Goal: Task Accomplishment & Management: Complete application form

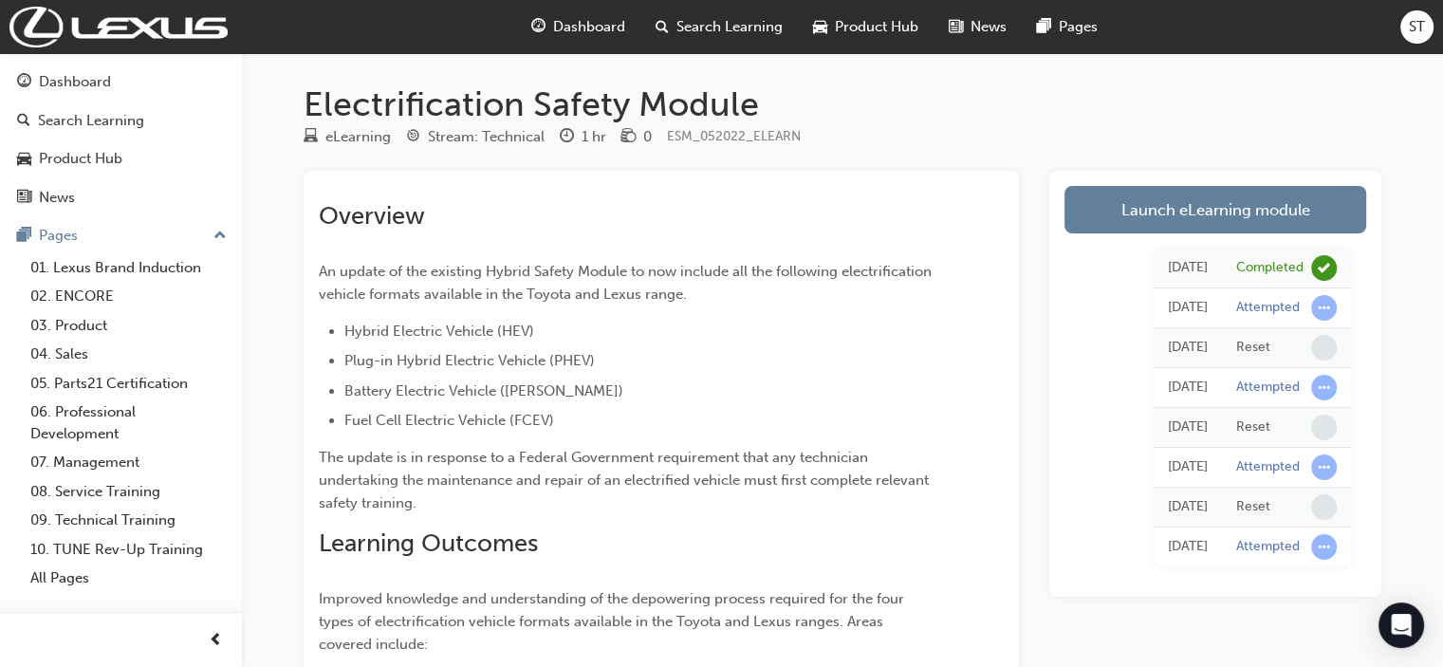
click at [587, 22] on span "Dashboard" at bounding box center [589, 27] width 72 height 22
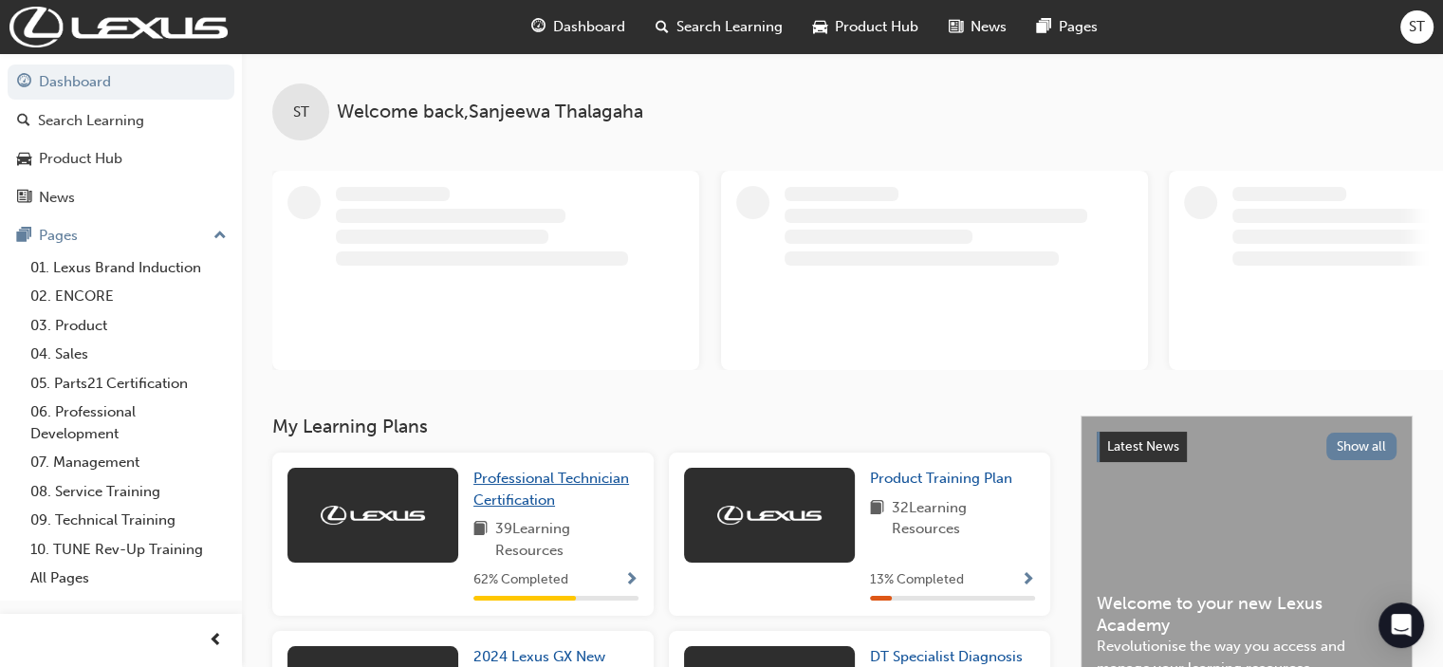
click at [546, 488] on link "Professional Technician Certification" at bounding box center [555, 489] width 165 height 43
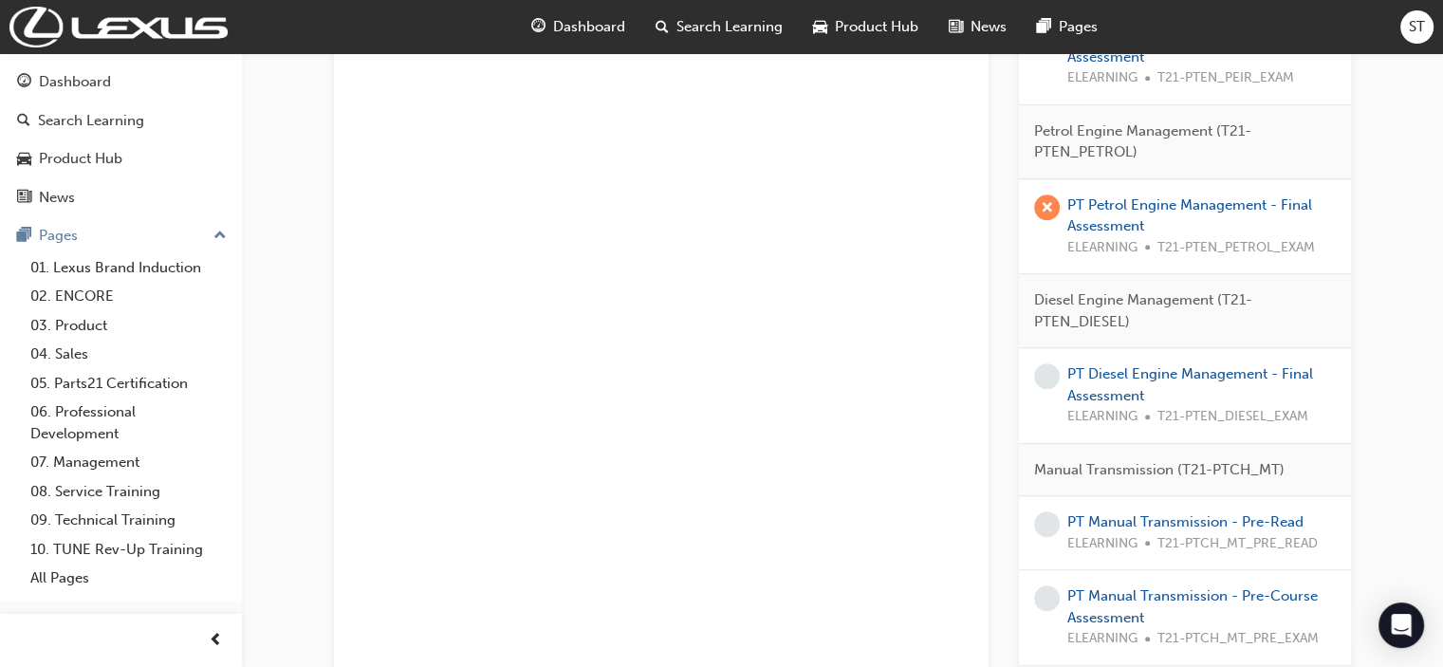
scroll to position [1337, 0]
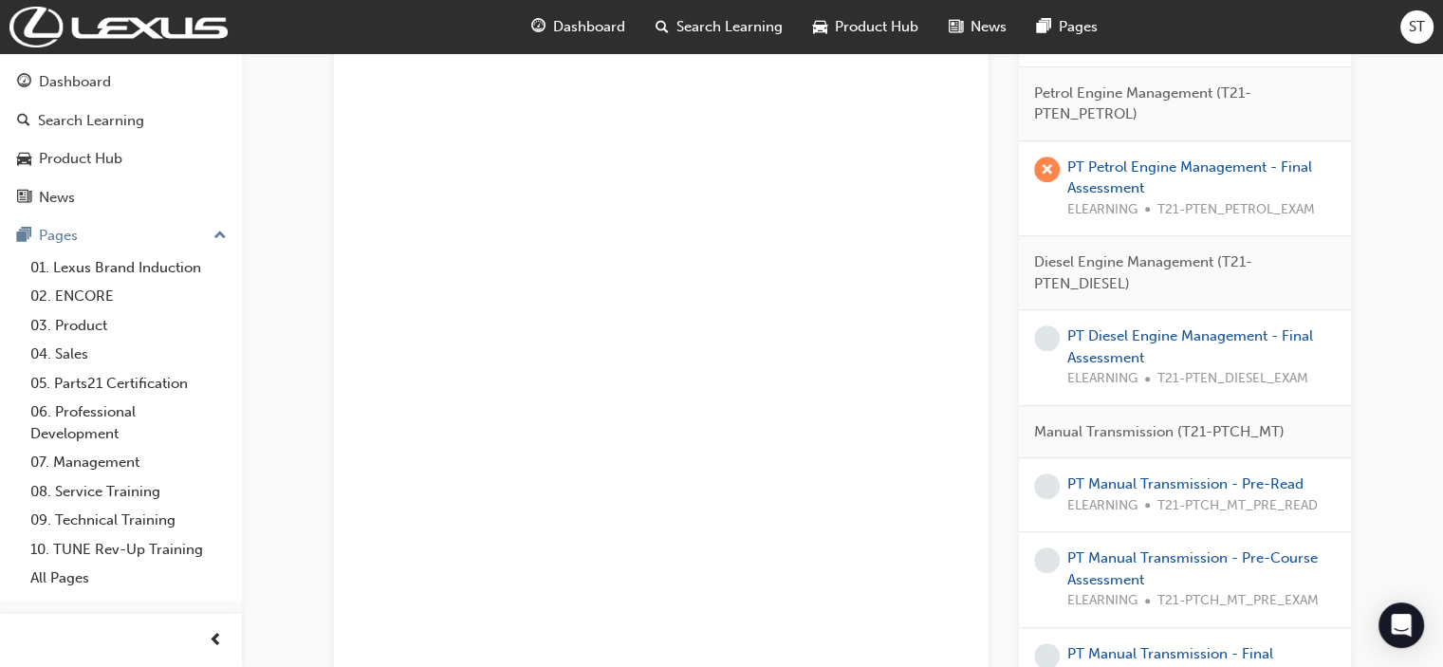
click at [1098, 341] on div "PT Diesel Engine Management - Final Assessment ELEARNING T21-PTEN_DIESEL_EXAM" at bounding box center [1201, 357] width 268 height 65
click at [1098, 339] on link "PT Diesel Engine Management - Final Assessment" at bounding box center [1190, 346] width 246 height 39
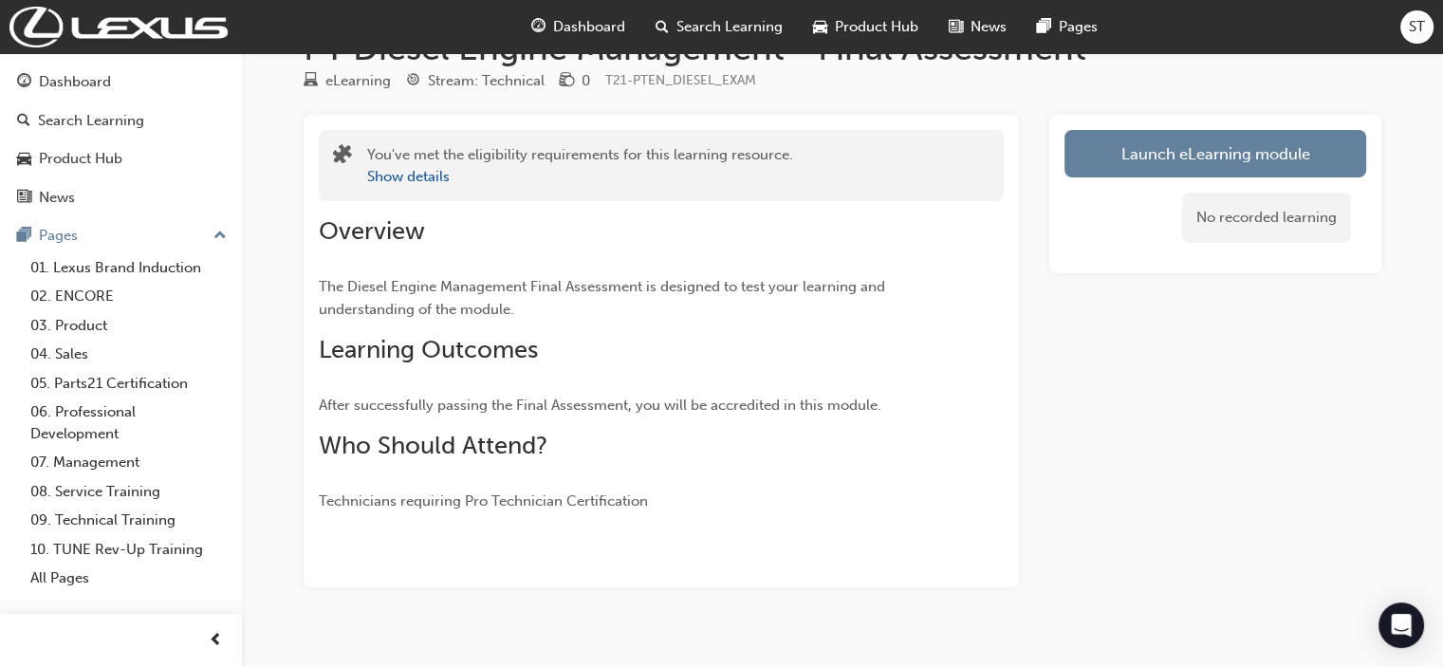
scroll to position [83, 0]
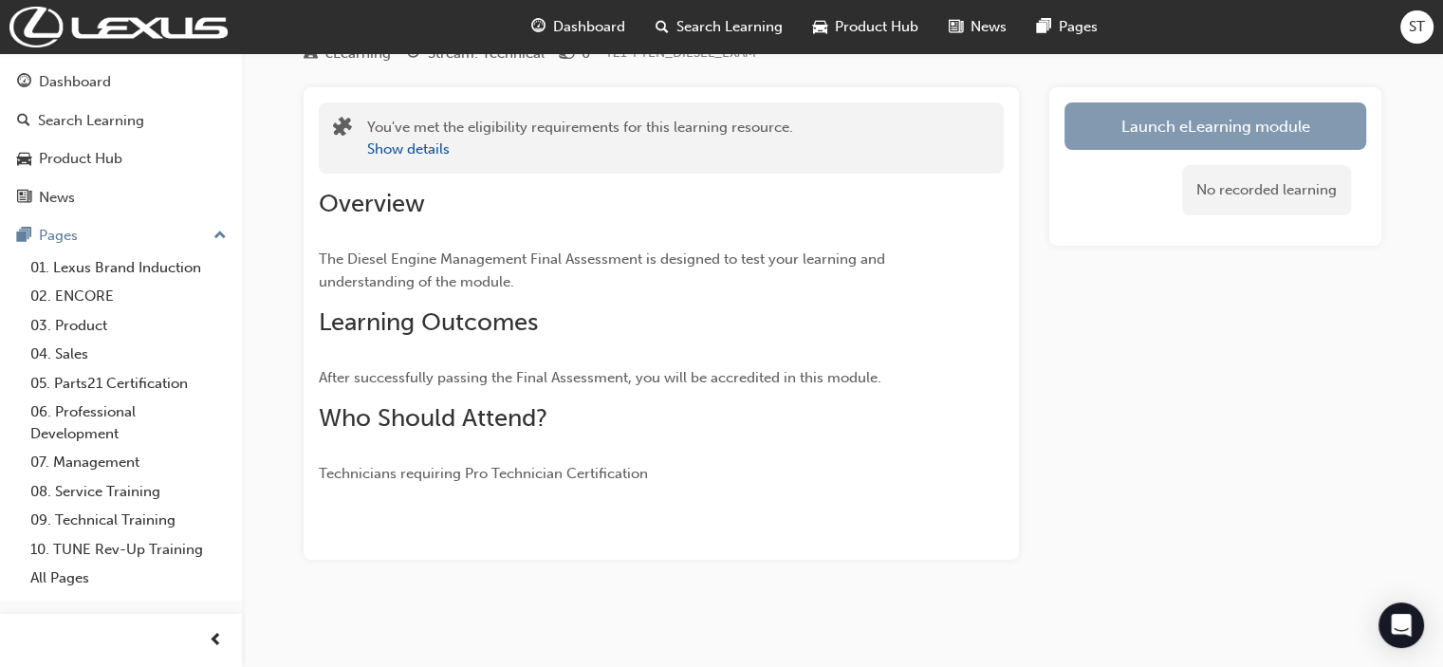
click at [1098, 124] on link "Launch eLearning module" at bounding box center [1215, 125] width 302 height 47
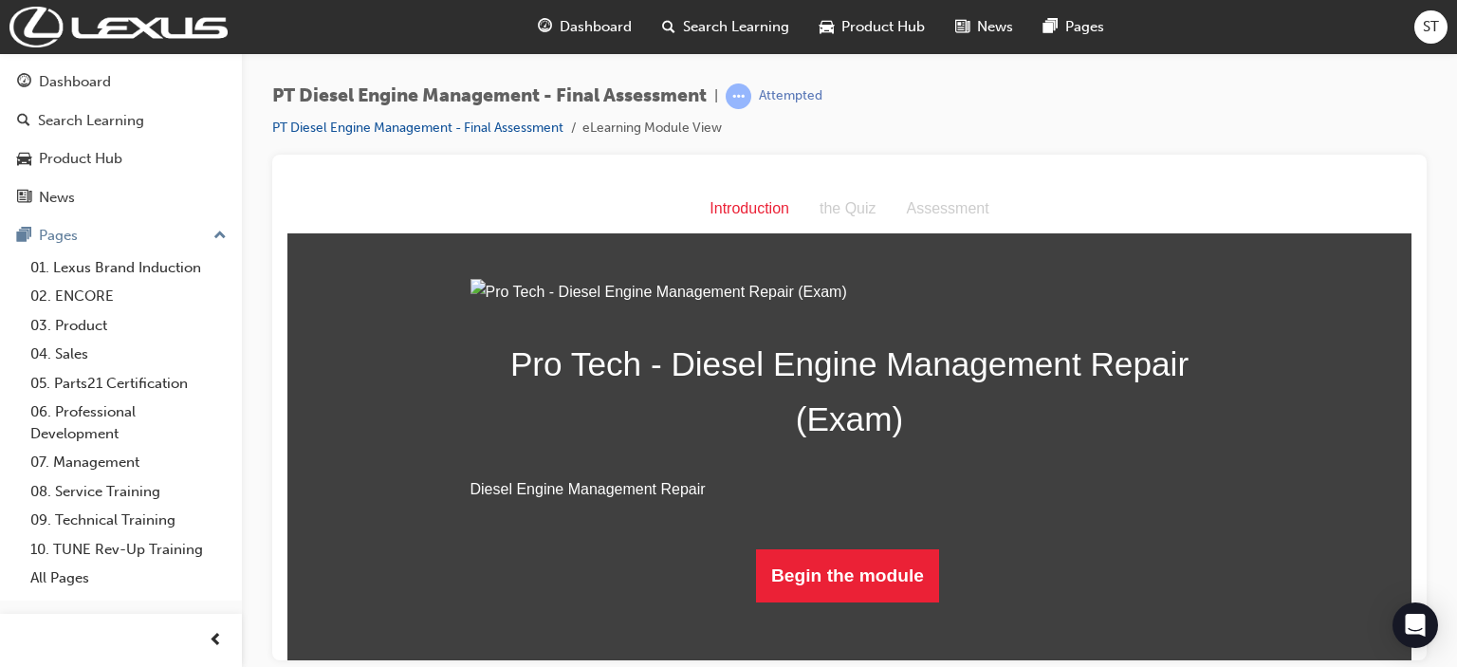
scroll to position [152, 0]
click at [896, 601] on button "Begin the module" at bounding box center [847, 574] width 183 height 53
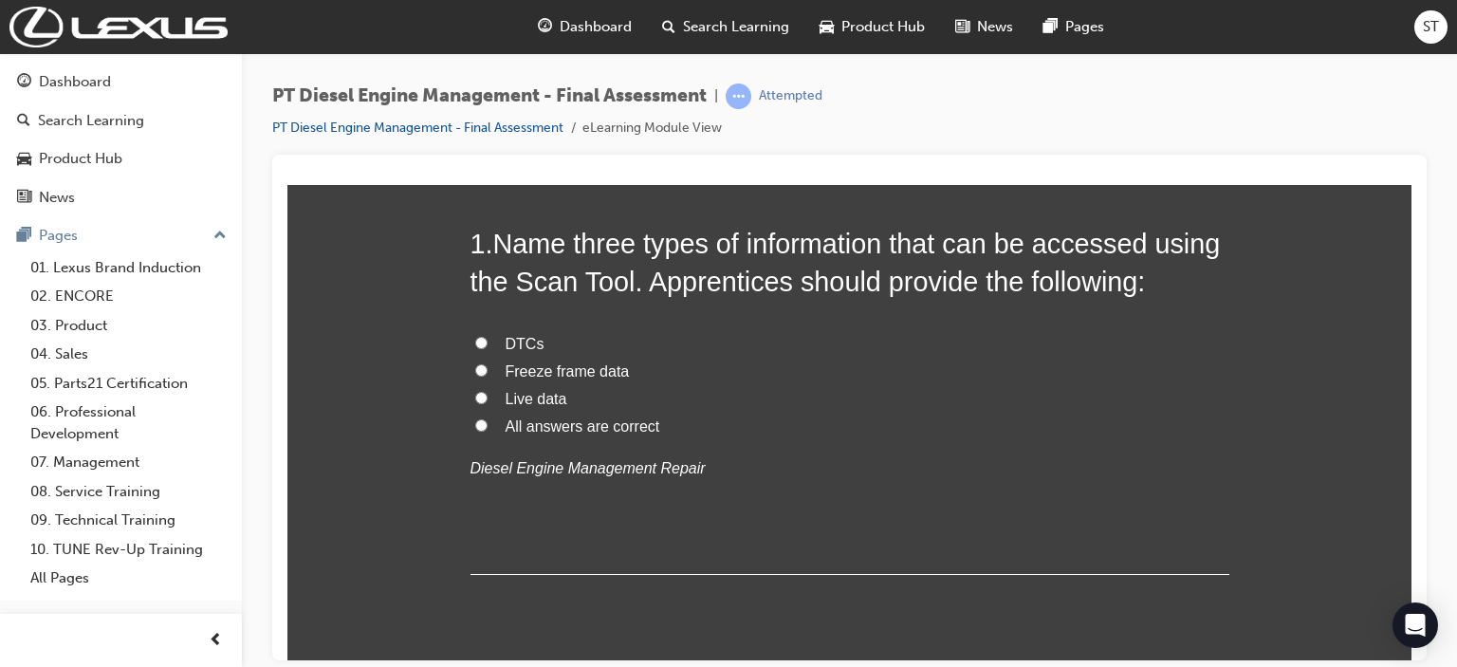
scroll to position [121, 0]
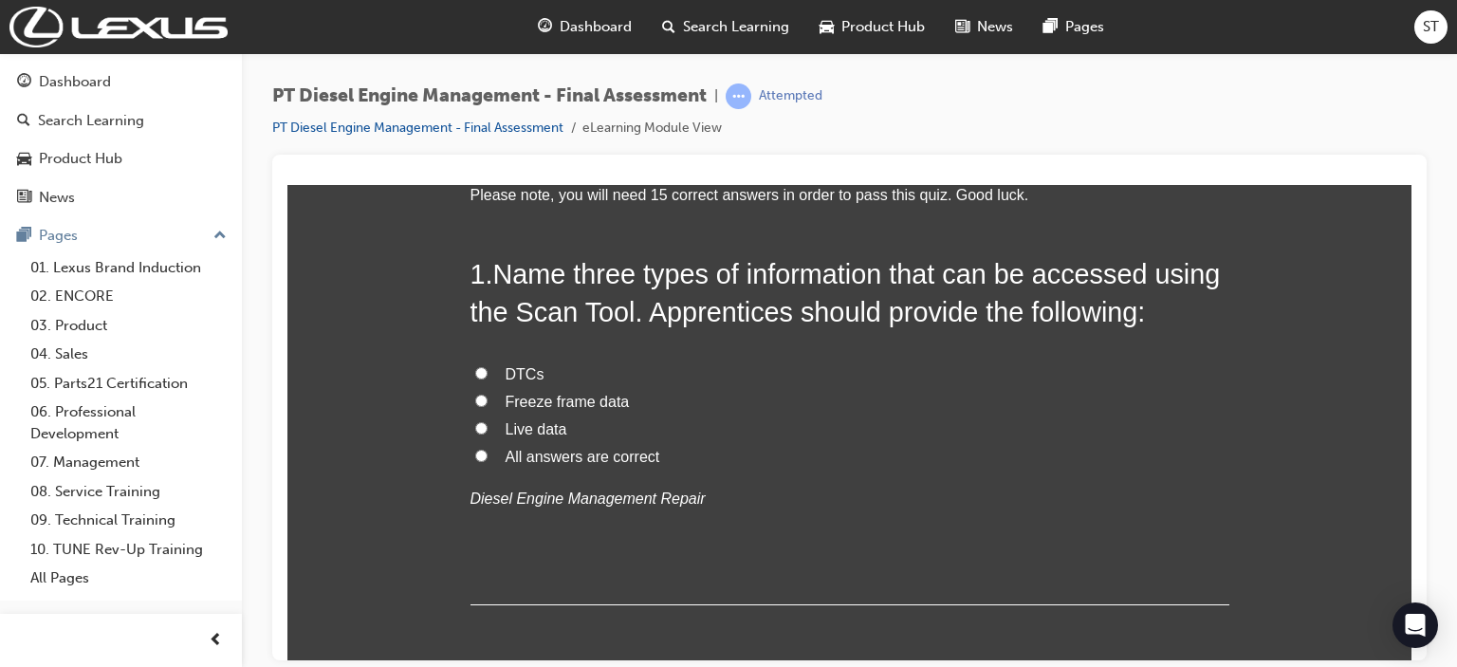
click at [546, 459] on span "All answers are correct" at bounding box center [583, 456] width 155 height 16
click at [488, 459] on input "All answers are correct" at bounding box center [481, 455] width 12 height 12
radio input "true"
click at [1032, 581] on div "1 . Name three types of information that can be accessed using the Scan Tool. A…" at bounding box center [849, 429] width 759 height 351
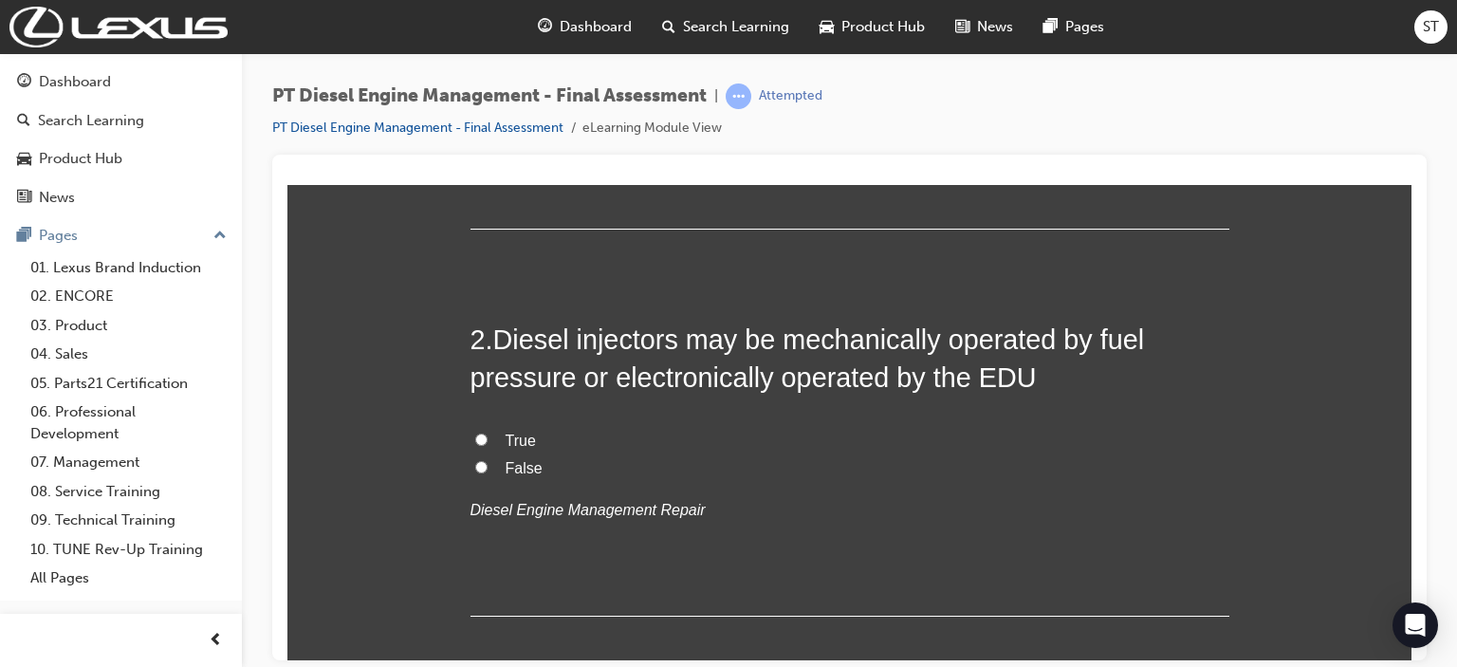
scroll to position [501, 0]
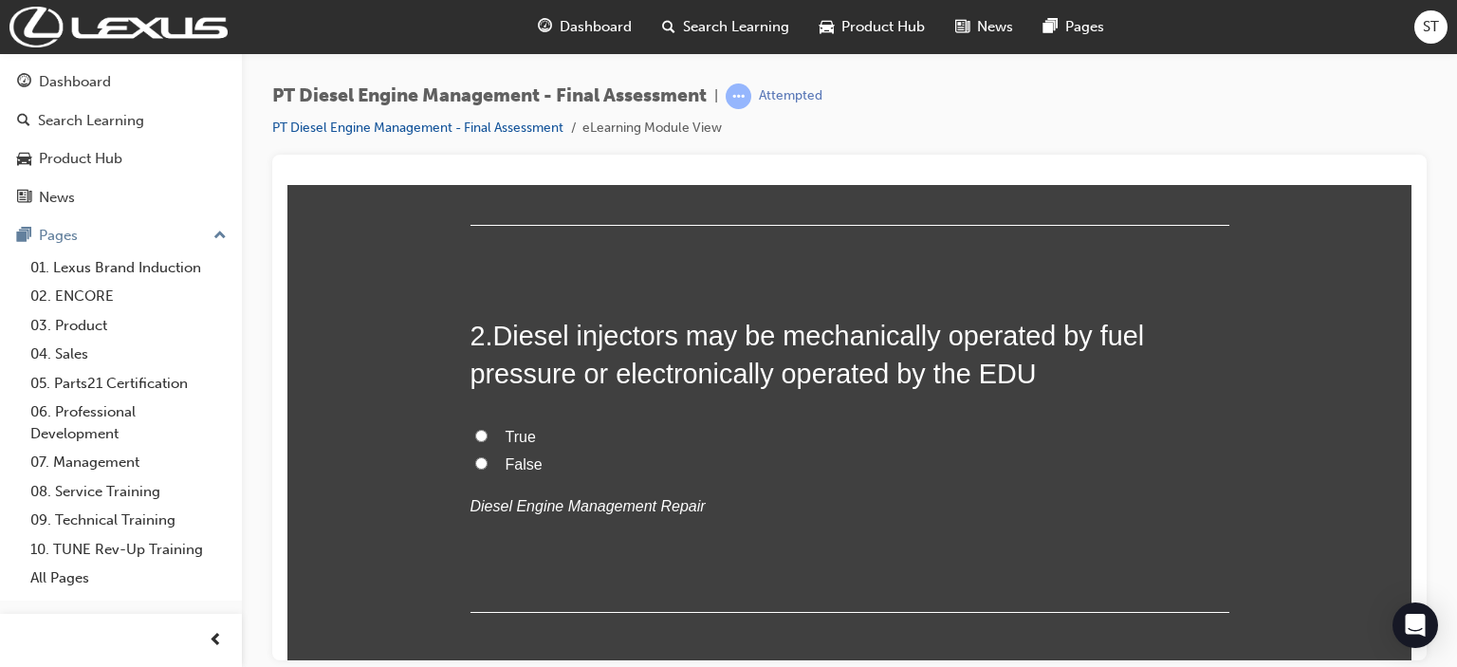
drag, startPoint x: 1222, startPoint y: 583, endPoint x: 524, endPoint y: 439, distance: 712.9
click at [524, 439] on span "True" at bounding box center [521, 436] width 30 height 16
click at [488, 439] on input "True" at bounding box center [481, 435] width 12 height 12
radio input "true"
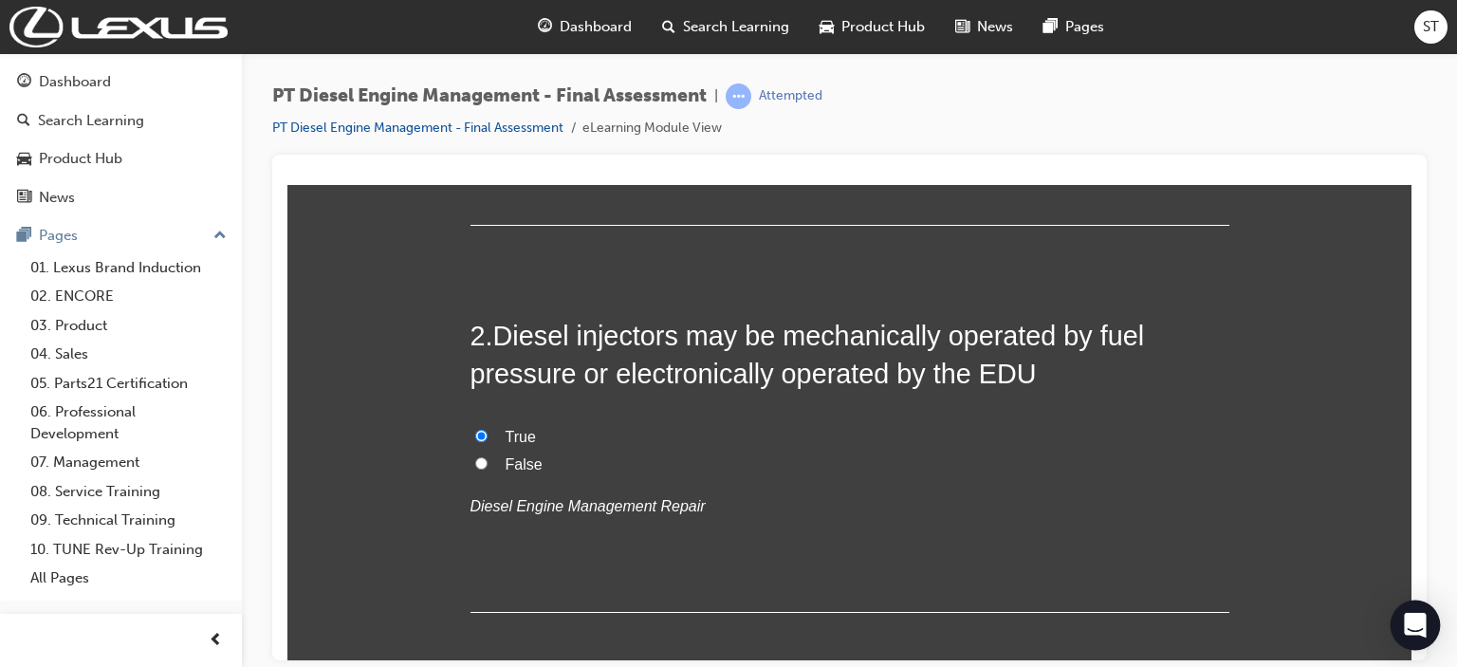
click at [1098, 636] on div "Open Intercom Messenger" at bounding box center [1416, 625] width 50 height 50
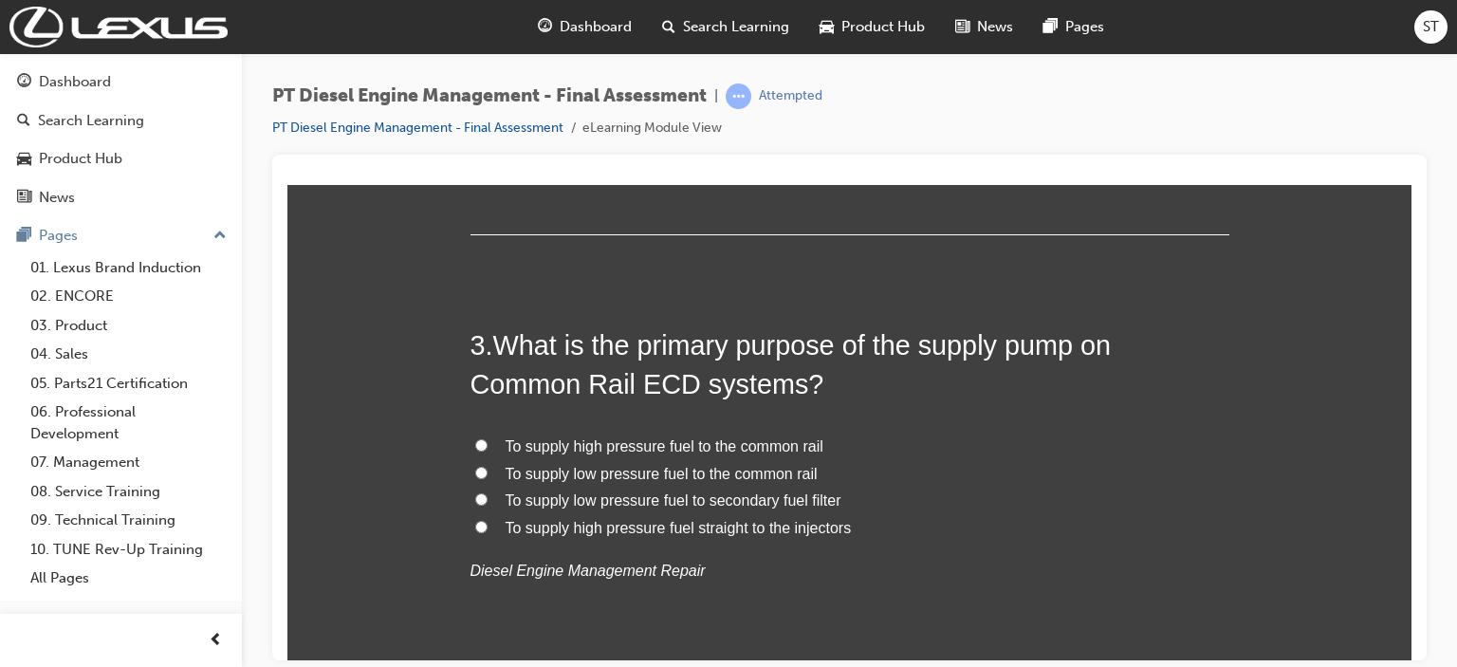
scroll to position [880, 0]
click at [666, 437] on span "To supply high pressure fuel to the common rail" at bounding box center [665, 443] width 318 height 16
click at [488, 437] on input "To supply high pressure fuel to the common rail" at bounding box center [481, 442] width 12 height 12
radio input "true"
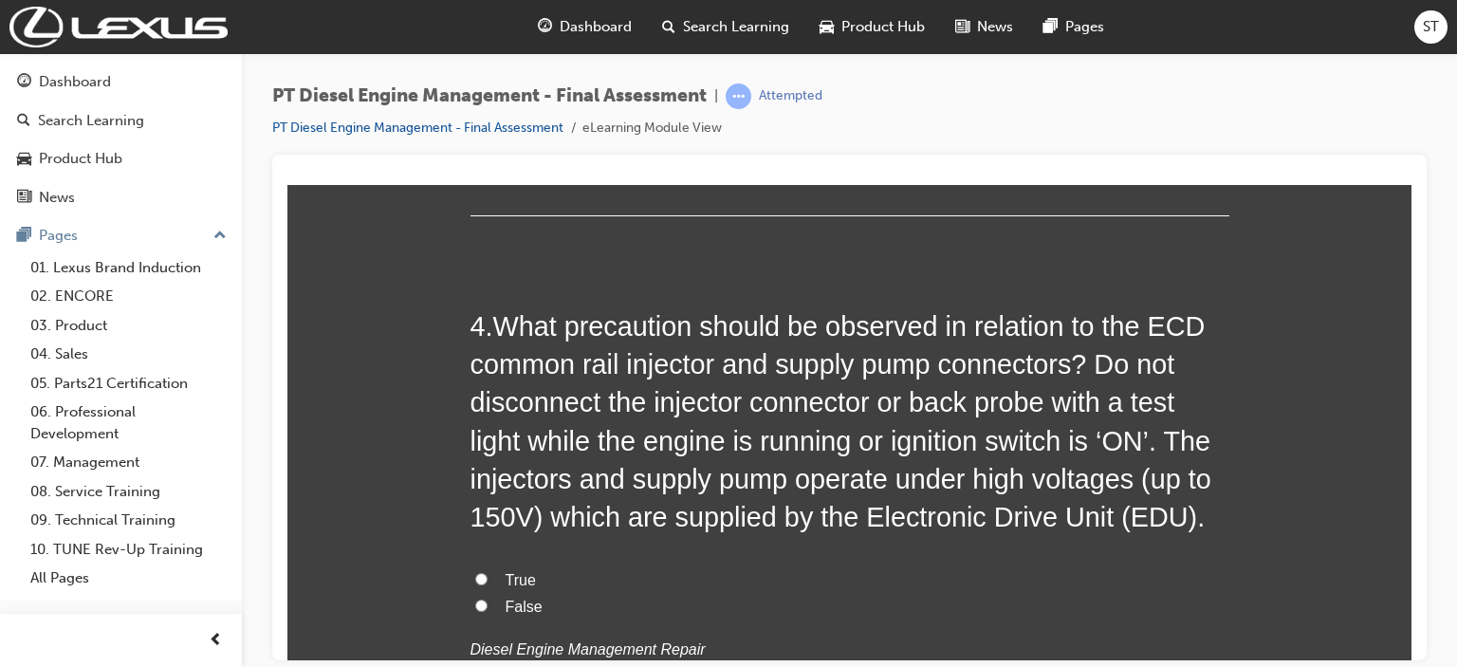
scroll to position [1374, 0]
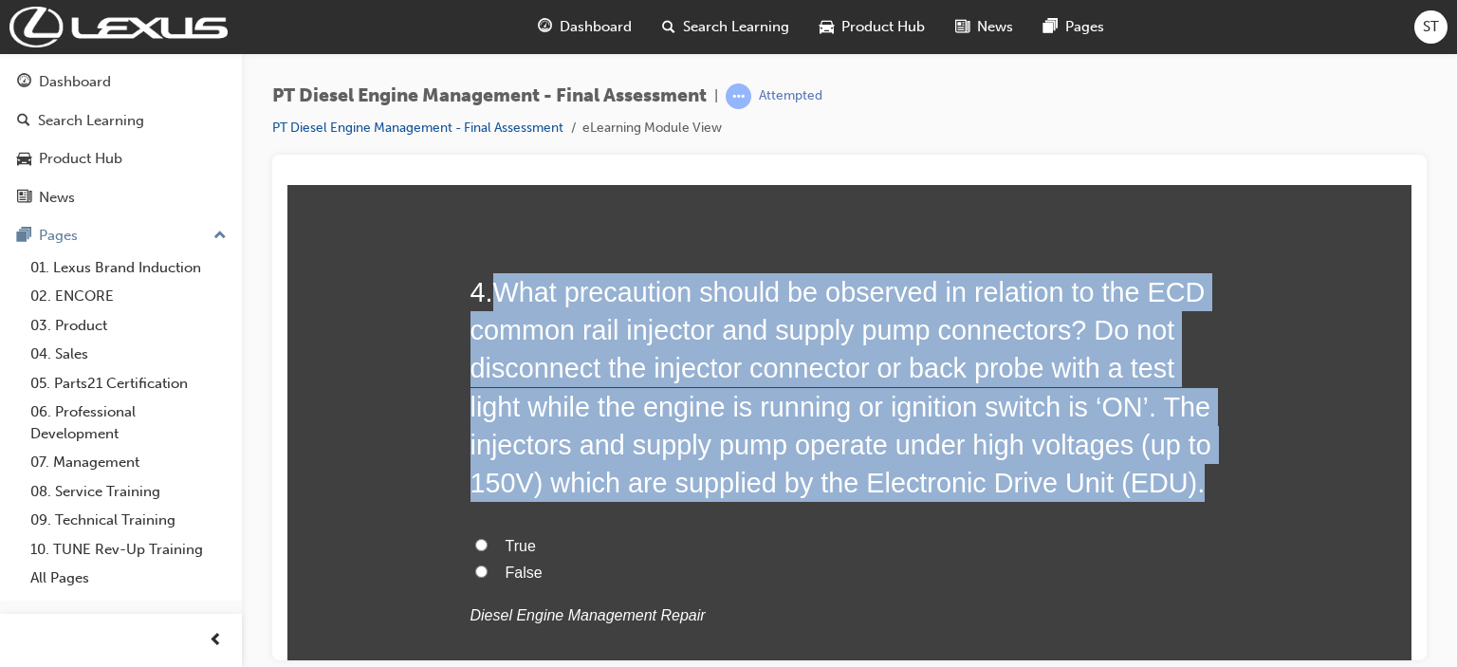
drag, startPoint x: 493, startPoint y: 284, endPoint x: 1193, endPoint y: 484, distance: 728.1
click at [1098, 484] on h2 "4 . What precaution should be observed in relation to the ECD common rail injec…" at bounding box center [849, 387] width 759 height 230
copy span "What precaution should be observed in relation to the ECD common rail injector …"
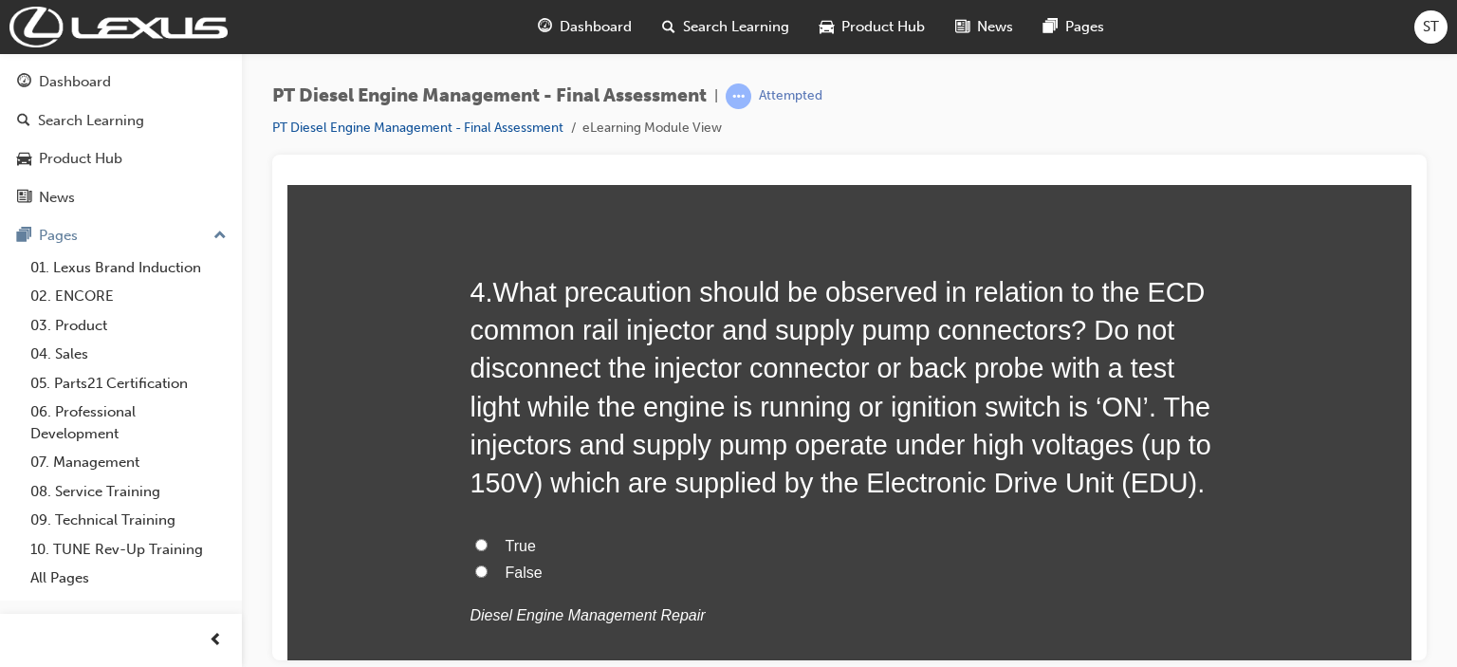
click at [509, 547] on span "True" at bounding box center [521, 545] width 30 height 16
click at [488, 547] on input "True" at bounding box center [481, 544] width 12 height 12
radio input "true"
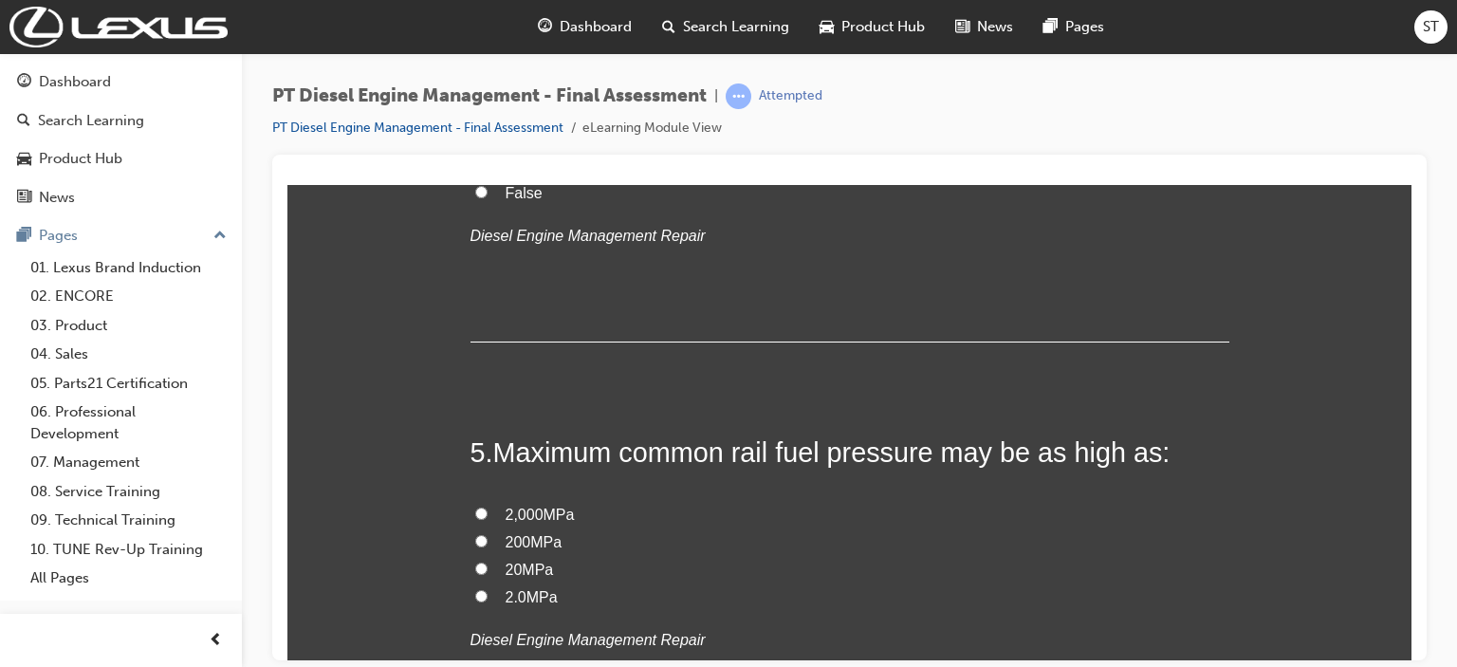
scroll to position [1791, 0]
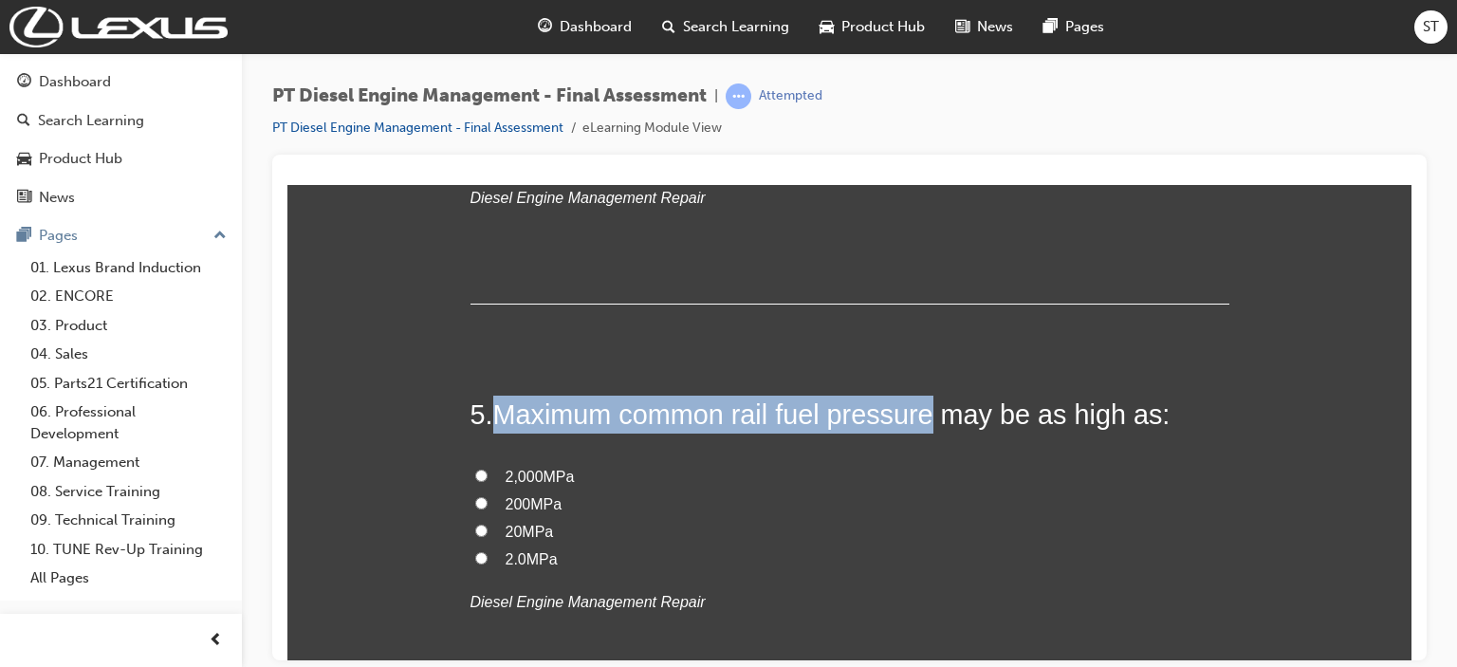
drag, startPoint x: 494, startPoint y: 409, endPoint x: 918, endPoint y: 414, distance: 424.0
click at [918, 414] on span "Maximum common rail fuel pressure may be as high as:" at bounding box center [831, 413] width 677 height 30
copy span "Maximum common rail fuel pressure"
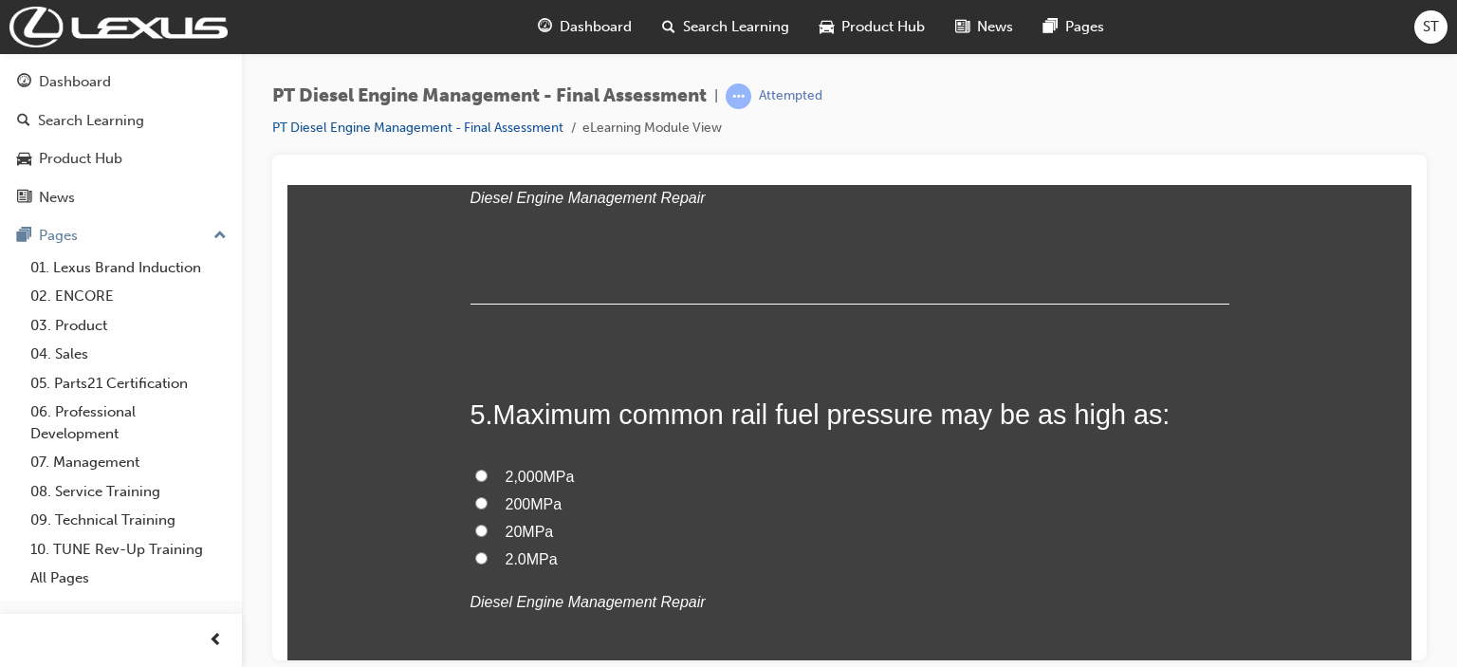
click at [526, 477] on span "2,000MPa" at bounding box center [540, 476] width 69 height 16
click at [488, 477] on input "2,000MPa" at bounding box center [481, 475] width 12 height 12
radio input "true"
click at [525, 502] on span "200MPa" at bounding box center [534, 503] width 57 height 16
click at [488, 502] on input "200MPa" at bounding box center [481, 502] width 12 height 12
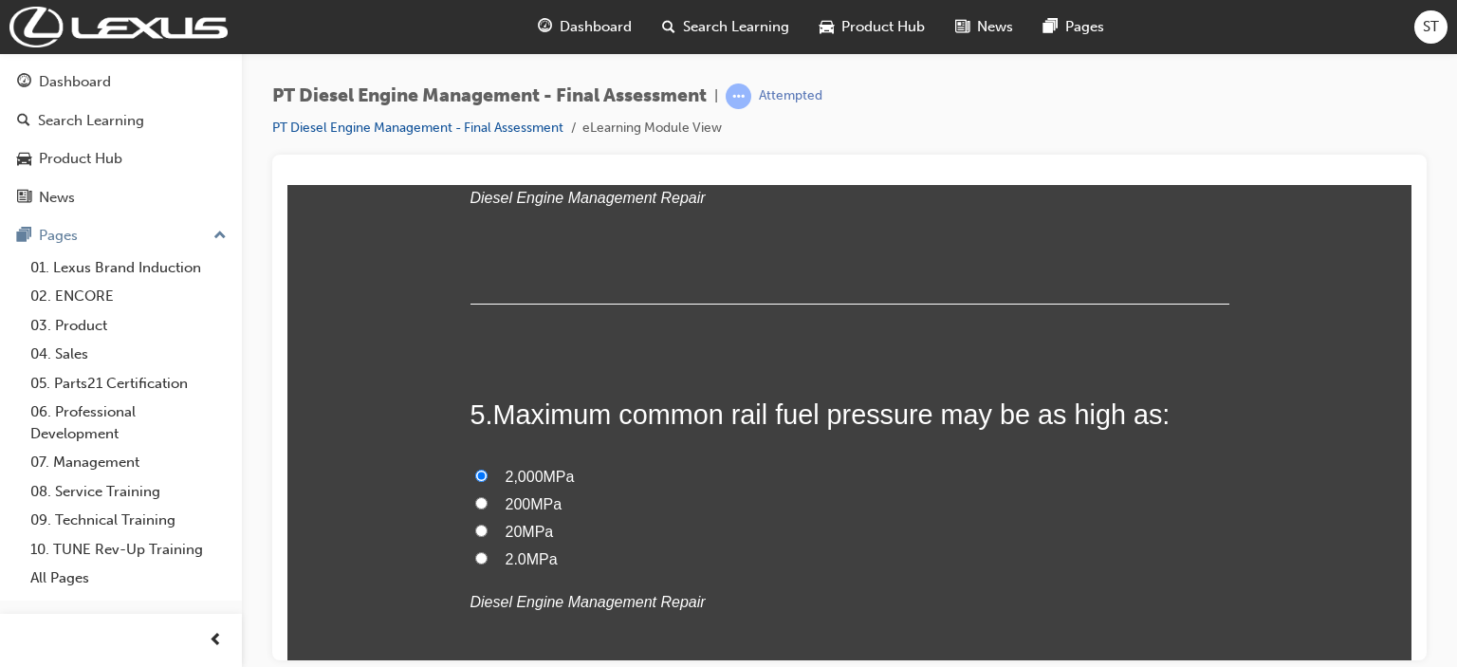
radio input "true"
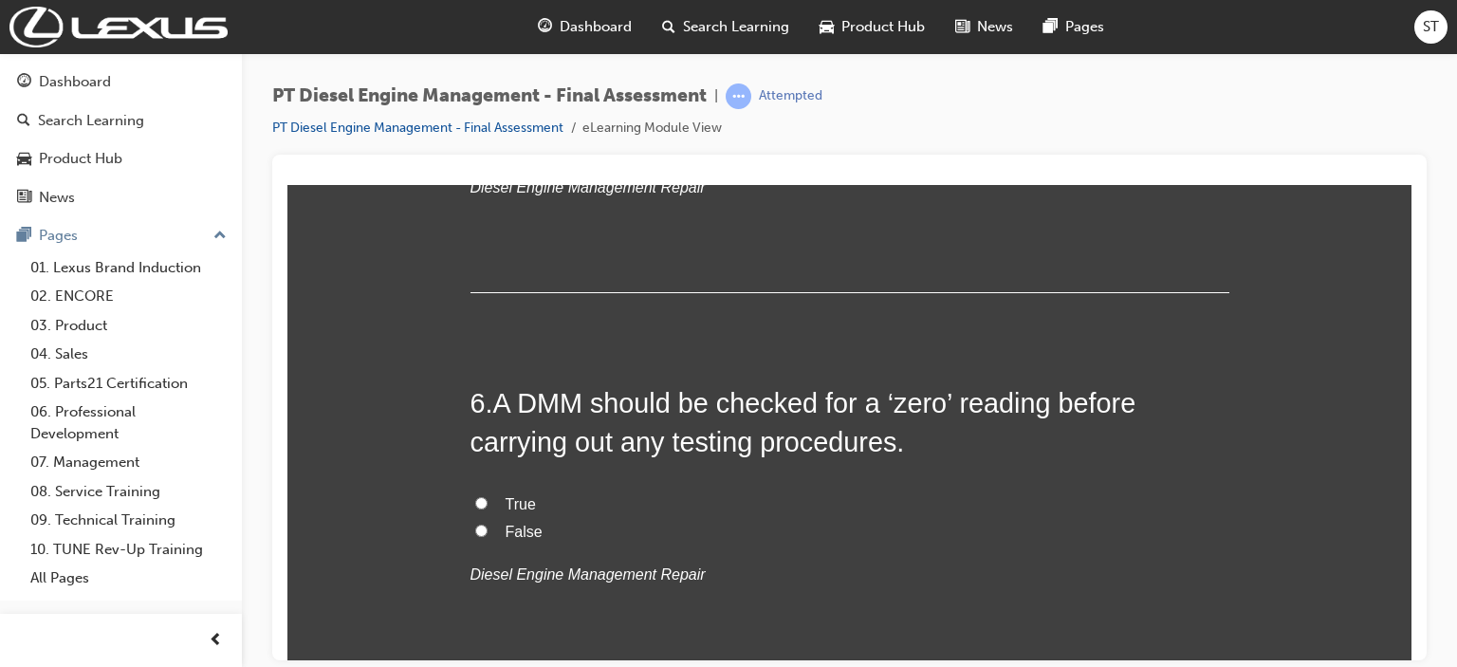
scroll to position [2208, 0]
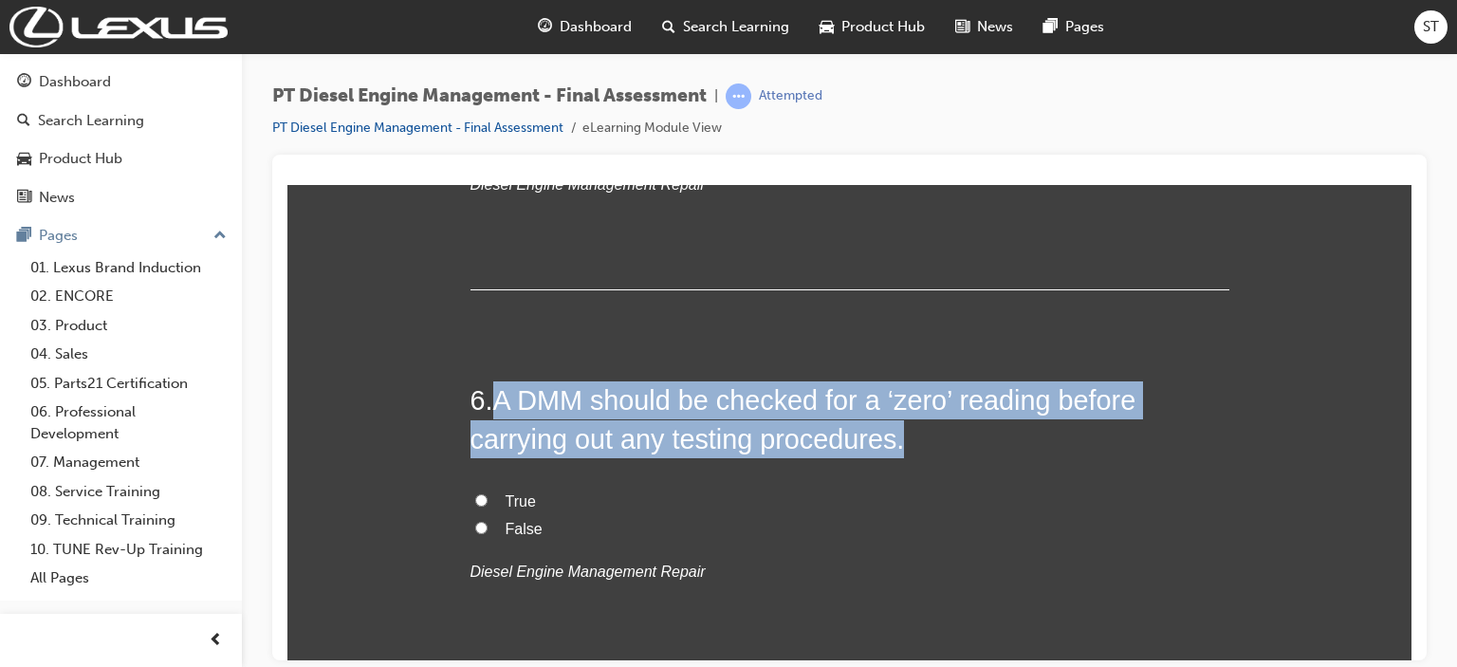
drag, startPoint x: 491, startPoint y: 392, endPoint x: 911, endPoint y: 434, distance: 421.3
click at [911, 434] on h2 "6 . A DMM should be checked for a ‘zero’ reading before carrying out any testin…" at bounding box center [849, 418] width 759 height 77
copy span "A DMM should be checked for a ‘zero’ reading before carrying out any testing pr…"
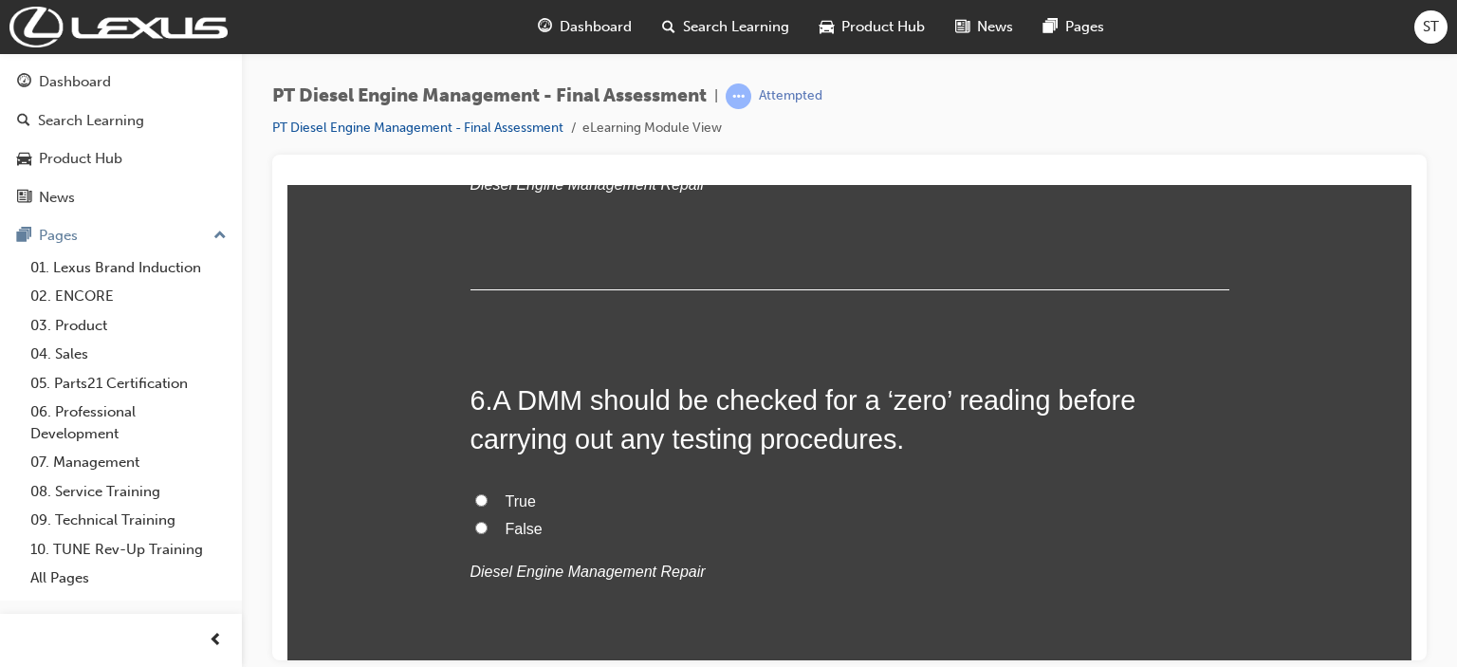
click at [518, 494] on span "True" at bounding box center [521, 500] width 30 height 16
click at [488, 494] on input "True" at bounding box center [481, 499] width 12 height 12
radio input "true"
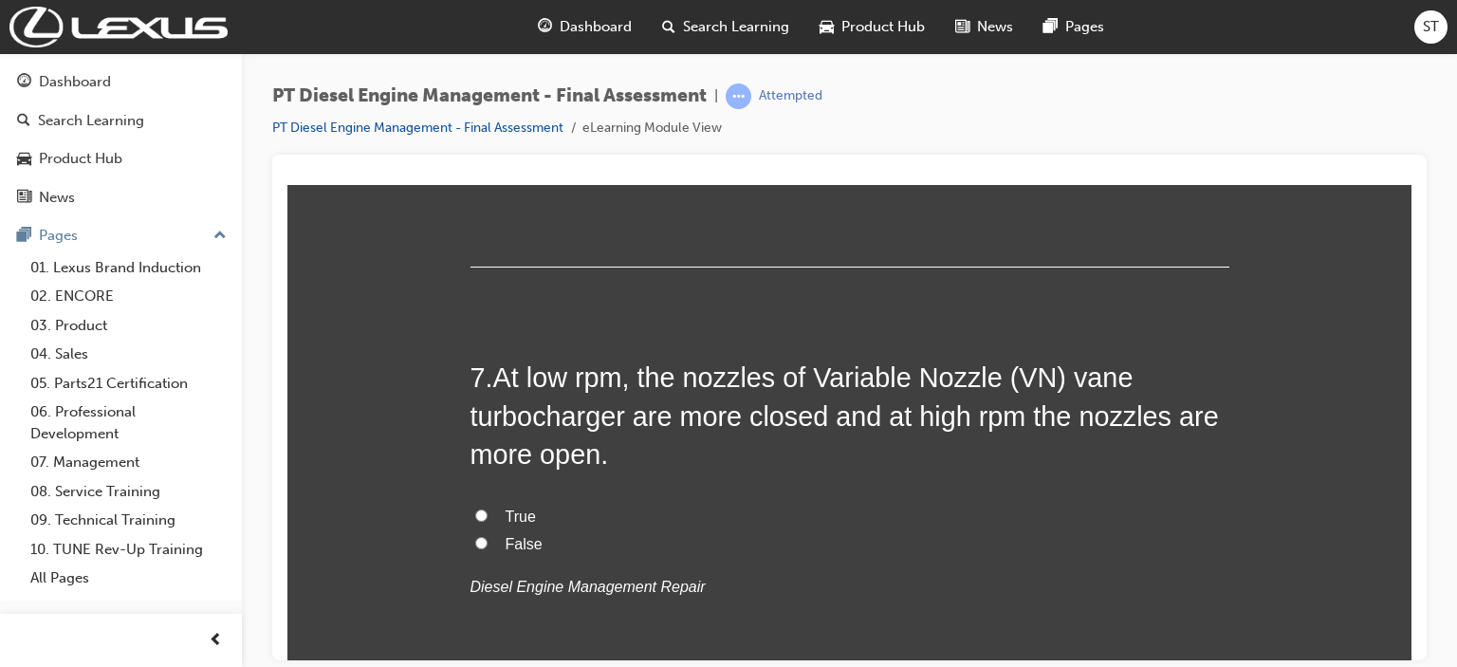
scroll to position [2626, 0]
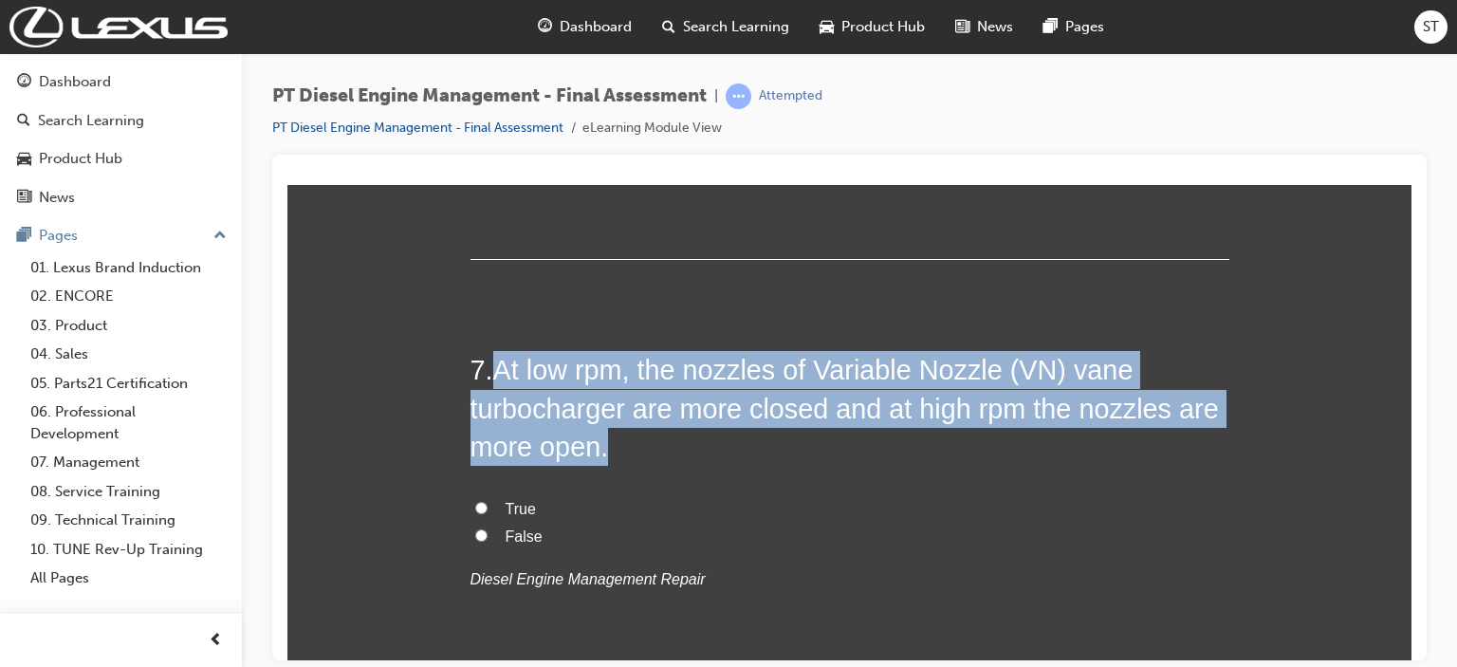
drag, startPoint x: 490, startPoint y: 365, endPoint x: 737, endPoint y: 434, distance: 255.9
click at [737, 434] on h2 "7 . At low rpm, the nozzles of Variable Nozzle (VN) vane turbocharger are more …" at bounding box center [849, 407] width 759 height 115
copy span "At low rpm, the nozzles of Variable Nozzle (VN) vane turbocharger are more clos…"
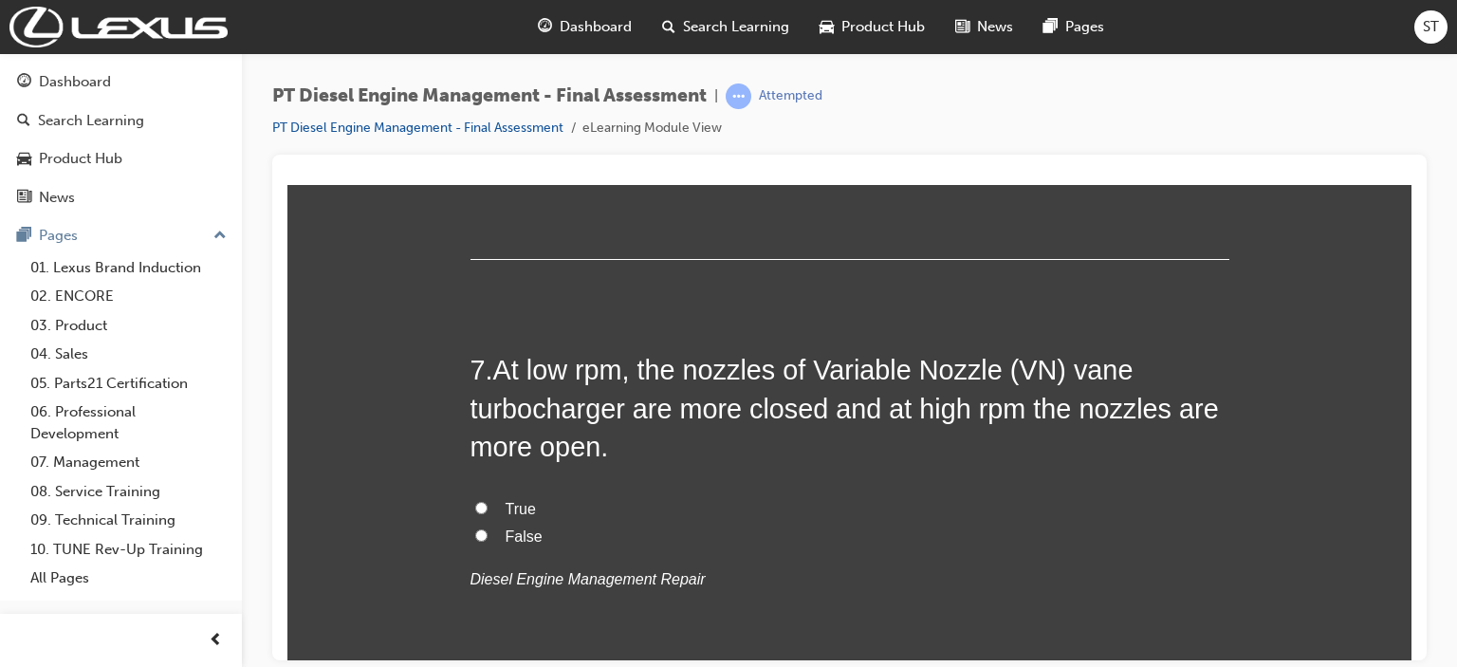
click at [511, 507] on span "True" at bounding box center [521, 508] width 30 height 16
click at [488, 507] on input "True" at bounding box center [481, 507] width 12 height 12
radio input "true"
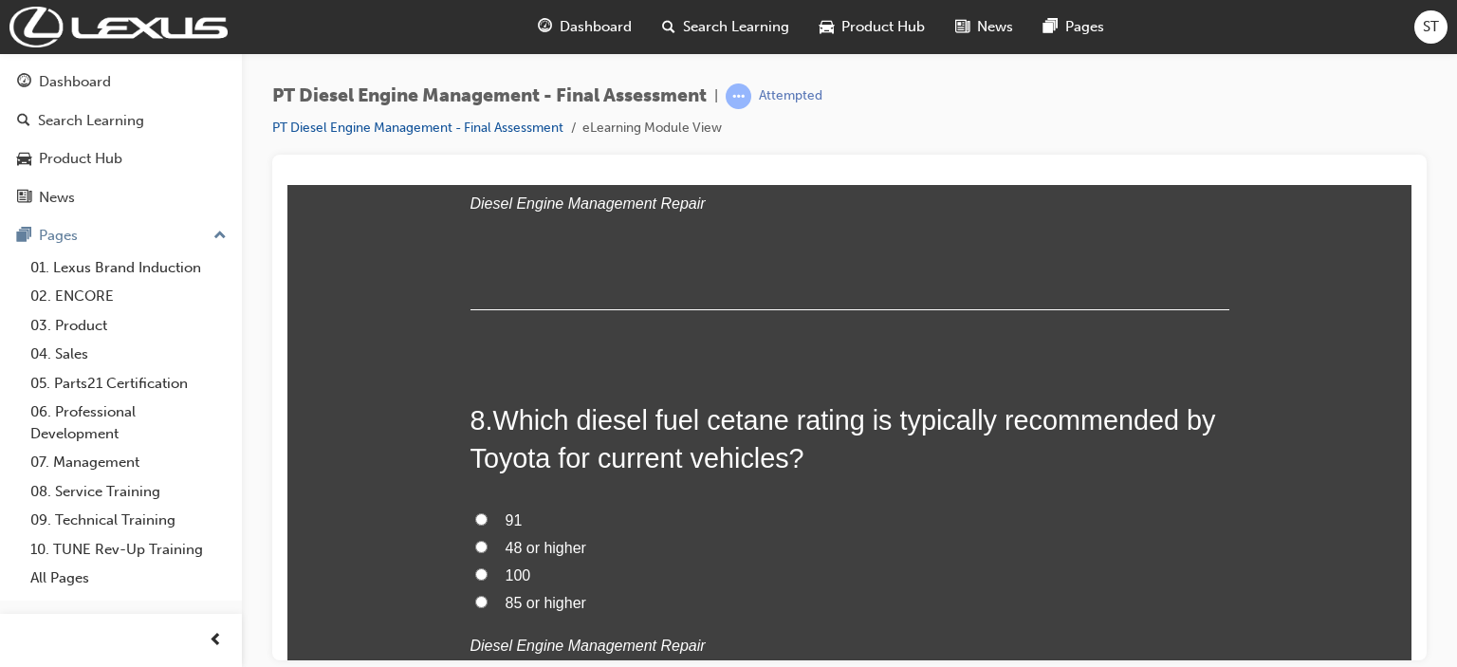
scroll to position [3043, 0]
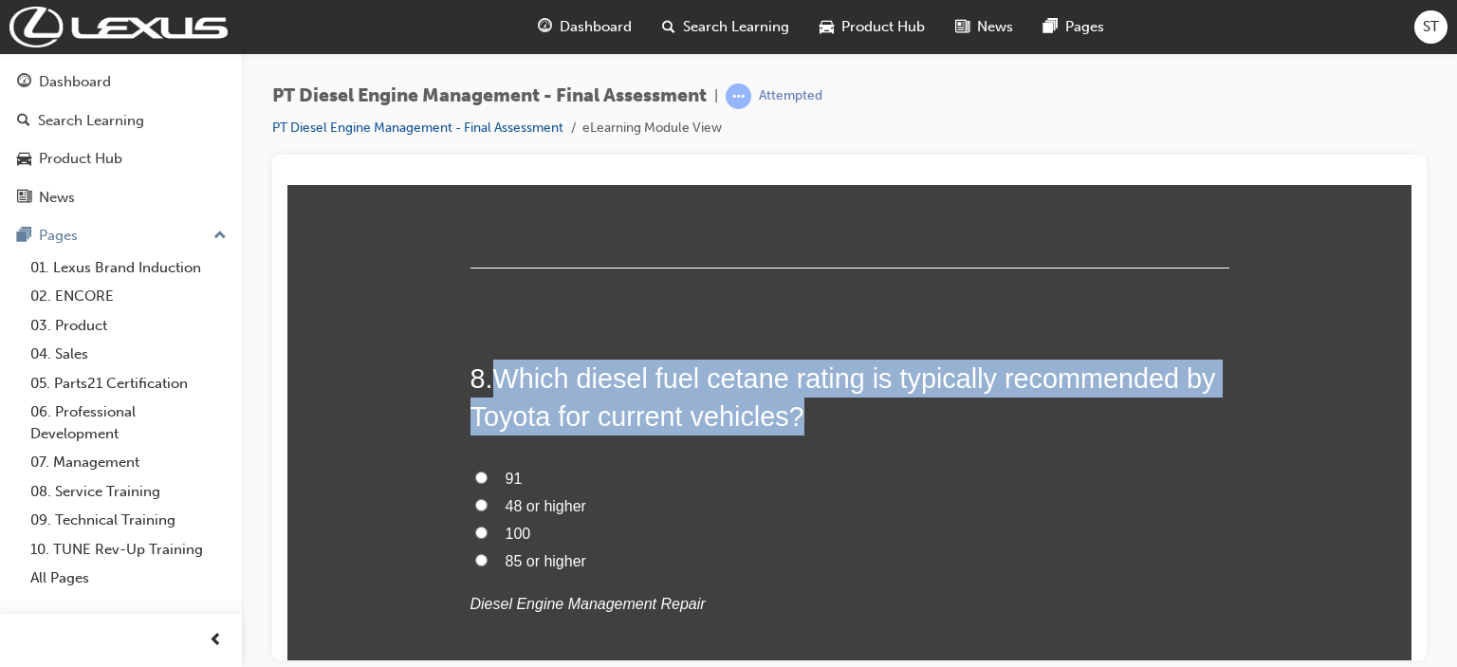
drag, startPoint x: 494, startPoint y: 383, endPoint x: 835, endPoint y: 422, distance: 342.8
click at [835, 422] on h2 "8 . Which diesel fuel cetane rating is typically recommended by Toyota for curr…" at bounding box center [849, 397] width 759 height 77
copy span "Which diesel fuel cetane rating is typically recommended by Toyota for current …"
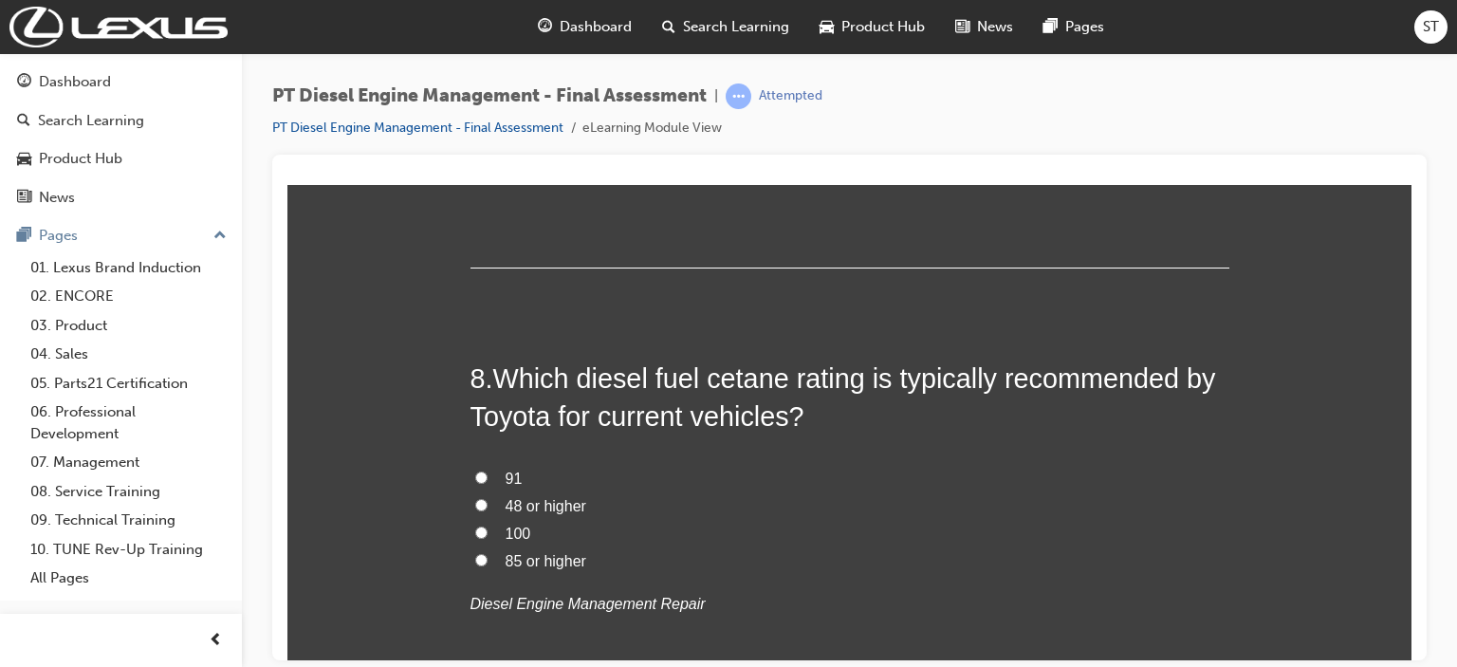
click at [521, 506] on span "48 or higher" at bounding box center [546, 505] width 81 height 16
click at [488, 506] on input "48 or higher" at bounding box center [481, 504] width 12 height 12
radio input "true"
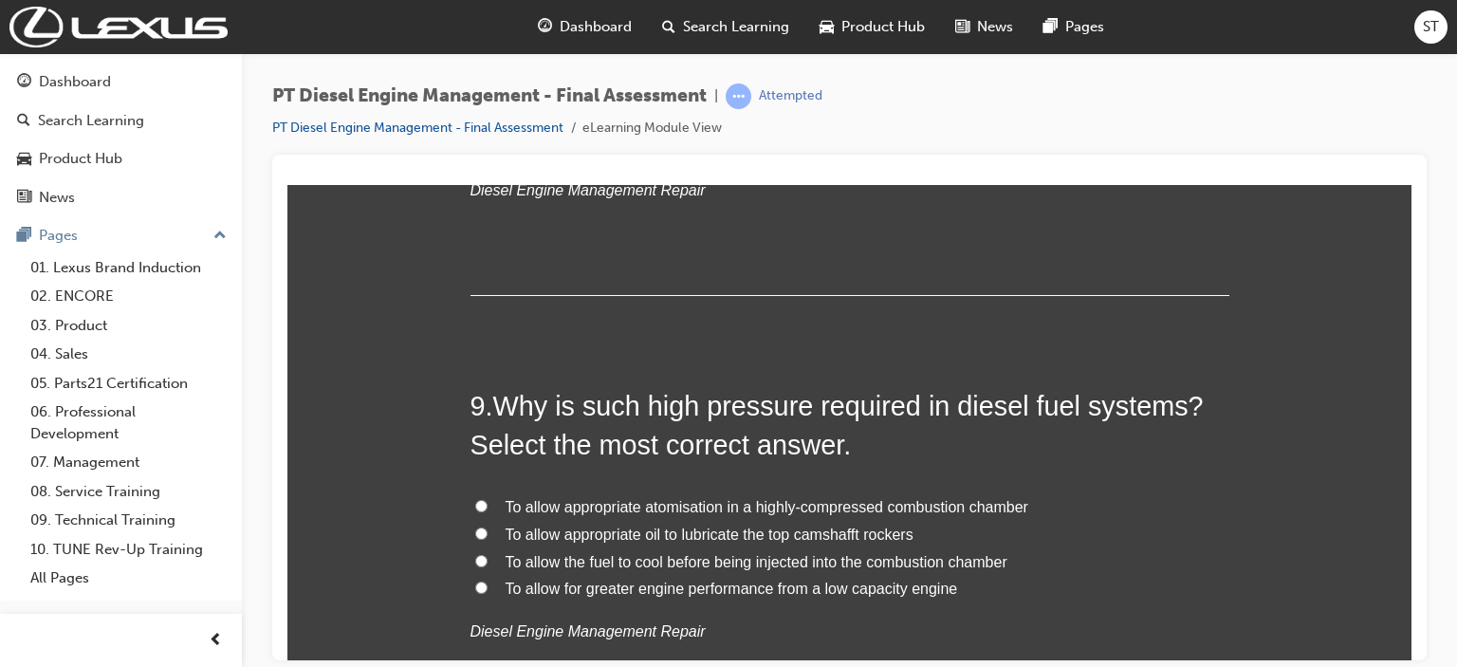
scroll to position [3460, 0]
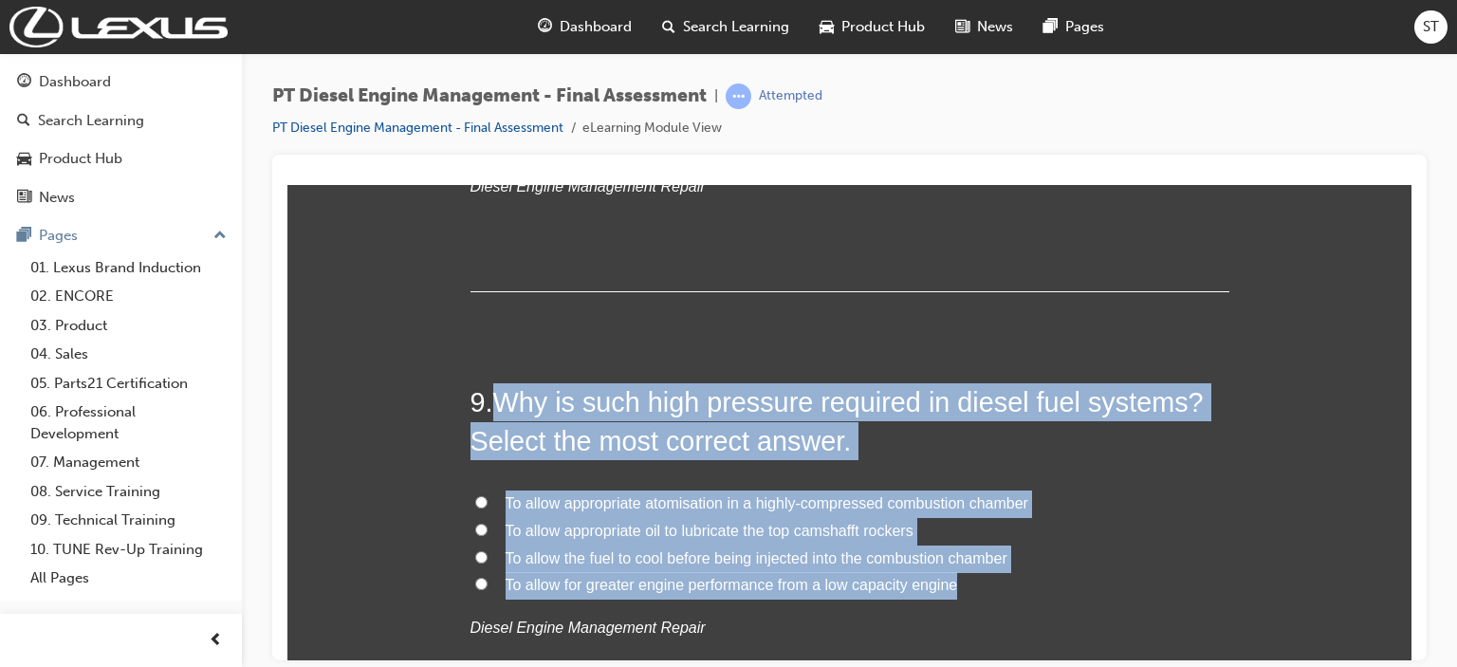
drag, startPoint x: 489, startPoint y: 406, endPoint x: 954, endPoint y: 587, distance: 499.8
click at [954, 587] on div "9 . Why is such high pressure required in diesel fuel systems? Select the most …" at bounding box center [849, 557] width 759 height 351
copy div "Why is such high pressure required in diesel fuel systems? Select the most corr…"
click at [1098, 487] on div "9 . Why is such high pressure required in diesel fuel systems? Select the most …" at bounding box center [849, 557] width 759 height 351
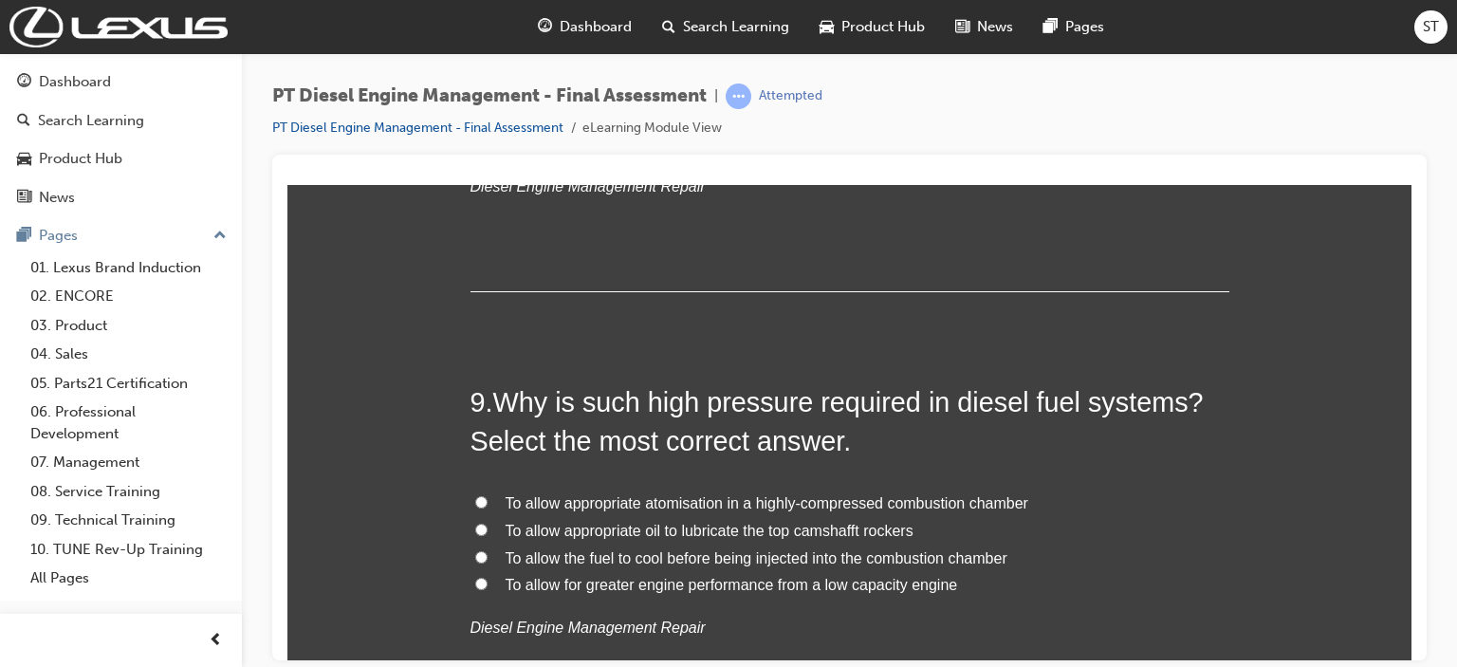
click at [759, 499] on span "To allow appropriate atomisation in a highly-compressed combustion chamber" at bounding box center [767, 502] width 523 height 16
click at [488, 499] on input "To allow appropriate atomisation in a highly-compressed combustion chamber" at bounding box center [481, 501] width 12 height 12
radio input "true"
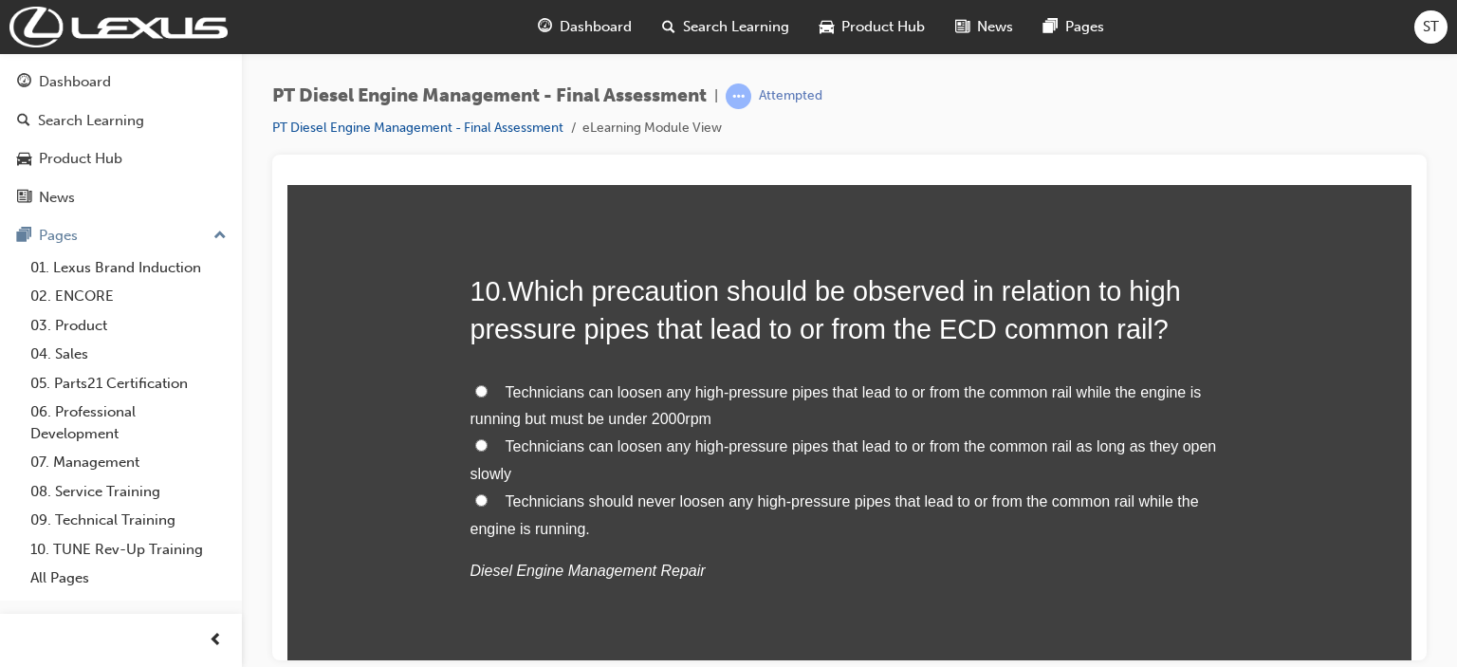
scroll to position [4030, 0]
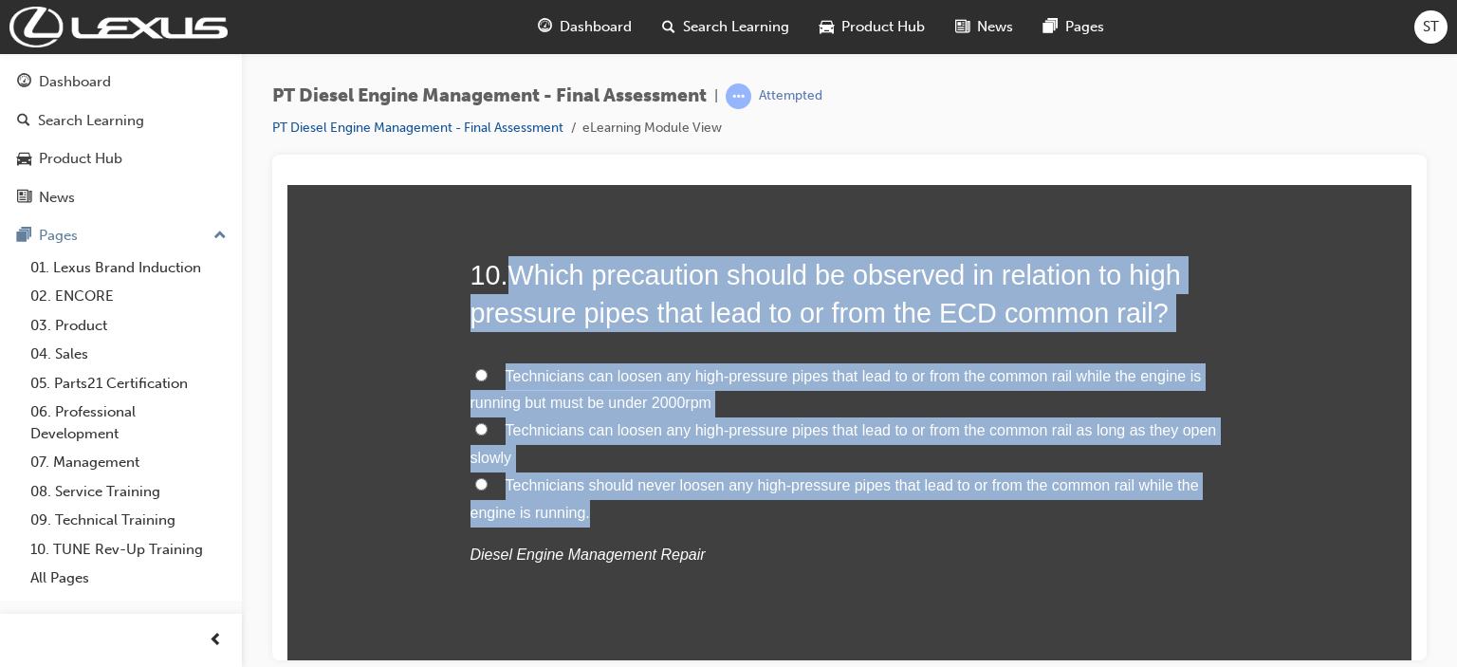
drag, startPoint x: 512, startPoint y: 274, endPoint x: 750, endPoint y: 518, distance: 340.8
click at [750, 518] on div "10 . Which precaution should be observed in relation to high pressure pipes tha…" at bounding box center [849, 457] width 759 height 405
copy div "Which precaution should be observed in relation to high pressure pipes that lea…"
click at [370, 313] on div "Welcome to the Quiz . You must select an answer for each question before you ca…" at bounding box center [849, 256] width 1124 height 8076
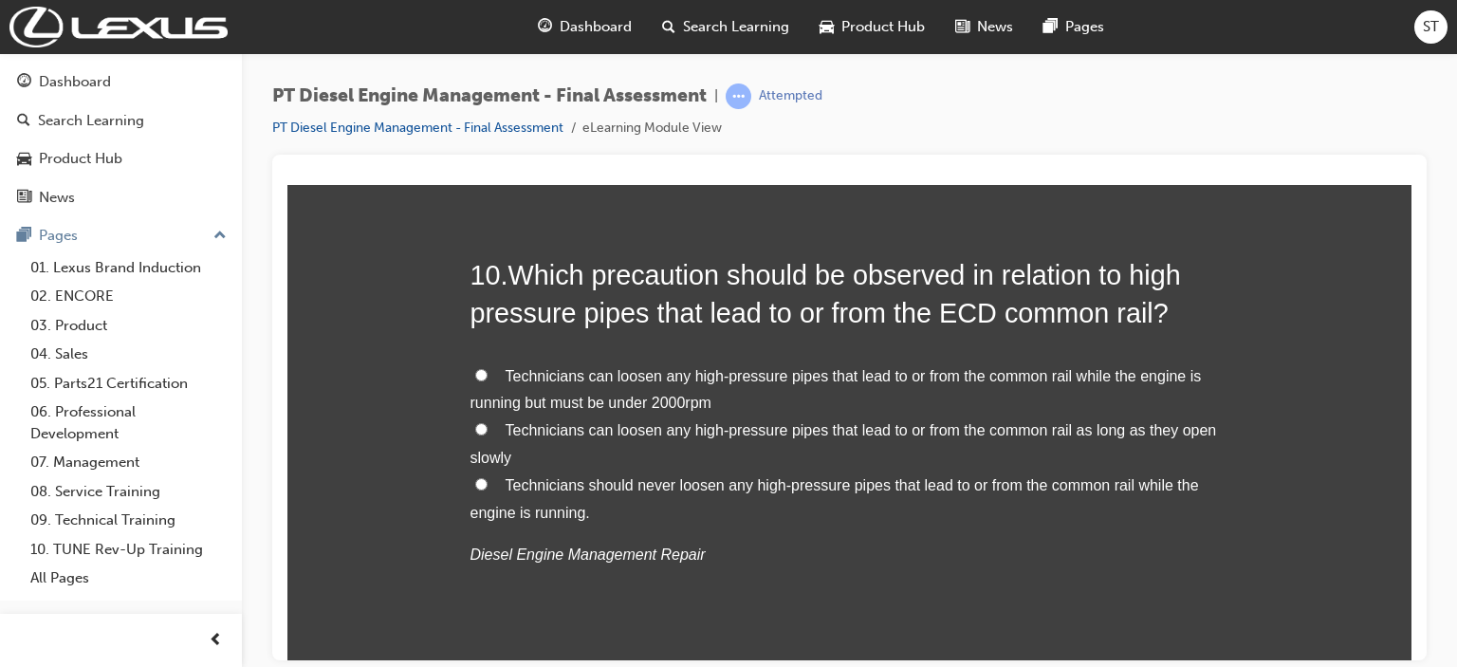
click at [535, 488] on span "Technicians should never loosen any high-pressure pipes that lead to or from th…" at bounding box center [834, 498] width 729 height 44
click at [488, 488] on input "Technicians should never loosen any high-pressure pipes that lead to or from th…" at bounding box center [481, 483] width 12 height 12
radio input "true"
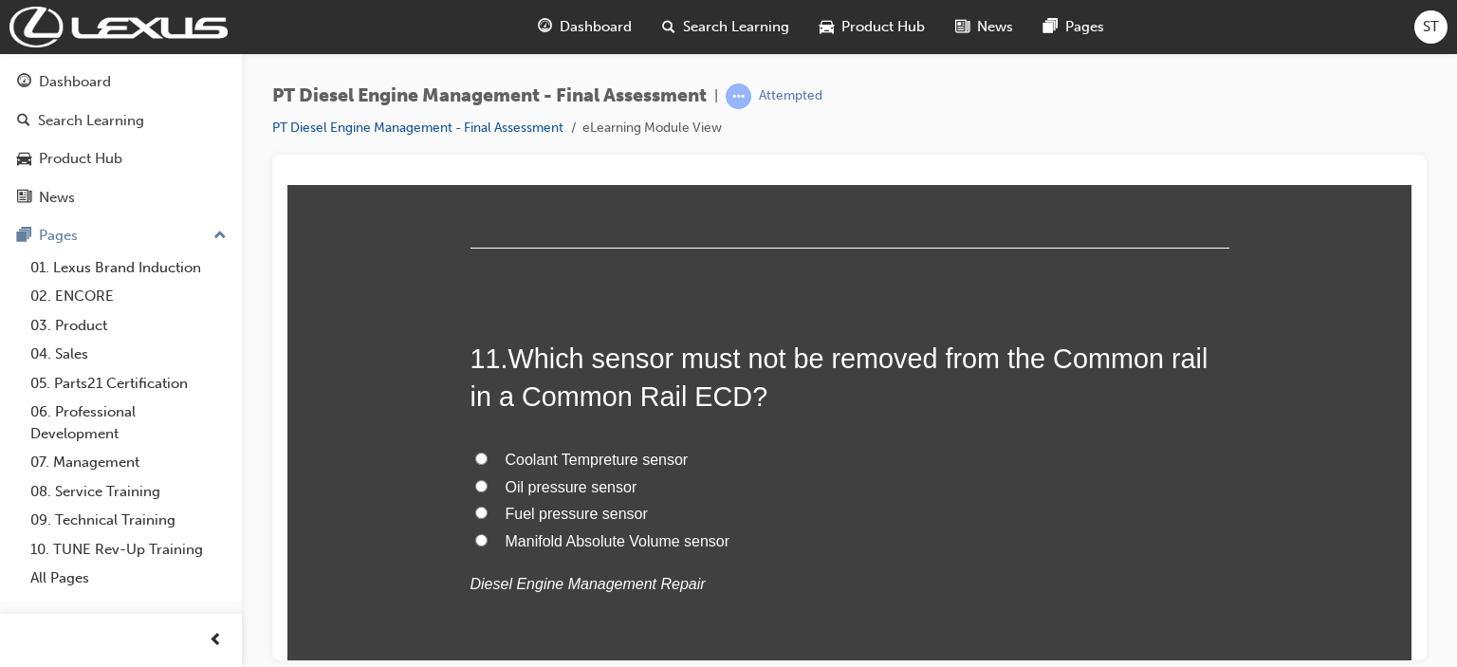
scroll to position [4447, 0]
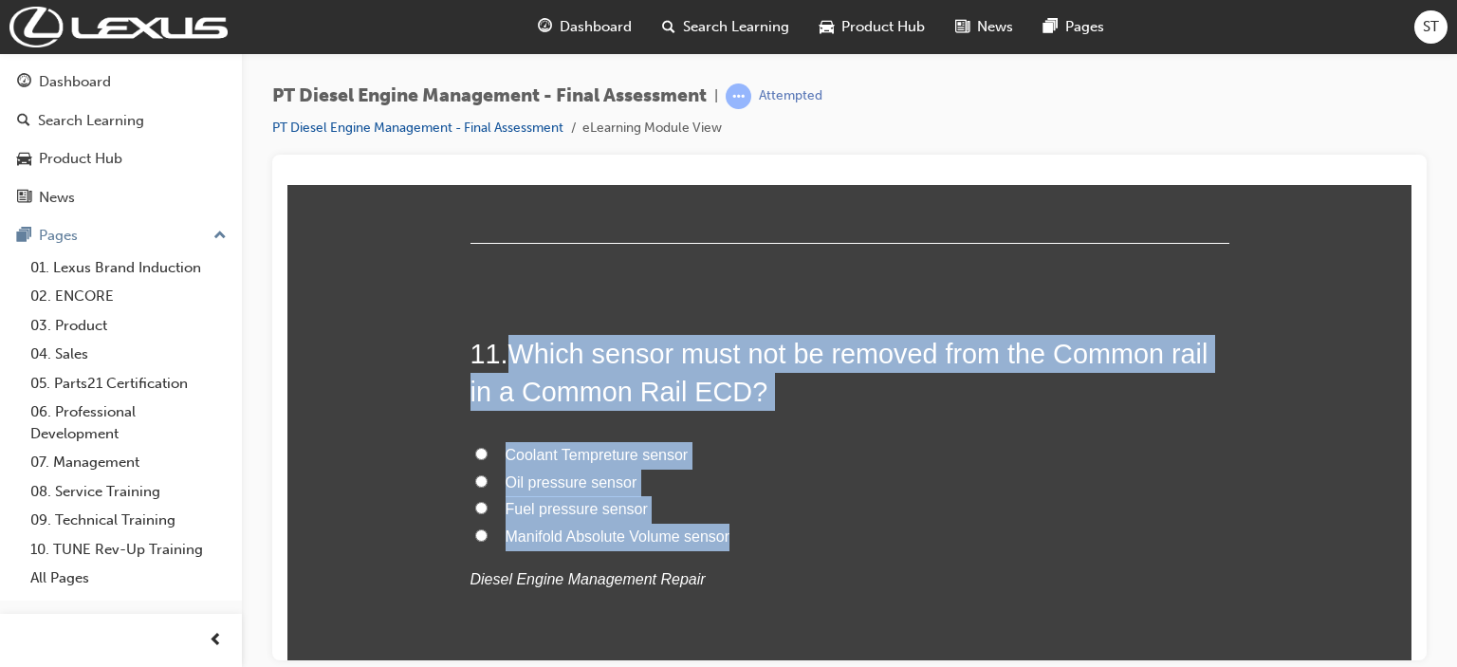
drag, startPoint x: 508, startPoint y: 347, endPoint x: 763, endPoint y: 543, distance: 320.6
click at [763, 543] on div "11 . Which sensor must not be removed from the Common rail in a Common Rail ECD…" at bounding box center [849, 509] width 759 height 351
copy div "Which sensor must not be removed from the Common rail in a Common Rail ECD? Coo…"
click at [525, 502] on span "Fuel pressure sensor" at bounding box center [577, 508] width 142 height 16
click at [488, 502] on input "Fuel pressure sensor" at bounding box center [481, 507] width 12 height 12
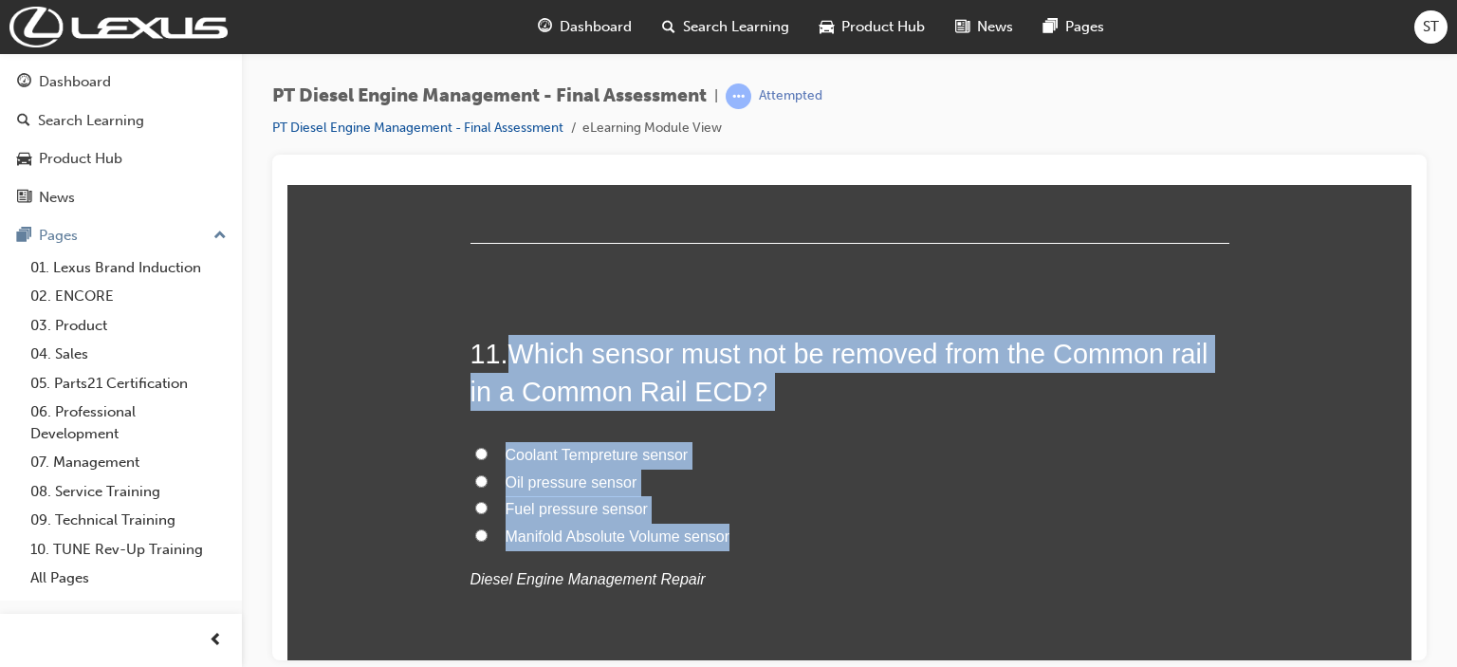
radio input "true"
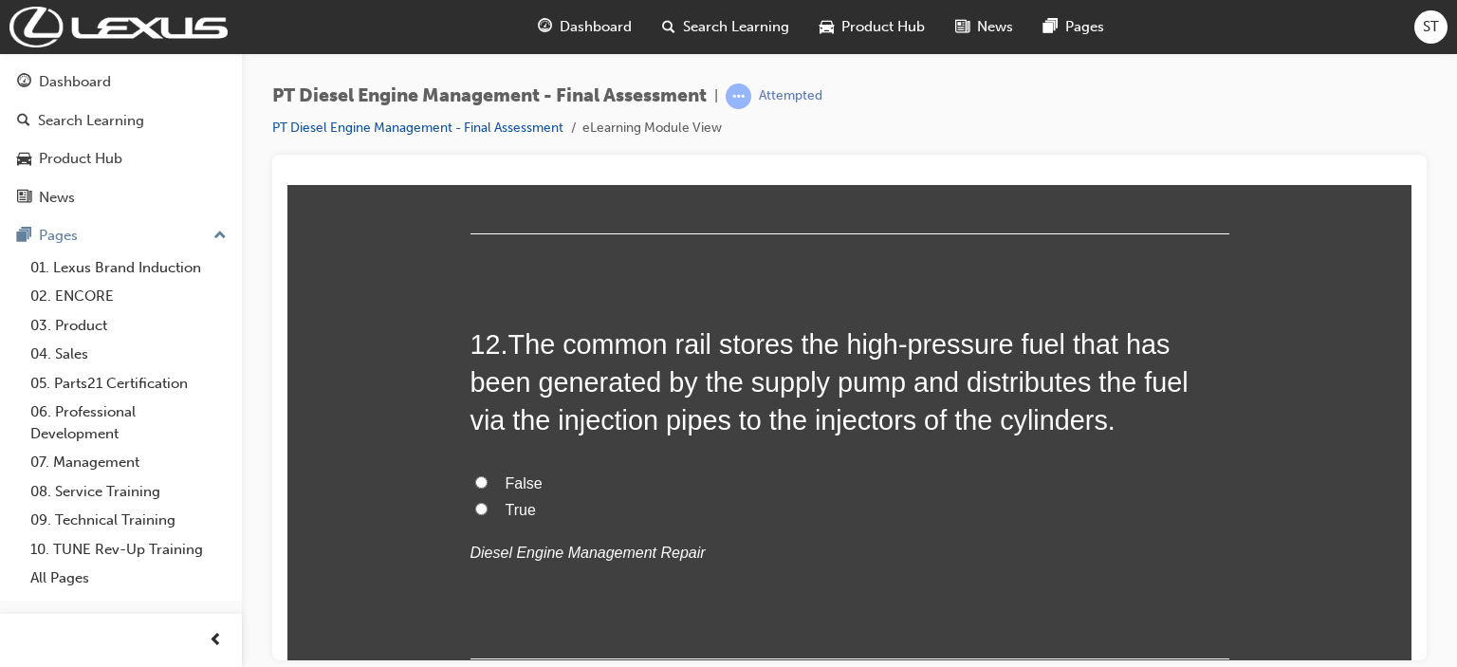
scroll to position [4940, 0]
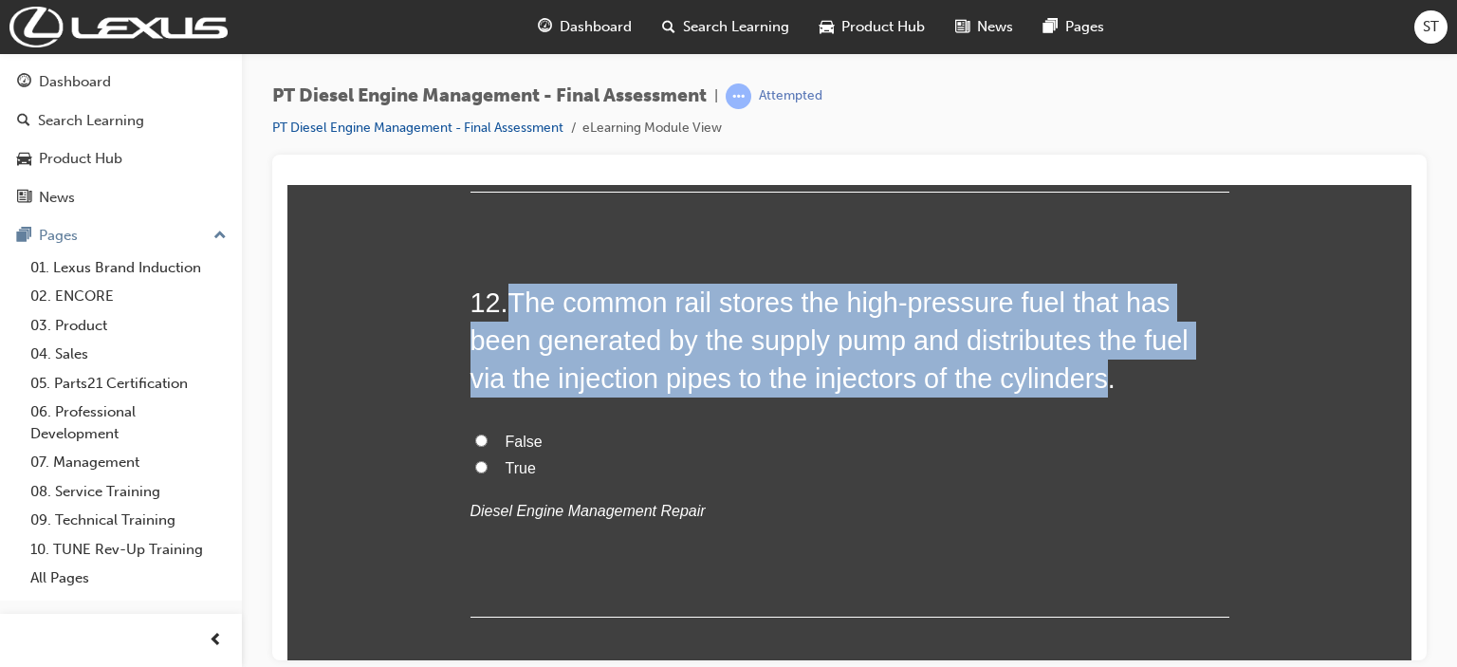
drag, startPoint x: 511, startPoint y: 291, endPoint x: 1066, endPoint y: 383, distance: 562.5
click at [1066, 383] on span "The common rail stores the high-pressure fuel that has been generated by the su…" at bounding box center [829, 339] width 718 height 107
copy span "The common rail stores the high-pressure fuel that has been generated by the su…"
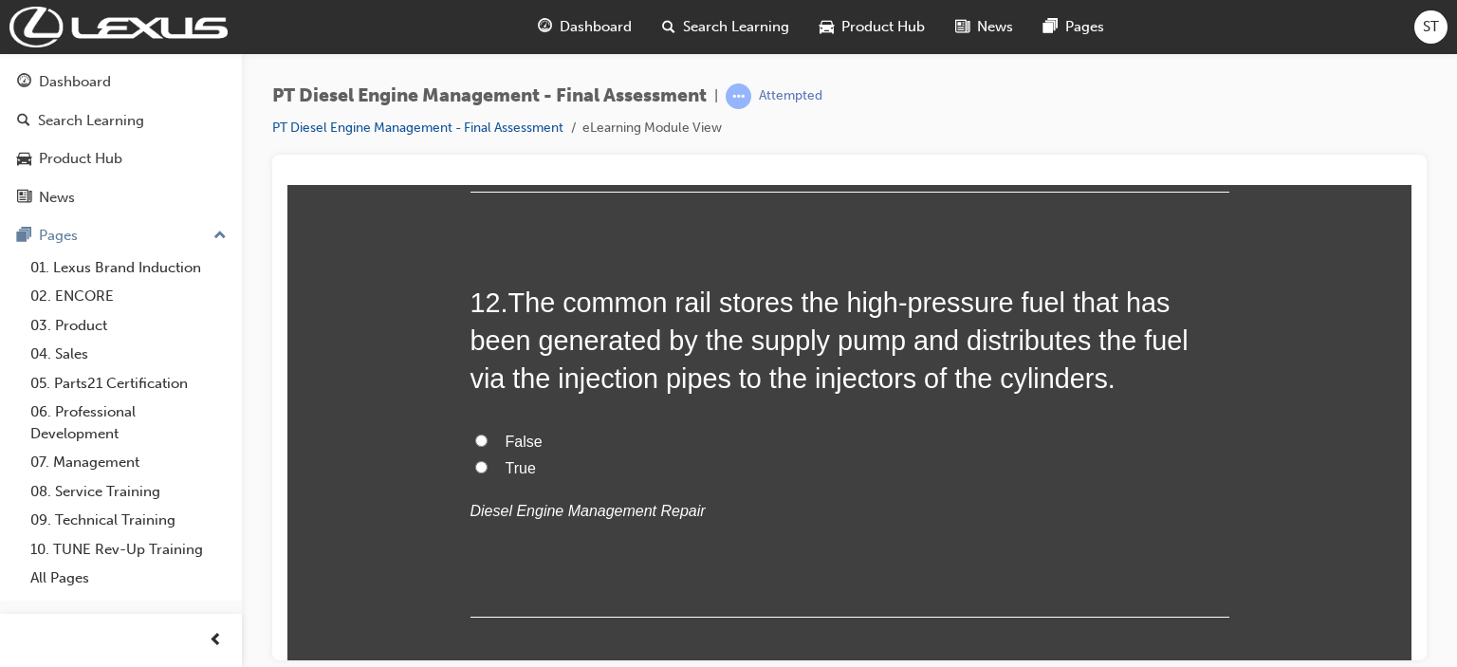
click at [512, 471] on span "True" at bounding box center [521, 467] width 30 height 16
click at [488, 471] on input "True" at bounding box center [481, 466] width 12 height 12
radio input "true"
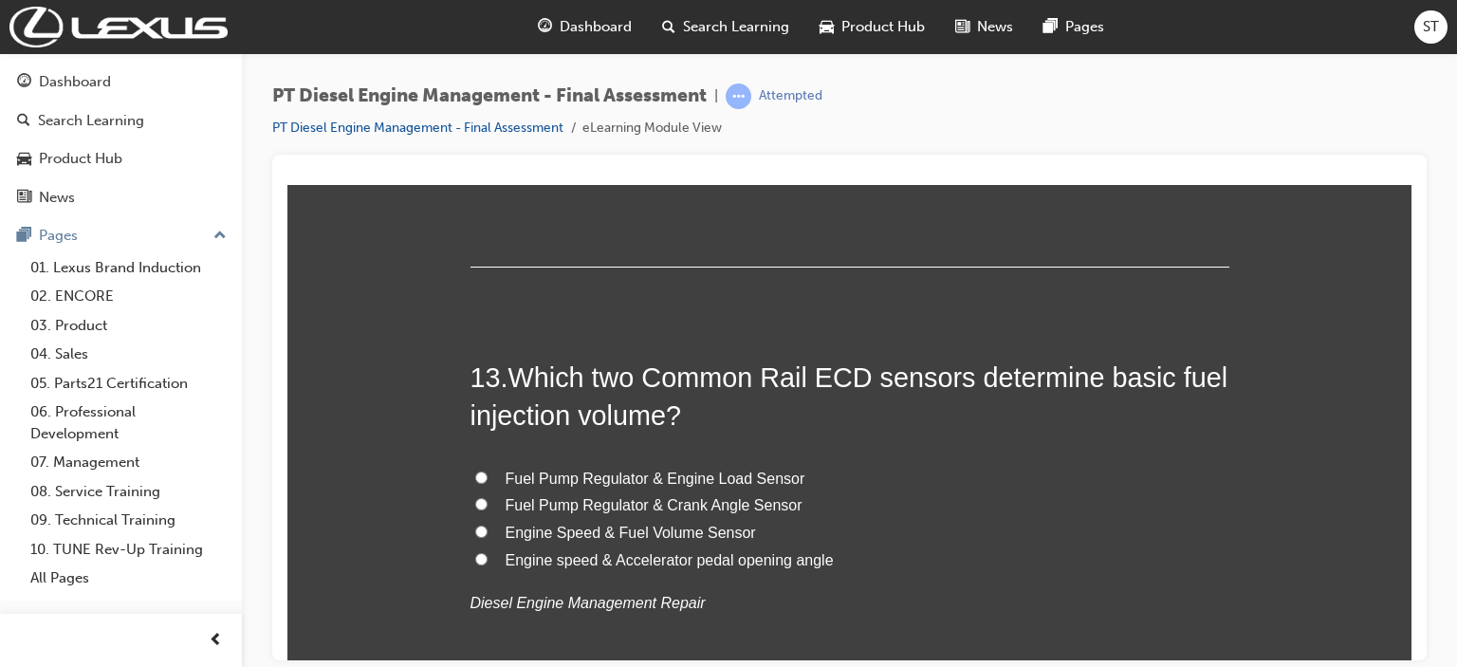
scroll to position [5320, 0]
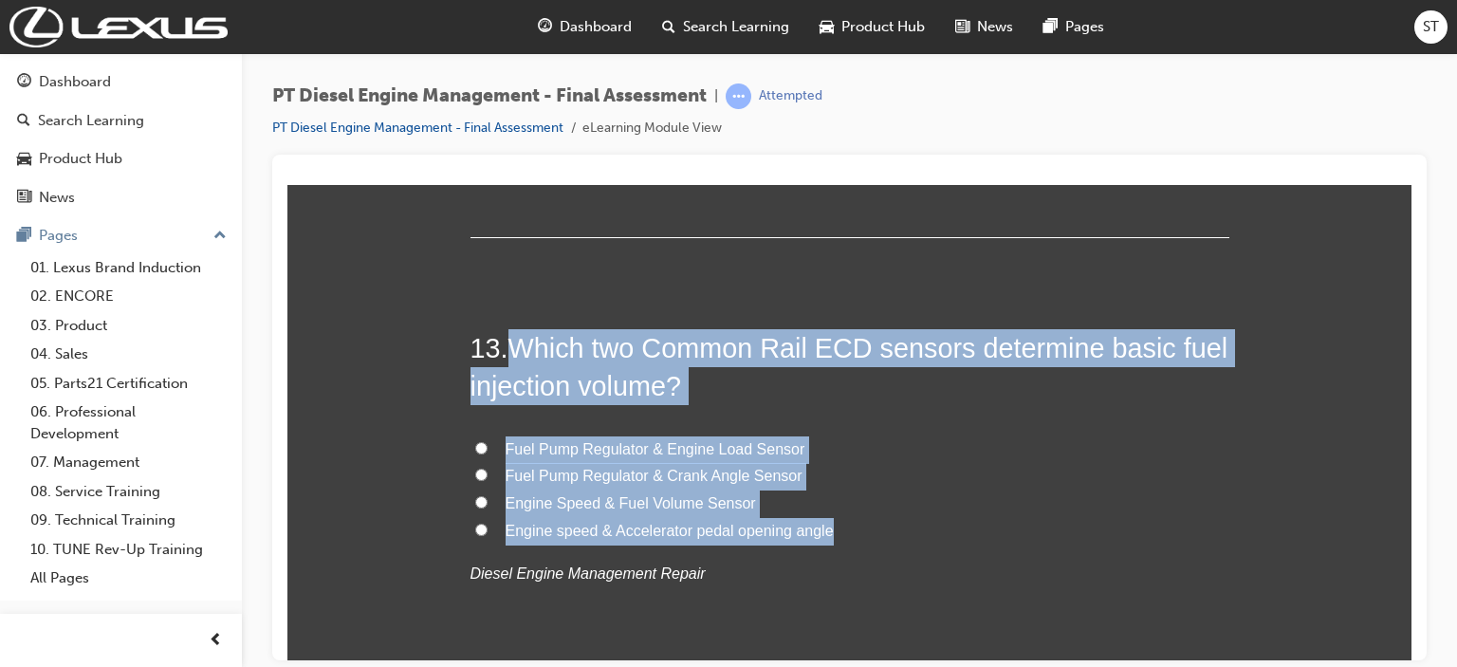
drag, startPoint x: 507, startPoint y: 351, endPoint x: 825, endPoint y: 531, distance: 365.3
click at [825, 531] on div "13 . Which two Common Rail ECD sensors determine basic fuel injection volume? F…" at bounding box center [849, 503] width 759 height 351
copy div "Which two Common Rail ECD sensors determine basic fuel injection volume? Fuel P…"
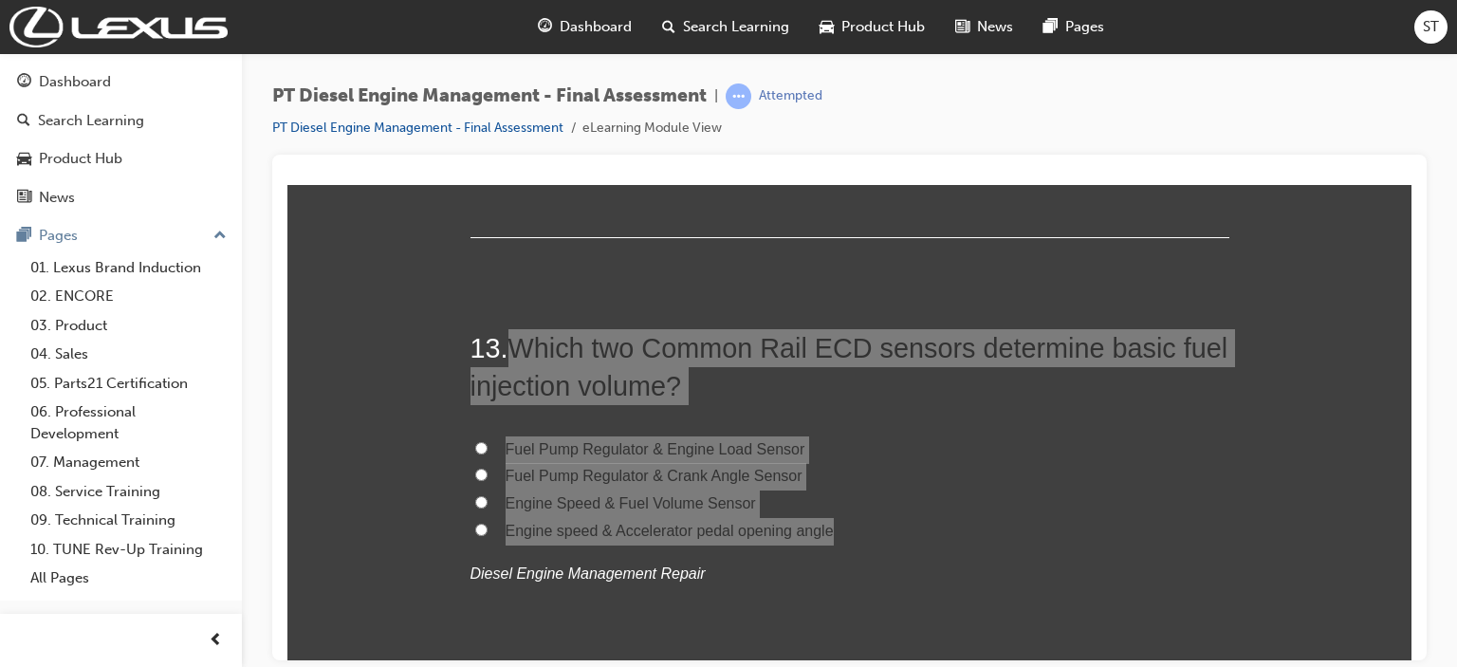
click at [448, 155] on div at bounding box center [849, 408] width 1154 height 506
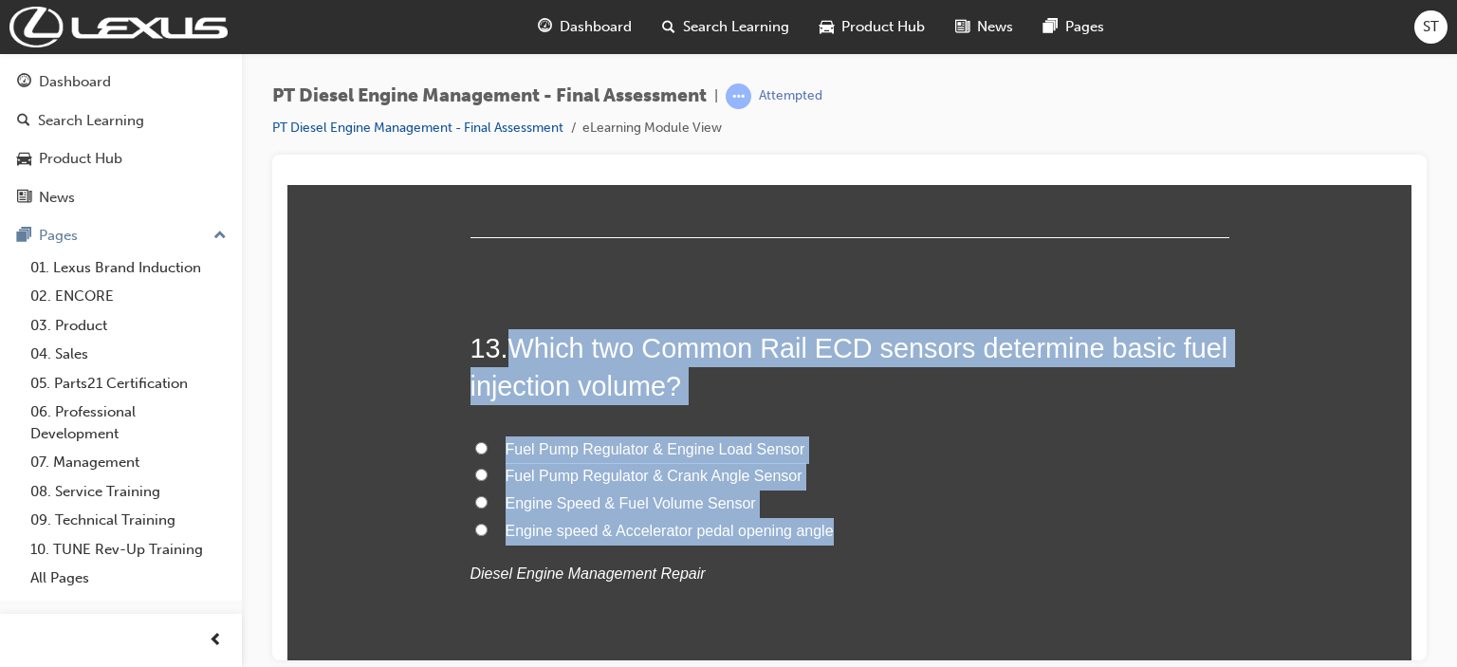
click at [865, 464] on label "Fuel Pump Regulator & Crank Angle Sensor" at bounding box center [849, 476] width 759 height 28
click at [488, 468] on input "Fuel Pump Regulator & Crank Angle Sensor" at bounding box center [481, 474] width 12 height 12
radio input "true"
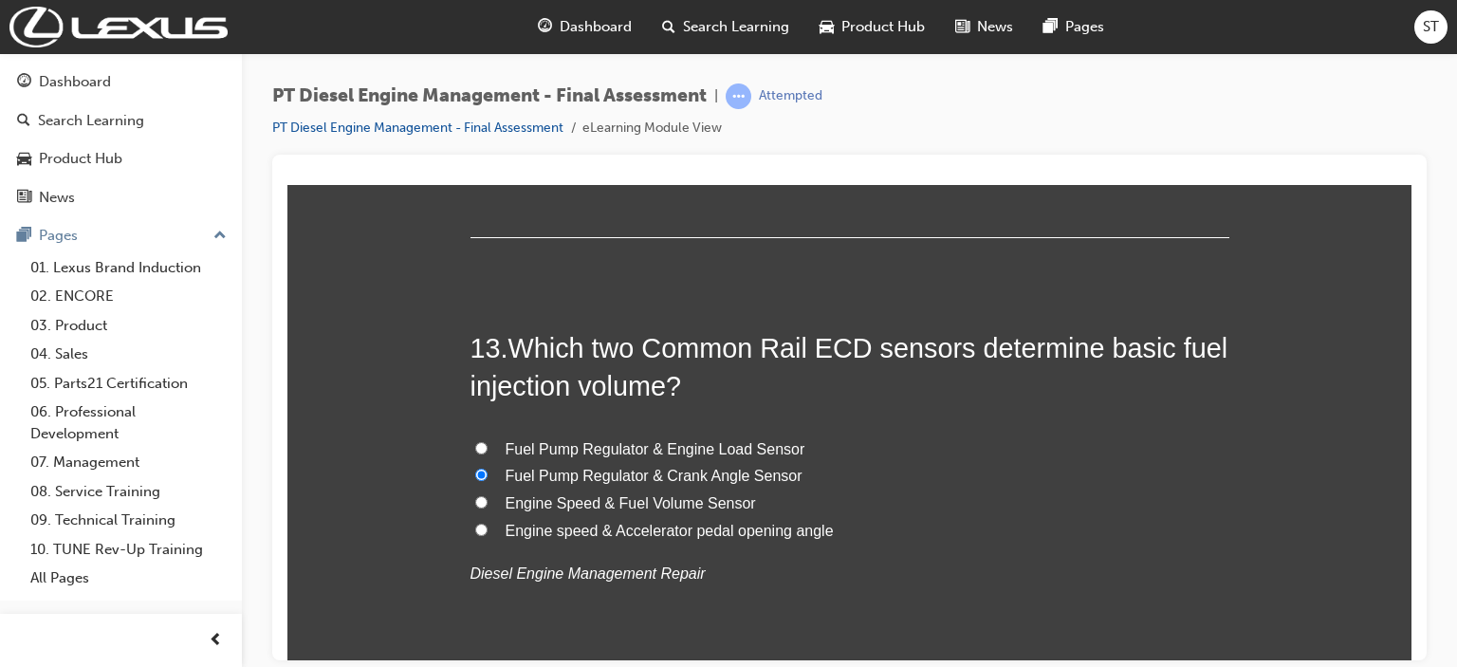
click at [573, 532] on span "Engine speed & Accelerator pedal opening angle" at bounding box center [670, 530] width 328 height 16
click at [488, 532] on input "Engine speed & Accelerator pedal opening angle" at bounding box center [481, 529] width 12 height 12
radio input "true"
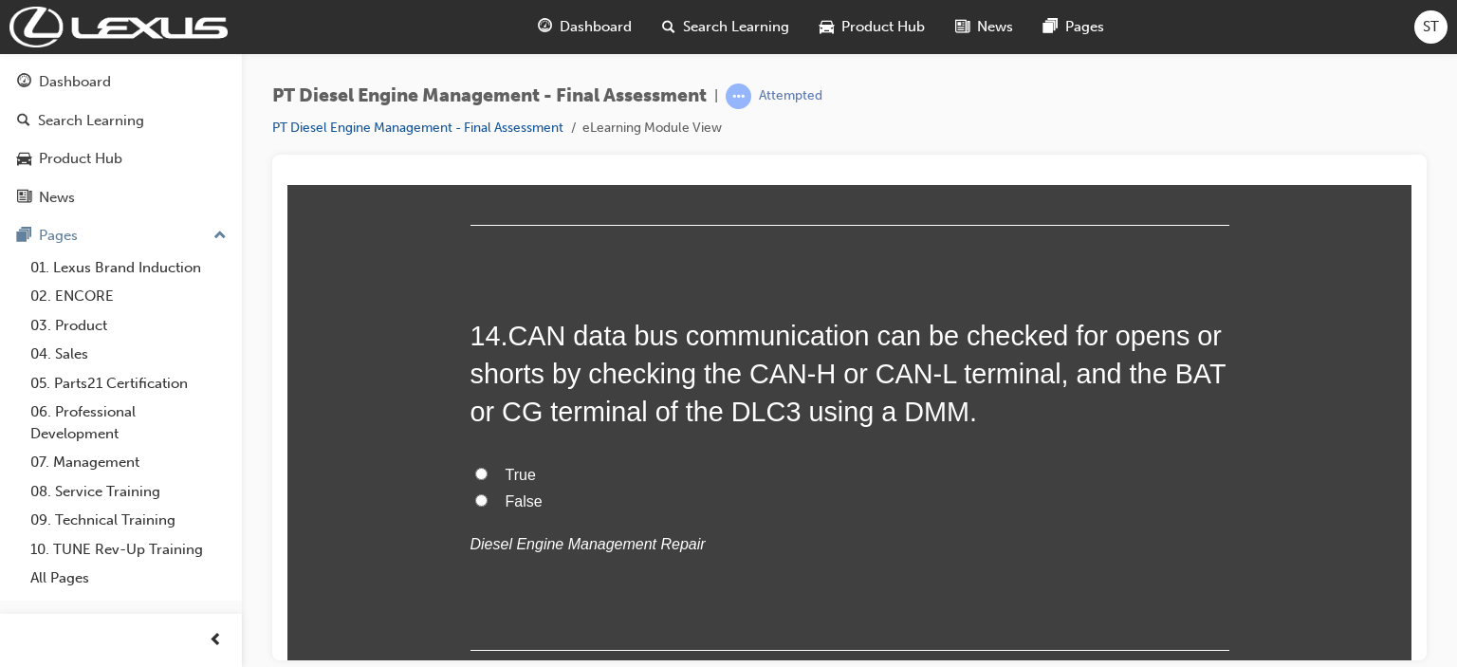
scroll to position [5775, 0]
click at [550, 339] on span "CAN data bus communication can be checked for opens or shorts by checking the C…" at bounding box center [848, 372] width 756 height 107
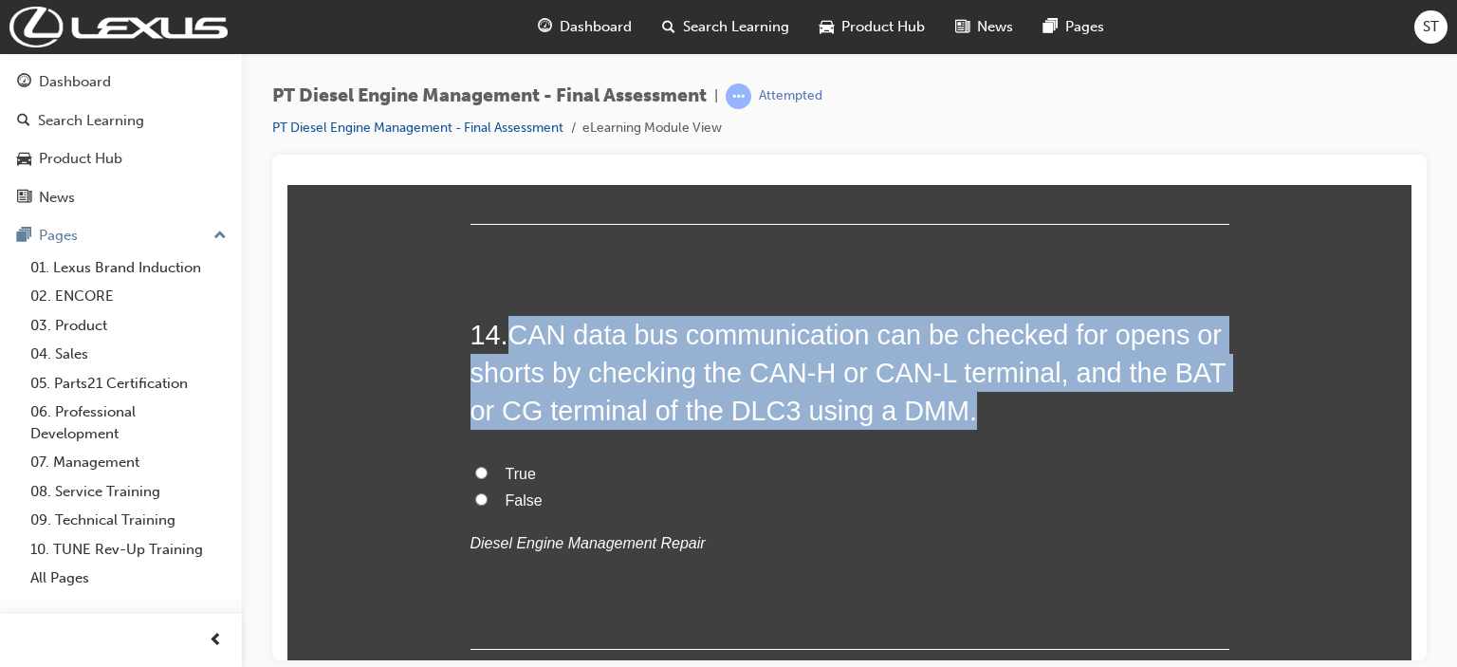
drag, startPoint x: 512, startPoint y: 333, endPoint x: 994, endPoint y: 411, distance: 488.1
click at [994, 411] on h2 "14 . CAN data bus communication can be checked for opens or shorts by checking …" at bounding box center [849, 372] width 759 height 115
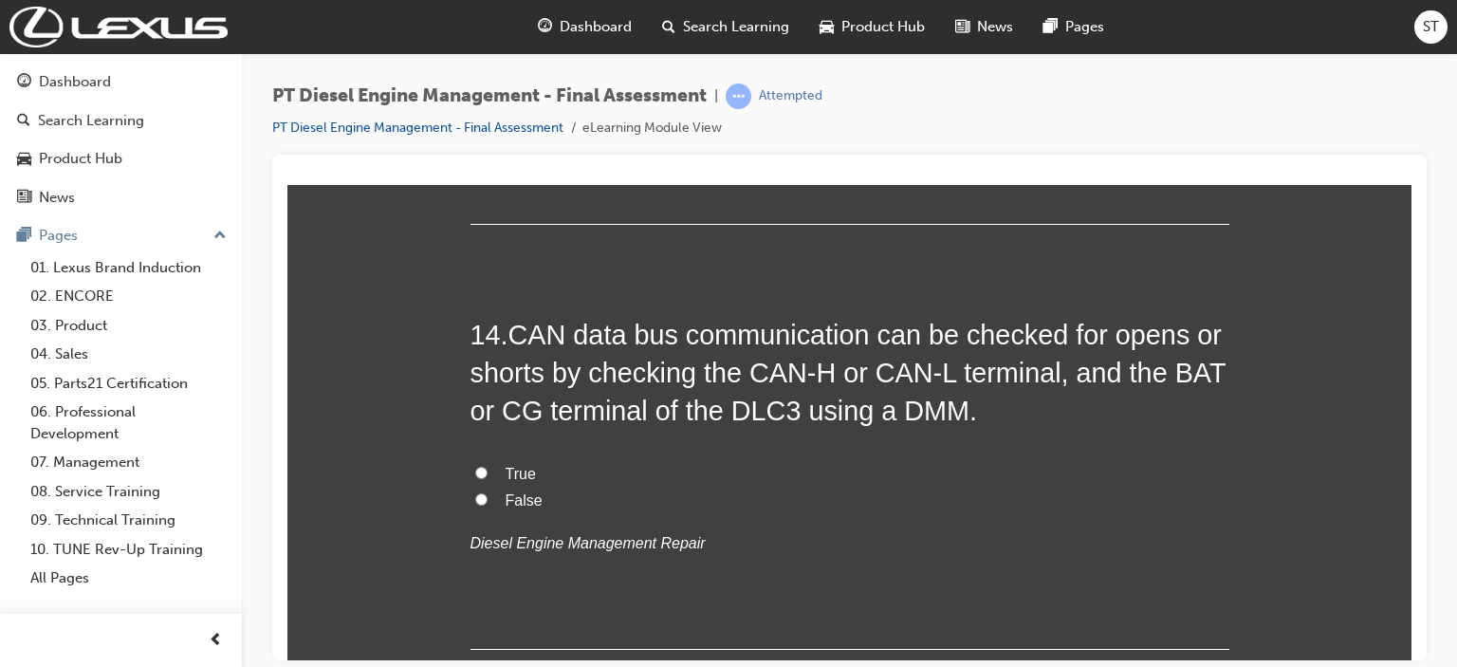
click at [489, 464] on label "True" at bounding box center [849, 474] width 759 height 28
click at [488, 466] on input "True" at bounding box center [481, 472] width 12 height 12
radio input "true"
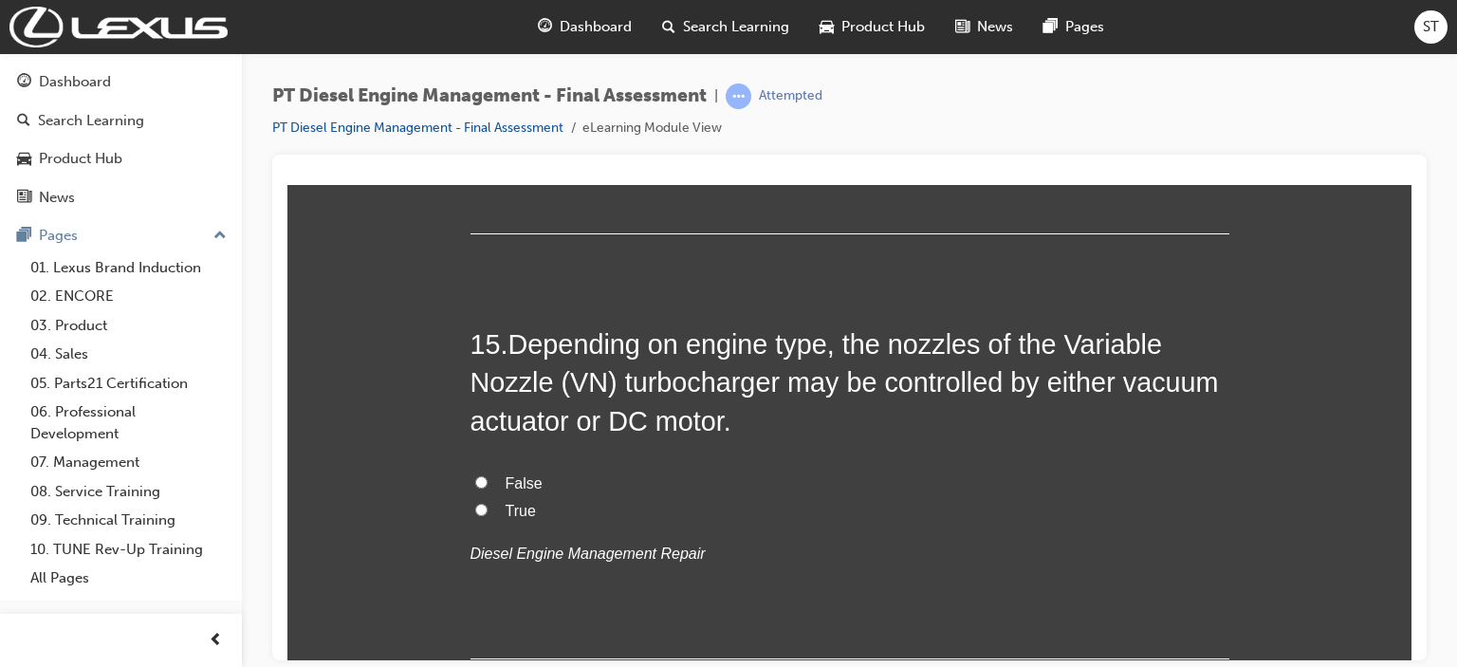
scroll to position [6192, 0]
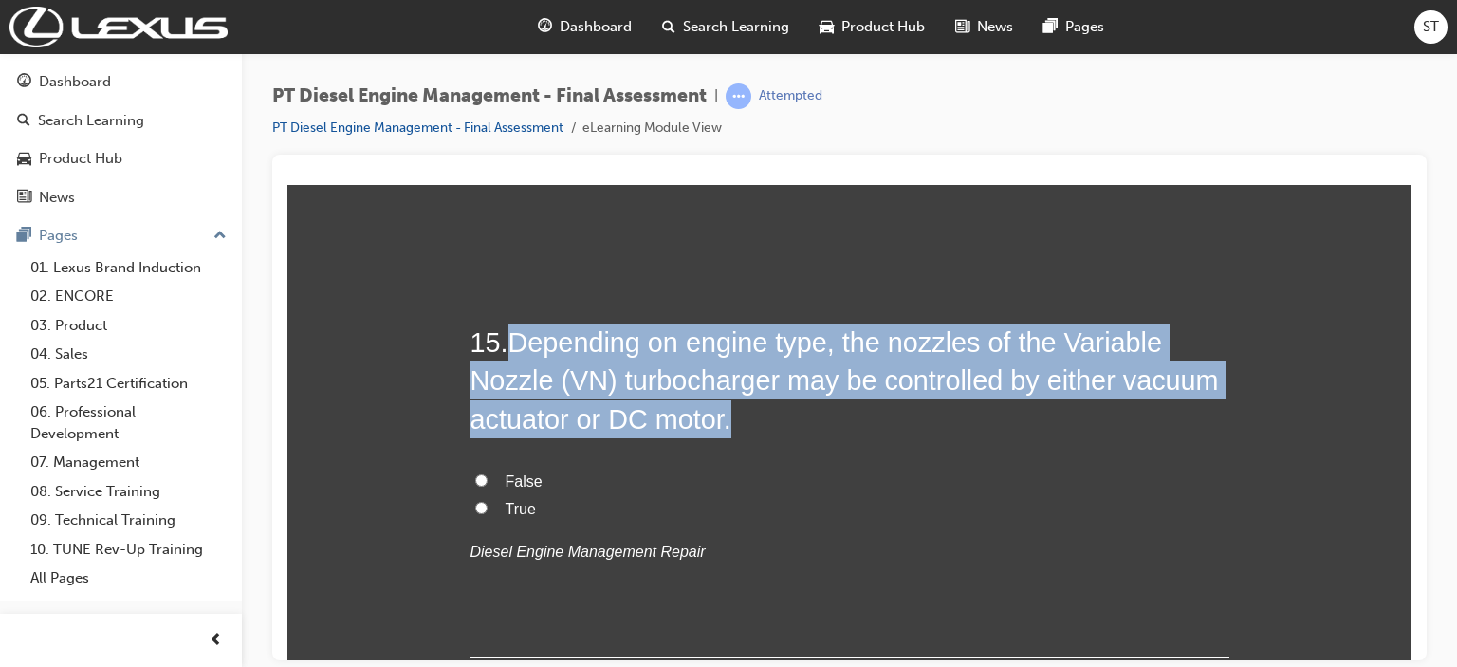
drag, startPoint x: 506, startPoint y: 338, endPoint x: 768, endPoint y: 426, distance: 277.2
click at [768, 426] on h2 "15 . Depending on engine type, the nozzles of the Variable Nozzle (VN) turbocha…" at bounding box center [849, 380] width 759 height 115
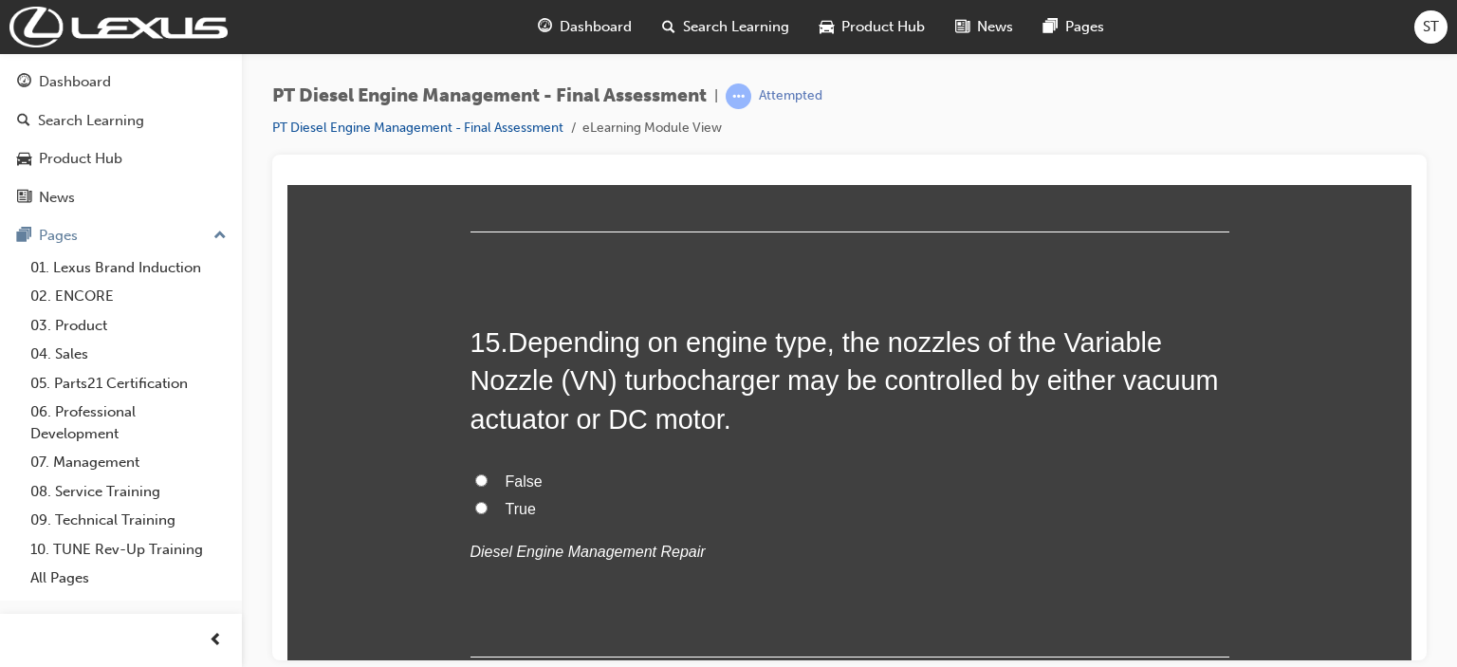
click at [489, 498] on label "True" at bounding box center [849, 509] width 759 height 28
click at [488, 501] on input "True" at bounding box center [481, 507] width 12 height 12
radio input "true"
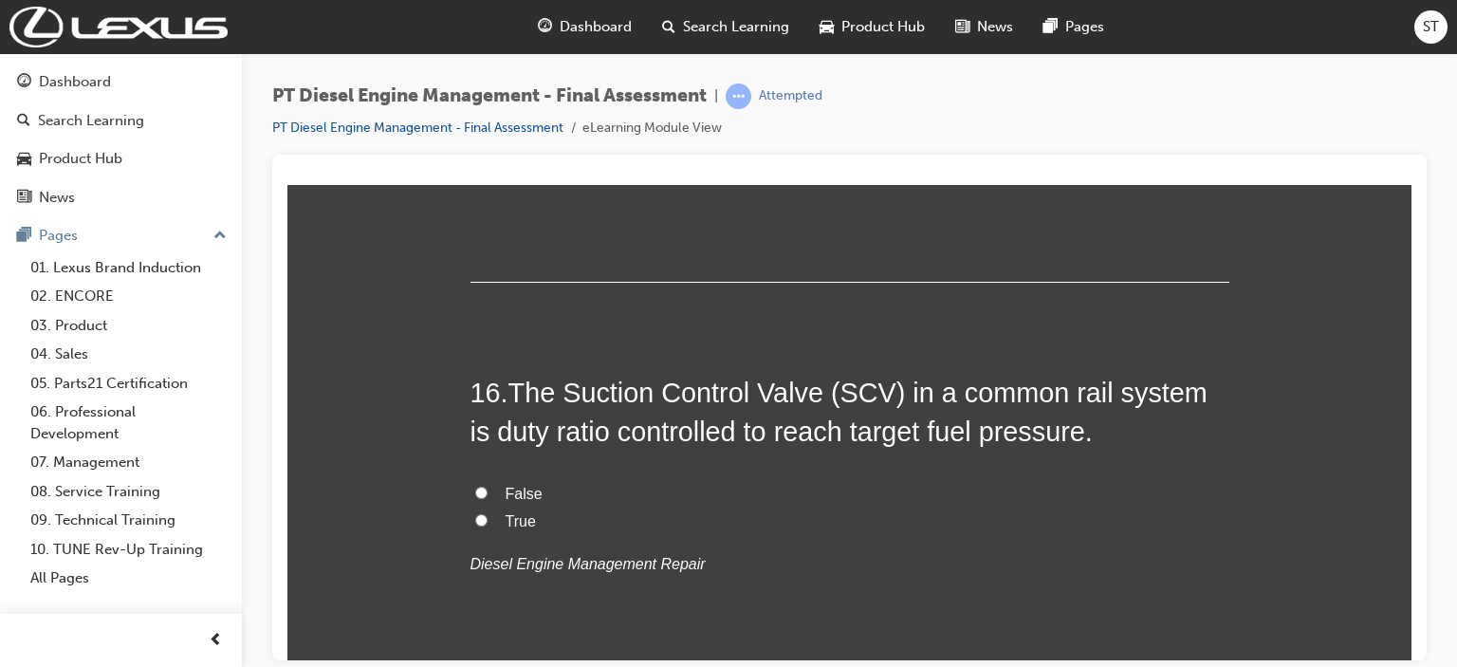
scroll to position [6610, 0]
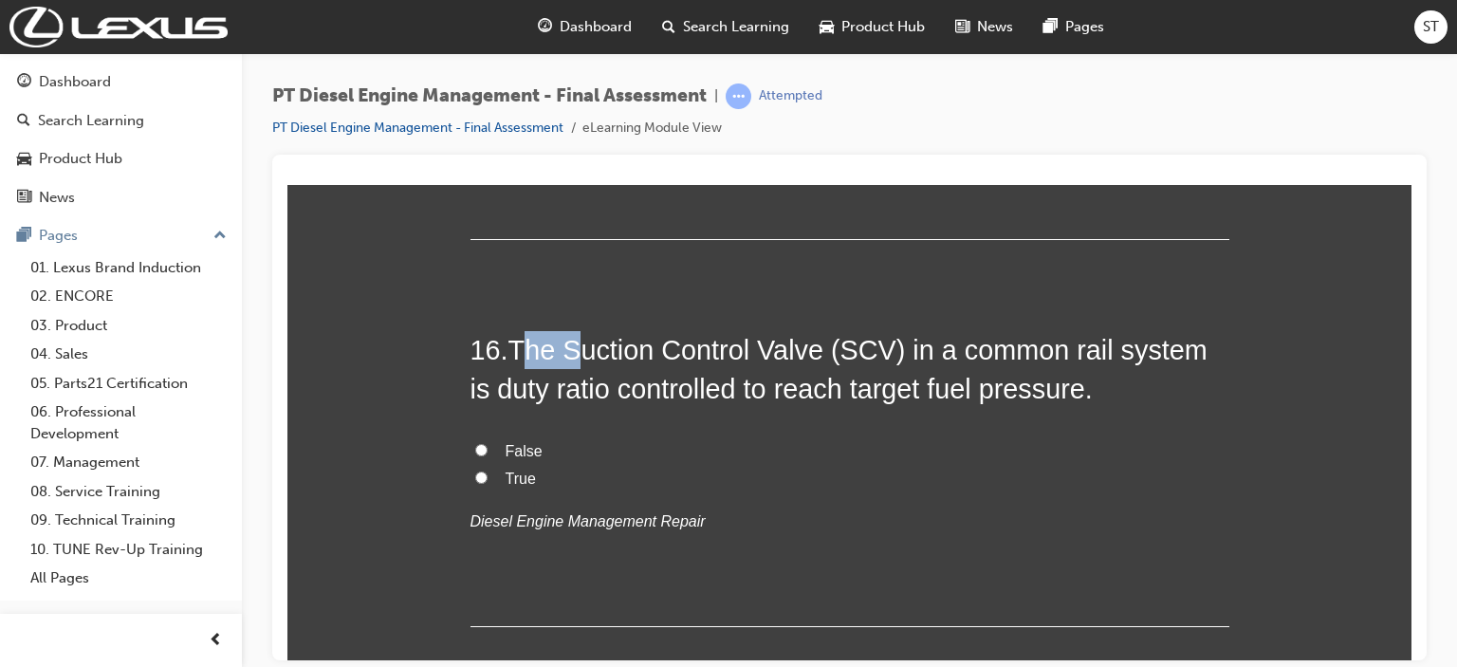
drag, startPoint x: 516, startPoint y: 347, endPoint x: 542, endPoint y: 350, distance: 25.8
click at [543, 350] on span "The Suction Control Valve (SCV) in a common rail system is duty ratio controlle…" at bounding box center [838, 368] width 737 height 68
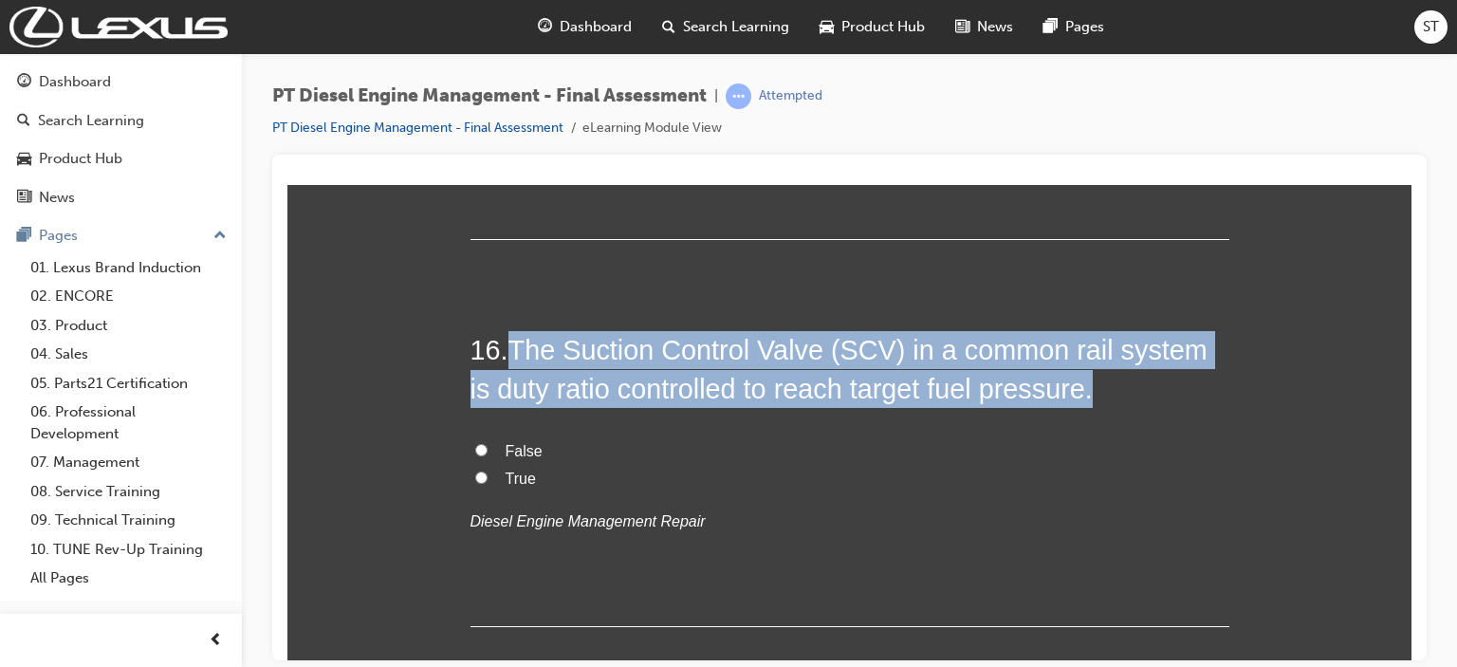
drag, startPoint x: 508, startPoint y: 348, endPoint x: 1079, endPoint y: 389, distance: 571.6
click at [1079, 389] on h2 "16 . The Suction Control Valve (SCV) in a common rail system is duty ratio cont…" at bounding box center [849, 368] width 759 height 77
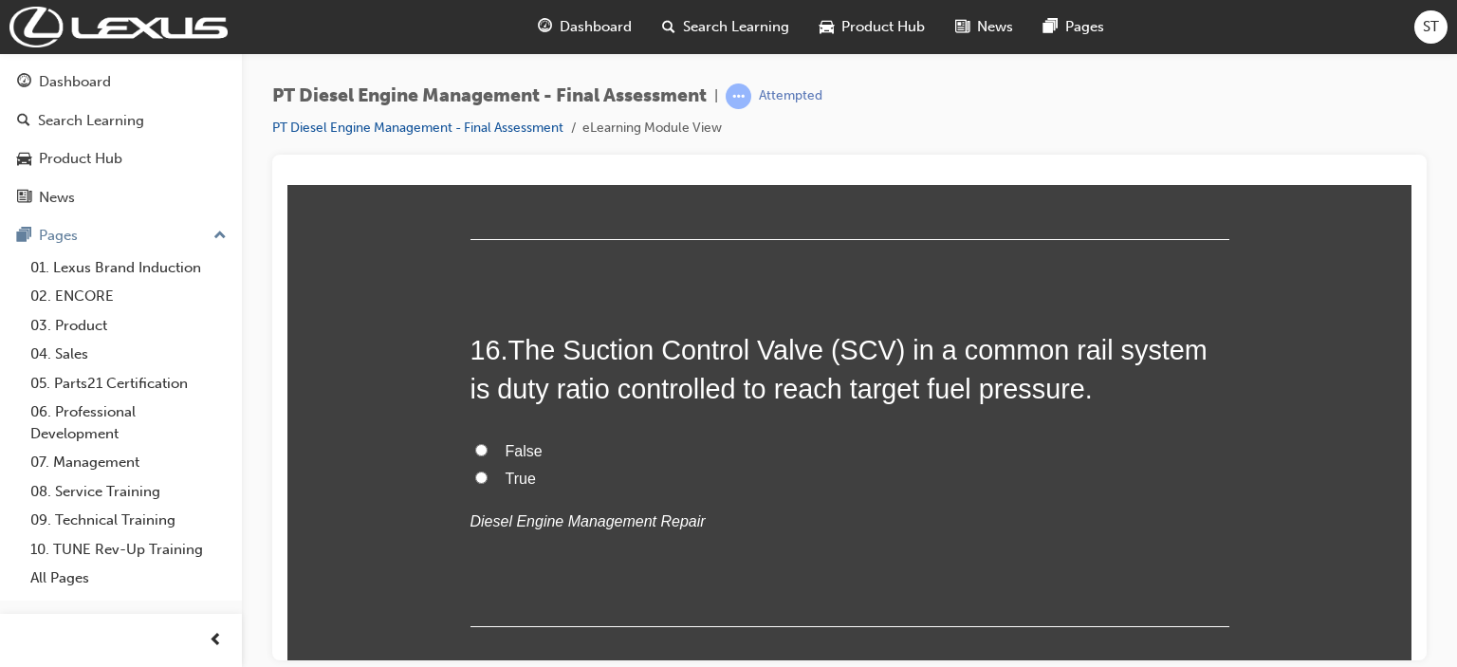
click at [506, 475] on span "True" at bounding box center [521, 478] width 30 height 16
click at [488, 475] on input "True" at bounding box center [481, 476] width 12 height 12
radio input "true"
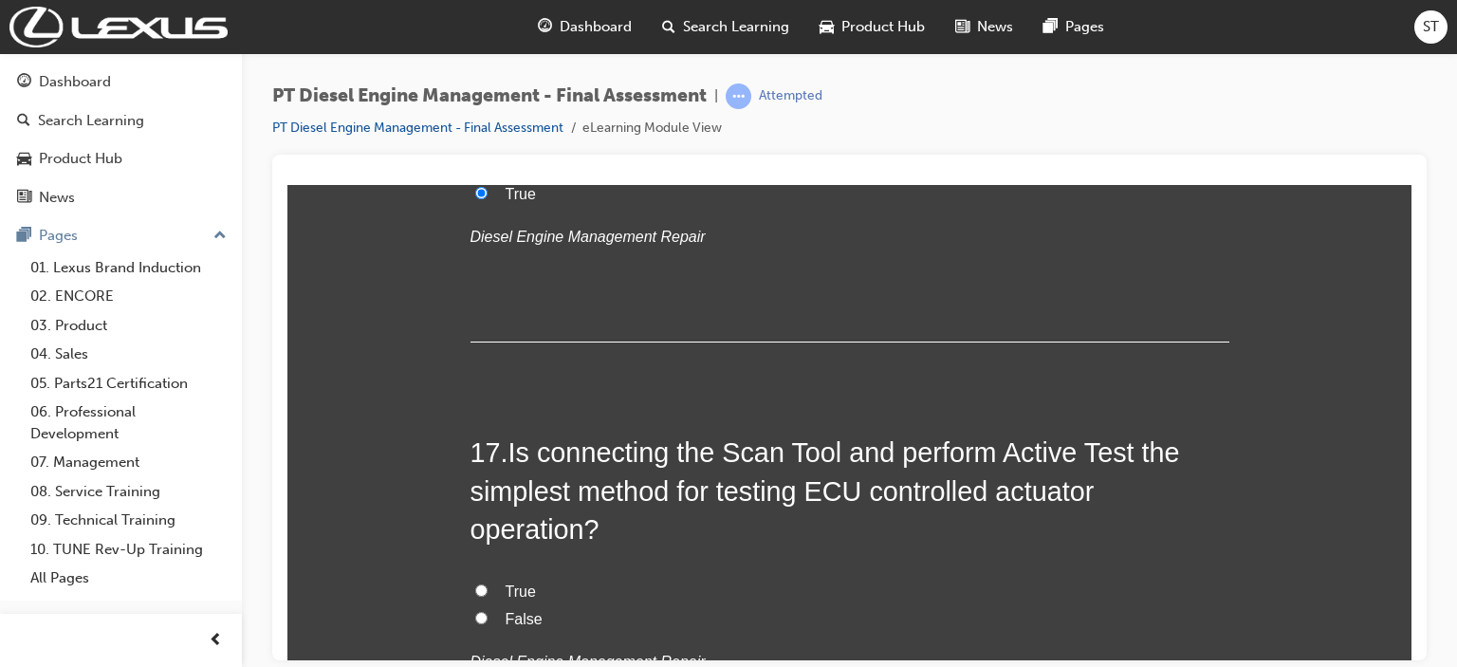
scroll to position [6913, 0]
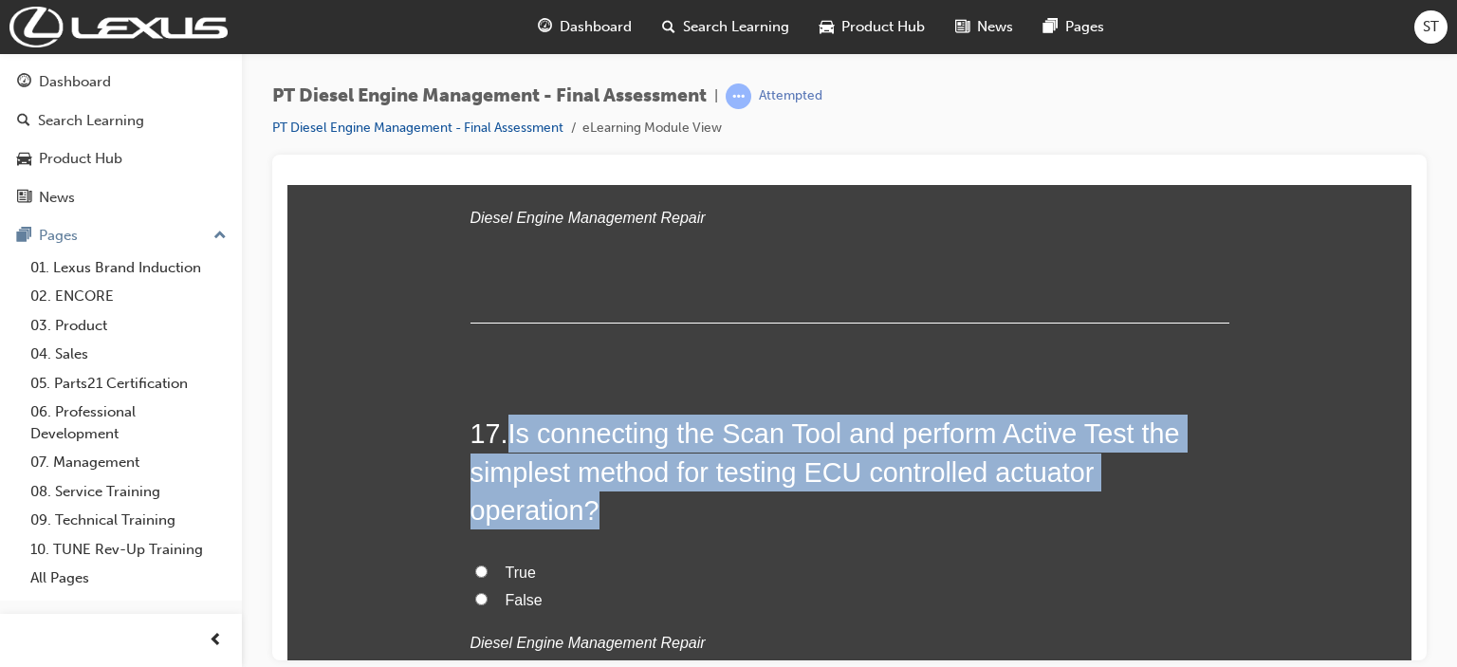
drag, startPoint x: 510, startPoint y: 434, endPoint x: 728, endPoint y: 491, distance: 224.8
click at [728, 491] on h2 "17 . Is connecting the Scan Tool and perform Active Test the simplest method fo…" at bounding box center [849, 471] width 759 height 115
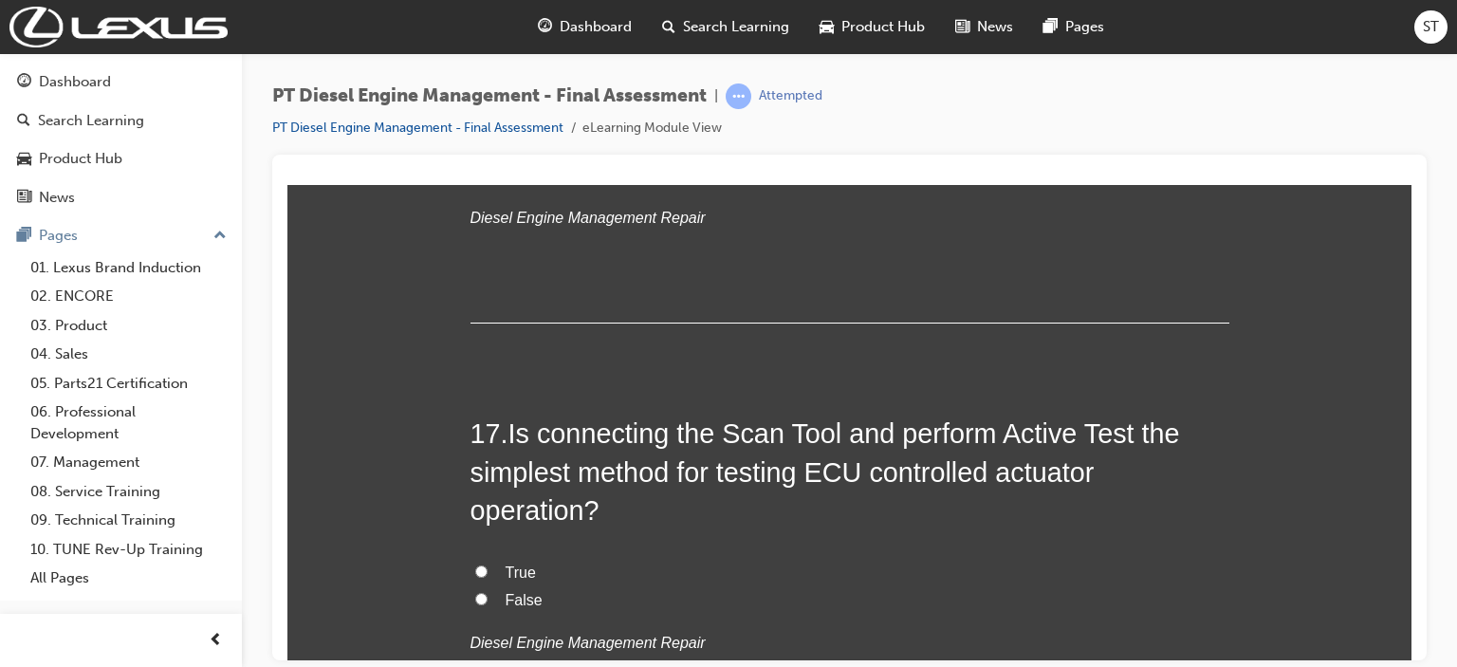
click at [506, 564] on span "True" at bounding box center [521, 571] width 30 height 16
click at [488, 564] on input "True" at bounding box center [481, 570] width 12 height 12
radio input "true"
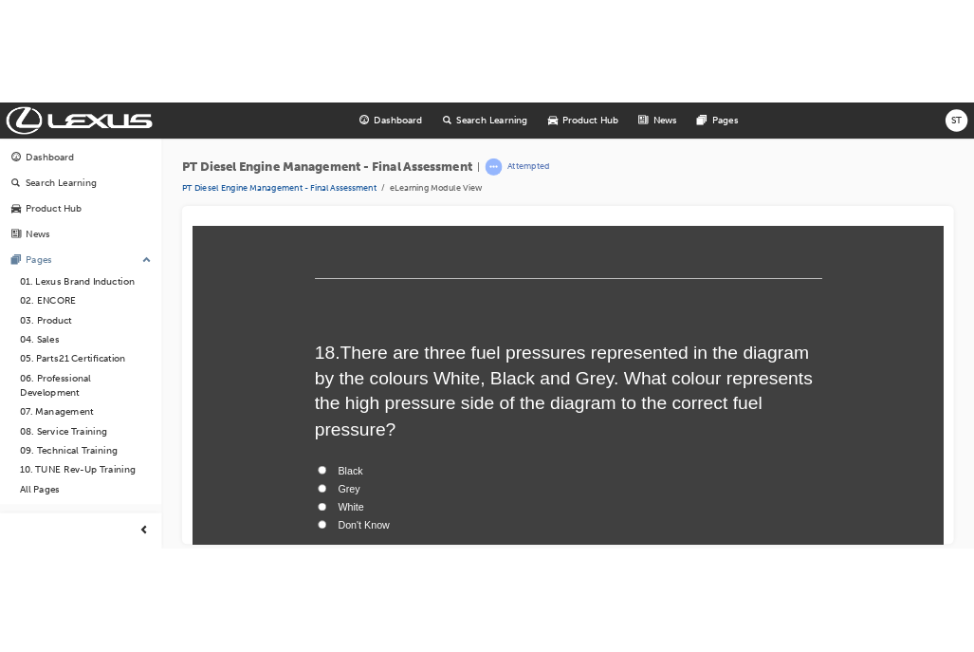
scroll to position [7407, 0]
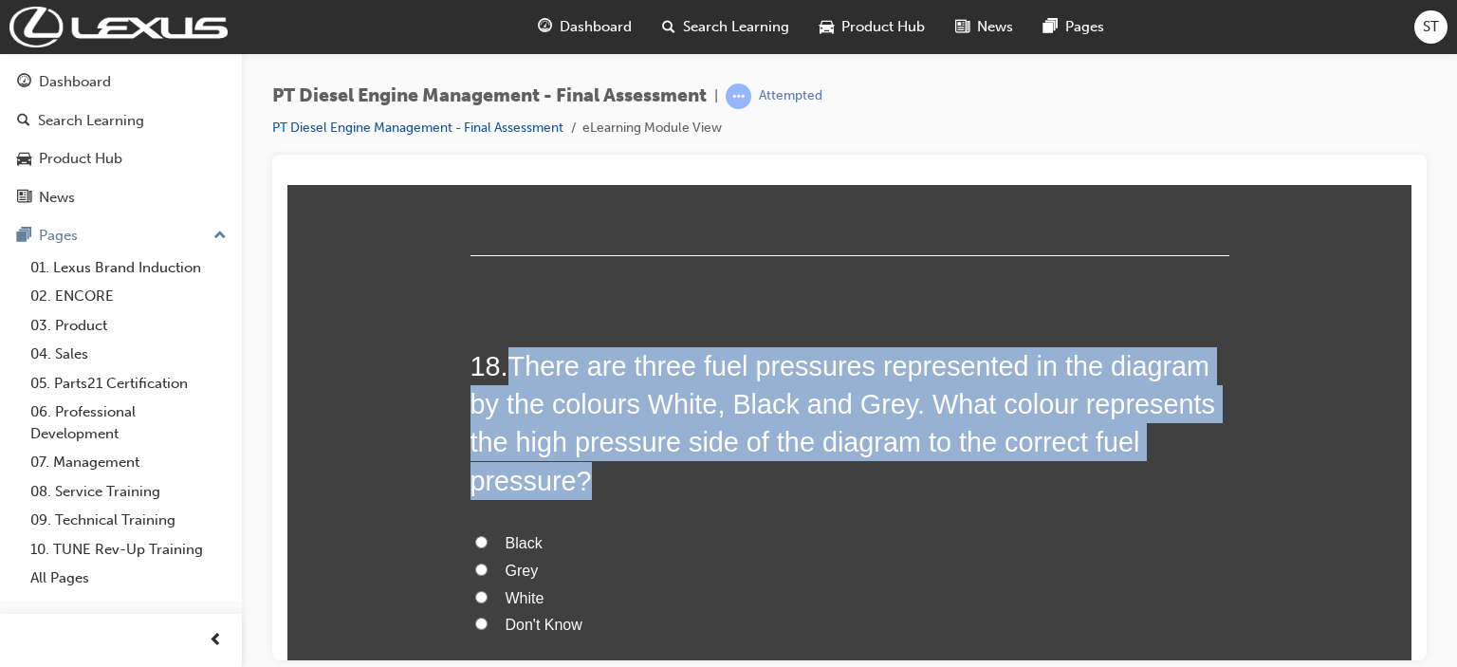
drag, startPoint x: 507, startPoint y: 367, endPoint x: 747, endPoint y: 464, distance: 258.8
click at [747, 464] on h2 "18 . There are three fuel pressures represented in the diagram by the colours W…" at bounding box center [849, 422] width 759 height 153
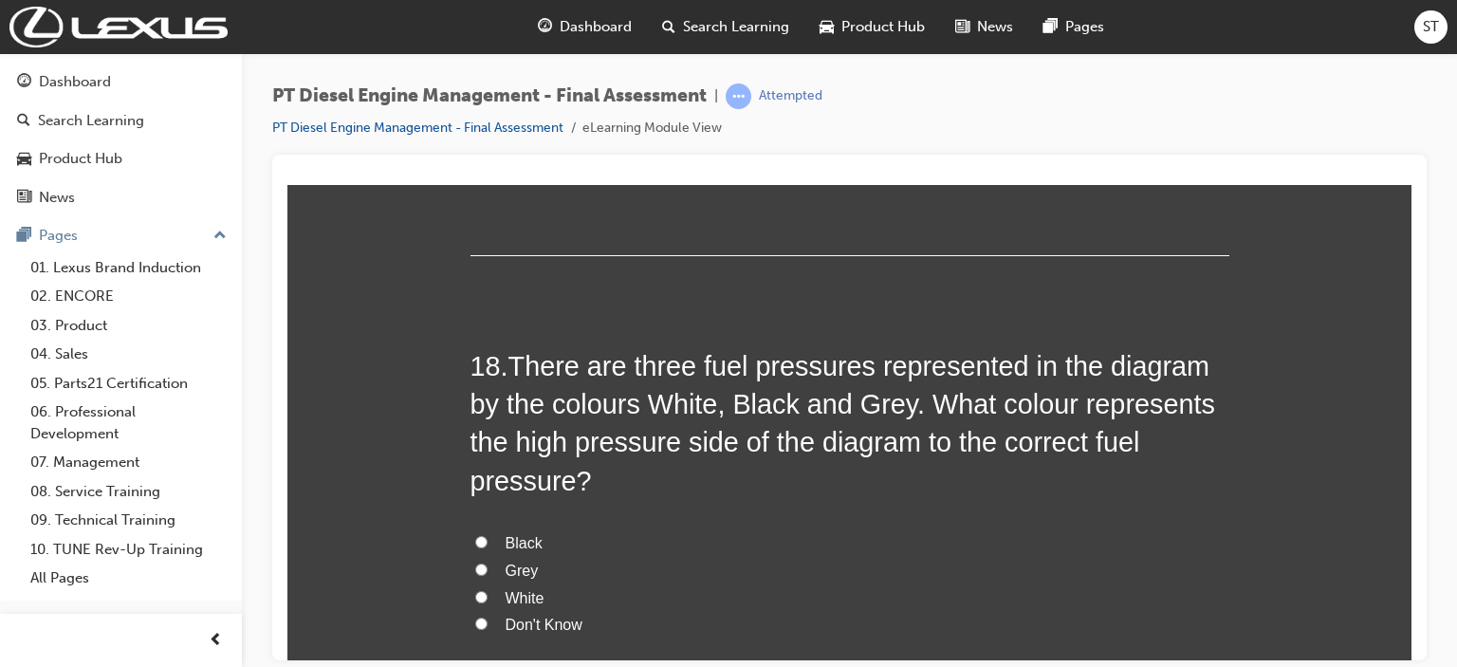
click at [536, 627] on span "Don't Know" at bounding box center [544, 624] width 77 height 16
click at [488, 627] on input "Don't Know" at bounding box center [481, 623] width 12 height 12
radio input "true"
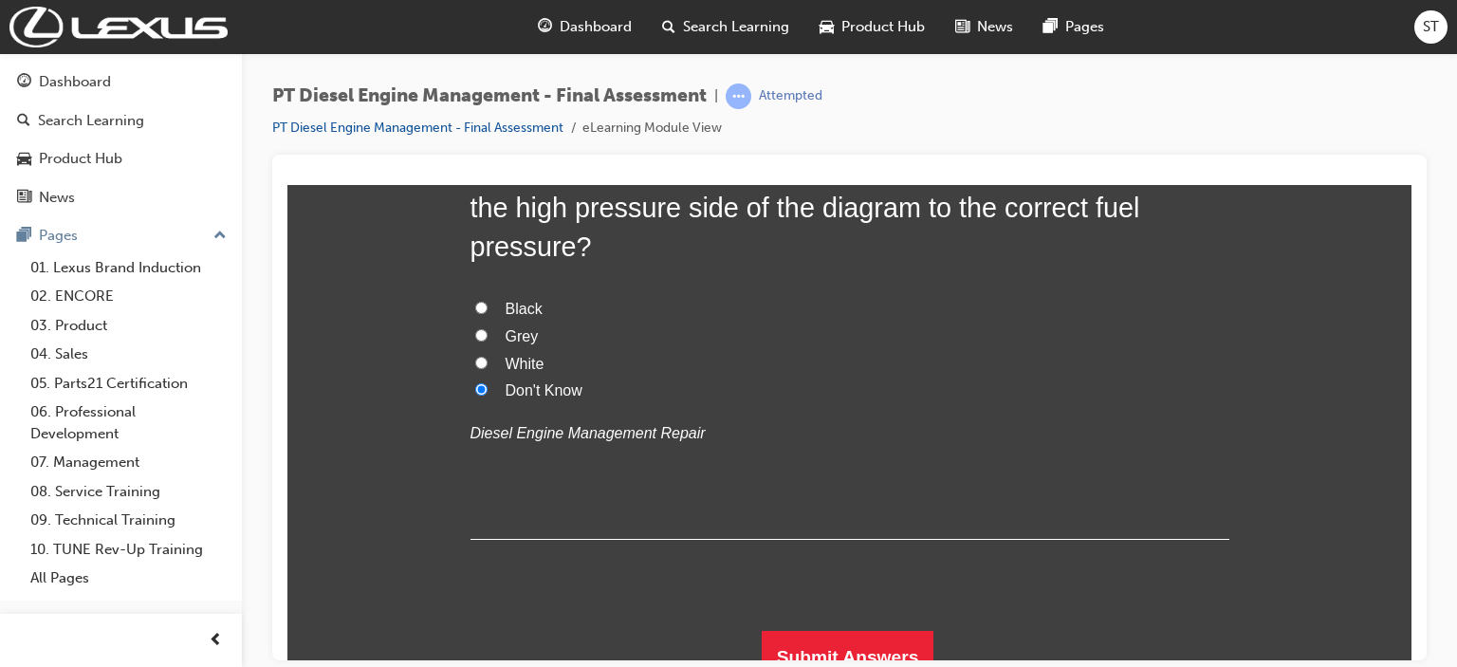
scroll to position [7661, 0]
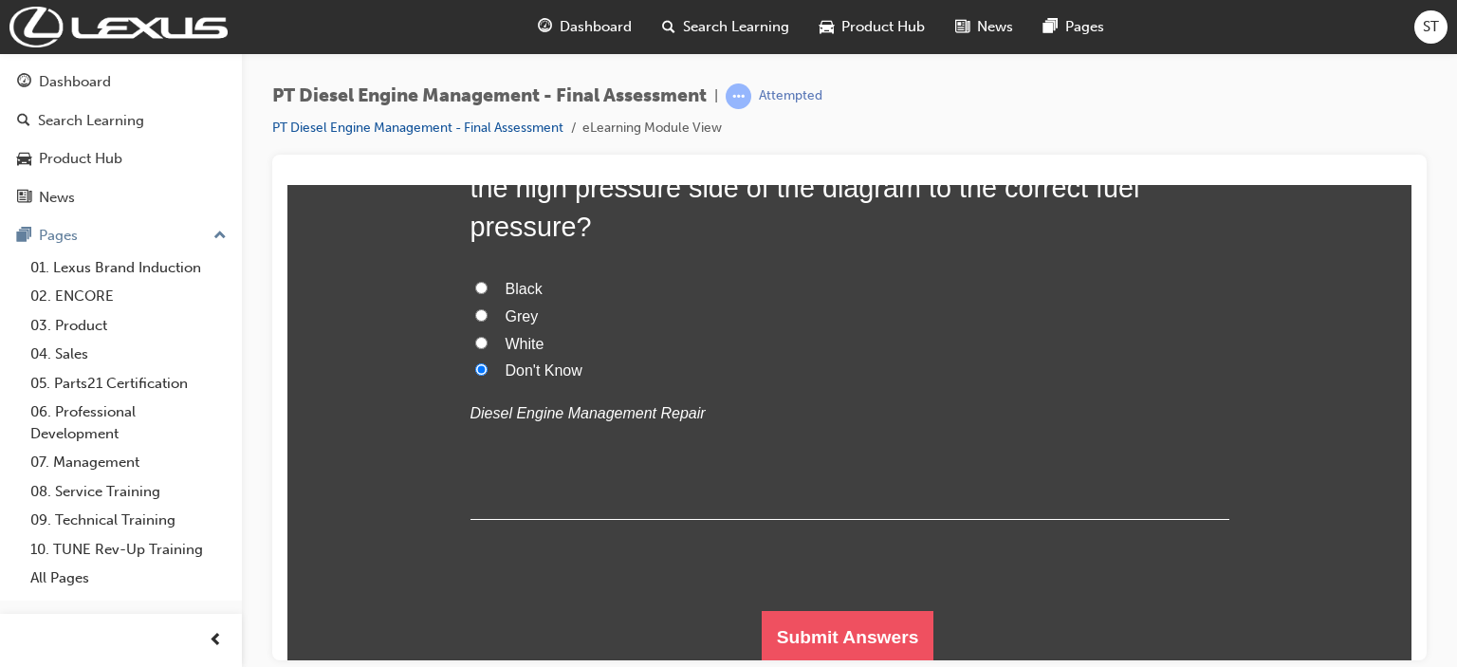
click at [906, 630] on button "Submit Answers" at bounding box center [848, 636] width 173 height 53
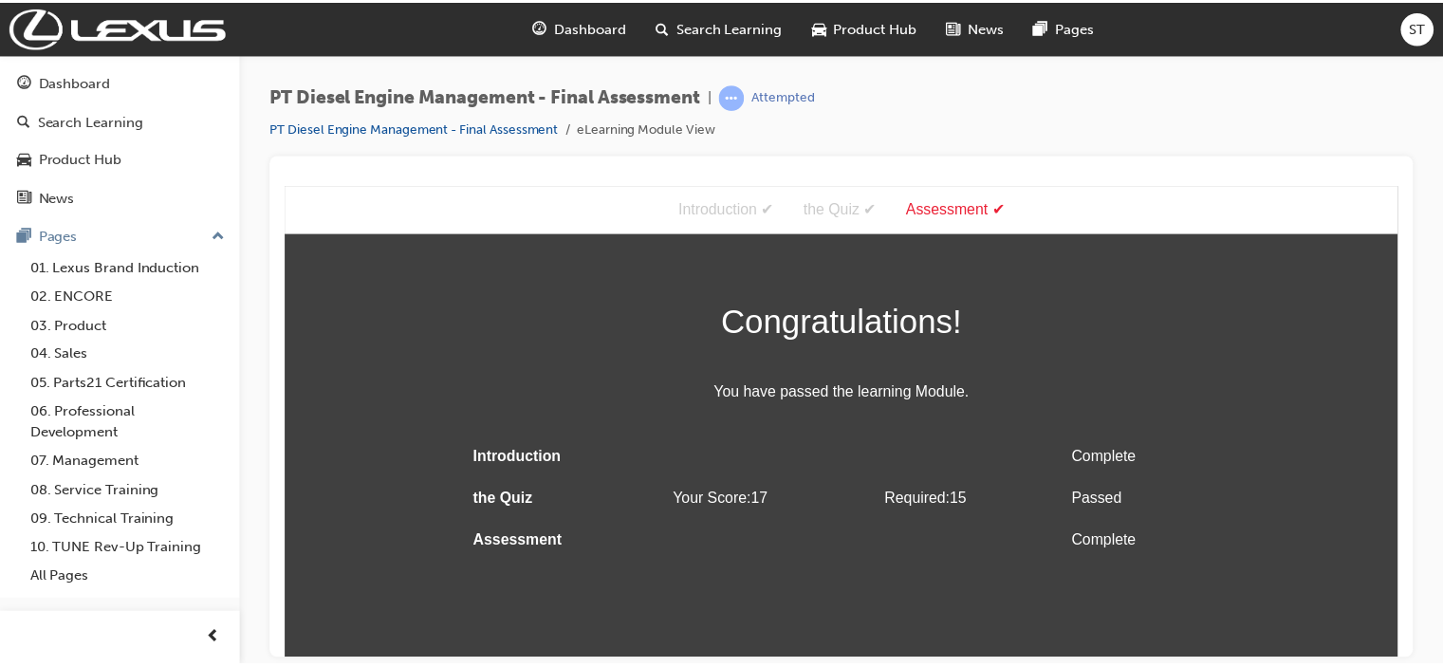
scroll to position [0, 0]
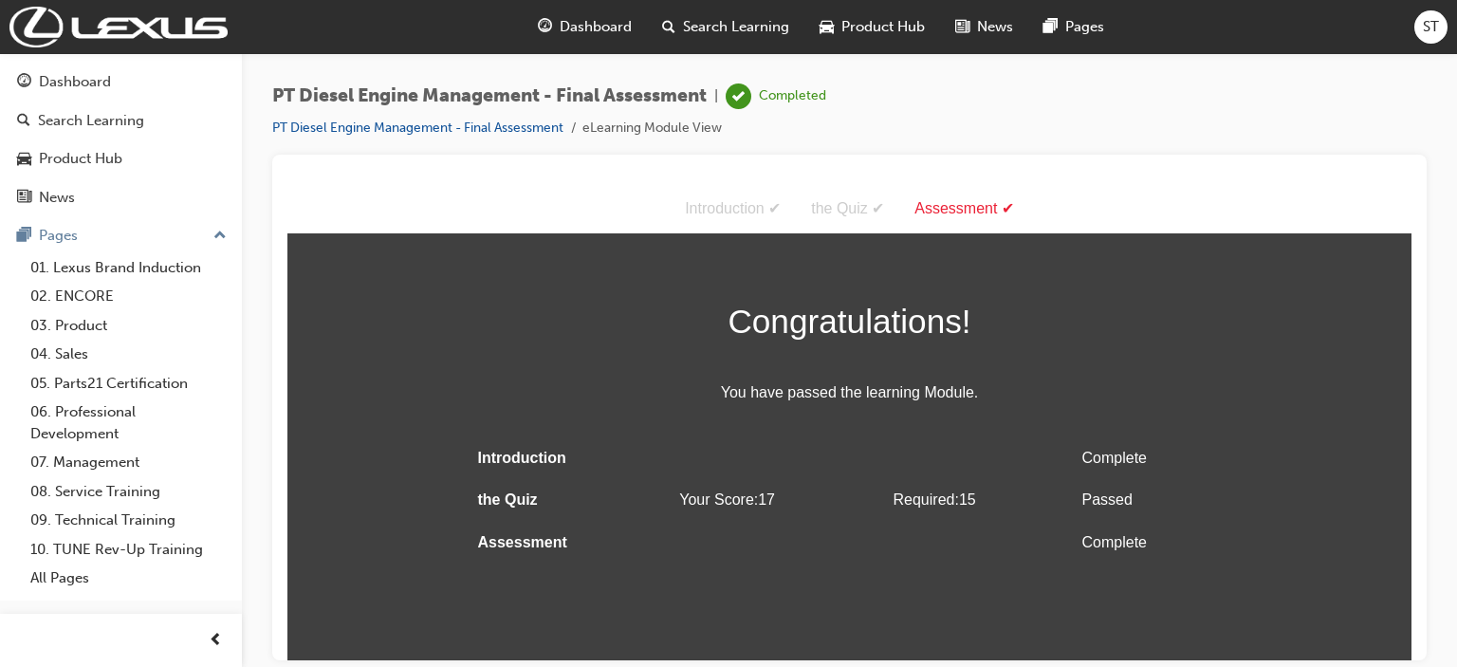
click at [607, 27] on span "Dashboard" at bounding box center [596, 27] width 72 height 22
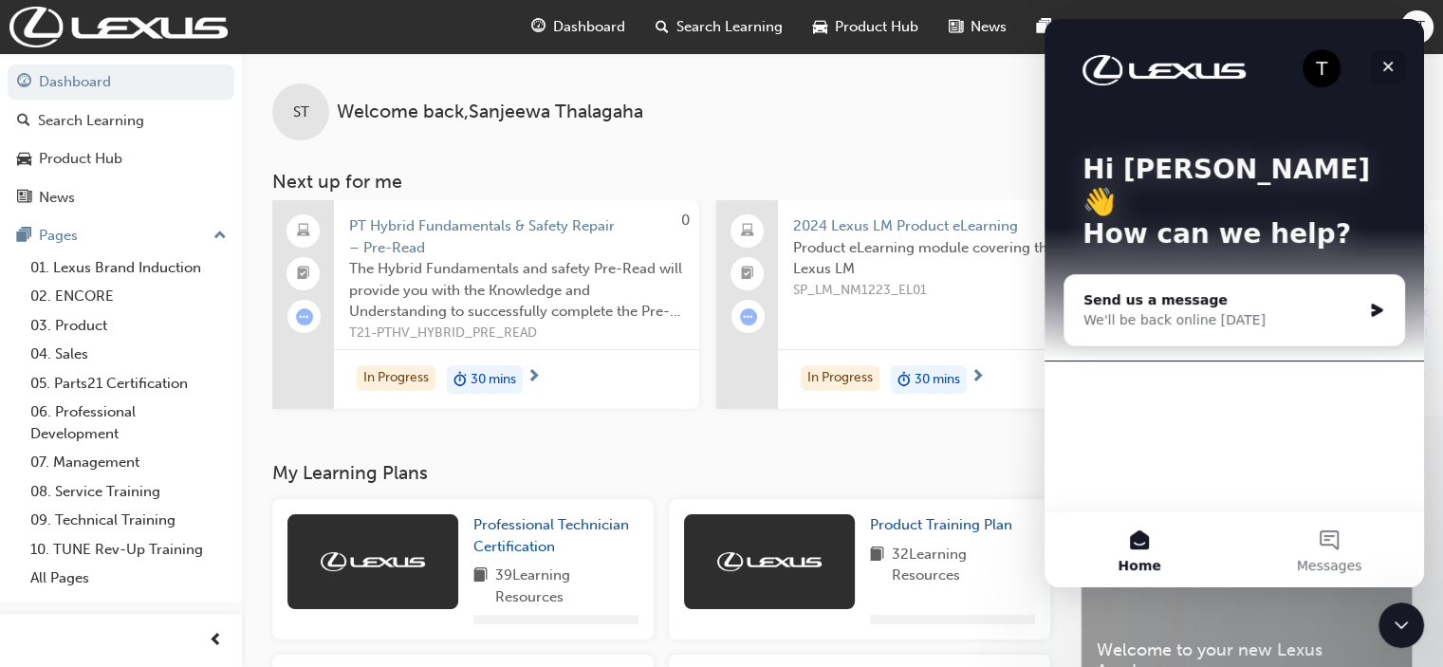
click at [1098, 63] on icon "Close" at bounding box center [1388, 67] width 10 height 10
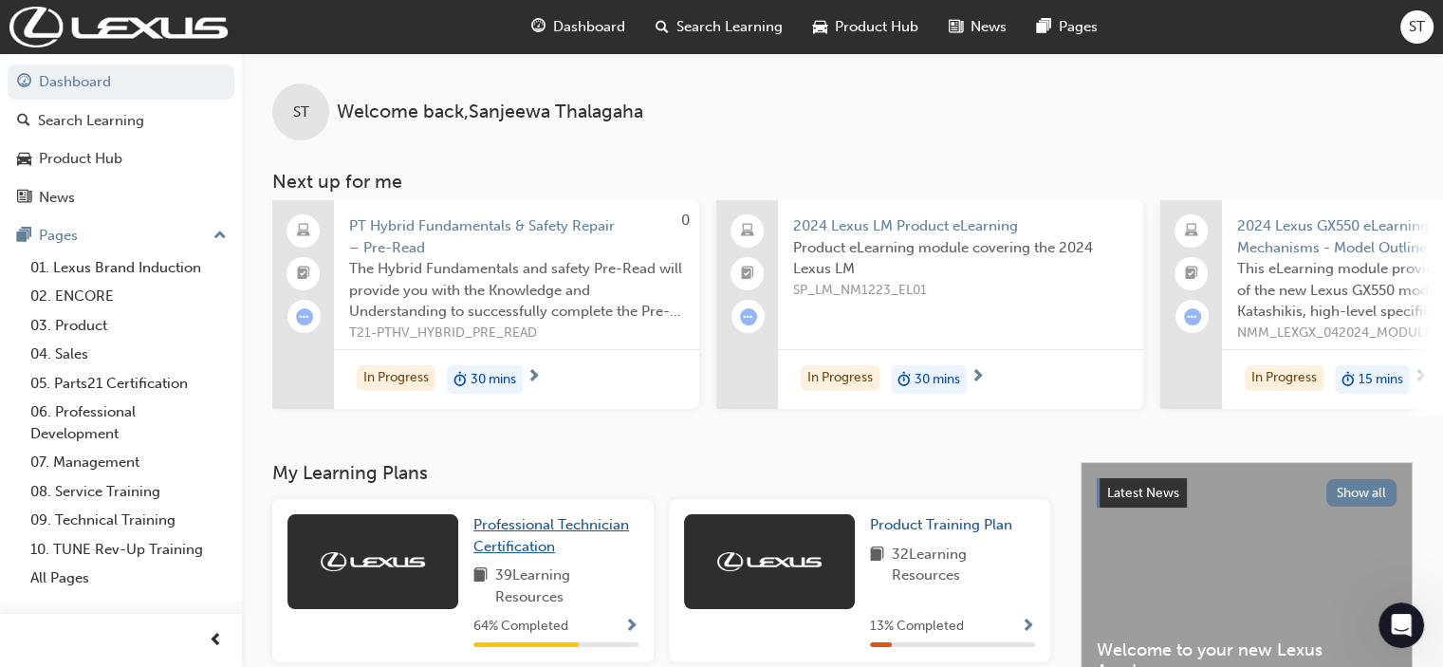
click at [517, 544] on span "Professional Technician Certification" at bounding box center [551, 535] width 156 height 39
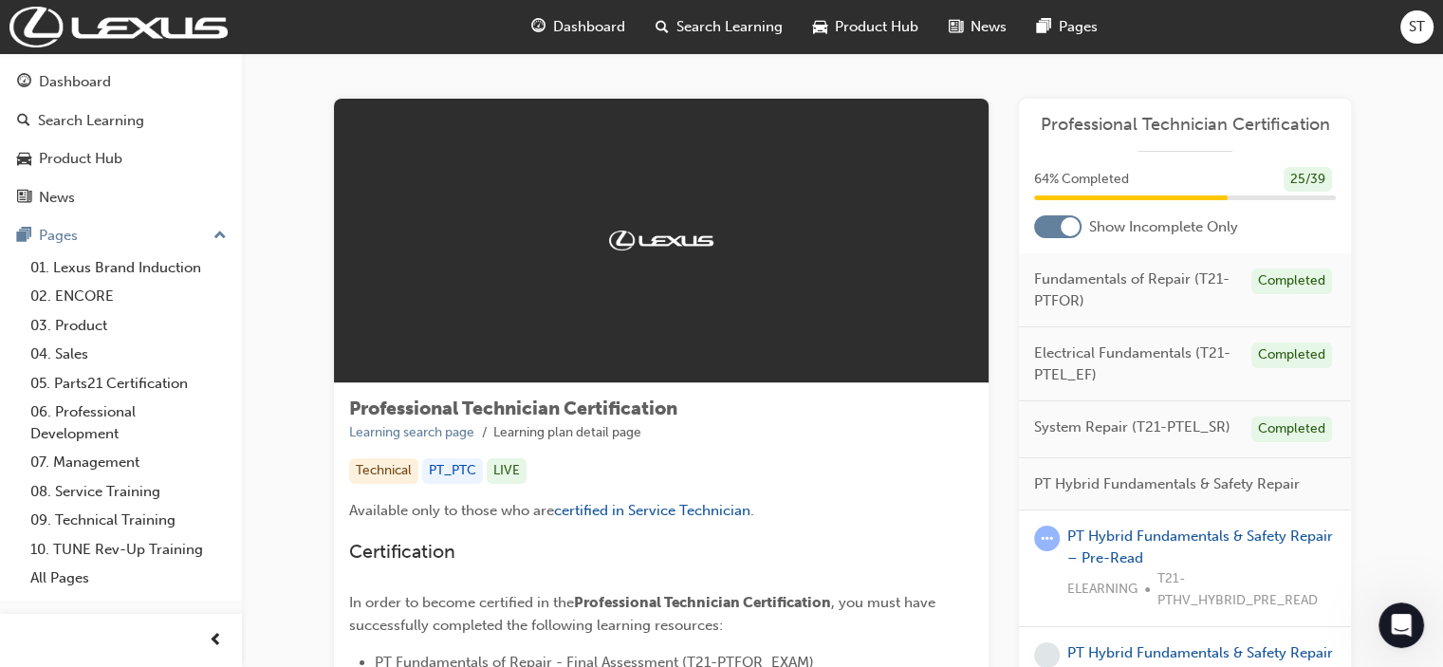
click at [906, 458] on div "Technical PT_PTC LIVE" at bounding box center [661, 471] width 624 height 26
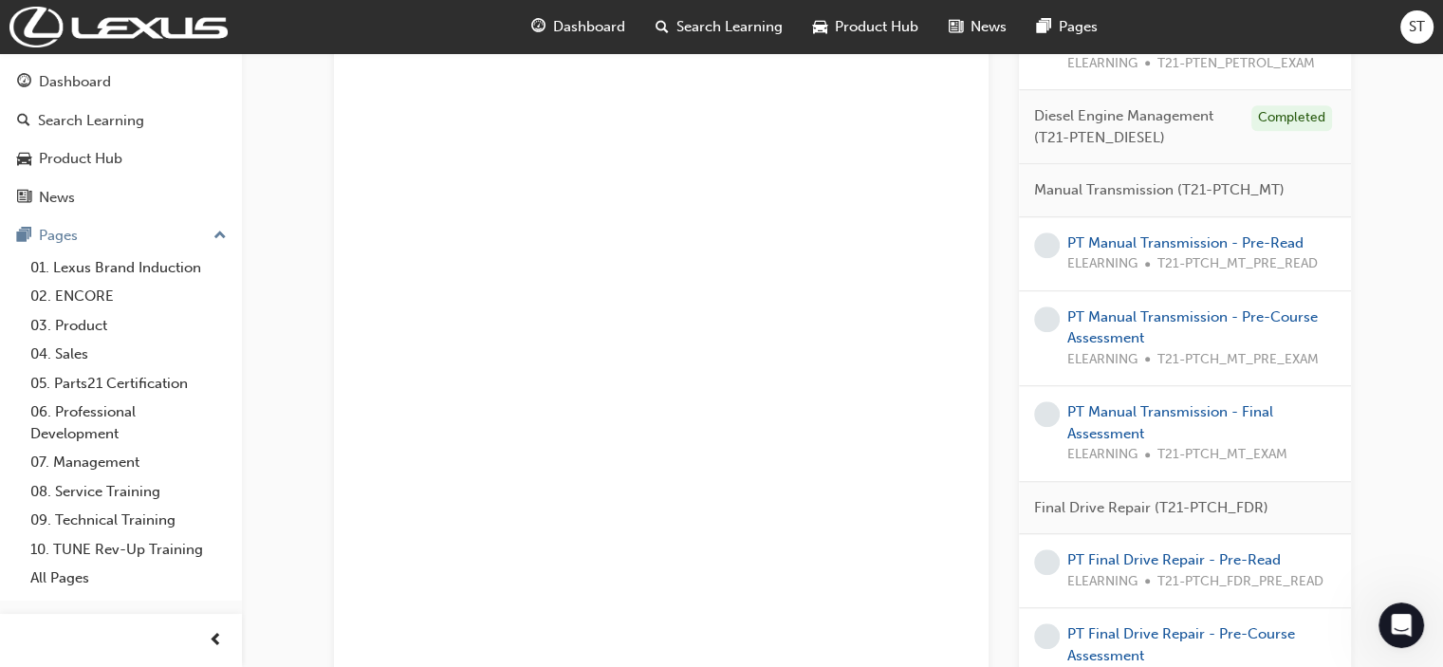
scroll to position [1457, 0]
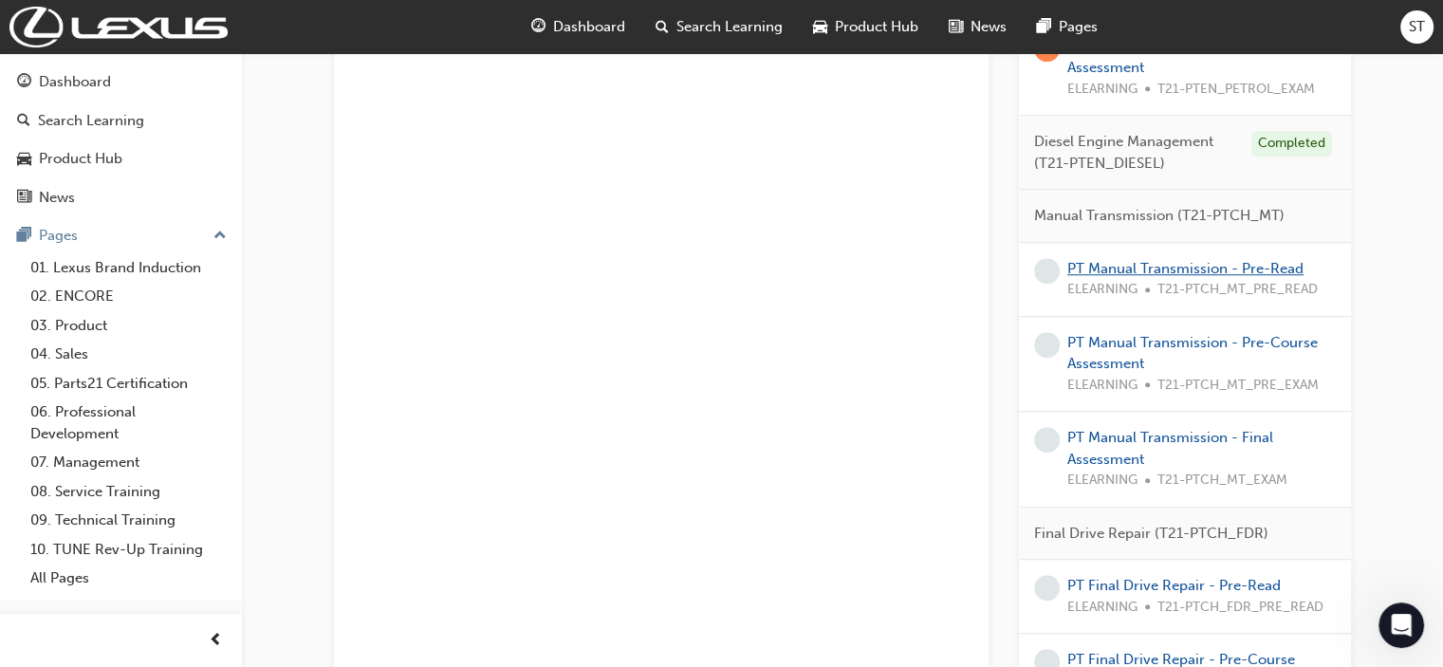
click at [1098, 260] on link "PT Manual Transmission - Pre-Read" at bounding box center [1185, 268] width 236 height 17
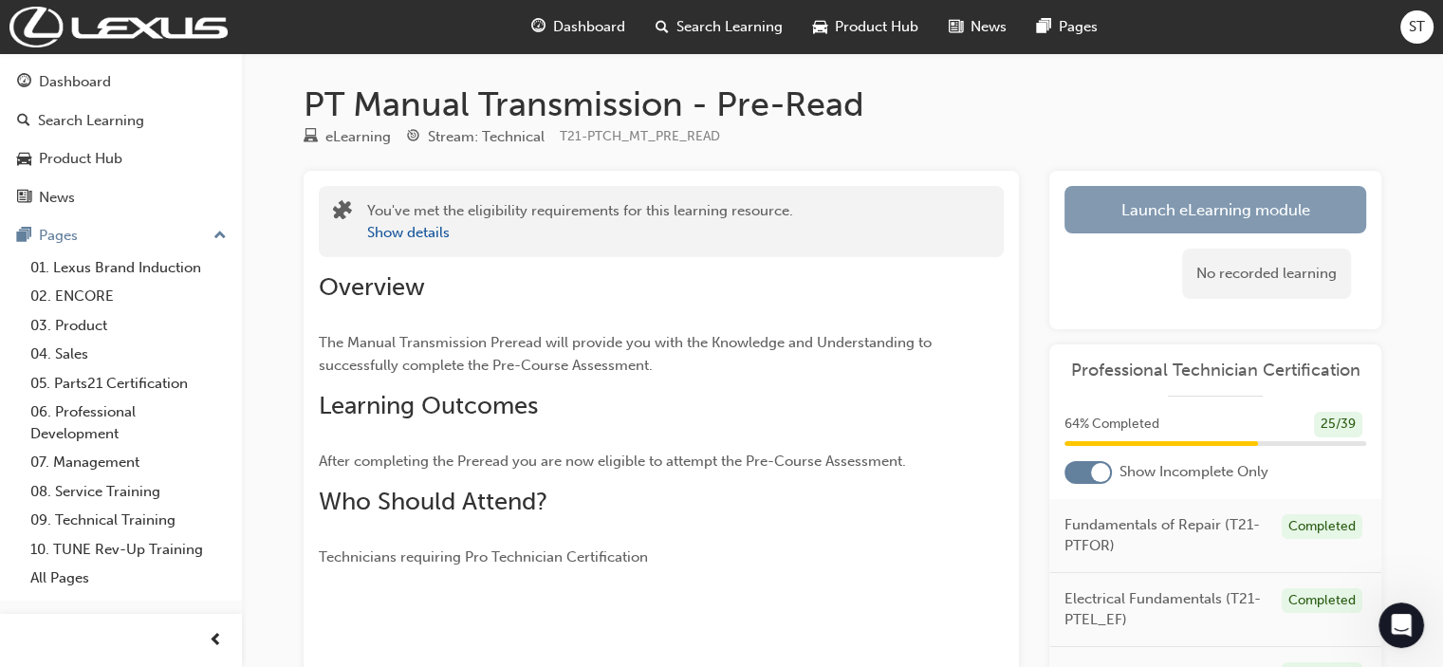
click at [1098, 215] on link "Launch eLearning module" at bounding box center [1215, 209] width 302 height 47
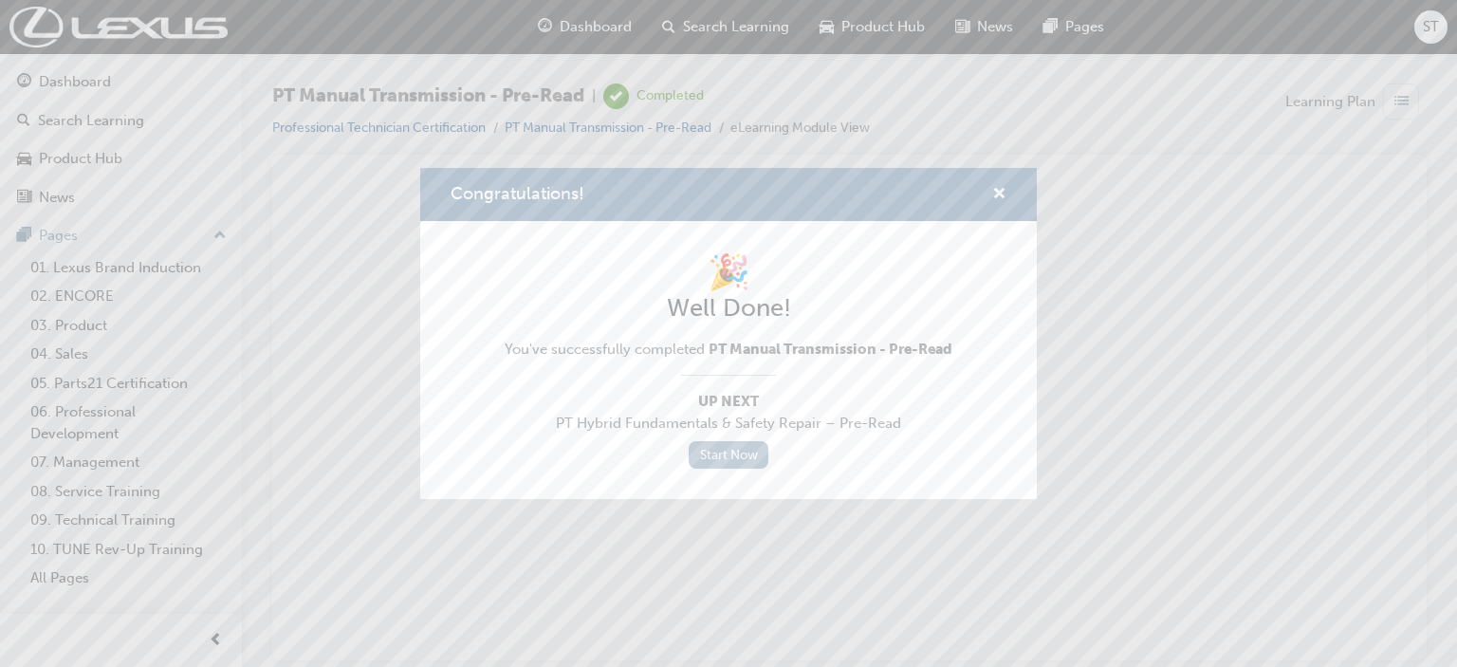
click at [751, 447] on link "Start Now" at bounding box center [729, 455] width 80 height 28
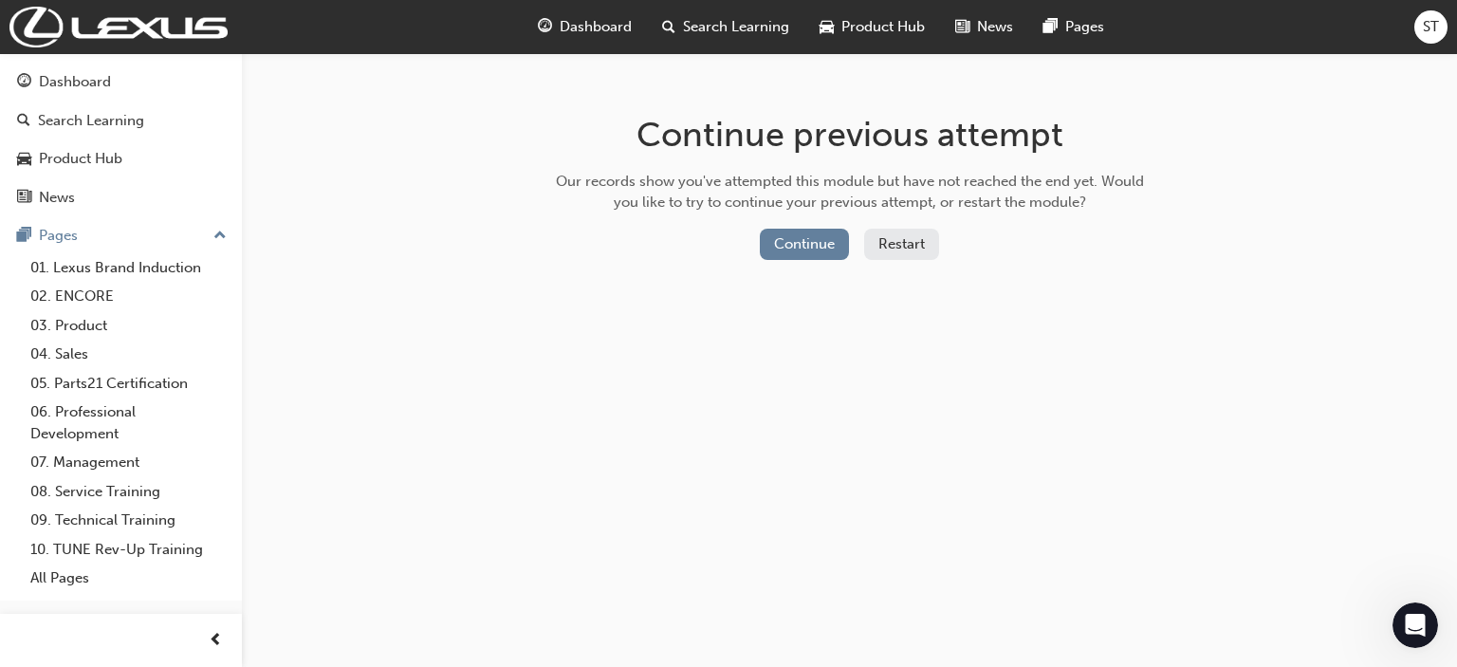
click at [591, 22] on span "Dashboard" at bounding box center [596, 27] width 72 height 22
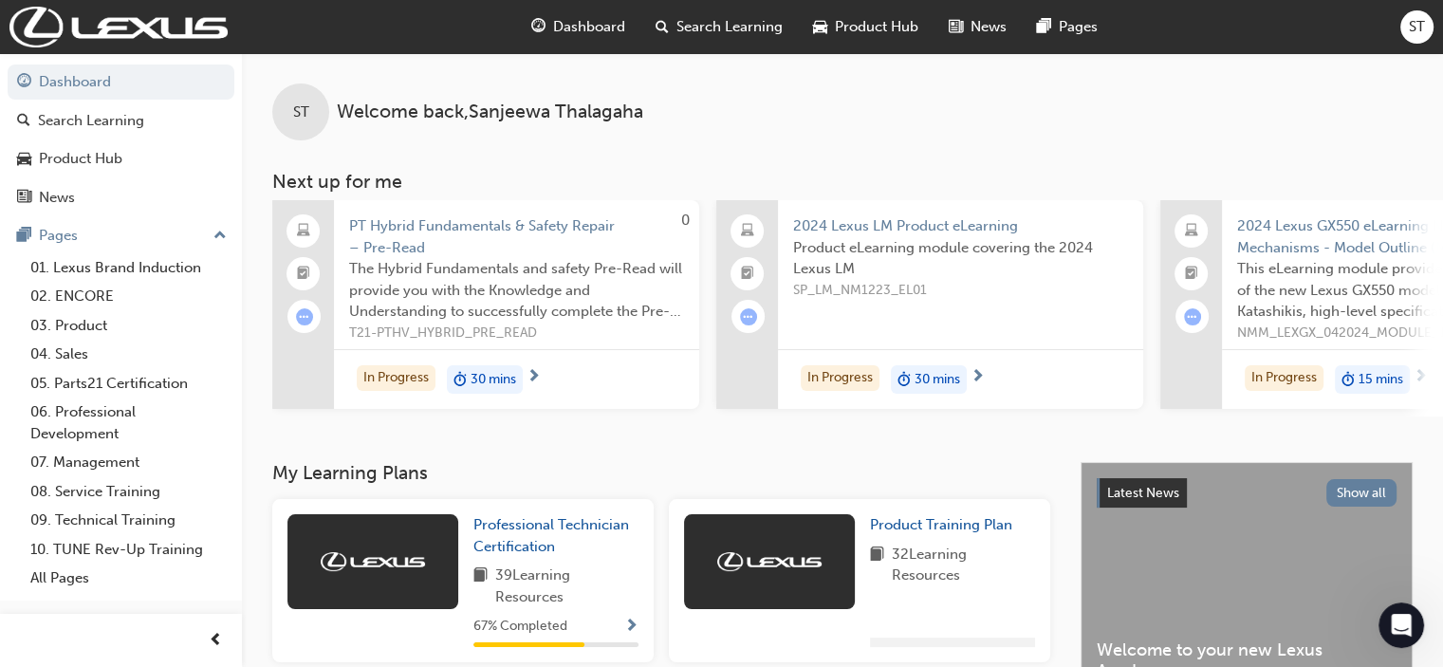
click at [1033, 218] on span "2024 Lexus LM Product eLearning" at bounding box center [960, 226] width 335 height 22
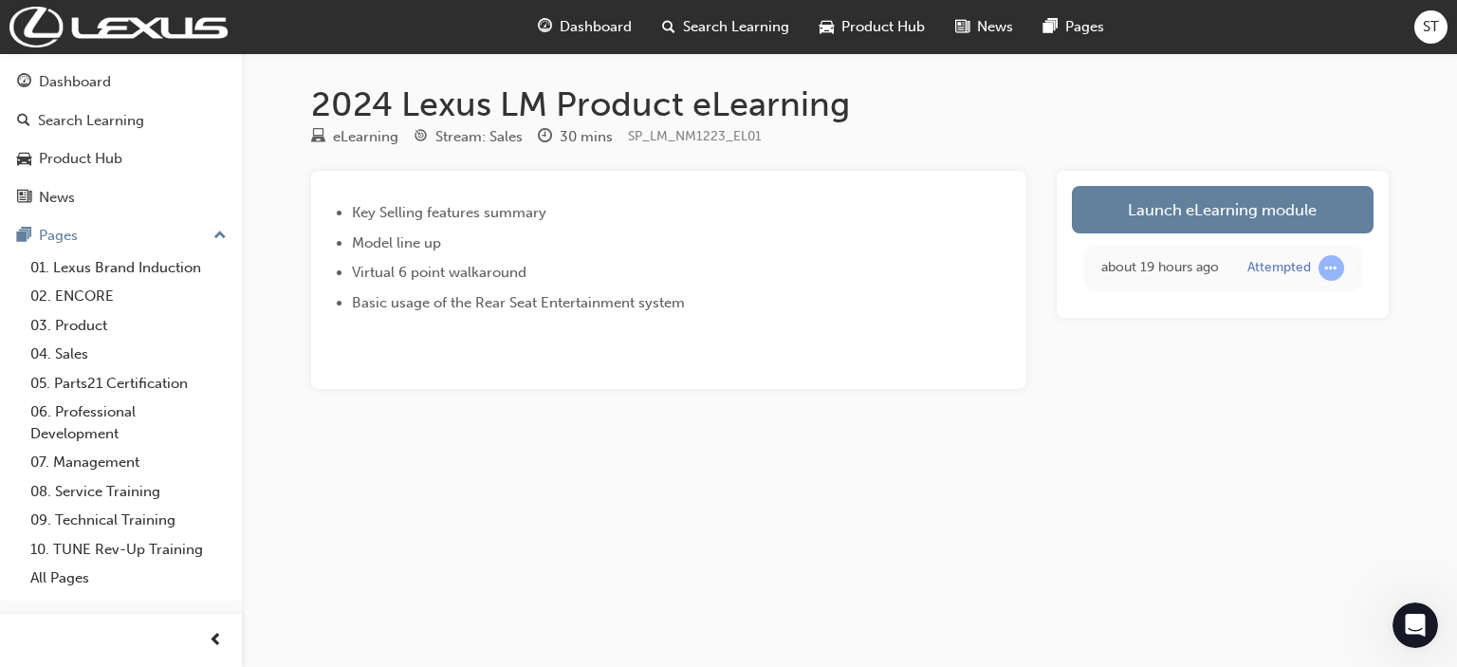
click at [581, 18] on span "Dashboard" at bounding box center [596, 27] width 72 height 22
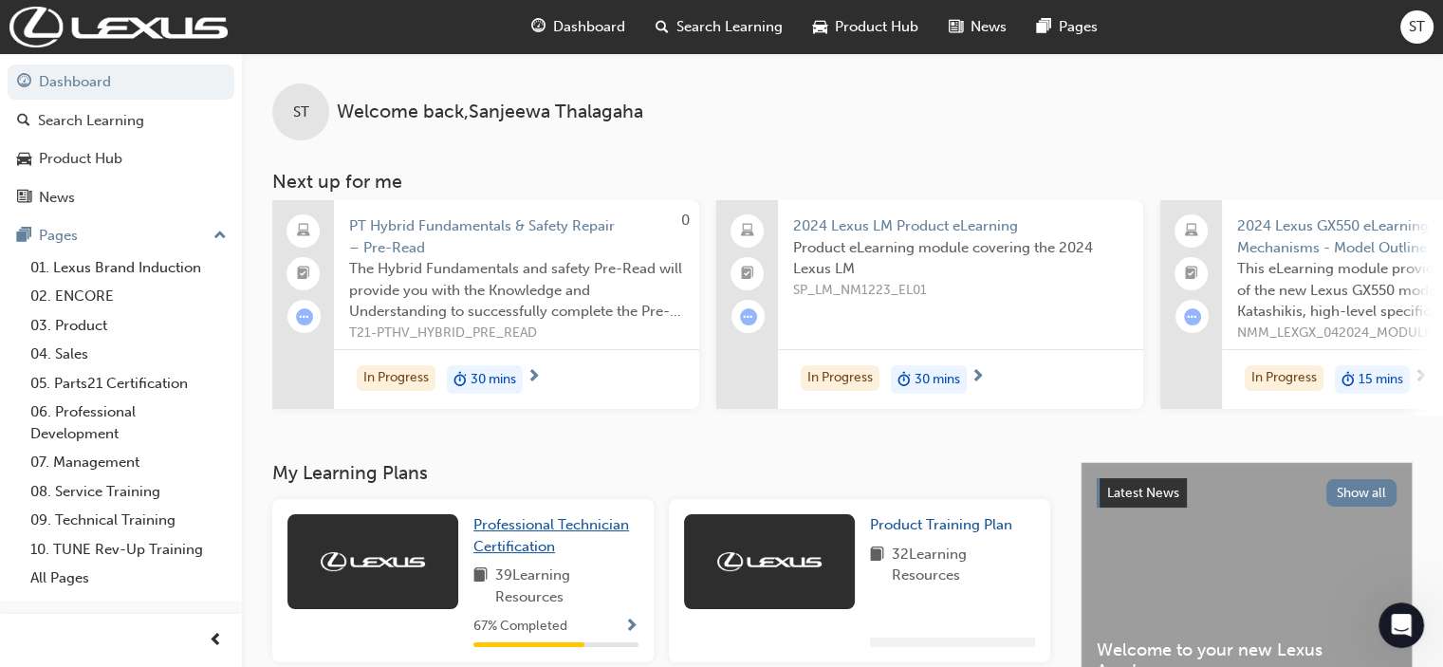
click at [529, 536] on span "Professional Technician Certification" at bounding box center [551, 535] width 156 height 39
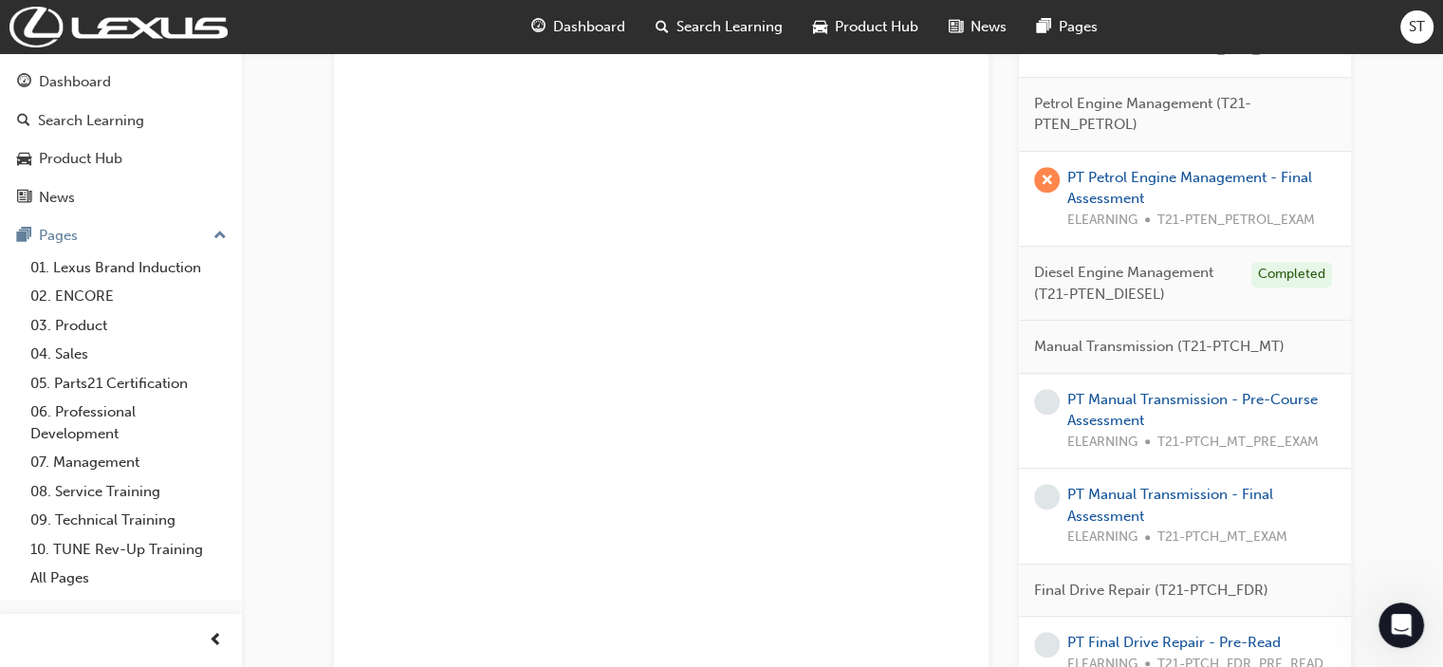
scroll to position [1328, 0]
click at [1098, 407] on link "PT Manual Transmission - Pre-Course Assessment" at bounding box center [1192, 408] width 250 height 39
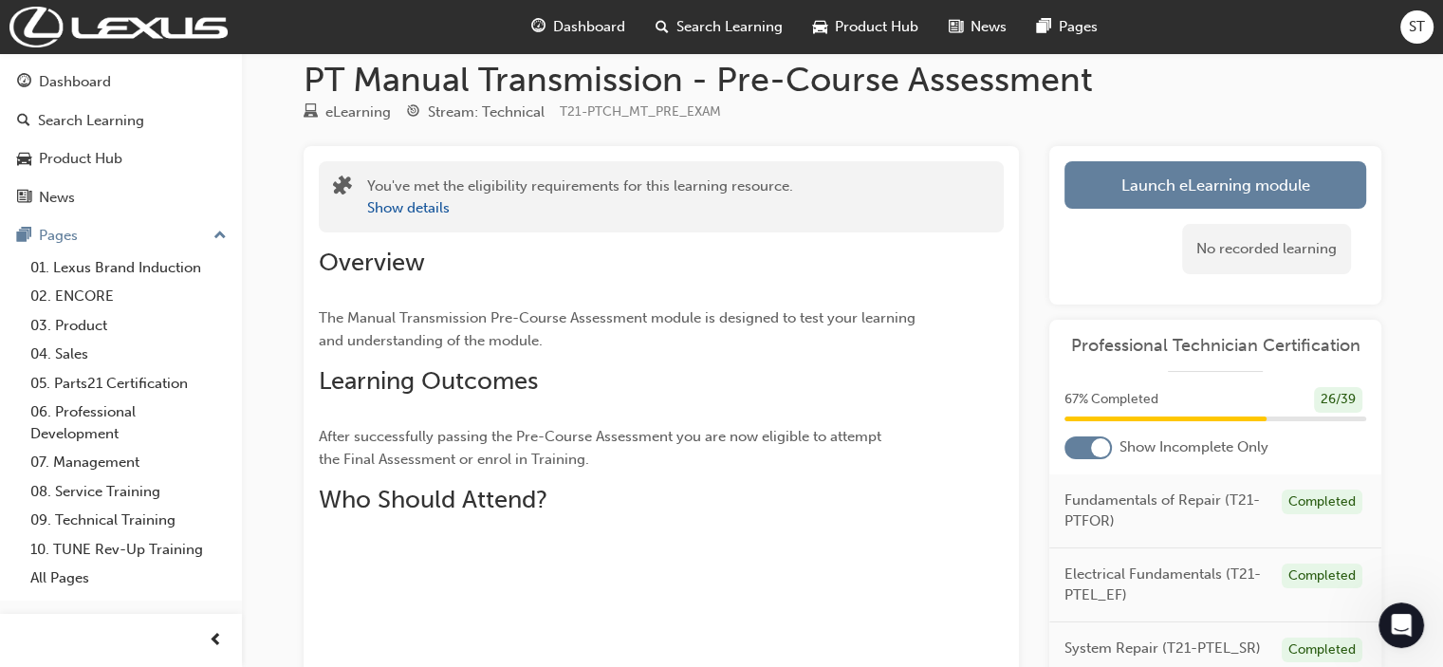
scroll to position [15, 0]
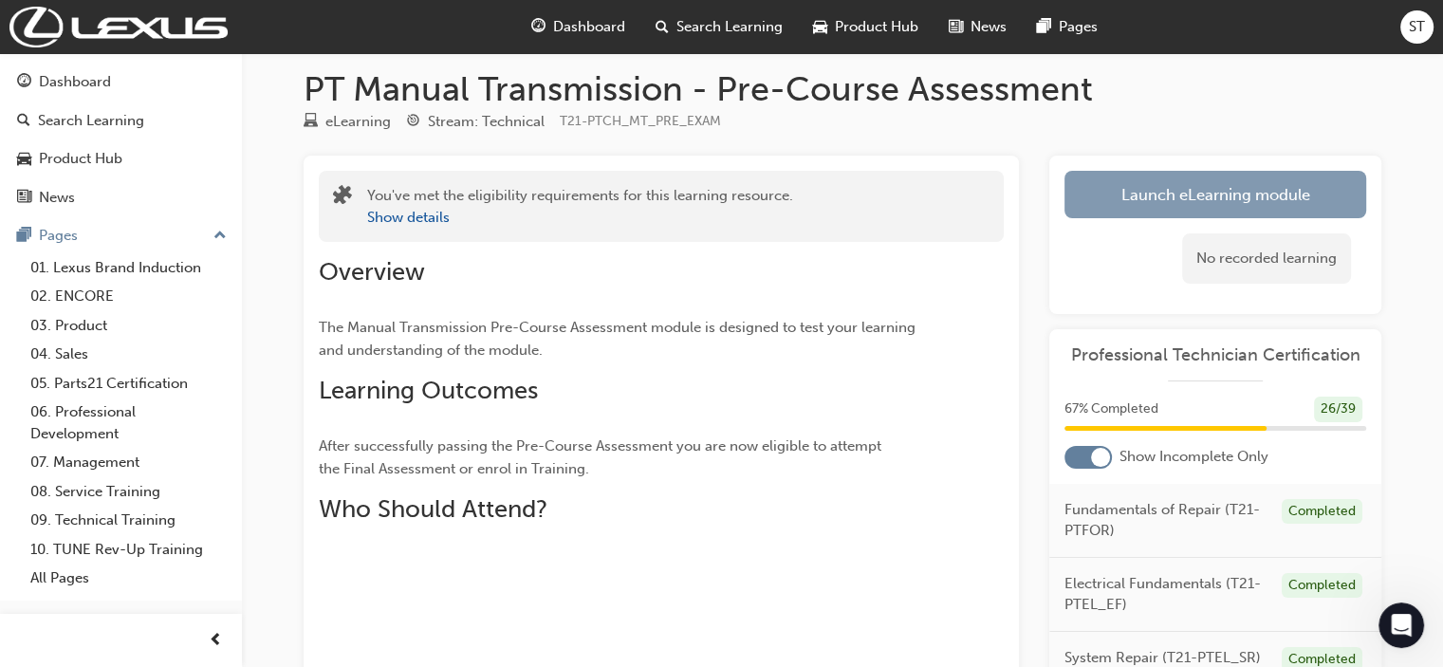
click at [1098, 204] on link "Launch eLearning module" at bounding box center [1215, 194] width 302 height 47
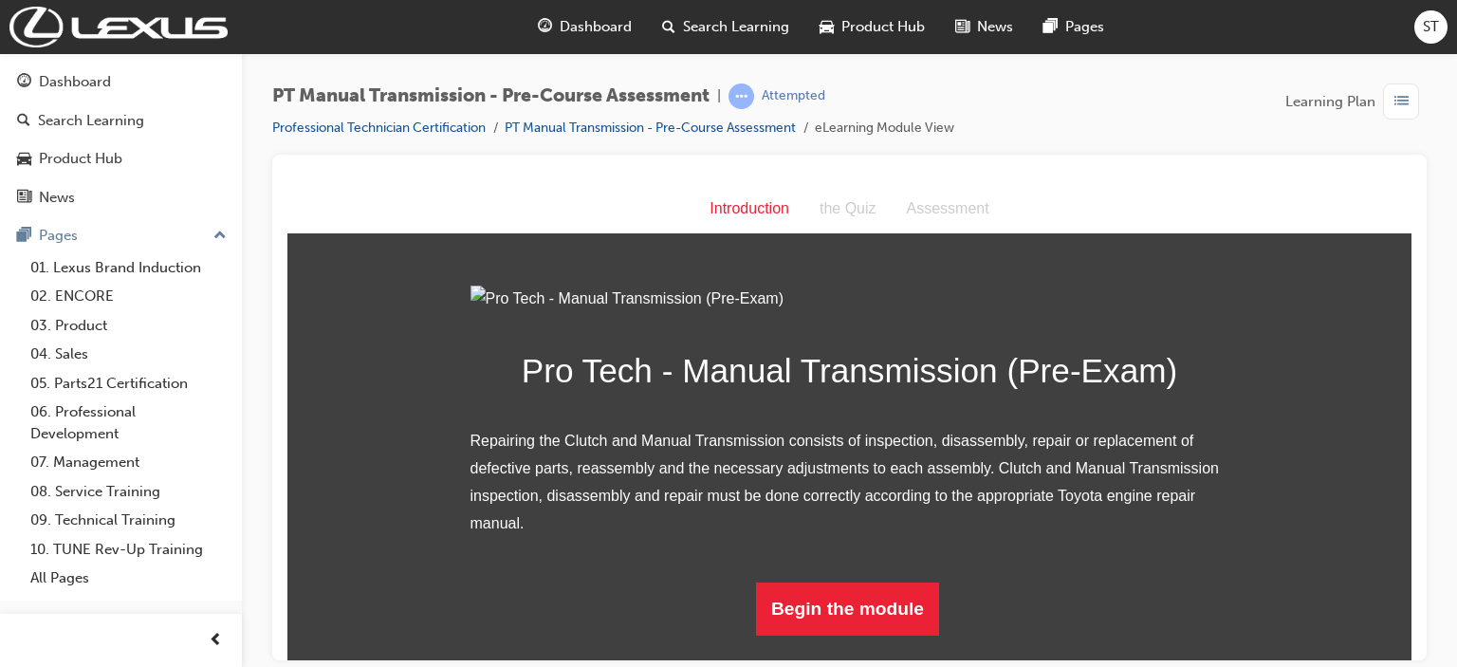
scroll to position [184, 0]
click at [872, 623] on button "Begin the module" at bounding box center [847, 607] width 183 height 53
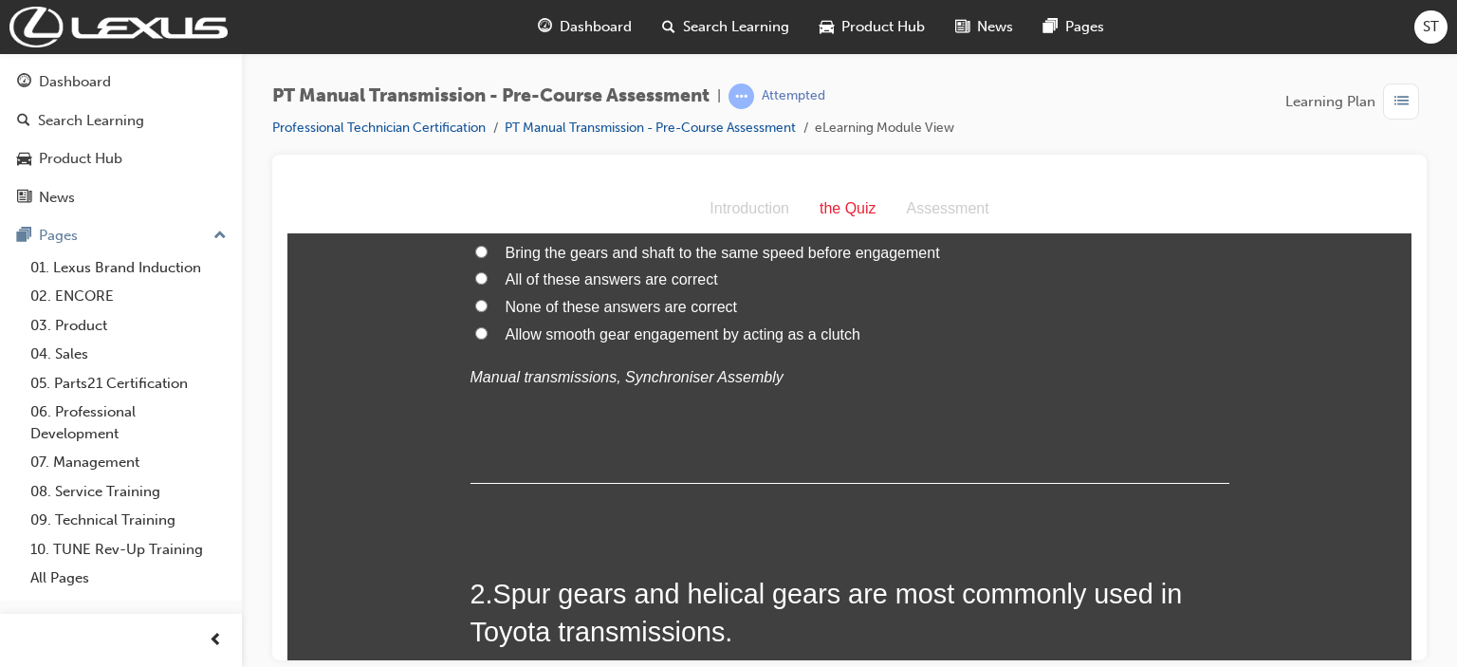
scroll to position [0, 0]
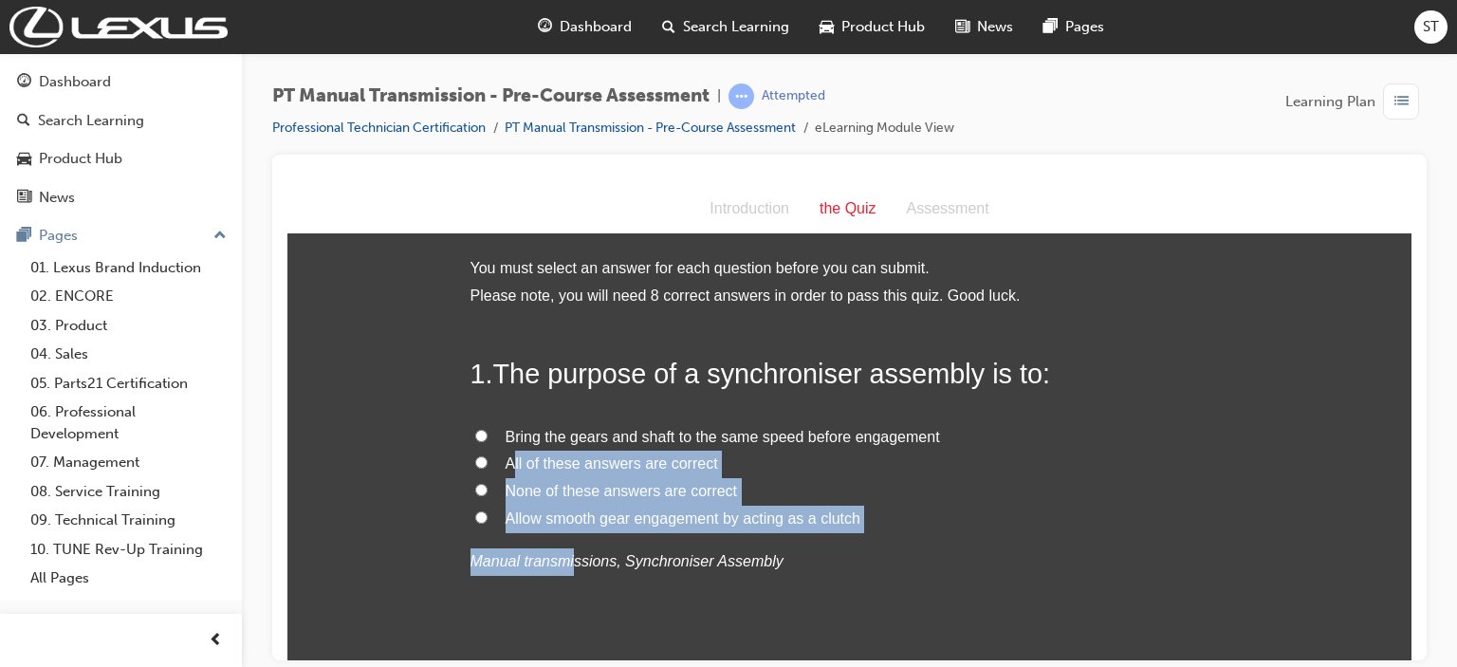
drag, startPoint x: 564, startPoint y: 555, endPoint x: 508, endPoint y: 464, distance: 106.9
click at [508, 464] on div "Bring the gears and shaft to the same speed before engagement All of these answ…" at bounding box center [849, 499] width 759 height 152
click at [508, 464] on span "All of these answers are correct" at bounding box center [612, 462] width 212 height 16
click at [488, 464] on input "All of these answers are correct" at bounding box center [481, 461] width 12 height 12
radio input "true"
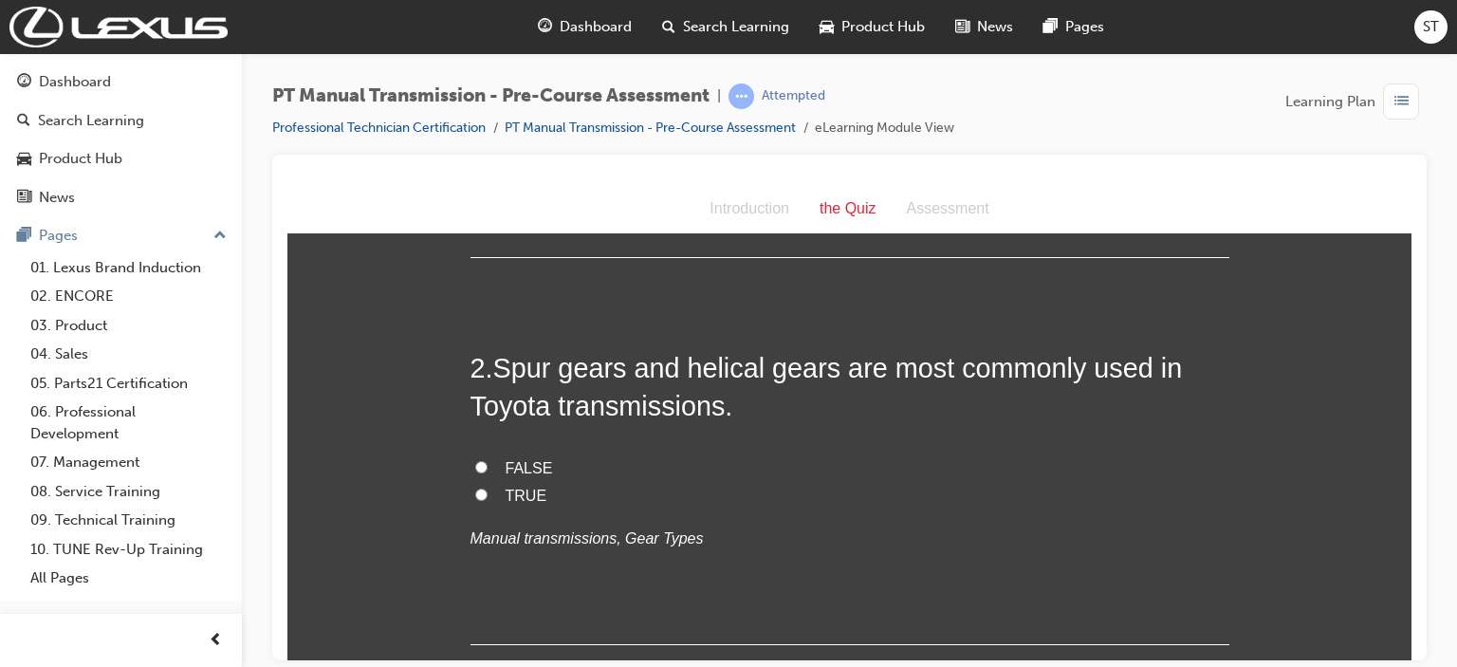
scroll to position [417, 0]
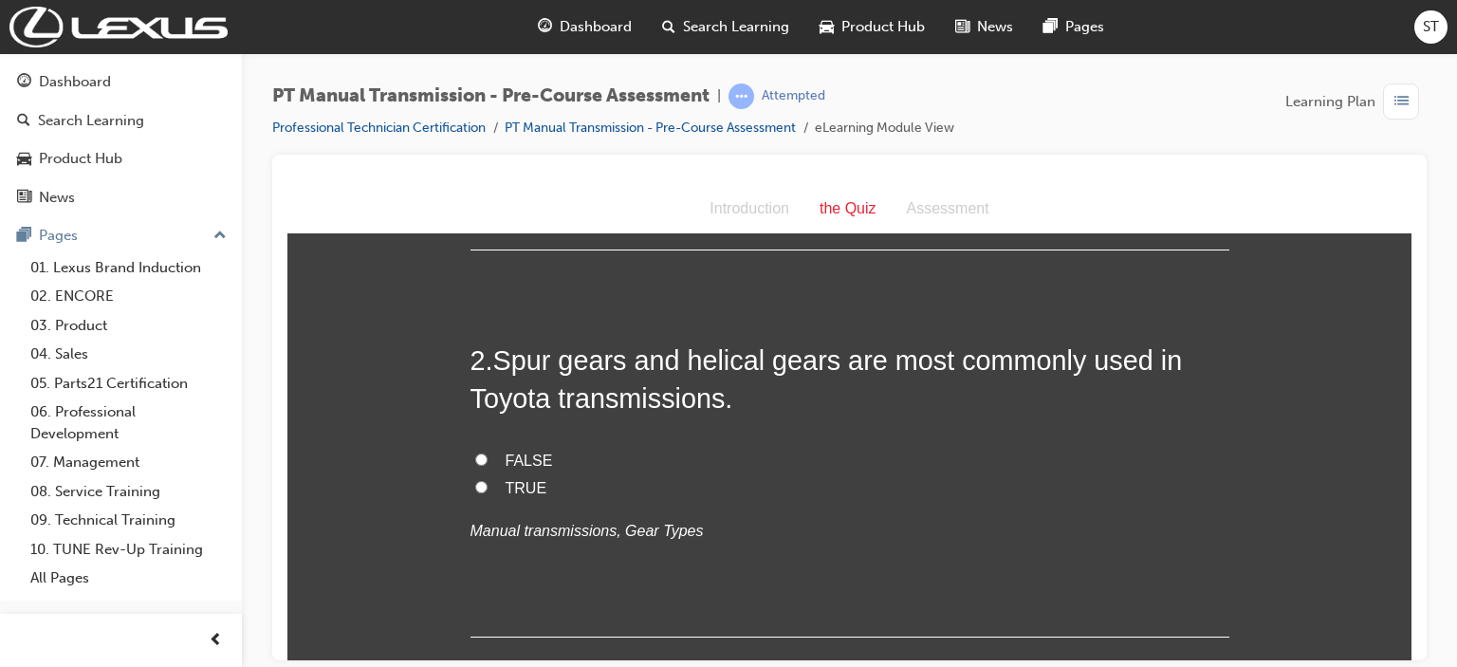
click at [506, 486] on span "TRUE" at bounding box center [527, 487] width 42 height 16
click at [488, 486] on input "TRUE" at bounding box center [481, 486] width 12 height 12
radio input "true"
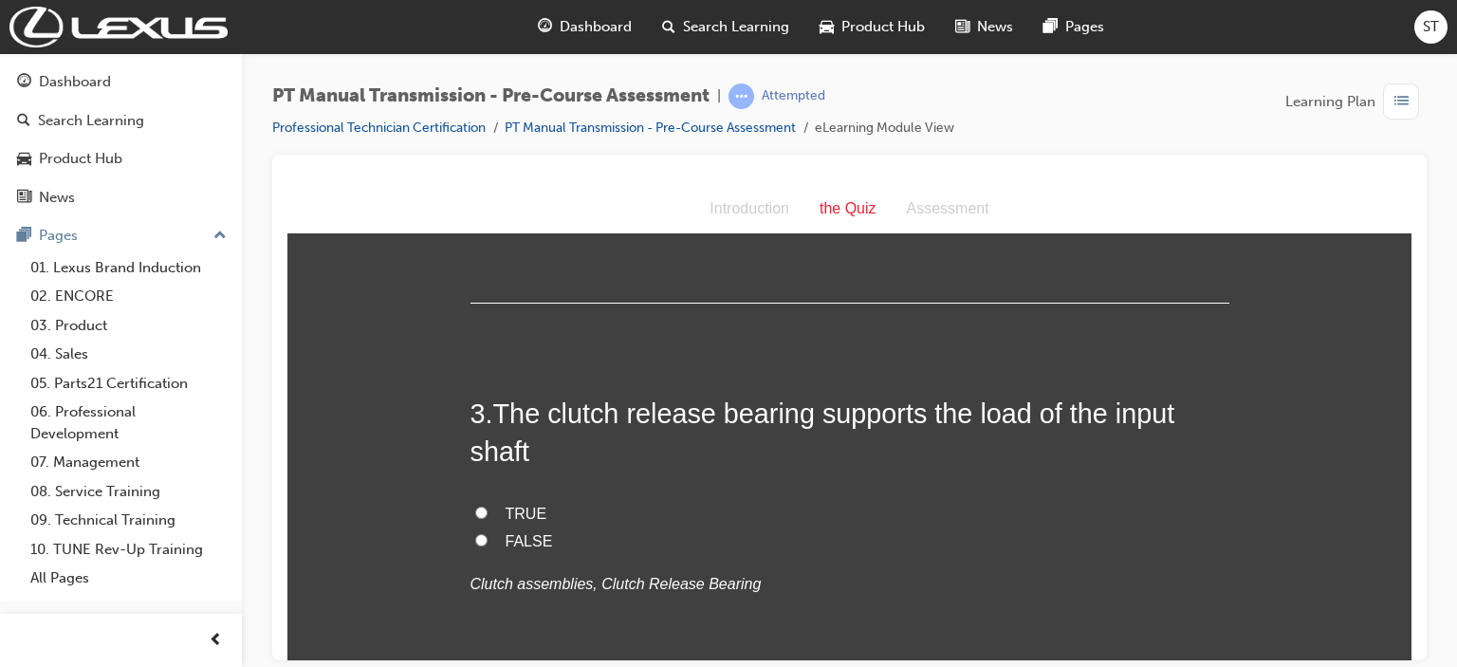
scroll to position [759, 0]
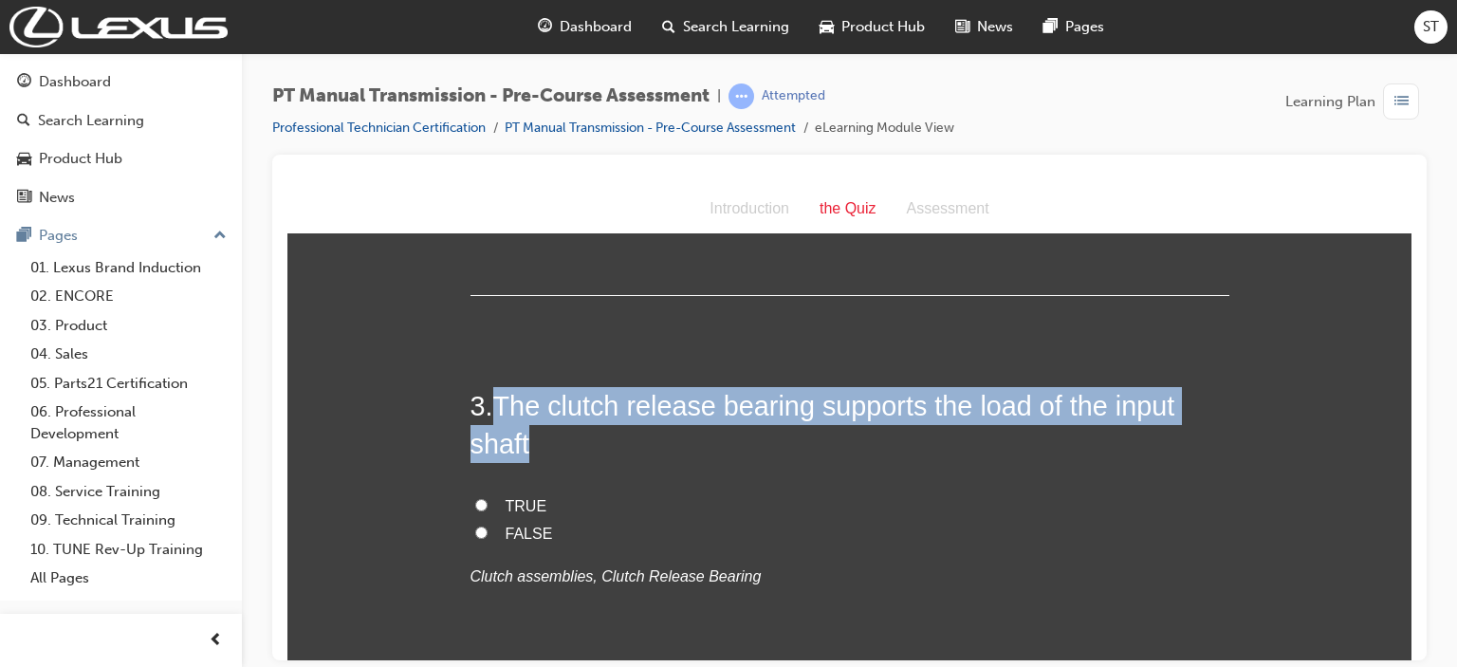
drag, startPoint x: 492, startPoint y: 416, endPoint x: 574, endPoint y: 429, distance: 82.5
click at [574, 429] on h2 "3 . The clutch release bearing supports the load of the input shaft" at bounding box center [849, 424] width 759 height 77
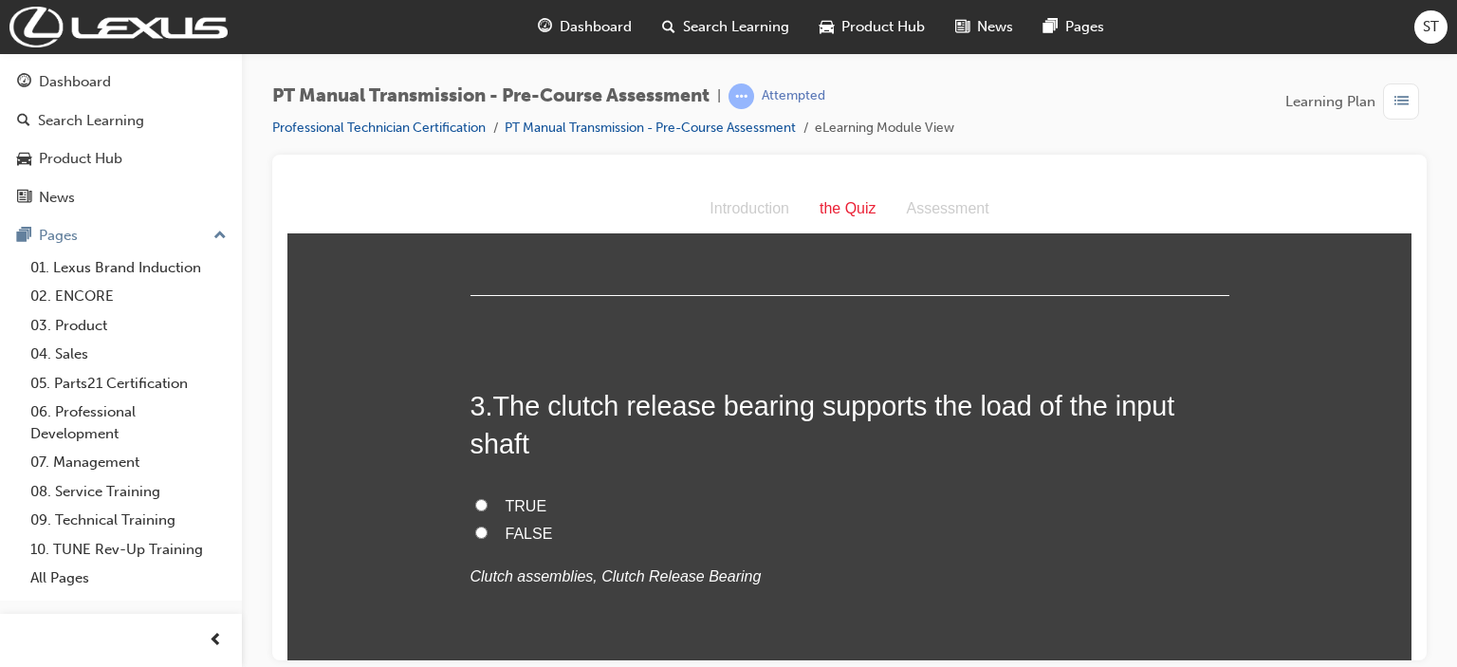
click at [488, 528] on label "FALSE" at bounding box center [849, 534] width 759 height 28
click at [488, 528] on input "FALSE" at bounding box center [481, 532] width 12 height 12
radio input "true"
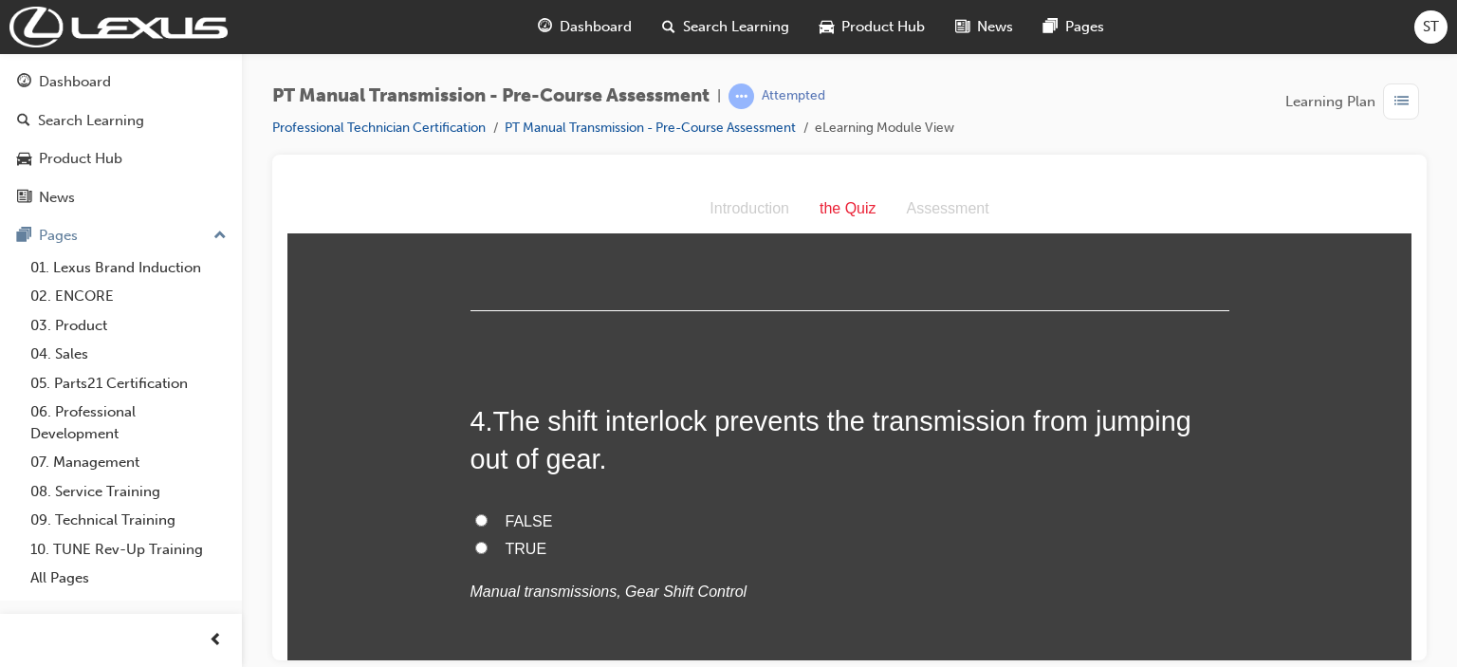
scroll to position [1176, 0]
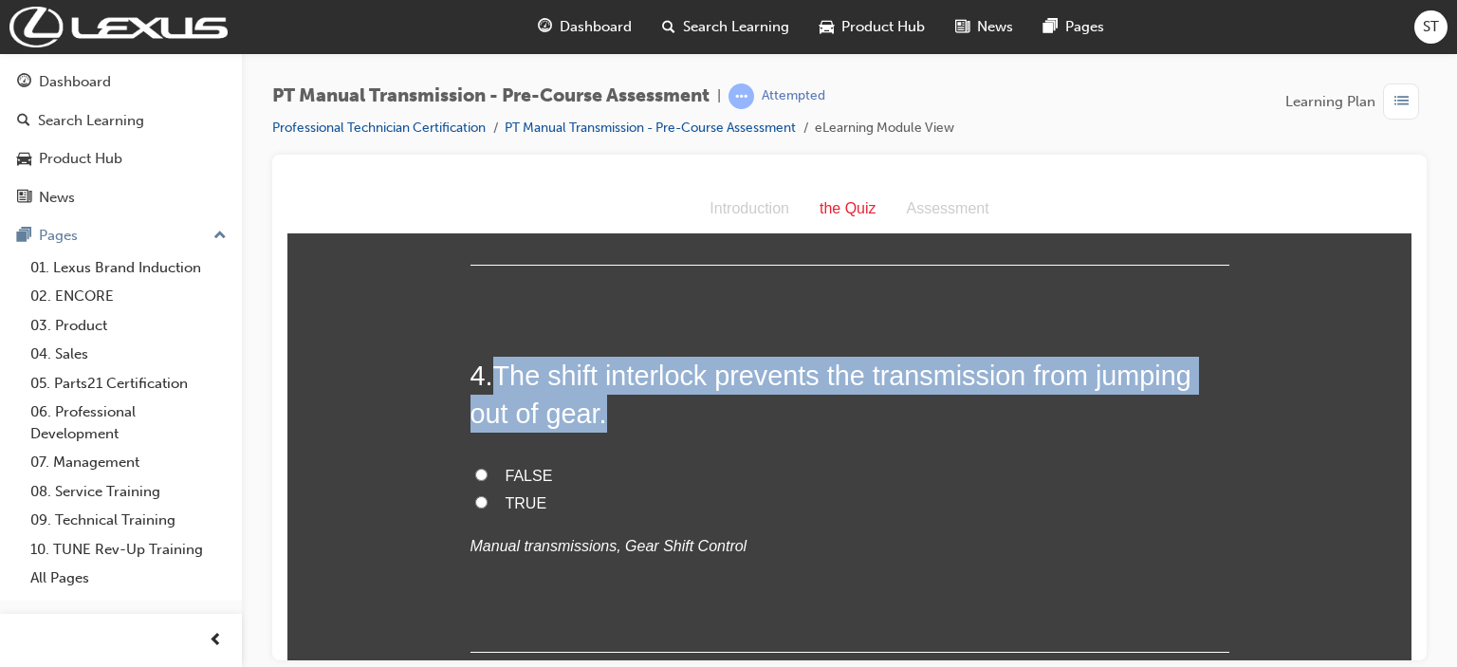
drag, startPoint x: 489, startPoint y: 371, endPoint x: 703, endPoint y: 426, distance: 220.4
click at [703, 426] on h2 "4 . The shift interlock prevents the transmission from jumping out of gear." at bounding box center [849, 394] width 759 height 77
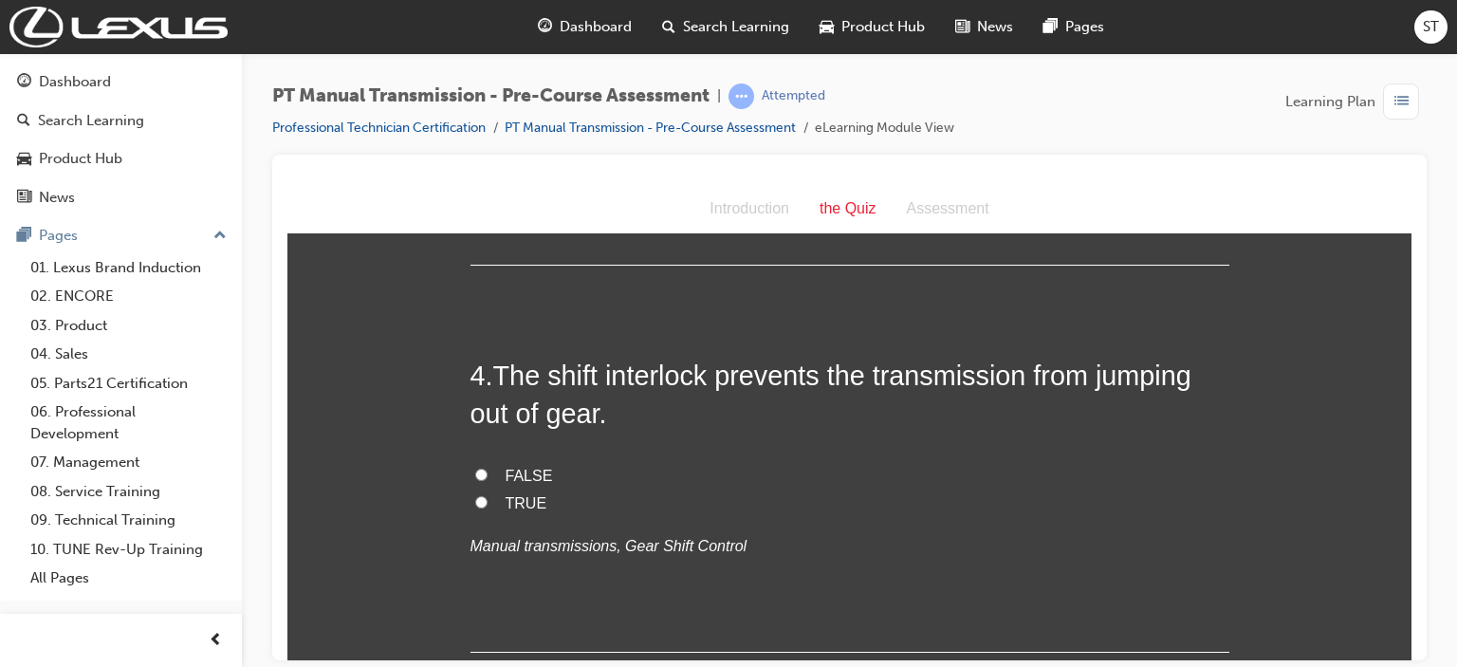
click at [511, 470] on span "FALSE" at bounding box center [529, 475] width 47 height 16
click at [488, 470] on input "FALSE" at bounding box center [481, 474] width 12 height 12
radio input "true"
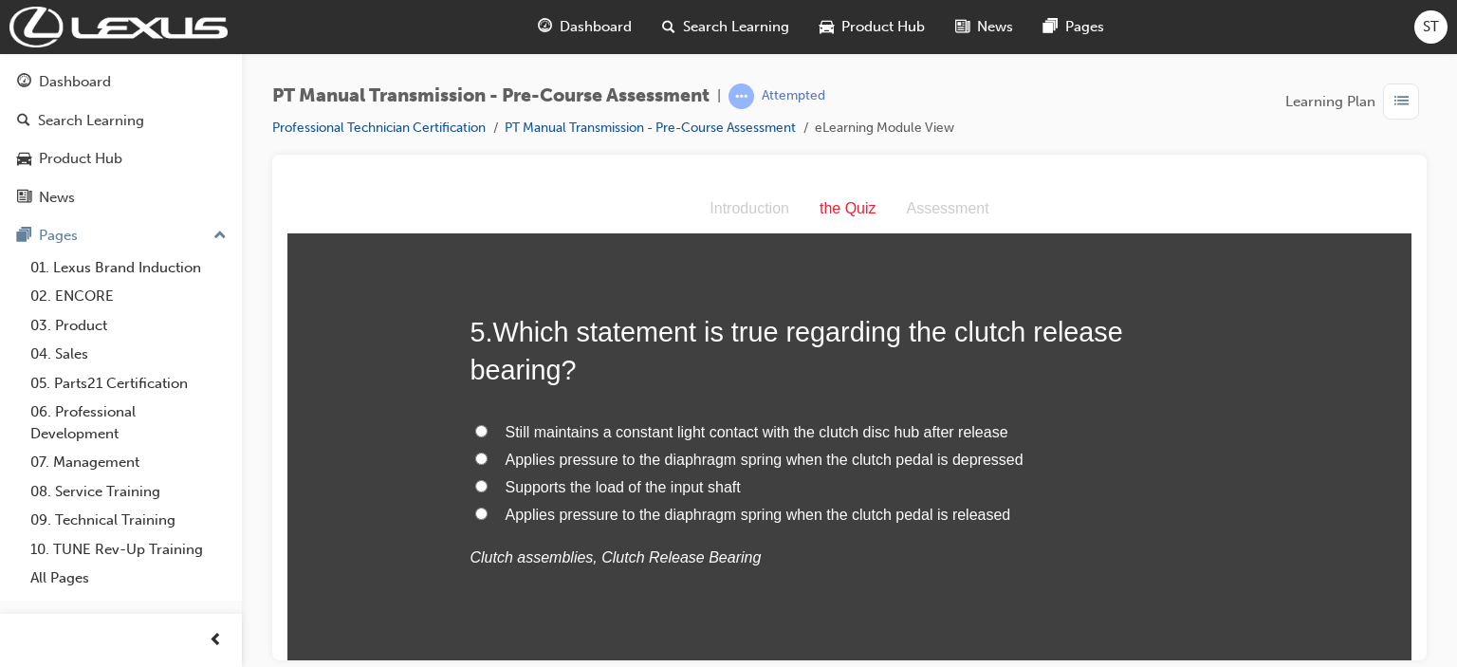
scroll to position [1632, 0]
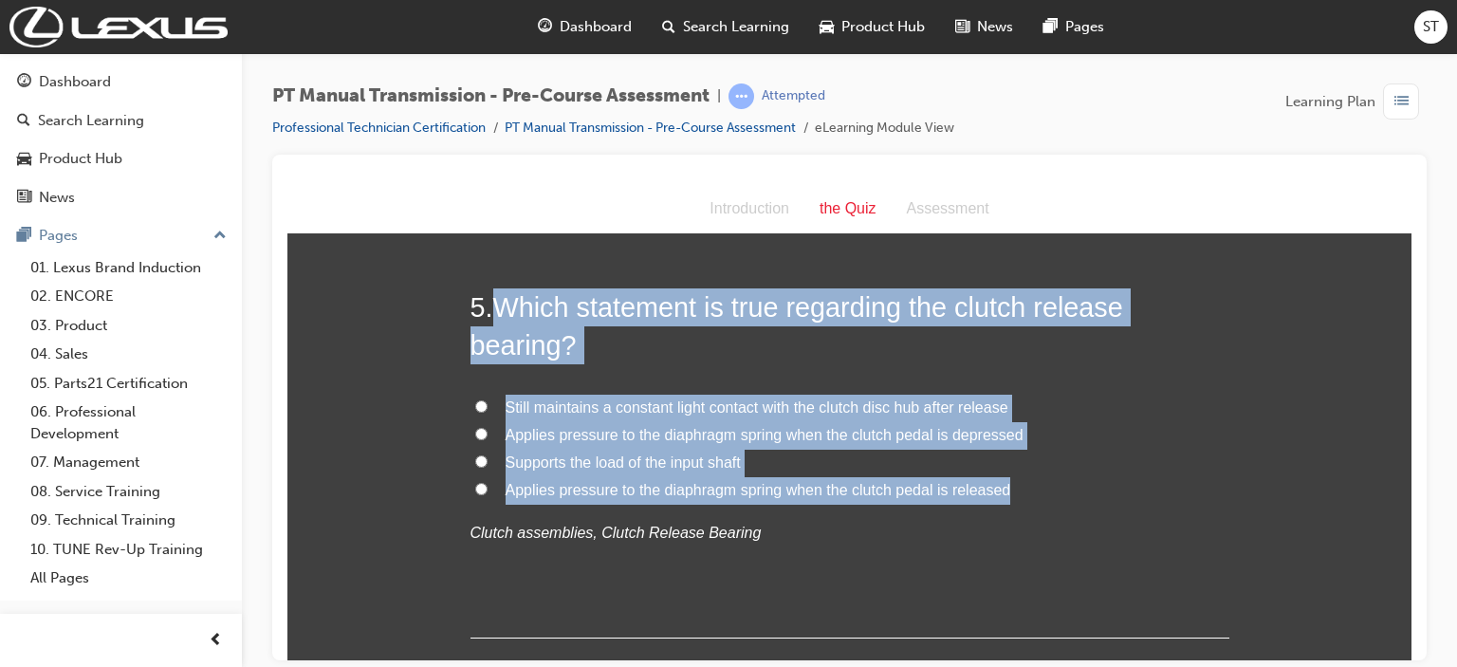
drag, startPoint x: 491, startPoint y: 301, endPoint x: 1003, endPoint y: 490, distance: 545.3
click at [1003, 490] on div "5 . Which statement is true regarding the clutch release bearing? Still maintai…" at bounding box center [849, 462] width 759 height 351
click at [478, 396] on label "Still maintains a constant light contact with the clutch disc hub after release" at bounding box center [849, 408] width 759 height 28
click at [478, 399] on input "Still maintains a constant light contact with the clutch disc hub after release" at bounding box center [481, 405] width 12 height 12
radio input "true"
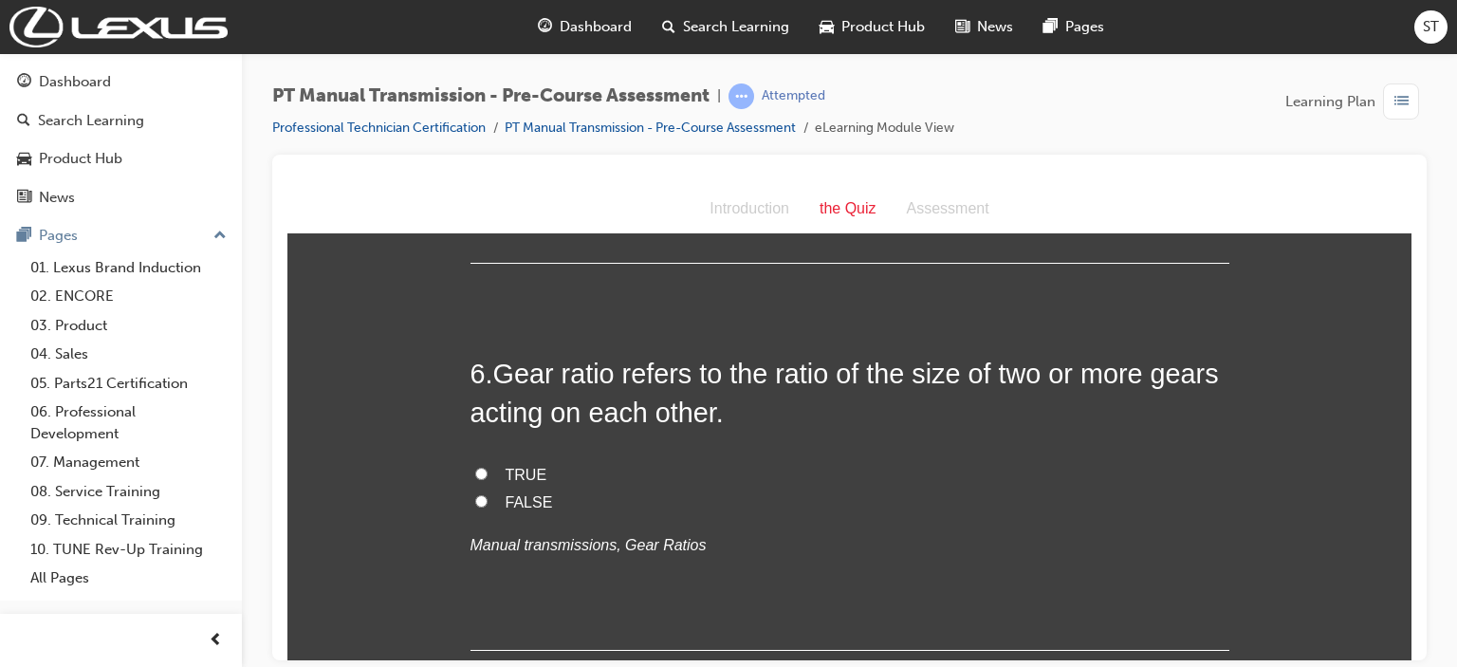
scroll to position [2011, 0]
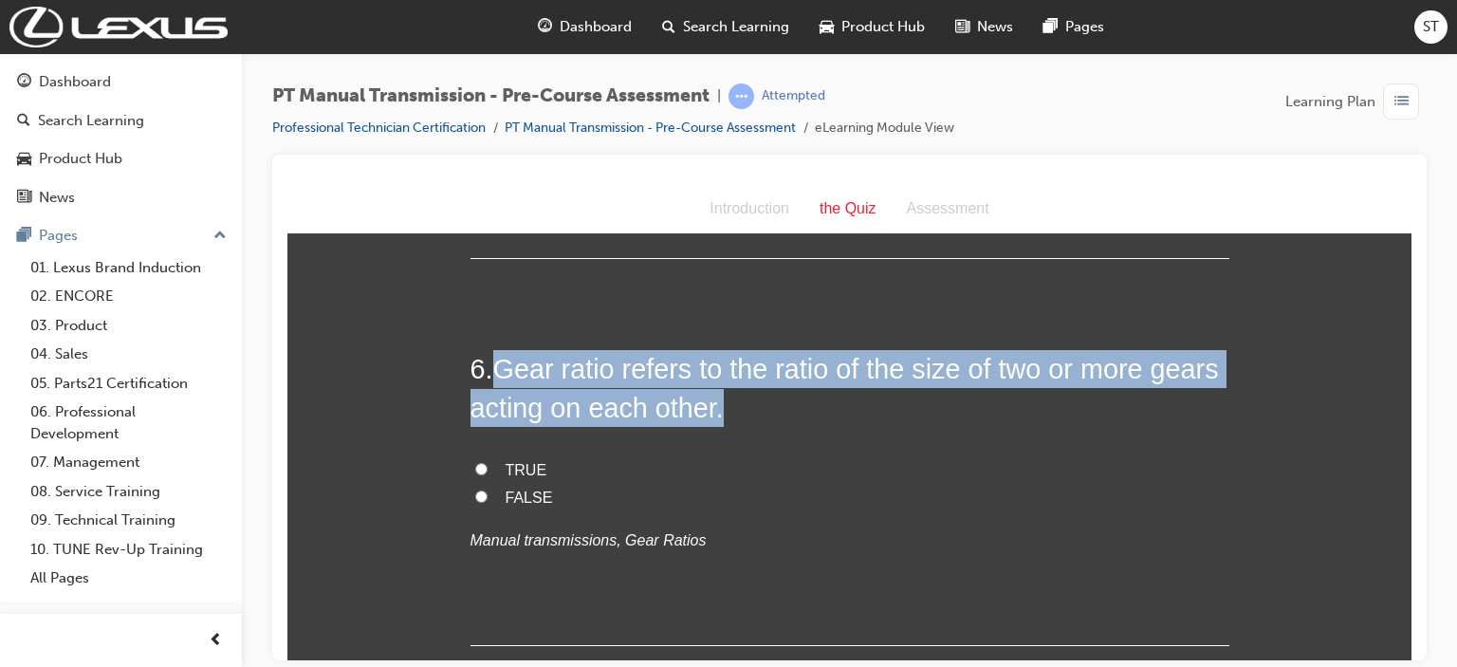
drag, startPoint x: 490, startPoint y: 368, endPoint x: 835, endPoint y: 418, distance: 348.0
click at [835, 418] on h2 "6 . Gear ratio refers to the ratio of the size of two or more gears acting on e…" at bounding box center [849, 387] width 759 height 77
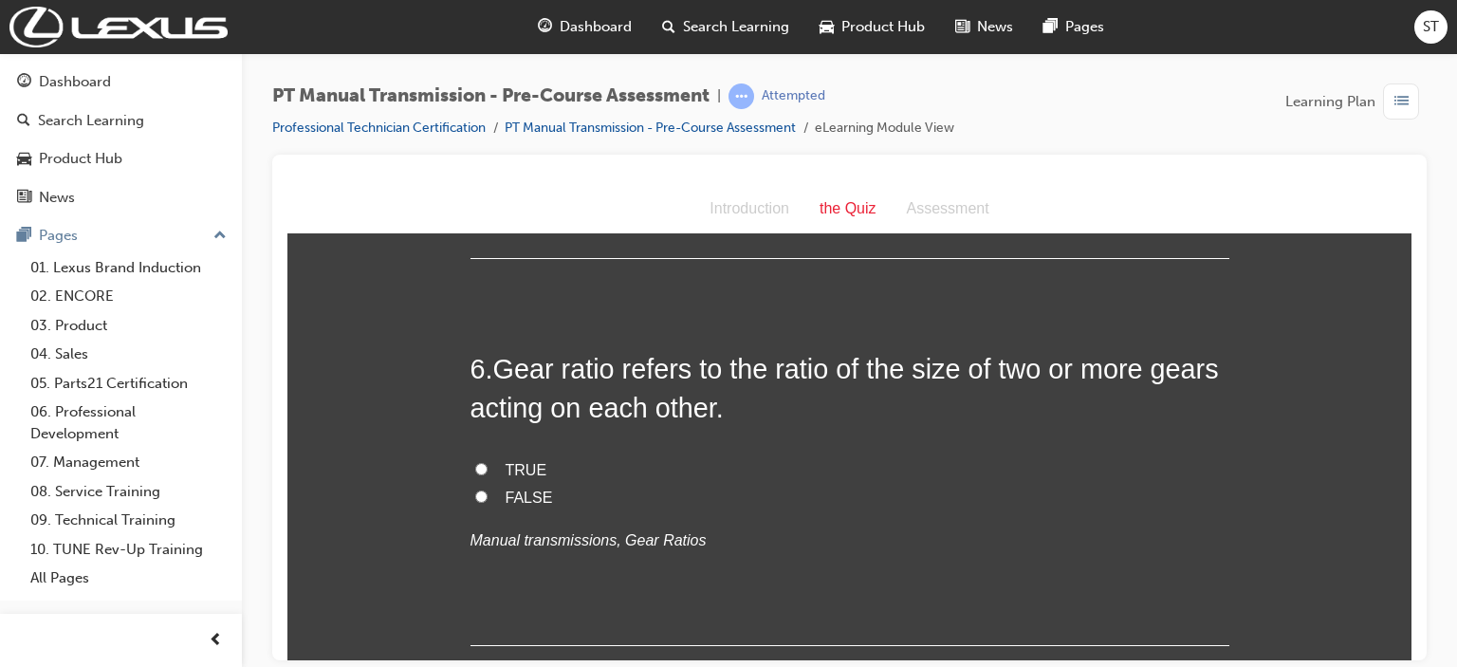
click at [486, 463] on label "TRUE" at bounding box center [849, 470] width 759 height 28
click at [486, 463] on input "TRUE" at bounding box center [481, 468] width 12 height 12
radio input "true"
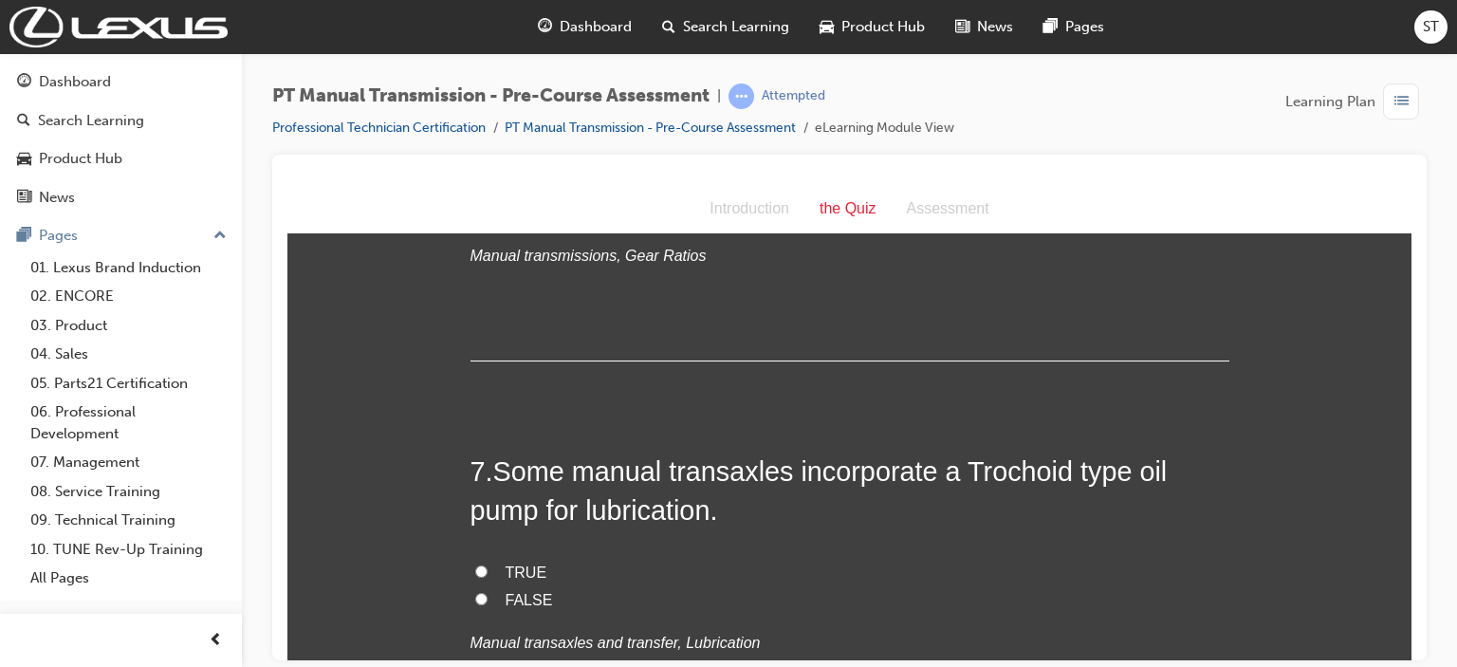
scroll to position [2315, 0]
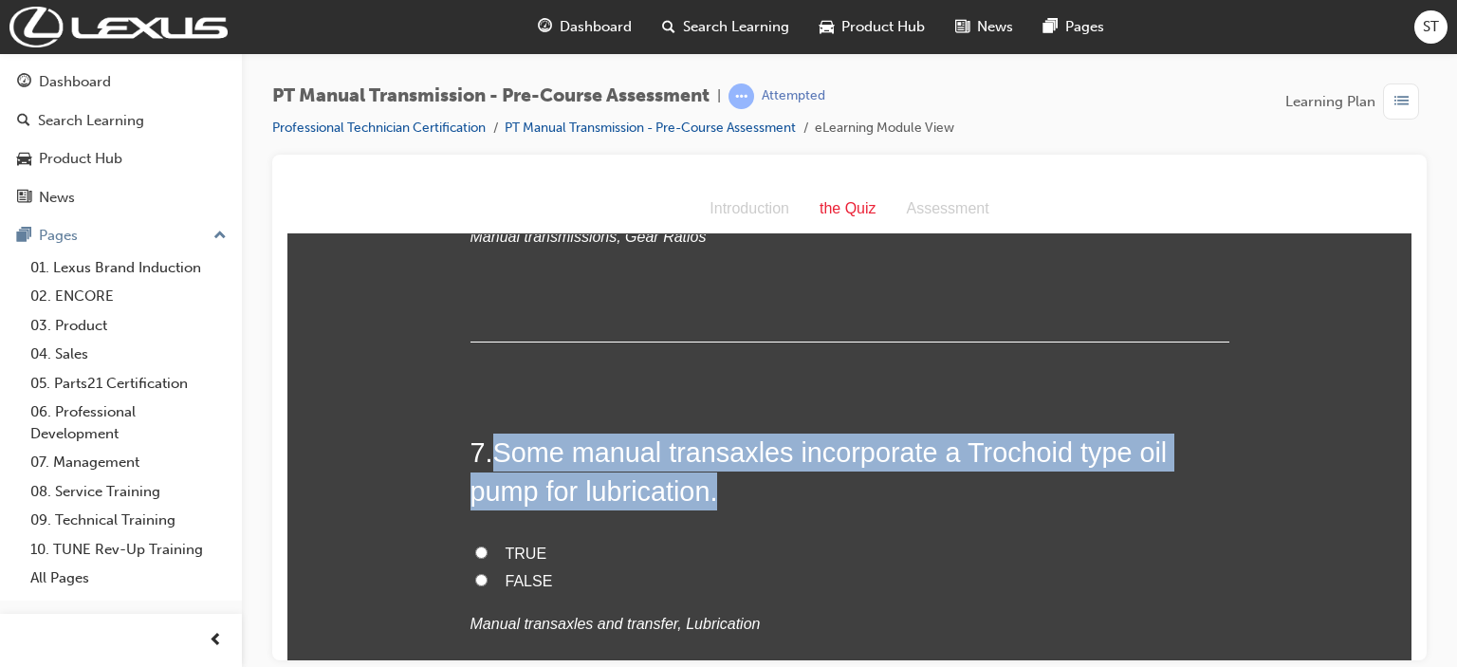
drag, startPoint x: 491, startPoint y: 453, endPoint x: 912, endPoint y: 490, distance: 421.8
click at [912, 490] on h2 "7 . Some manual transaxles incorporate a Trochoid type oil pump for lubrication." at bounding box center [849, 471] width 759 height 77
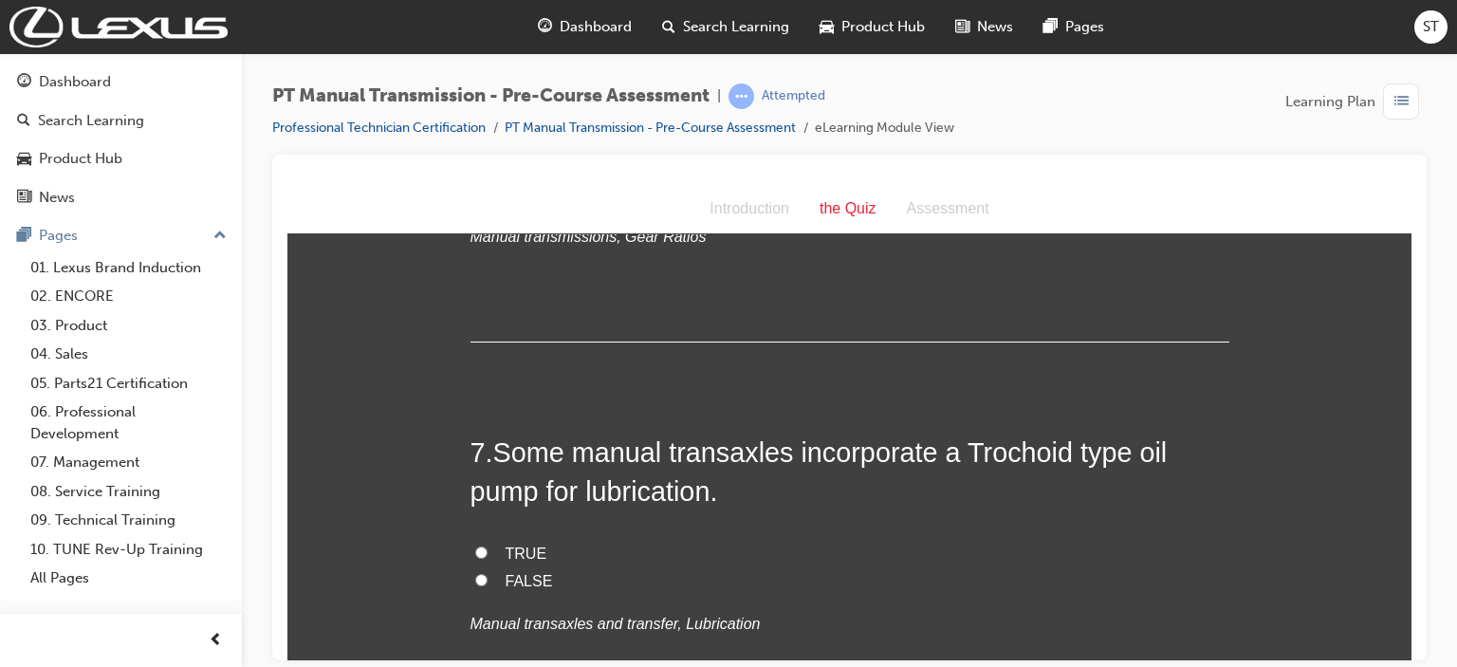
click at [481, 573] on label "FALSE" at bounding box center [849, 581] width 759 height 28
click at [481, 573] on input "FALSE" at bounding box center [481, 579] width 12 height 12
radio input "true"
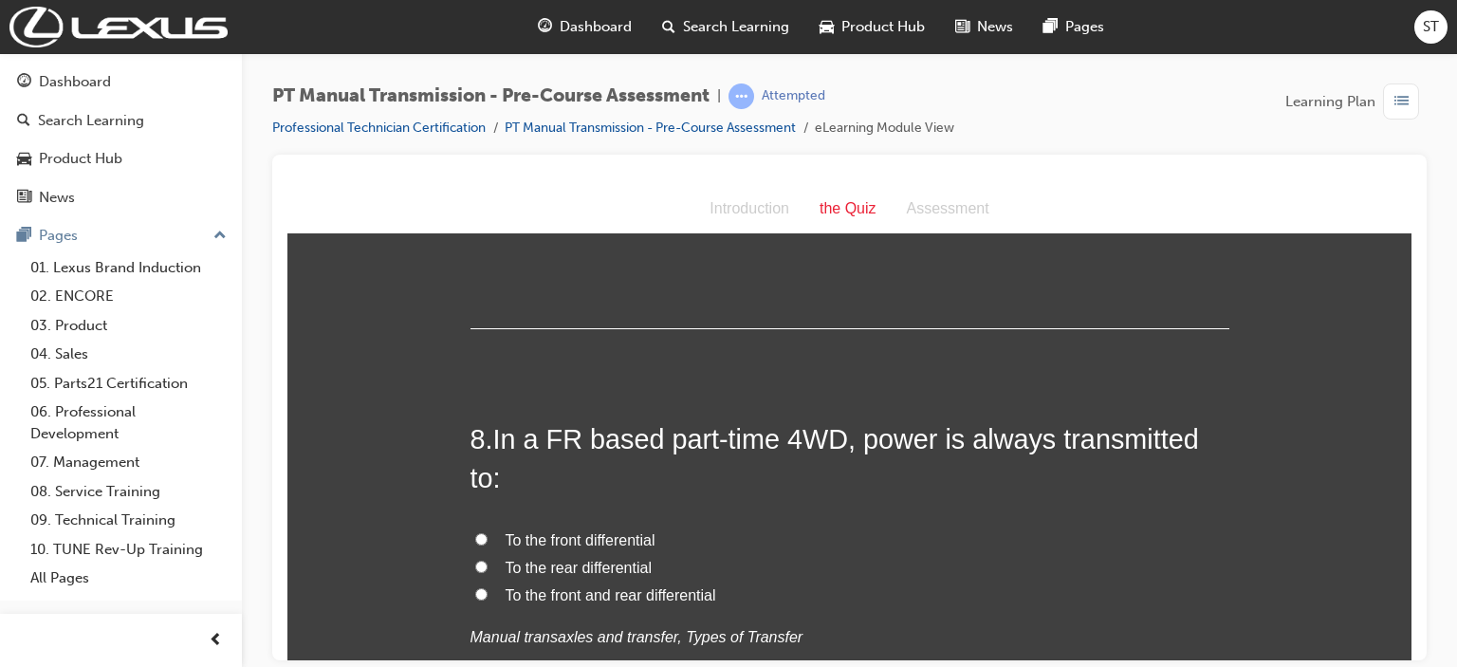
scroll to position [2732, 0]
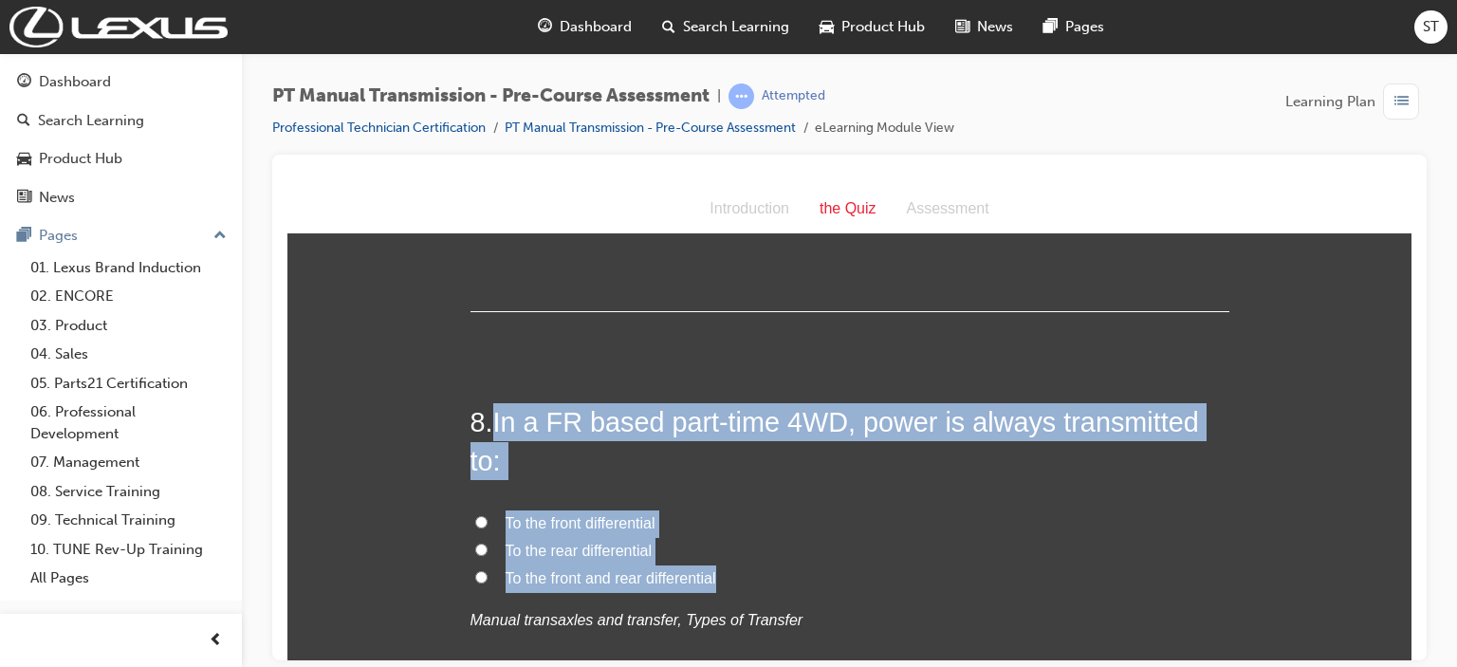
drag, startPoint x: 489, startPoint y: 413, endPoint x: 769, endPoint y: 581, distance: 326.8
click at [769, 581] on div "8 . In a FR based part-time 4WD, power is always transmitted to: To the front d…" at bounding box center [849, 563] width 759 height 323
click at [603, 548] on span "To the rear differential" at bounding box center [579, 550] width 146 height 16
click at [488, 548] on input "To the rear differential" at bounding box center [481, 549] width 12 height 12
radio input "true"
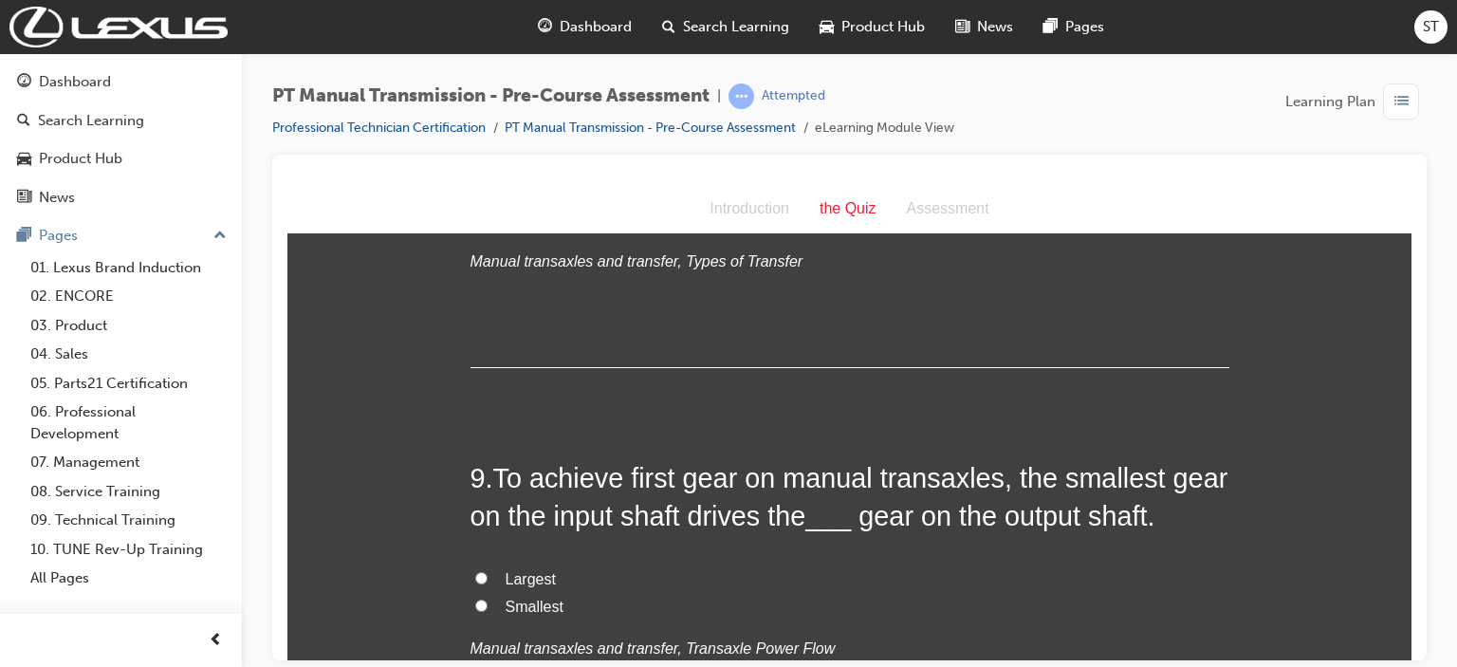
scroll to position [3111, 0]
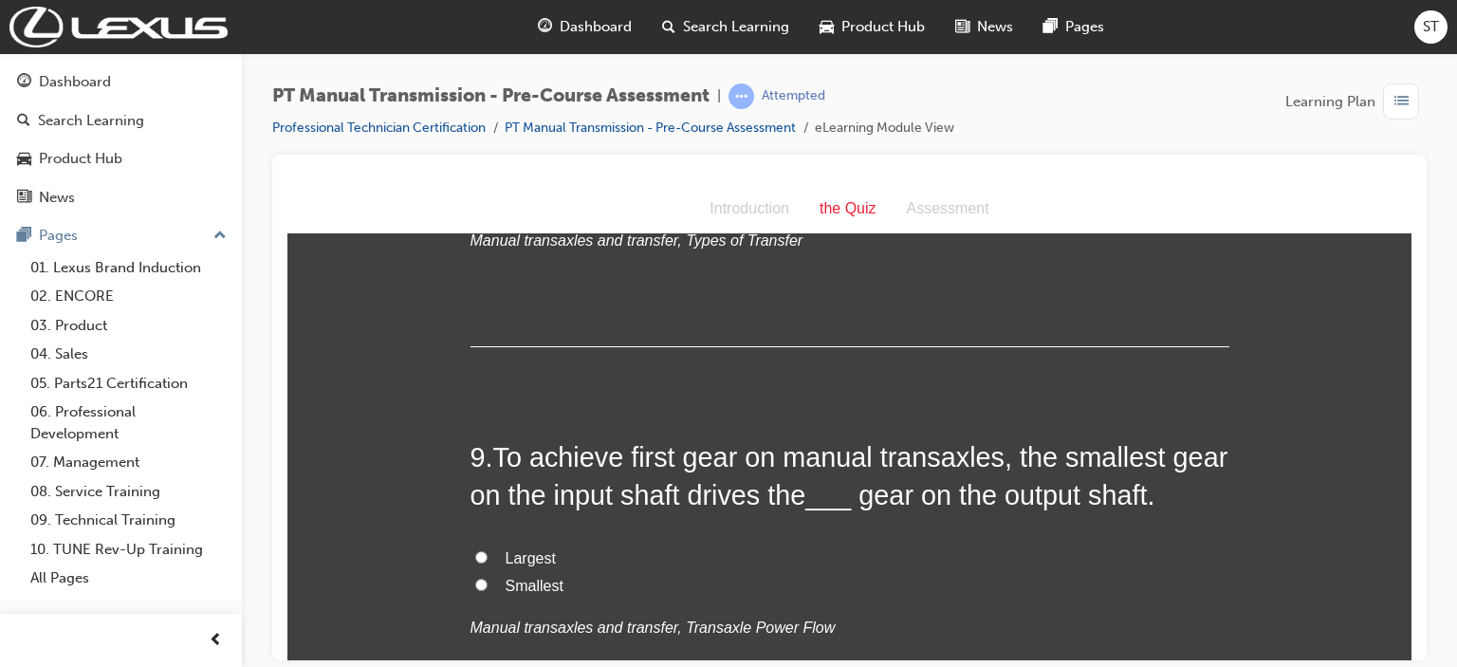
drag, startPoint x: 489, startPoint y: 452, endPoint x: 1215, endPoint y: 480, distance: 726.2
click at [1098, 480] on h2 "9 . To achieve first gear on manual transaxles, the smallest gear on the input …" at bounding box center [849, 475] width 759 height 77
click at [526, 551] on span "Largest" at bounding box center [531, 557] width 50 height 16
click at [488, 551] on input "Largest" at bounding box center [481, 556] width 12 height 12
radio input "true"
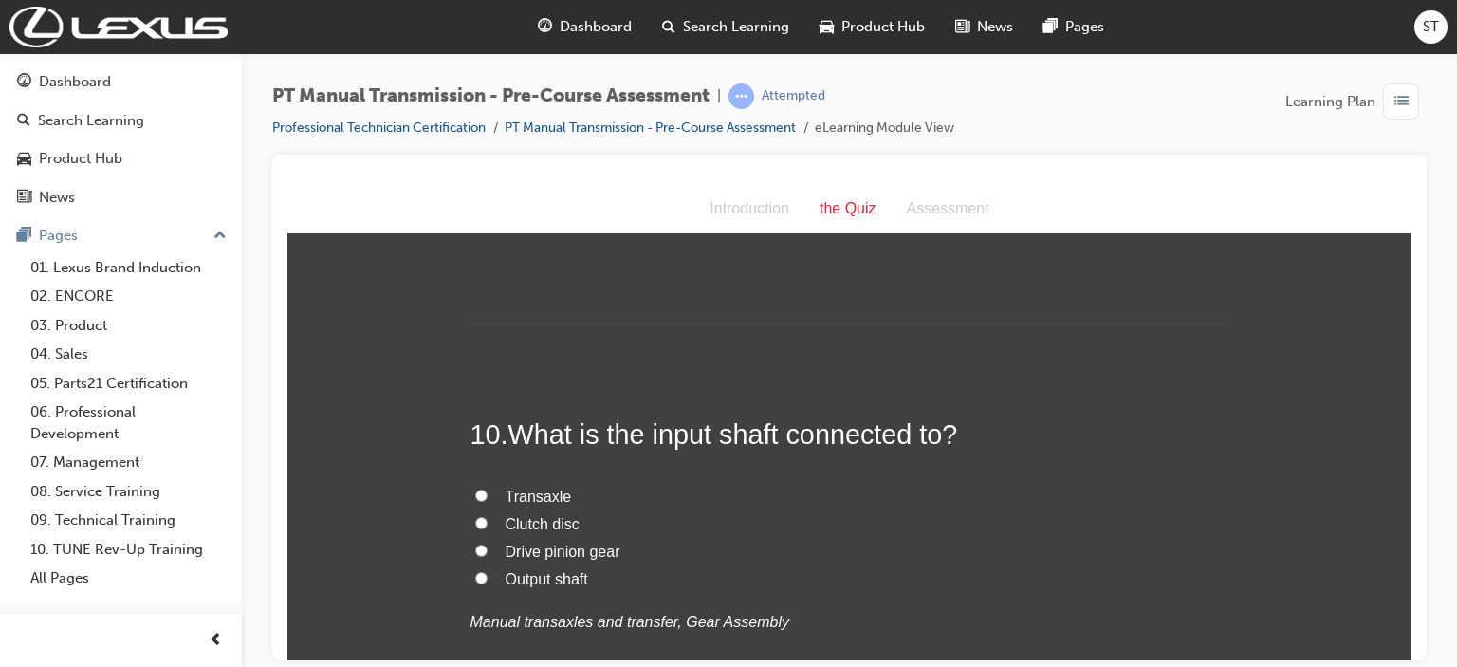
scroll to position [3529, 0]
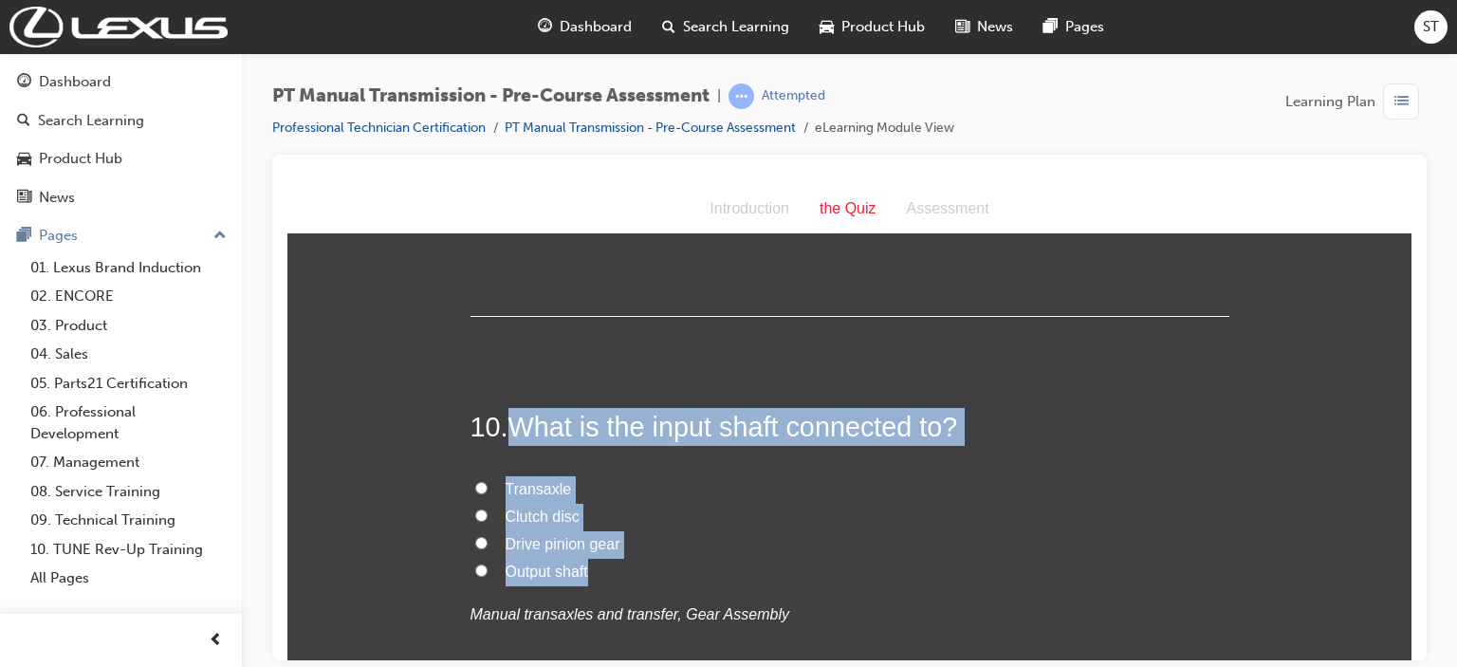
drag, startPoint x: 505, startPoint y: 427, endPoint x: 789, endPoint y: 570, distance: 318.6
click at [789, 570] on div "10 . What is the input shaft connected to? Transaxle Clutch disc Drive pinion g…" at bounding box center [849, 563] width 759 height 312
click at [475, 509] on input "Clutch disc" at bounding box center [481, 514] width 12 height 12
radio input "true"
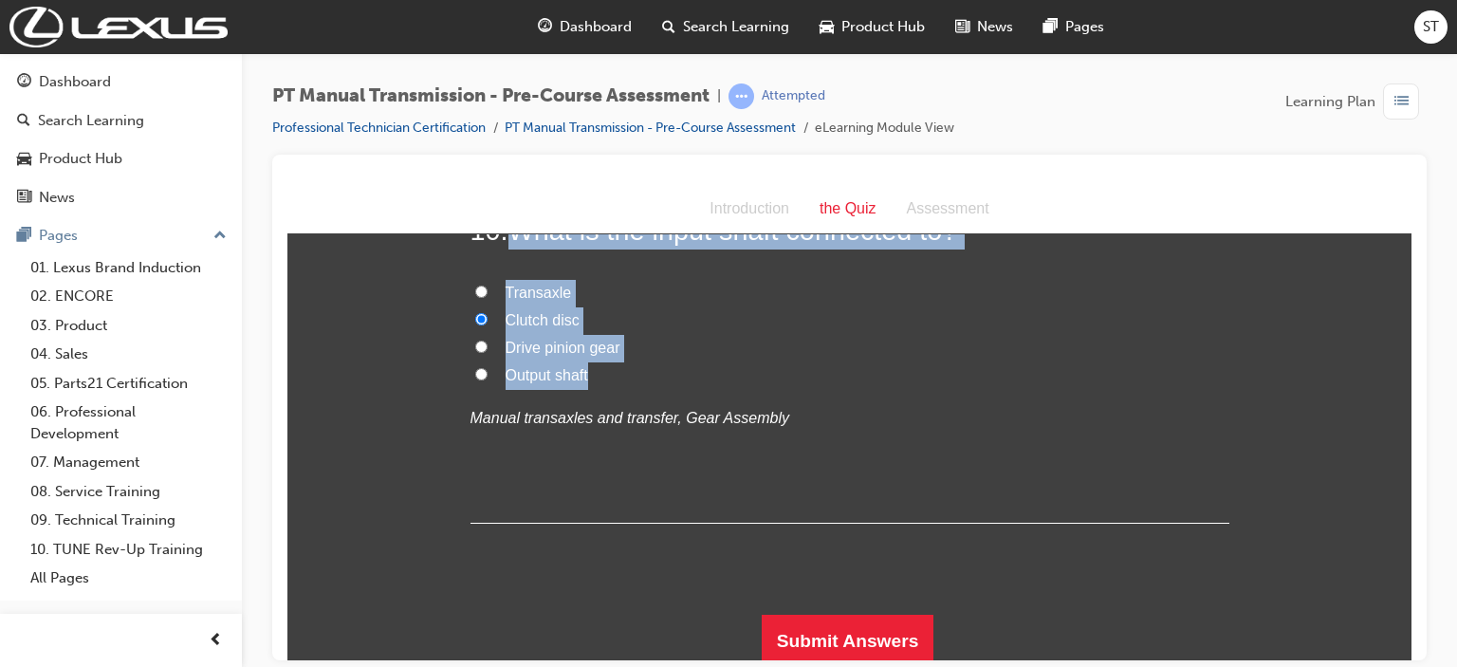
scroll to position [3730, 0]
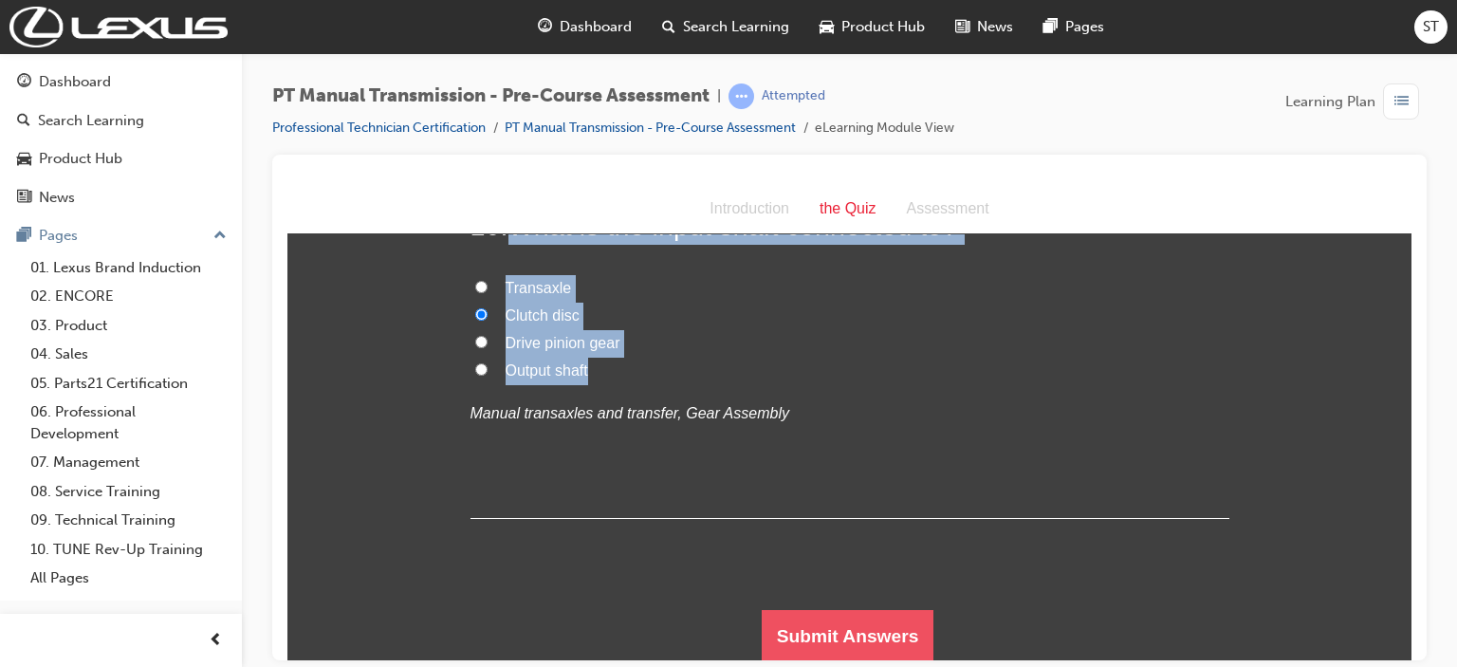
click at [904, 630] on button "Submit Answers" at bounding box center [848, 635] width 173 height 53
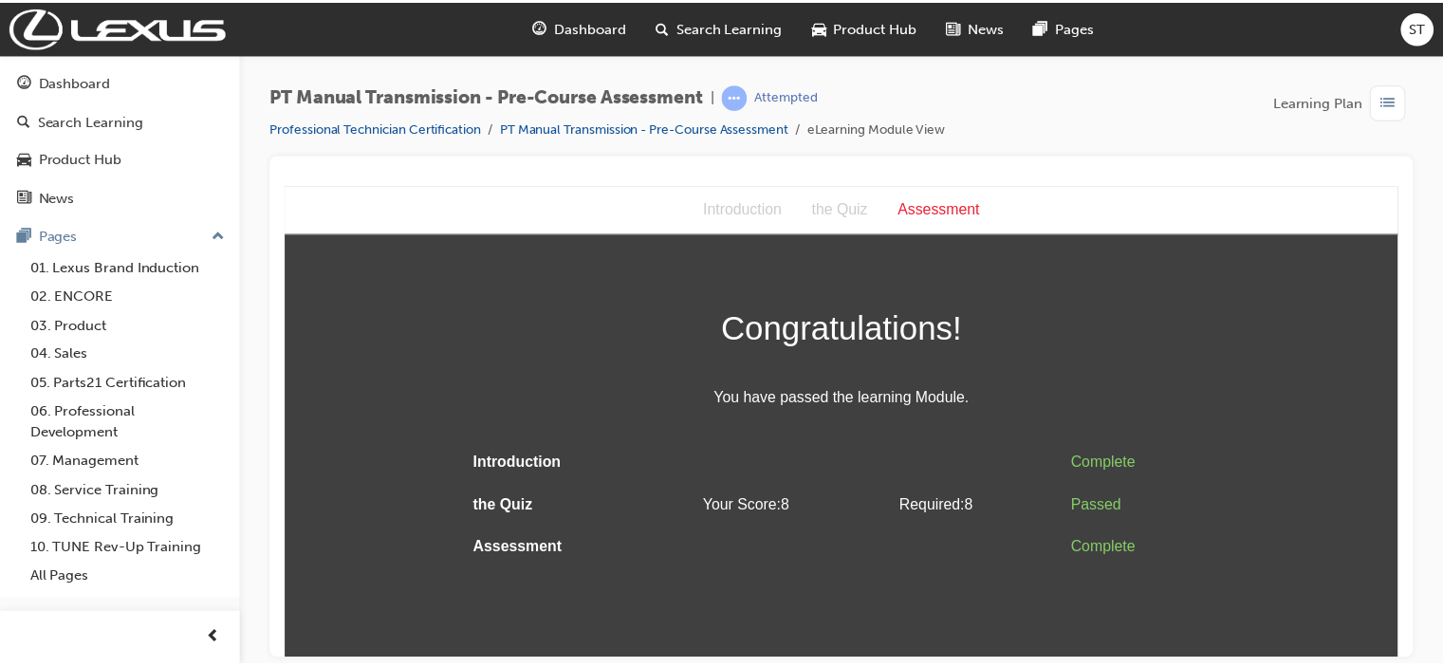
scroll to position [0, 0]
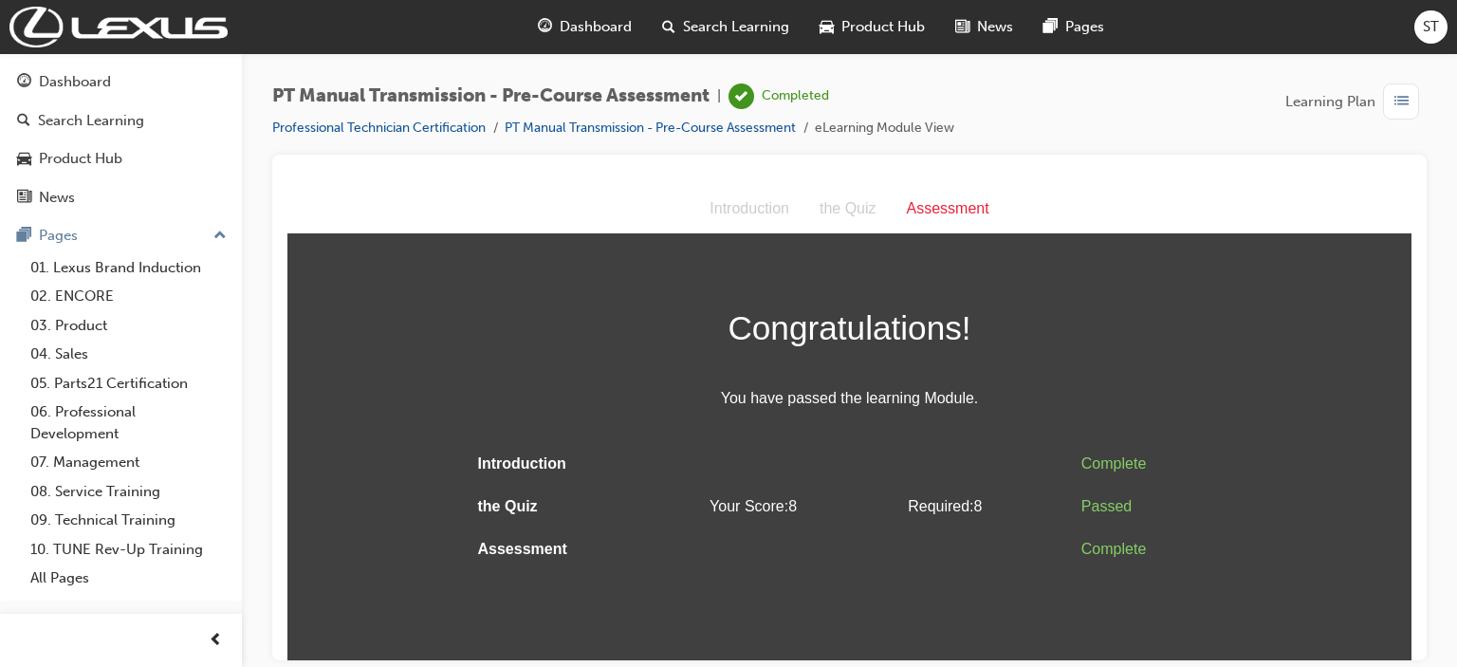
click at [604, 26] on span "Dashboard" at bounding box center [596, 27] width 72 height 22
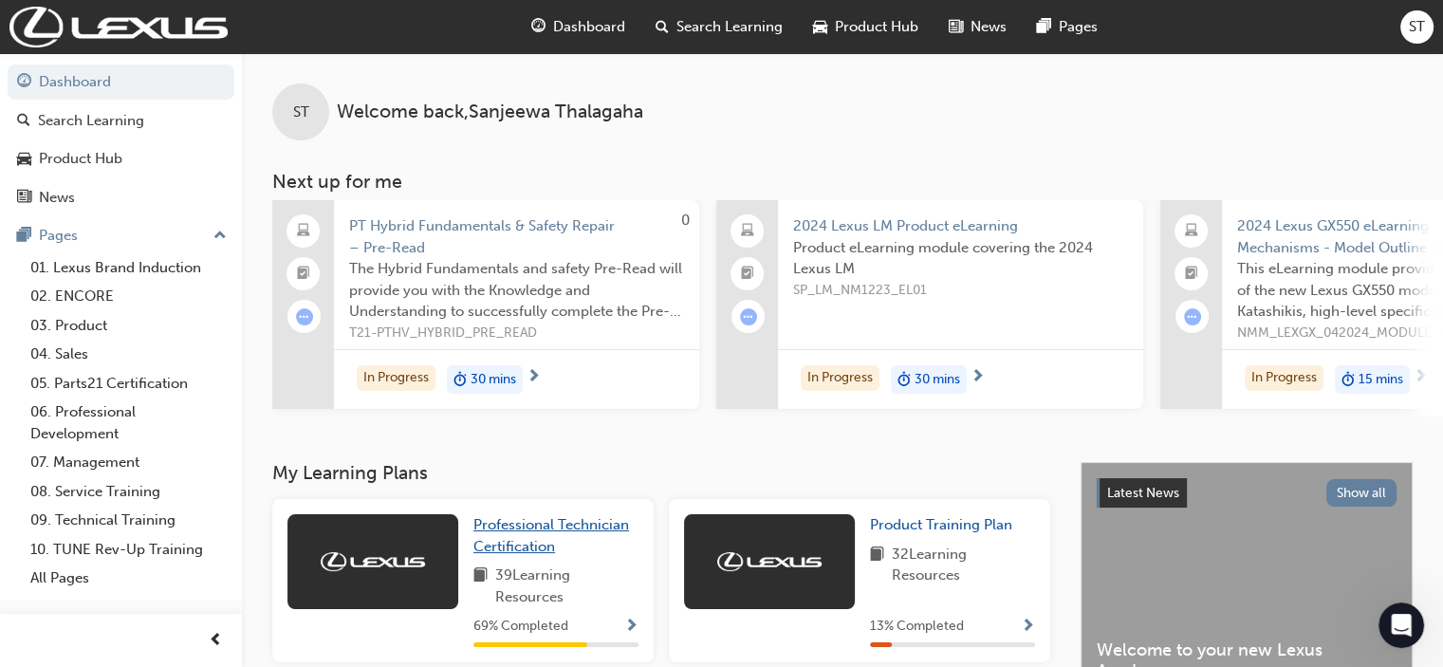
click at [529, 548] on span "Professional Technician Certification" at bounding box center [551, 535] width 156 height 39
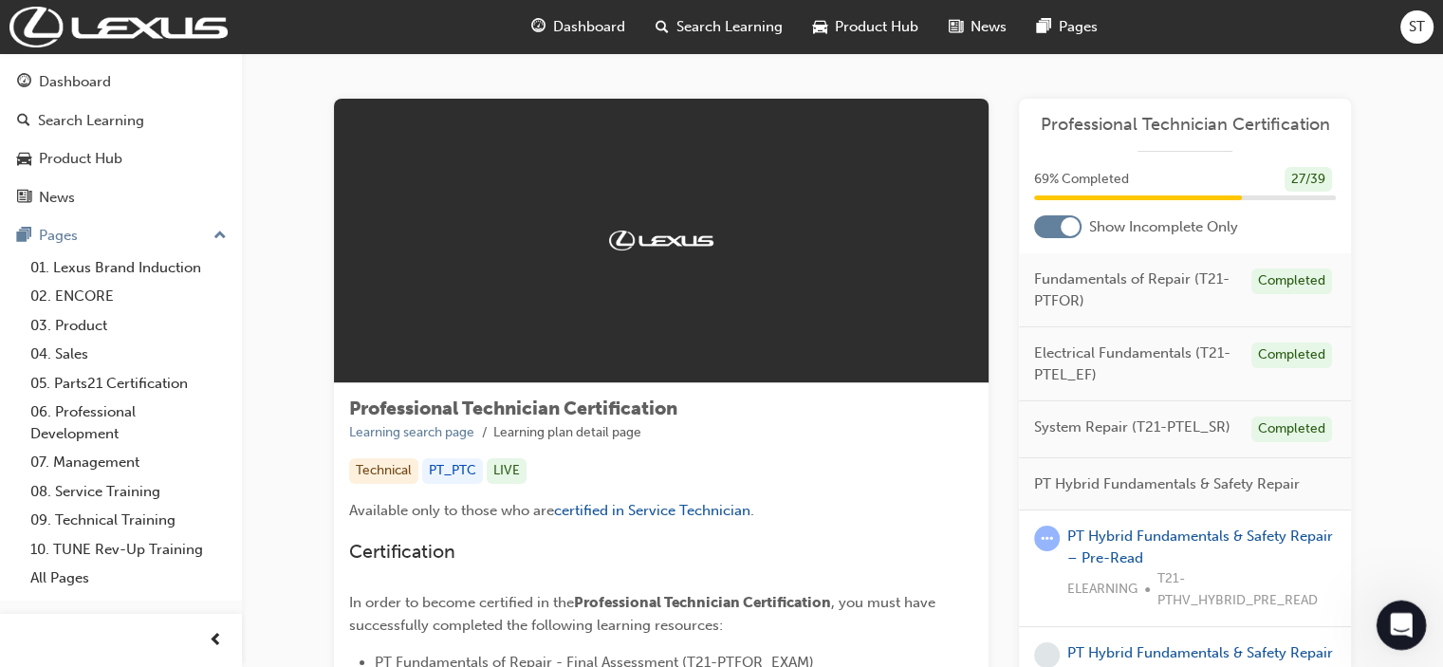
click at [1098, 616] on div "Open Intercom Messenger" at bounding box center [1398, 622] width 63 height 63
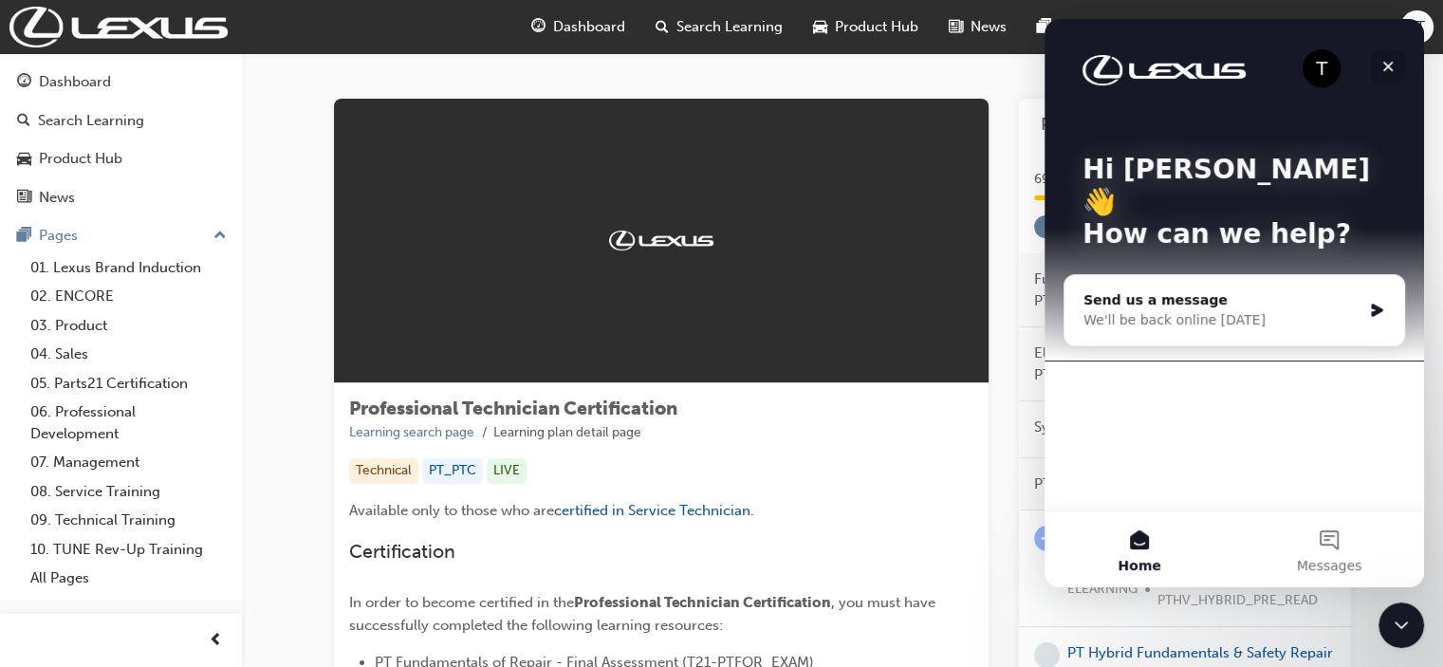
click at [1098, 74] on div "Close" at bounding box center [1388, 66] width 34 height 34
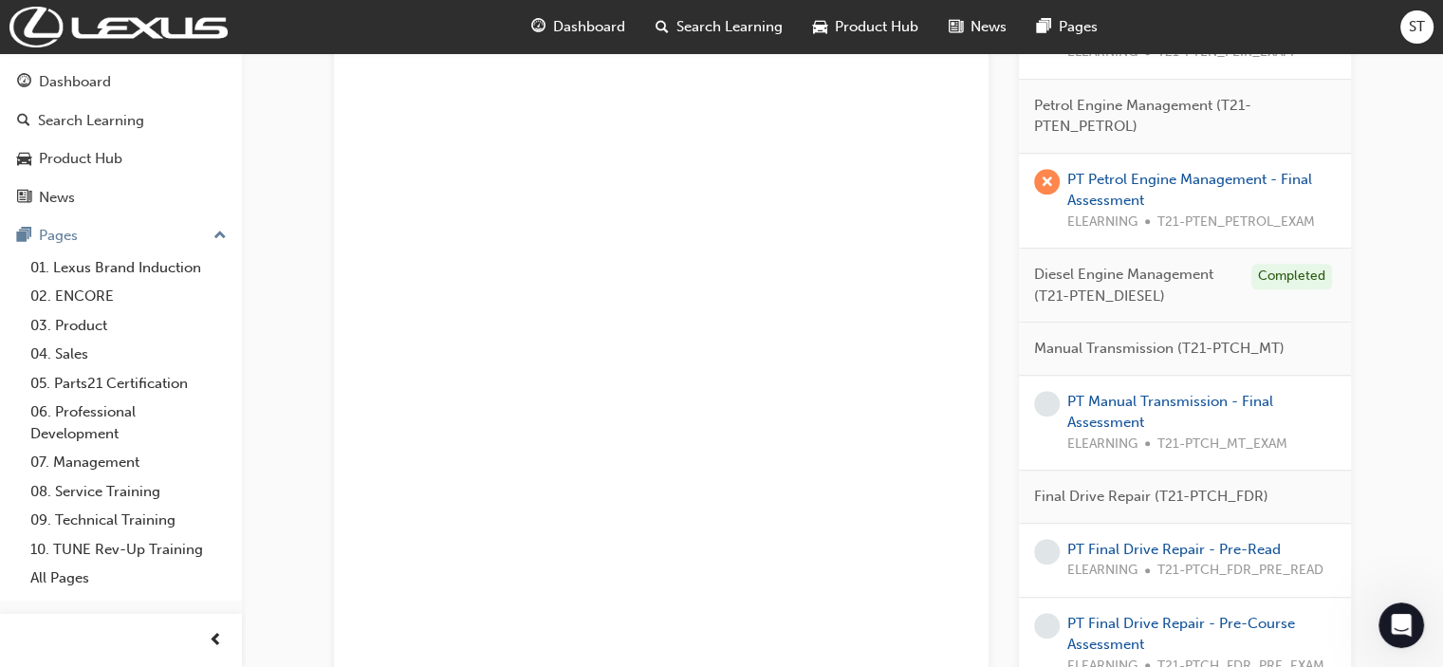
scroll to position [1328, 0]
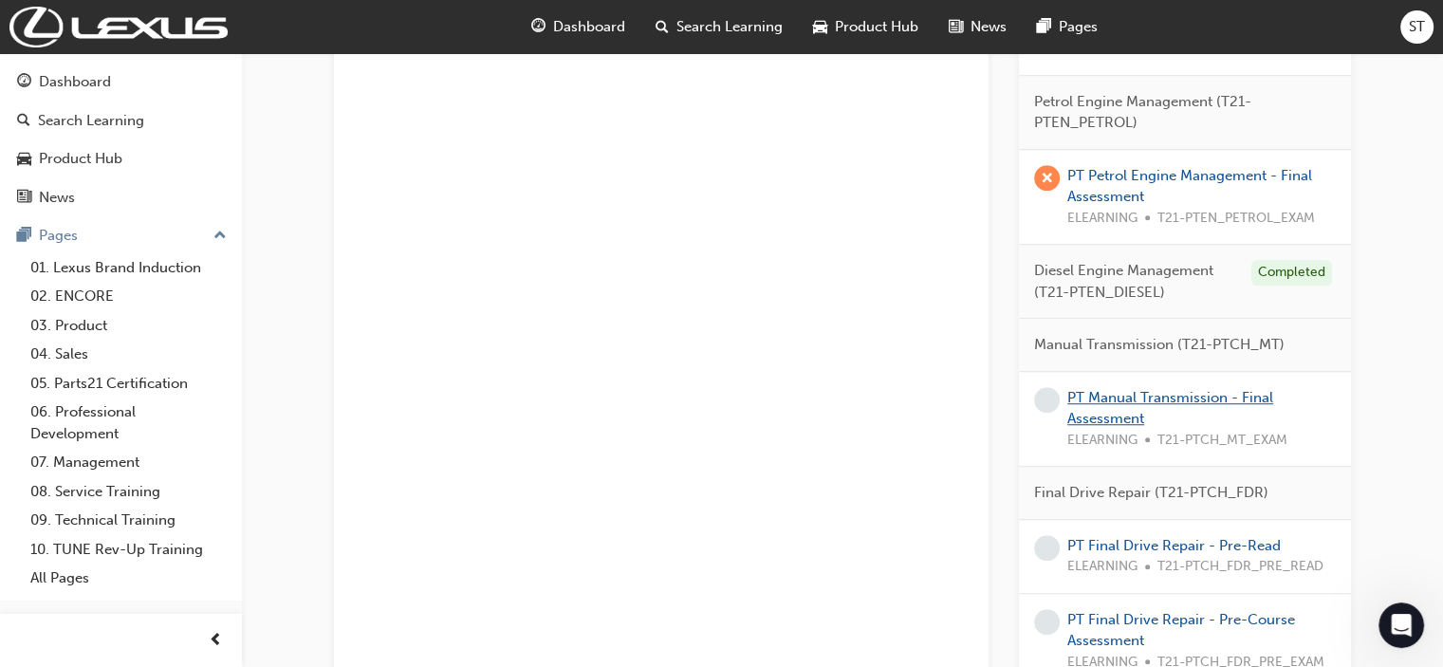
click at [1098, 394] on link "PT Manual Transmission - Final Assessment" at bounding box center [1170, 408] width 206 height 39
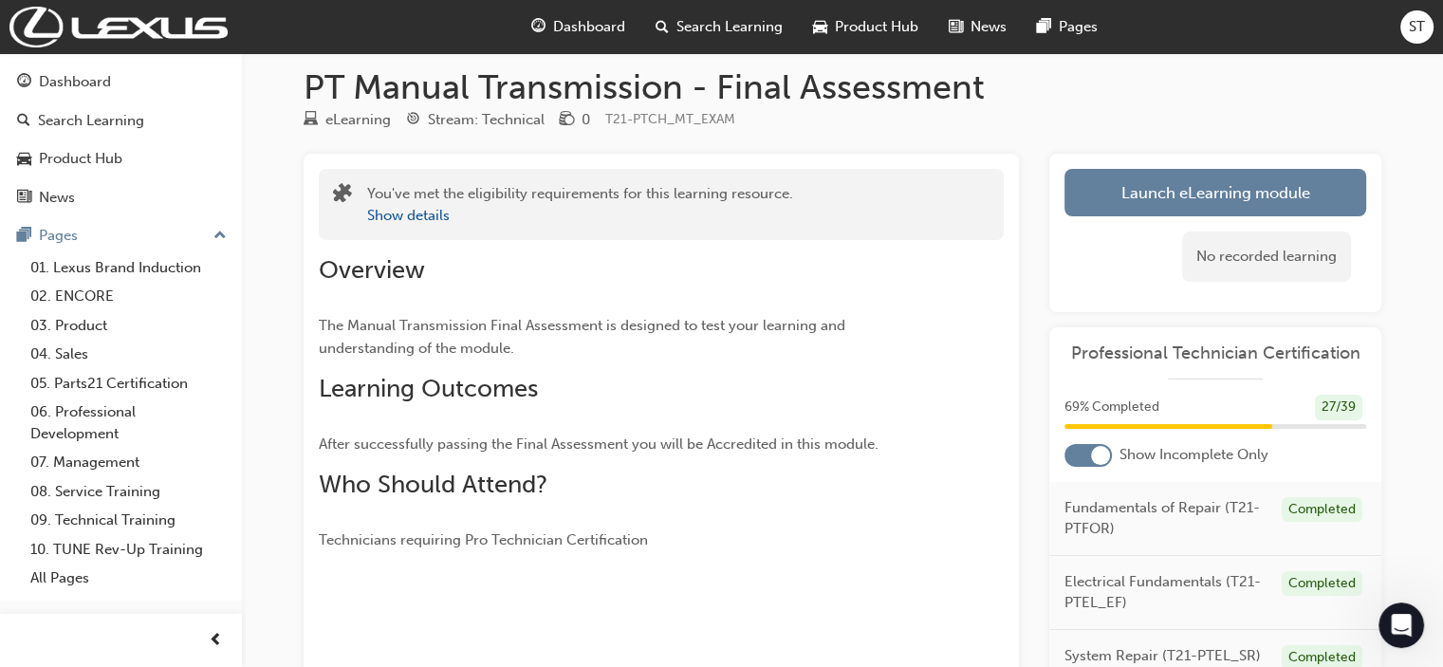
scroll to position [15, 0]
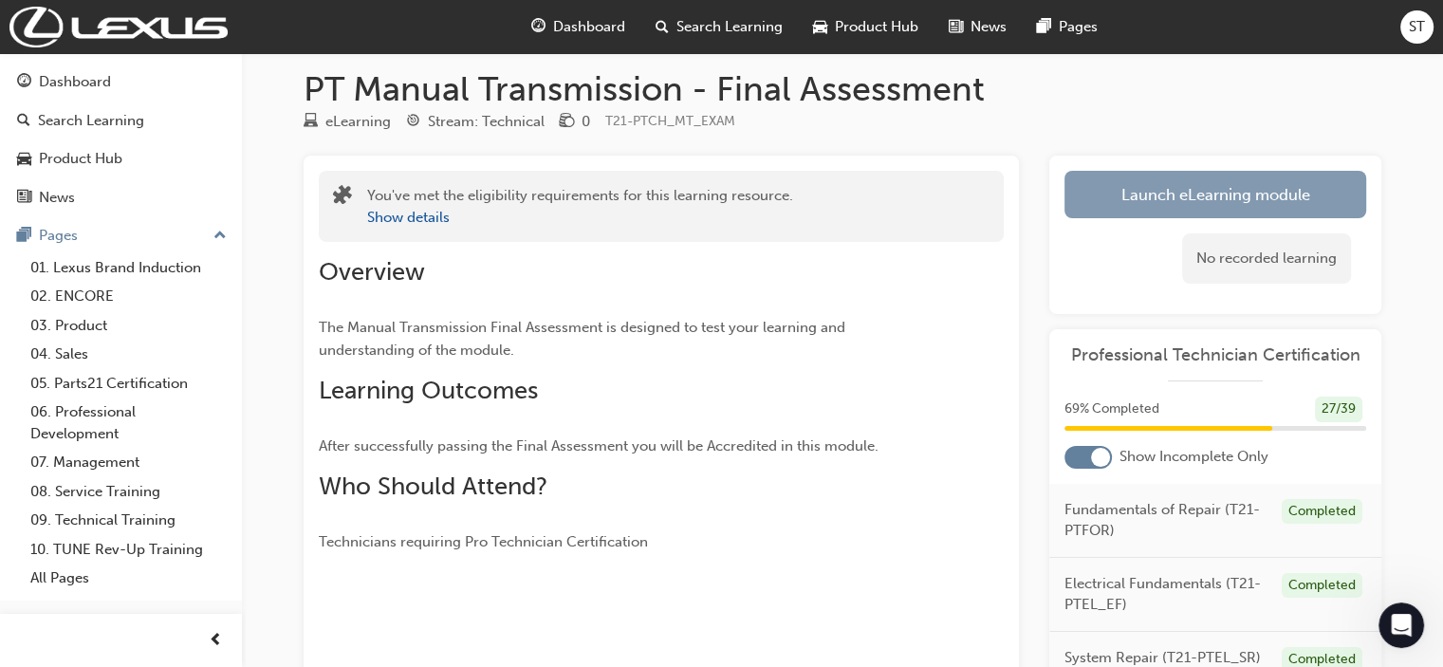
click at [1098, 201] on link "Launch eLearning module" at bounding box center [1215, 194] width 302 height 47
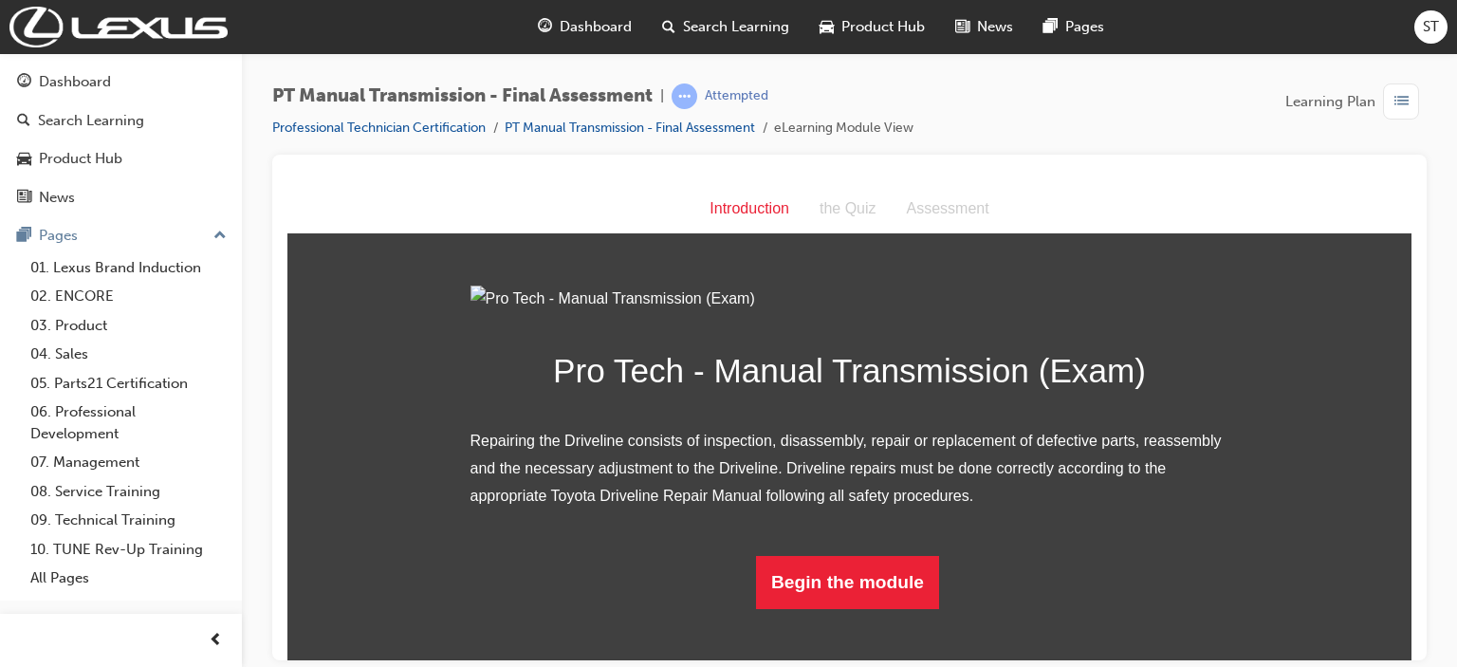
scroll to position [157, 0]
click at [890, 608] on button "Begin the module" at bounding box center [847, 581] width 183 height 53
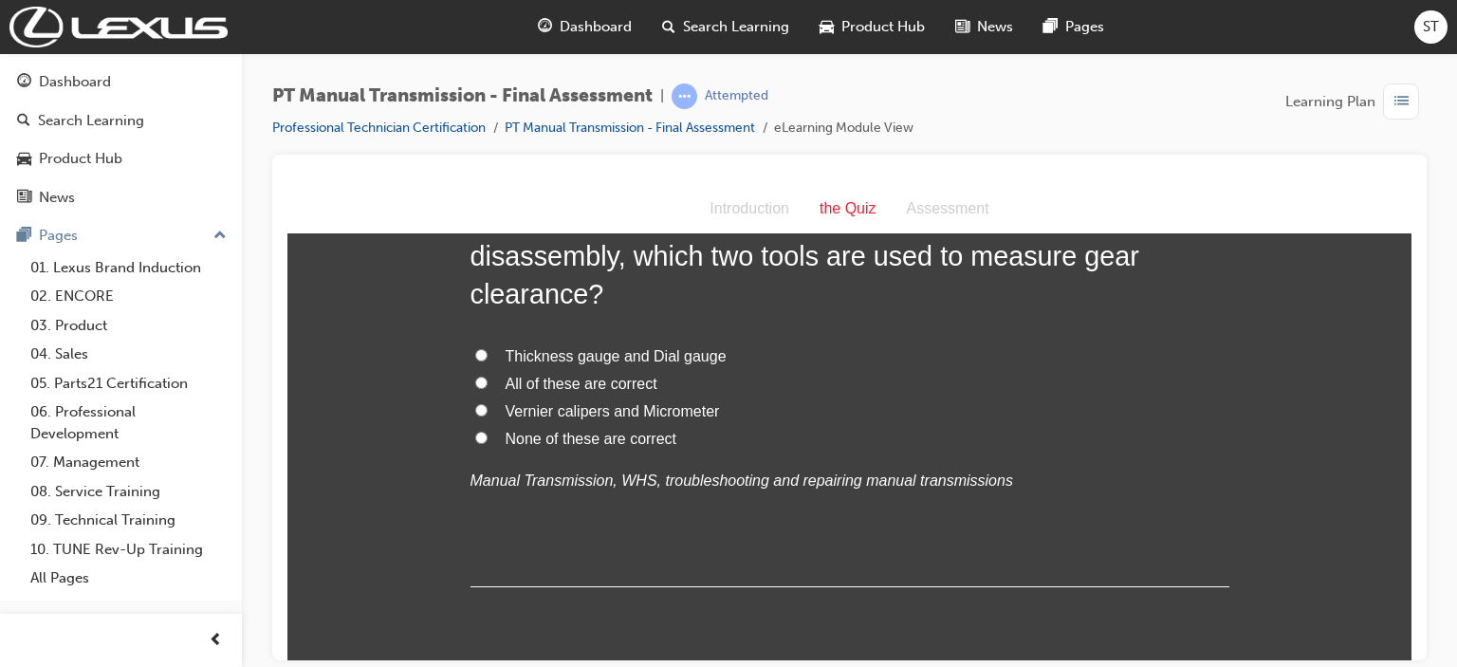
scroll to position [0, 0]
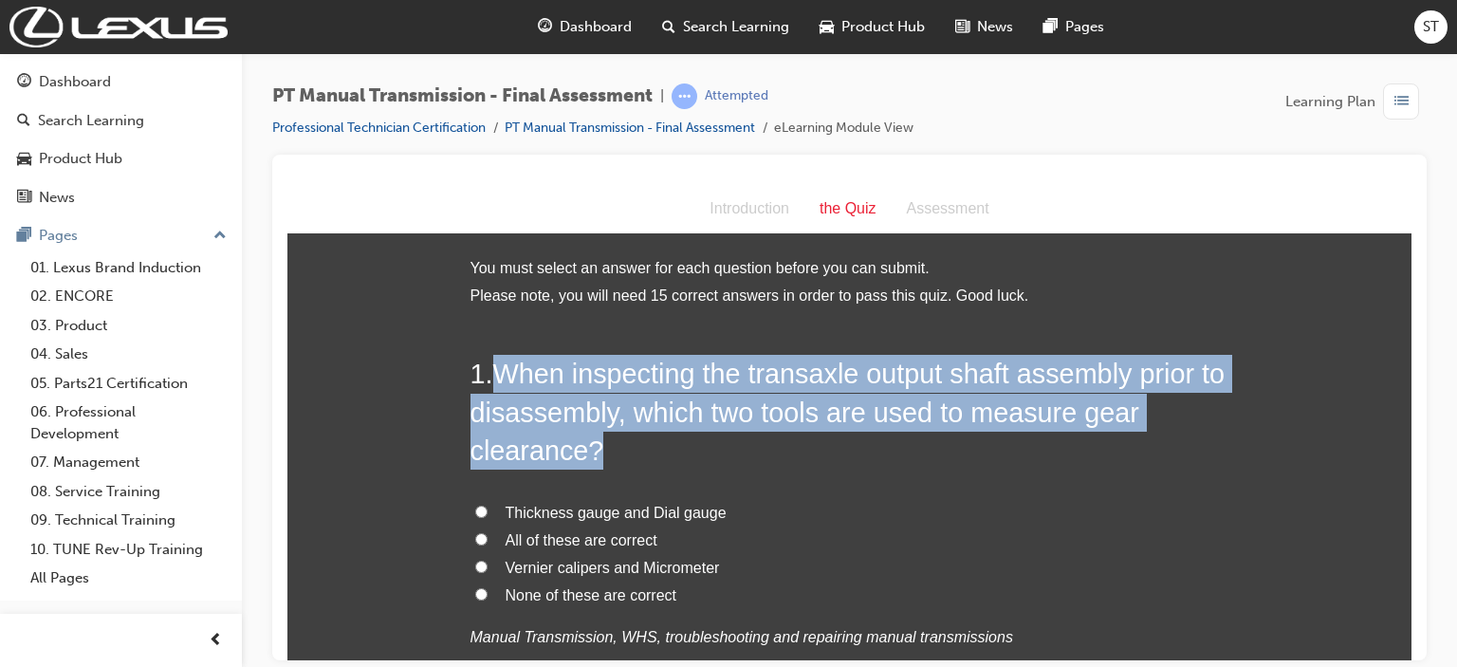
drag, startPoint x: 489, startPoint y: 369, endPoint x: 641, endPoint y: 450, distance: 171.9
click at [641, 450] on h2 "1 . When inspecting the transaxle output shaft assembly prior to disassembly, w…" at bounding box center [849, 411] width 759 height 115
click at [478, 507] on input "Thickness gauge and Dial gauge" at bounding box center [481, 511] width 12 height 12
radio input "true"
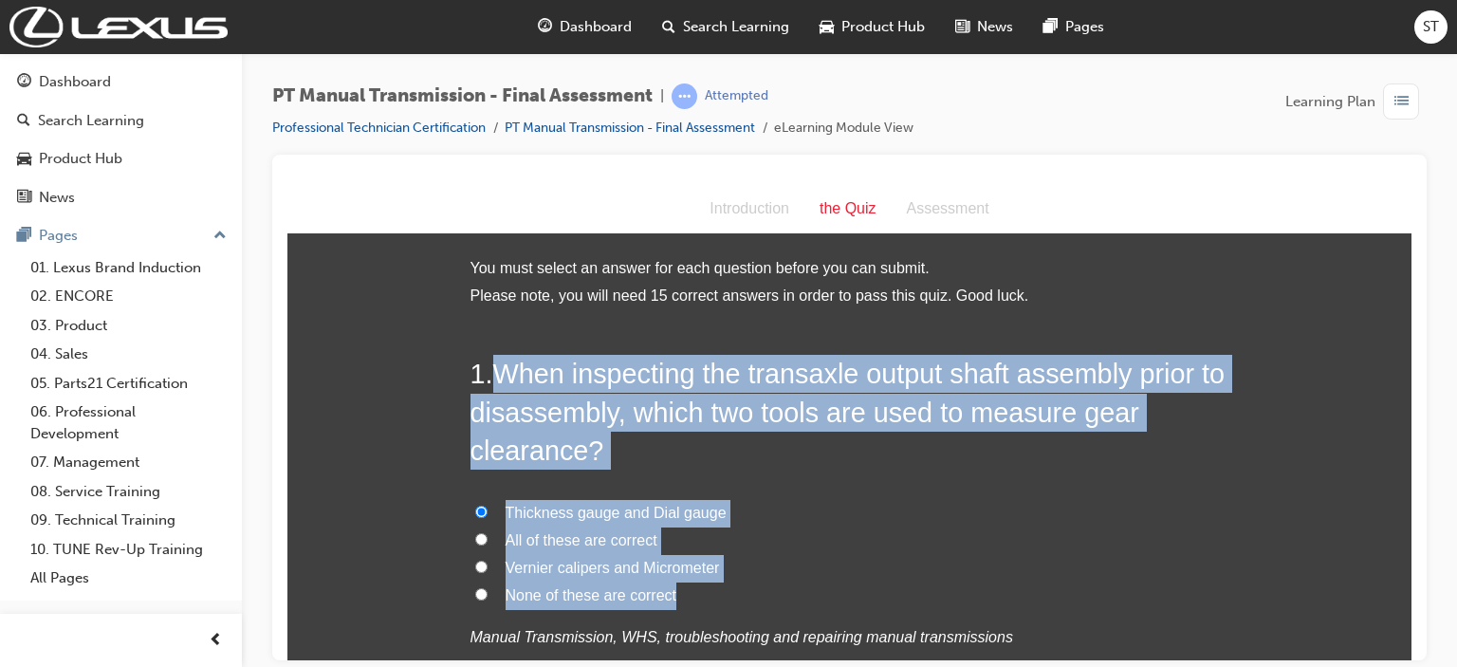
drag, startPoint x: 489, startPoint y: 372, endPoint x: 669, endPoint y: 596, distance: 286.8
click at [669, 596] on div "1 . When inspecting the transaxle output shaft assembly prior to disassembly, w…" at bounding box center [849, 548] width 759 height 389
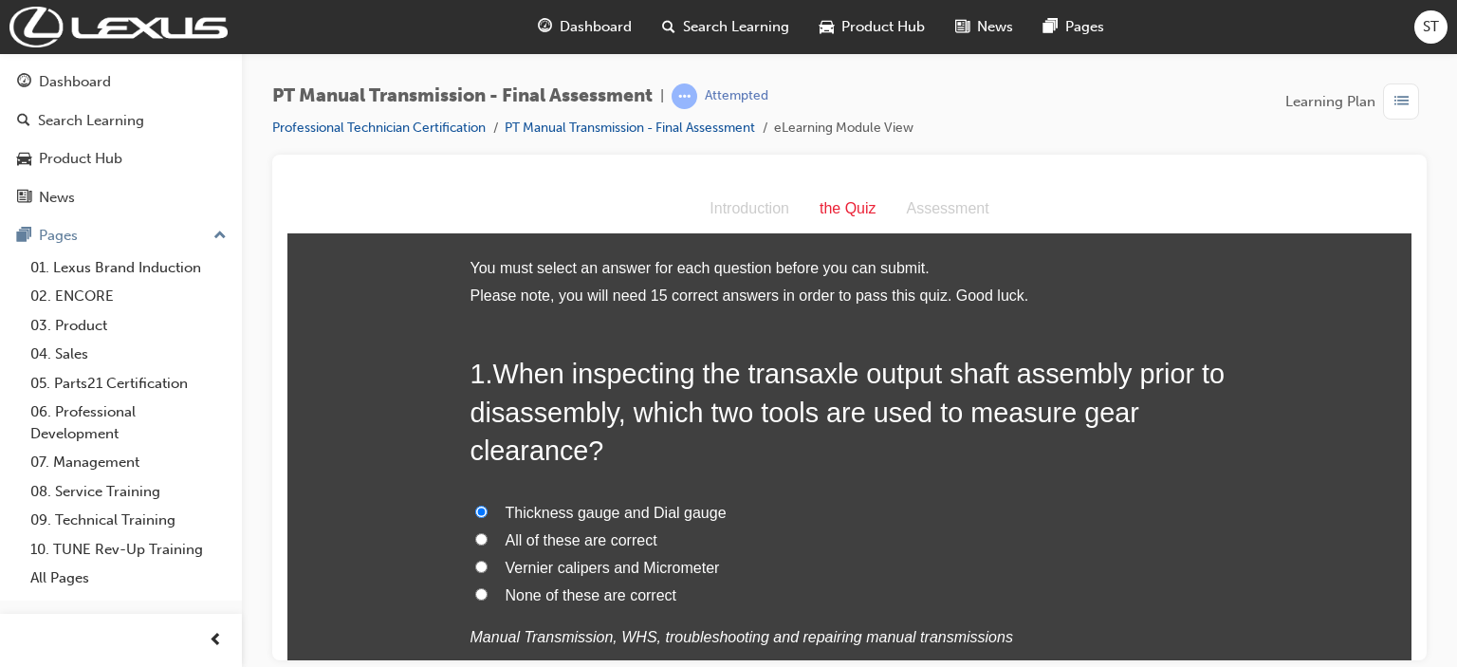
click at [972, 611] on div "Thickness gauge and Dial gauge All of these are correct Vernier calipers and Mi…" at bounding box center [849, 575] width 759 height 152
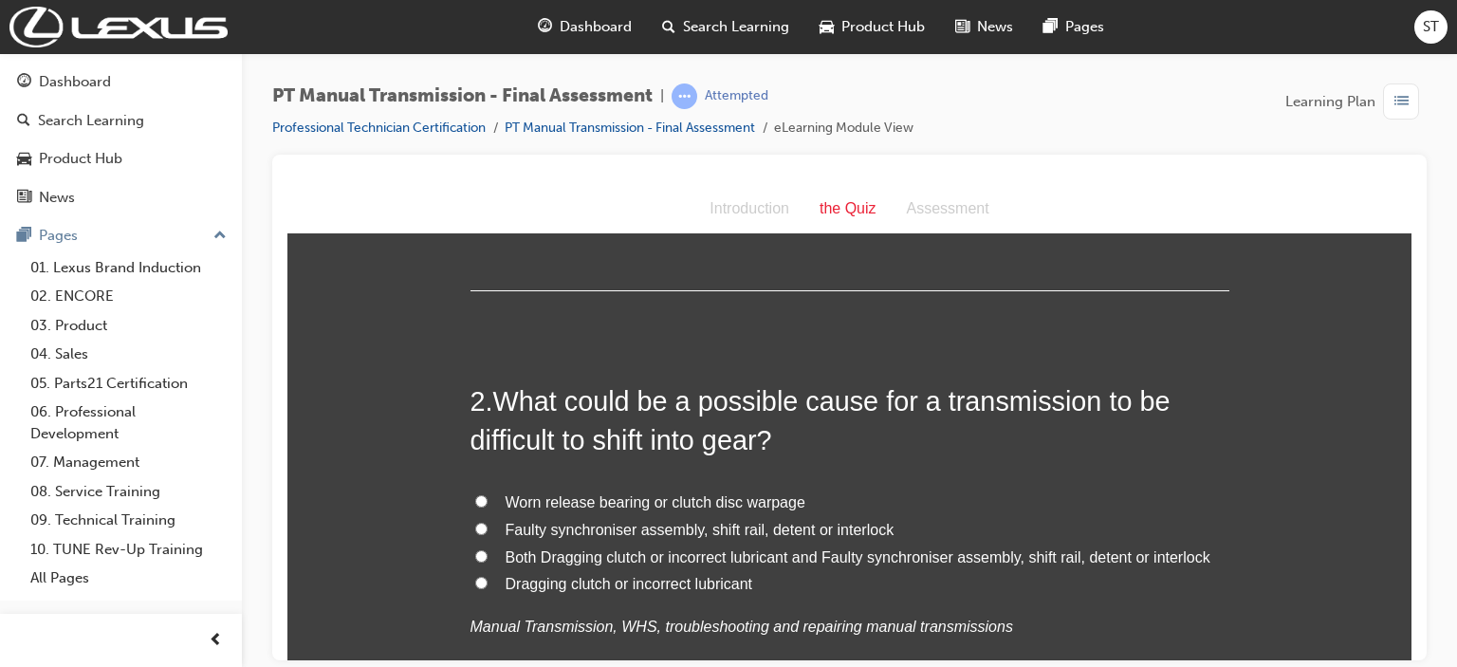
scroll to position [455, 0]
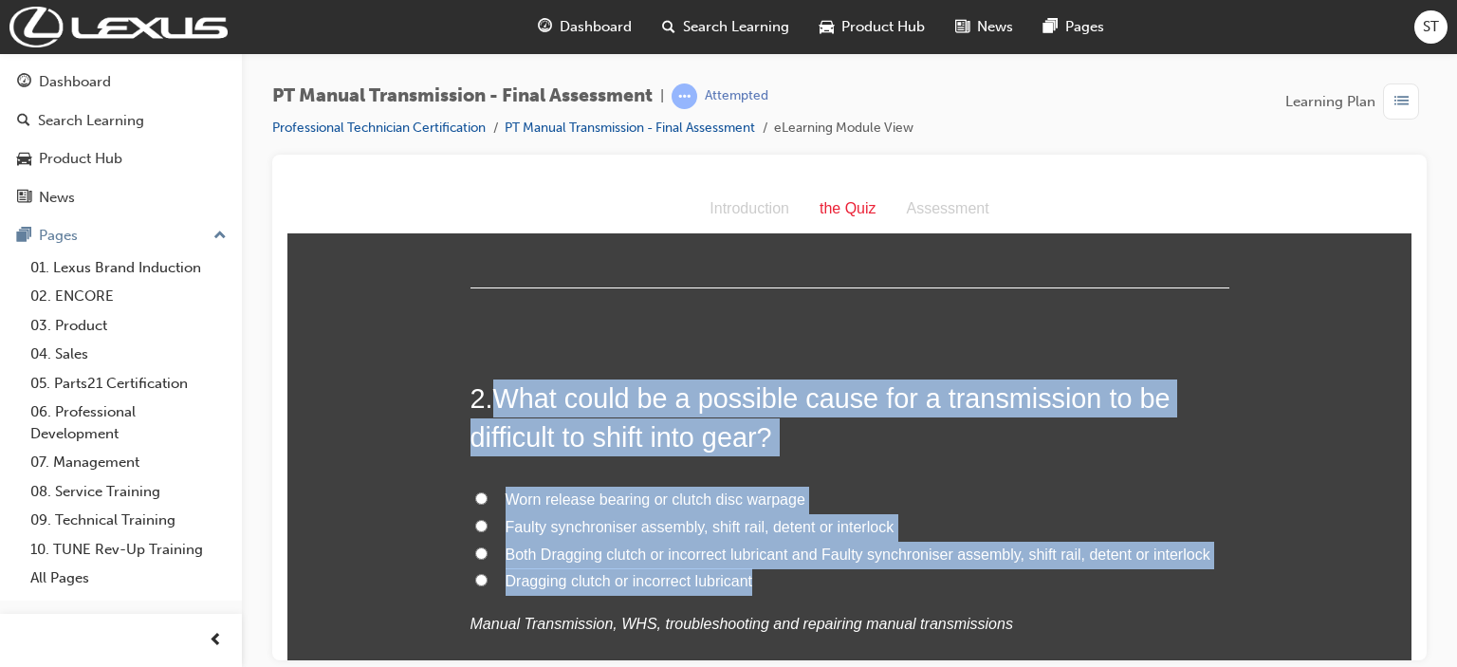
drag, startPoint x: 494, startPoint y: 397, endPoint x: 889, endPoint y: 575, distance: 432.6
click at [889, 575] on div "2 . What could be a possible cause for a transmission to be difficult to shift …" at bounding box center [849, 553] width 759 height 351
click at [583, 578] on span "Dragging clutch or incorrect lubricant" at bounding box center [630, 580] width 248 height 16
click at [488, 578] on input "Dragging clutch or incorrect lubricant" at bounding box center [481, 579] width 12 height 12
radio input "true"
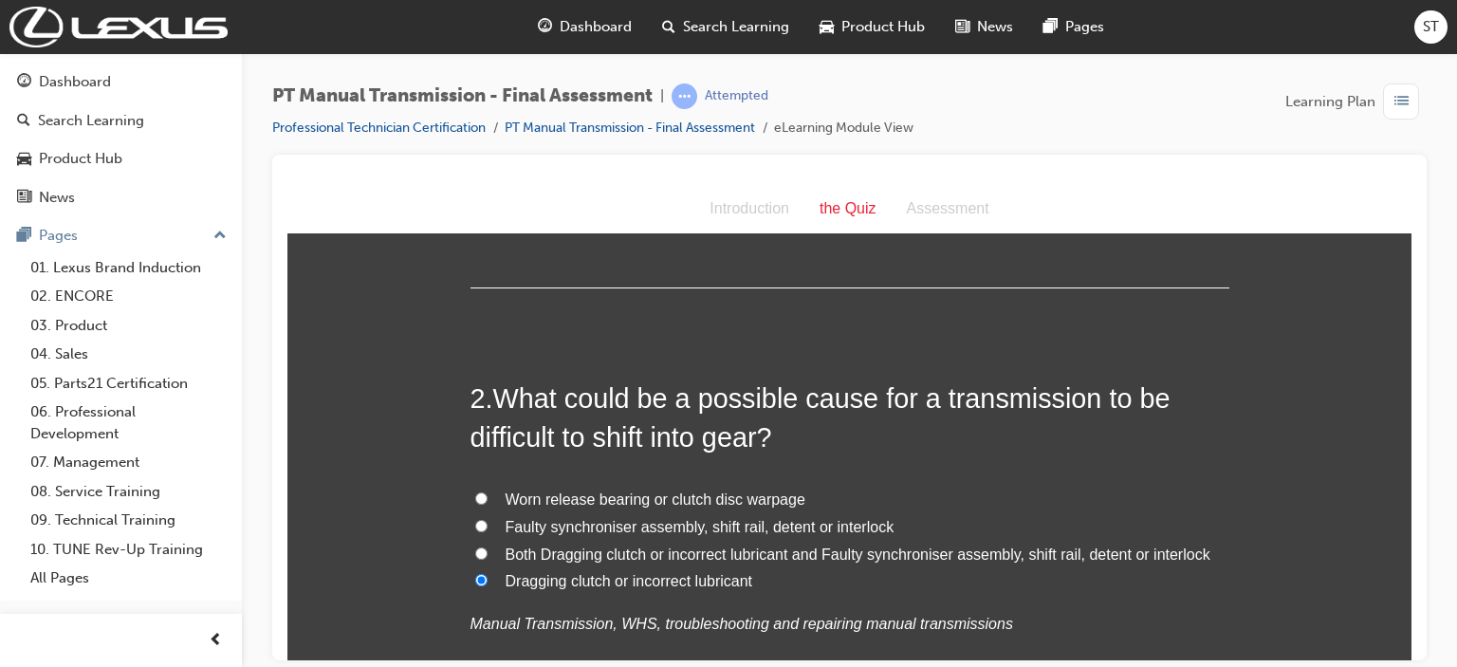
click at [475, 550] on input "Both Dragging clutch or incorrect lubricant and Faulty synchroniser assembly, s…" at bounding box center [481, 552] width 12 height 12
radio input "true"
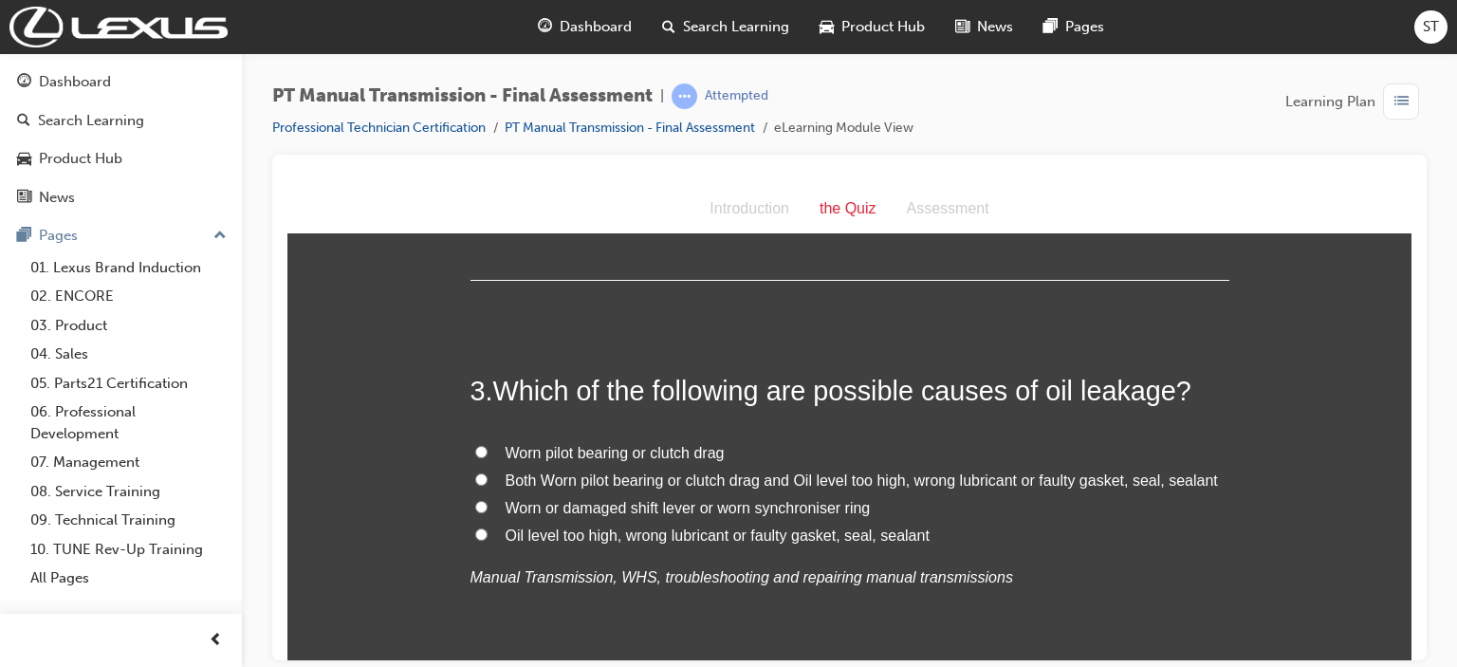
scroll to position [906, 0]
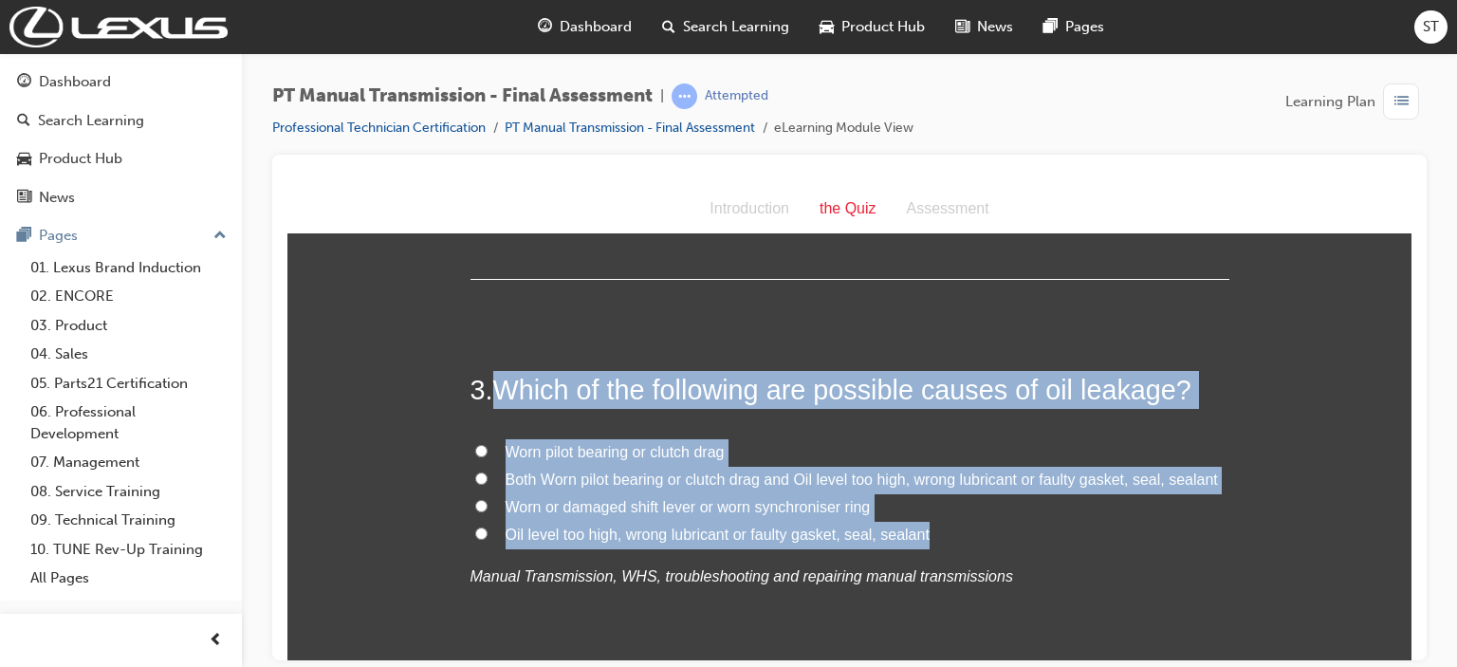
drag, startPoint x: 496, startPoint y: 389, endPoint x: 926, endPoint y: 530, distance: 452.4
click at [926, 530] on div "3 . Which of the following are possible causes of oil leakage? Worn pilot beari…" at bounding box center [849, 526] width 759 height 312
click at [475, 475] on input "Both Worn pilot bearing or clutch drag and Oil level too high, wrong lubricant …" at bounding box center [481, 477] width 12 height 12
radio input "true"
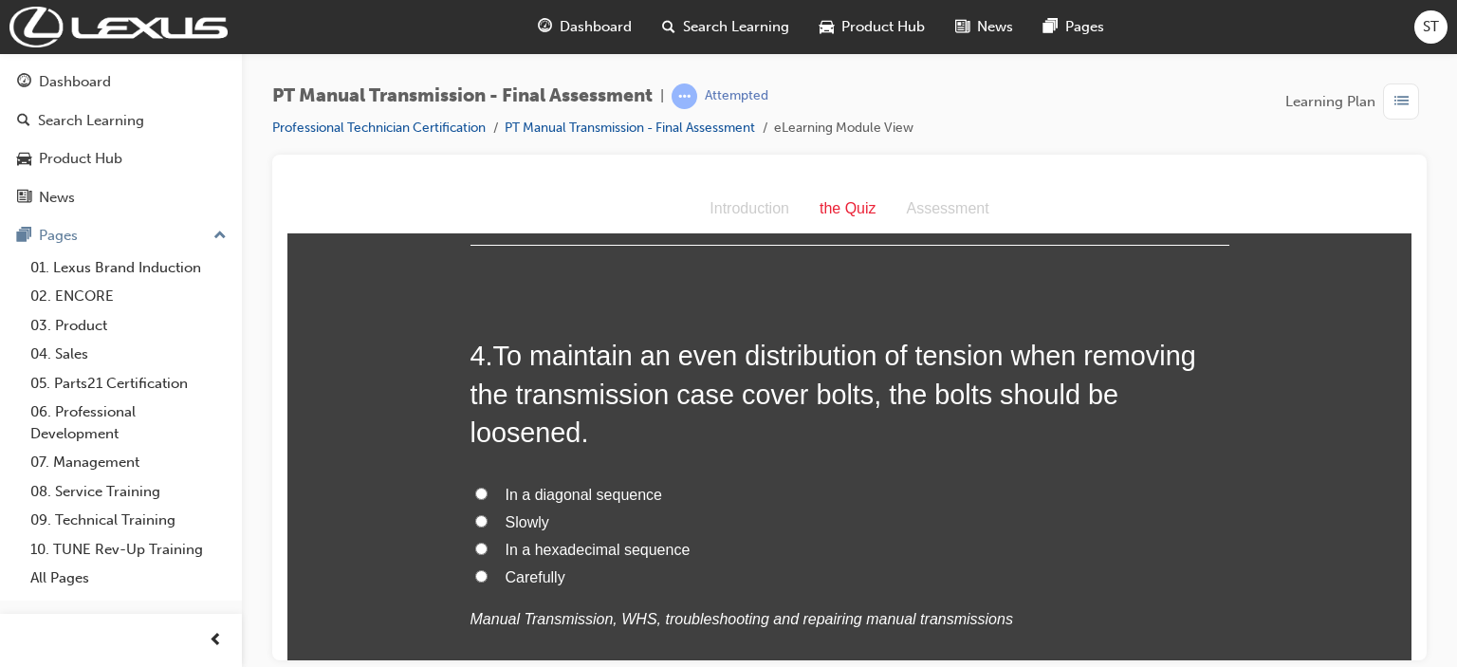
scroll to position [1361, 0]
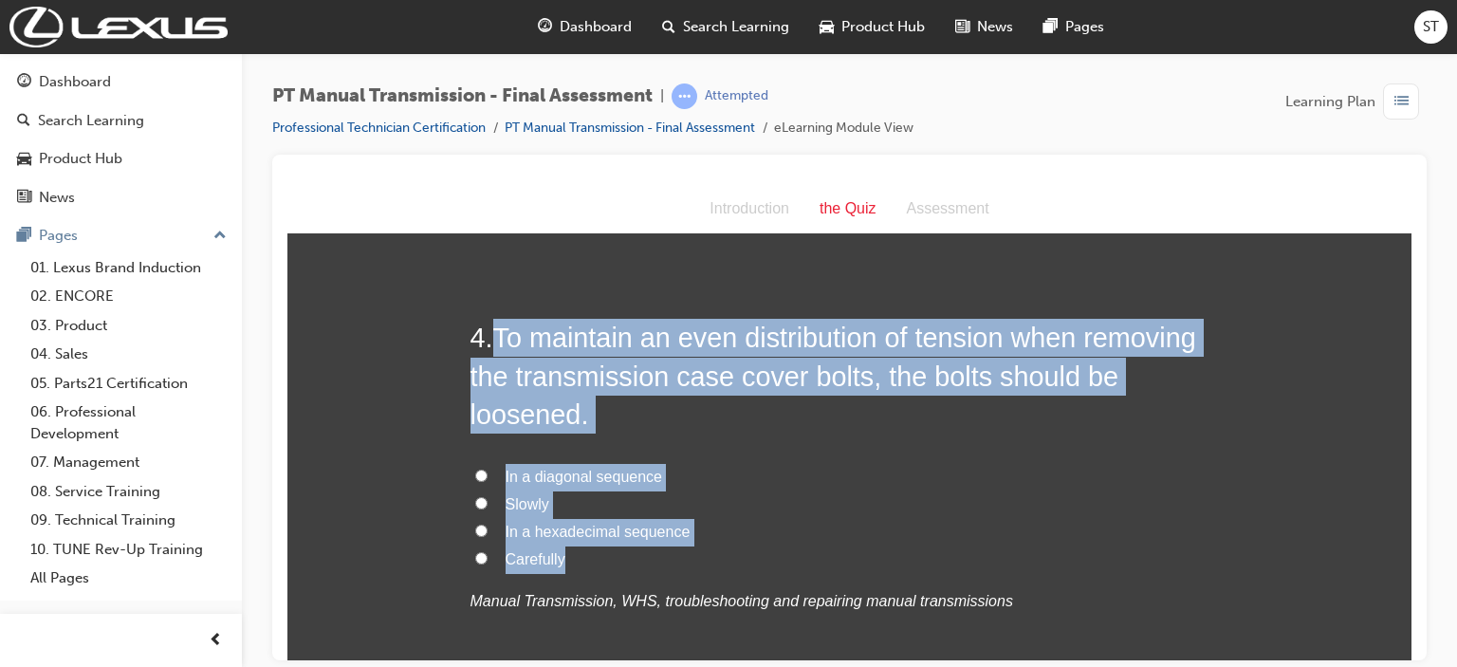
drag, startPoint x: 489, startPoint y: 336, endPoint x: 791, endPoint y: 548, distance: 369.0
click at [791, 548] on div "4 . To maintain an even distribution of tension when removing the transmission …" at bounding box center [849, 512] width 759 height 389
click at [531, 479] on span "In a diagonal sequence" at bounding box center [584, 476] width 157 height 16
click at [488, 479] on input "In a diagonal sequence" at bounding box center [481, 475] width 12 height 12
radio input "true"
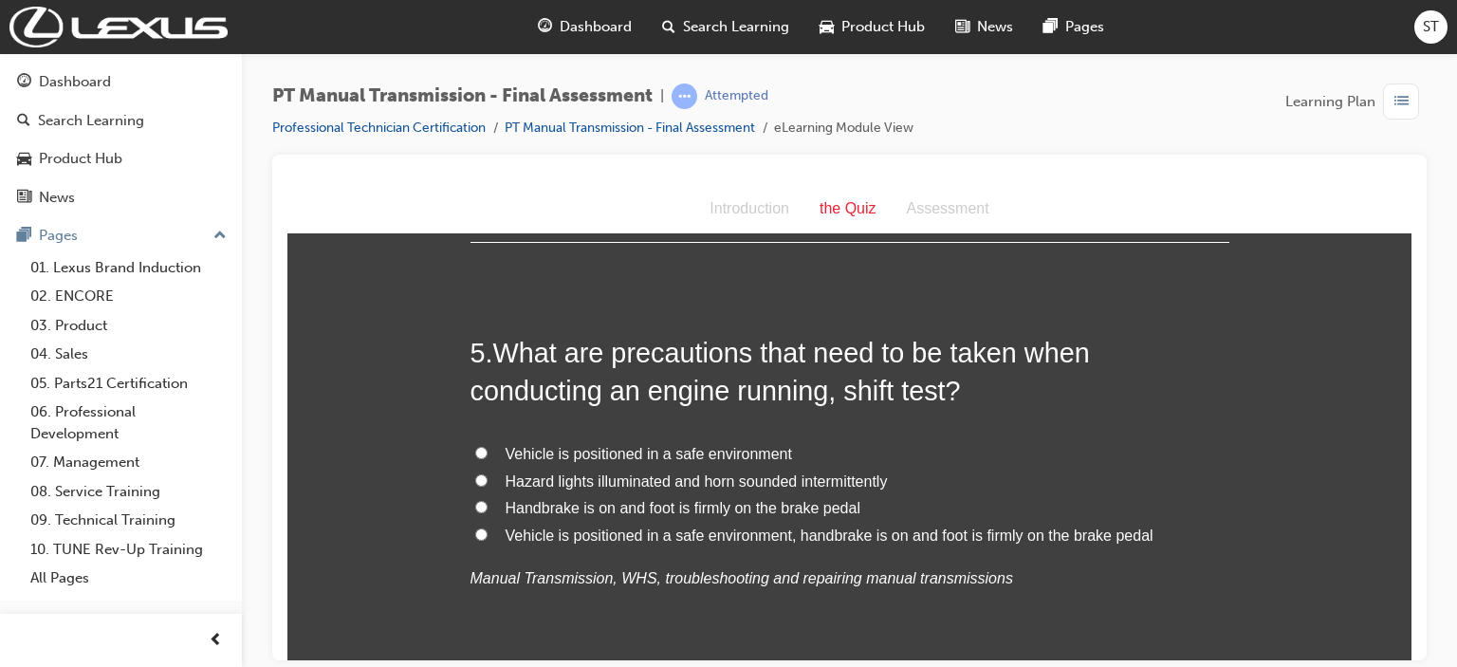
scroll to position [1854, 0]
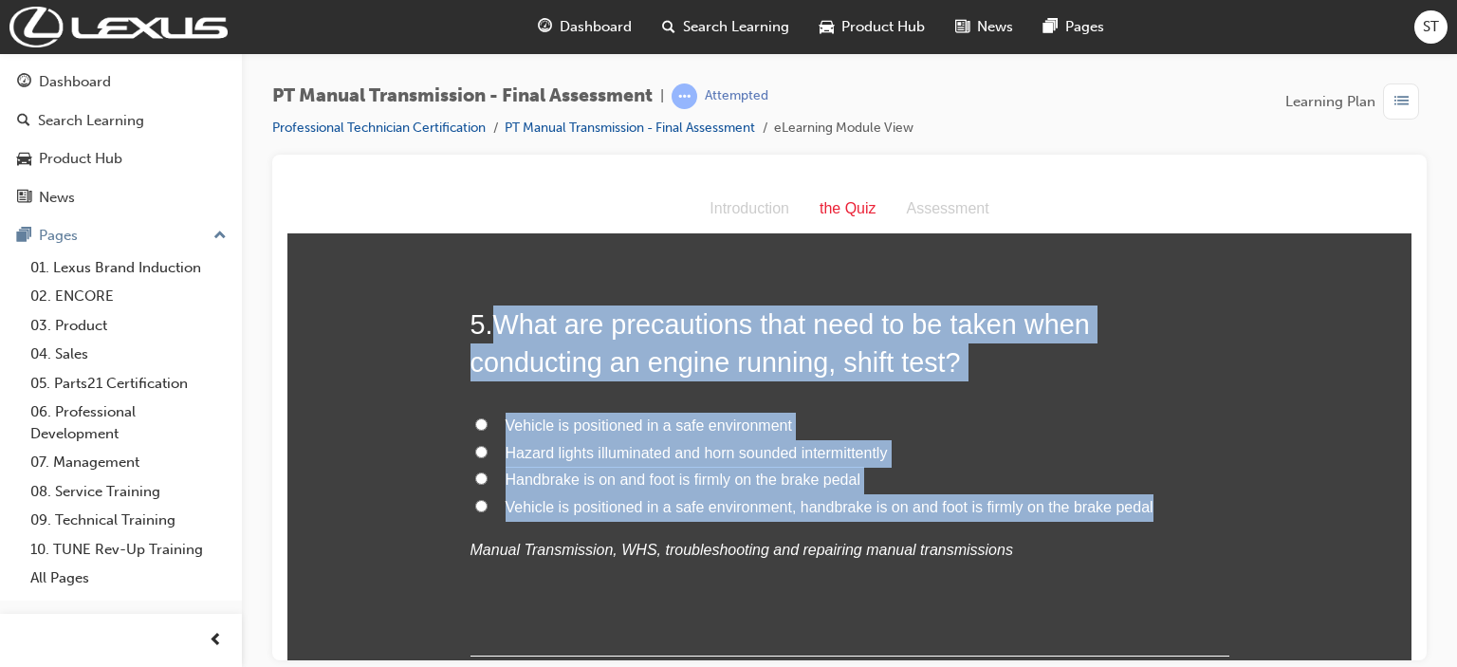
drag, startPoint x: 489, startPoint y: 328, endPoint x: 1231, endPoint y: 515, distance: 765.0
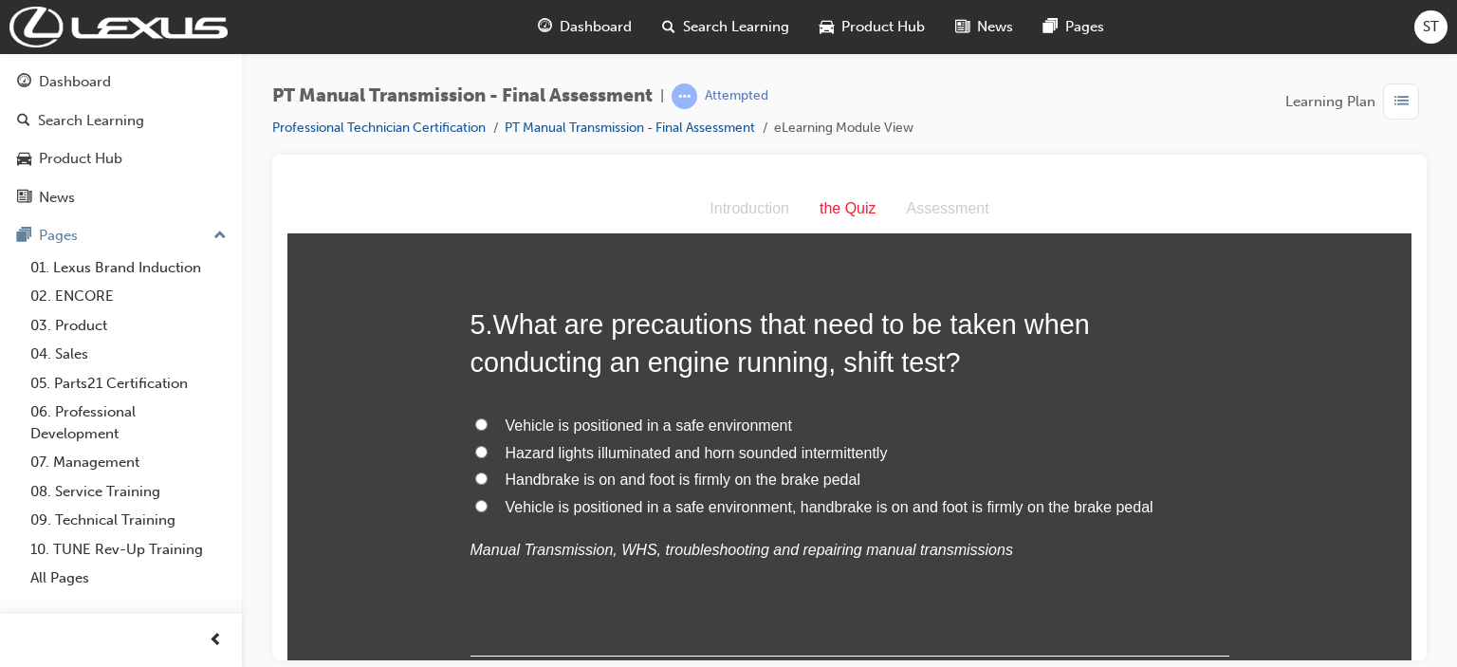
click at [581, 502] on span "Vehicle is positioned in a safe environment, handbrake is on and foot is firmly…" at bounding box center [830, 506] width 648 height 16
click at [488, 502] on input "Vehicle is positioned in a safe environment, handbrake is on and foot is firmly…" at bounding box center [481, 505] width 12 height 12
radio input "true"
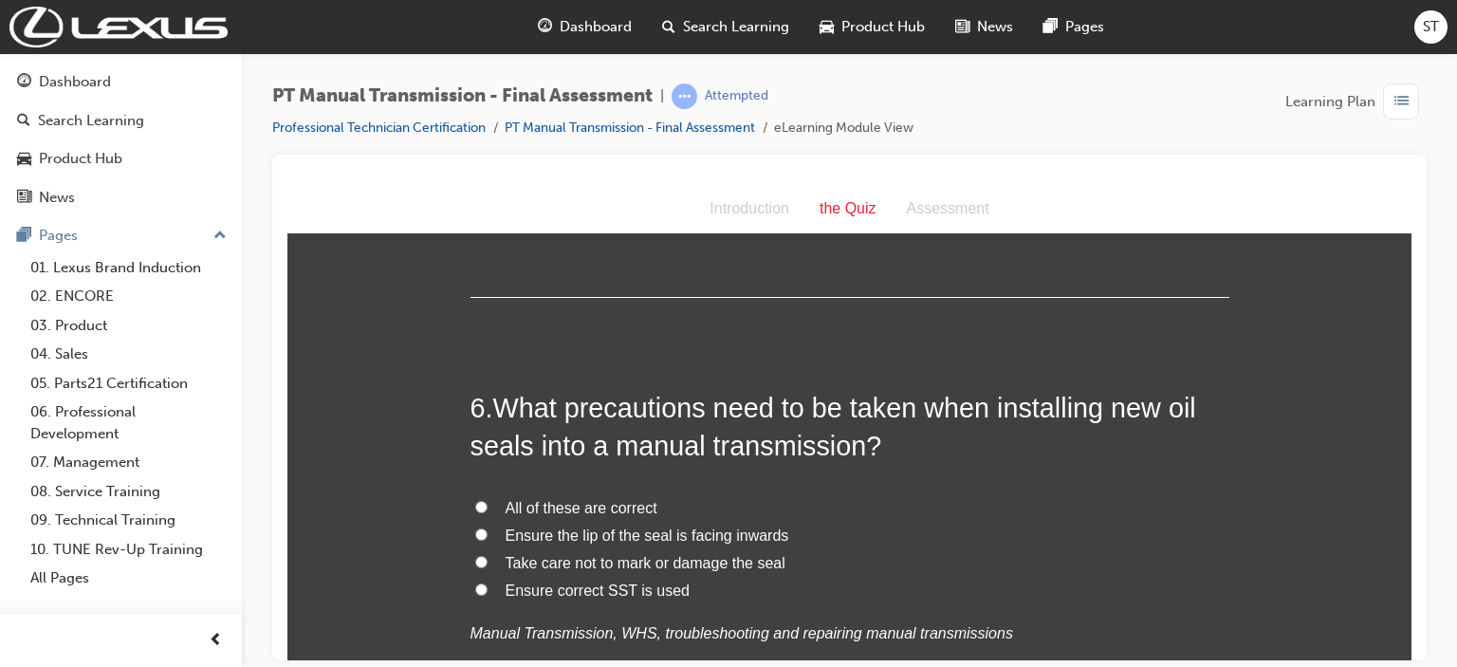
scroll to position [2234, 0]
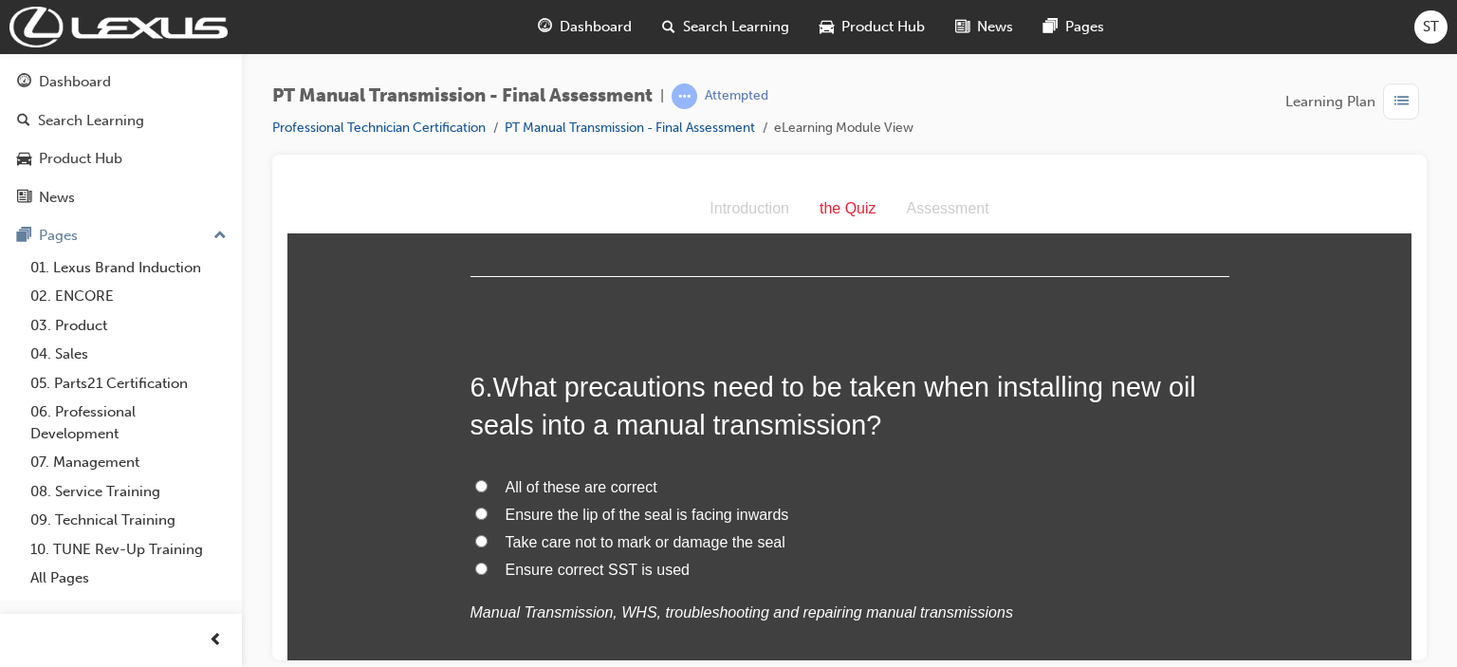
click at [604, 486] on span "All of these are correct" at bounding box center [582, 486] width 152 height 16
click at [488, 486] on input "All of these are correct" at bounding box center [481, 485] width 12 height 12
radio input "true"
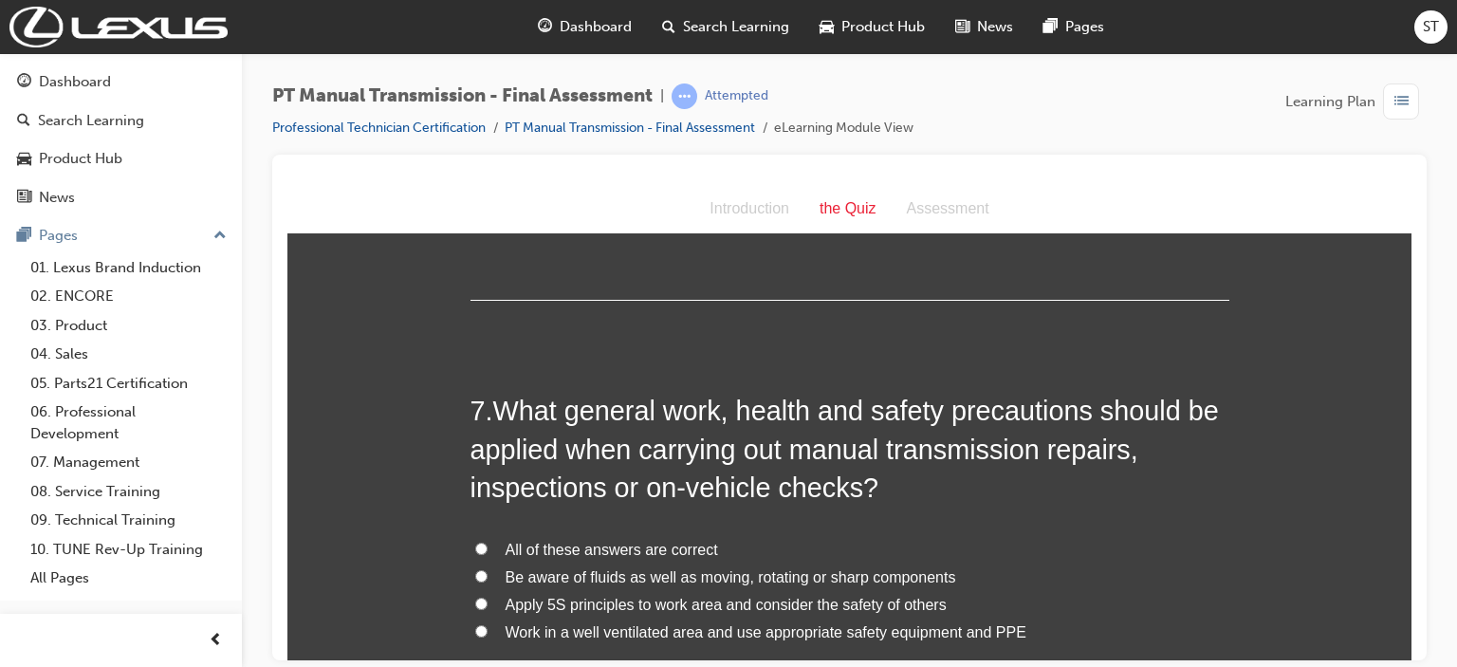
scroll to position [2689, 0]
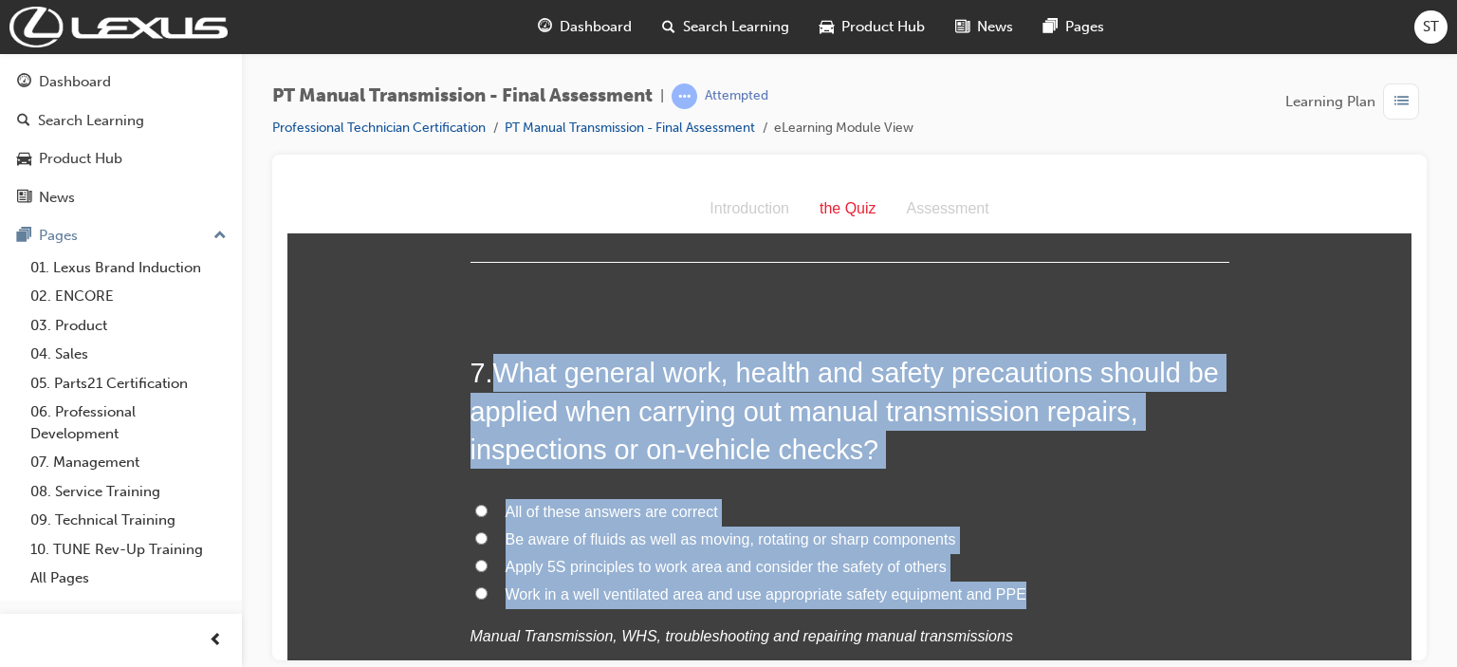
drag, startPoint x: 491, startPoint y: 372, endPoint x: 1021, endPoint y: 593, distance: 573.6
click at [1021, 593] on div "7 . What general work, health and safety precautions should be applied when car…" at bounding box center [849, 547] width 759 height 389
click at [513, 503] on span "All of these answers are correct" at bounding box center [612, 511] width 212 height 16
click at [488, 504] on input "All of these answers are correct" at bounding box center [481, 510] width 12 height 12
radio input "true"
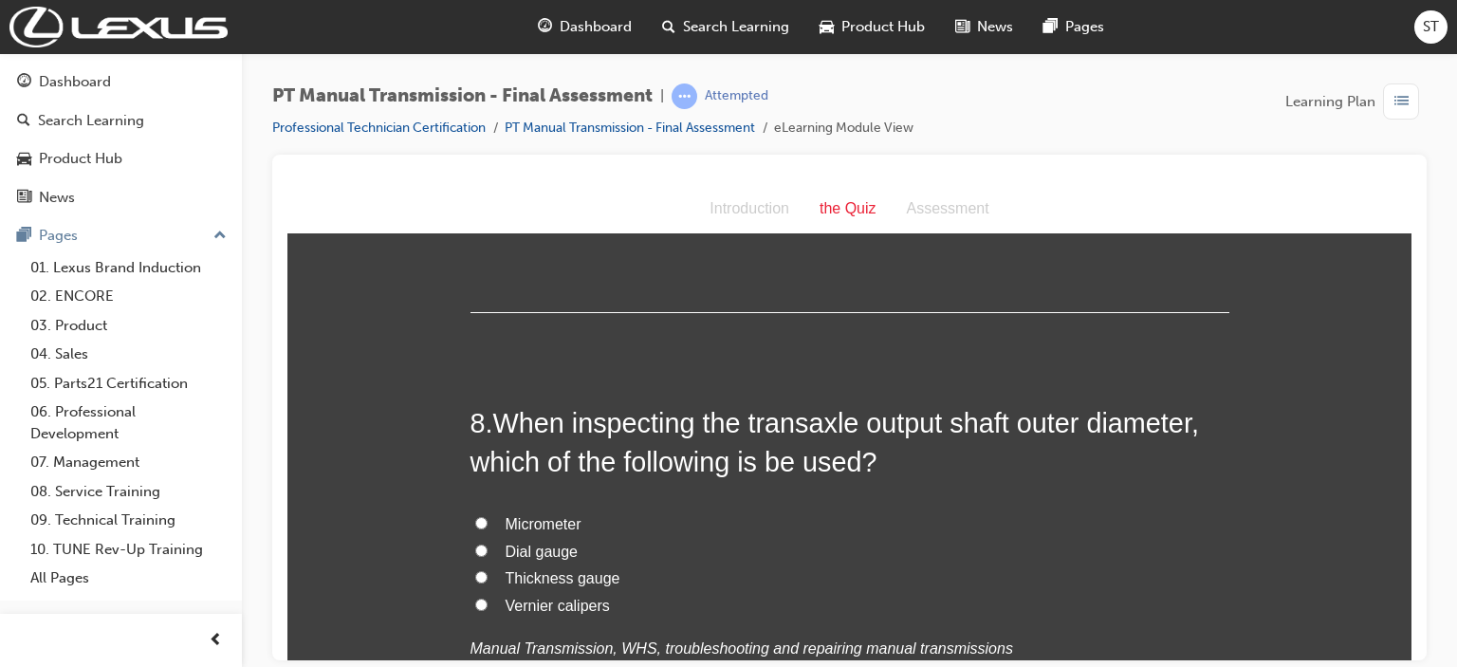
scroll to position [3145, 0]
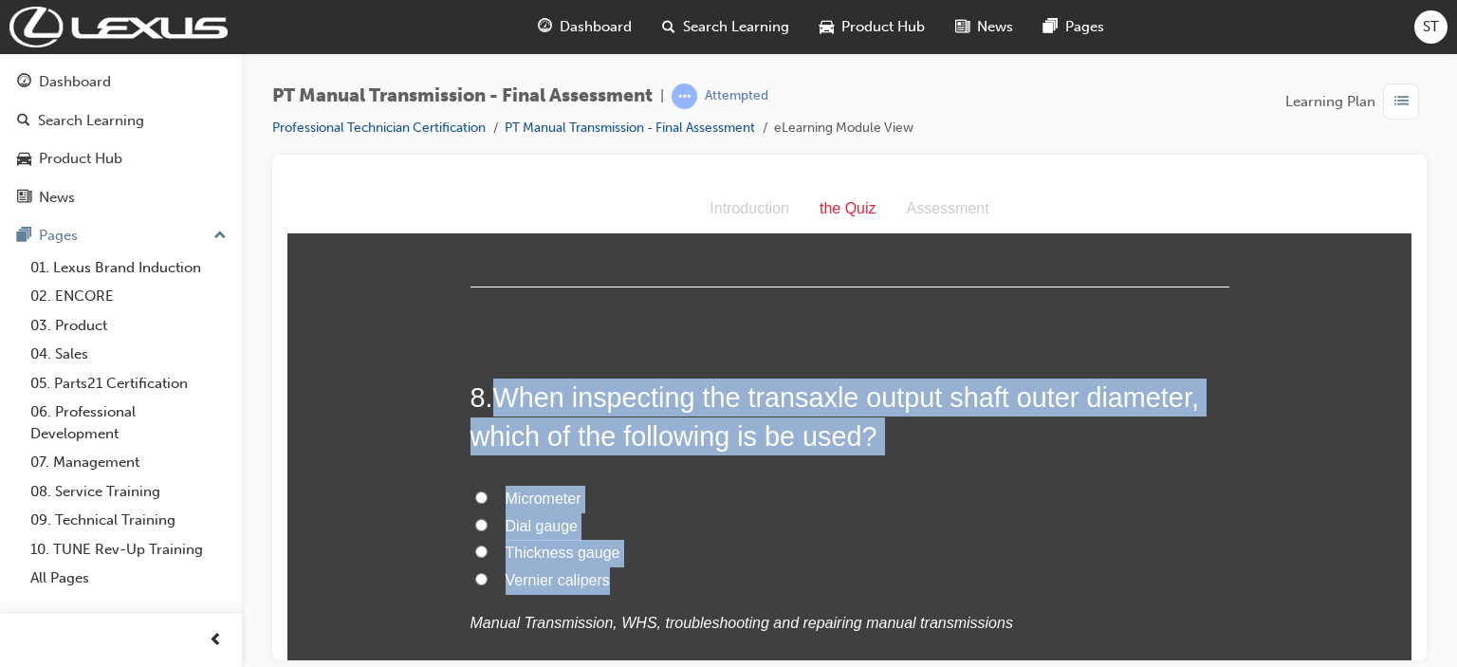
drag, startPoint x: 498, startPoint y: 391, endPoint x: 712, endPoint y: 571, distance: 280.1
click at [712, 571] on div "8 . When inspecting the transaxle output shaft outer diameter, which of the fol…" at bounding box center [849, 553] width 759 height 351
click at [492, 496] on label "Micrometer" at bounding box center [849, 499] width 759 height 28
click at [488, 496] on input "Micrometer" at bounding box center [481, 496] width 12 height 12
radio input "true"
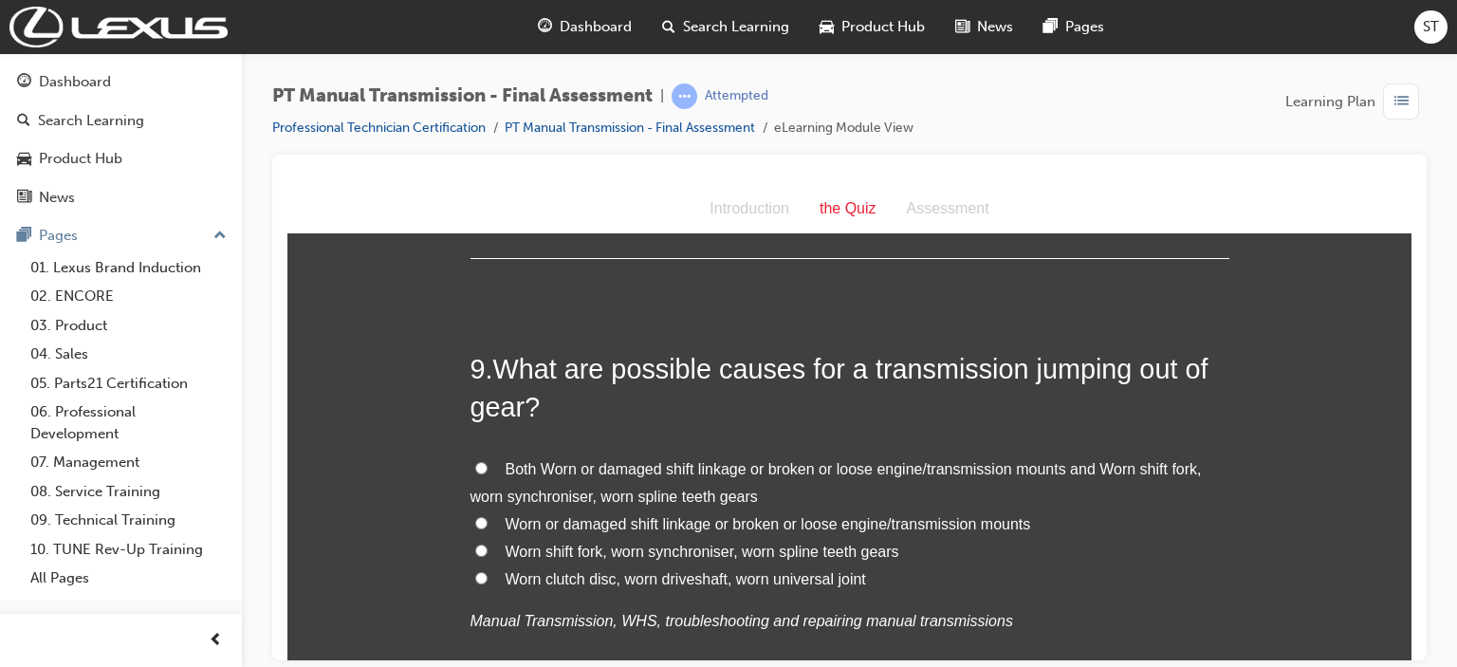
scroll to position [3638, 0]
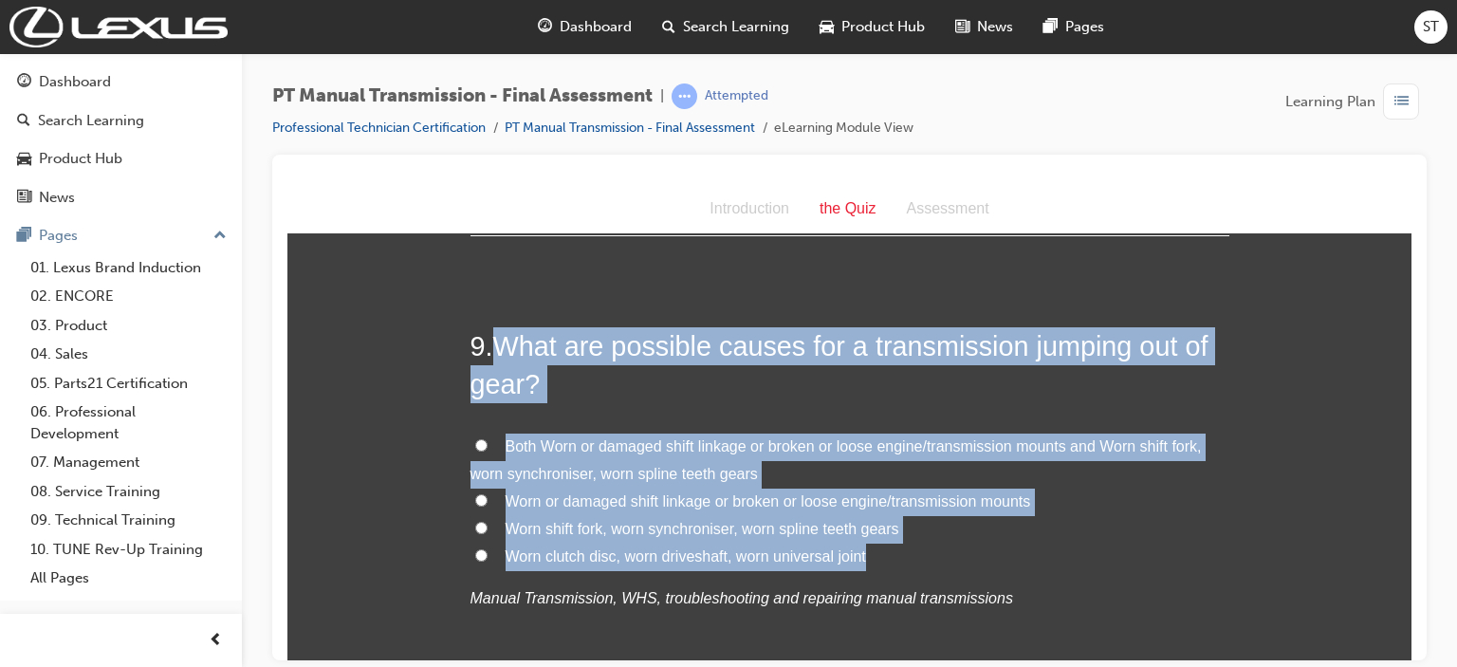
drag, startPoint x: 492, startPoint y: 342, endPoint x: 922, endPoint y: 550, distance: 477.3
click at [922, 550] on div "9 . What are possible causes for a transmission jumping out of gear? Both Worn …" at bounding box center [849, 515] width 759 height 378
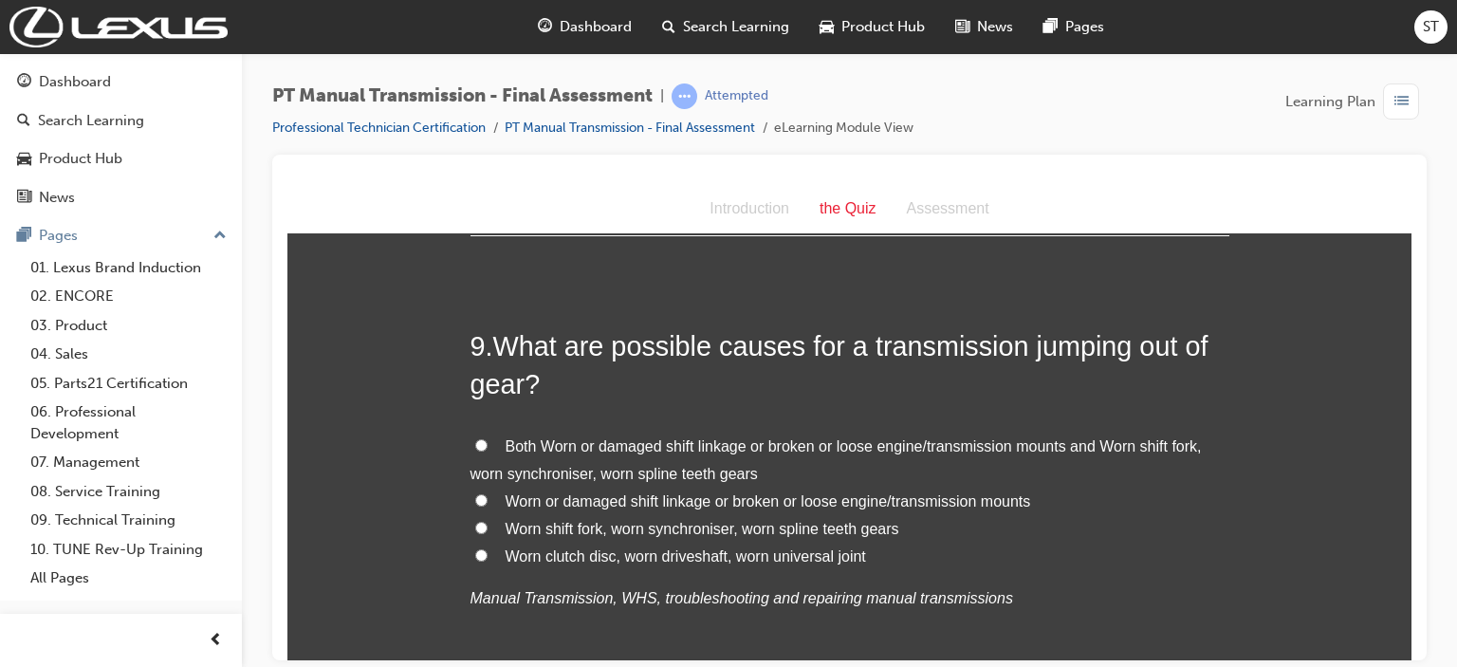
click at [470, 435] on label "Both Worn or damaged shift linkage or broken or loose engine/transmission mount…" at bounding box center [849, 460] width 759 height 55
click at [475, 438] on input "Both Worn or damaged shift linkage or broken or loose engine/transmission mount…" at bounding box center [481, 444] width 12 height 12
radio input "true"
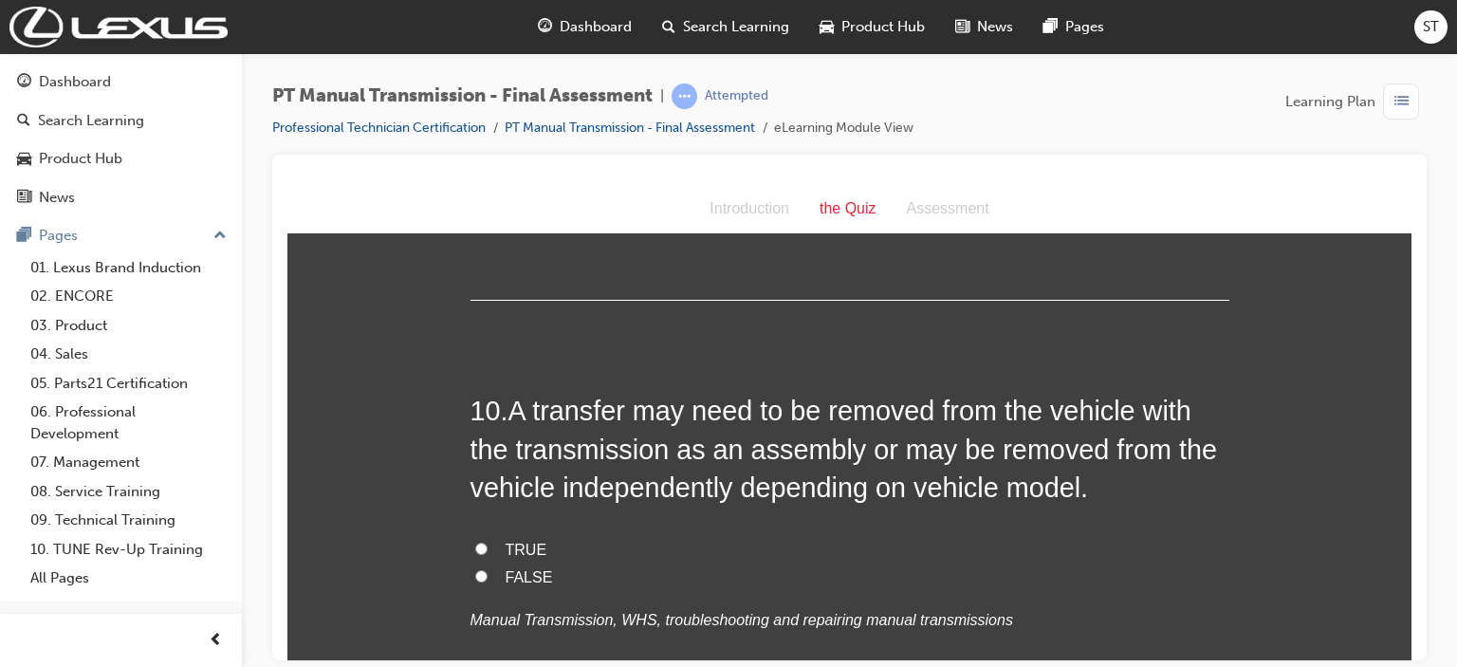
scroll to position [4055, 0]
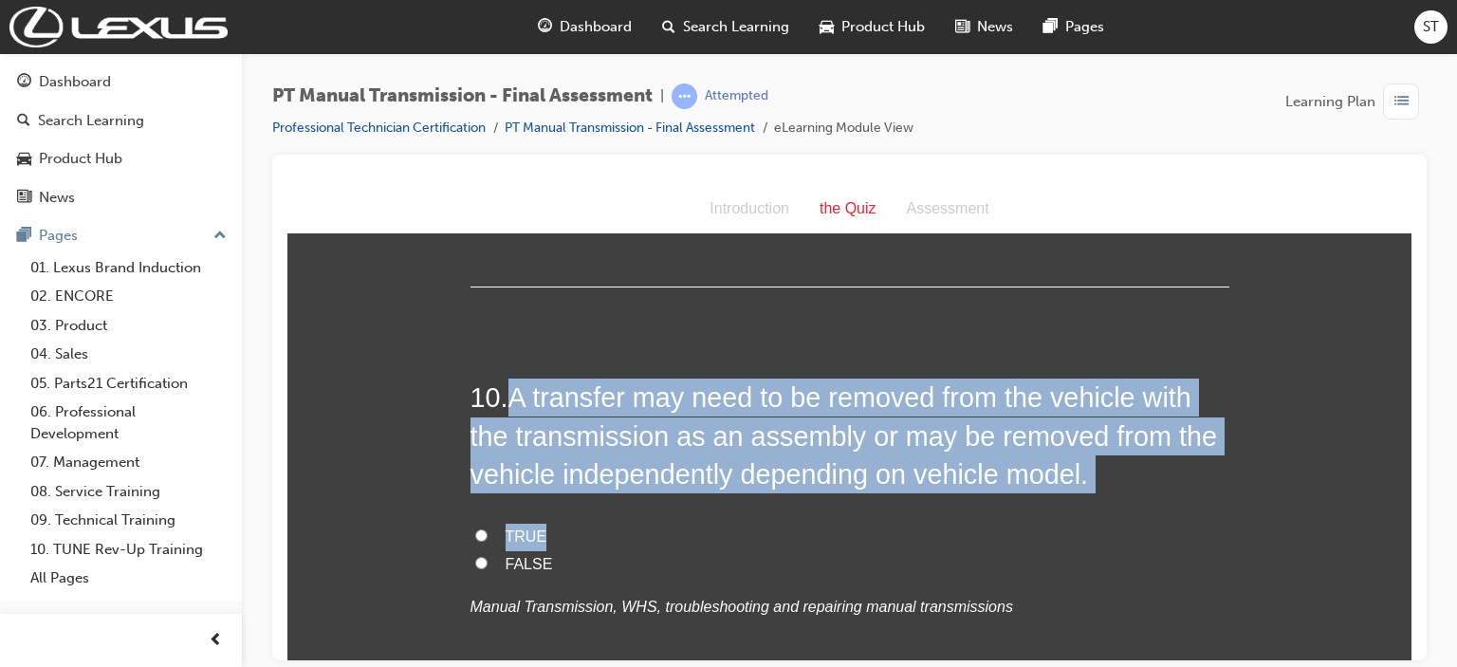
drag, startPoint x: 773, startPoint y: 513, endPoint x: 511, endPoint y: 385, distance: 291.4
click at [511, 385] on div "10 . A transfer may need to be removed from the vehicle with the transmission a…" at bounding box center [849, 545] width 759 height 334
click at [511, 385] on span "A transfer may need to be removed from the vehicle with the transmission as an …" at bounding box center [843, 434] width 747 height 107
drag, startPoint x: 511, startPoint y: 385, endPoint x: 1088, endPoint y: 490, distance: 586.3
click at [1088, 490] on div "10 . A transfer may need to be removed from the vehicle with the transmission a…" at bounding box center [849, 545] width 759 height 334
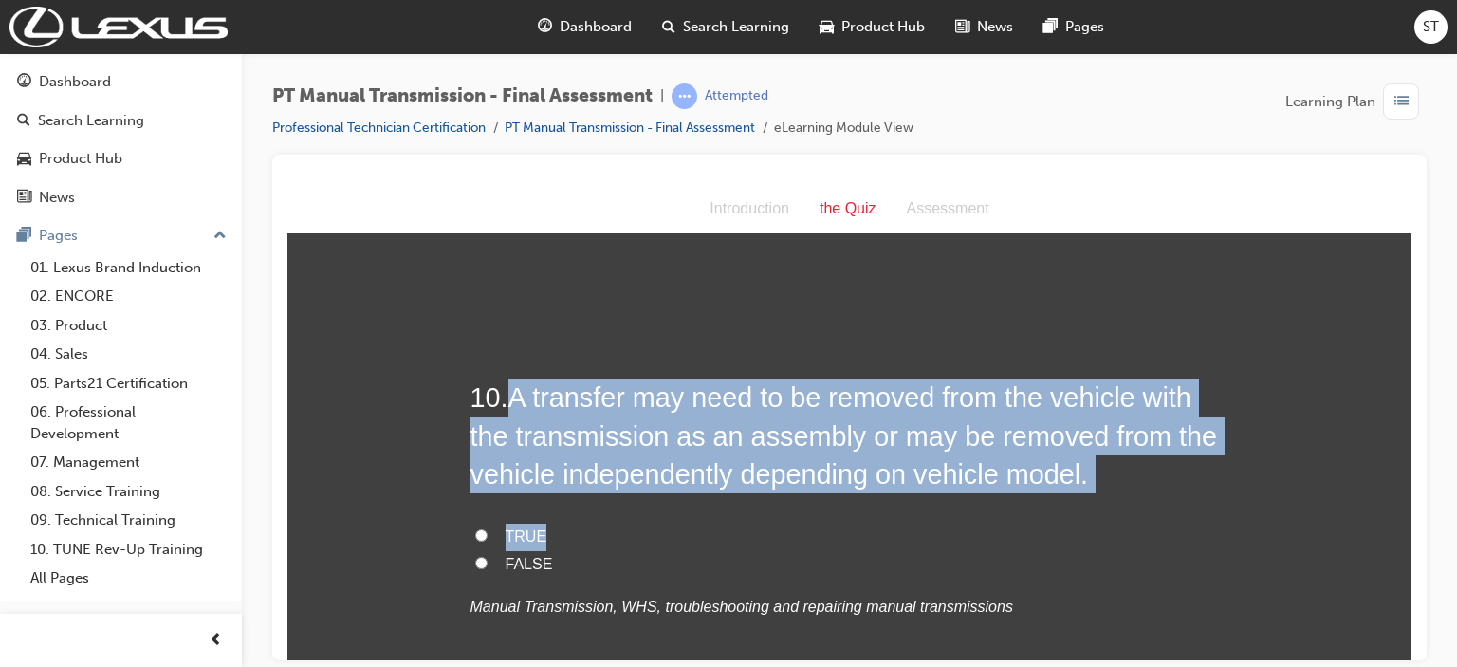
click at [1081, 479] on h2 "10 . A transfer may need to be removed from the vehicle with the transmission a…" at bounding box center [849, 435] width 759 height 115
drag, startPoint x: 506, startPoint y: 387, endPoint x: 1116, endPoint y: 468, distance: 615.2
click at [1098, 468] on h2 "10 . A transfer may need to be removed from the vehicle with the transmission a…" at bounding box center [849, 435] width 759 height 115
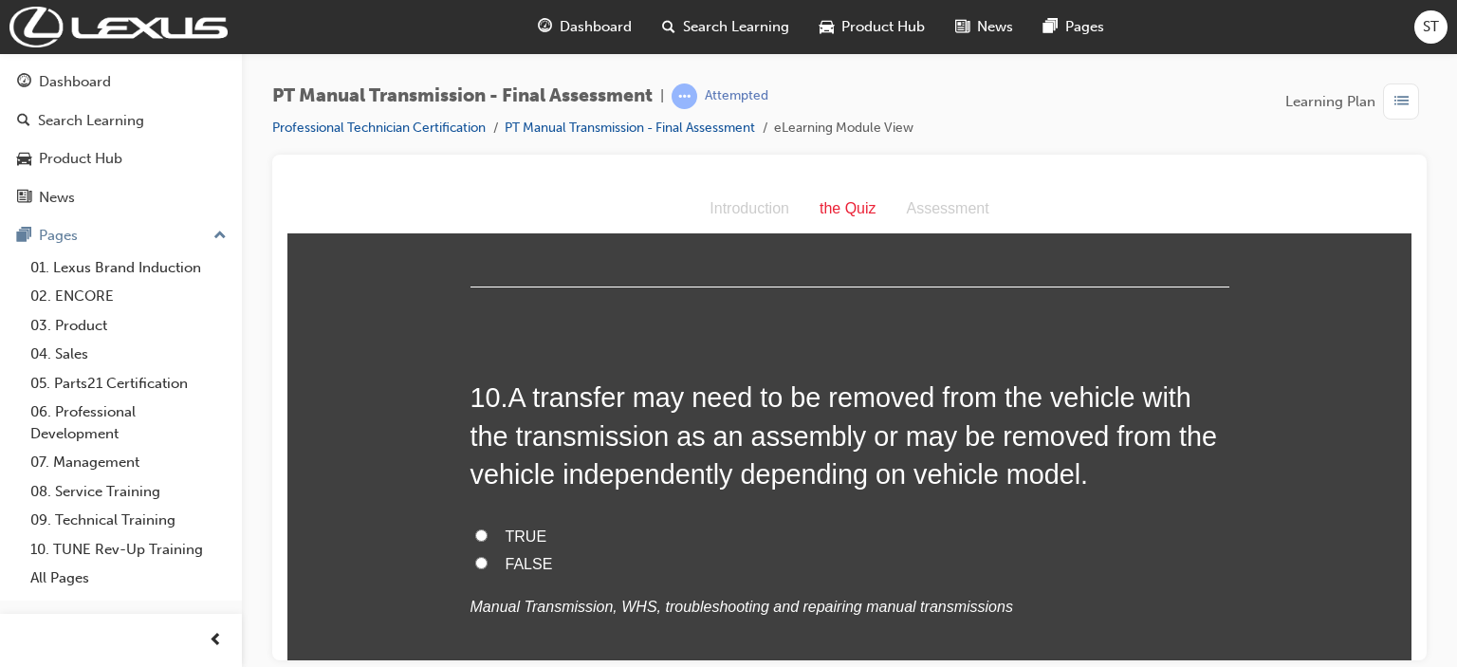
click at [506, 528] on span "TRUE" at bounding box center [527, 535] width 42 height 16
click at [488, 528] on input "TRUE" at bounding box center [481, 534] width 12 height 12
radio input "true"
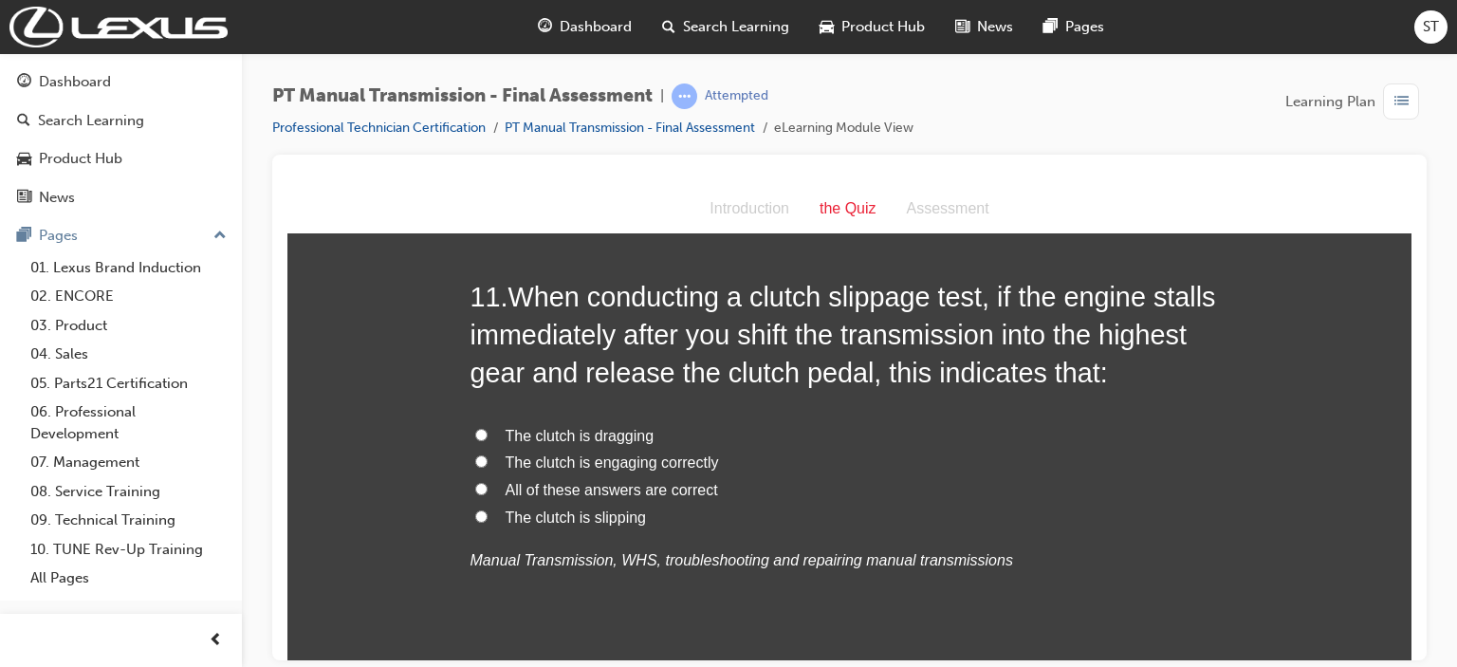
scroll to position [4586, 0]
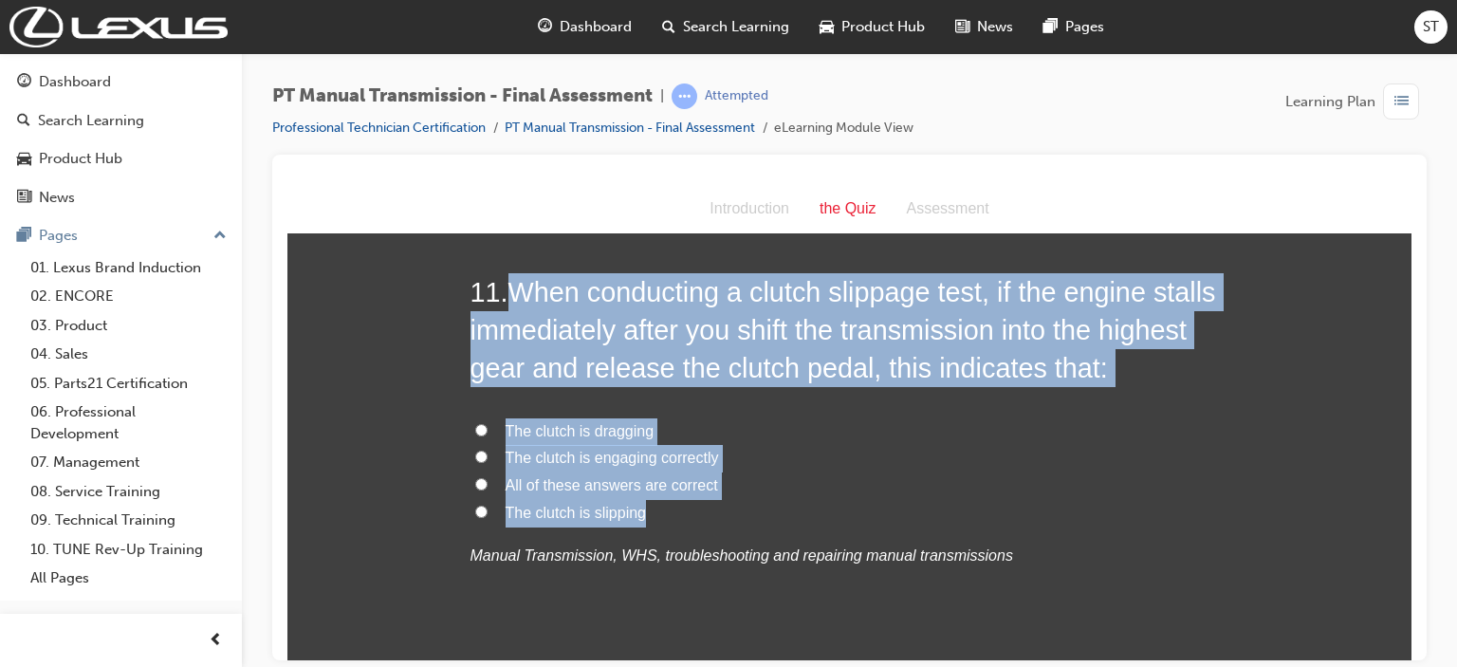
drag, startPoint x: 508, startPoint y: 286, endPoint x: 744, endPoint y: 520, distance: 332.0
click at [744, 520] on div "11 . When conducting a clutch slippage test, if the engine stalls immediately a…" at bounding box center [849, 466] width 759 height 389
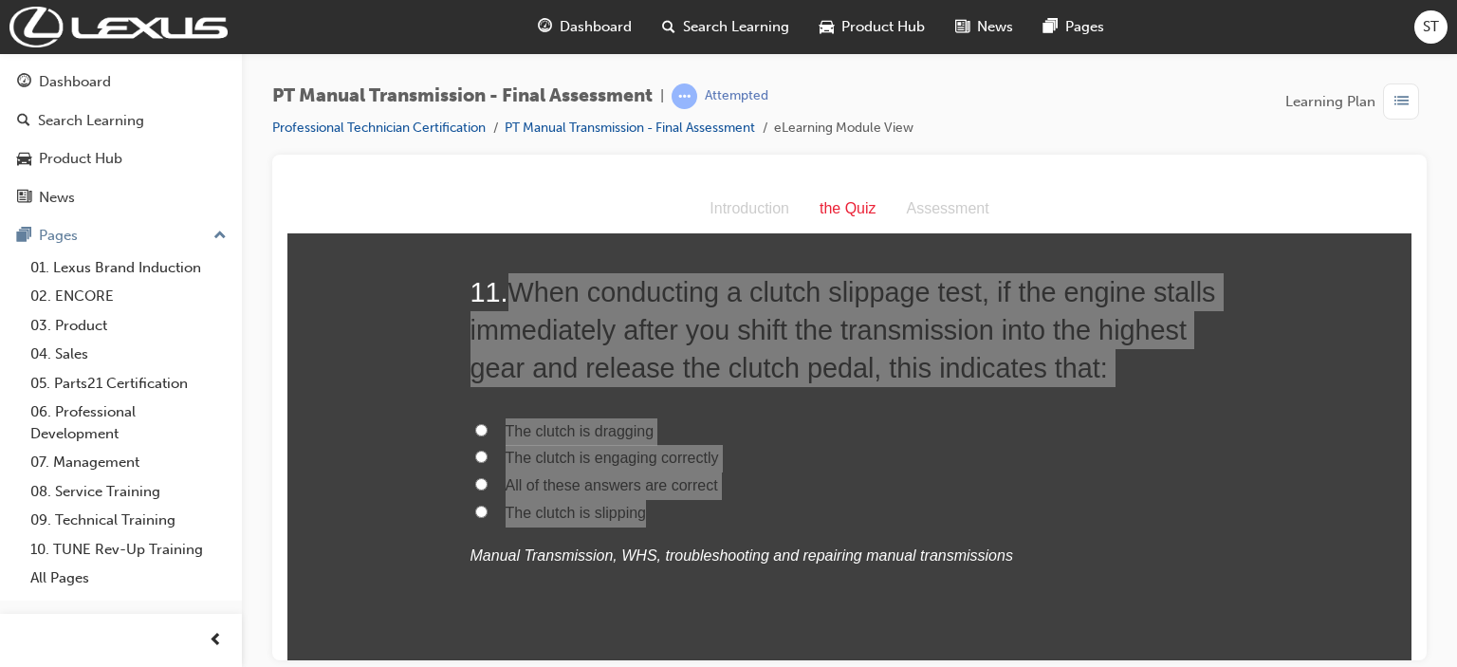
click at [249, 151] on div "PT Manual Transmission - Final Assessment | Attempted Professional Technician C…" at bounding box center [849, 336] width 1215 height 566
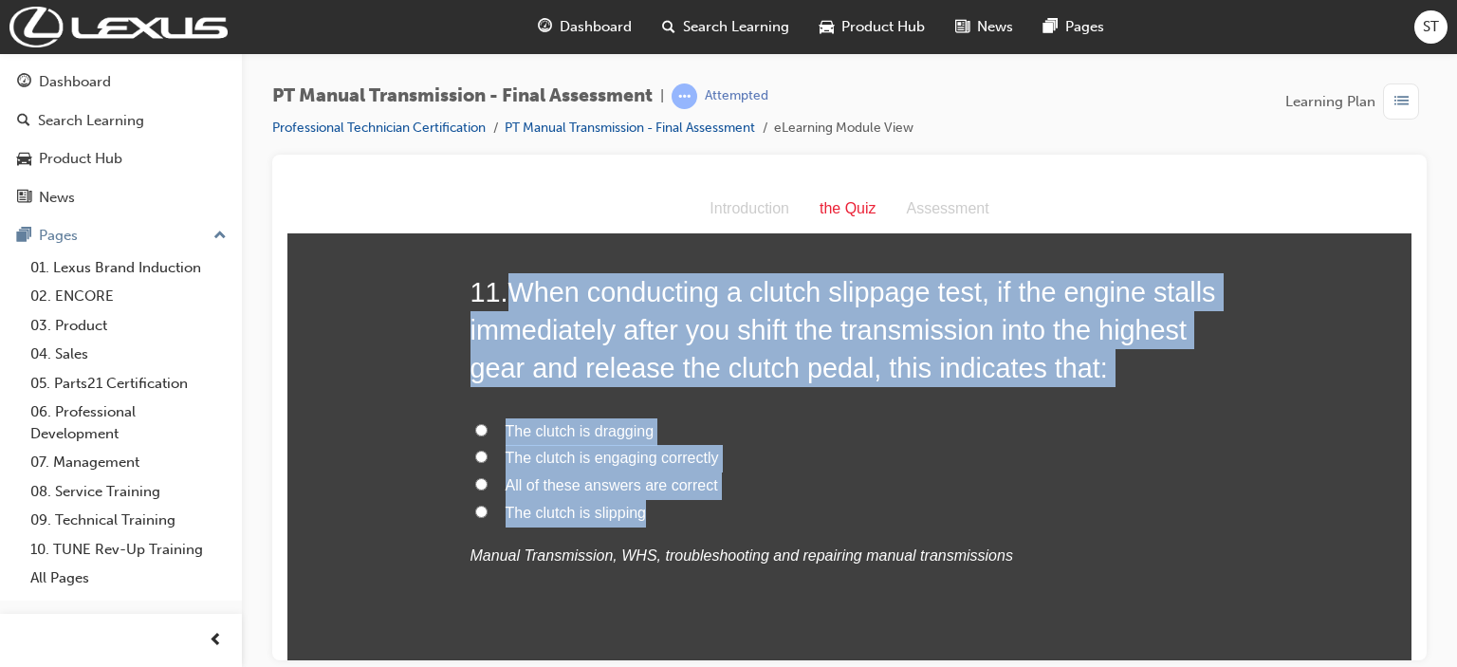
click at [814, 500] on label "The clutch is slipping" at bounding box center [849, 513] width 759 height 28
click at [488, 505] on input "The clutch is slipping" at bounding box center [481, 511] width 12 height 12
radio input "true"
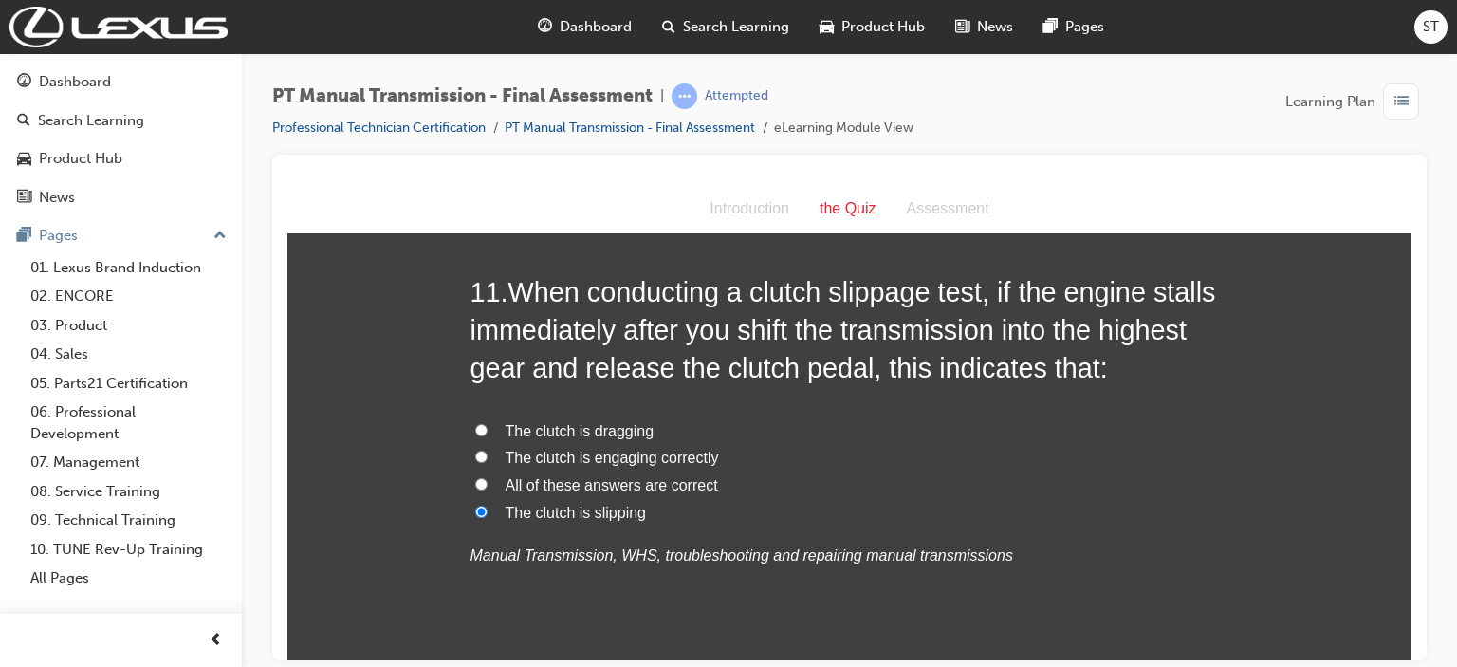
click at [631, 465] on label "The clutch is engaging correctly" at bounding box center [849, 458] width 759 height 28
click at [488, 462] on input "The clutch is engaging correctly" at bounding box center [481, 456] width 12 height 12
radio input "true"
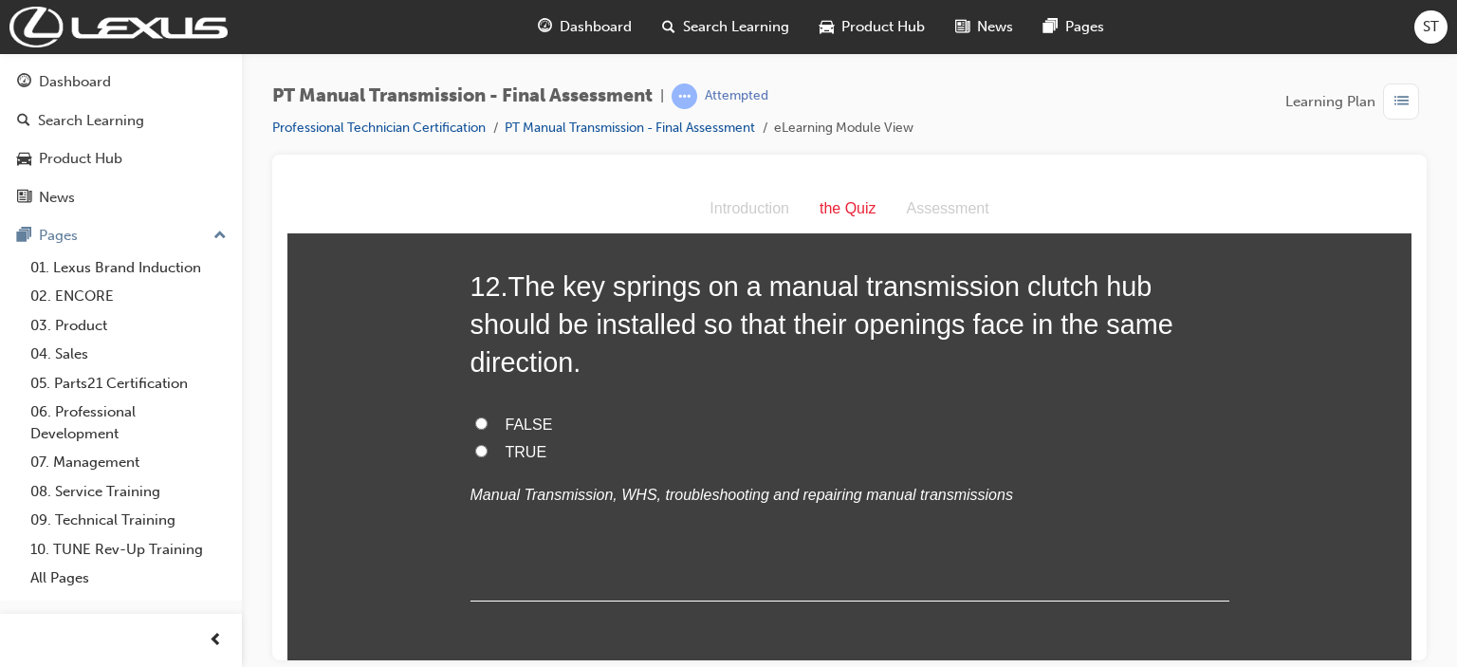
scroll to position [5080, 0]
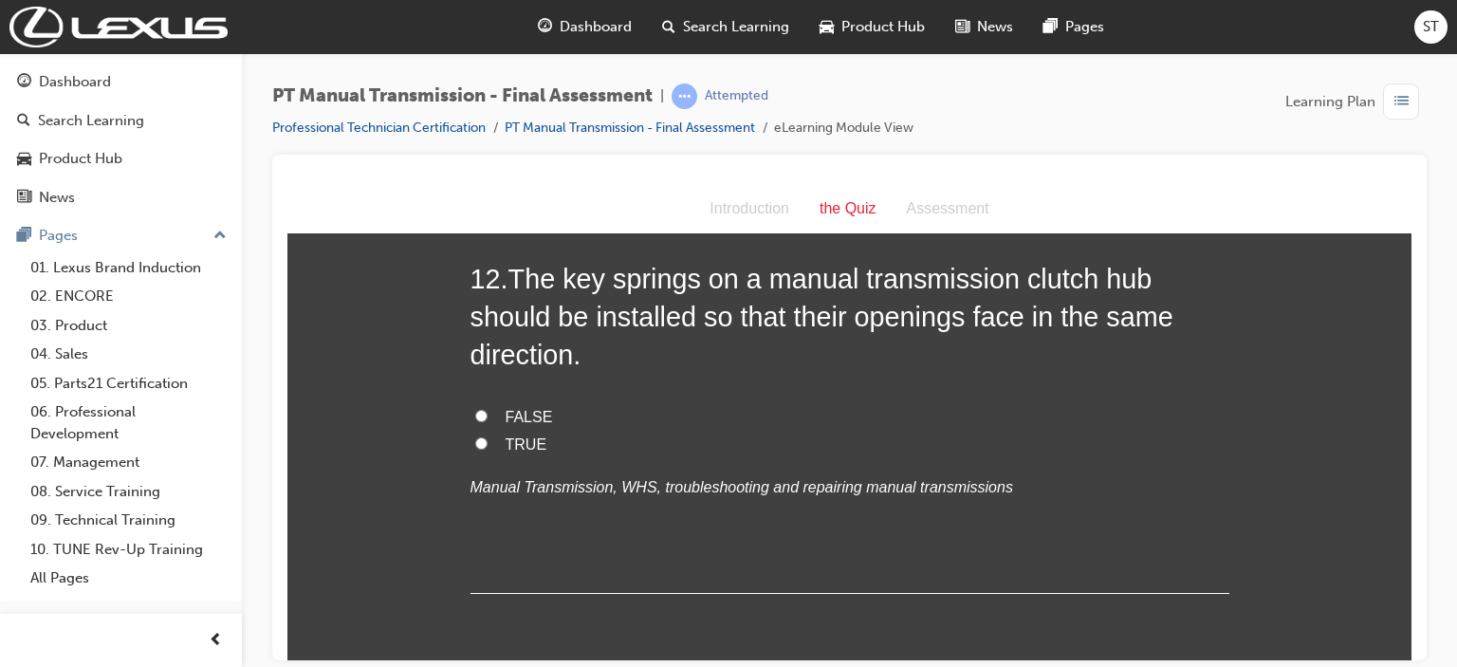
click at [515, 275] on span "The key springs on a manual transmission clutch hub should be installed so that…" at bounding box center [821, 316] width 703 height 107
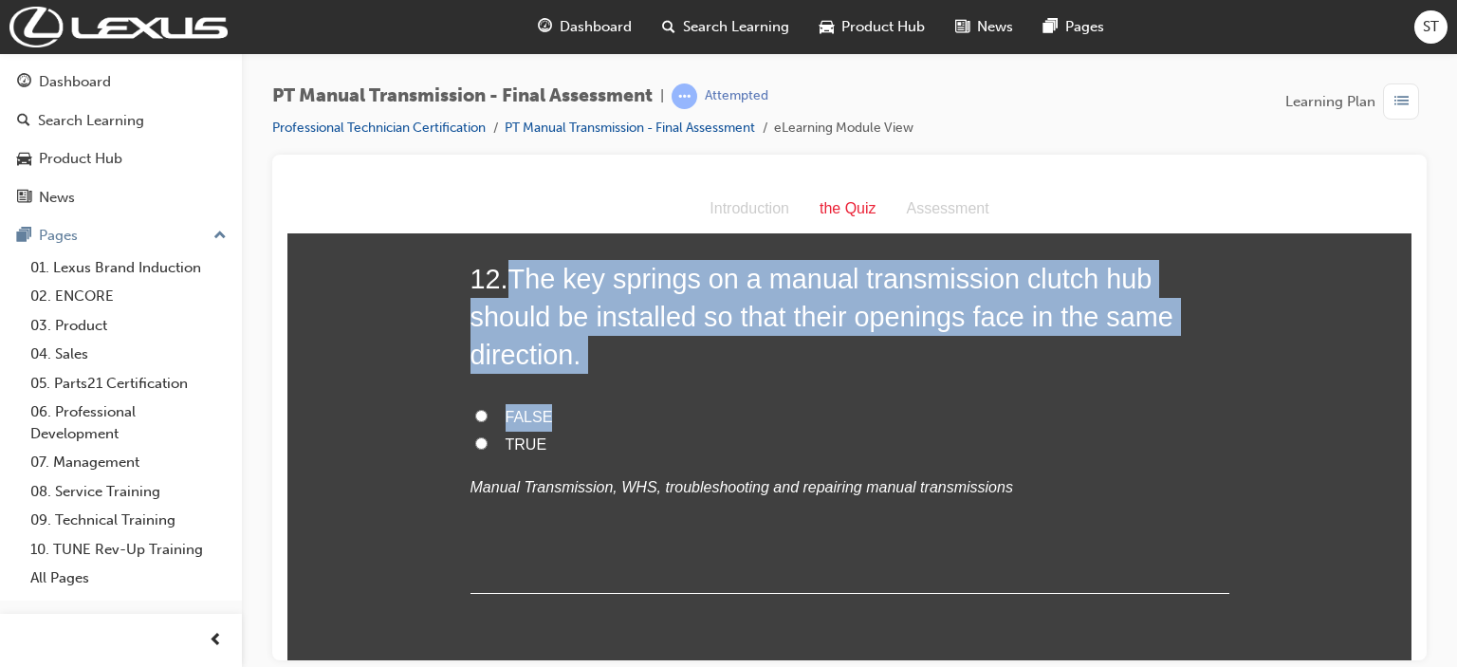
drag, startPoint x: 508, startPoint y: 275, endPoint x: 784, endPoint y: 371, distance: 291.3
click at [784, 371] on div "12 . The key springs on a manual transmission clutch hub should be installed so…" at bounding box center [849, 426] width 759 height 334
drag, startPoint x: 652, startPoint y: 304, endPoint x: 607, endPoint y: 416, distance: 120.5
click at [607, 416] on label "FALSE" at bounding box center [849, 417] width 759 height 28
click at [488, 416] on input "FALSE" at bounding box center [481, 415] width 12 height 12
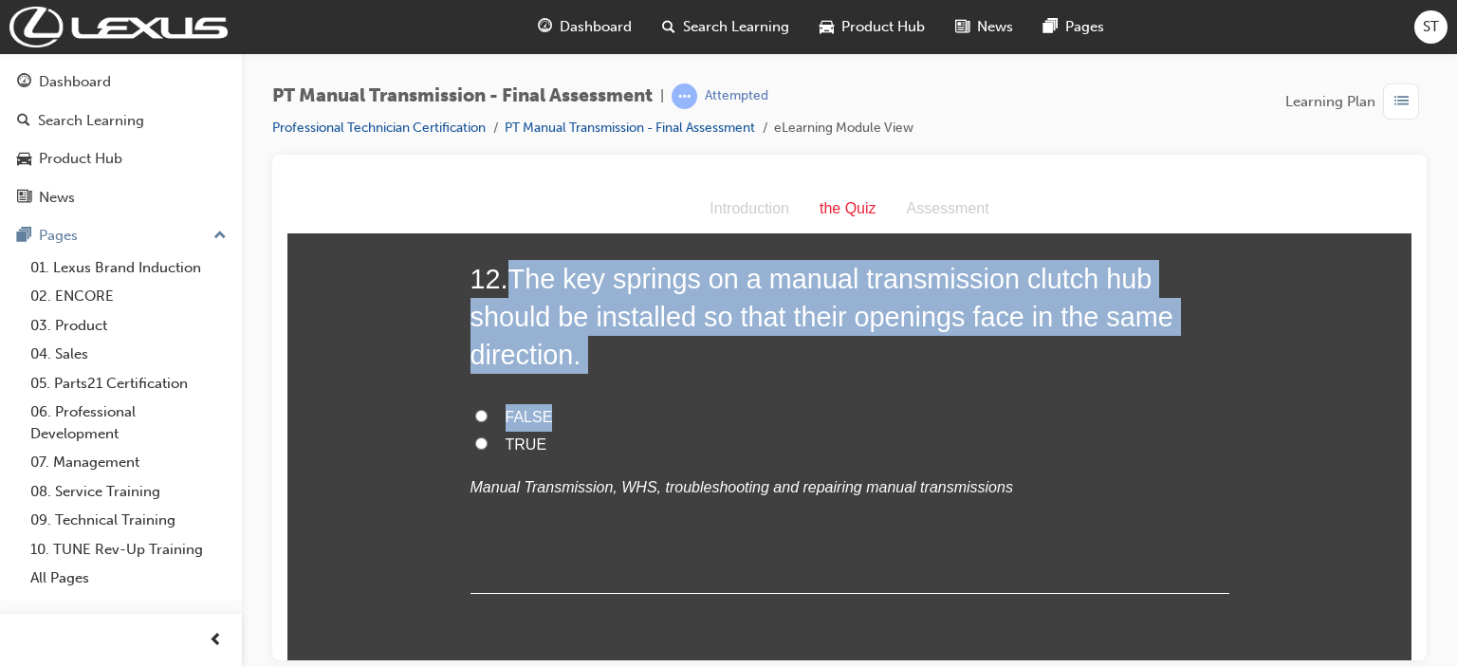
radio input "true"
click at [621, 358] on h2 "12 . The key springs on a manual transmission clutch hub should be installed so…" at bounding box center [849, 316] width 759 height 115
drag, startPoint x: 508, startPoint y: 268, endPoint x: 654, endPoint y: 354, distance: 168.4
click at [654, 354] on h2 "12 . The key springs on a manual transmission clutch hub should be installed so…" at bounding box center [849, 316] width 759 height 115
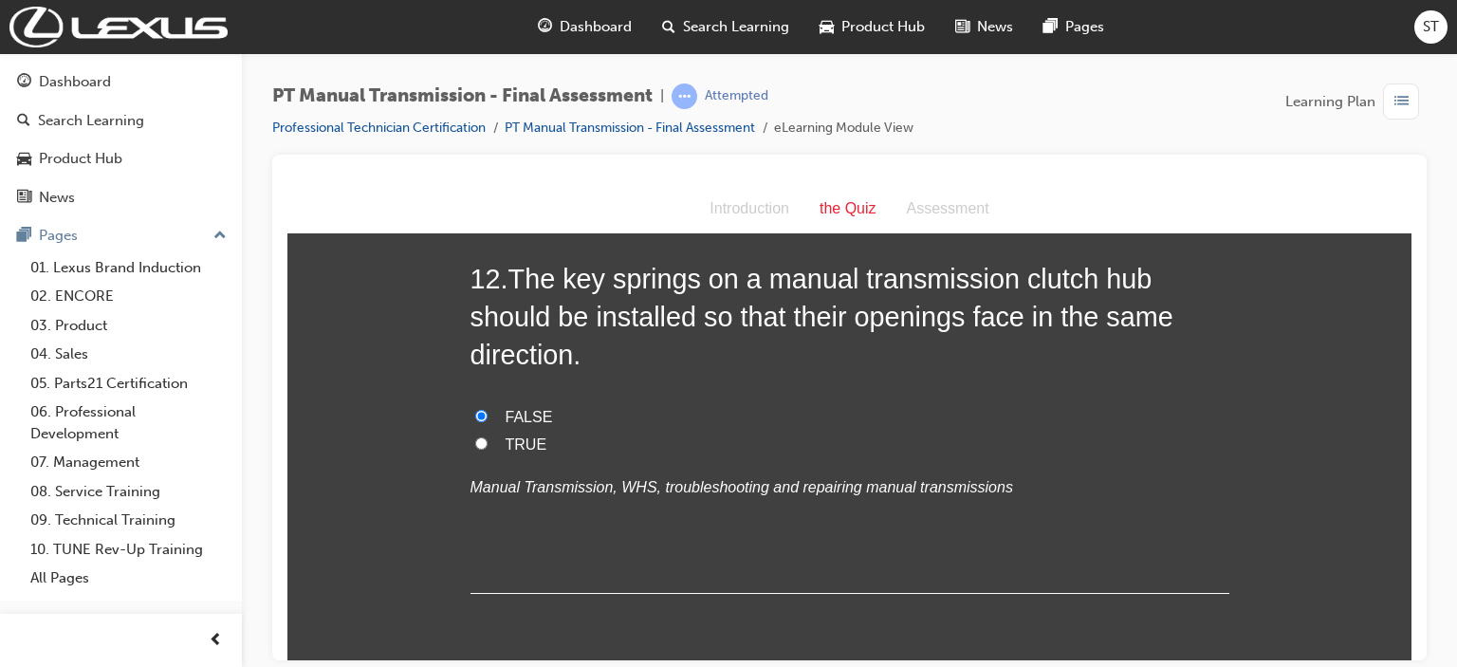
click at [494, 446] on label "TRUE" at bounding box center [849, 445] width 759 height 28
click at [488, 446] on input "TRUE" at bounding box center [481, 442] width 12 height 12
radio input "true"
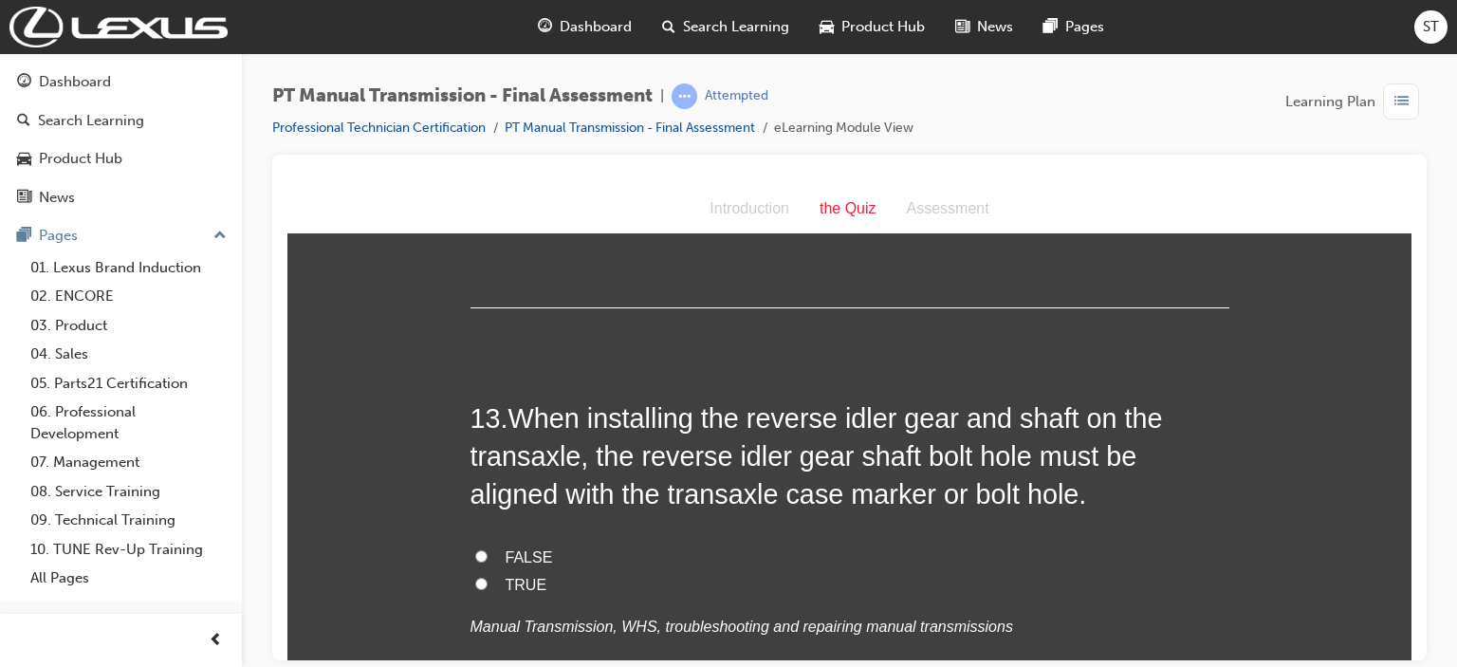
scroll to position [5383, 0]
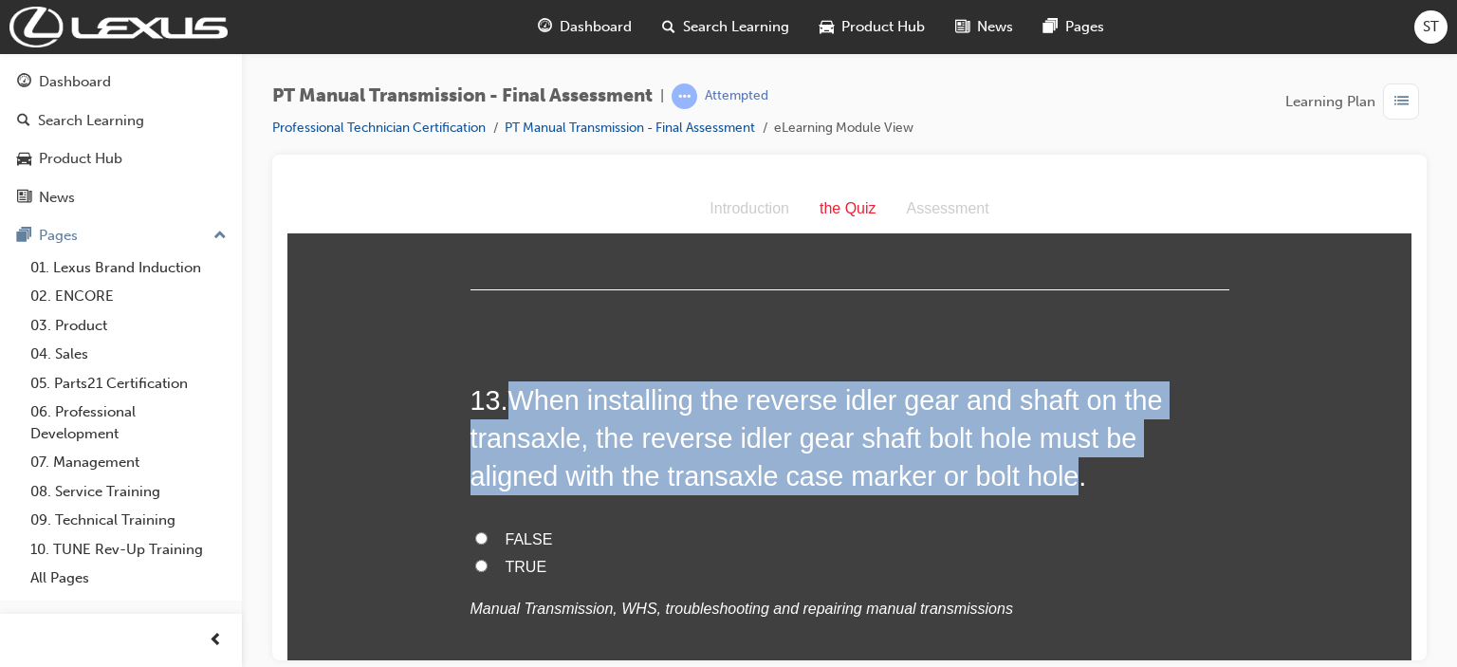
drag, startPoint x: 507, startPoint y: 394, endPoint x: 970, endPoint y: 479, distance: 470.7
click at [970, 479] on span "When installing the reverse idler gear and shaft on the transaxle, the reverse …" at bounding box center [816, 437] width 692 height 107
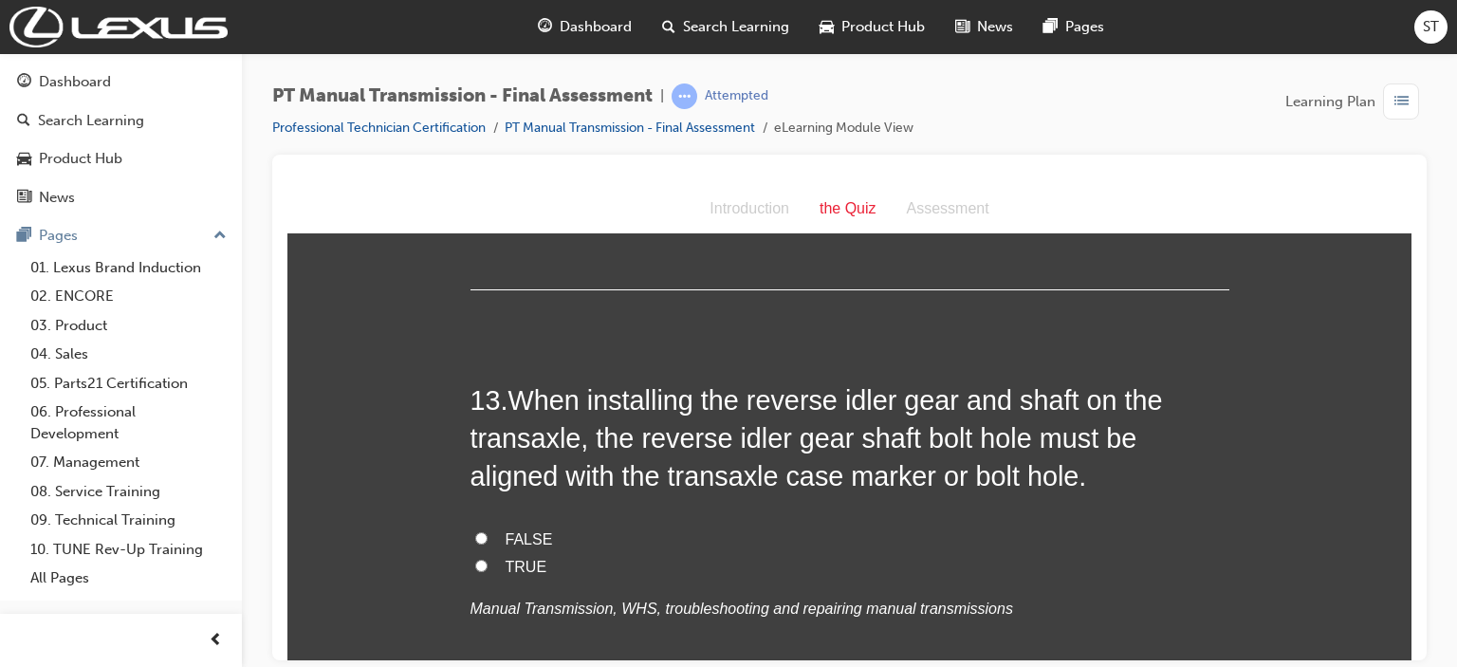
click at [506, 566] on span "TRUE" at bounding box center [527, 566] width 42 height 16
click at [488, 566] on input "TRUE" at bounding box center [481, 565] width 12 height 12
radio input "true"
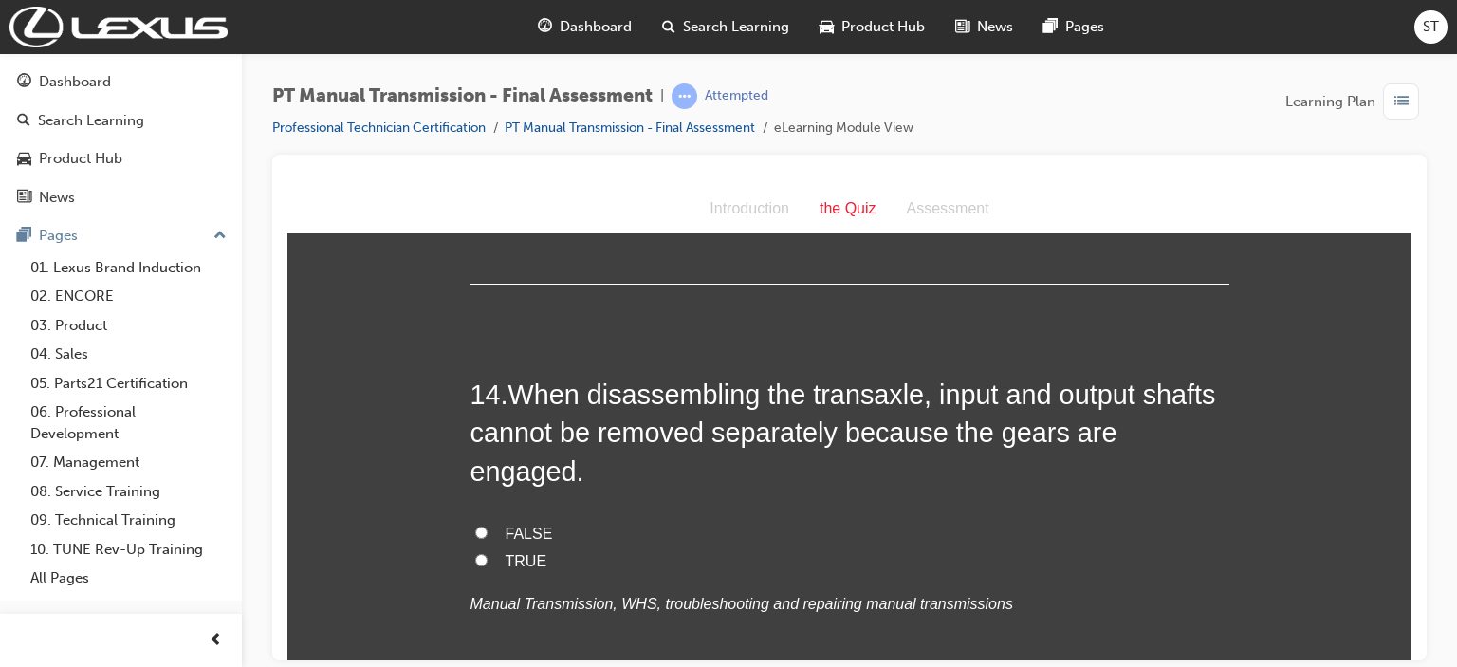
scroll to position [5839, 0]
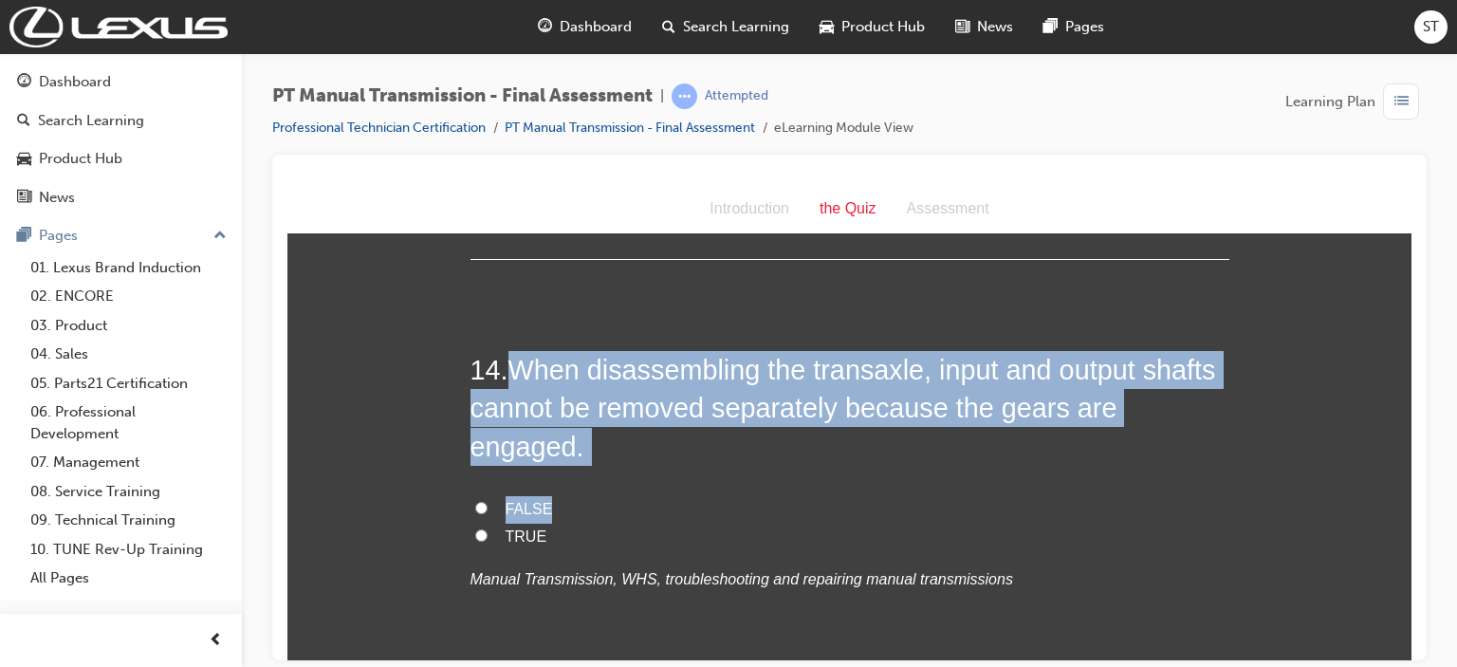
drag, startPoint x: 502, startPoint y: 364, endPoint x: 1112, endPoint y: 431, distance: 613.5
click at [1098, 431] on div "14 . When disassembling the transaxle, input and output shafts cannot be remove…" at bounding box center [849, 517] width 759 height 334
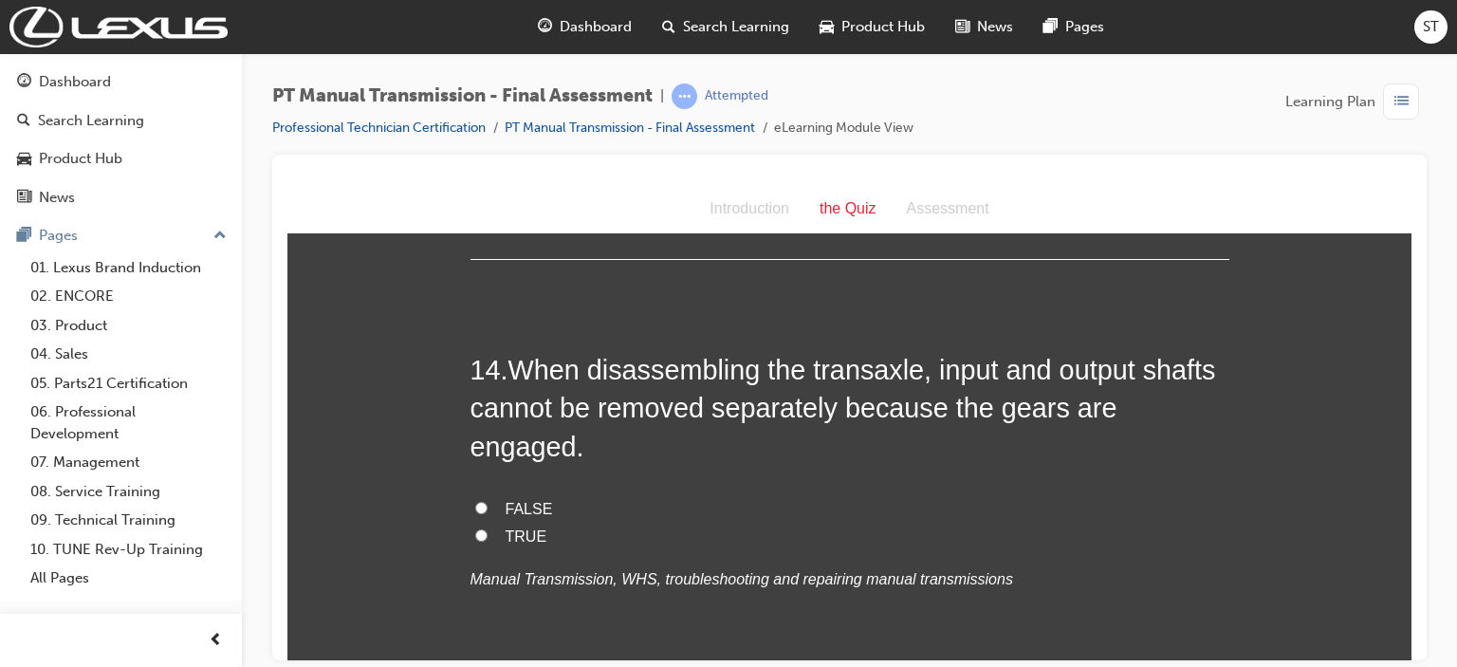
click at [1098, 523] on label "TRUE" at bounding box center [849, 537] width 759 height 28
click at [488, 528] on input "TRUE" at bounding box center [481, 534] width 12 height 12
radio input "true"
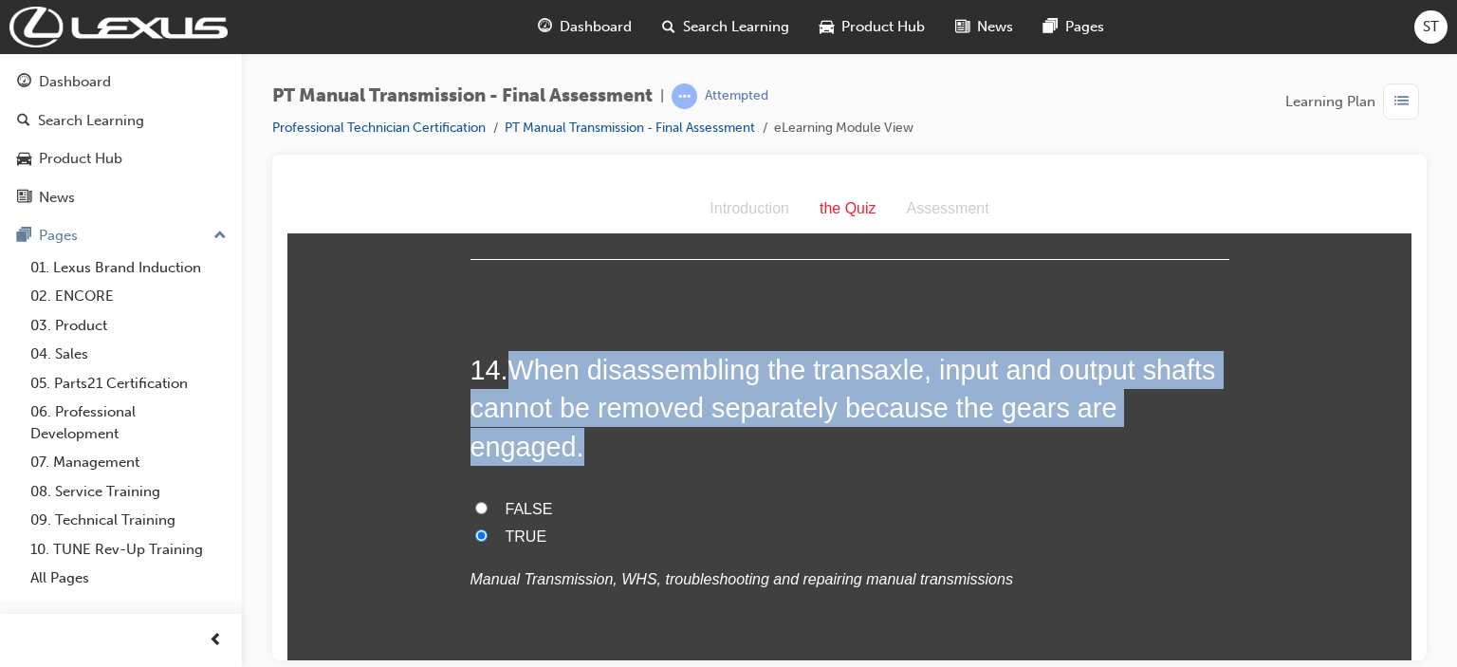
drag, startPoint x: 503, startPoint y: 361, endPoint x: 1211, endPoint y: 415, distance: 710.6
click at [1098, 415] on h2 "14 . When disassembling the transaxle, input and output shafts cannot be remove…" at bounding box center [849, 407] width 759 height 115
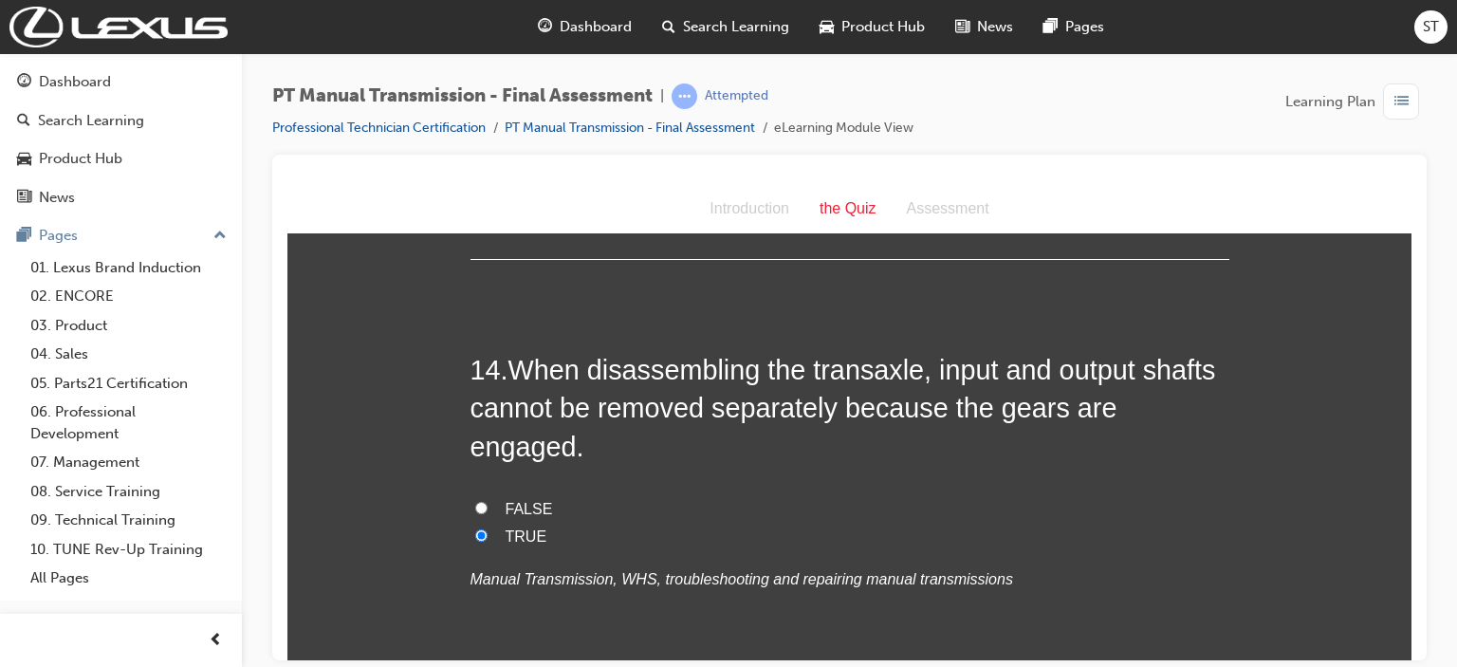
click at [507, 527] on span "TRUE" at bounding box center [527, 535] width 42 height 16
click at [488, 528] on input "TRUE" at bounding box center [481, 534] width 12 height 12
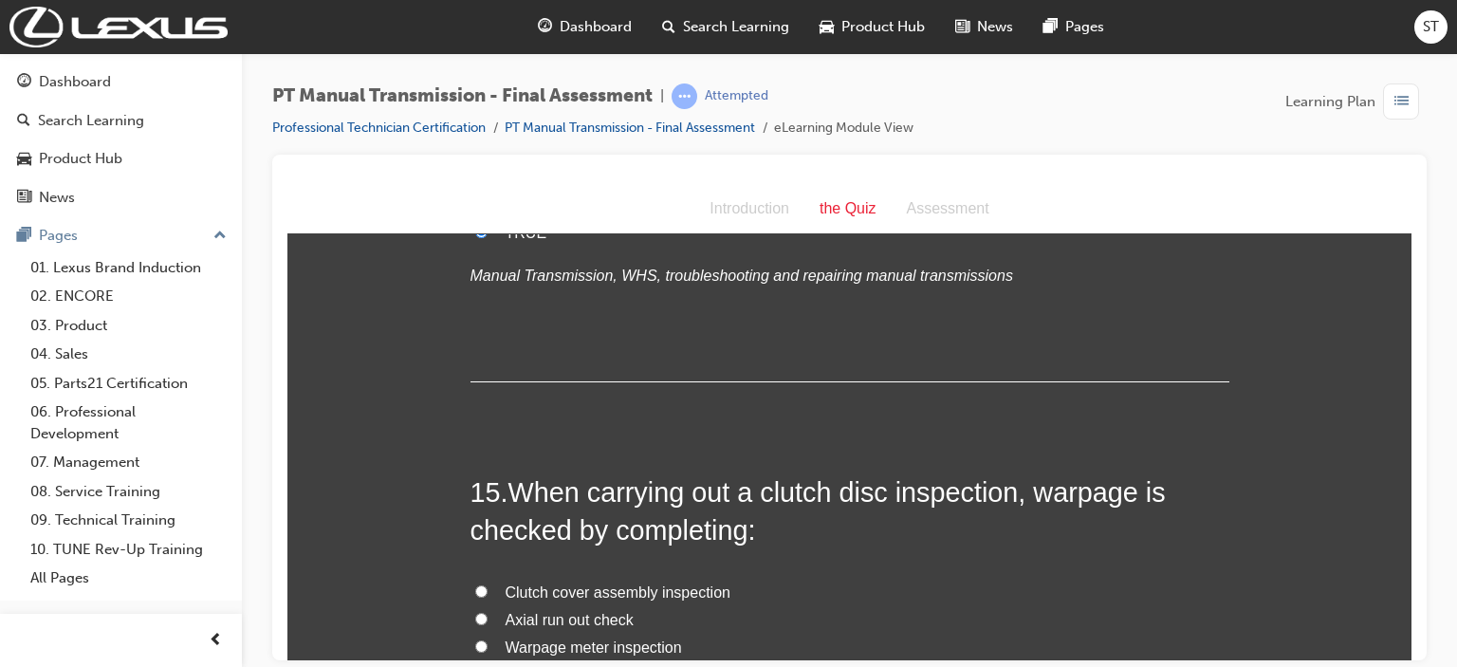
scroll to position [6180, 0]
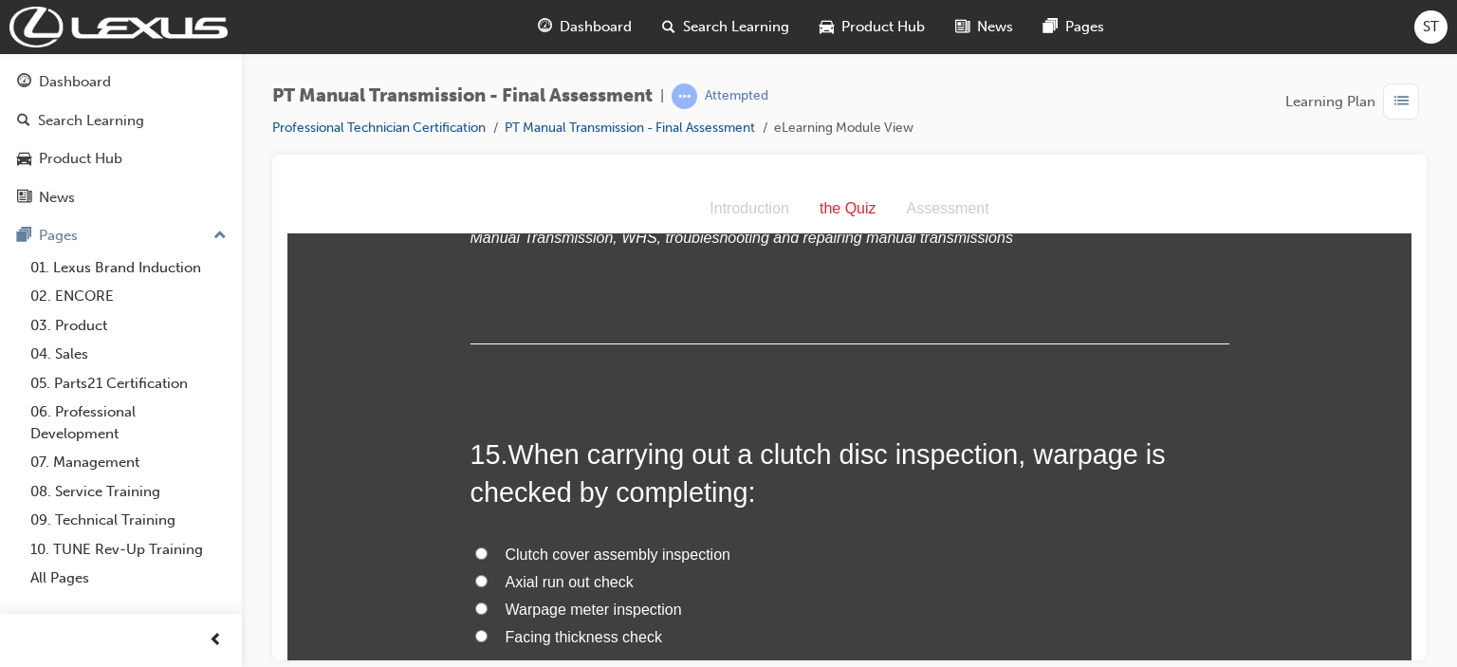
drag, startPoint x: 505, startPoint y: 408, endPoint x: 719, endPoint y: 560, distance: 262.7
click at [719, 560] on div "15 . When carrying out a clutch disc inspection, warpage is checked by completi…" at bounding box center [849, 609] width 759 height 351
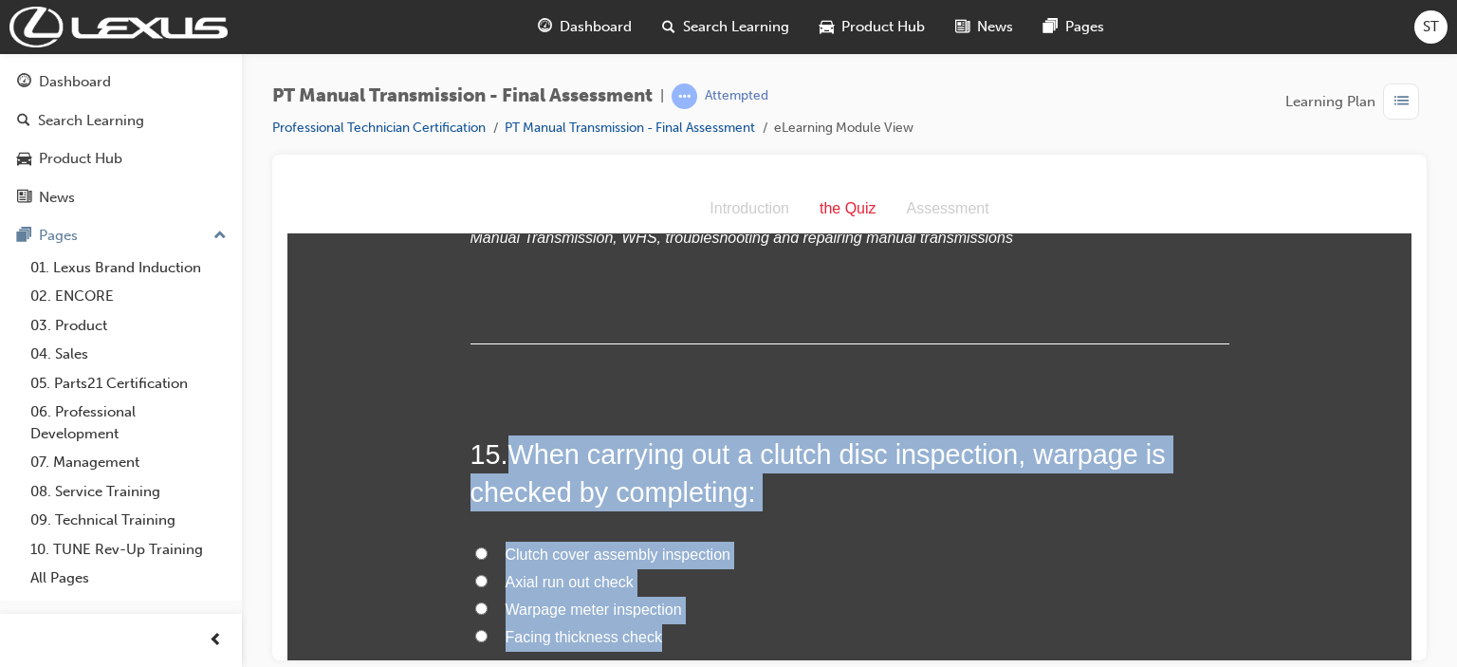
drag, startPoint x: 503, startPoint y: 407, endPoint x: 726, endPoint y: 590, distance: 288.5
click at [726, 590] on div "15 . When carrying out a clutch disc inspection, warpage is checked by completi…" at bounding box center [849, 609] width 759 height 351
click at [565, 573] on span "Axial run out check" at bounding box center [570, 581] width 128 height 16
click at [488, 574] on input "Axial run out check" at bounding box center [481, 580] width 12 height 12
radio input "true"
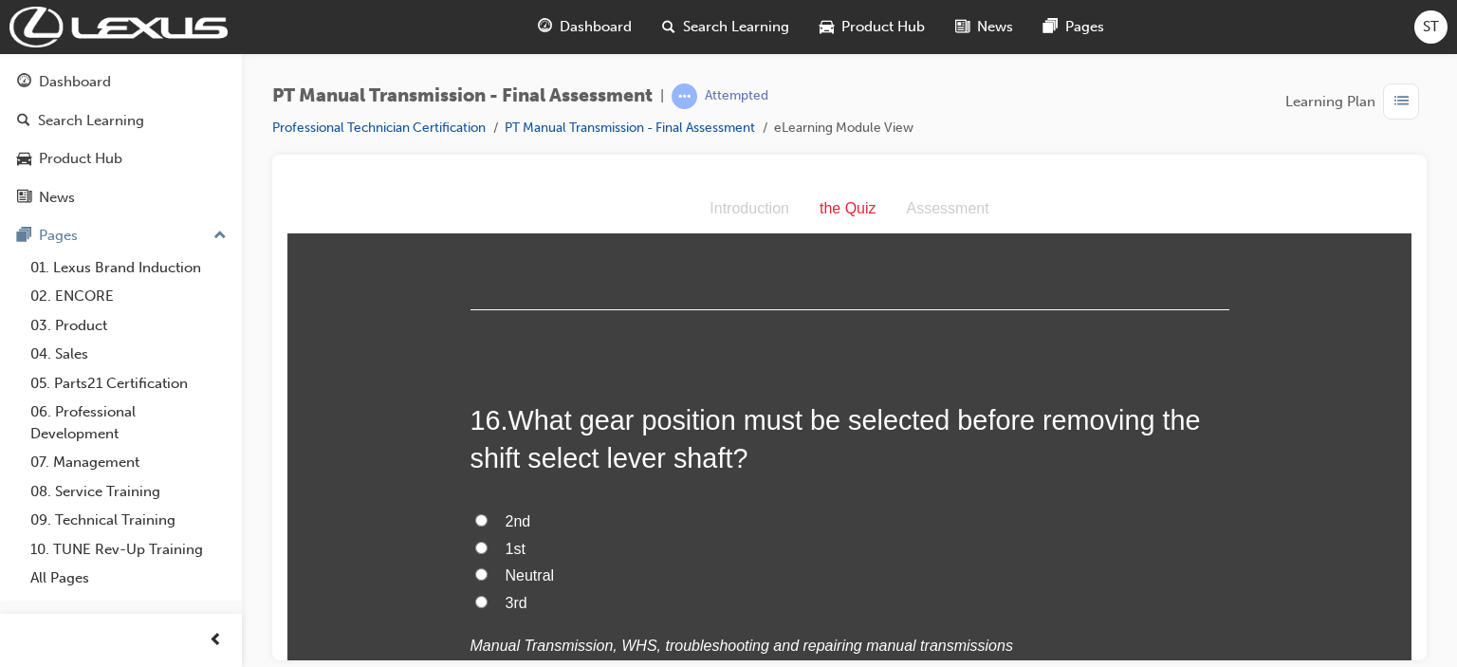
scroll to position [6673, 0]
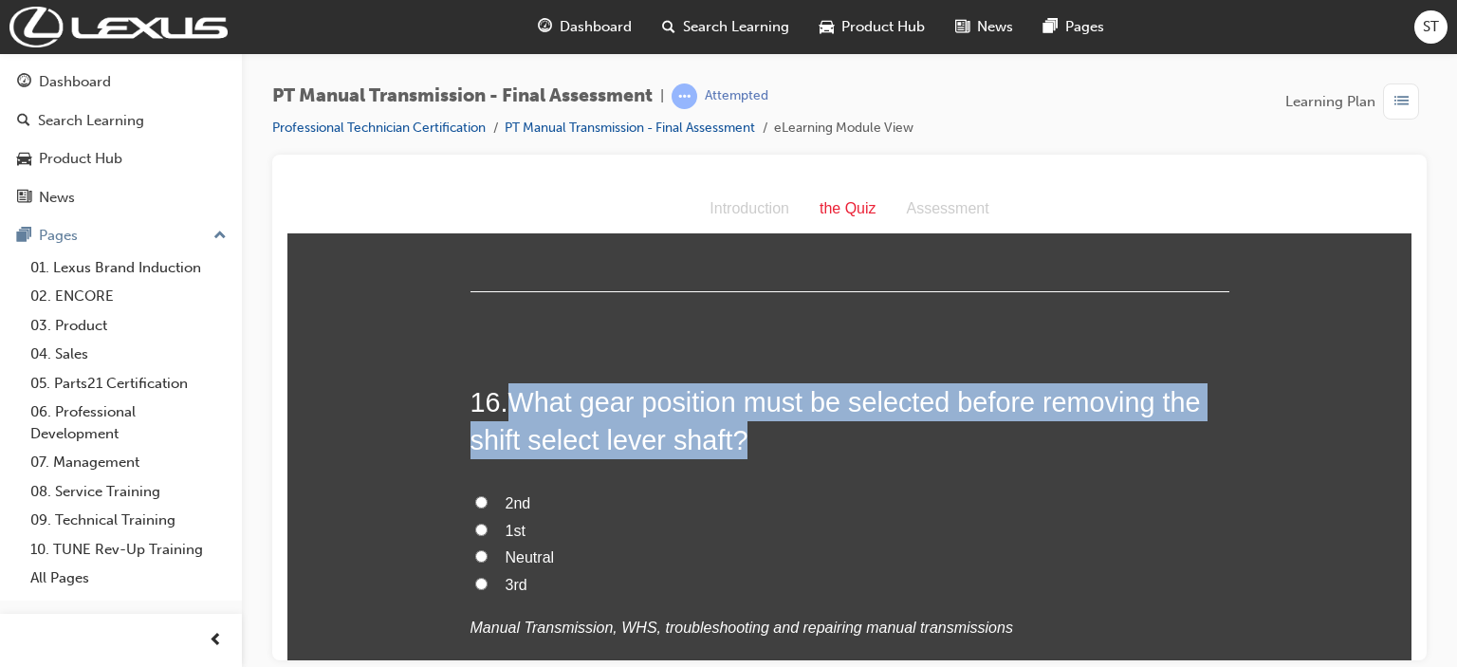
drag, startPoint x: 507, startPoint y: 364, endPoint x: 752, endPoint y: 412, distance: 250.2
click at [752, 412] on h2 "16 . What gear position must be selected before removing the shift select lever…" at bounding box center [849, 420] width 759 height 77
click at [476, 549] on input "Neutral" at bounding box center [481, 555] width 12 height 12
radio input "true"
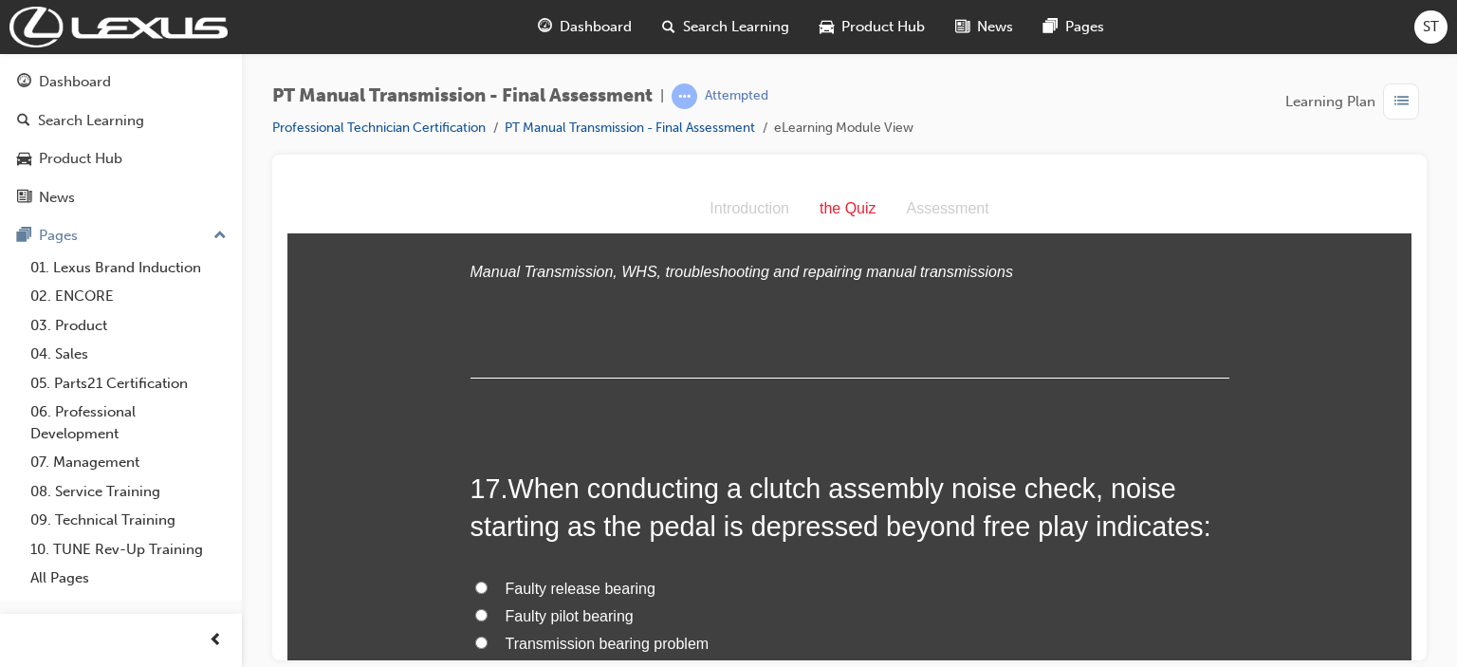
scroll to position [7053, 0]
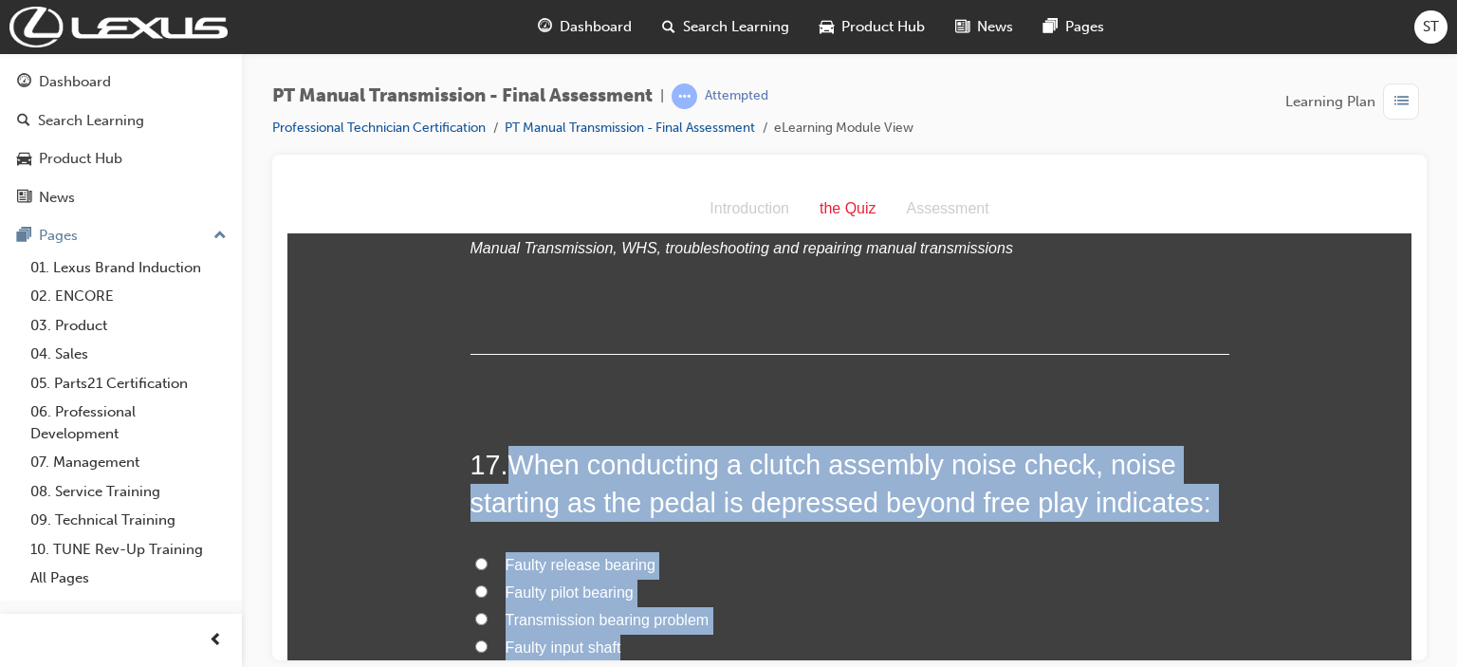
drag, startPoint x: 505, startPoint y: 418, endPoint x: 770, endPoint y: 608, distance: 326.4
click at [770, 608] on div "17 . When conducting a clutch assembly noise check, noise starting as the pedal…" at bounding box center [849, 620] width 759 height 351
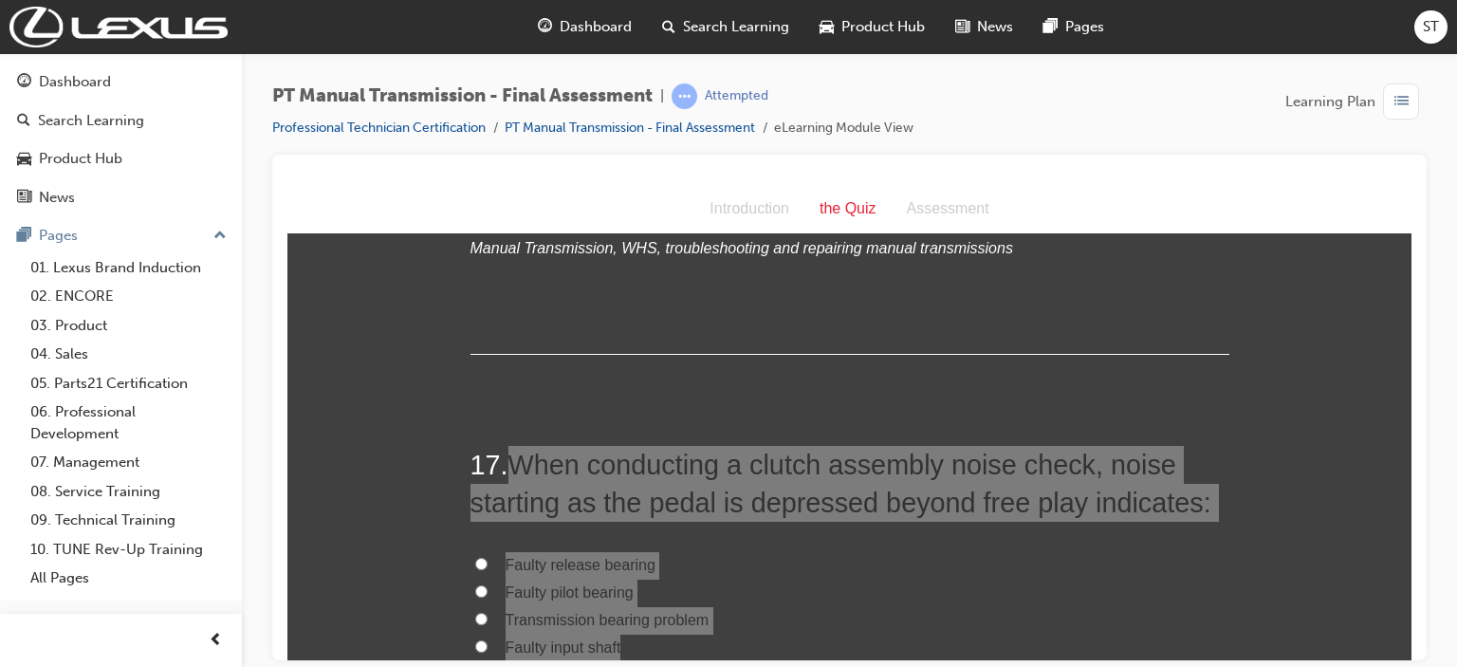
click at [389, 162] on div at bounding box center [849, 408] width 1154 height 506
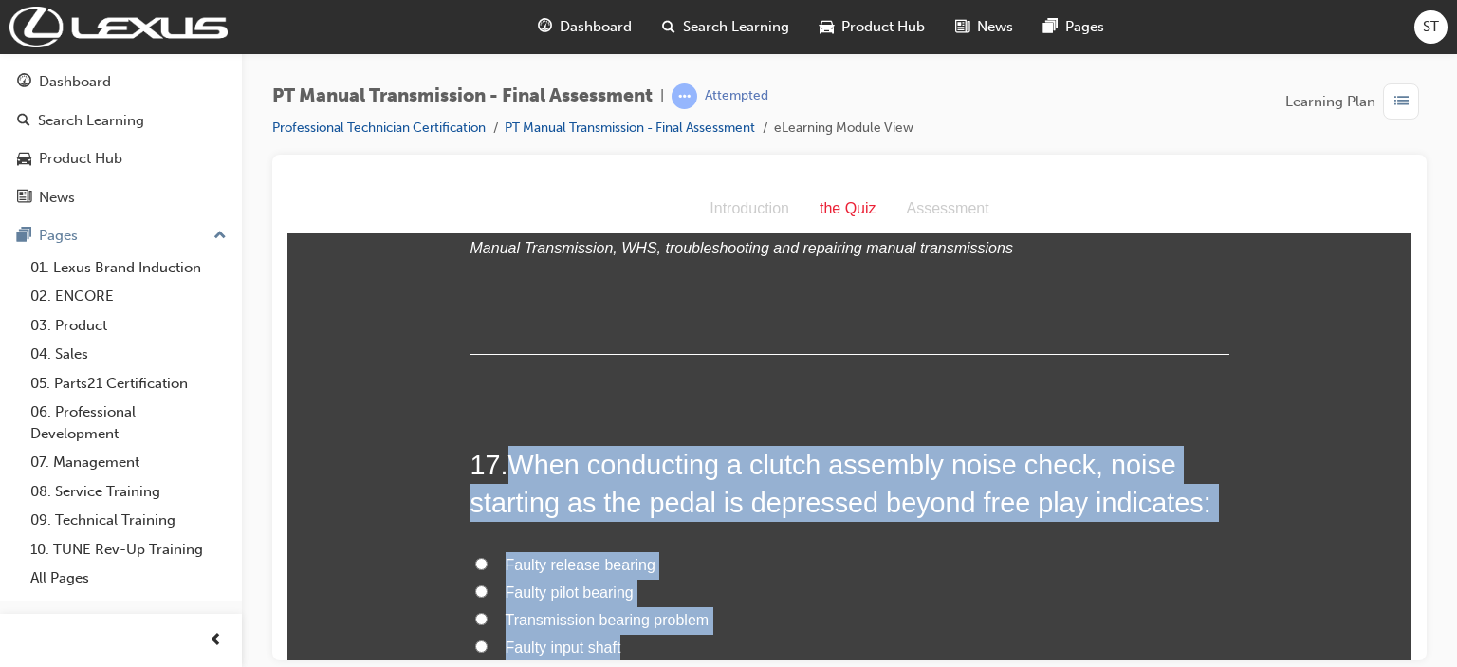
click at [588, 556] on span "Faulty release bearing" at bounding box center [581, 564] width 150 height 16
click at [488, 557] on input "Faulty release bearing" at bounding box center [481, 563] width 12 height 12
radio input "true"
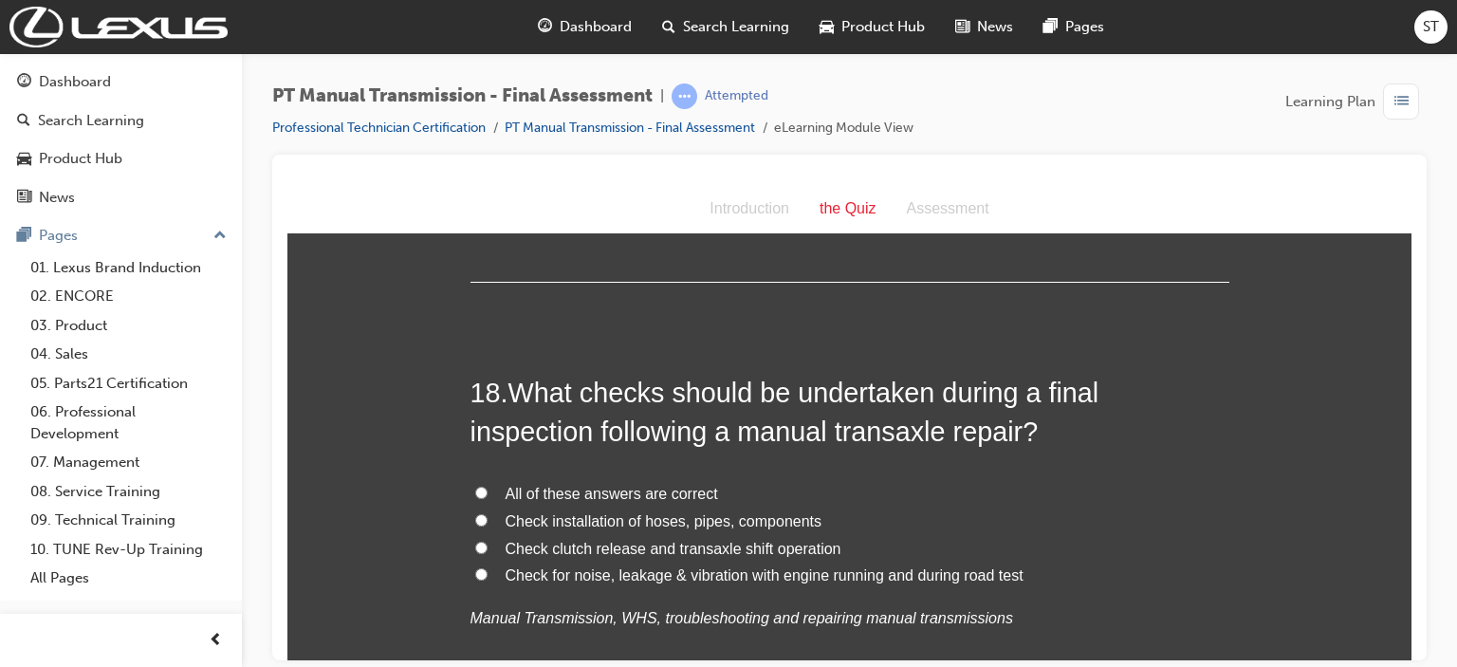
scroll to position [7584, 0]
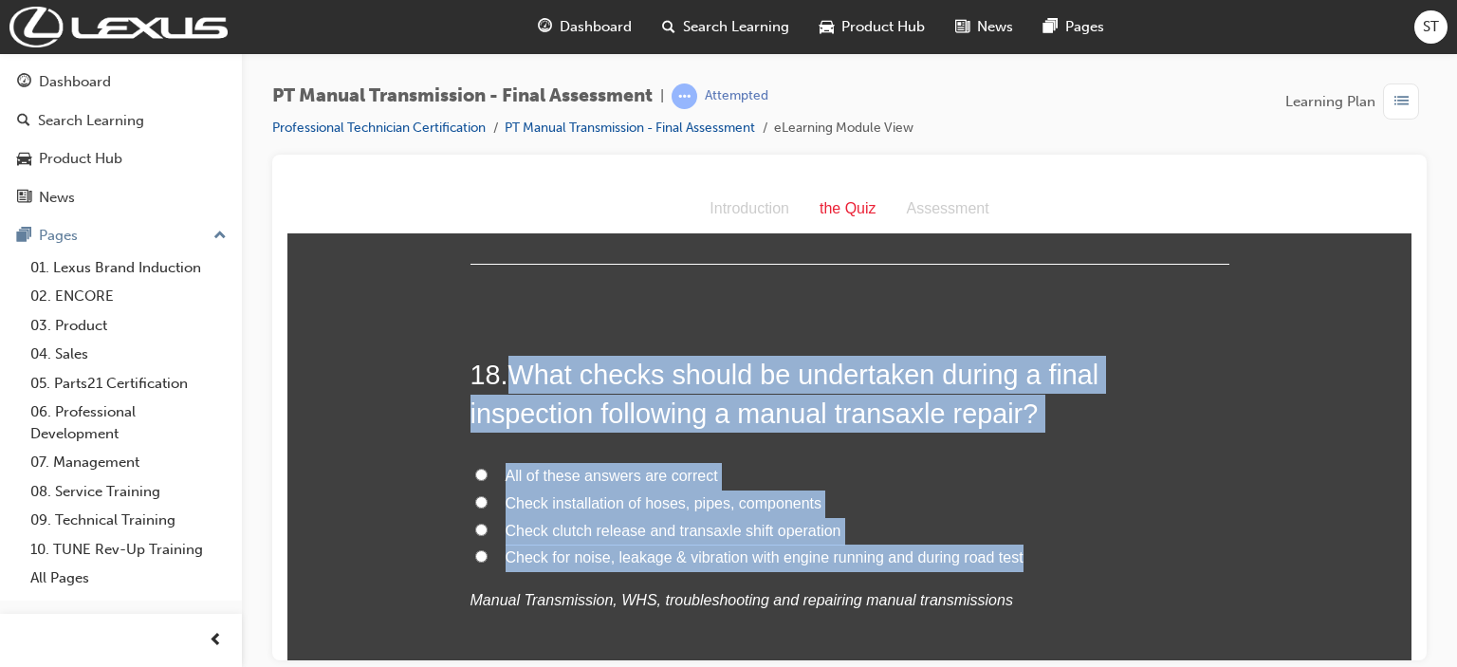
drag, startPoint x: 508, startPoint y: 333, endPoint x: 1031, endPoint y: 516, distance: 553.8
click at [1031, 516] on div "18 . What checks should be undertaken during a final inspection following a man…" at bounding box center [849, 530] width 759 height 351
click at [478, 468] on input "All of these answers are correct" at bounding box center [481, 474] width 12 height 12
radio input "true"
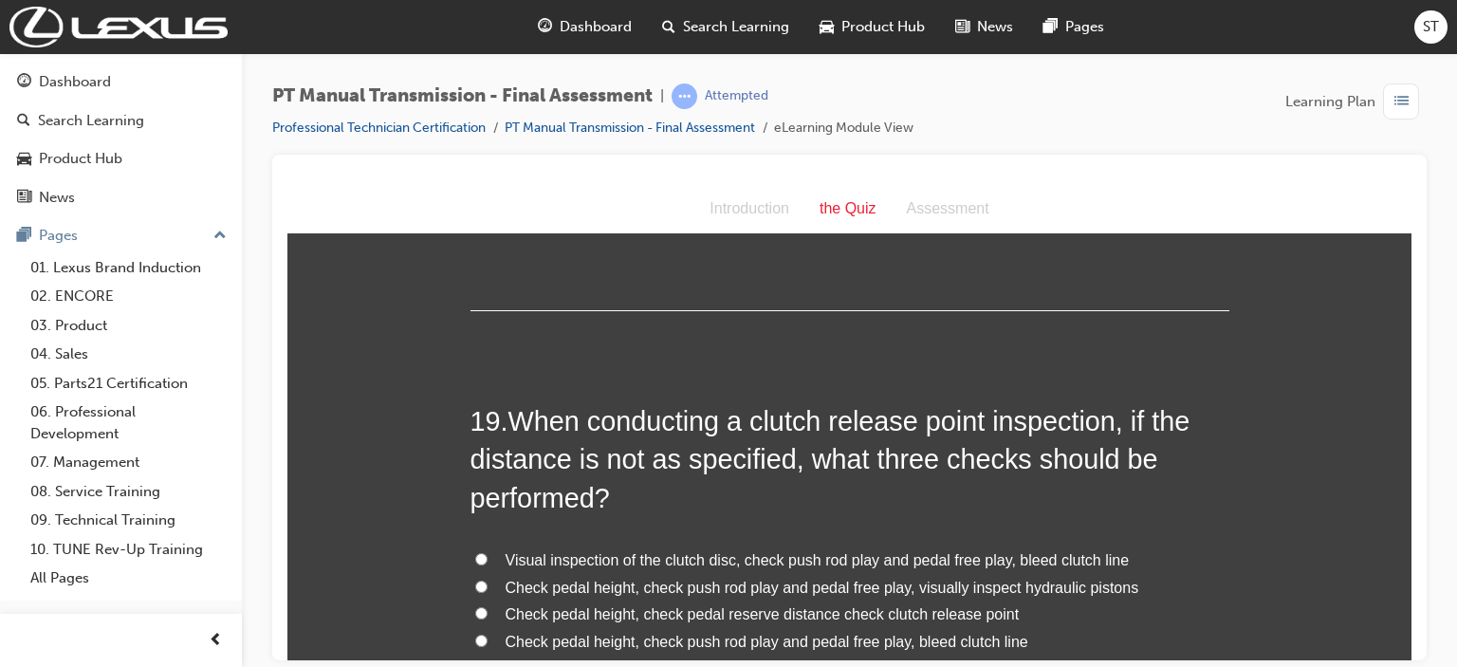
scroll to position [8001, 0]
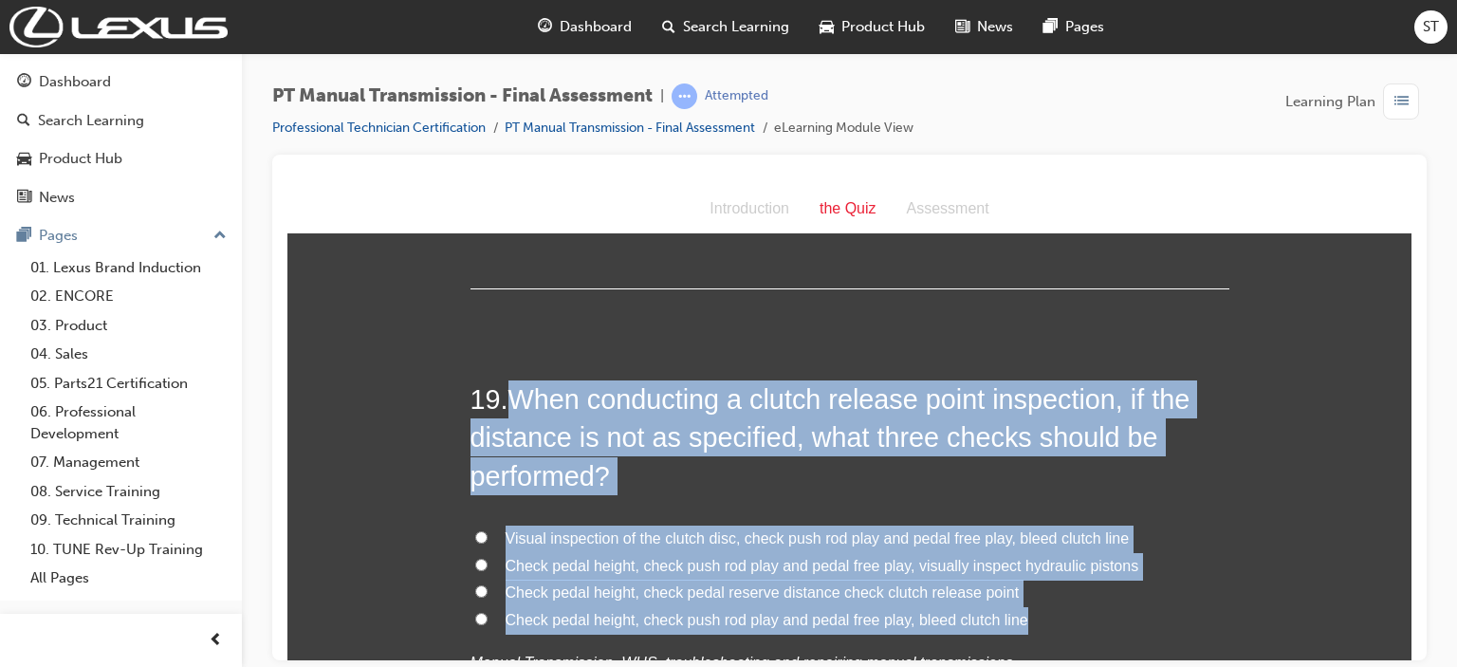
drag, startPoint x: 506, startPoint y: 360, endPoint x: 1042, endPoint y: 582, distance: 580.1
click at [1042, 582] on div "19 . When conducting a clutch release point inspection, if the distance is not …" at bounding box center [849, 573] width 759 height 389
click at [475, 612] on input "Check pedal height, check push rod play and pedal free play, bleed clutch line" at bounding box center [481, 618] width 12 height 12
radio input "true"
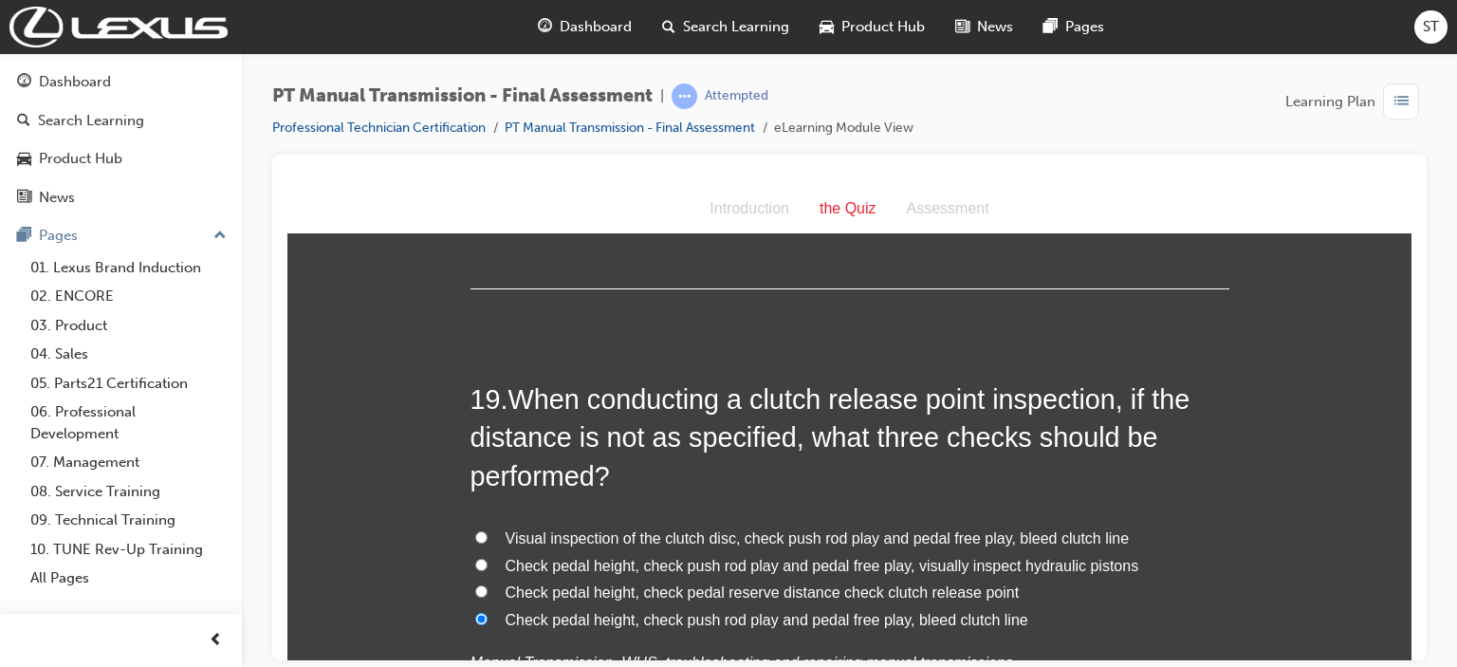
click at [1098, 649] on p "Manual Transmission, WHS, troubleshooting and repairing manual transmissions" at bounding box center [849, 663] width 759 height 28
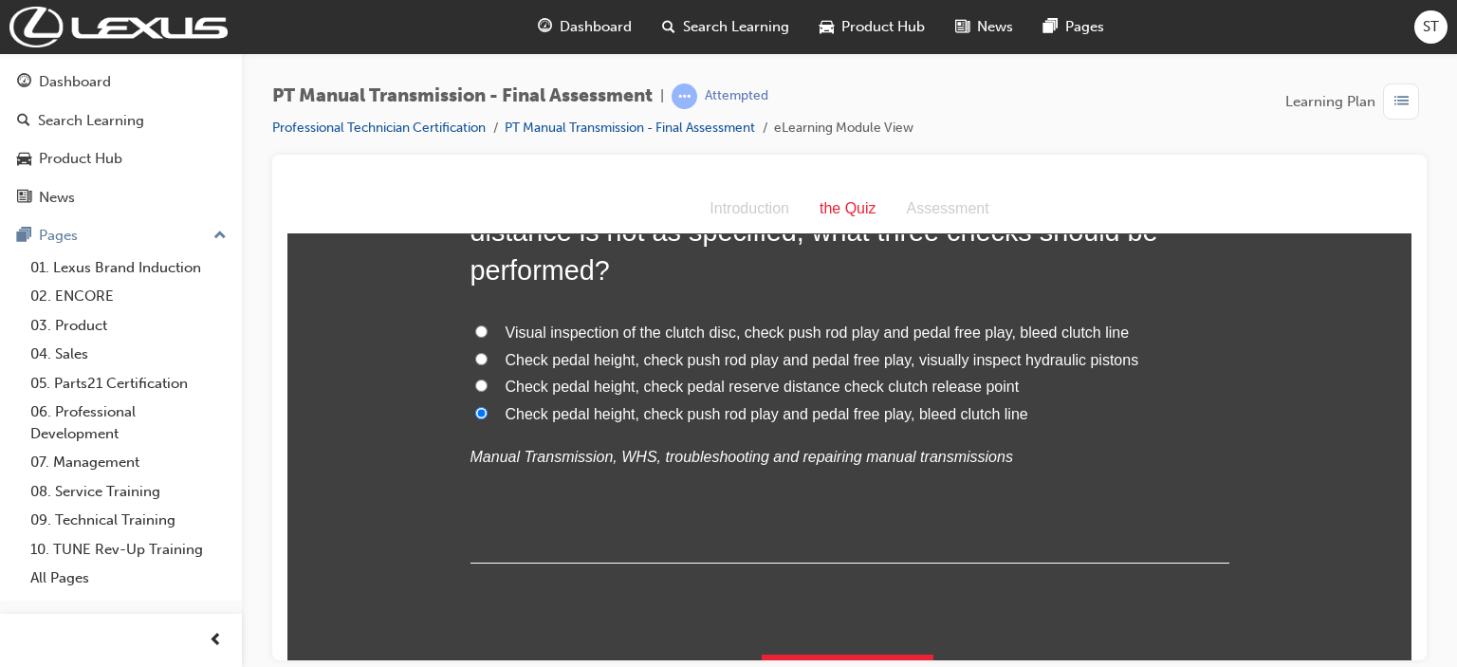
scroll to position [8211, 0]
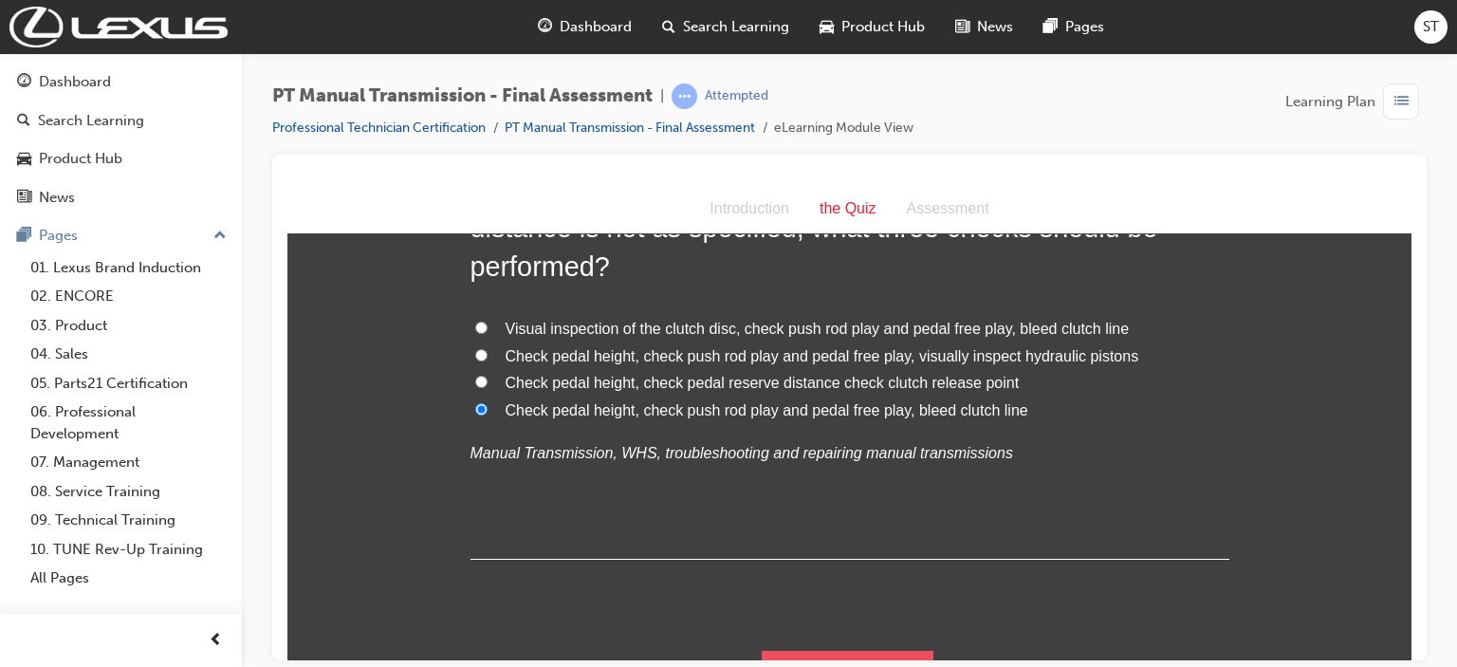
click at [849, 650] on button "Submit Answers" at bounding box center [848, 676] width 173 height 53
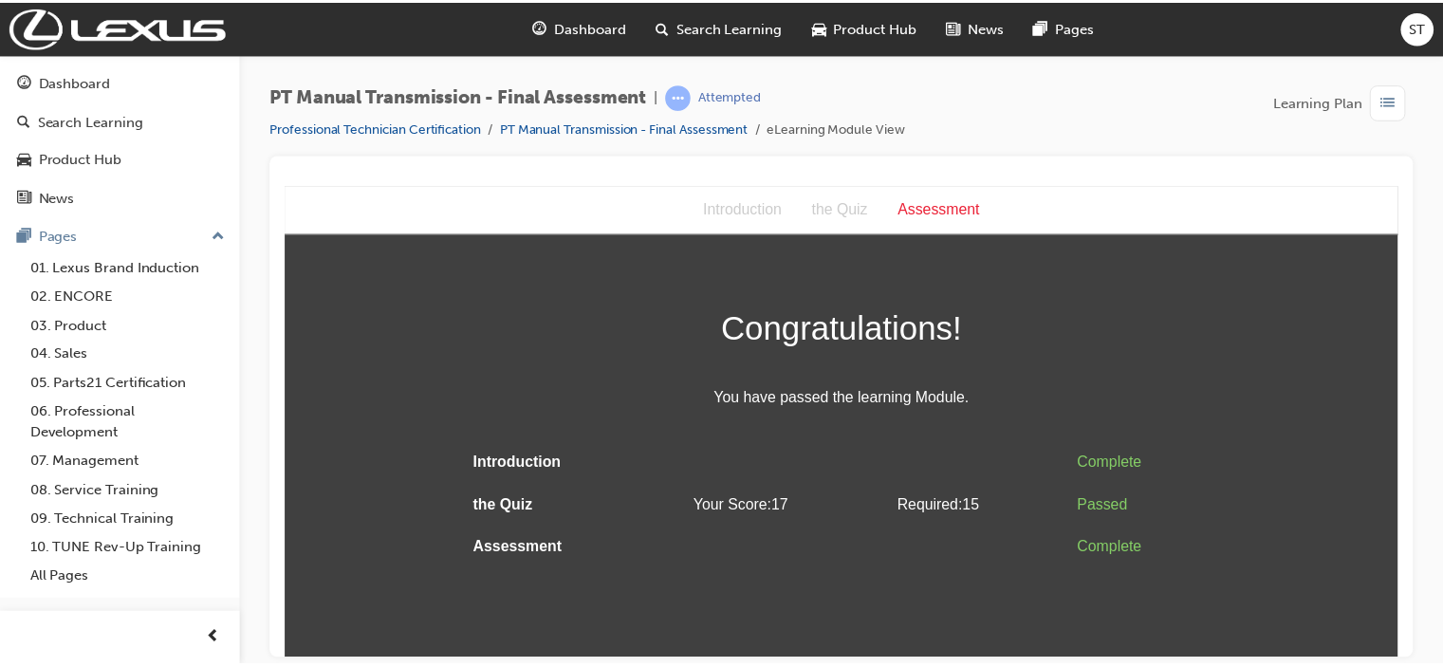
scroll to position [0, 0]
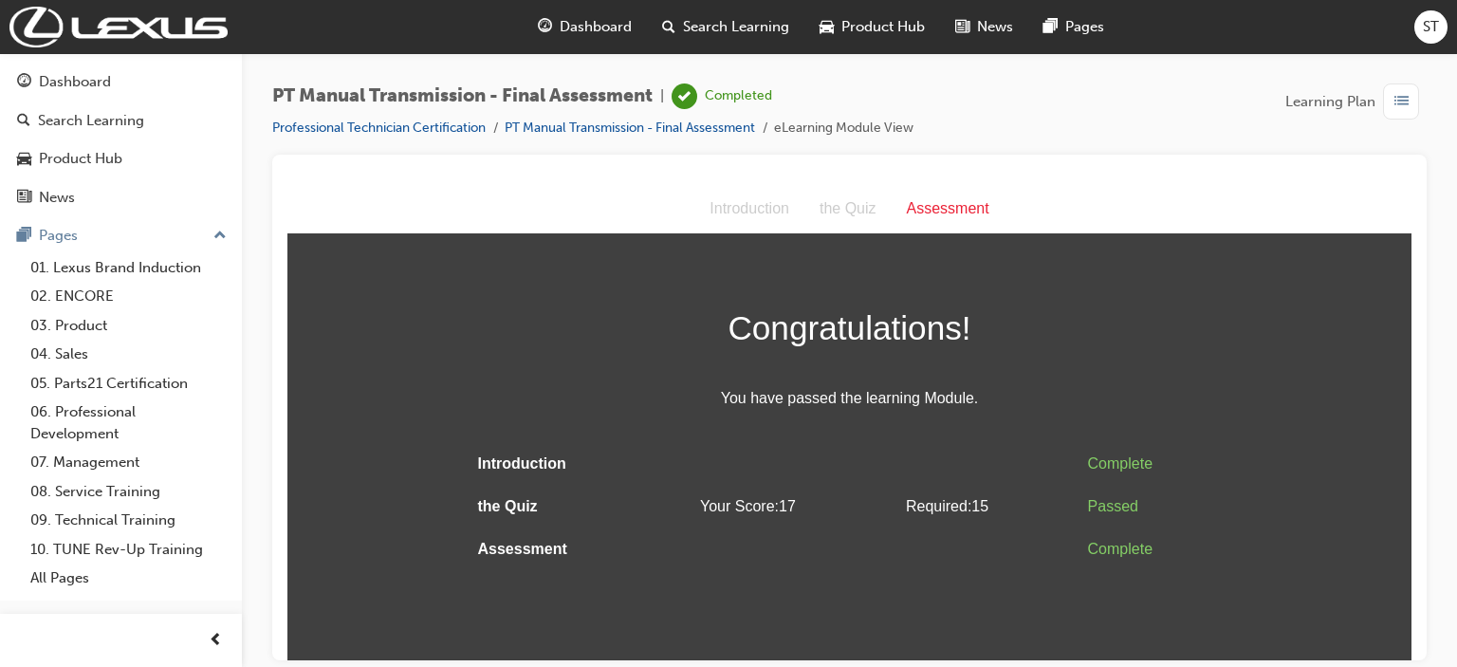
click at [608, 20] on span "Dashboard" at bounding box center [596, 27] width 72 height 22
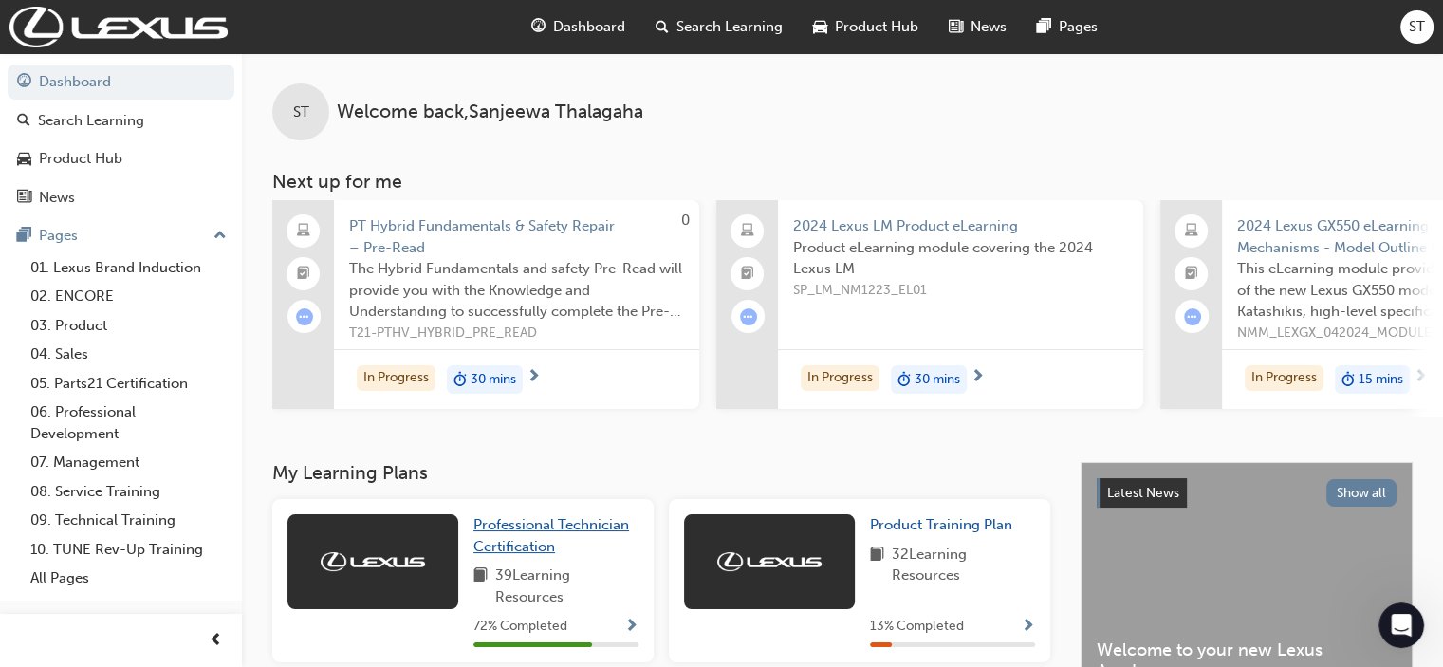
click at [526, 533] on span "Professional Technician Certification" at bounding box center [551, 535] width 156 height 39
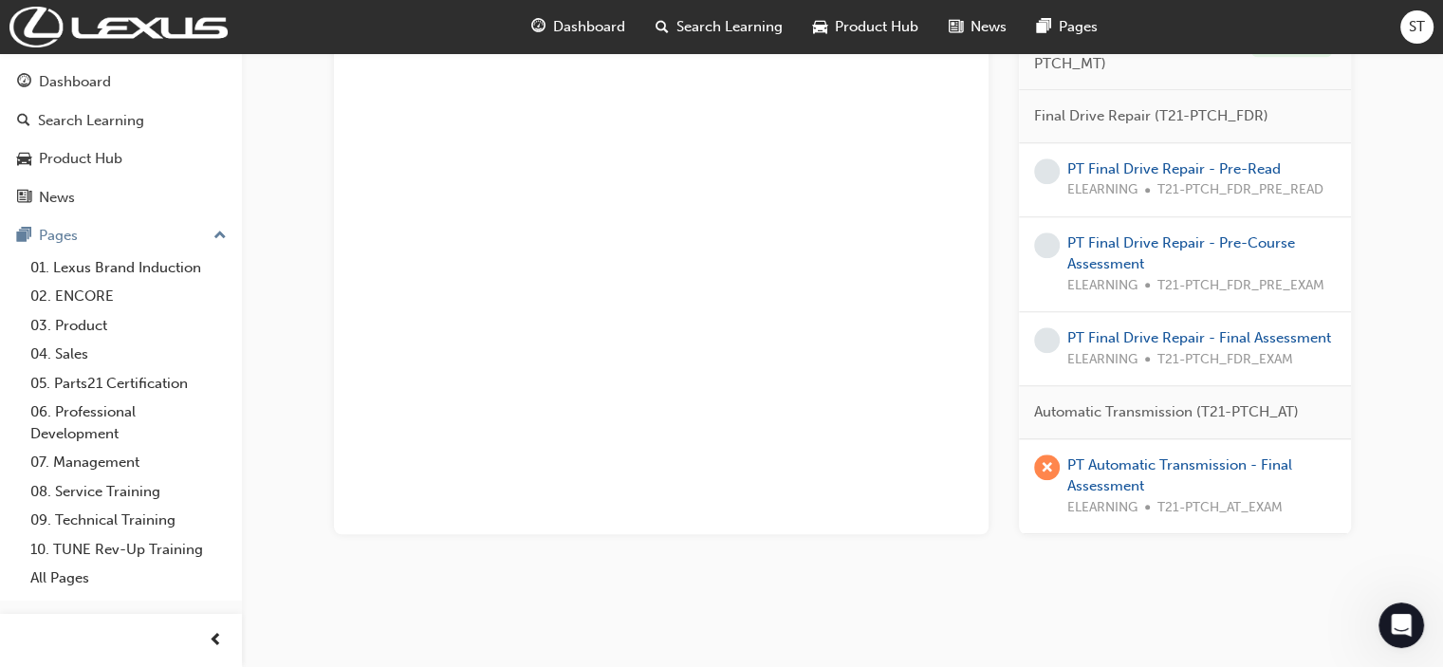
scroll to position [1632, 0]
click at [1098, 159] on link "PT Final Drive Repair - Pre-Read" at bounding box center [1173, 167] width 213 height 17
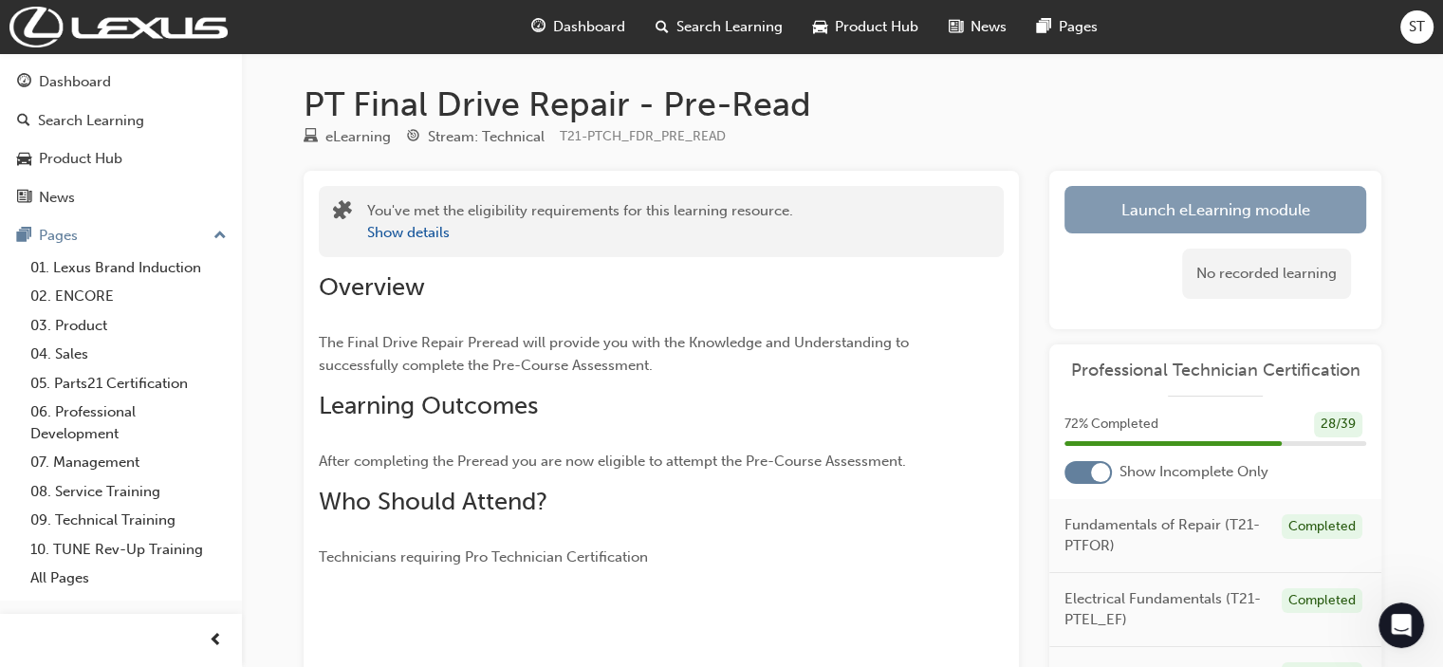
click at [1098, 203] on link "Launch eLearning module" at bounding box center [1215, 209] width 302 height 47
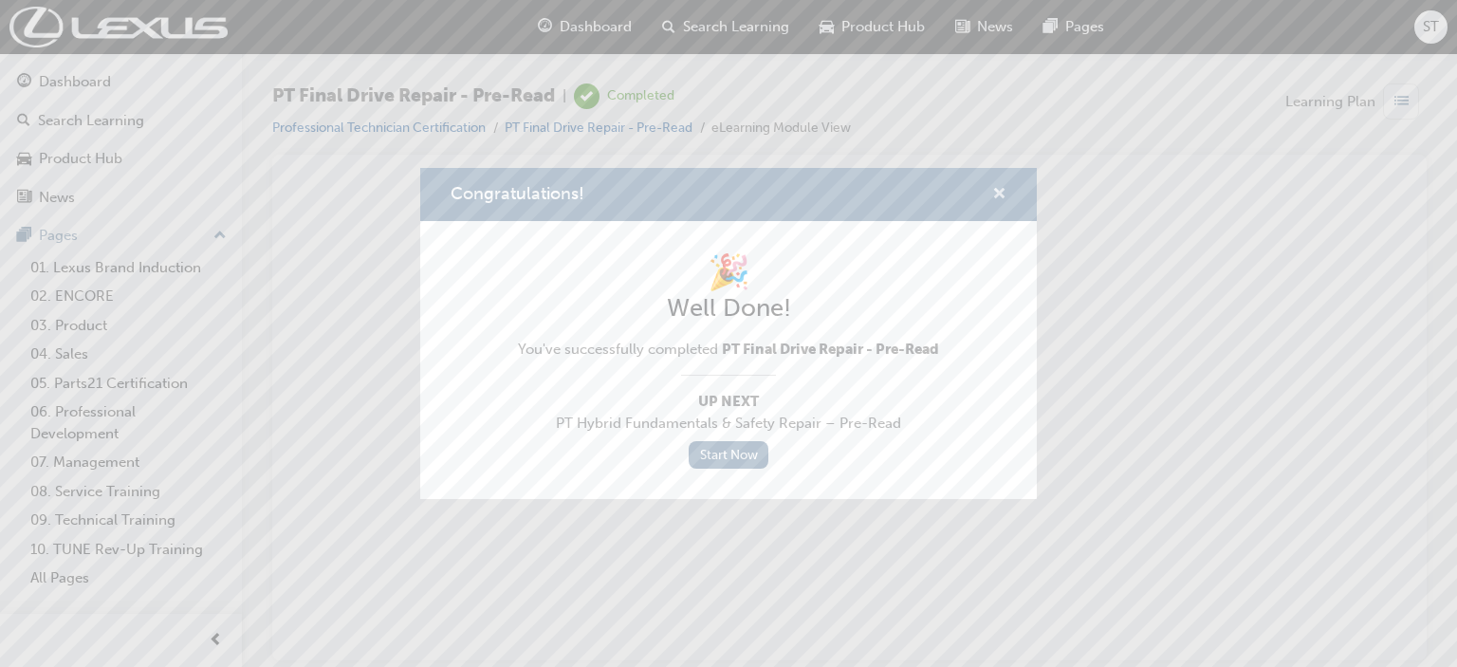
click at [994, 194] on span "cross-icon" at bounding box center [999, 195] width 14 height 17
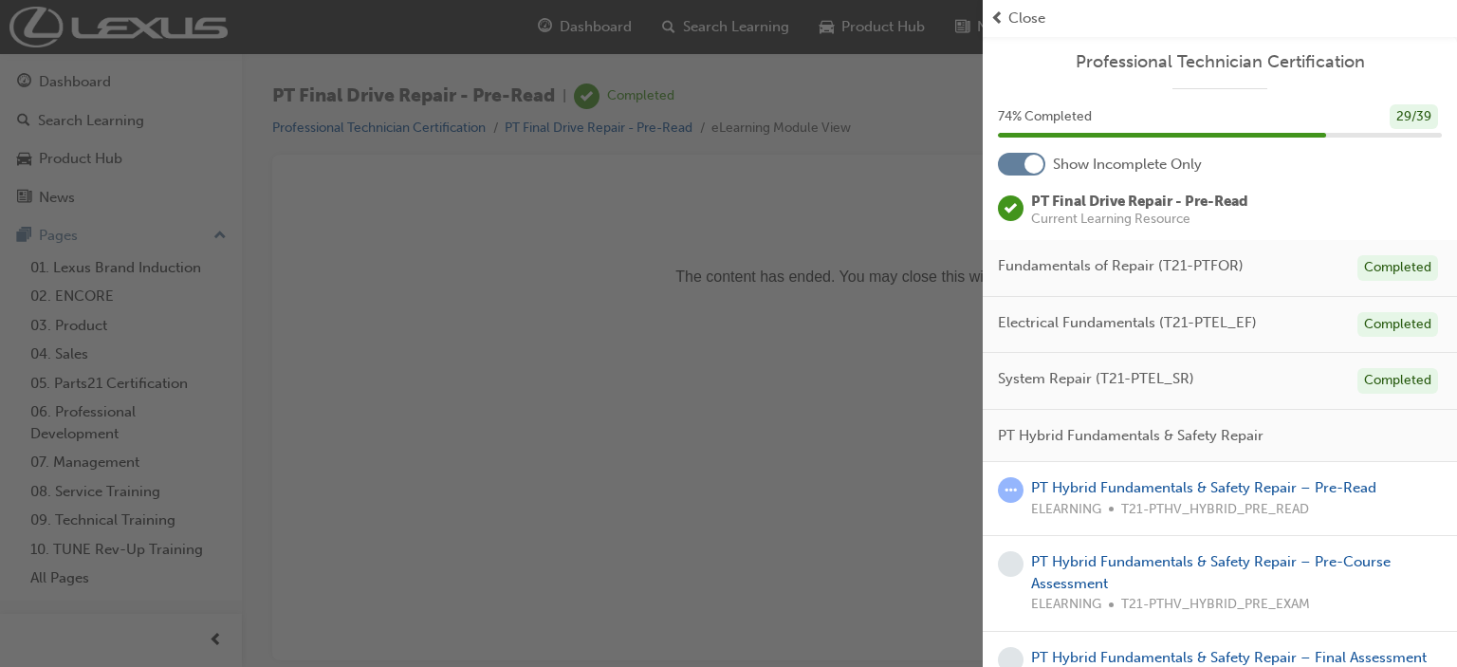
click at [1014, 12] on span "Close" at bounding box center [1026, 19] width 37 height 22
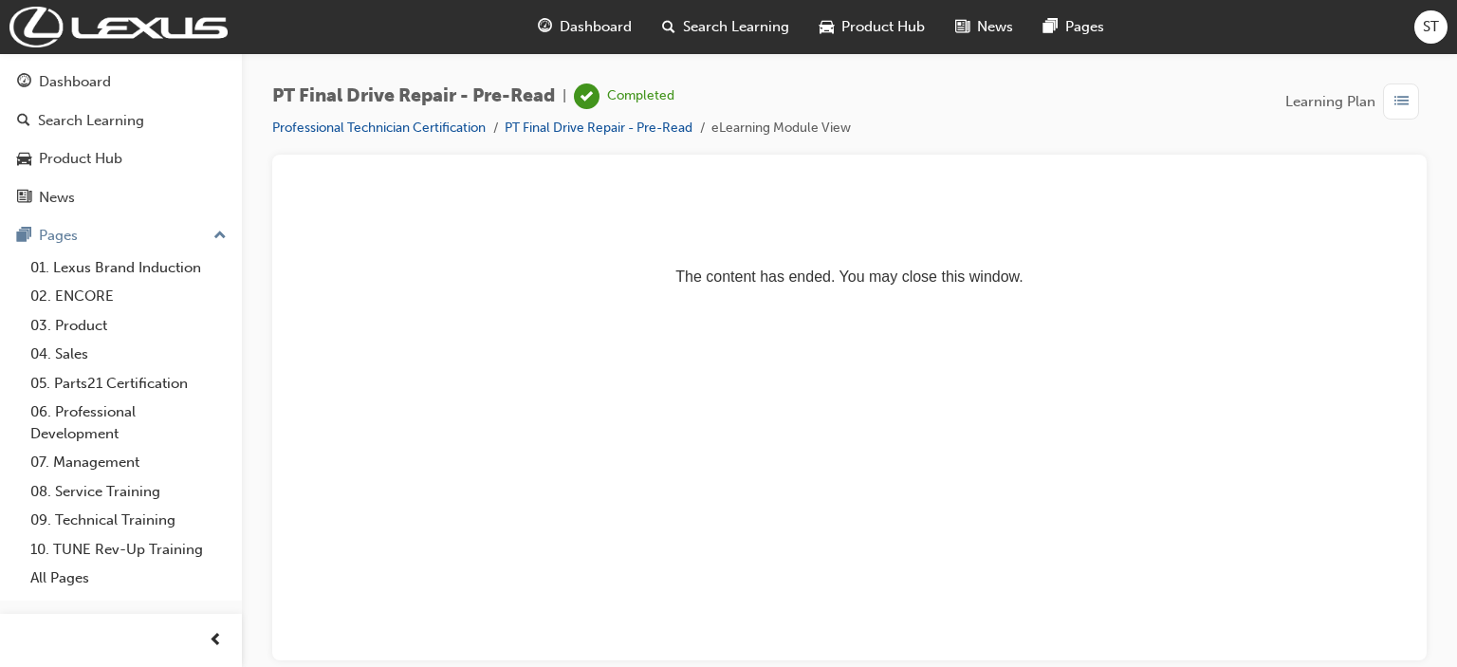
click at [581, 26] on span "Dashboard" at bounding box center [596, 27] width 72 height 22
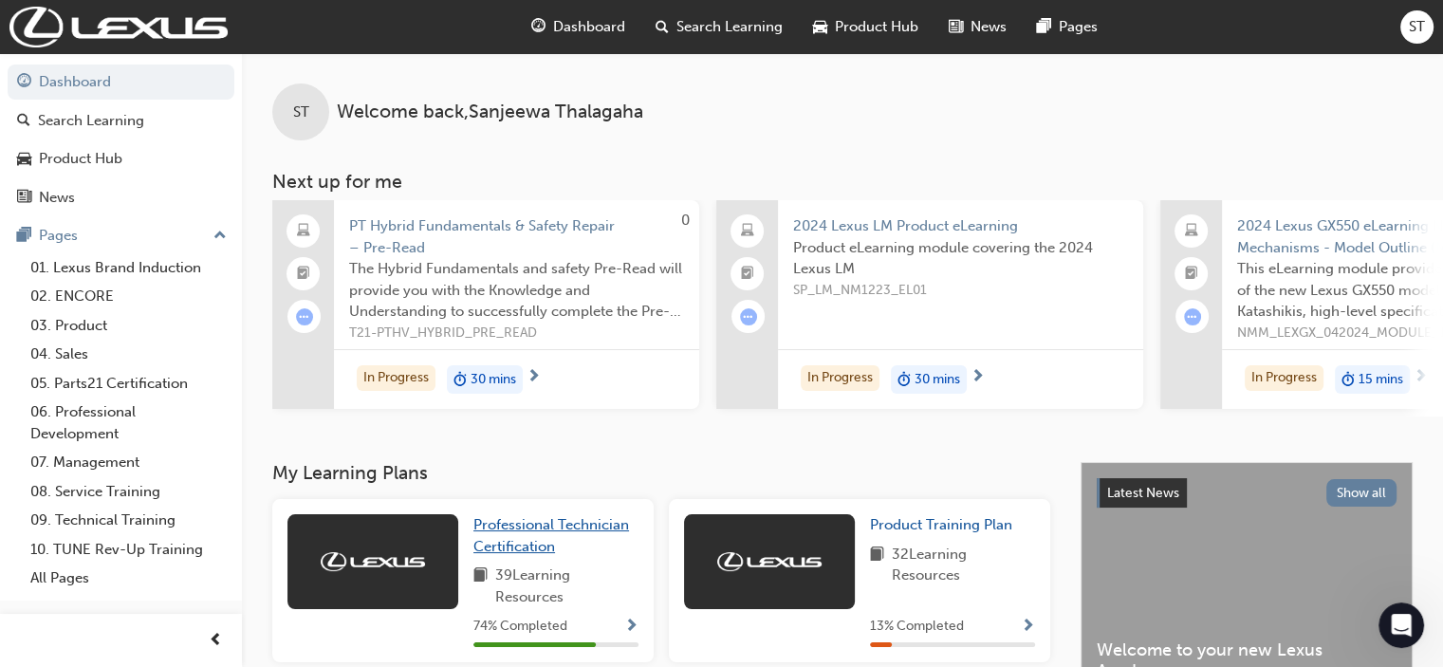
click at [520, 533] on span "Professional Technician Certification" at bounding box center [551, 535] width 156 height 39
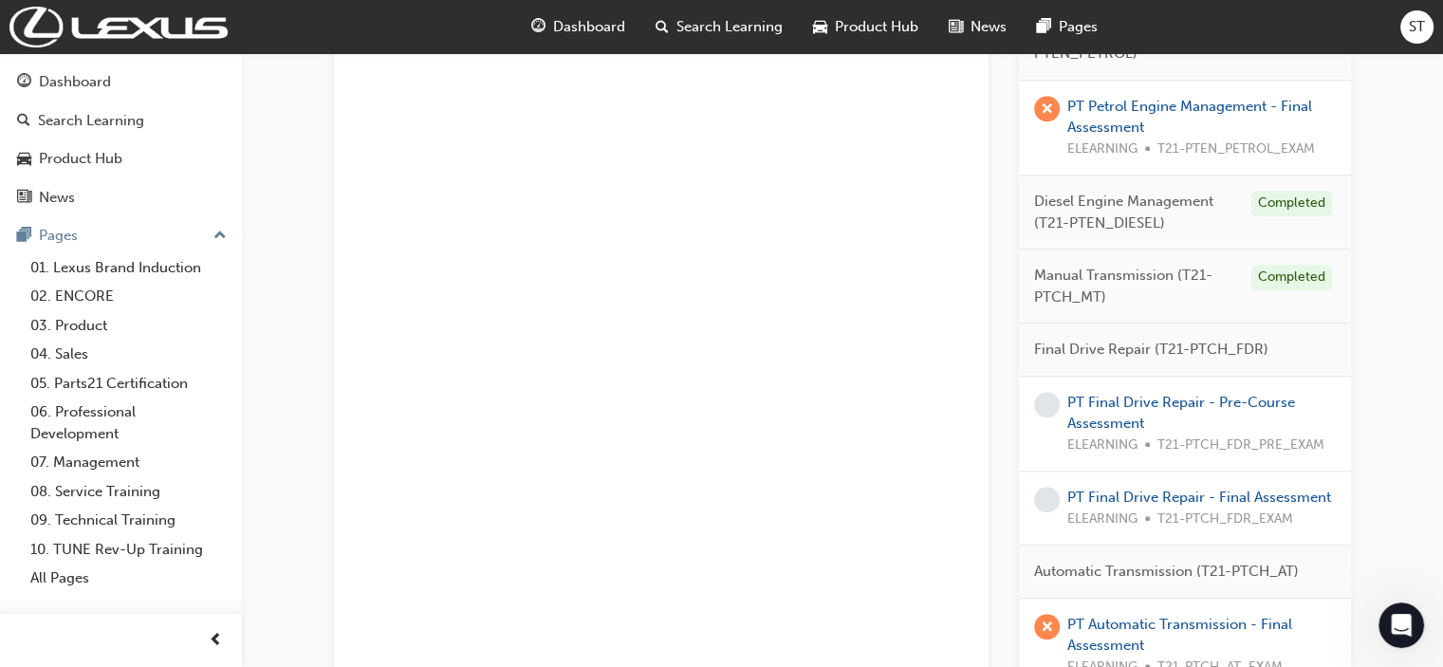
scroll to position [1404, 0]
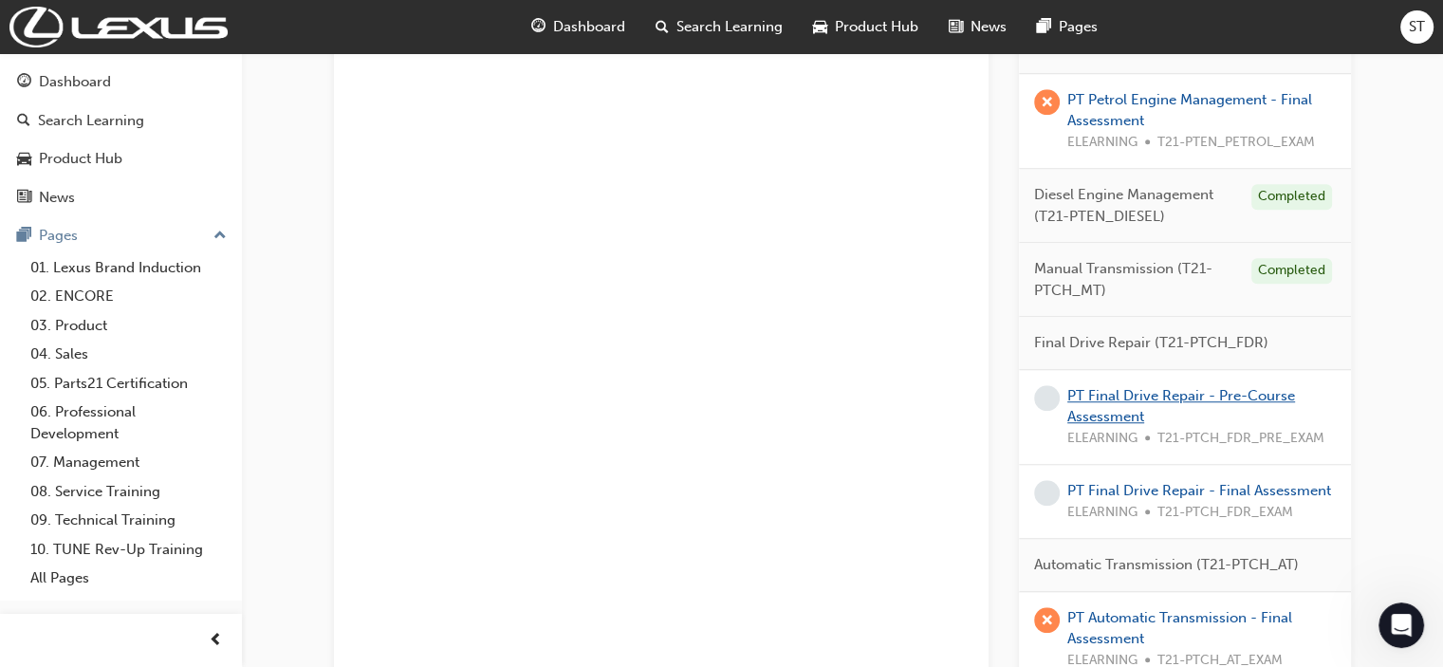
click at [1098, 394] on link "PT Final Drive Repair - Pre-Course Assessment" at bounding box center [1181, 406] width 228 height 39
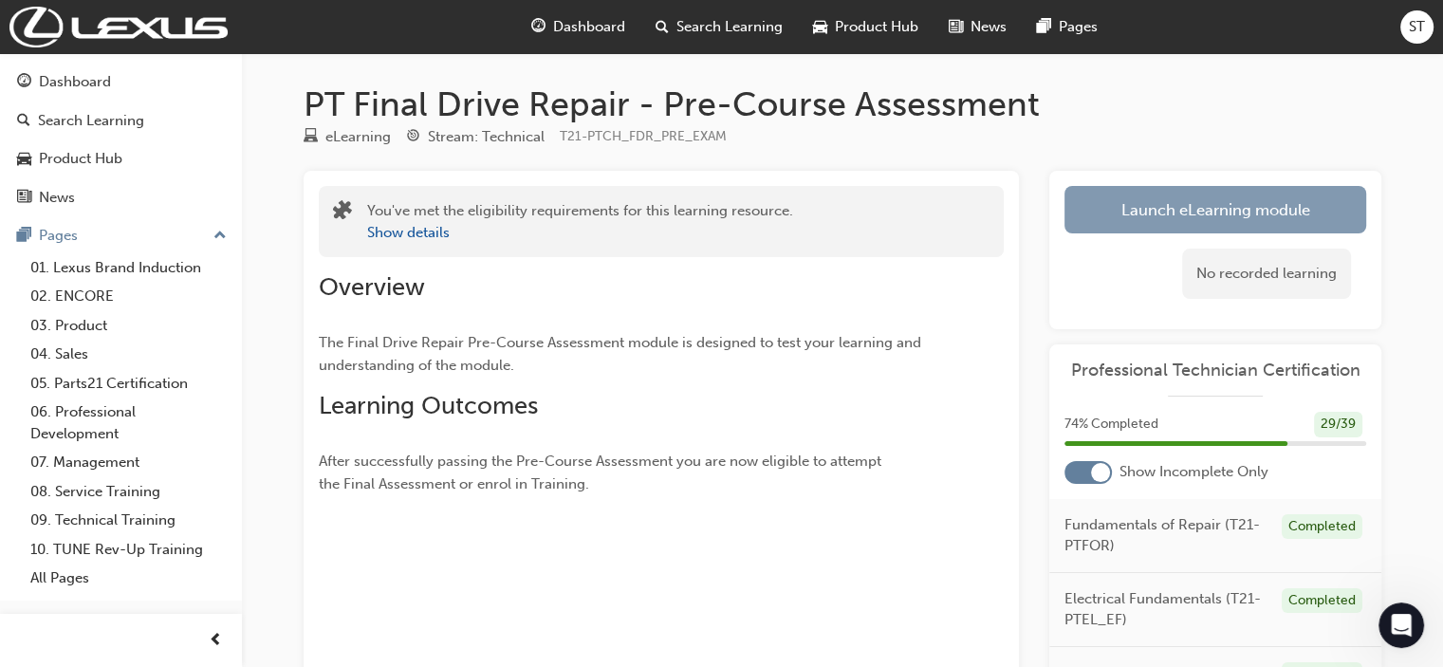
click at [1098, 198] on link "Launch eLearning module" at bounding box center [1215, 209] width 302 height 47
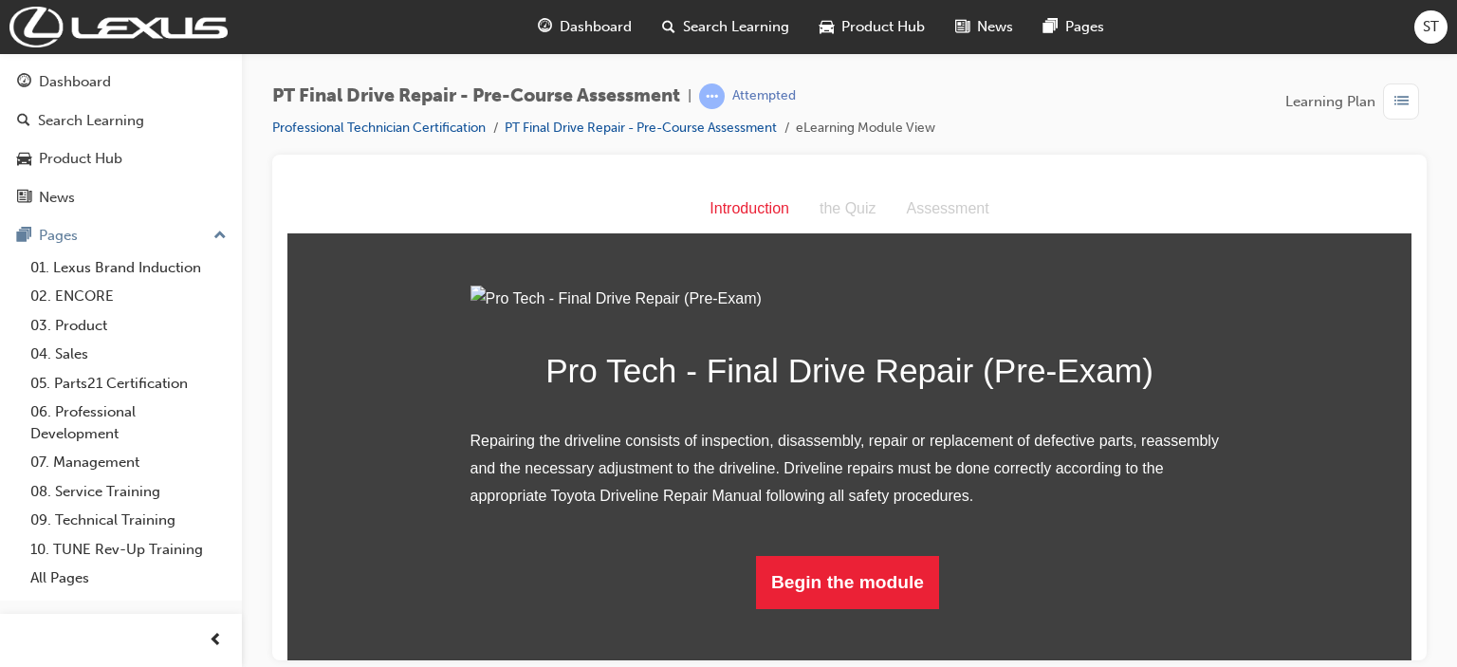
scroll to position [152, 0]
click at [827, 608] on button "Begin the module" at bounding box center [847, 581] width 183 height 53
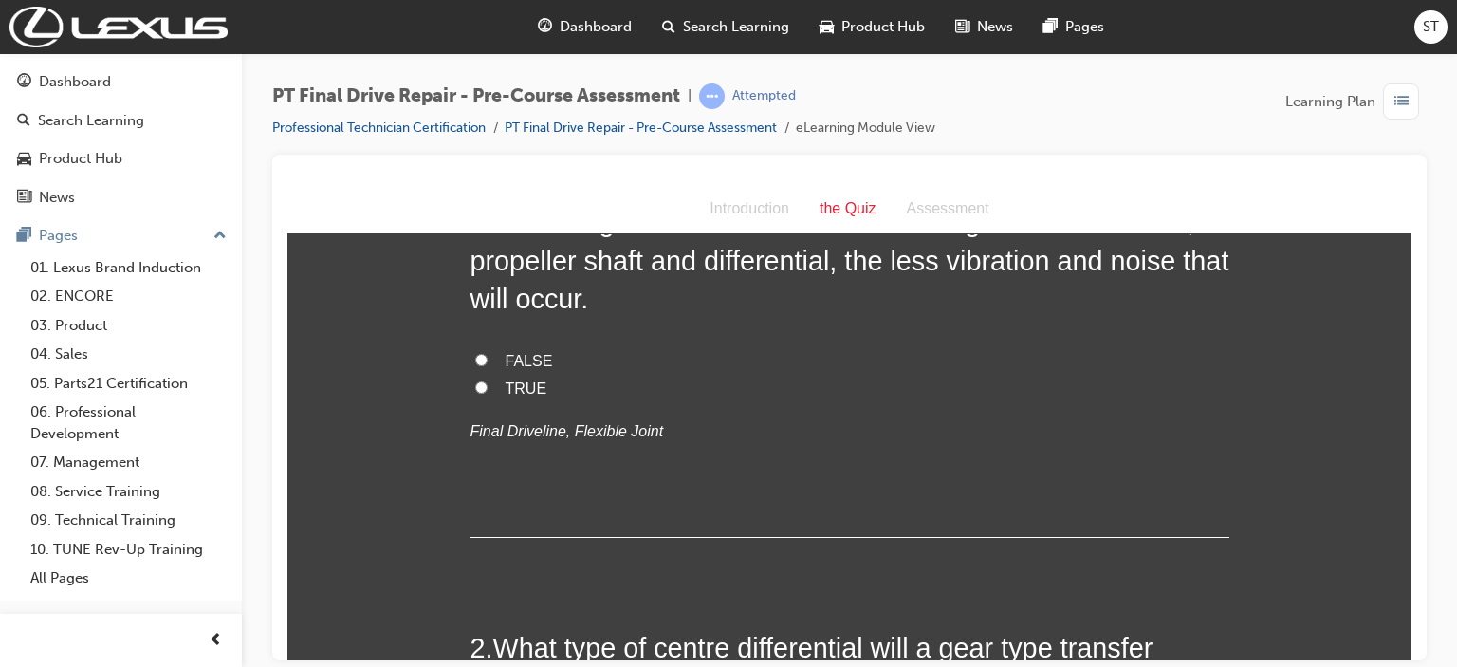
scroll to position [0, 0]
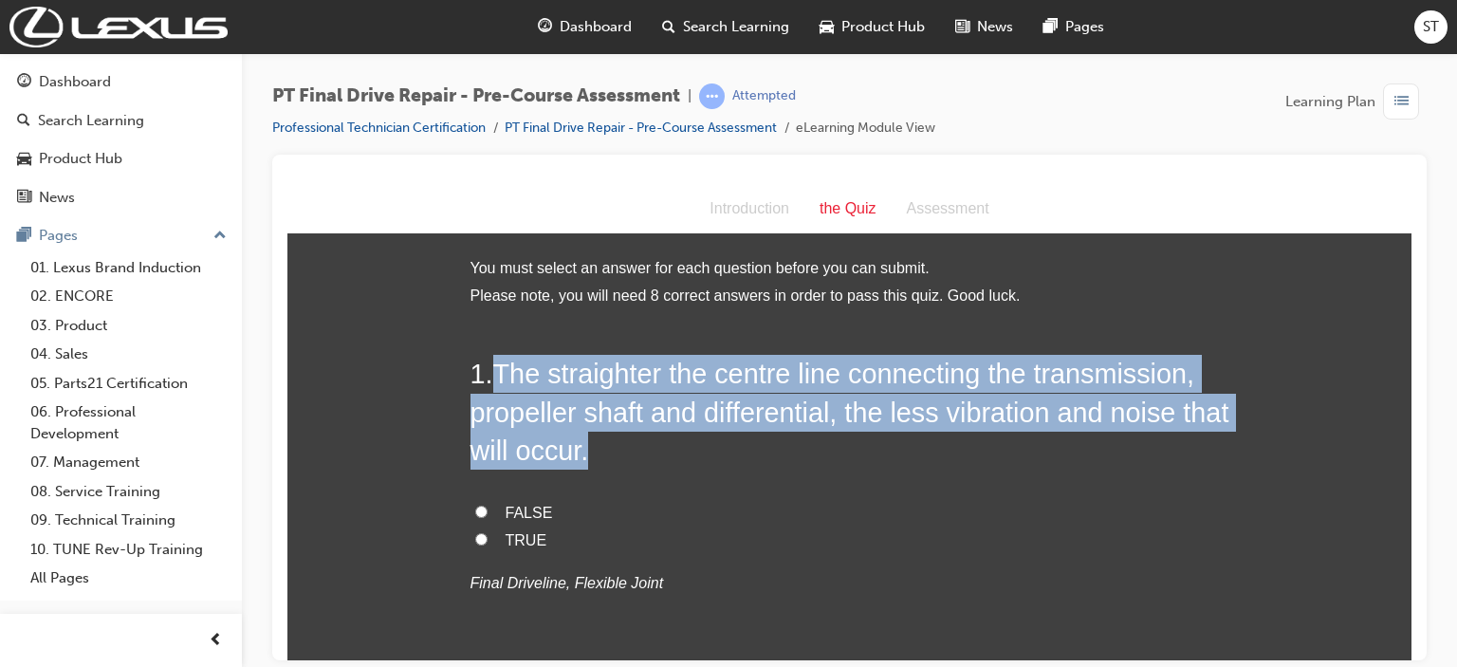
drag, startPoint x: 827, startPoint y: 617, endPoint x: 497, endPoint y: 380, distance: 405.9
click at [497, 380] on div "1 . The straighter the centre line connecting the transmission, propeller shaft…" at bounding box center [849, 521] width 759 height 334
click at [497, 380] on span "The straighter the centre line connecting the transmission, propeller shaft and…" at bounding box center [849, 411] width 759 height 107
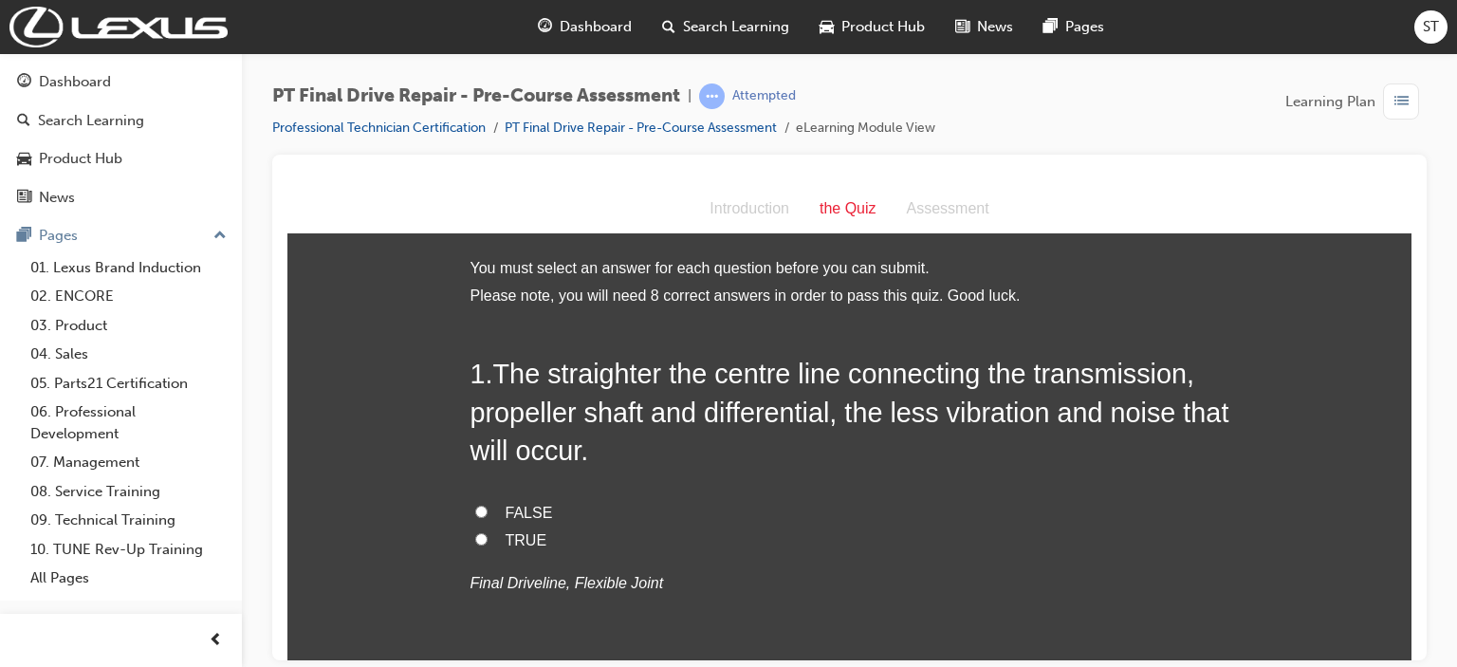
click at [497, 380] on span "The straighter the centre line connecting the transmission, propeller shaft and…" at bounding box center [849, 411] width 759 height 107
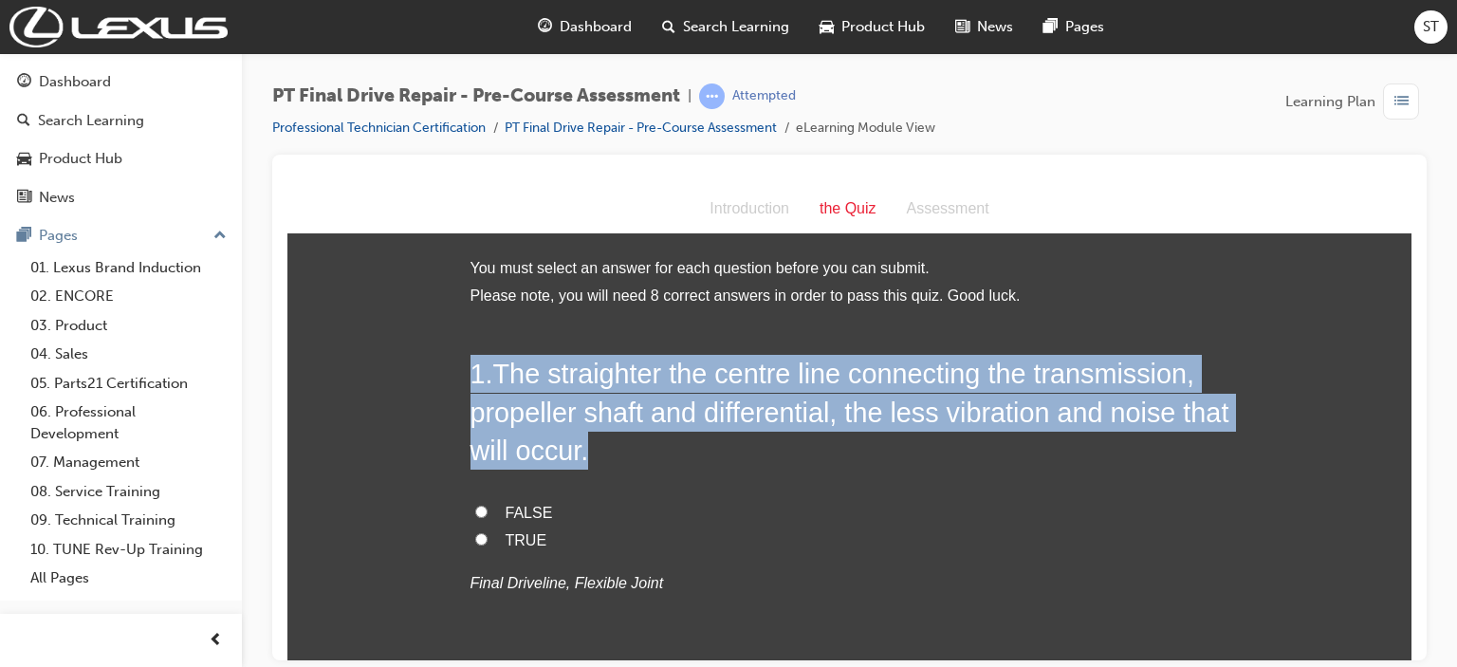
click at [497, 380] on span "The straighter the centre line connecting the transmission, propeller shaft and…" at bounding box center [849, 411] width 759 height 107
drag, startPoint x: 490, startPoint y: 374, endPoint x: 676, endPoint y: 449, distance: 200.5
click at [676, 449] on h2 "1 . The straighter the centre line connecting the transmission, propeller shaft…" at bounding box center [849, 411] width 759 height 115
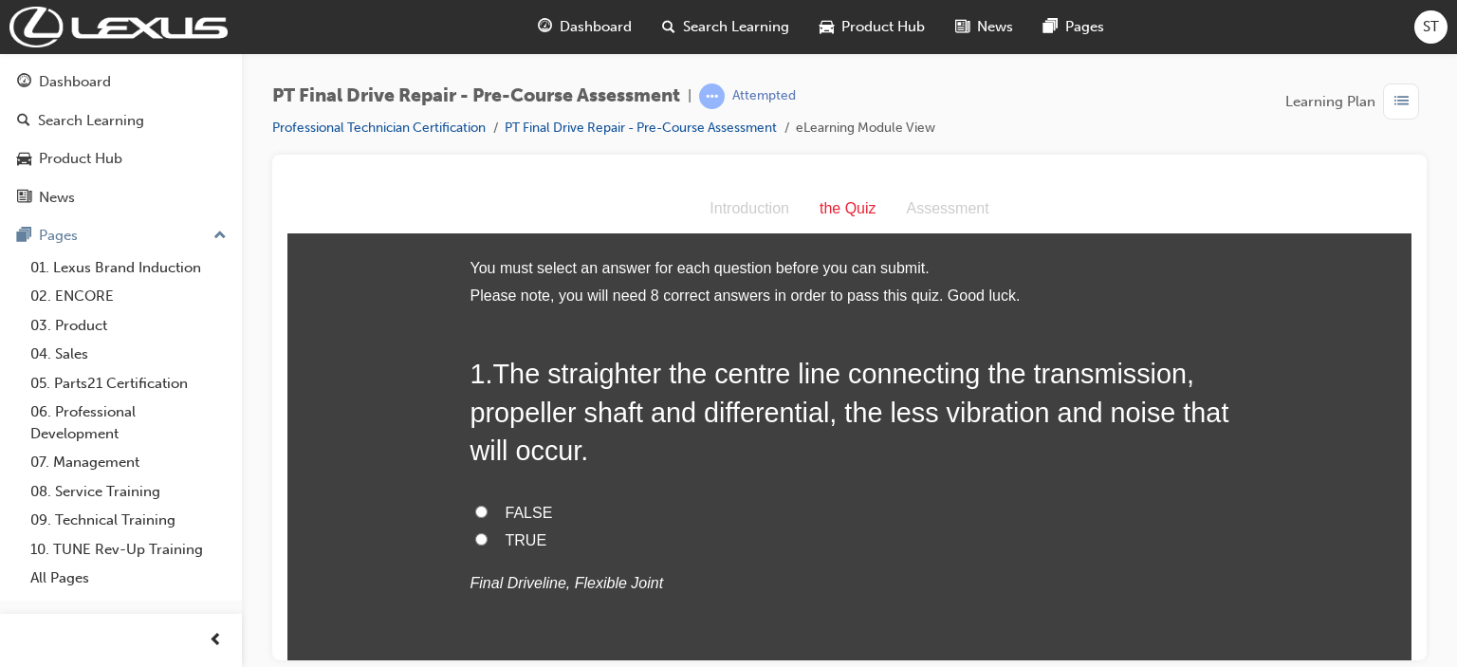
click at [493, 539] on label "TRUE" at bounding box center [849, 540] width 759 height 28
click at [488, 539] on input "TRUE" at bounding box center [481, 538] width 12 height 12
radio input "true"
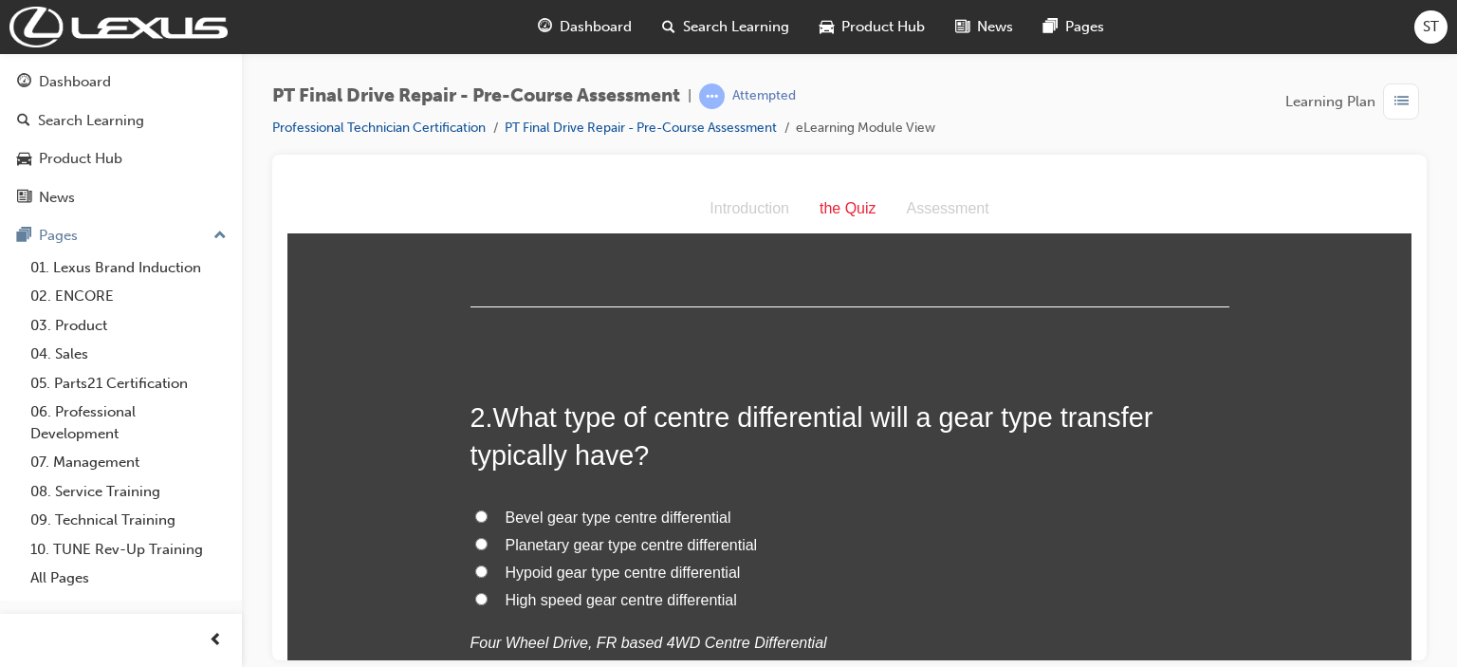
scroll to position [417, 0]
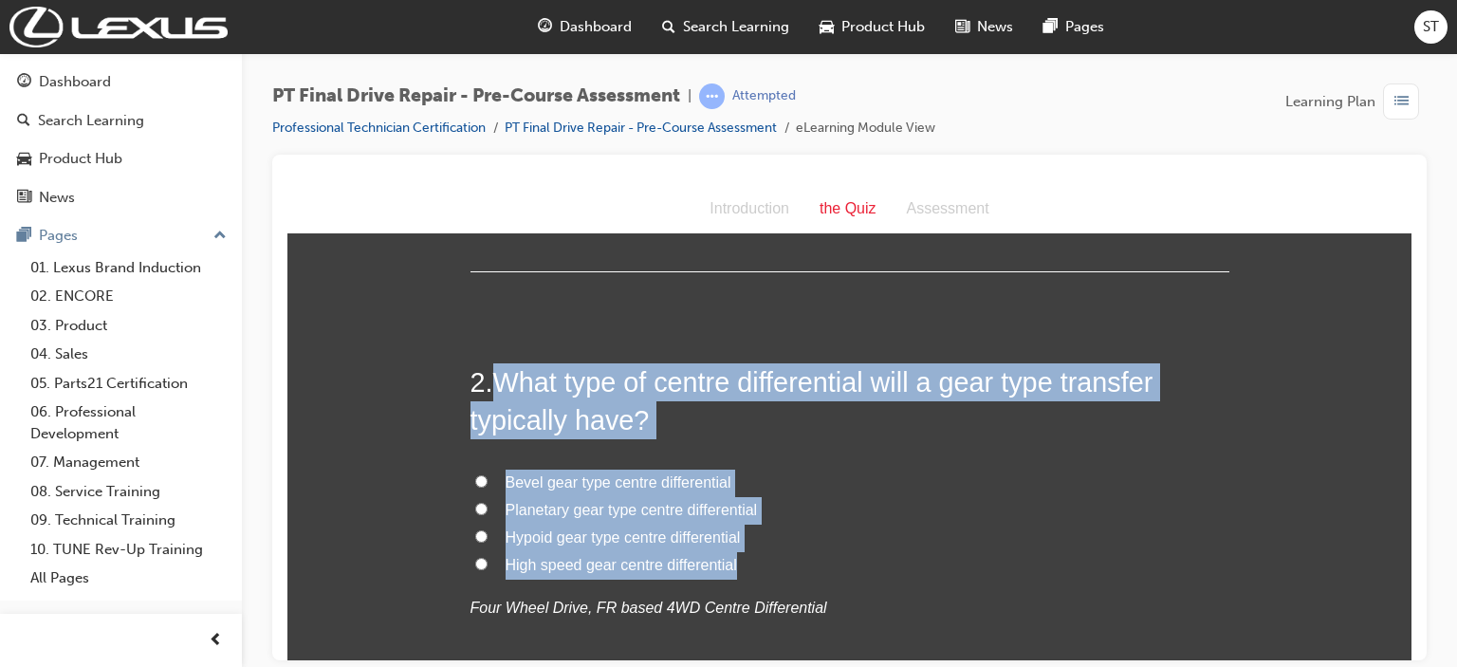
drag, startPoint x: 489, startPoint y: 379, endPoint x: 741, endPoint y: 571, distance: 316.8
click at [741, 571] on div "2 . What type of centre differential will a gear type transfer typically have? …" at bounding box center [849, 537] width 759 height 351
click at [475, 477] on input "Bevel gear type centre differential" at bounding box center [481, 480] width 12 height 12
radio input "true"
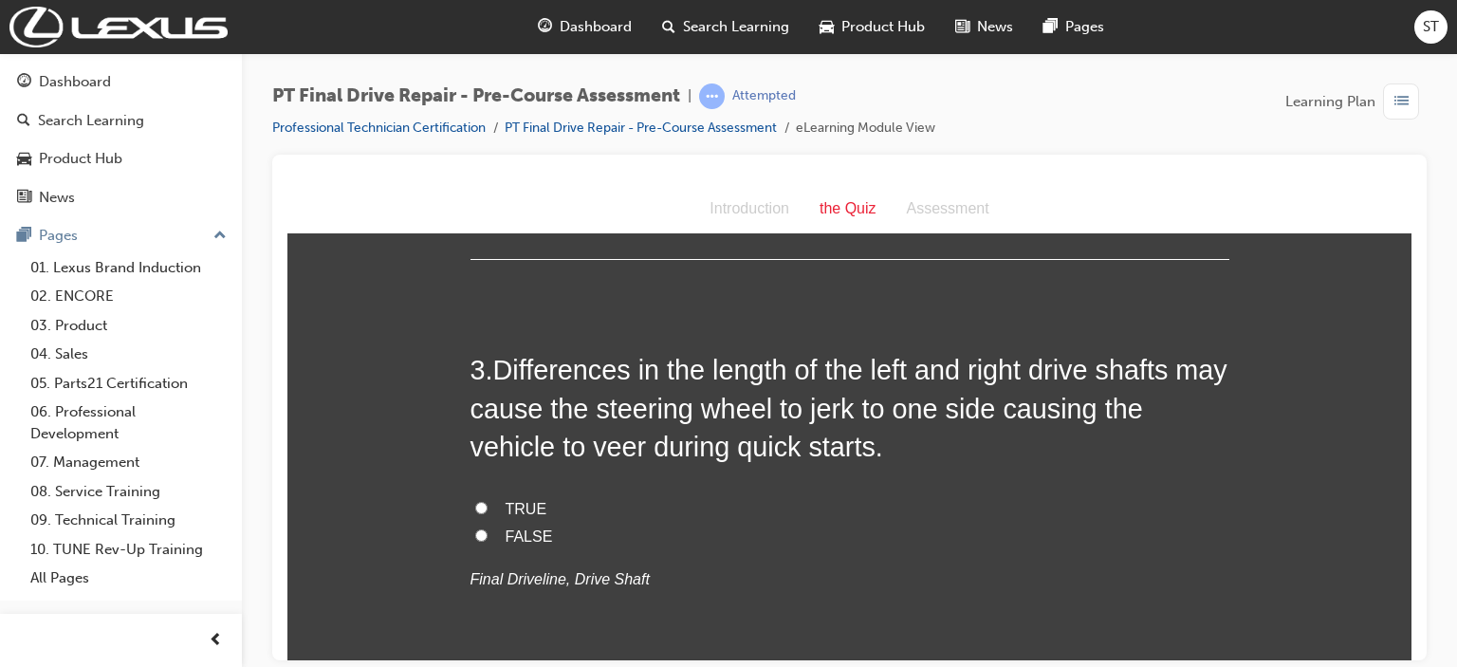
scroll to position [873, 0]
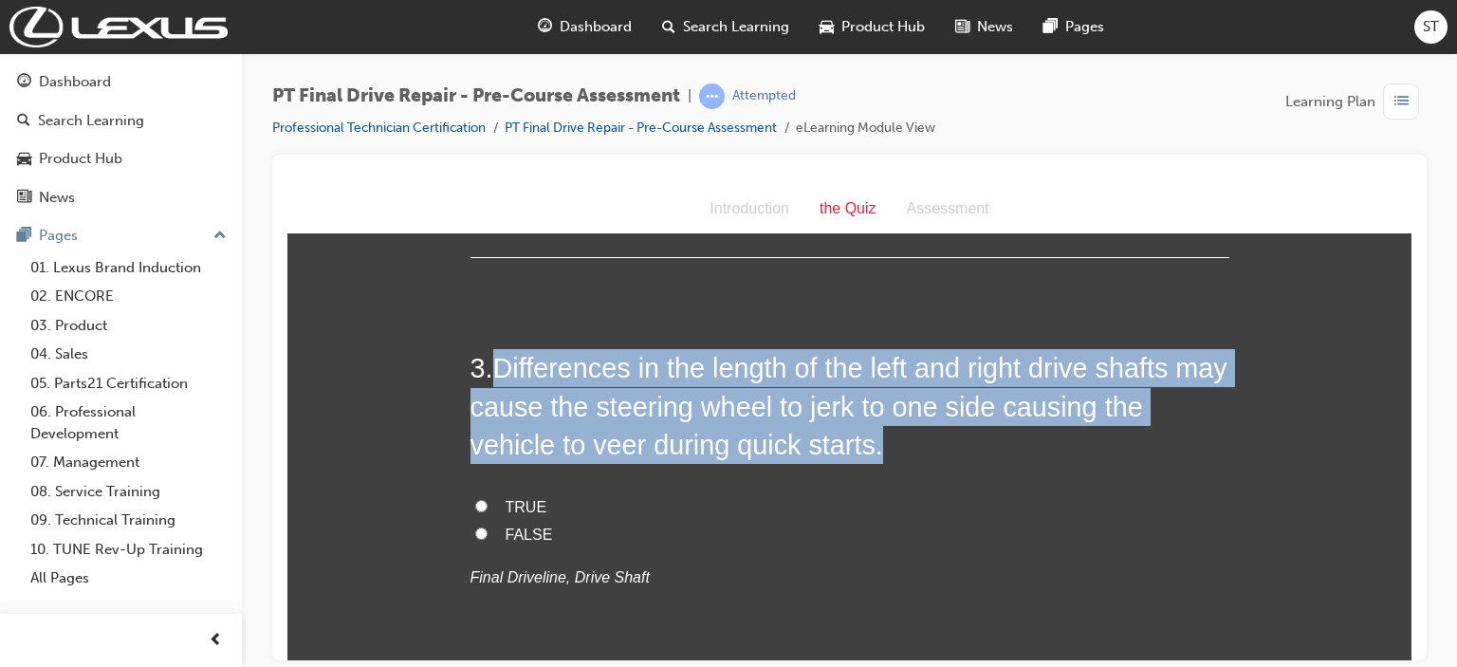
drag, startPoint x: 491, startPoint y: 360, endPoint x: 899, endPoint y: 448, distance: 417.1
click at [899, 448] on h2 "3 . Differences in the length of the left and right drive shafts may cause the …" at bounding box center [849, 405] width 759 height 115
click at [475, 506] on input "TRUE" at bounding box center [481, 505] width 12 height 12
radio input "true"
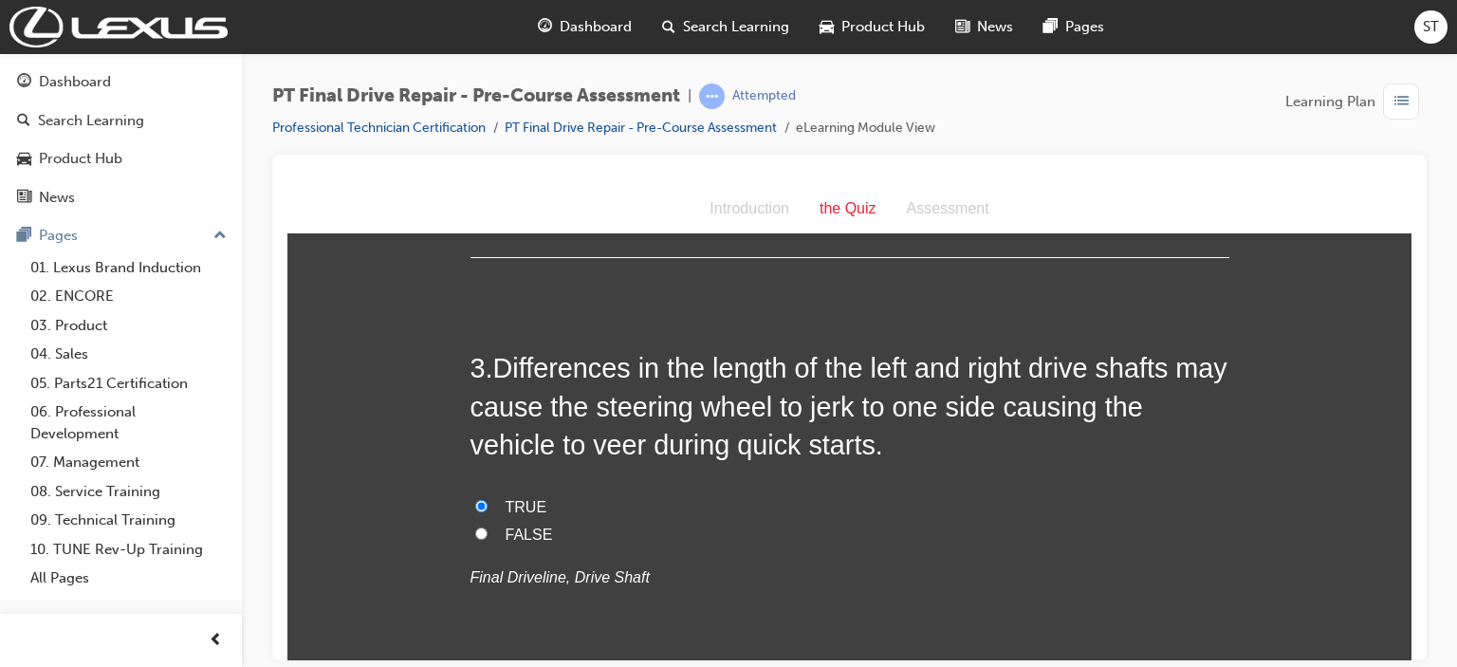
click at [972, 578] on p "Final Driveline, Drive Shaft" at bounding box center [849, 577] width 759 height 28
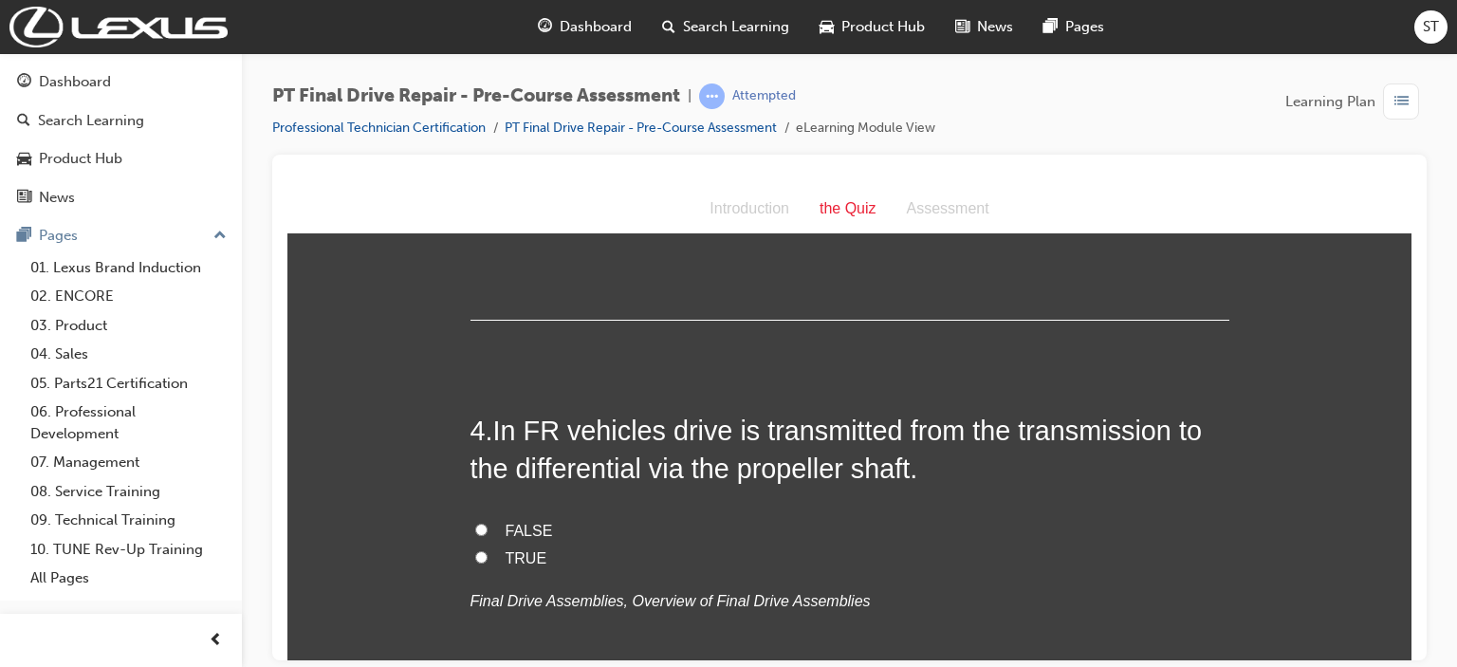
scroll to position [1252, 0]
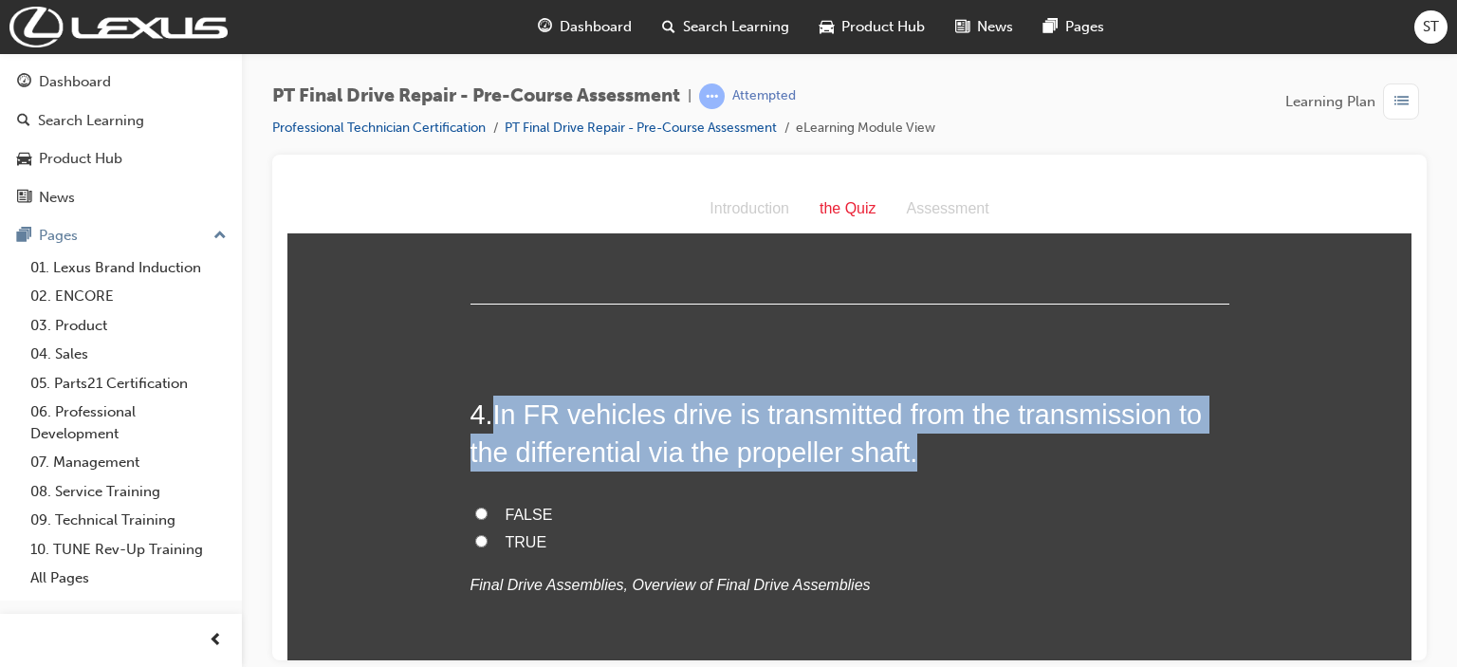
drag, startPoint x: 490, startPoint y: 415, endPoint x: 930, endPoint y: 457, distance: 441.3
click at [930, 457] on h2 "4 . In FR vehicles drive is transmitted from the transmission to the differenti…" at bounding box center [849, 433] width 759 height 77
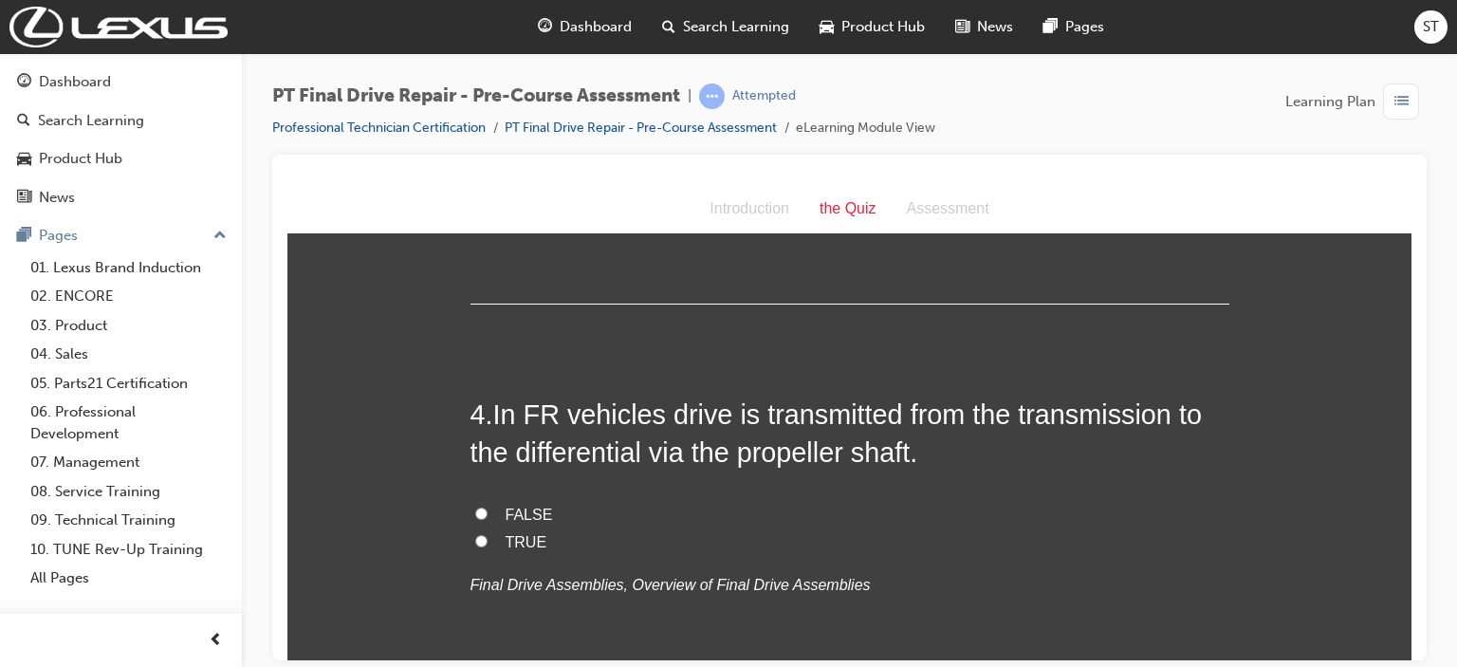
click at [488, 538] on label "TRUE" at bounding box center [849, 542] width 759 height 28
click at [488, 538] on input "TRUE" at bounding box center [481, 540] width 12 height 12
radio input "true"
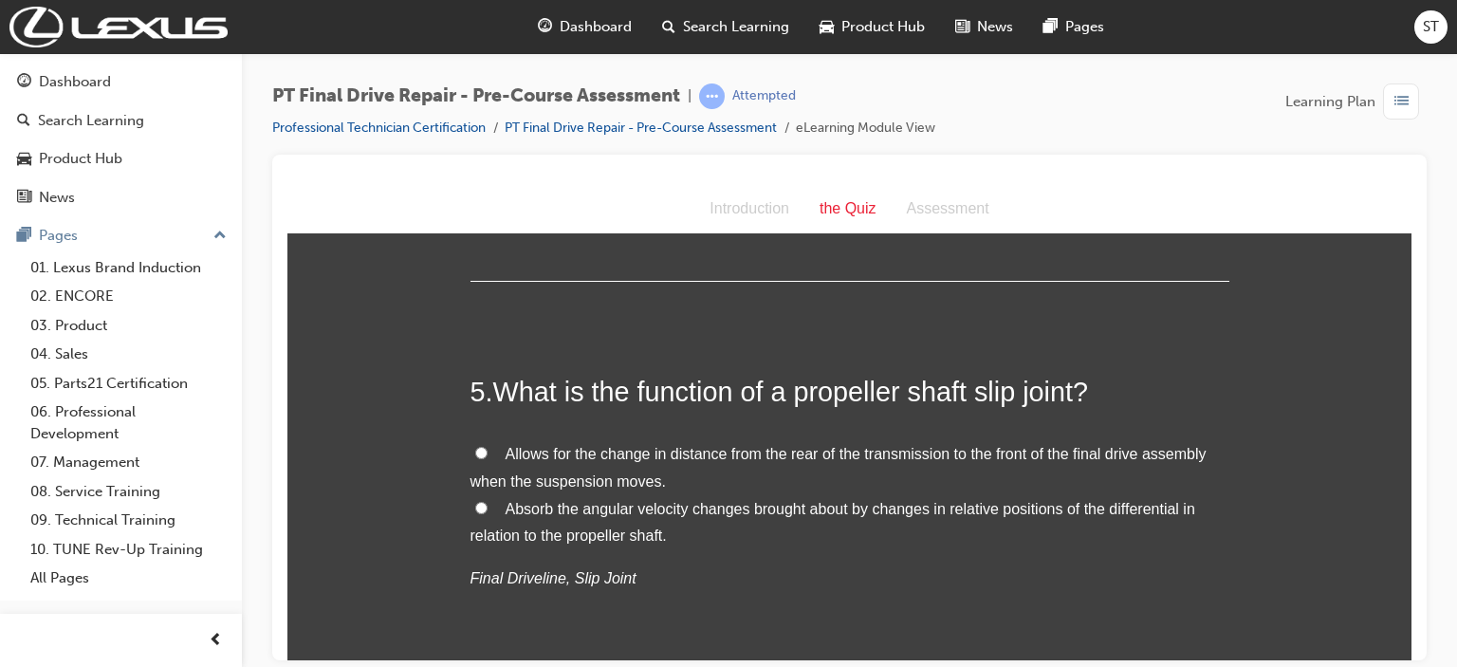
scroll to position [1707, 0]
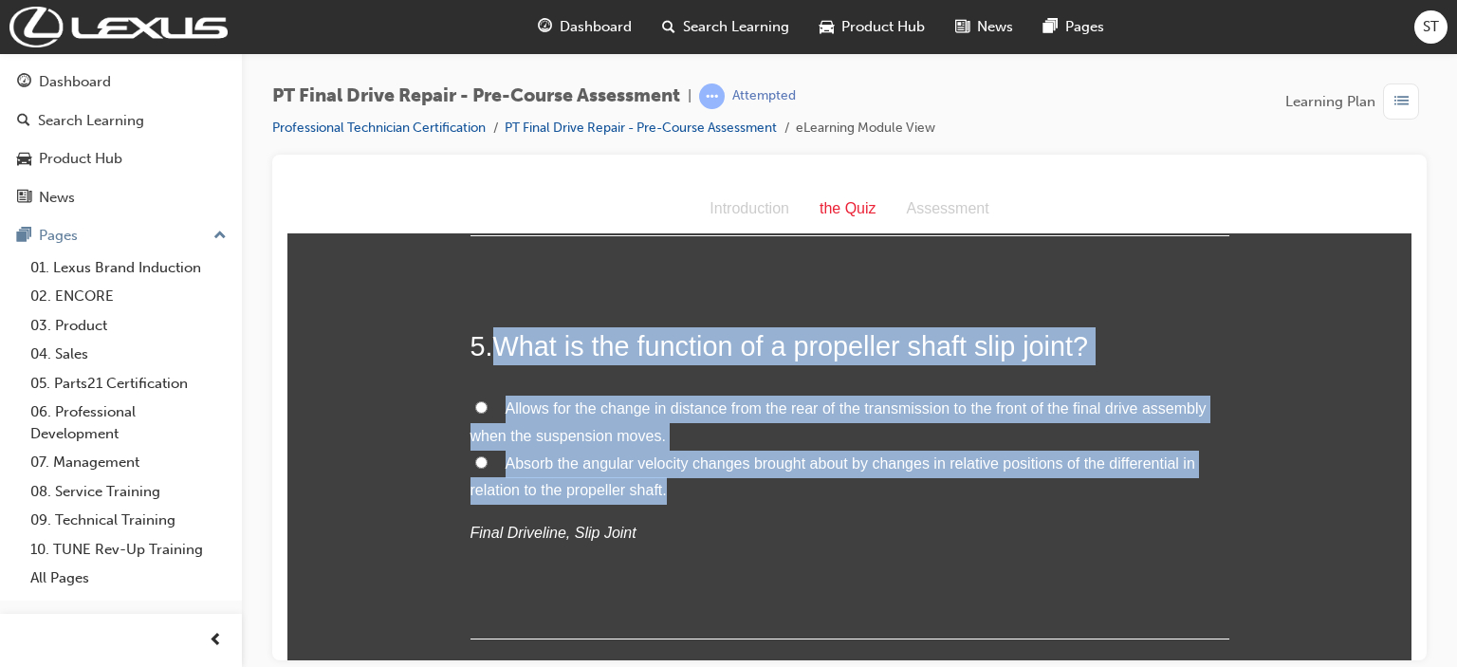
drag, startPoint x: 490, startPoint y: 339, endPoint x: 751, endPoint y: 476, distance: 294.9
click at [751, 476] on div "5 . What is the function of a propeller shaft slip joint? Allows for the change…" at bounding box center [849, 482] width 759 height 312
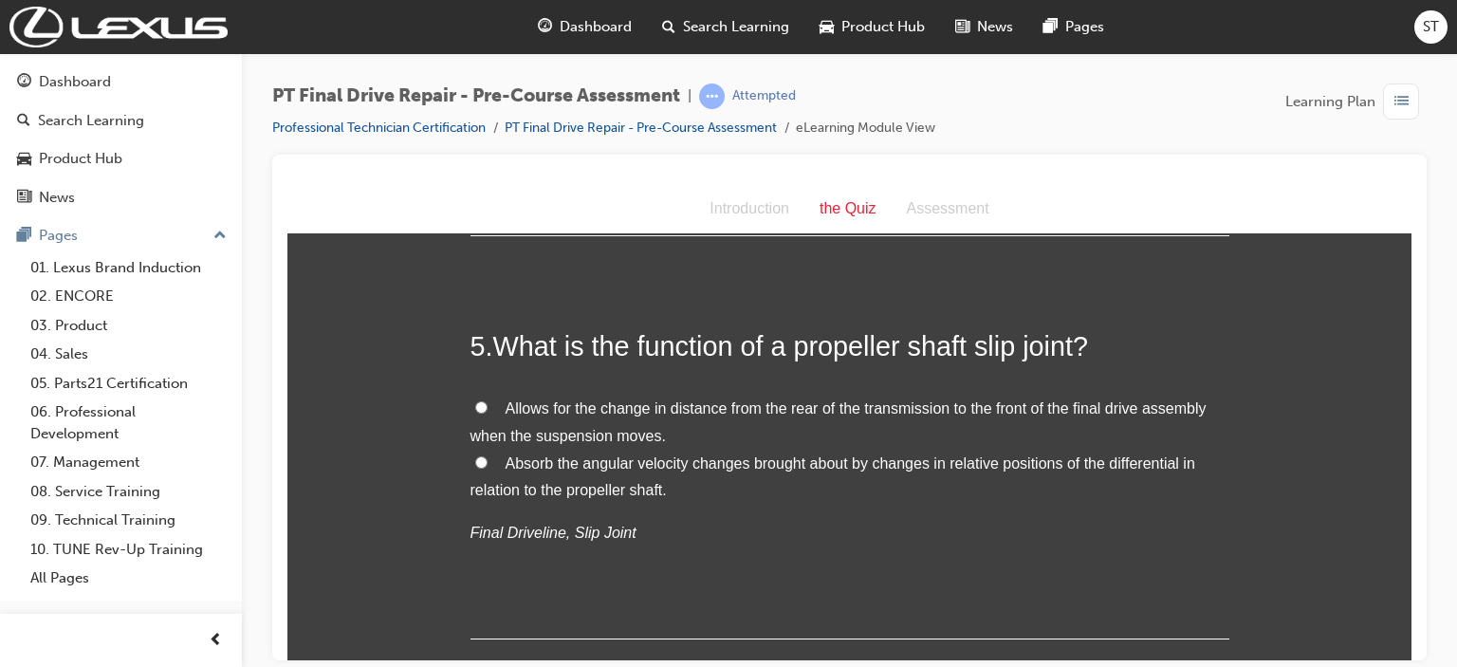
click at [341, 357] on div "You must select an answer for each question before you can submit. Please note,…" at bounding box center [849, 632] width 1124 height 4171
click at [475, 408] on input "Allows for the change in distance from the rear of the transmission to the fron…" at bounding box center [481, 406] width 12 height 12
radio input "true"
click at [849, 468] on span "Absorb the angular velocity changes brought about by changes in relative positi…" at bounding box center [832, 476] width 725 height 44
click at [488, 468] on input "Absorb the angular velocity changes brought about by changes in relative positi…" at bounding box center [481, 461] width 12 height 12
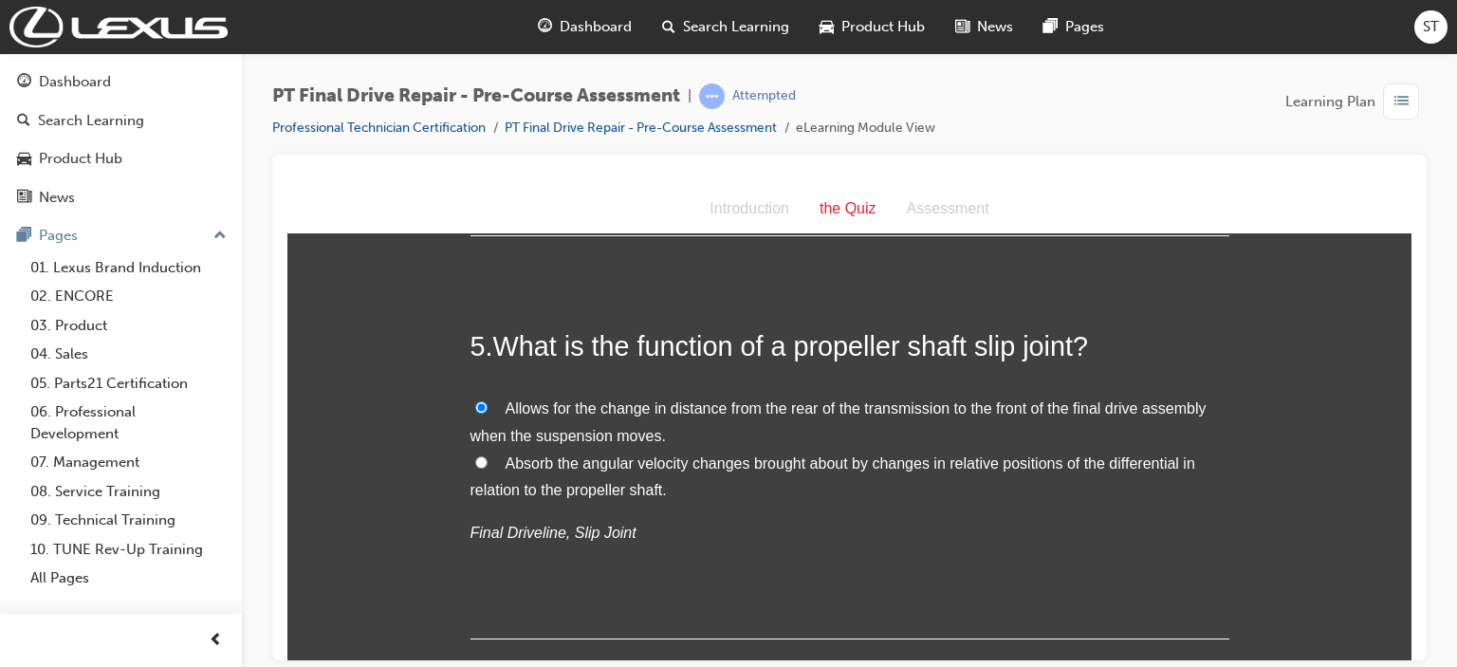
radio input "true"
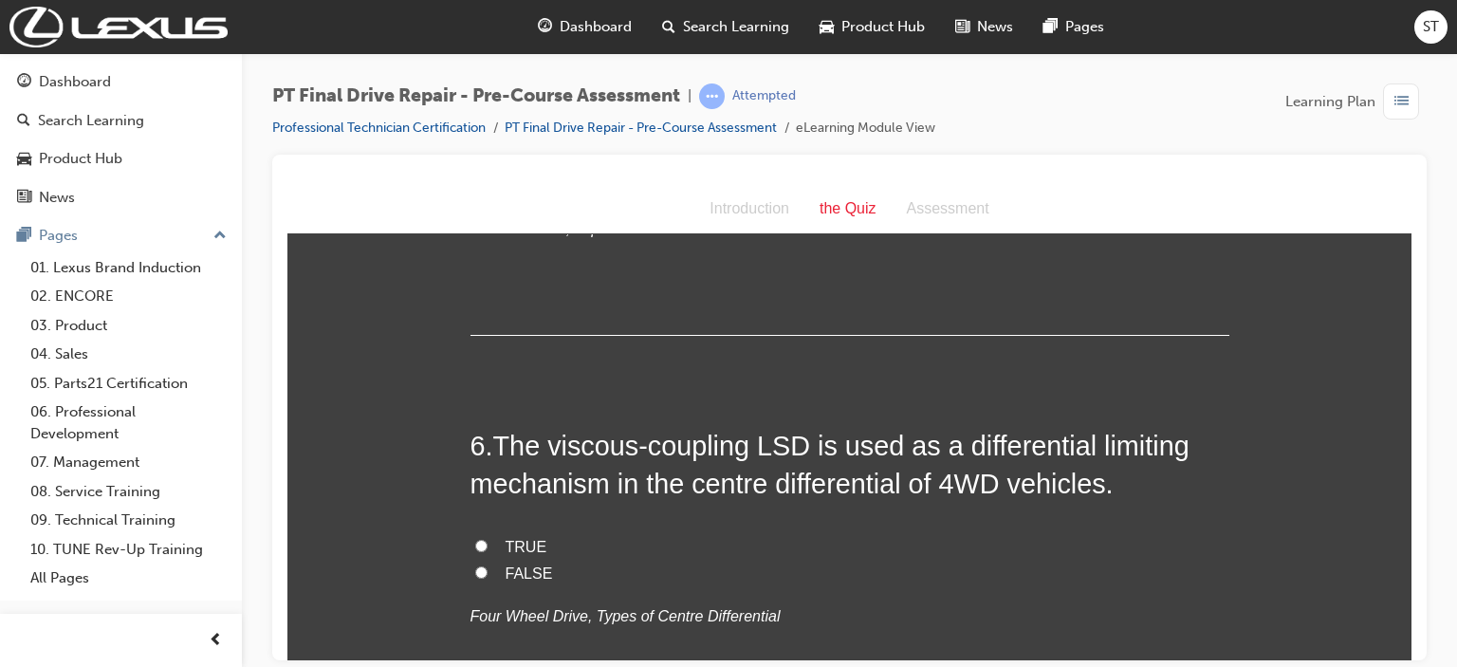
scroll to position [2049, 0]
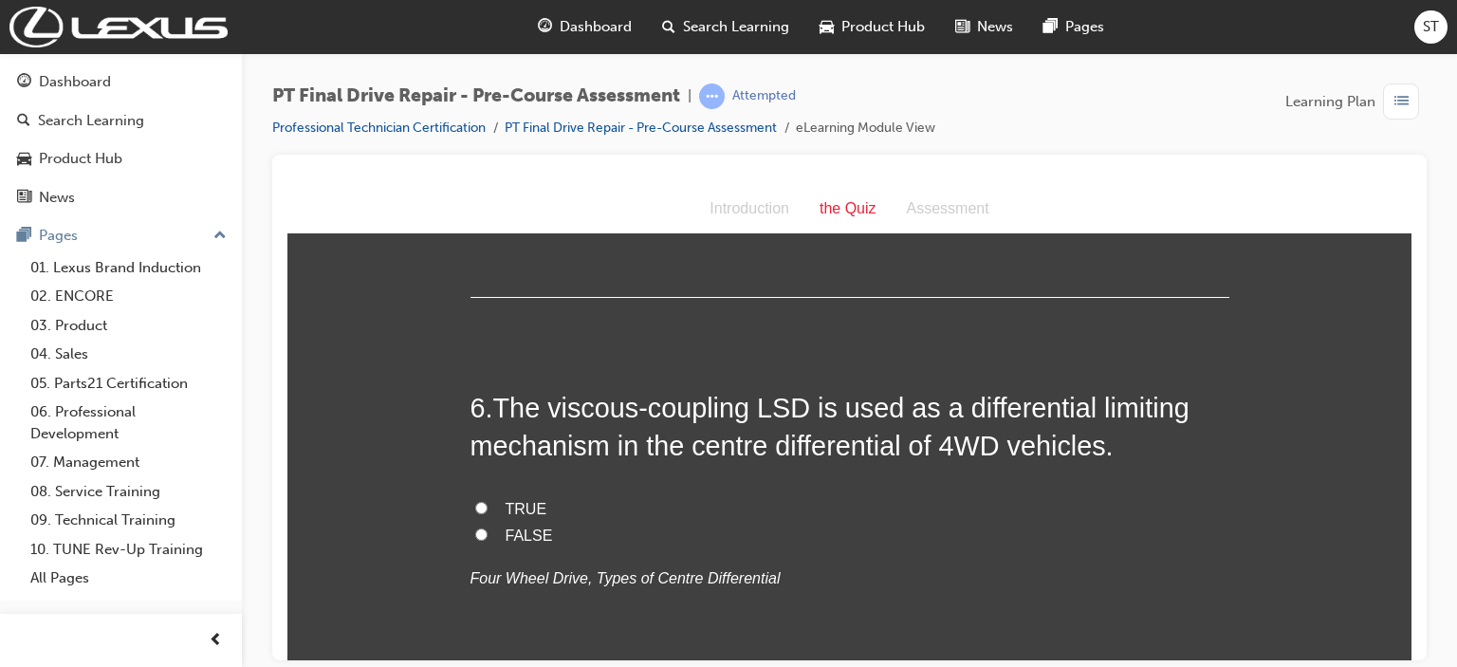
drag, startPoint x: 463, startPoint y: 402, endPoint x: 492, endPoint y: 408, distance: 30.0
click at [492, 408] on h2 "6 . The viscous-coupling LSD is used as a differential limiting mechanism in th…" at bounding box center [849, 426] width 759 height 77
click at [492, 408] on span "The viscous-coupling LSD is used as a differential limiting mechanism in the ce…" at bounding box center [829, 426] width 719 height 68
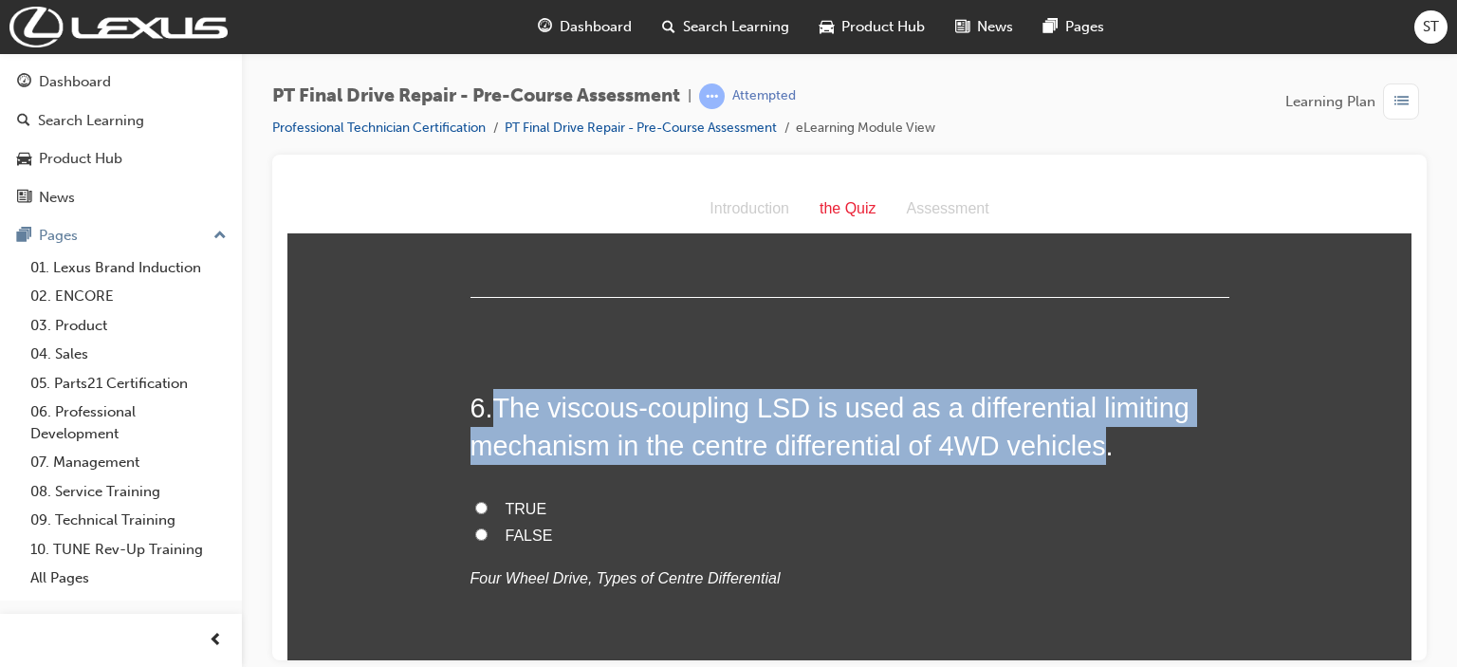
drag, startPoint x: 492, startPoint y: 408, endPoint x: 1093, endPoint y: 448, distance: 601.8
click at [1093, 448] on span "The viscous-coupling LSD is used as a differential limiting mechanism in the ce…" at bounding box center [829, 426] width 719 height 68
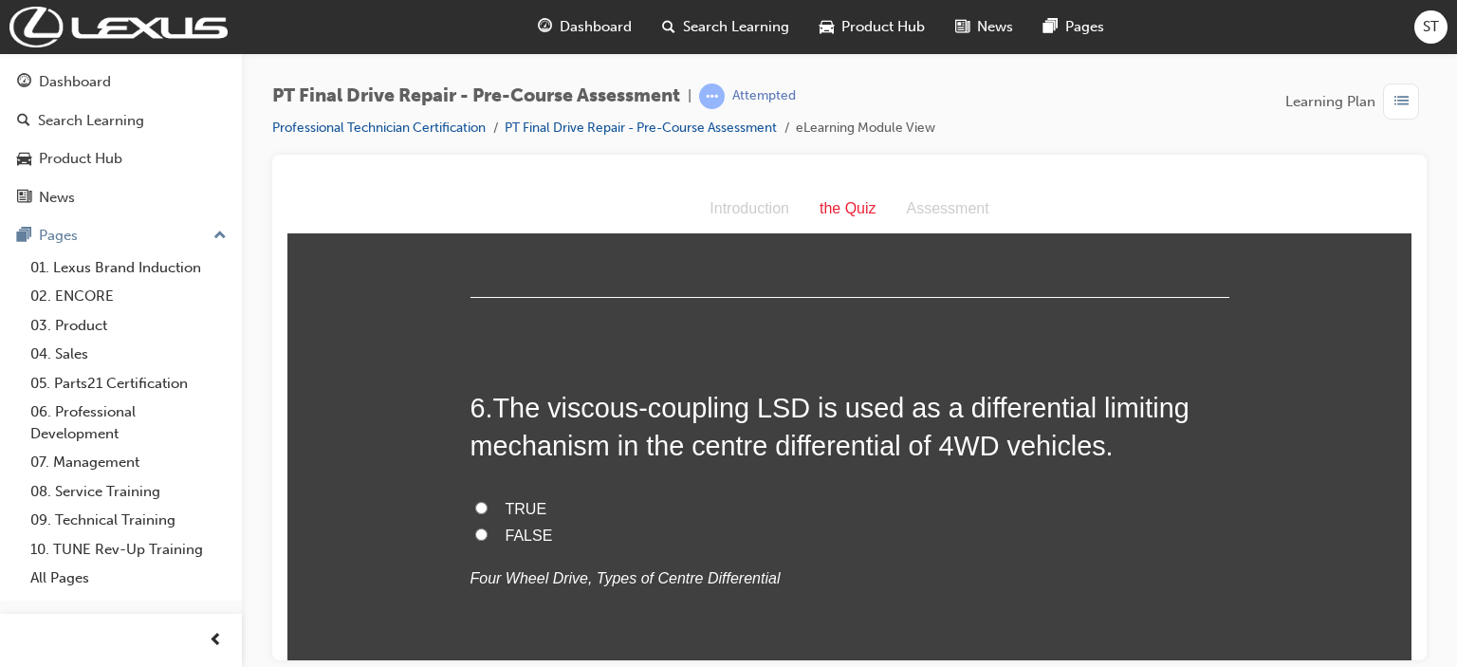
click at [507, 509] on span "TRUE" at bounding box center [527, 508] width 42 height 16
click at [488, 509] on input "TRUE" at bounding box center [481, 507] width 12 height 12
radio input "true"
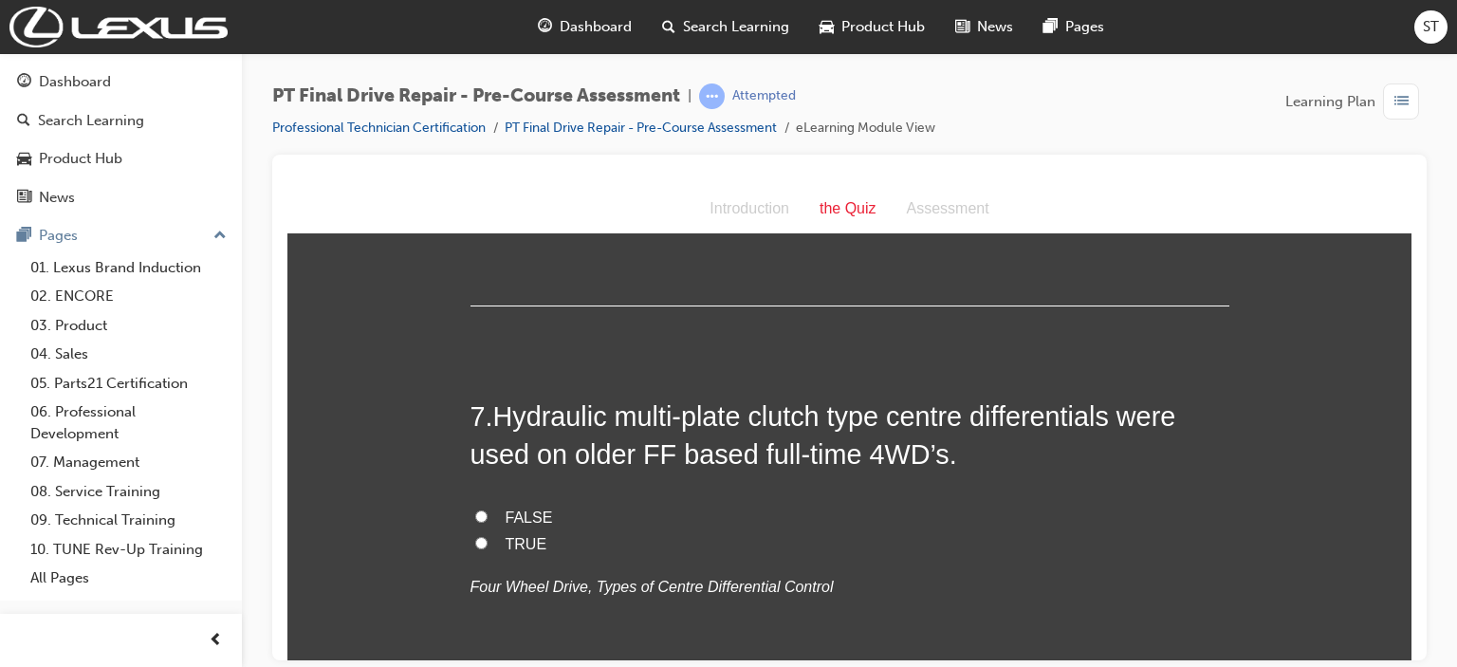
scroll to position [2428, 0]
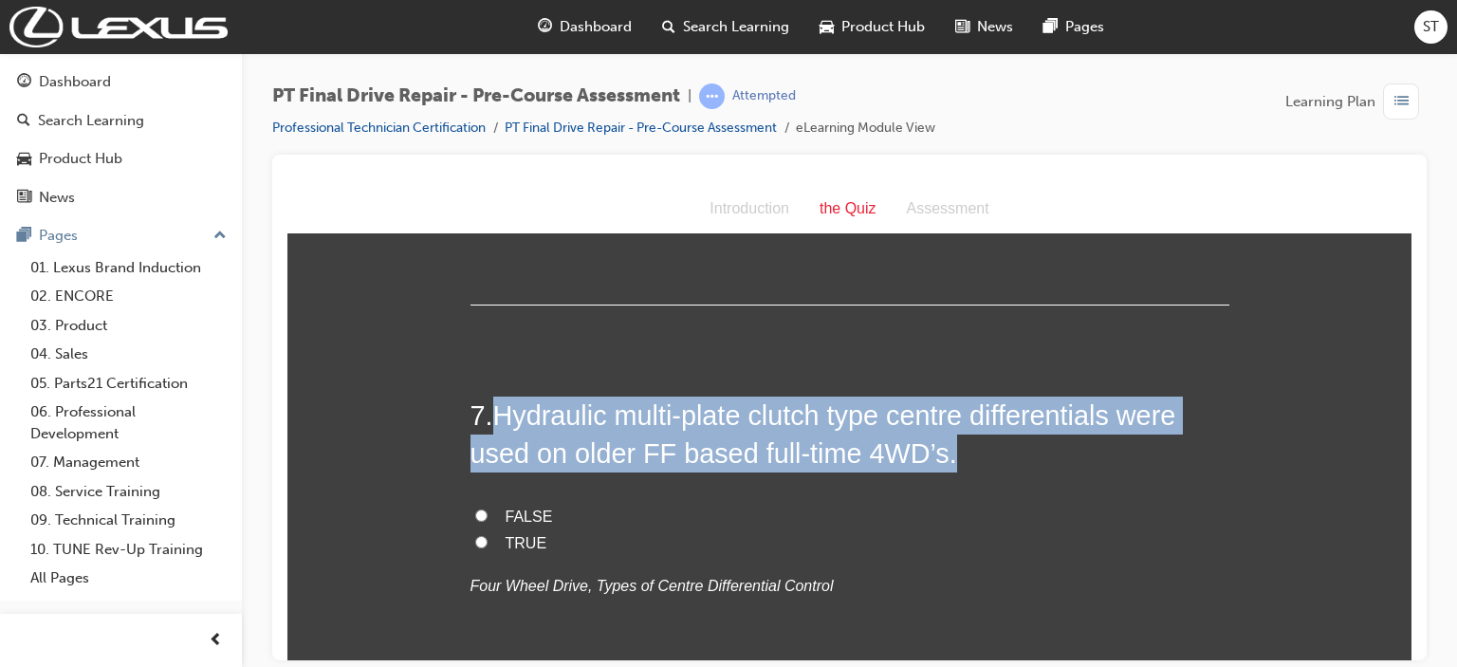
drag, startPoint x: 489, startPoint y: 413, endPoint x: 994, endPoint y: 456, distance: 506.5
click at [994, 456] on h2 "7 . Hydraulic multi-plate clutch type centre differentials were used on older F…" at bounding box center [849, 434] width 759 height 77
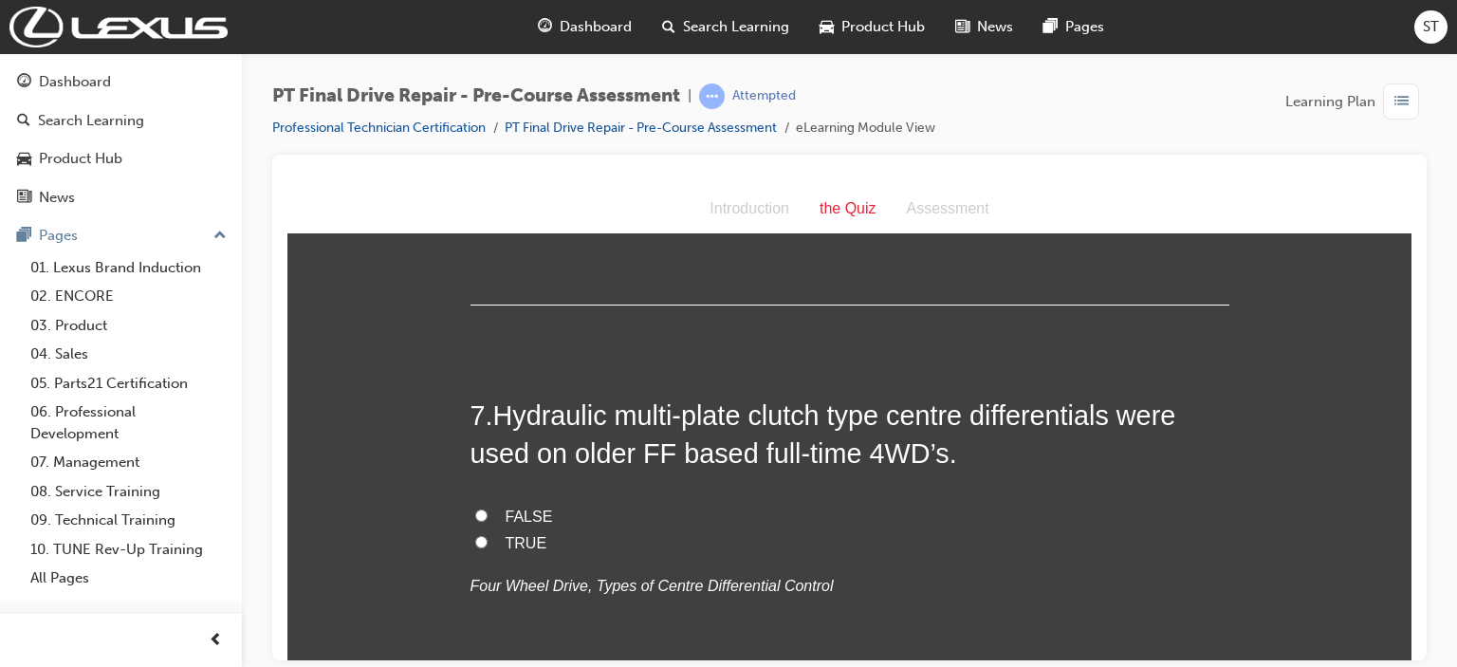
click at [512, 547] on span "TRUE" at bounding box center [527, 542] width 42 height 16
click at [488, 547] on input "TRUE" at bounding box center [481, 541] width 12 height 12
radio input "true"
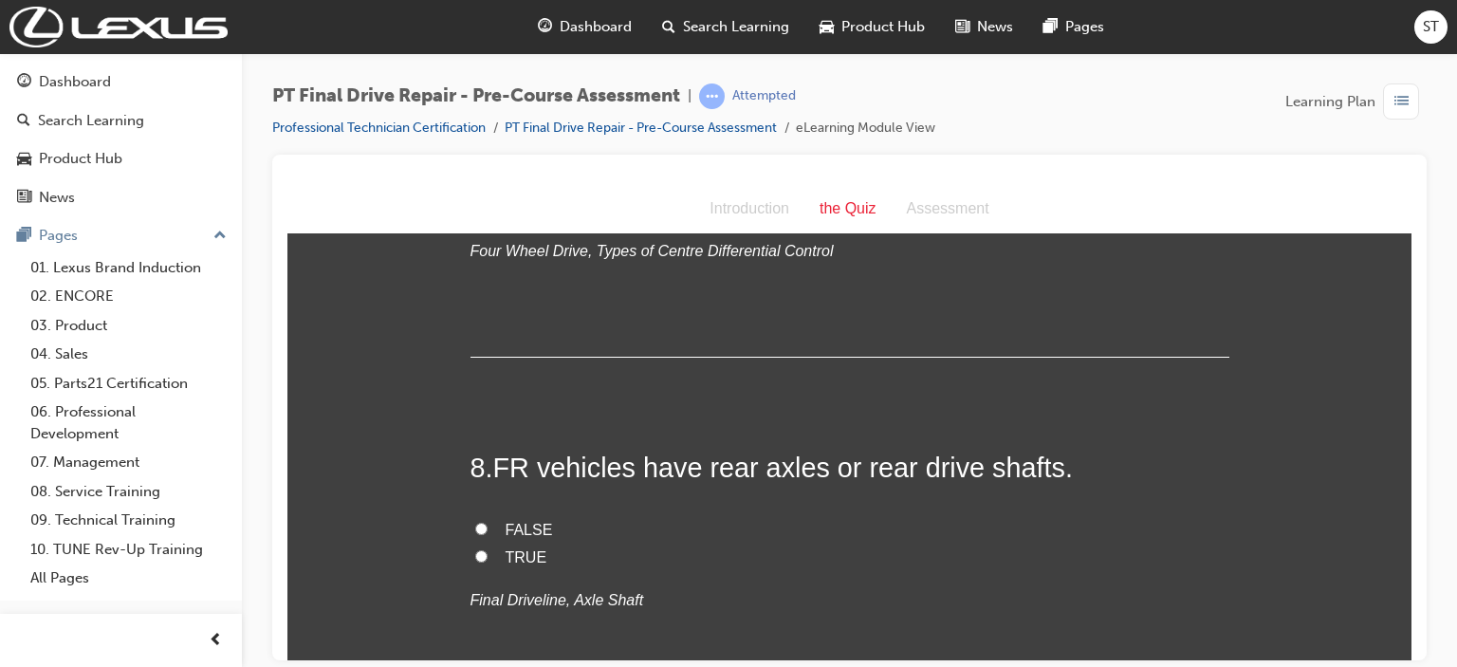
scroll to position [2808, 0]
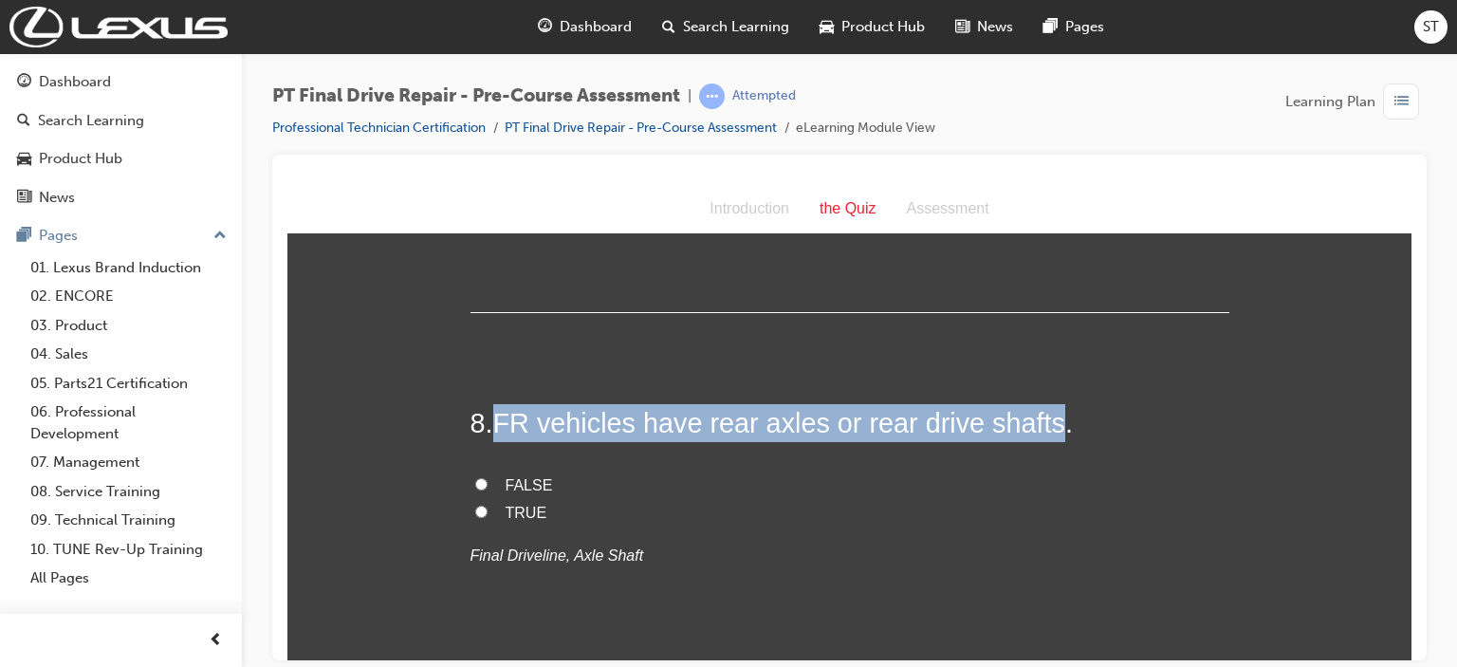
drag, startPoint x: 489, startPoint y: 419, endPoint x: 1044, endPoint y: 422, distance: 555.9
click at [1044, 422] on h2 "8 . FR vehicles have rear axles or rear drive shafts." at bounding box center [849, 422] width 759 height 38
click at [475, 506] on input "TRUE" at bounding box center [481, 511] width 12 height 12
radio input "true"
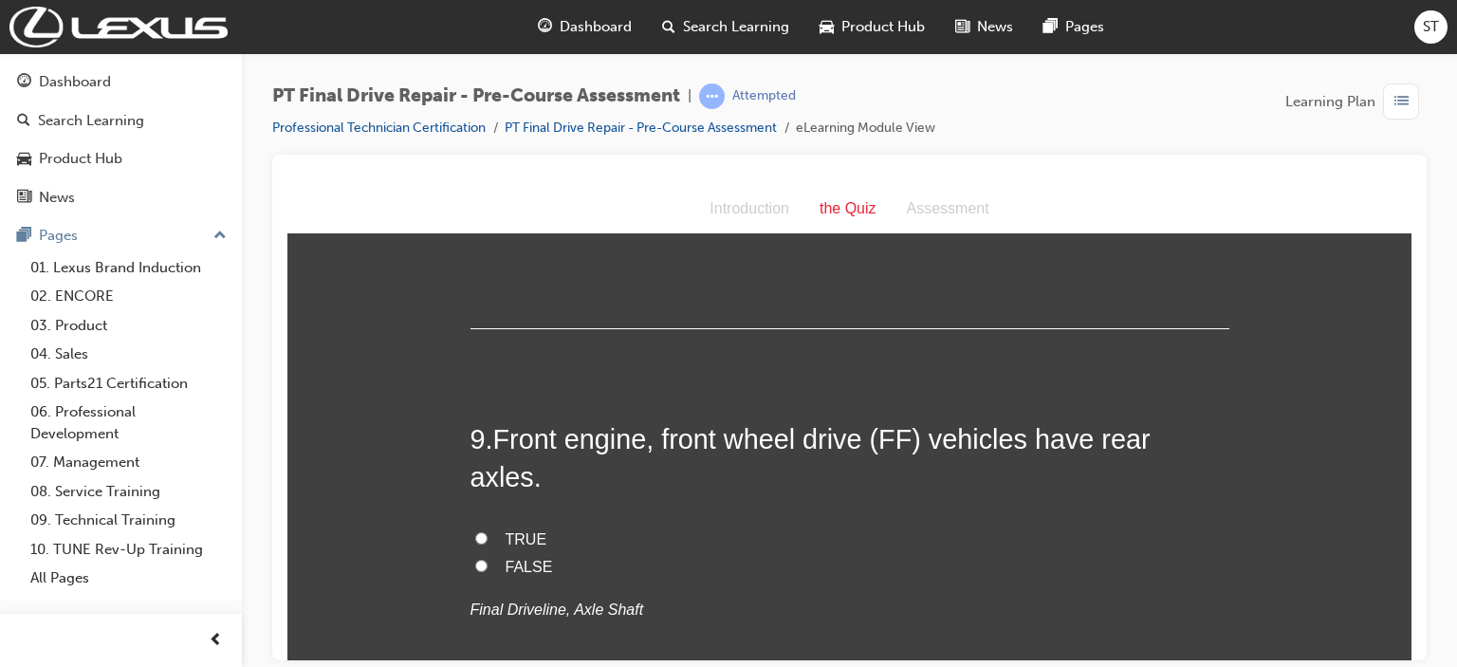
scroll to position [3149, 0]
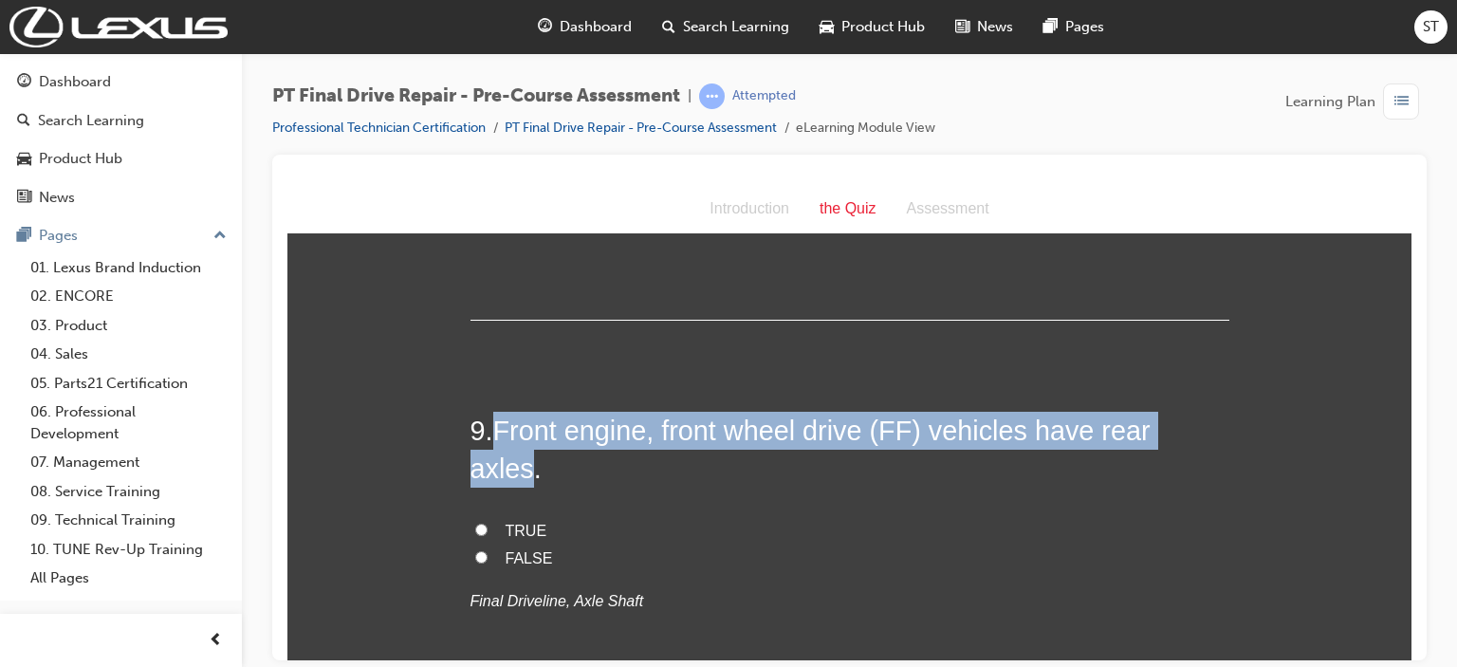
drag, startPoint x: 491, startPoint y: 422, endPoint x: 1208, endPoint y: 437, distance: 717.3
click at [1098, 437] on span "Front engine, front wheel drive (FF) vehicles have rear axles." at bounding box center [810, 449] width 680 height 68
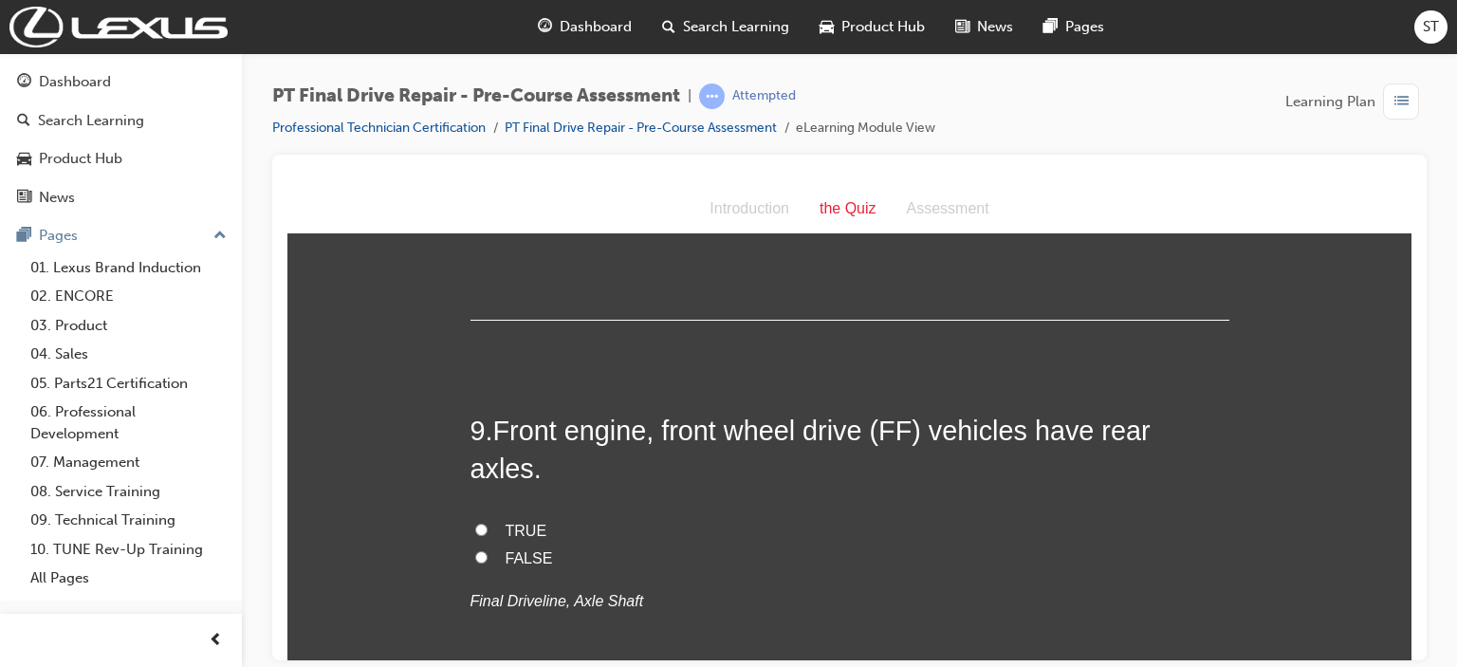
click at [506, 549] on span "FALSE" at bounding box center [529, 557] width 47 height 16
click at [488, 550] on input "FALSE" at bounding box center [481, 556] width 12 height 12
radio input "true"
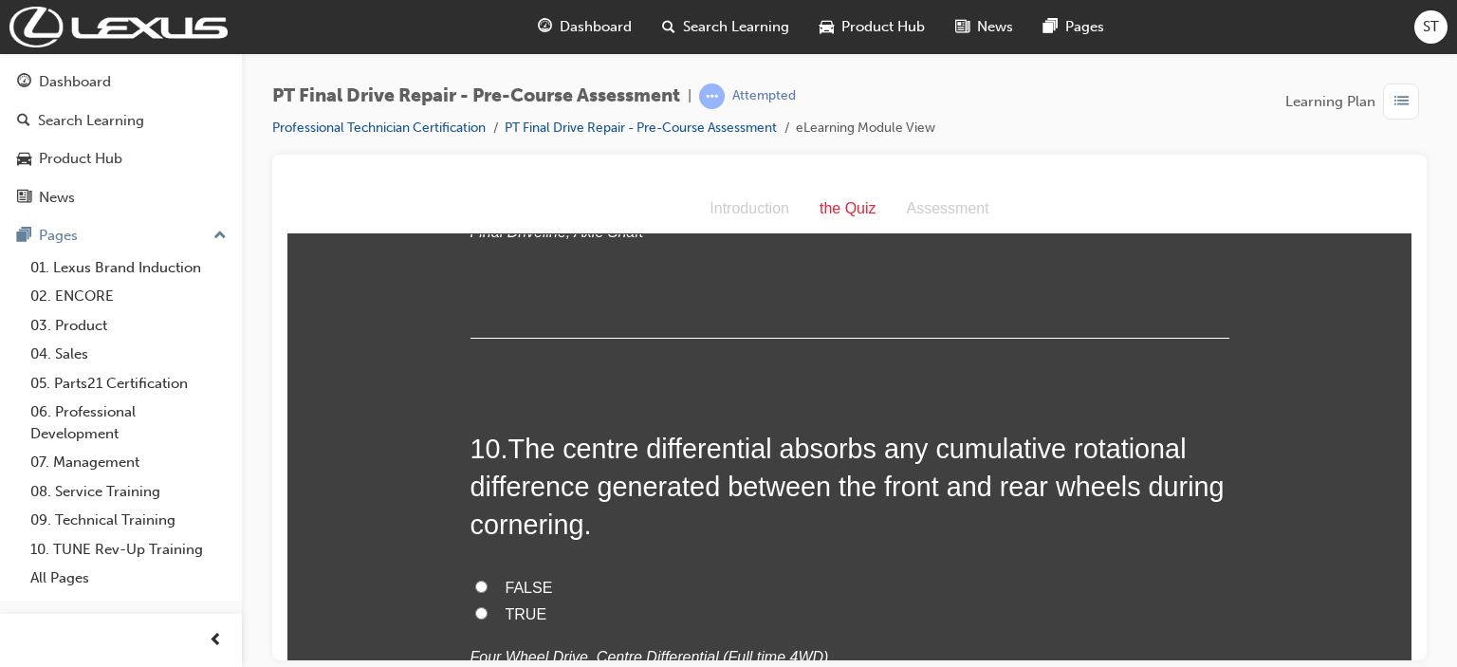
scroll to position [3529, 0]
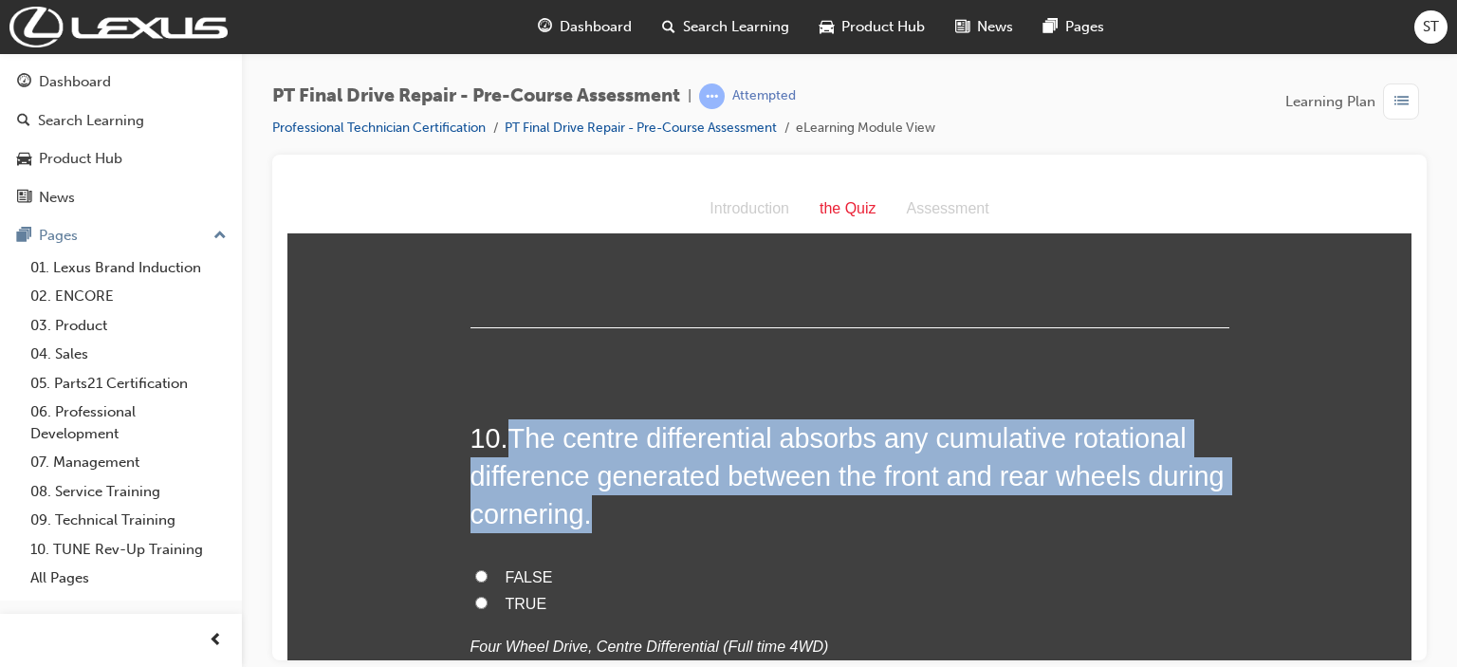
drag, startPoint x: 505, startPoint y: 397, endPoint x: 783, endPoint y: 477, distance: 289.4
click at [783, 477] on h2 "10 . The centre differential absorbs any cumulative rotational difference gener…" at bounding box center [849, 475] width 759 height 115
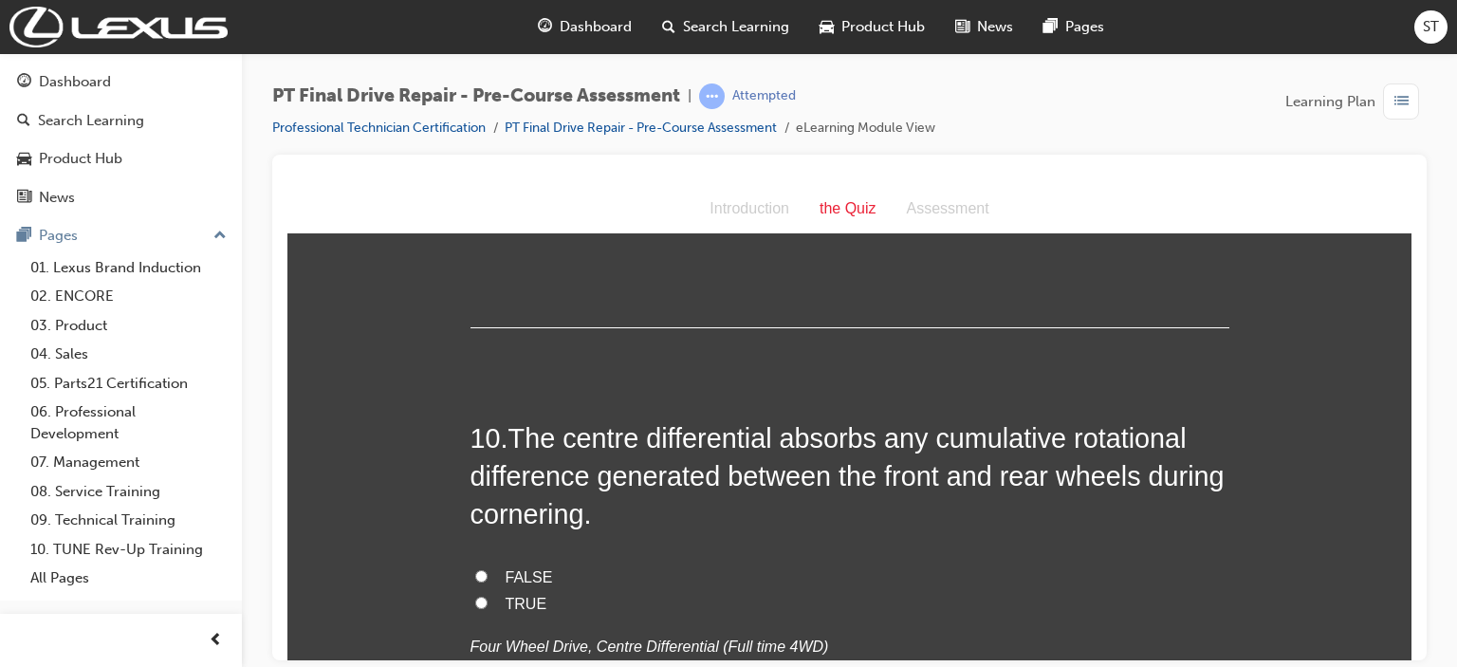
click at [470, 590] on label "TRUE" at bounding box center [849, 604] width 759 height 28
click at [475, 596] on input "TRUE" at bounding box center [481, 602] width 12 height 12
radio input "true"
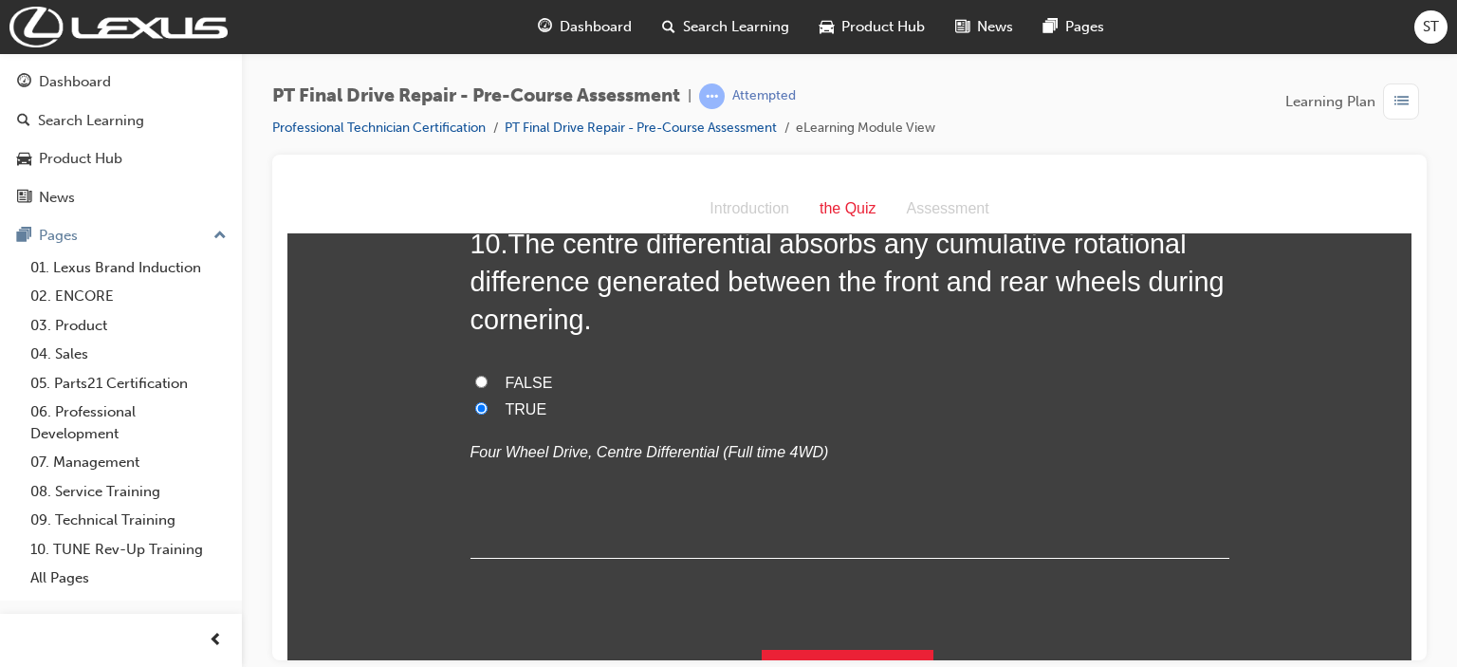
scroll to position [3724, 0]
click at [867, 648] on button "Submit Answers" at bounding box center [848, 674] width 173 height 53
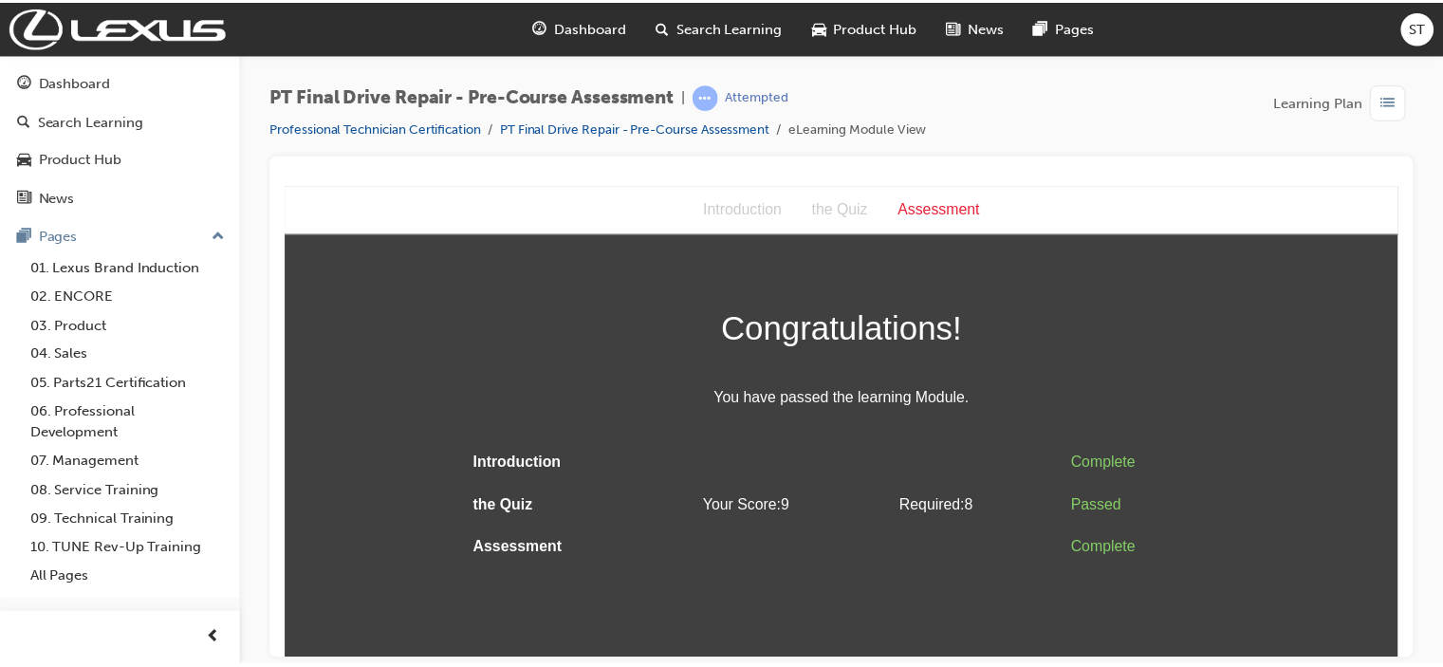
scroll to position [0, 0]
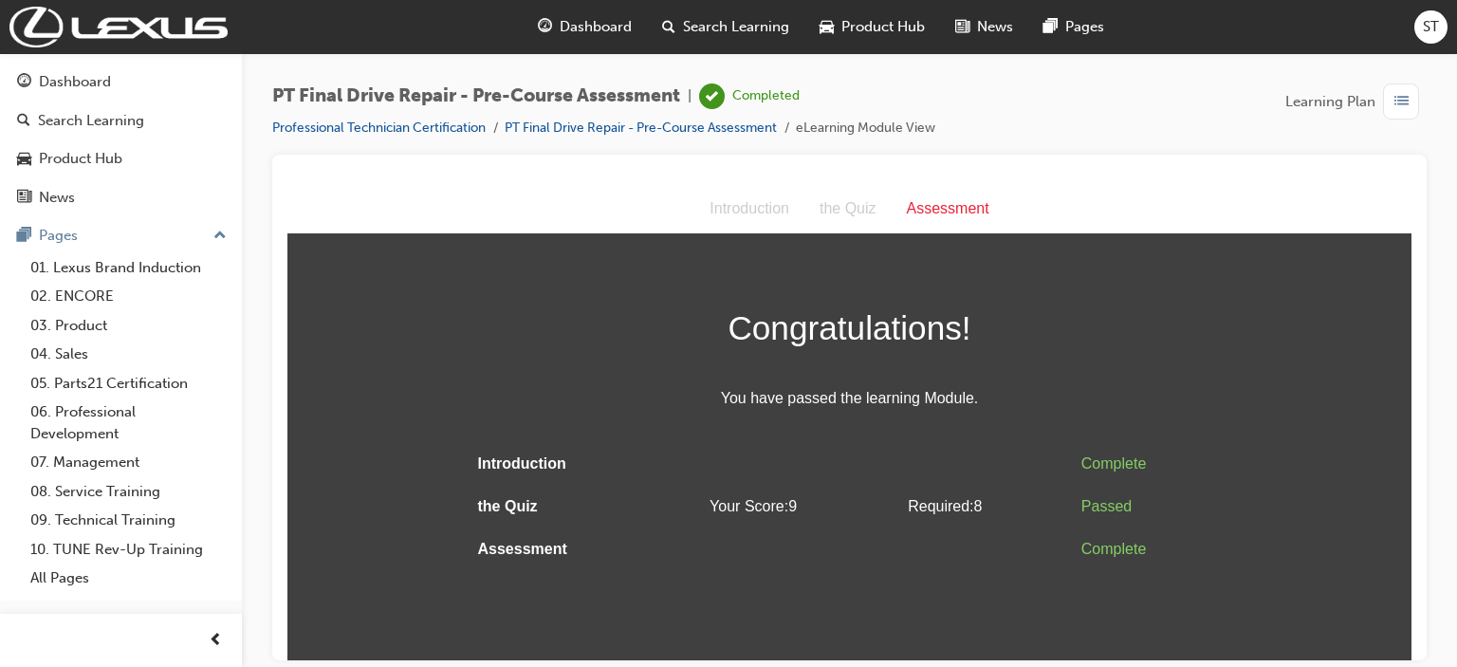
click at [581, 28] on span "Dashboard" at bounding box center [596, 27] width 72 height 22
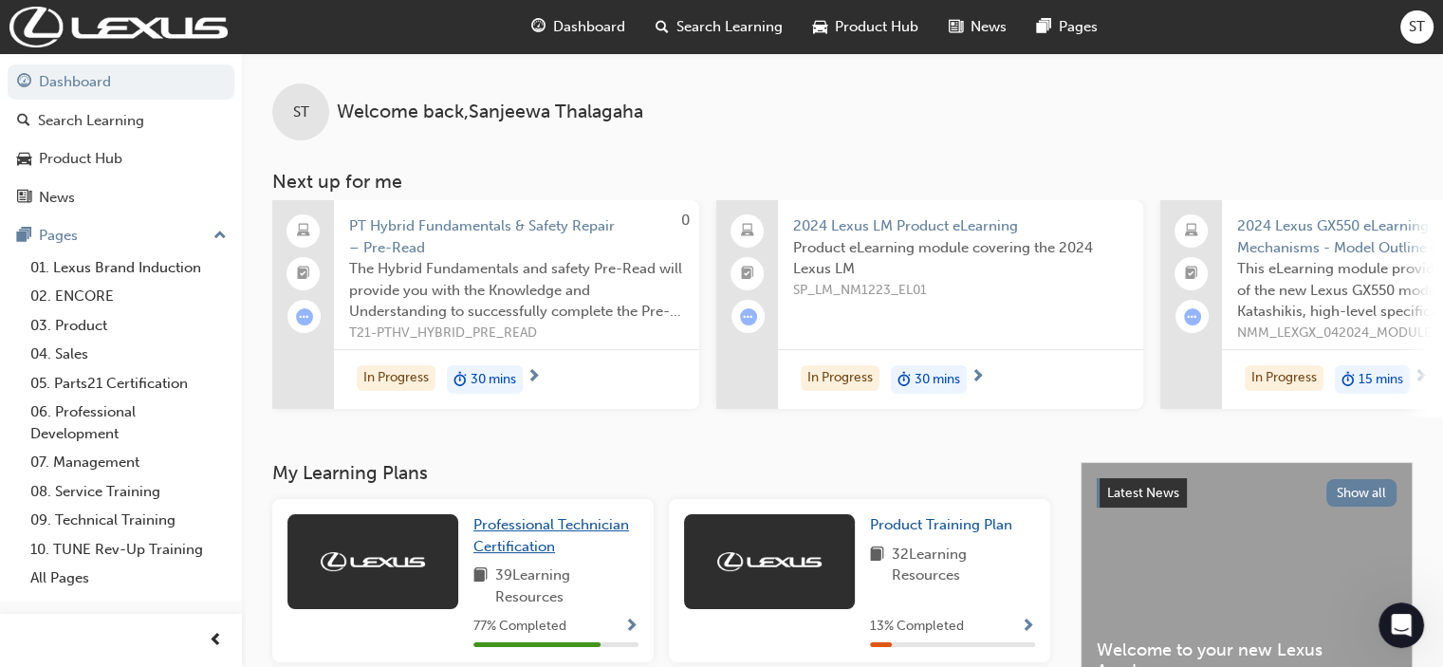
click at [513, 534] on span "Professional Technician Certification" at bounding box center [551, 535] width 156 height 39
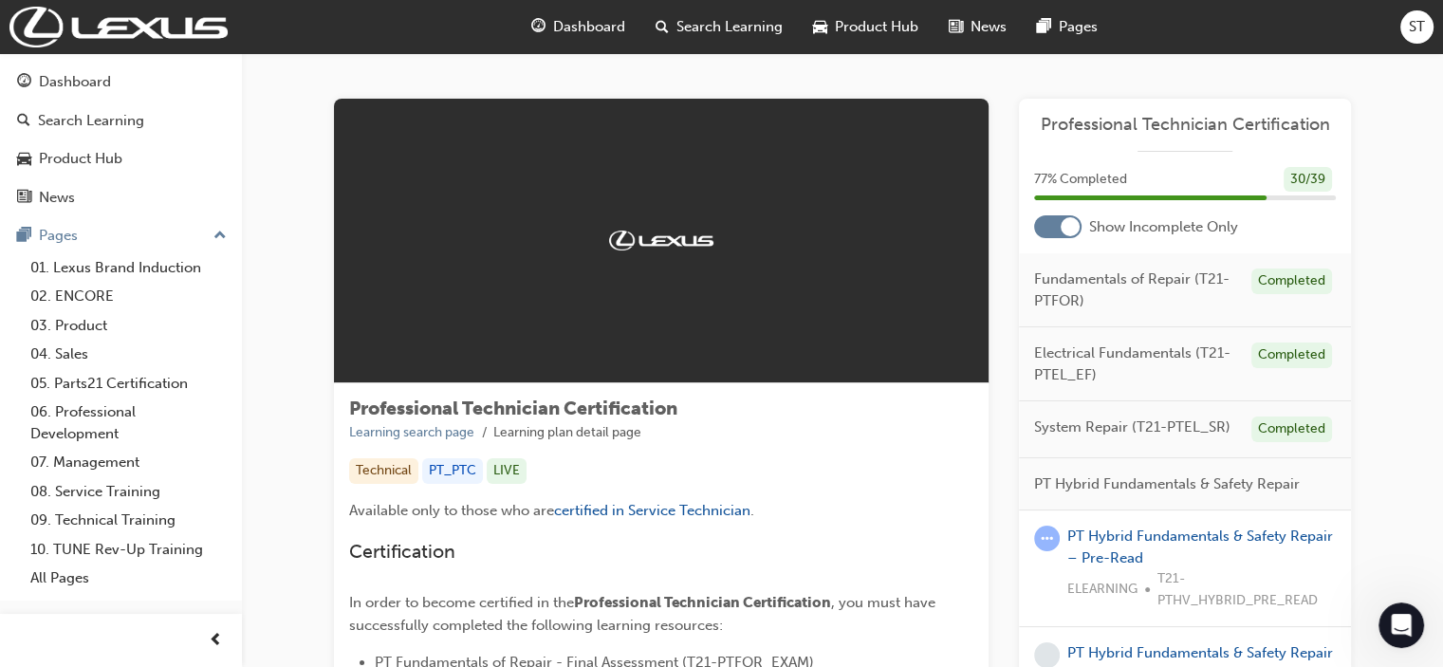
click at [909, 519] on p "Available only to those who are certified in Service Technician ." at bounding box center [661, 513] width 624 height 28
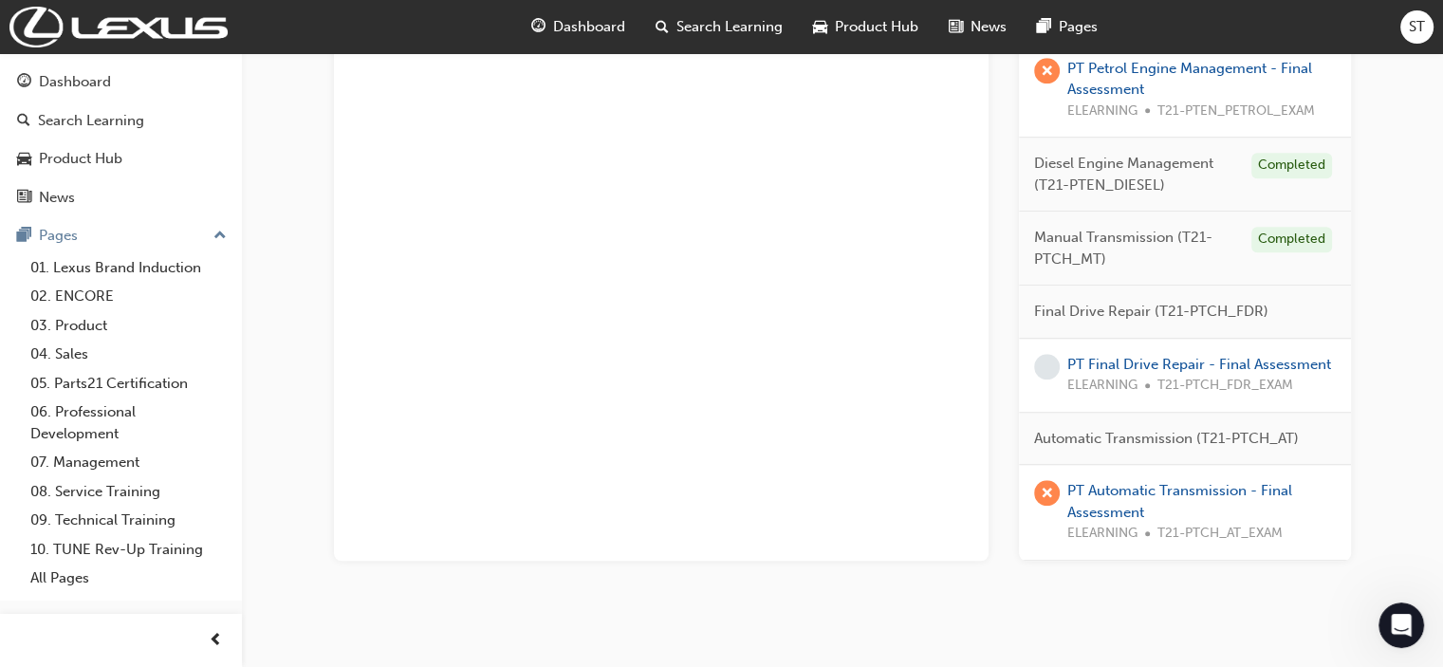
scroll to position [1442, 0]
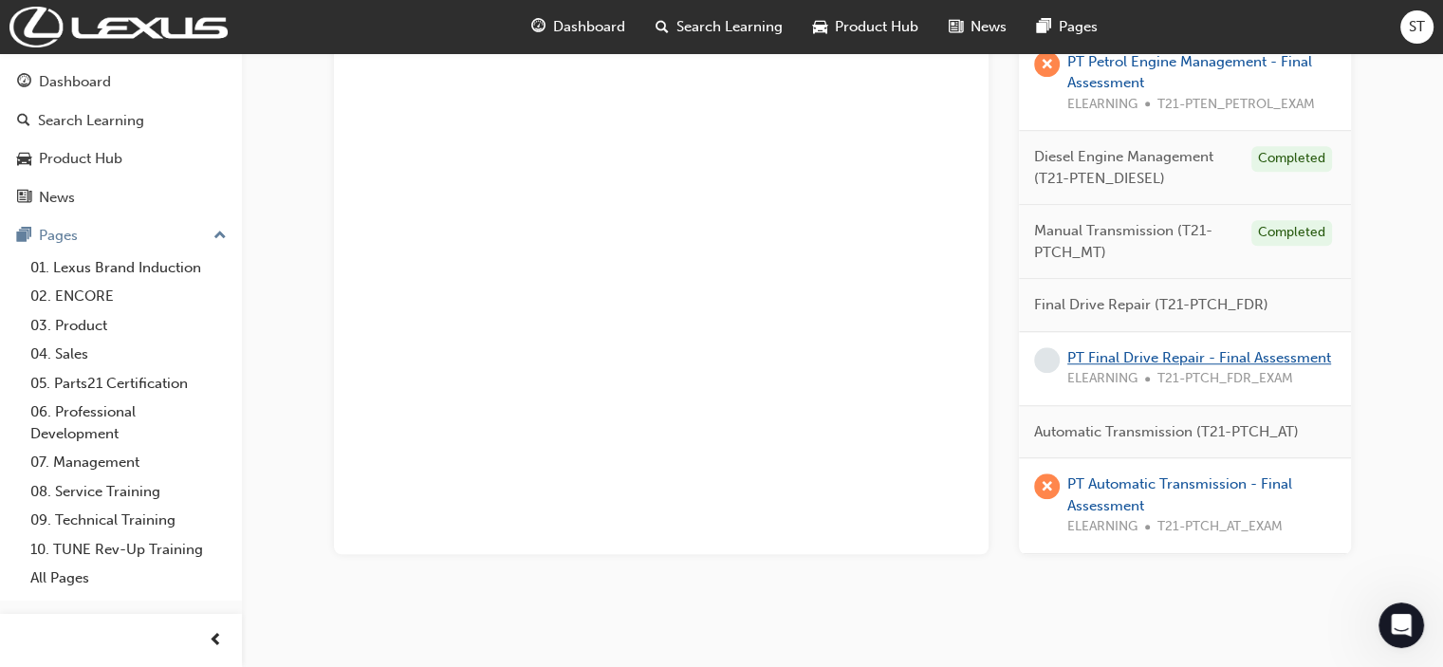
click at [1098, 356] on link "PT Final Drive Repair - Final Assessment" at bounding box center [1199, 357] width 264 height 17
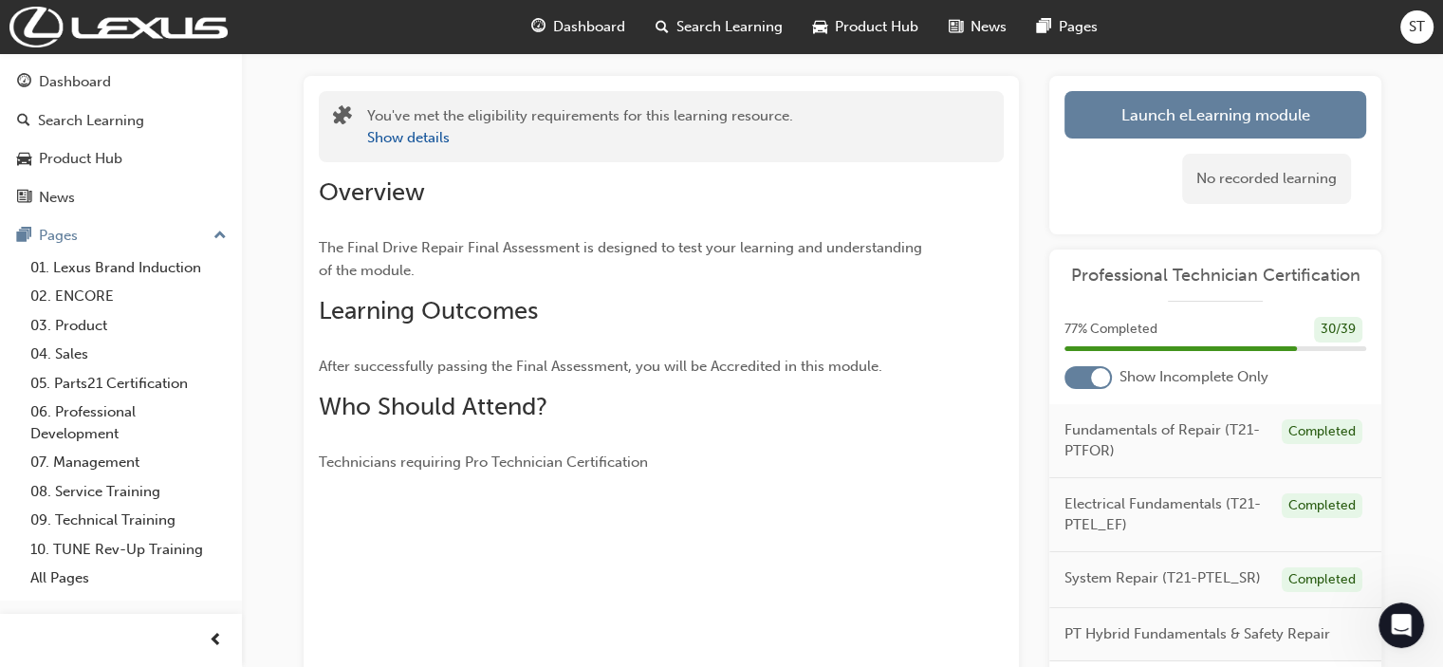
scroll to position [91, 0]
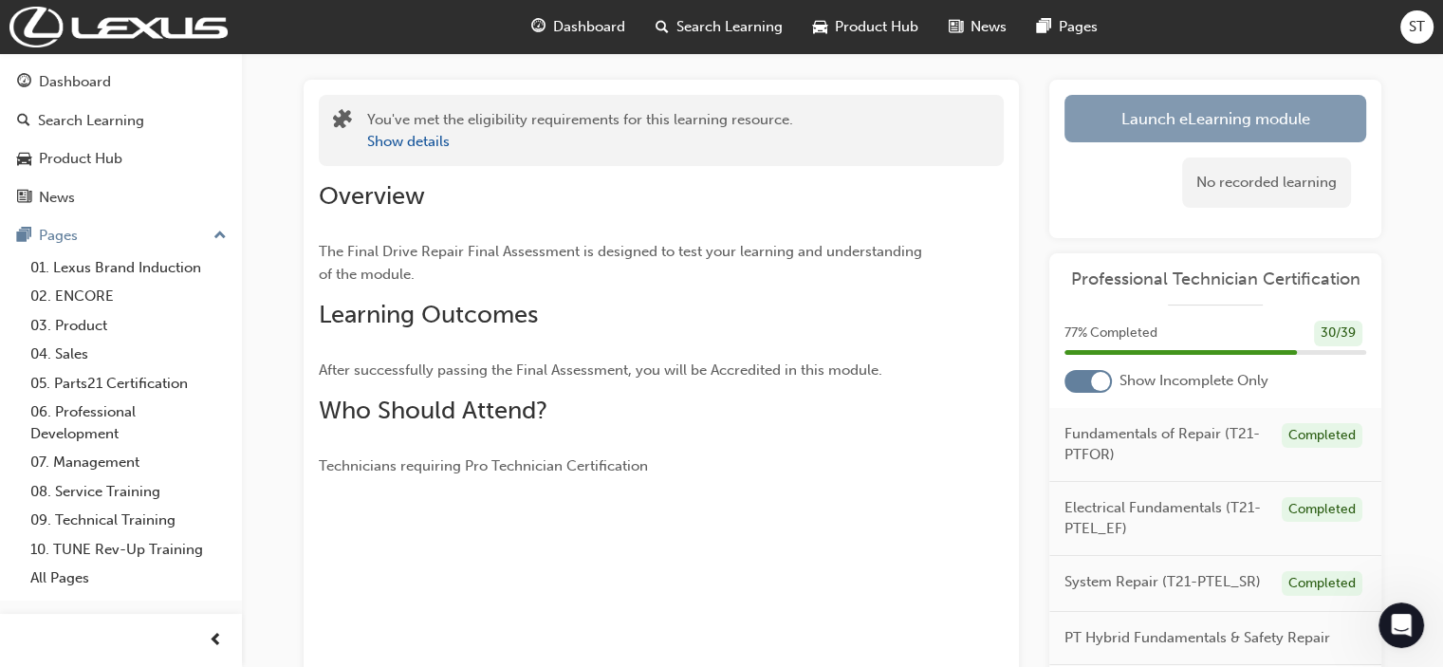
click at [1098, 118] on link "Launch eLearning module" at bounding box center [1215, 118] width 302 height 47
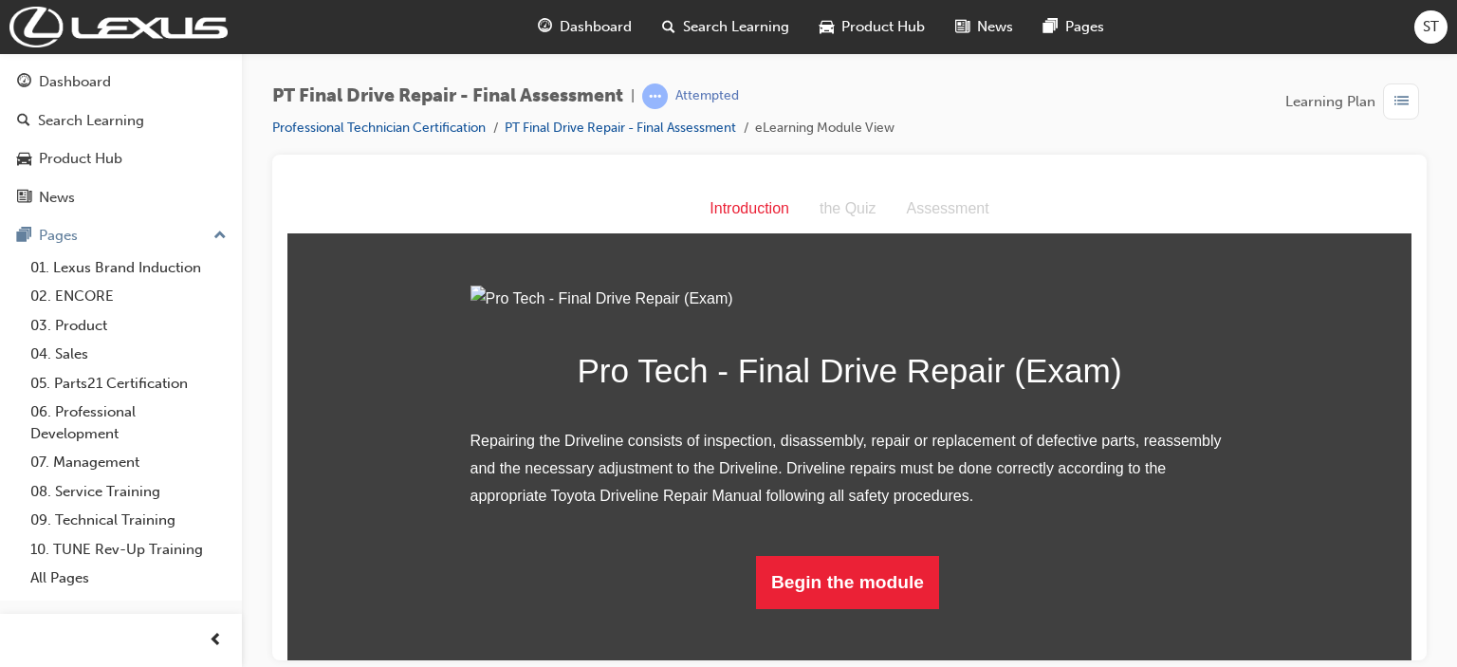
scroll to position [157, 0]
click at [842, 608] on button "Begin the module" at bounding box center [847, 581] width 183 height 53
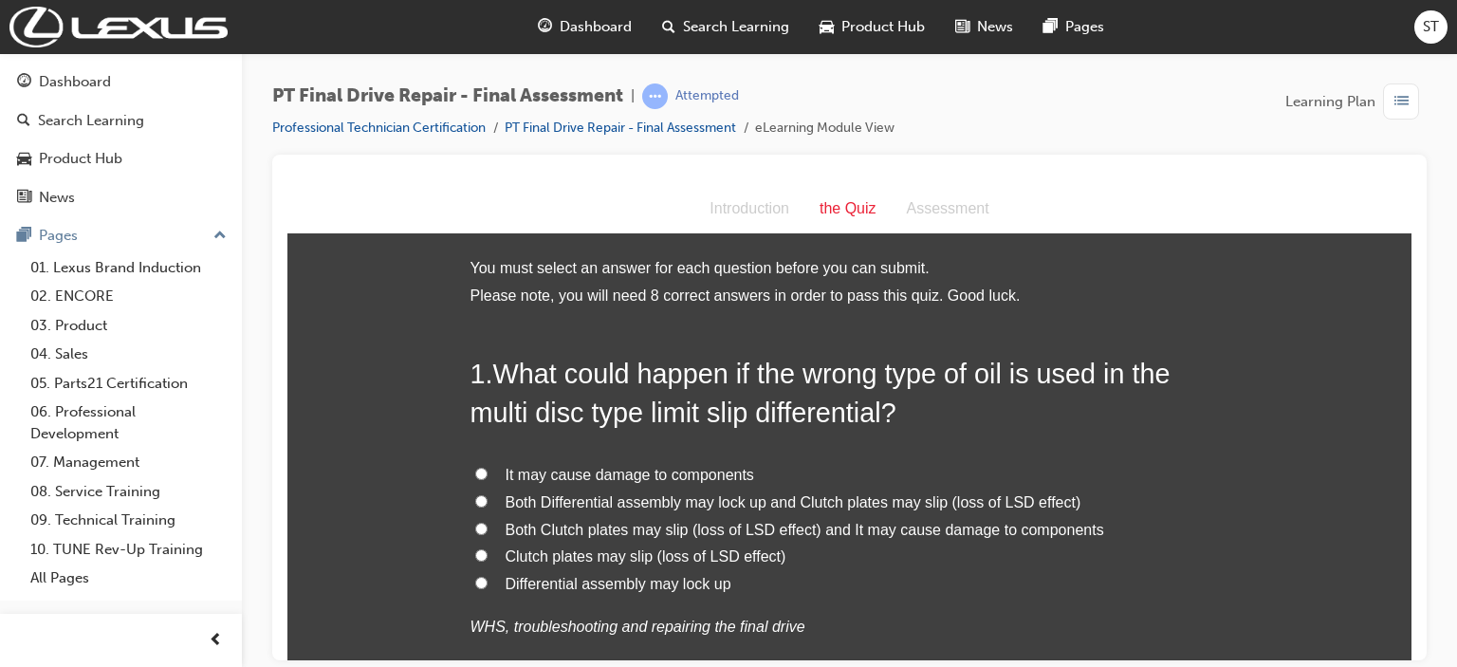
click at [489, 366] on h2 "1 . What could happen if the wrong type of oil is used in the multi disc type l…" at bounding box center [849, 392] width 759 height 77
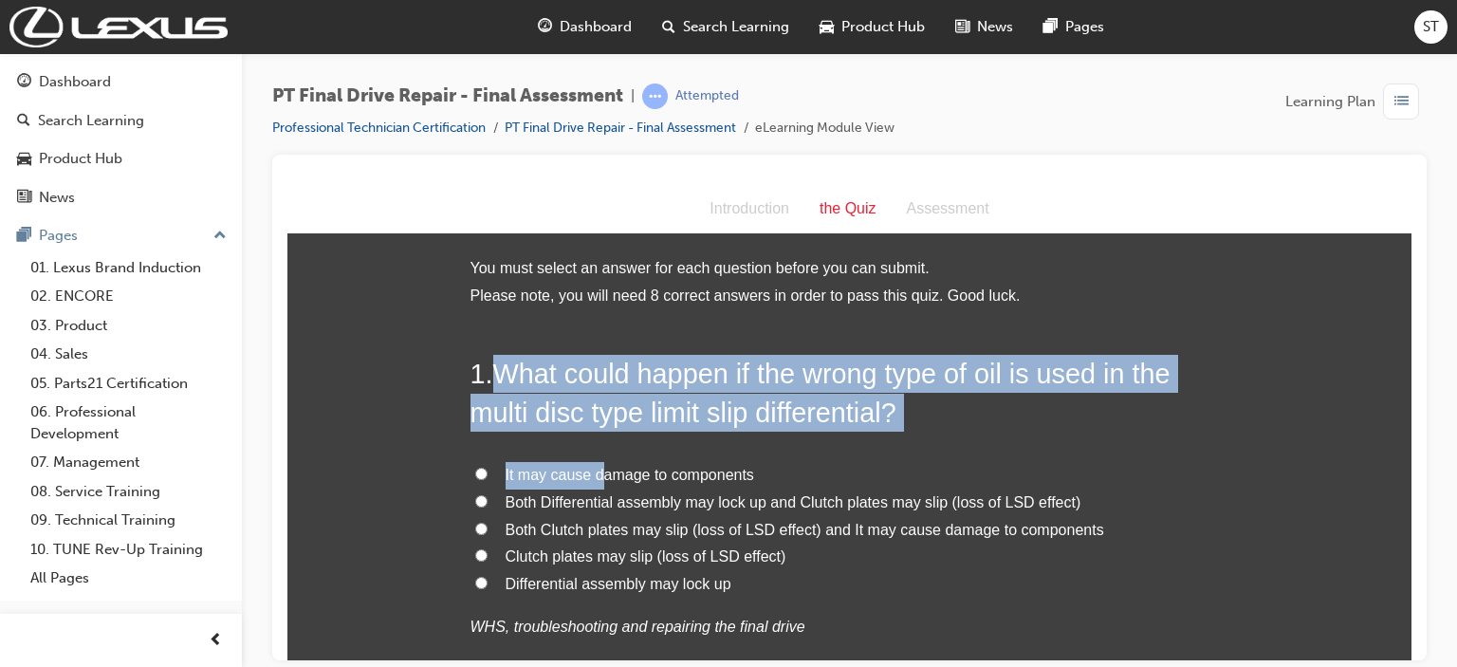
drag, startPoint x: 588, startPoint y: 431, endPoint x: 499, endPoint y: 335, distance: 130.9
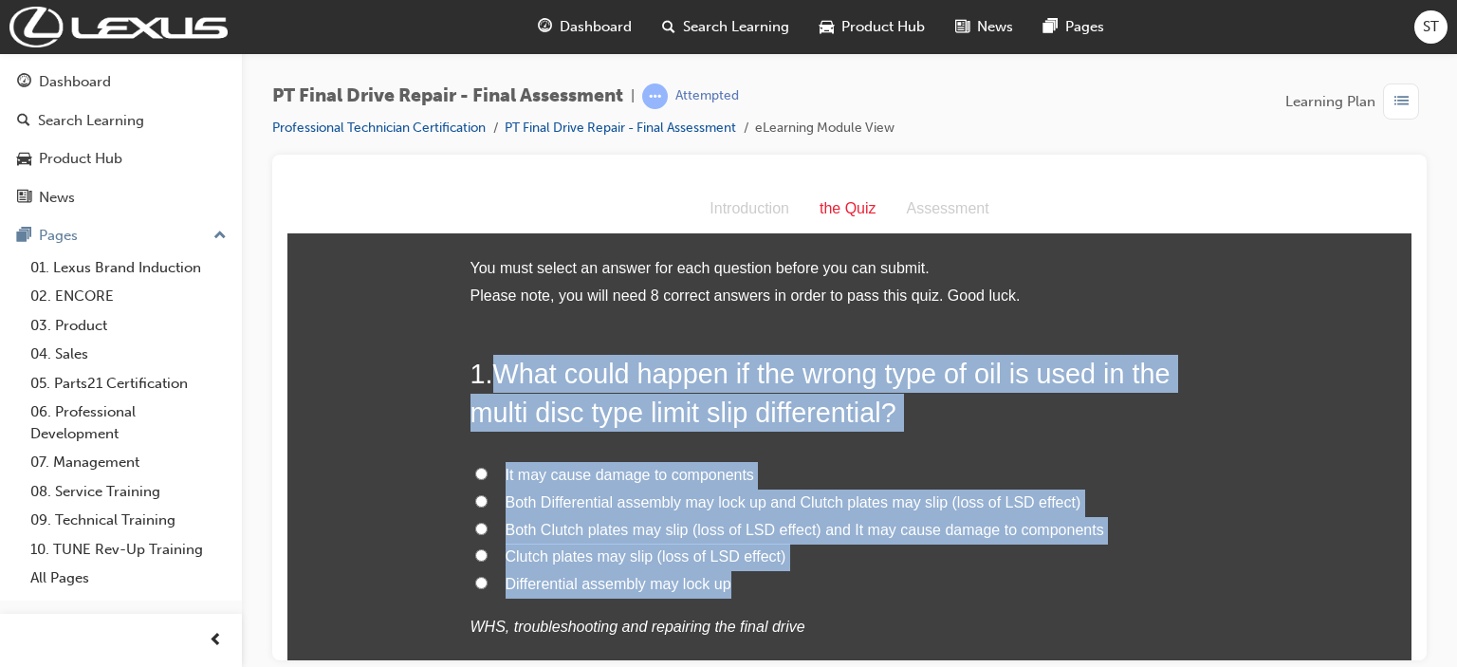
drag, startPoint x: 489, startPoint y: 373, endPoint x: 744, endPoint y: 588, distance: 333.9
click at [744, 588] on div "1 . What could happen if the wrong type of oil is used in the multi disc type l…" at bounding box center [849, 543] width 759 height 378
click at [475, 528] on input "Both Clutch plates may slip (loss of LSD effect) and It may cause damage to com…" at bounding box center [481, 528] width 12 height 12
radio input "true"
click at [826, 570] on label "Differential assembly may lock up" at bounding box center [849, 584] width 759 height 28
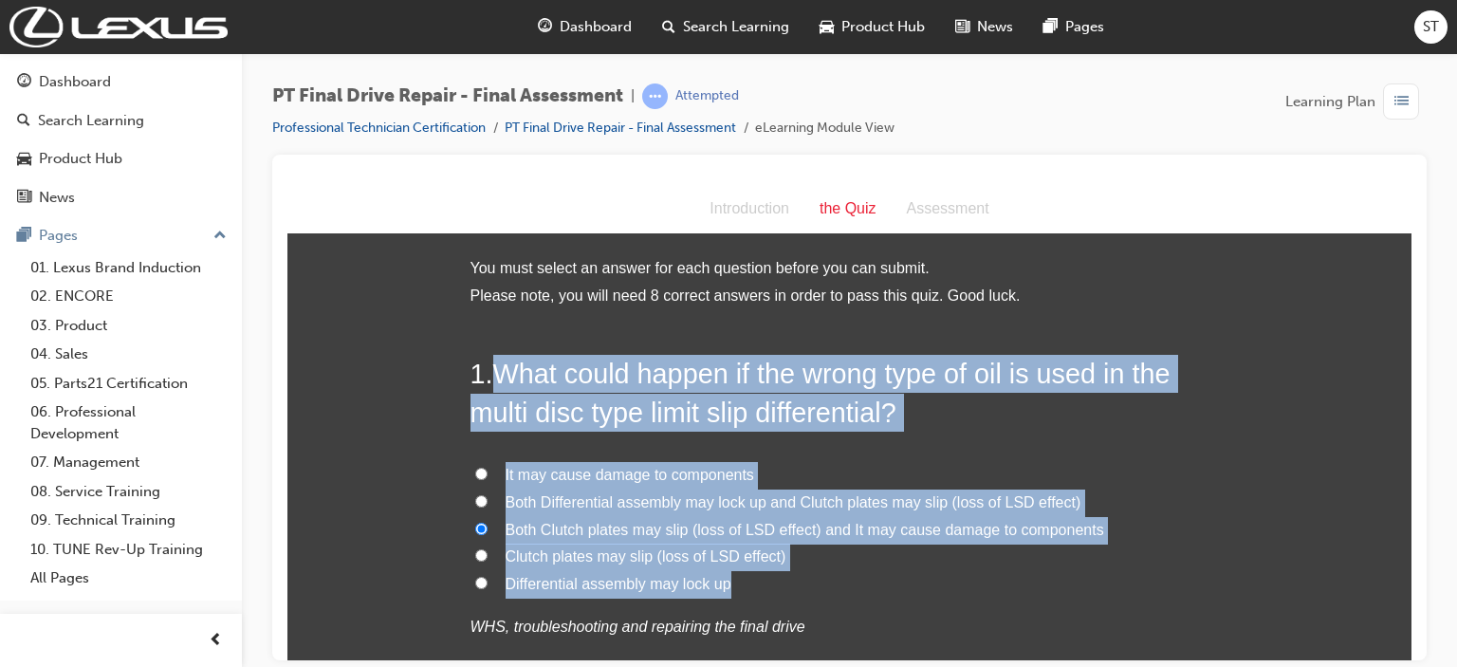
click at [488, 576] on input "Differential assembly may lock up" at bounding box center [481, 582] width 12 height 12
radio input "true"
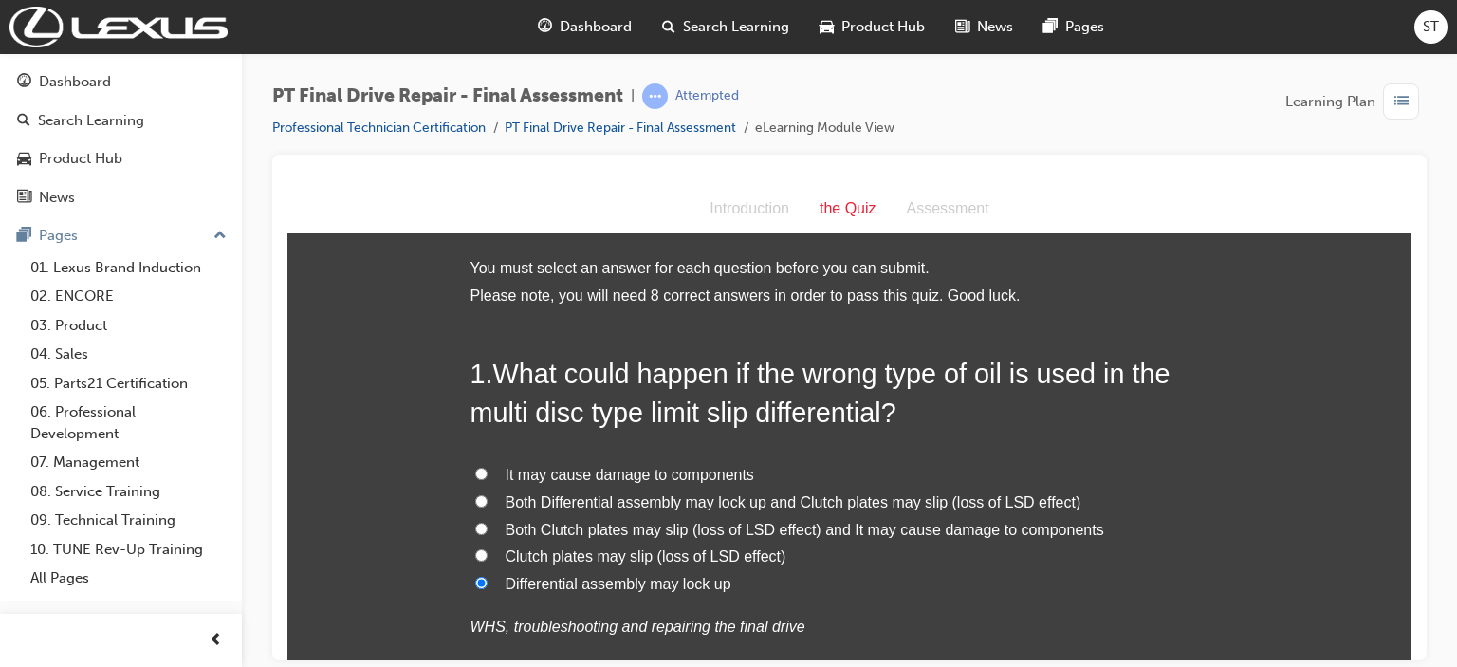
click at [658, 531] on span "Both Clutch plates may slip (loss of LSD effect) and It may cause damage to com…" at bounding box center [805, 529] width 599 height 16
click at [488, 531] on input "Both Clutch plates may slip (loss of LSD effect) and It may cause damage to com…" at bounding box center [481, 528] width 12 height 12
radio input "true"
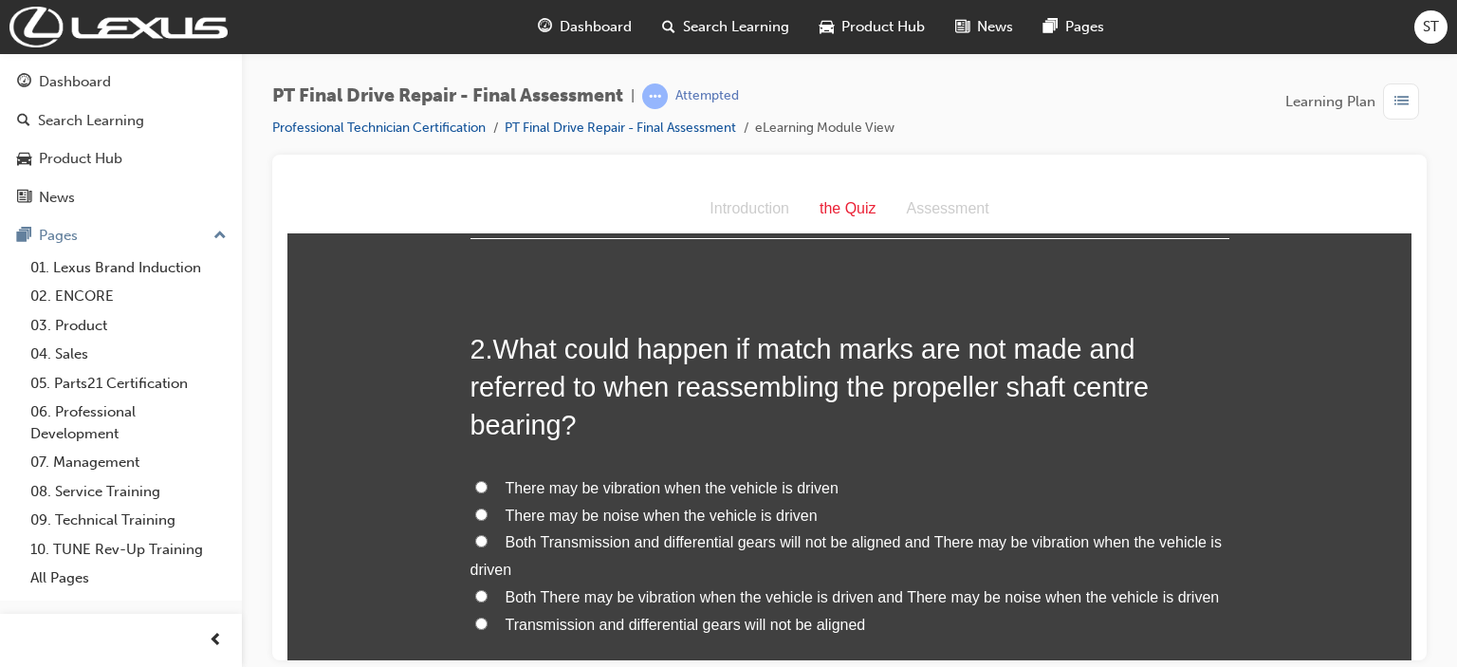
scroll to position [531, 0]
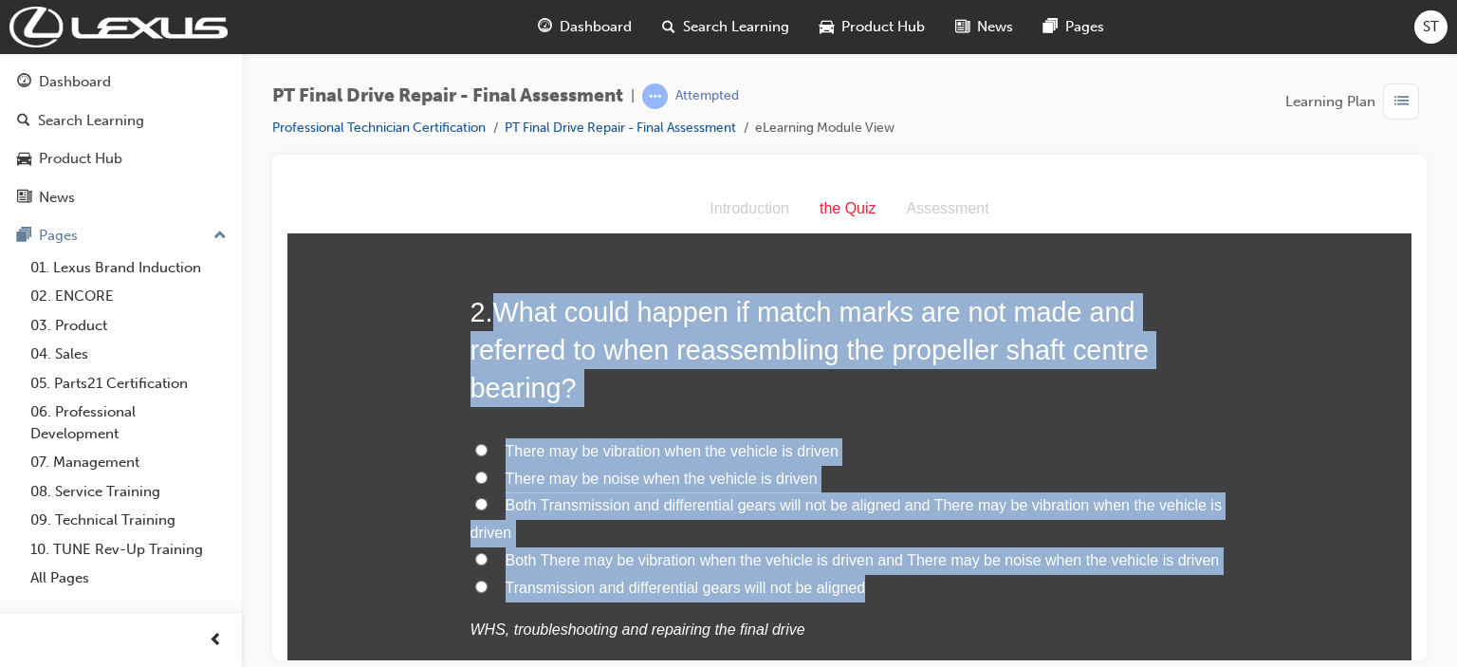
drag, startPoint x: 488, startPoint y: 309, endPoint x: 886, endPoint y: 585, distance: 484.7
click at [886, 585] on div "2 . What could happen if match marks are not made and referred to when reassemb…" at bounding box center [849, 514] width 759 height 444
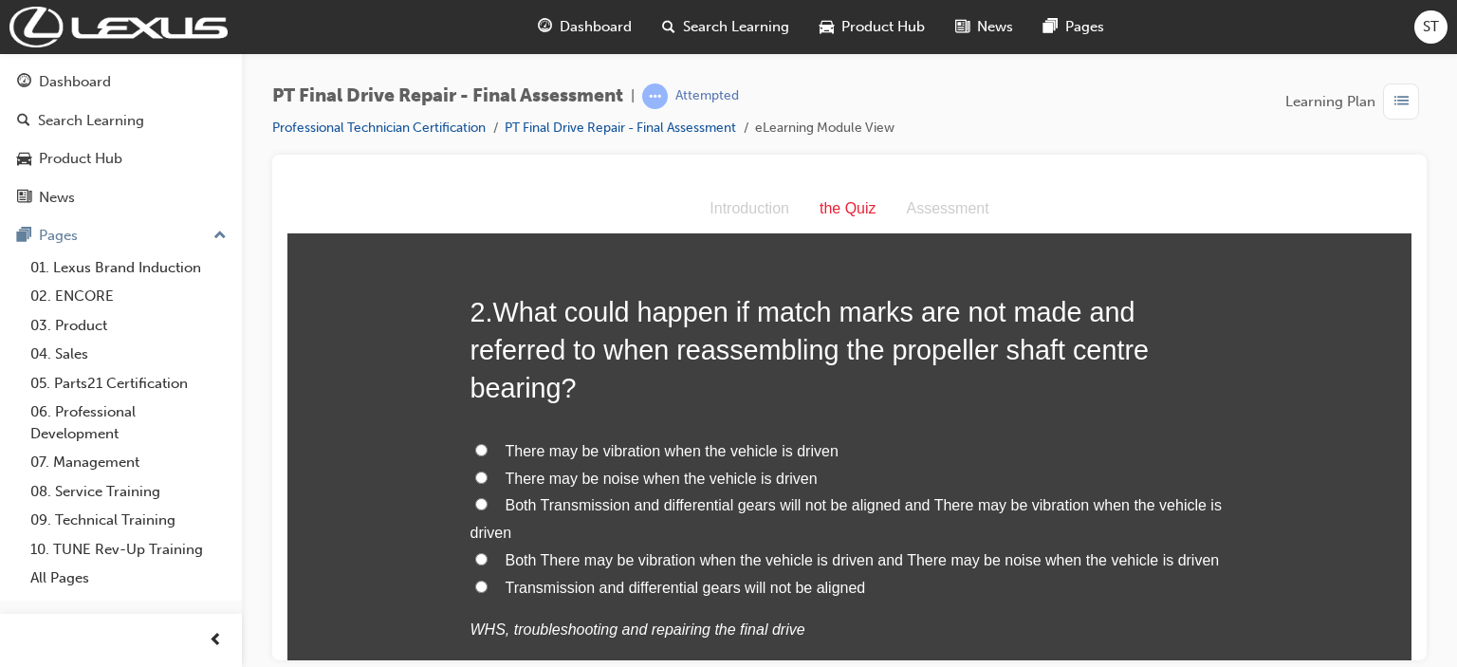
click at [475, 552] on input "Both There may be vibration when the vehicle is driven and There may be noise w…" at bounding box center [481, 558] width 12 height 12
radio input "true"
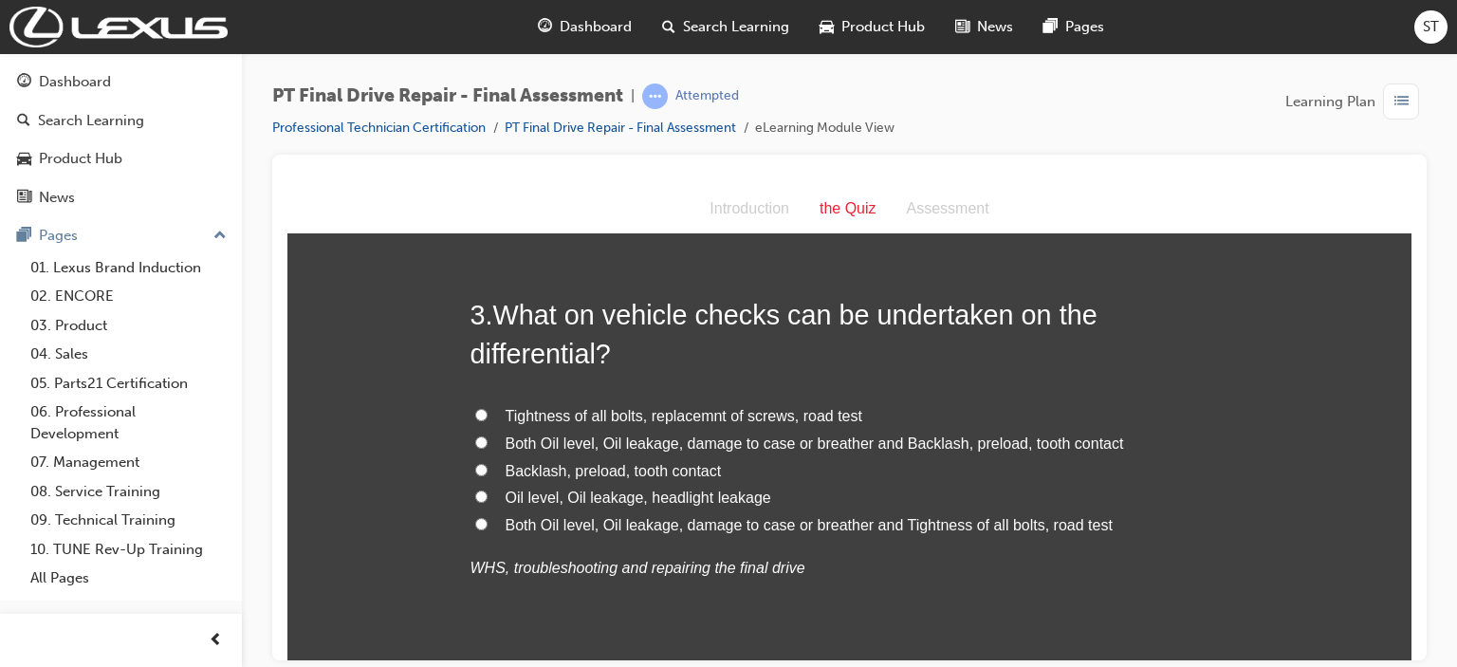
scroll to position [1100, 0]
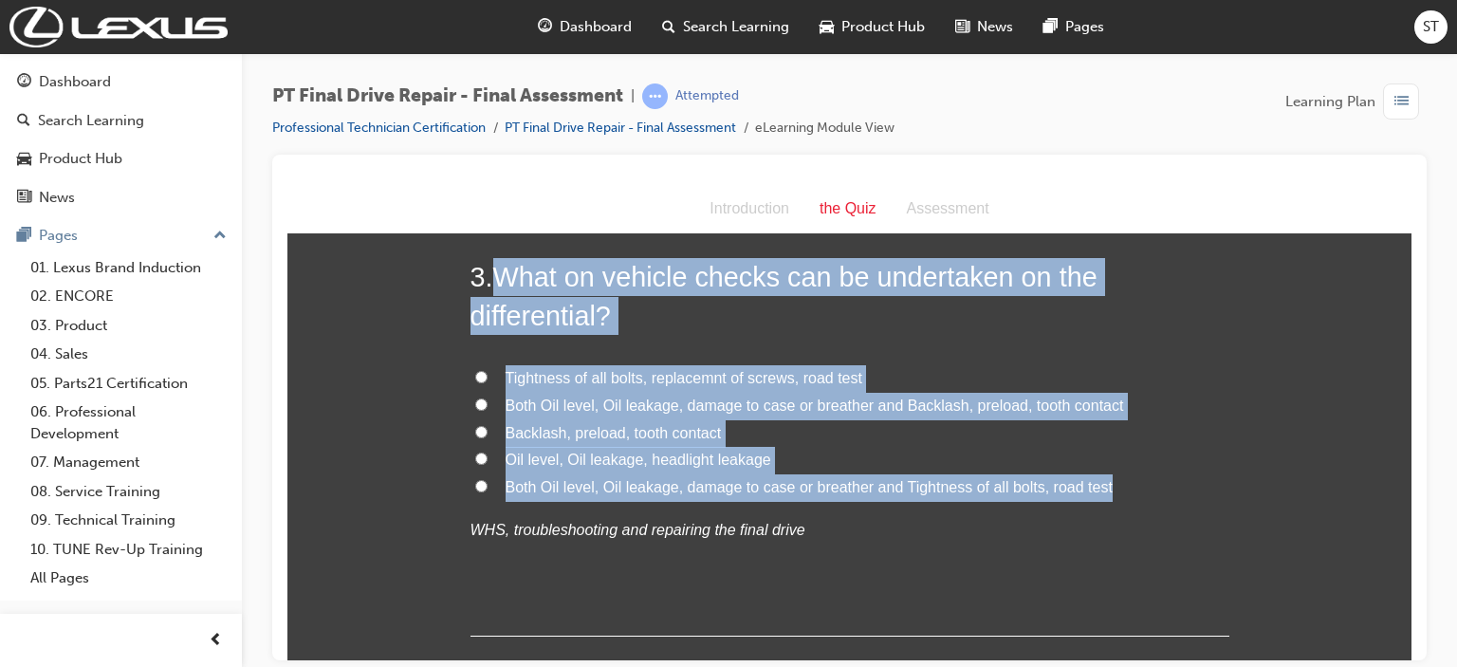
drag, startPoint x: 489, startPoint y: 278, endPoint x: 1137, endPoint y: 492, distance: 683.3
click at [1098, 492] on div "3 . What on vehicle checks can be undertaken on the differential? Tightness of …" at bounding box center [849, 446] width 759 height 378
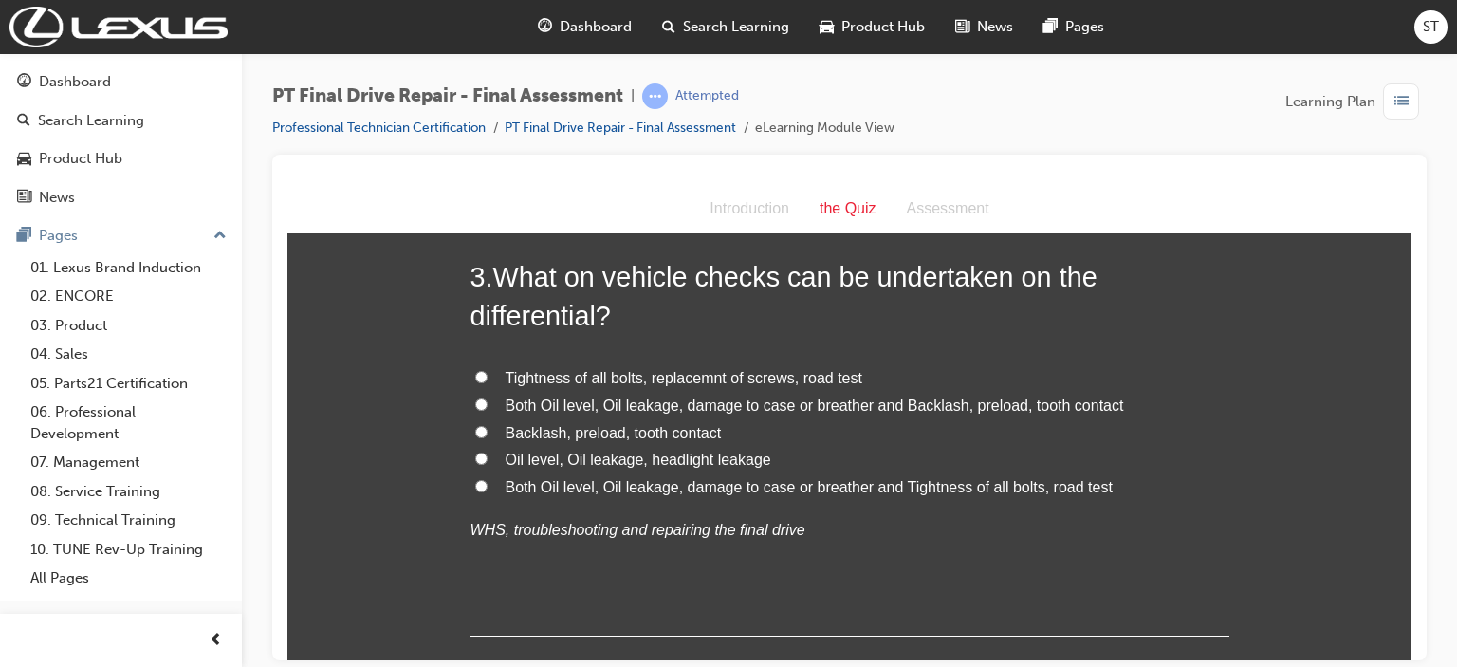
click at [684, 413] on span "Both Oil level, Oil leakage, damage to case or breather and Backlash, preload, …" at bounding box center [815, 405] width 618 height 16
click at [488, 410] on input "Both Oil level, Oil leakage, damage to case or breather and Backlash, preload, …" at bounding box center [481, 403] width 12 height 12
radio input "true"
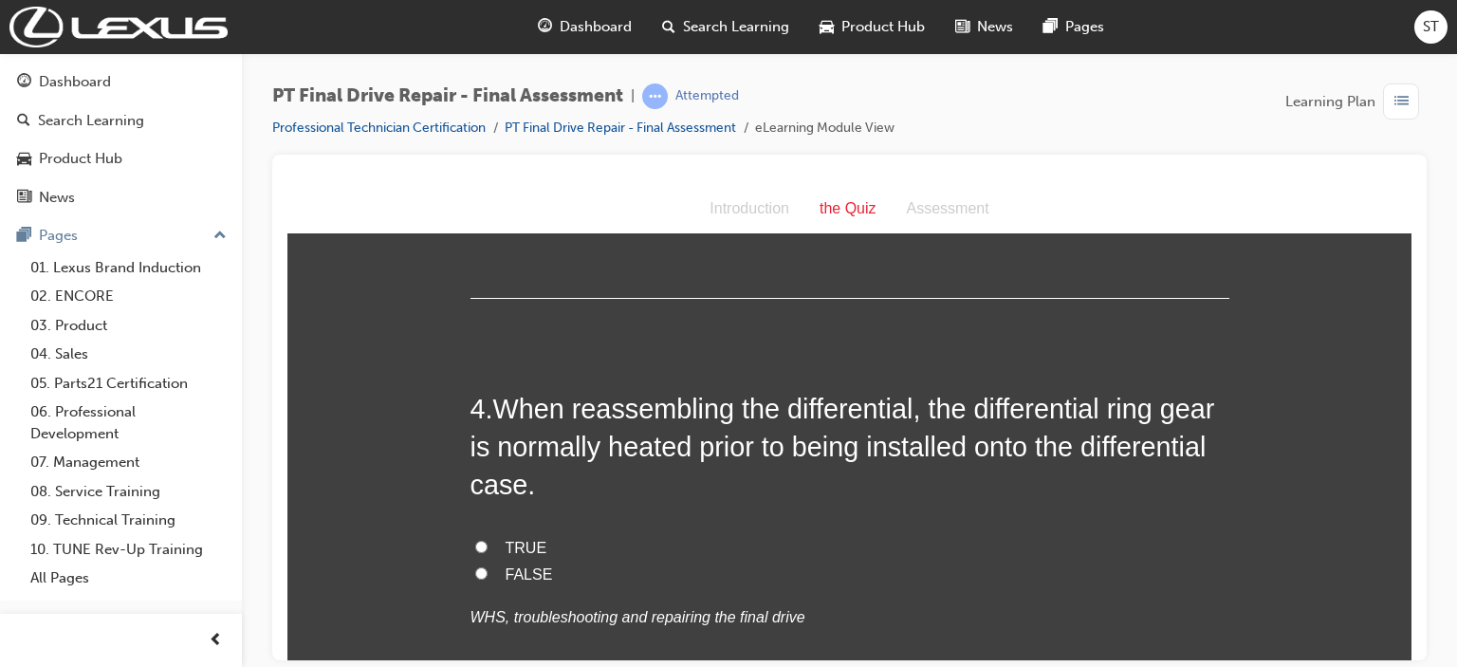
scroll to position [1480, 0]
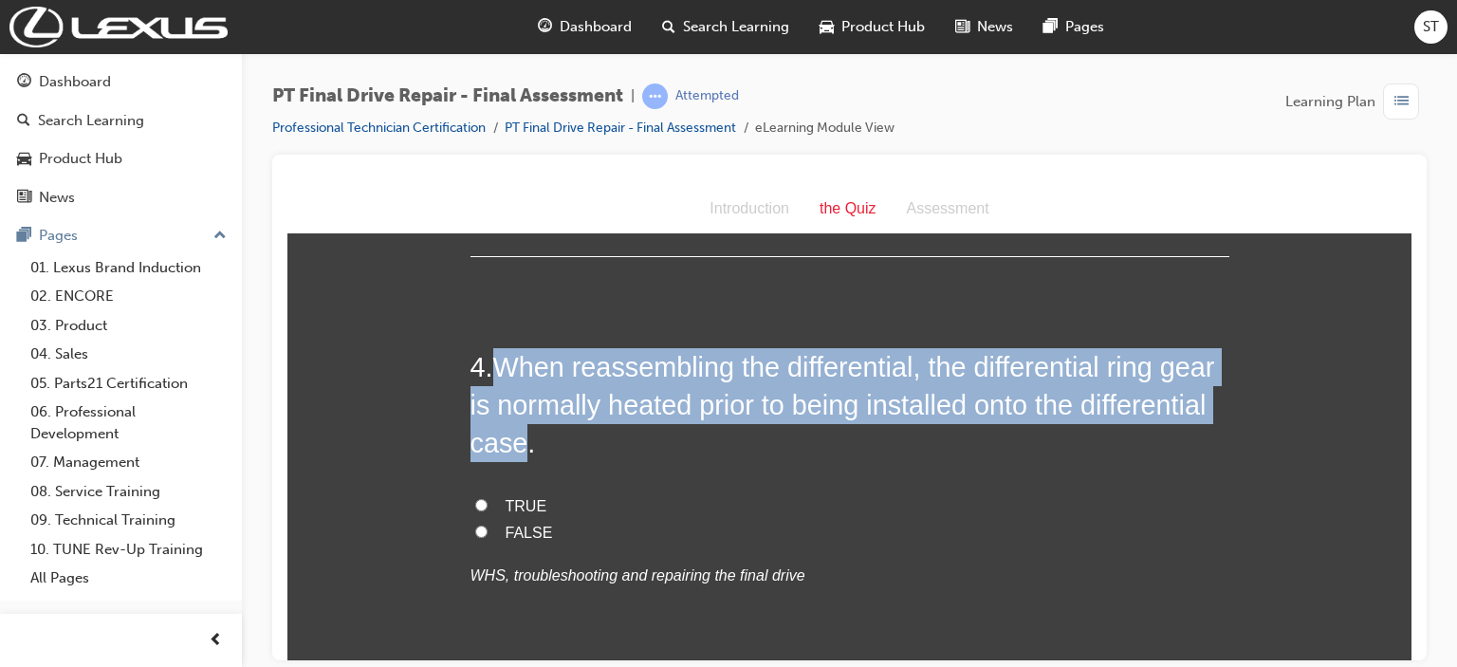
drag, startPoint x: 487, startPoint y: 372, endPoint x: 651, endPoint y: 431, distance: 174.3
click at [651, 431] on h2 "4 . When reassembling the differential, the differential ring gear is normally …" at bounding box center [849, 404] width 759 height 115
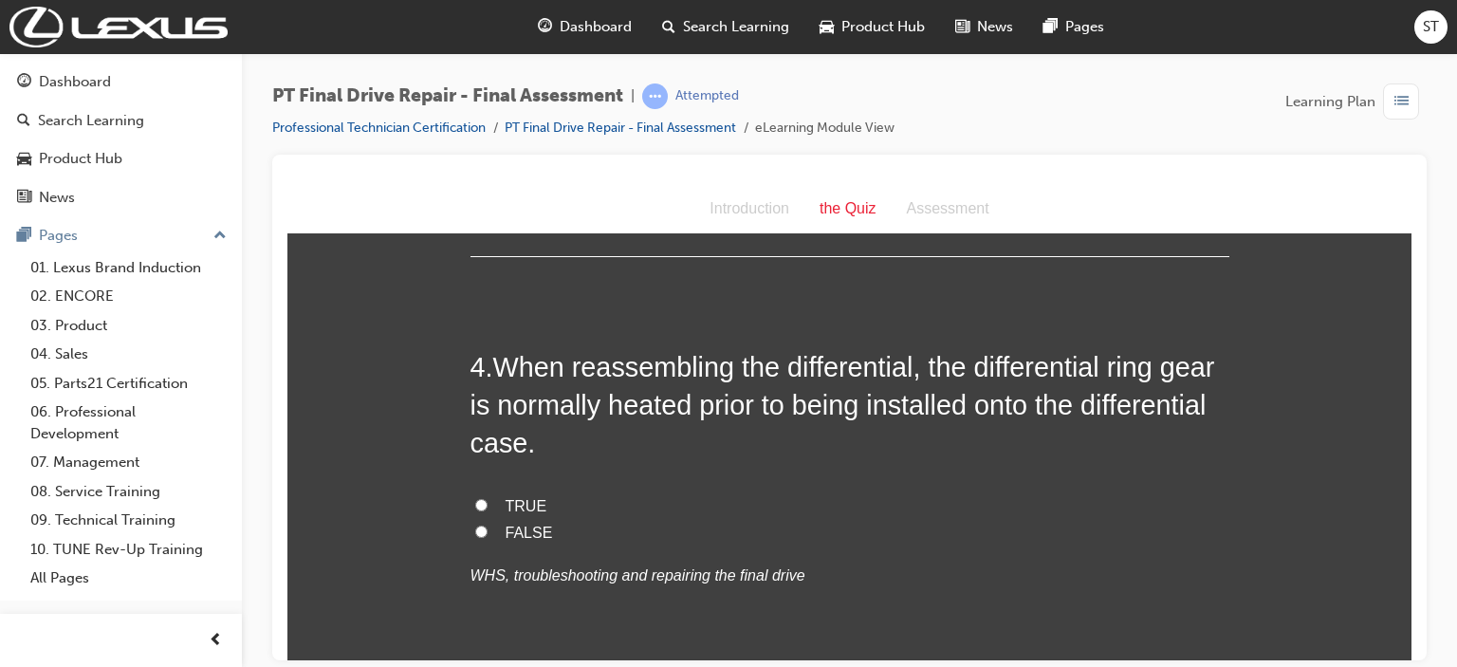
click at [480, 506] on label "TRUE" at bounding box center [849, 506] width 759 height 28
click at [480, 506] on input "TRUE" at bounding box center [481, 504] width 12 height 12
radio input "true"
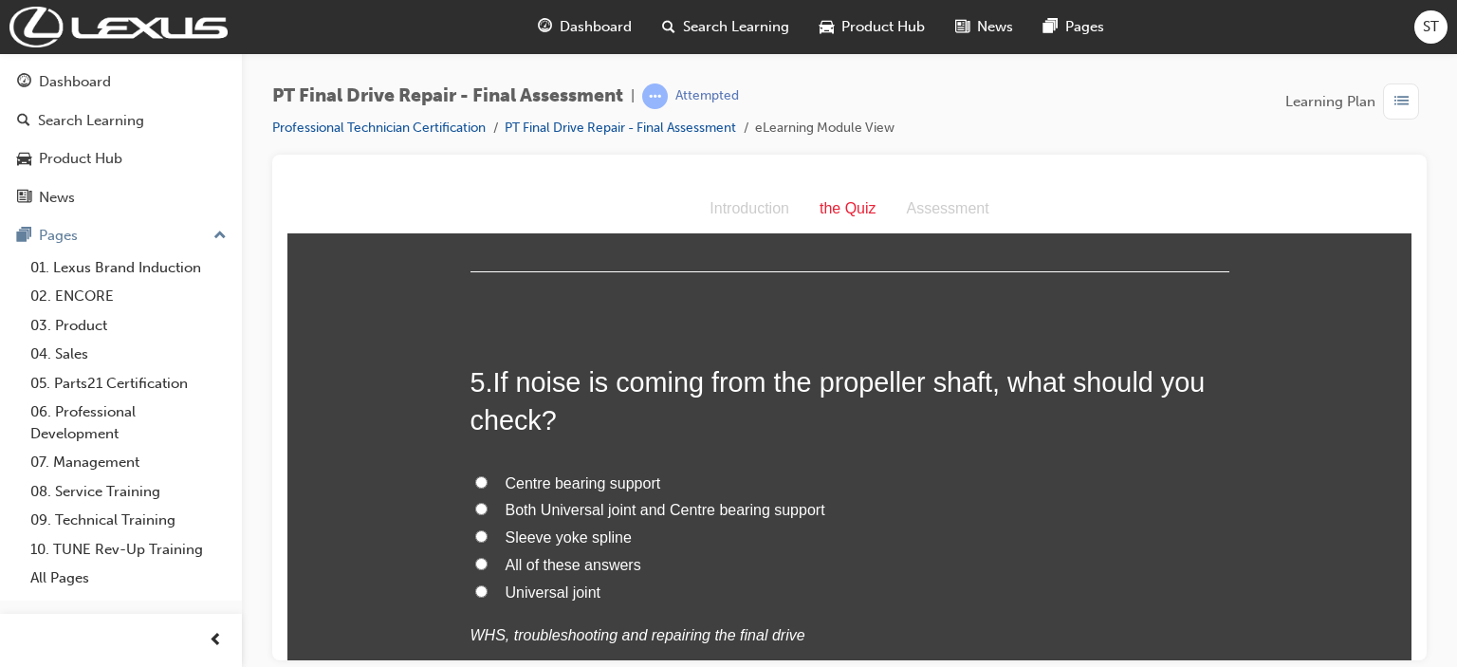
scroll to position [1897, 0]
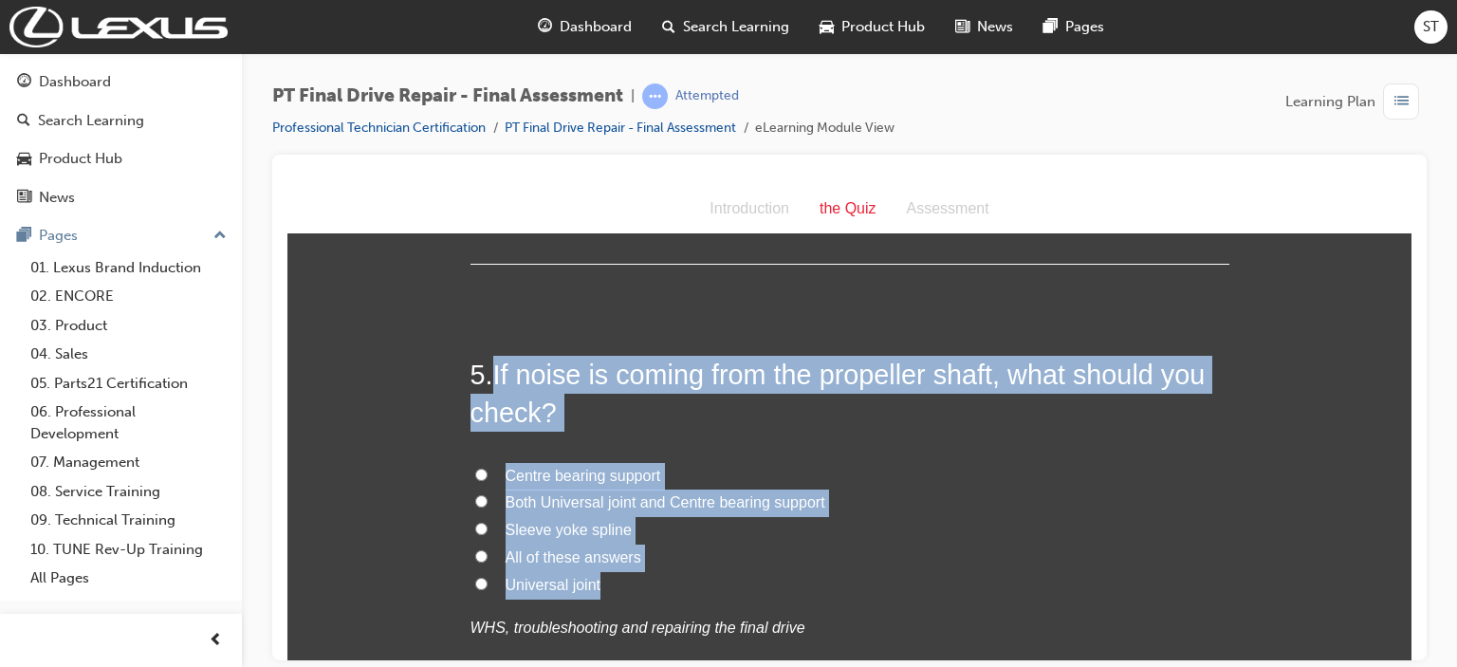
drag, startPoint x: 489, startPoint y: 363, endPoint x: 823, endPoint y: 580, distance: 398.6
click at [823, 580] on div "5 . If noise is coming from the propeller shaft, what should you check? Centre …" at bounding box center [849, 544] width 759 height 378
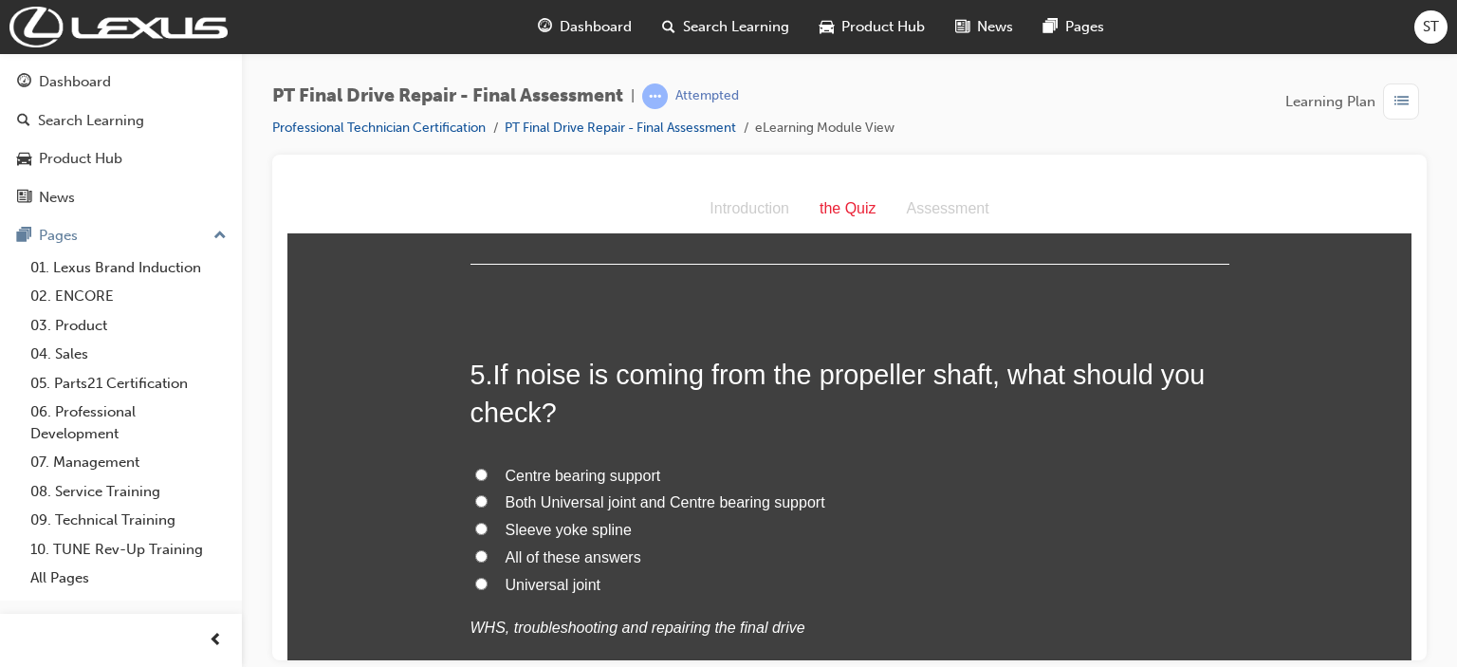
click at [532, 506] on span "Both Universal joint and Centre bearing support" at bounding box center [666, 501] width 320 height 16
click at [488, 506] on input "Both Universal joint and Centre bearing support" at bounding box center [481, 500] width 12 height 12
radio input "true"
drag, startPoint x: 527, startPoint y: 585, endPoint x: 531, endPoint y: 558, distance: 27.8
click at [531, 558] on div "Centre bearing support Both Universal joint and Centre bearing support Sleeve y…" at bounding box center [849, 551] width 759 height 179
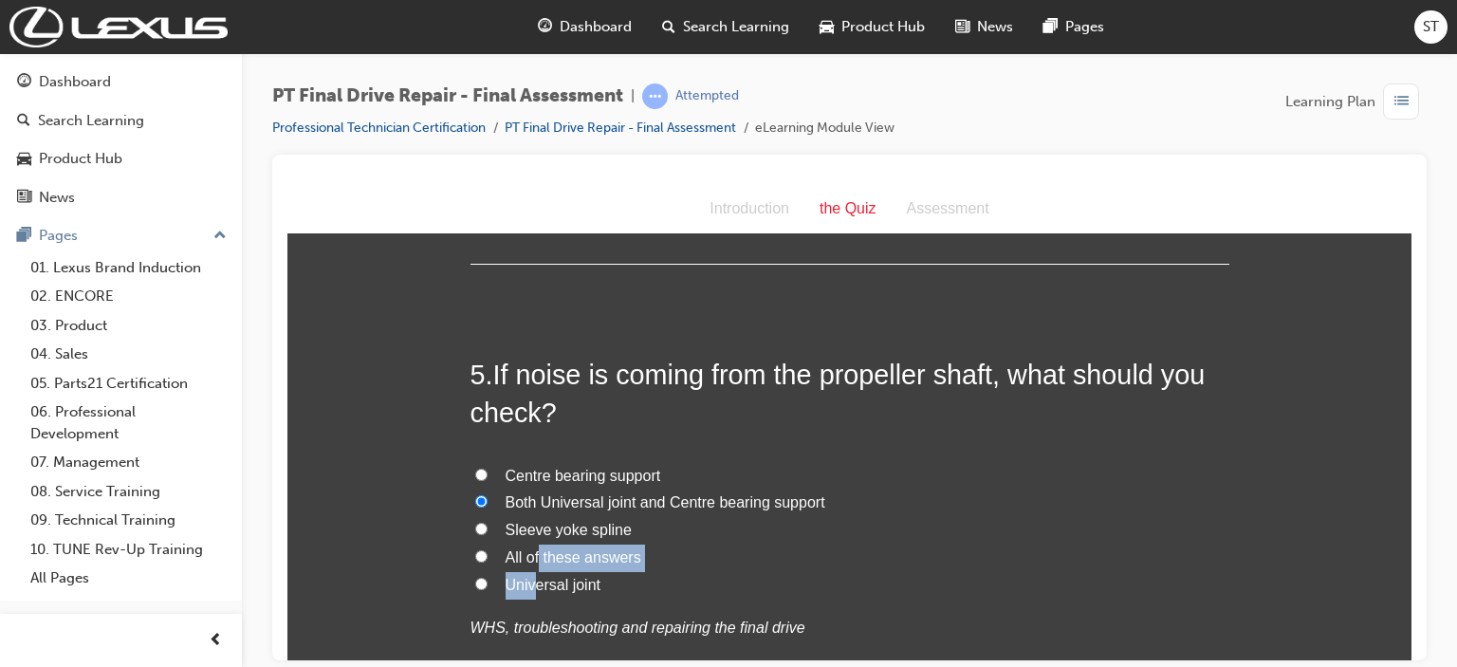
click at [531, 558] on span "All of these answers" at bounding box center [574, 556] width 136 height 16
click at [488, 558] on input "All of these answers" at bounding box center [481, 555] width 12 height 12
radio input "true"
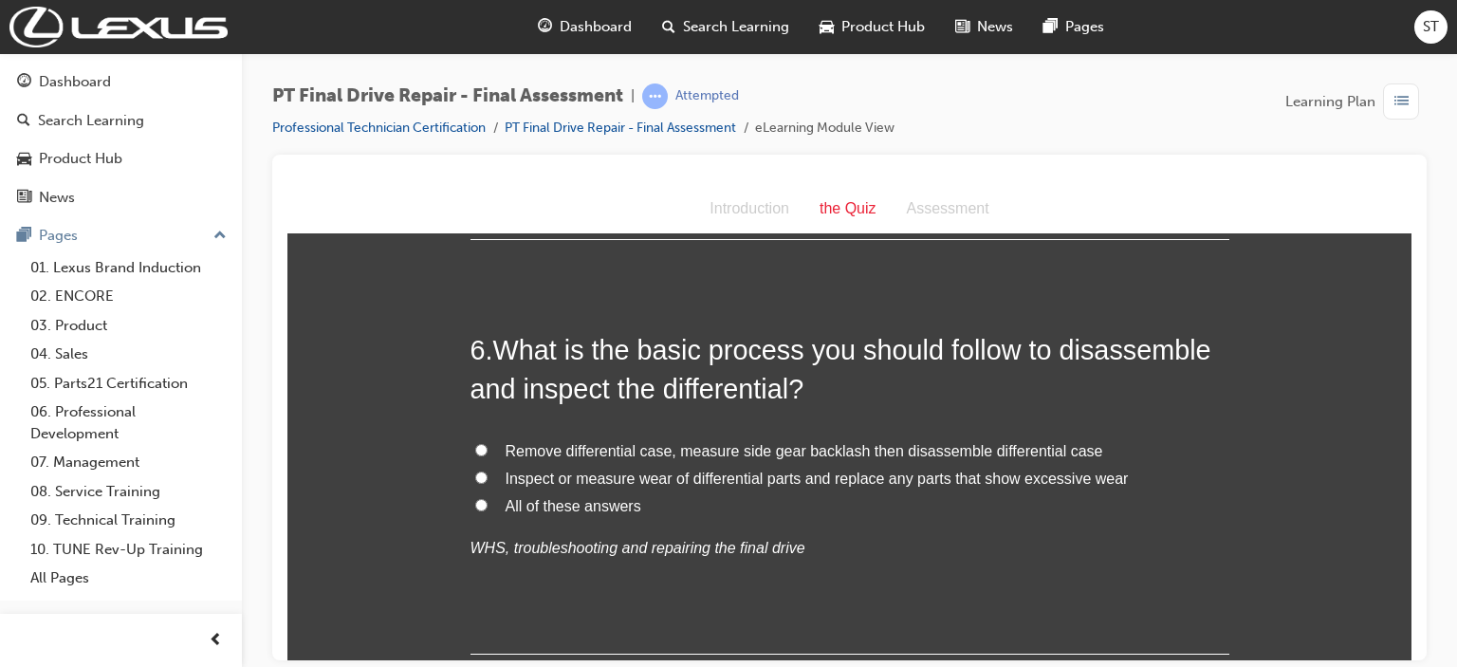
scroll to position [2428, 0]
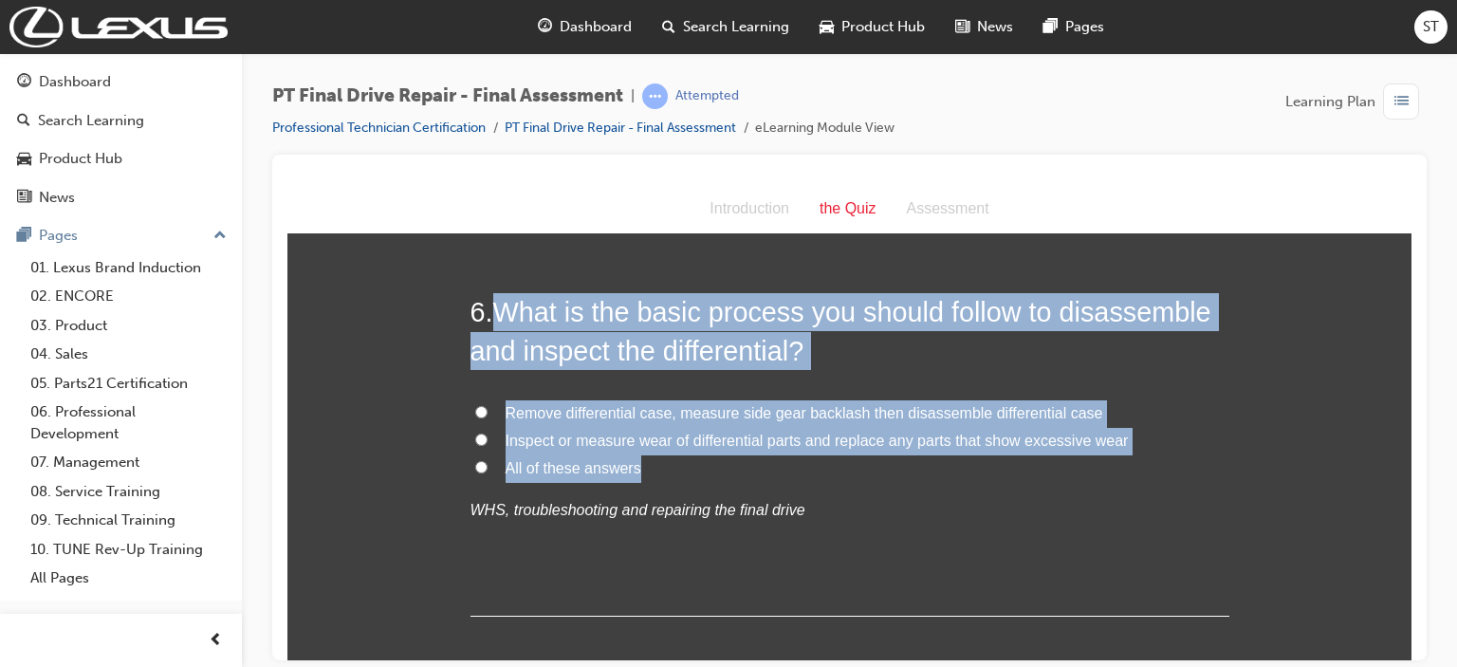
drag, startPoint x: 487, startPoint y: 308, endPoint x: 1146, endPoint y: 466, distance: 677.8
click at [1098, 466] on div "6 . What is the basic process you should follow to disassemble and inspect the …" at bounding box center [849, 453] width 759 height 323
click at [475, 462] on input "All of these answers" at bounding box center [481, 466] width 12 height 12
radio input "true"
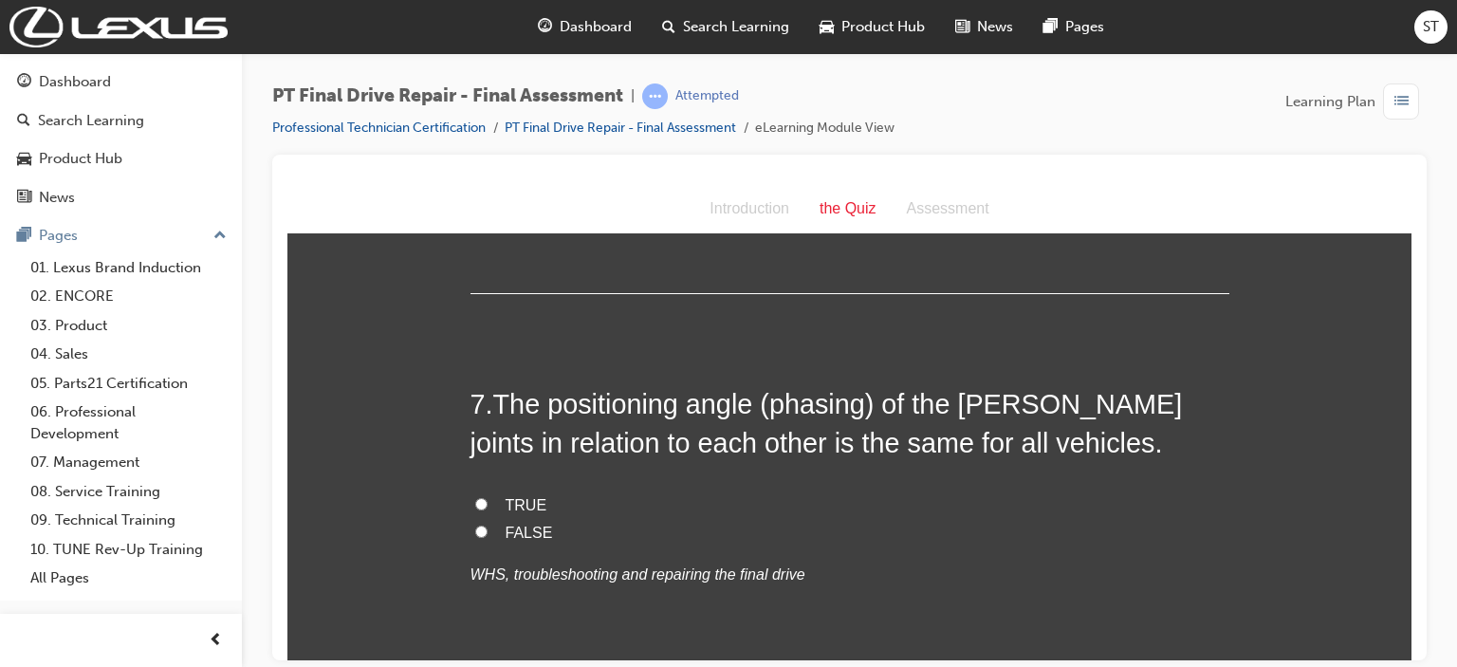
scroll to position [2770, 0]
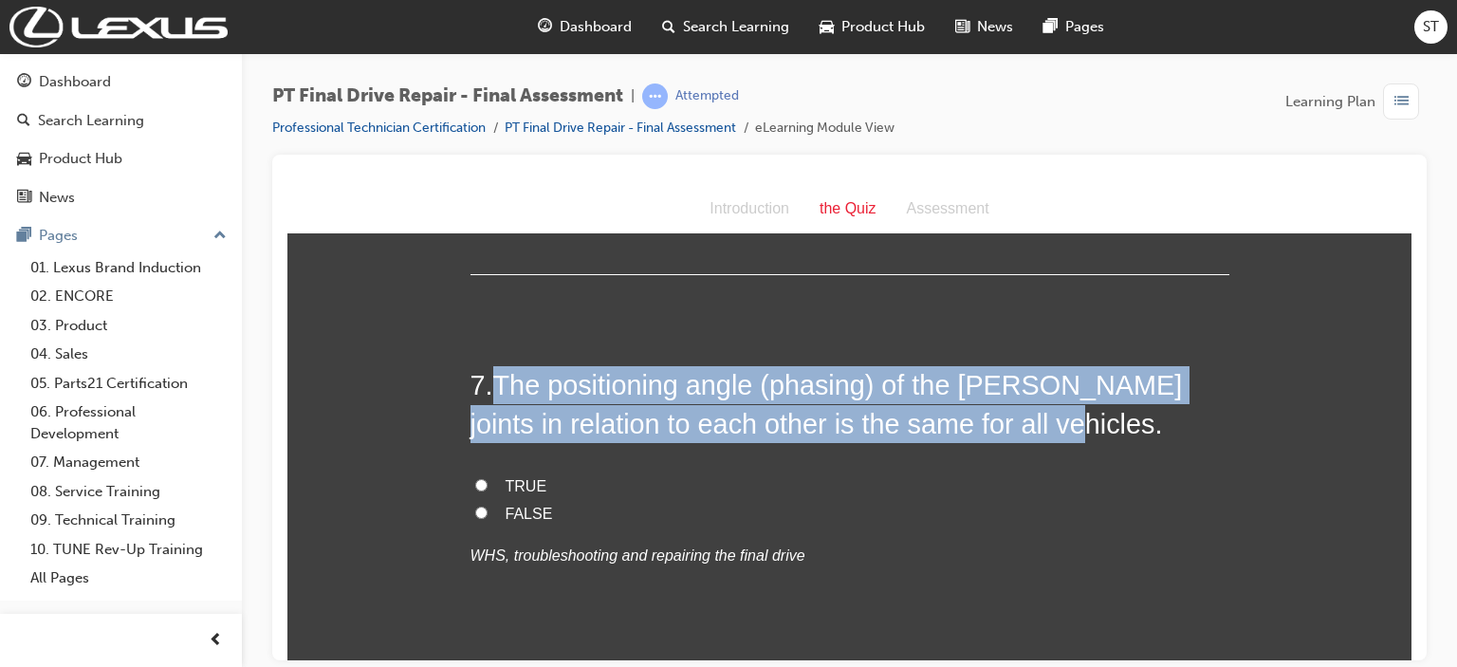
drag, startPoint x: 494, startPoint y: 380, endPoint x: 1040, endPoint y: 421, distance: 547.0
click at [1040, 421] on span "The positioning angle (phasing) of the [PERSON_NAME] joints in relation to each…" at bounding box center [826, 403] width 712 height 68
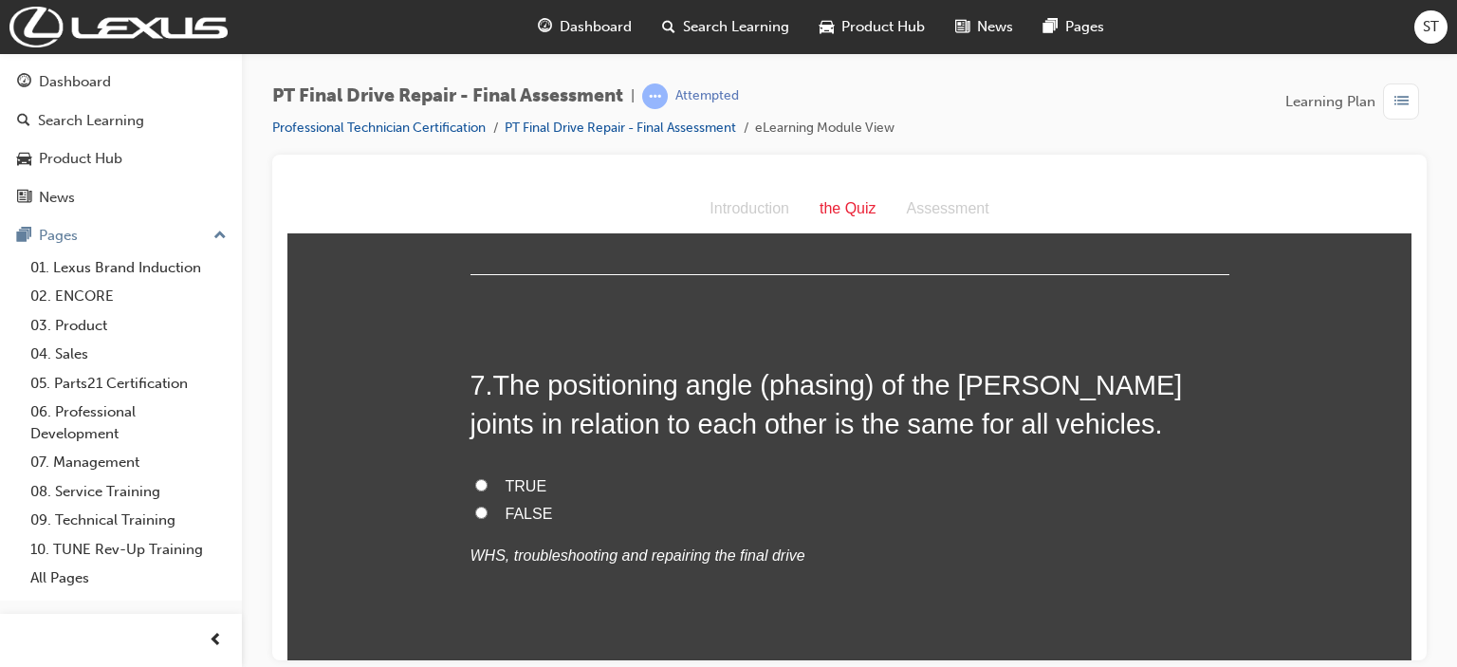
click at [493, 513] on label "FALSE" at bounding box center [849, 514] width 759 height 28
click at [488, 513] on input "FALSE" at bounding box center [481, 512] width 12 height 12
radio input "true"
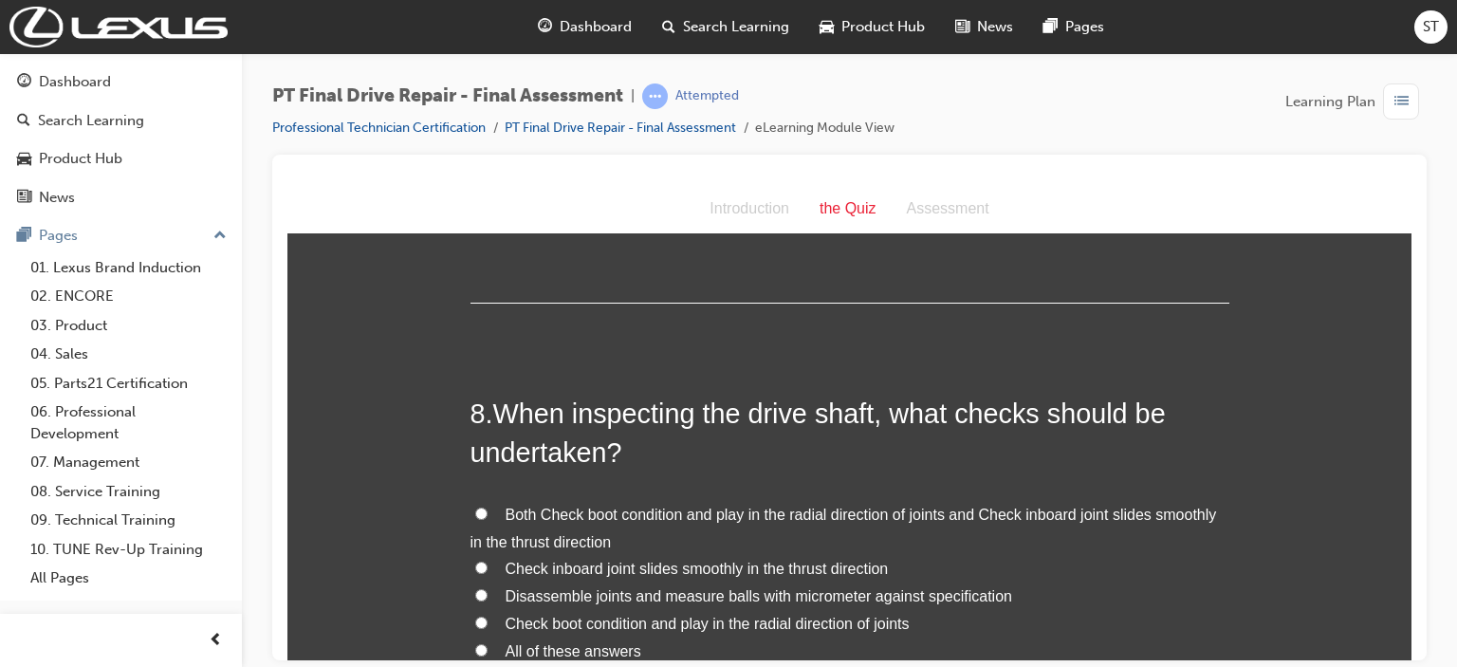
scroll to position [3149, 0]
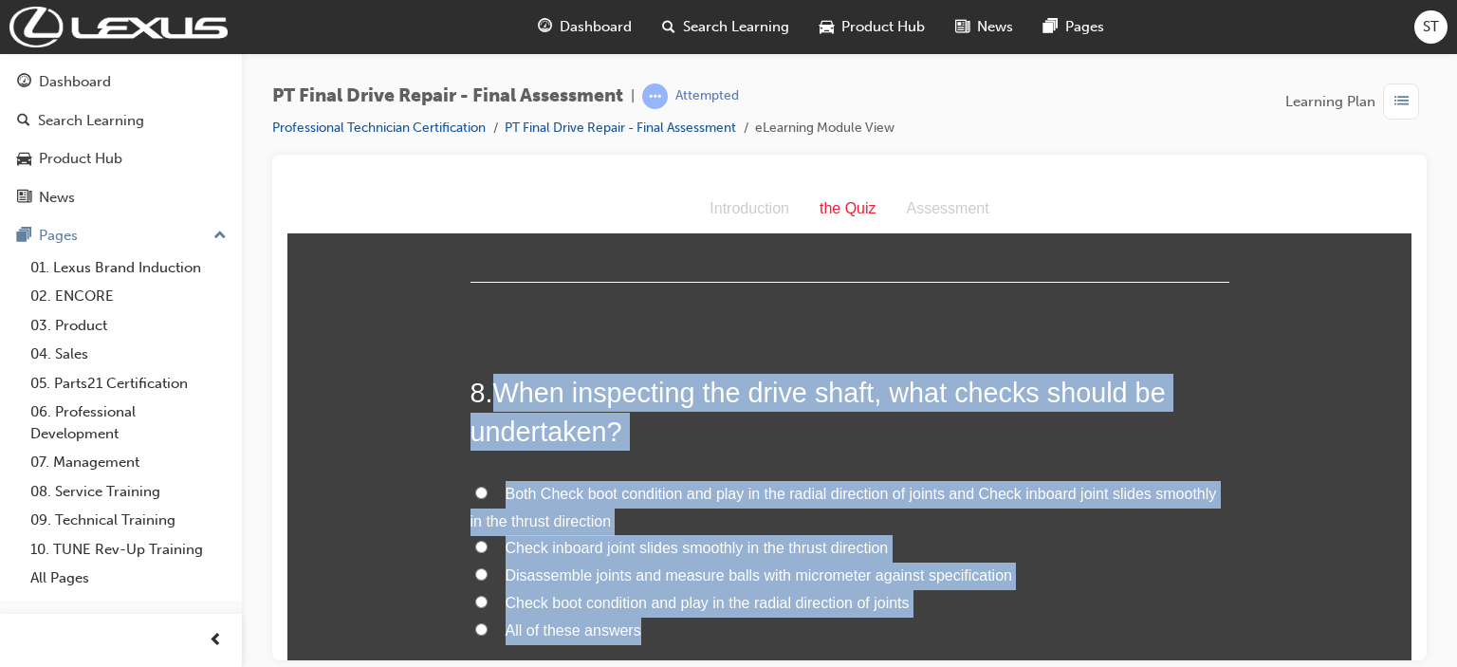
drag, startPoint x: 489, startPoint y: 396, endPoint x: 1057, endPoint y: 627, distance: 612.7
click at [1057, 627] on div "8 . When inspecting the drive shaft, what checks should be undertaken? Both Che…" at bounding box center [849, 575] width 759 height 405
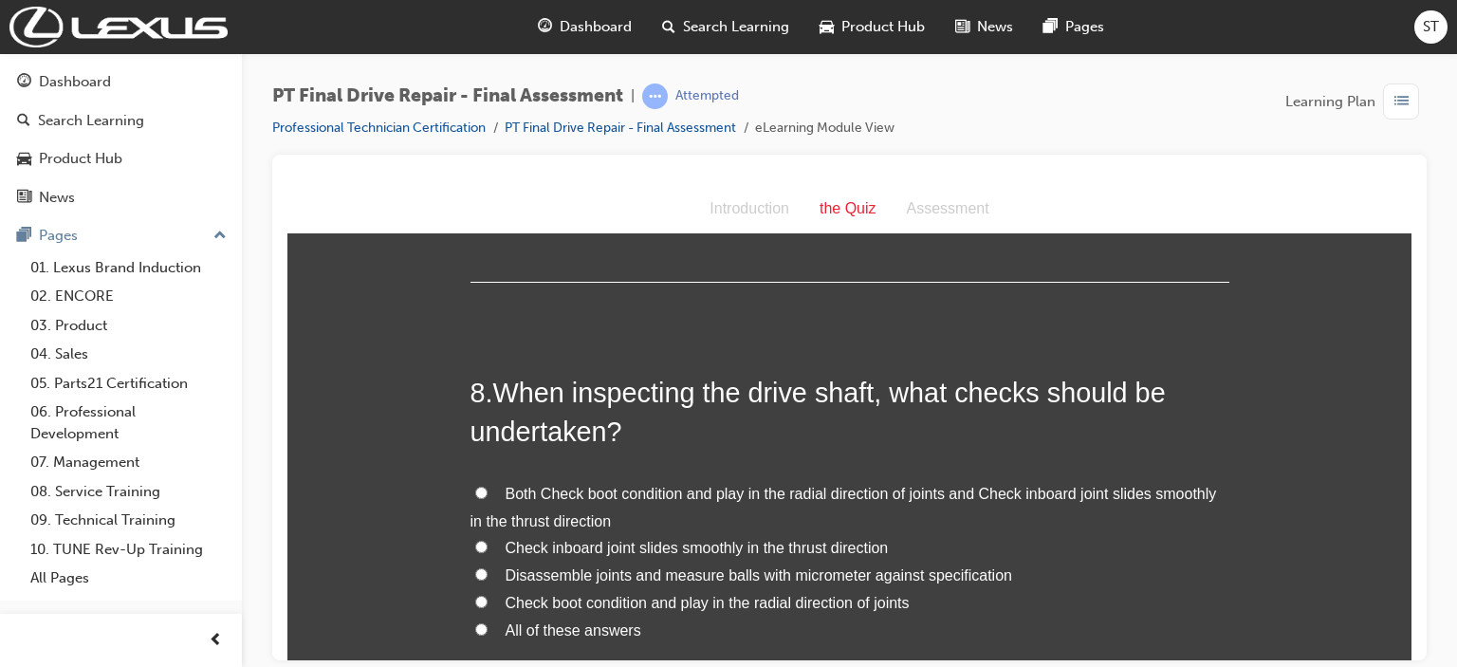
click at [507, 495] on span "Both Check boot condition and play in the radial direction of joints and Check …" at bounding box center [843, 507] width 747 height 44
click at [488, 495] on input "Both Check boot condition and play in the radial direction of joints and Check …" at bounding box center [481, 492] width 12 height 12
radio input "true"
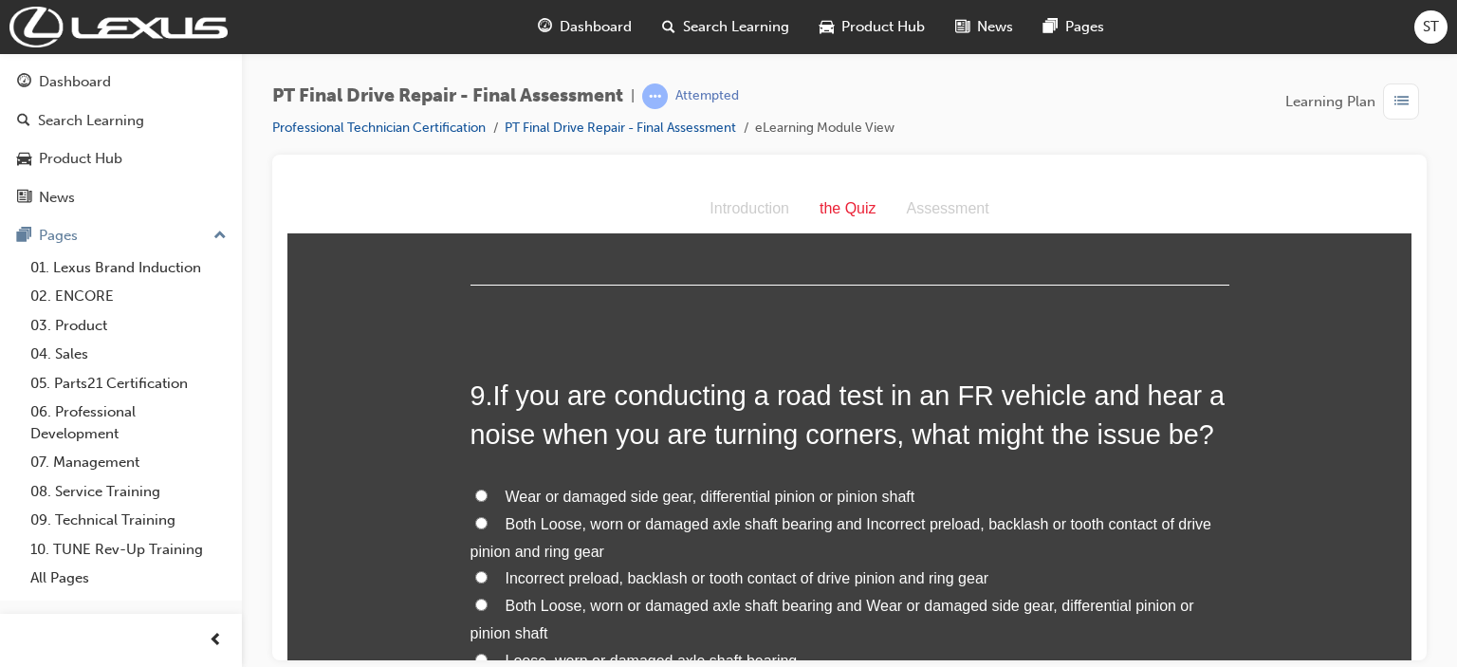
scroll to position [3680, 0]
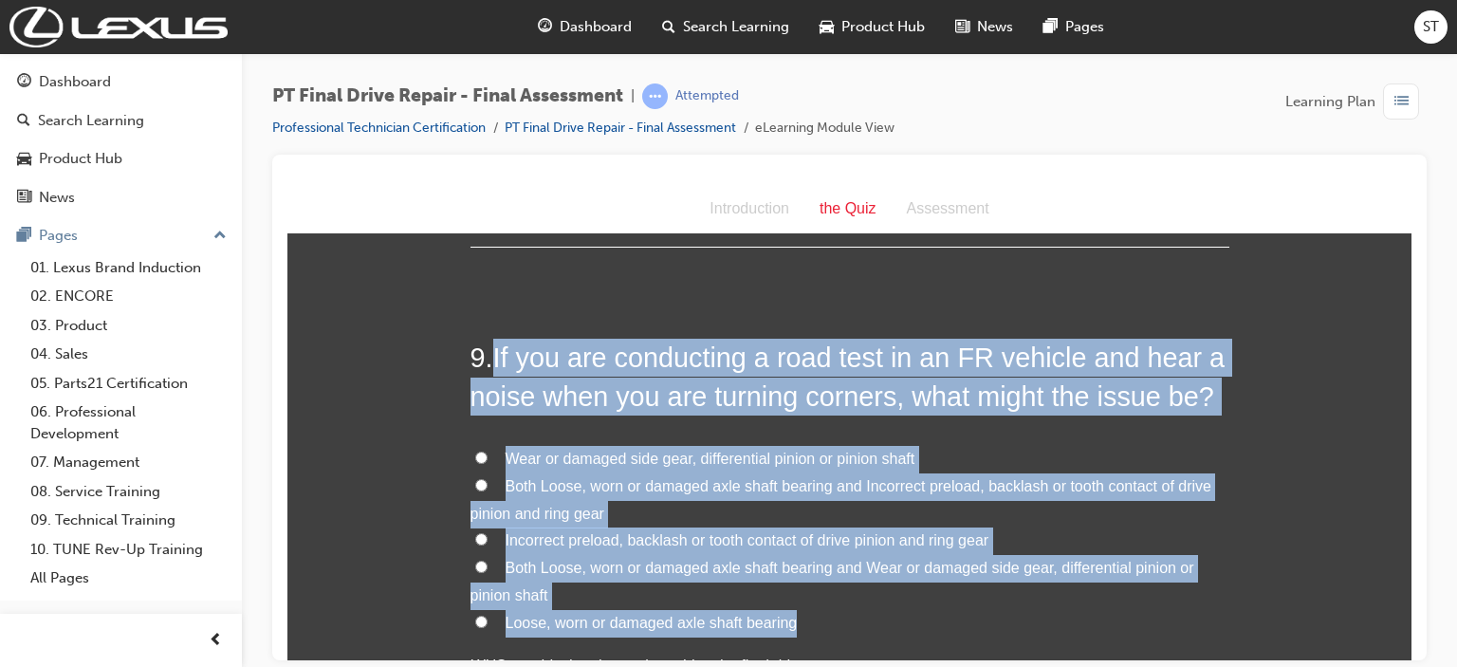
drag, startPoint x: 490, startPoint y: 357, endPoint x: 994, endPoint y: 608, distance: 562.9
click at [994, 608] on div "9 . If you are conducting a road test in an FR vehicle and hear a noise when yo…" at bounding box center [849, 554] width 759 height 433
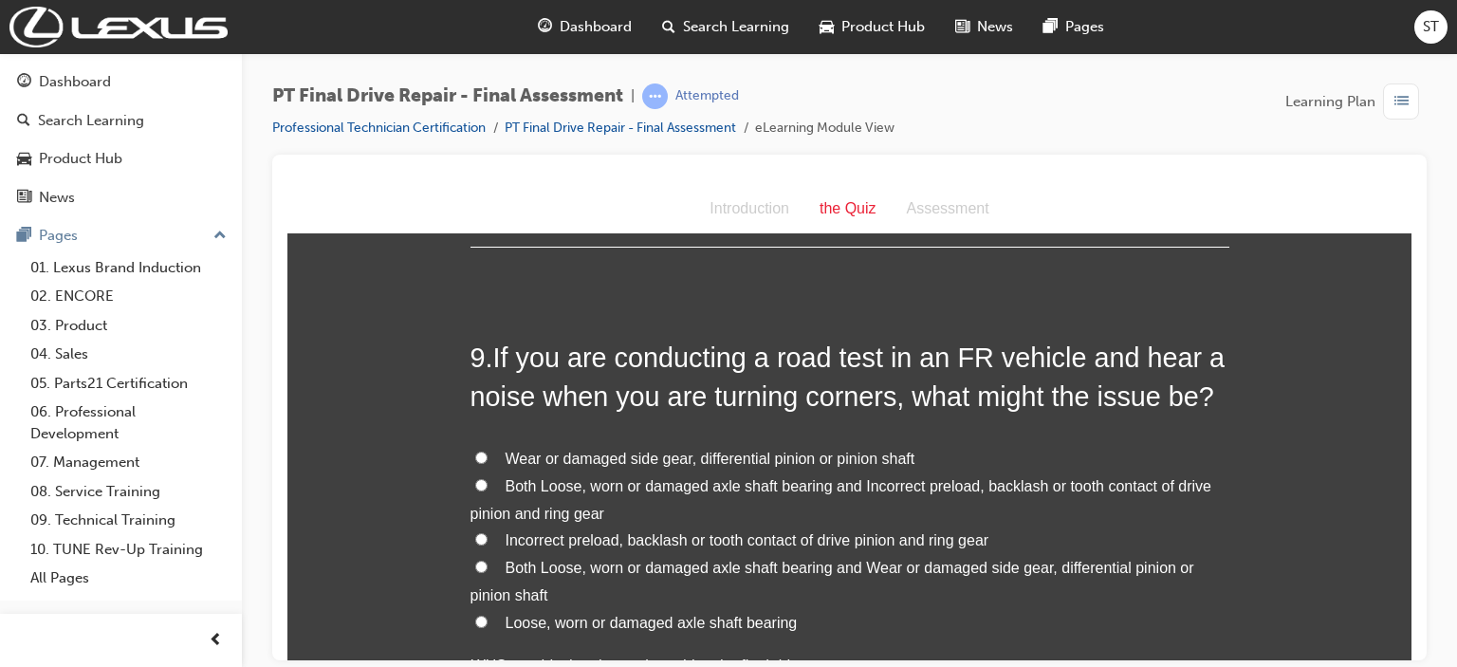
click at [497, 478] on span "Both Loose, worn or damaged axle shaft bearing and Incorrect preload, backlash …" at bounding box center [840, 499] width 741 height 44
click at [488, 478] on input "Both Loose, worn or damaged axle shaft bearing and Incorrect preload, backlash …" at bounding box center [481, 484] width 12 height 12
radio input "true"
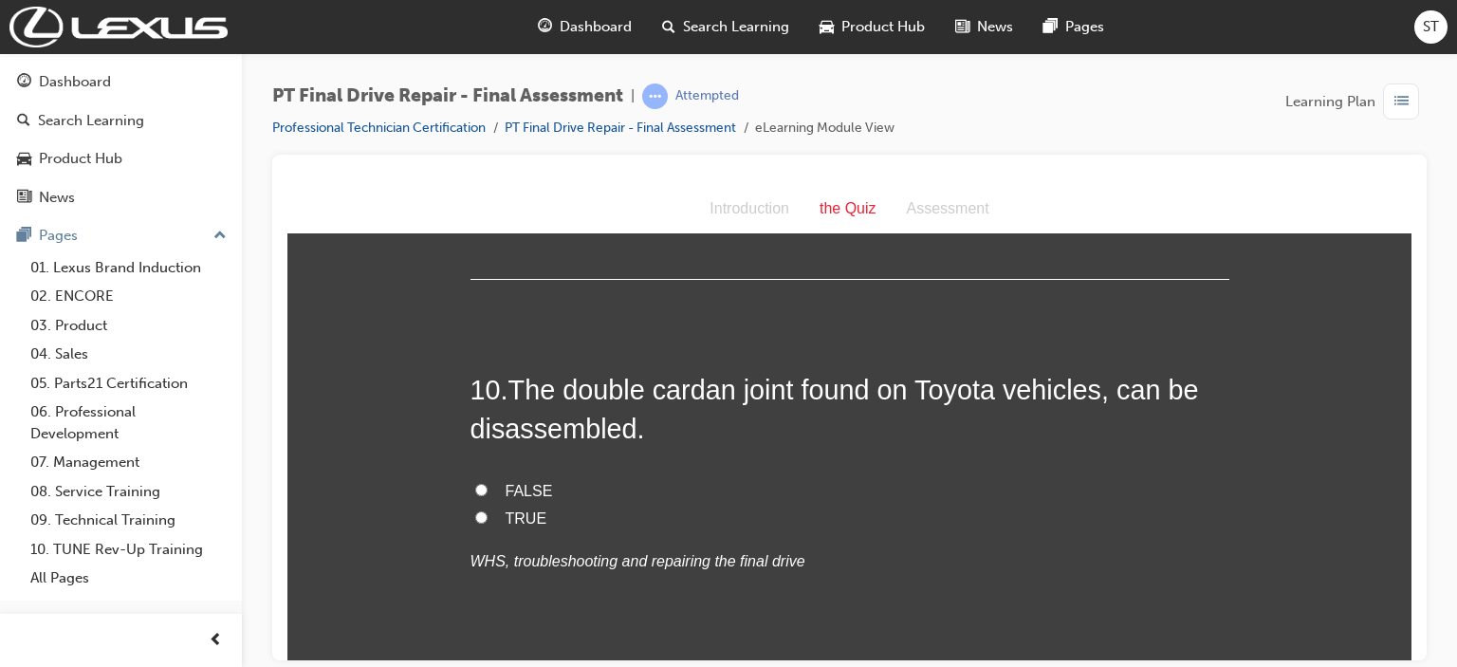
scroll to position [4174, 0]
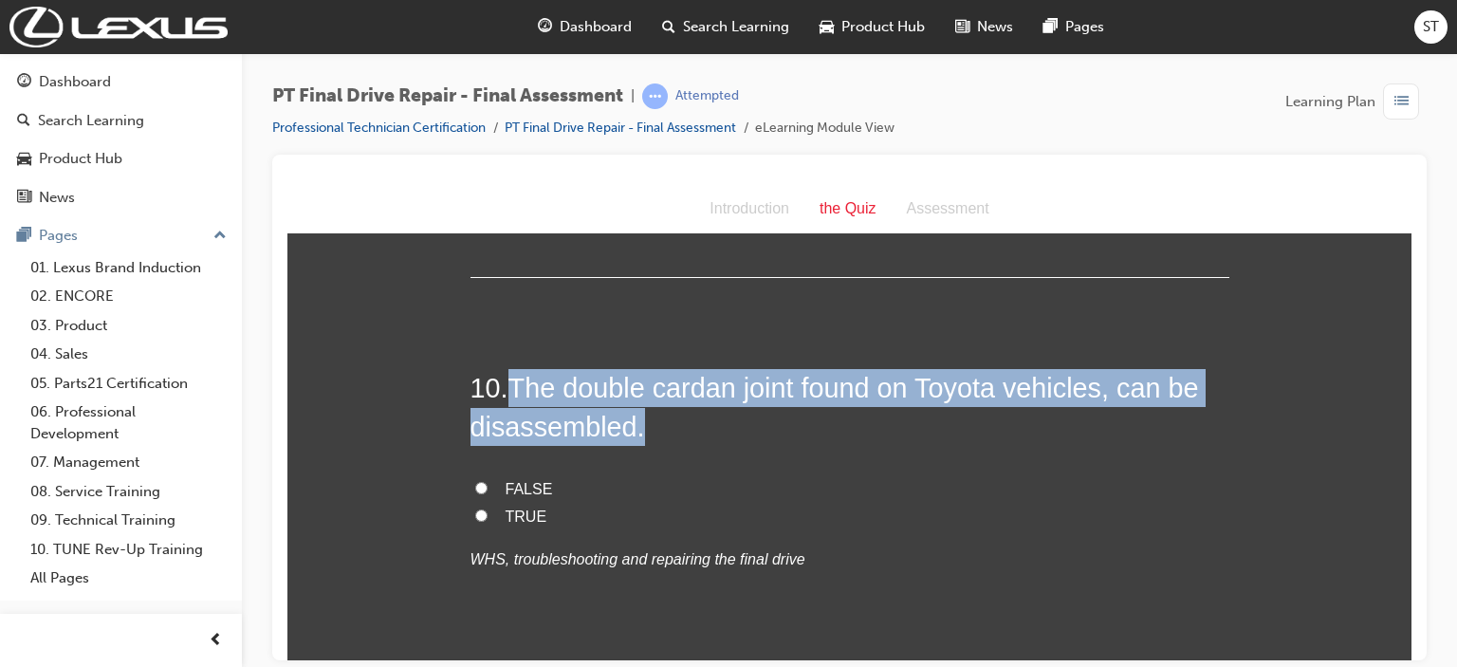
drag, startPoint x: 509, startPoint y: 384, endPoint x: 737, endPoint y: 434, distance: 232.9
click at [737, 434] on h2 "10 . The double cardan joint found on Toyota vehicles, can be disassembled." at bounding box center [849, 406] width 759 height 77
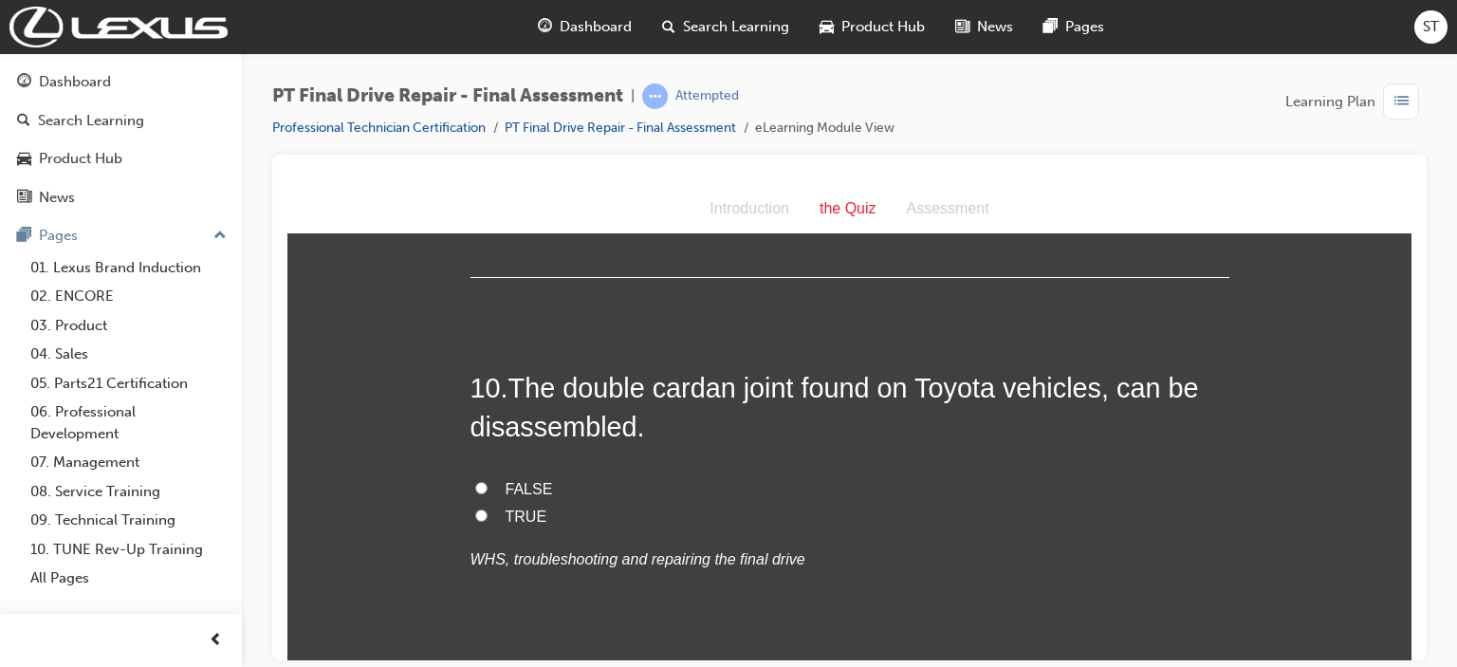
click at [395, 206] on div "Introduction the Quiz Assessment" at bounding box center [849, 208] width 1124 height 49
click at [486, 513] on label "TRUE" at bounding box center [849, 517] width 759 height 28
click at [486, 513] on input "TRUE" at bounding box center [481, 514] width 12 height 12
radio input "true"
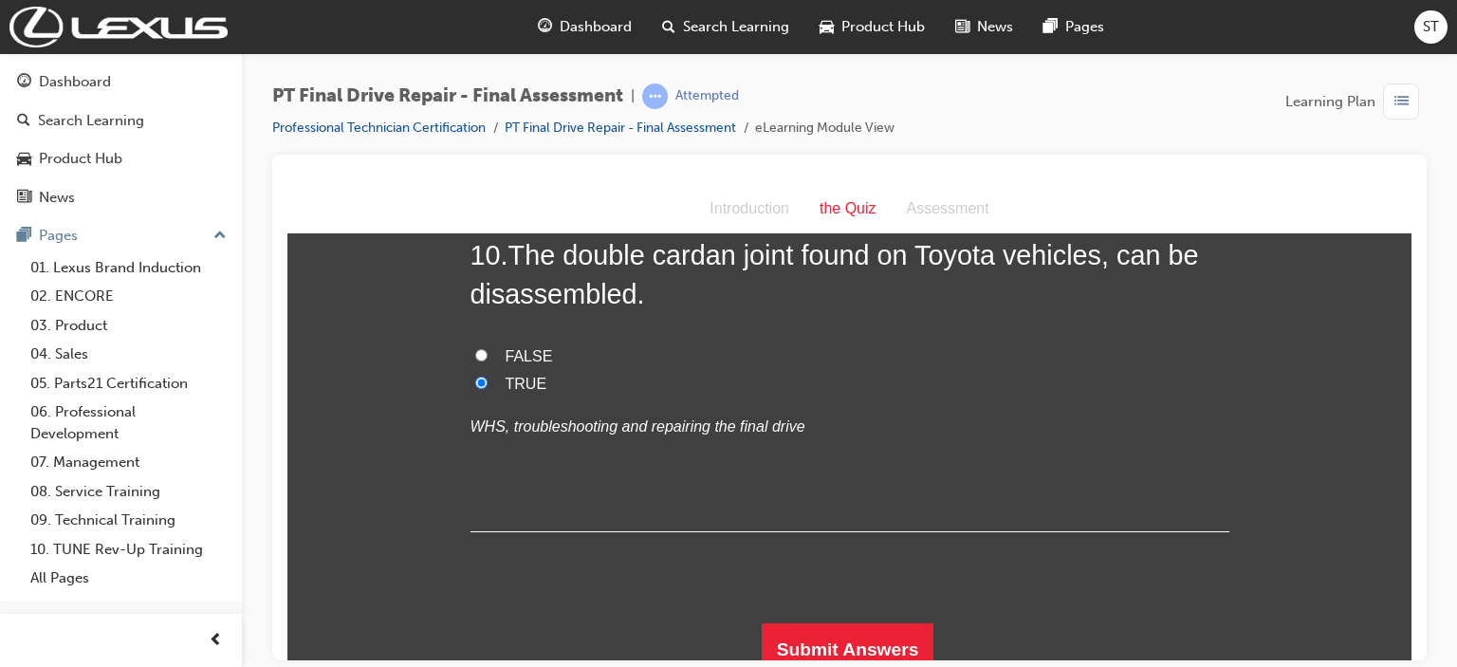
scroll to position [4320, 0]
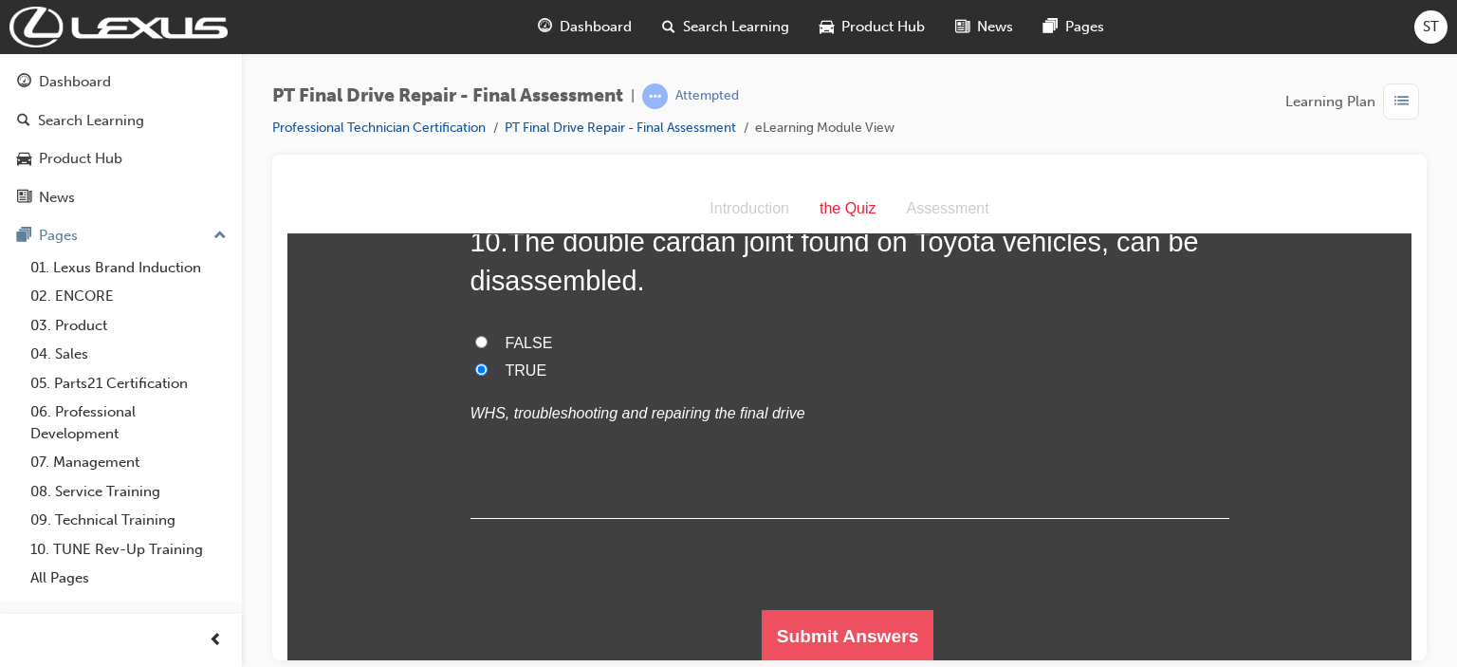
click at [910, 641] on button "Submit Answers" at bounding box center [848, 635] width 173 height 53
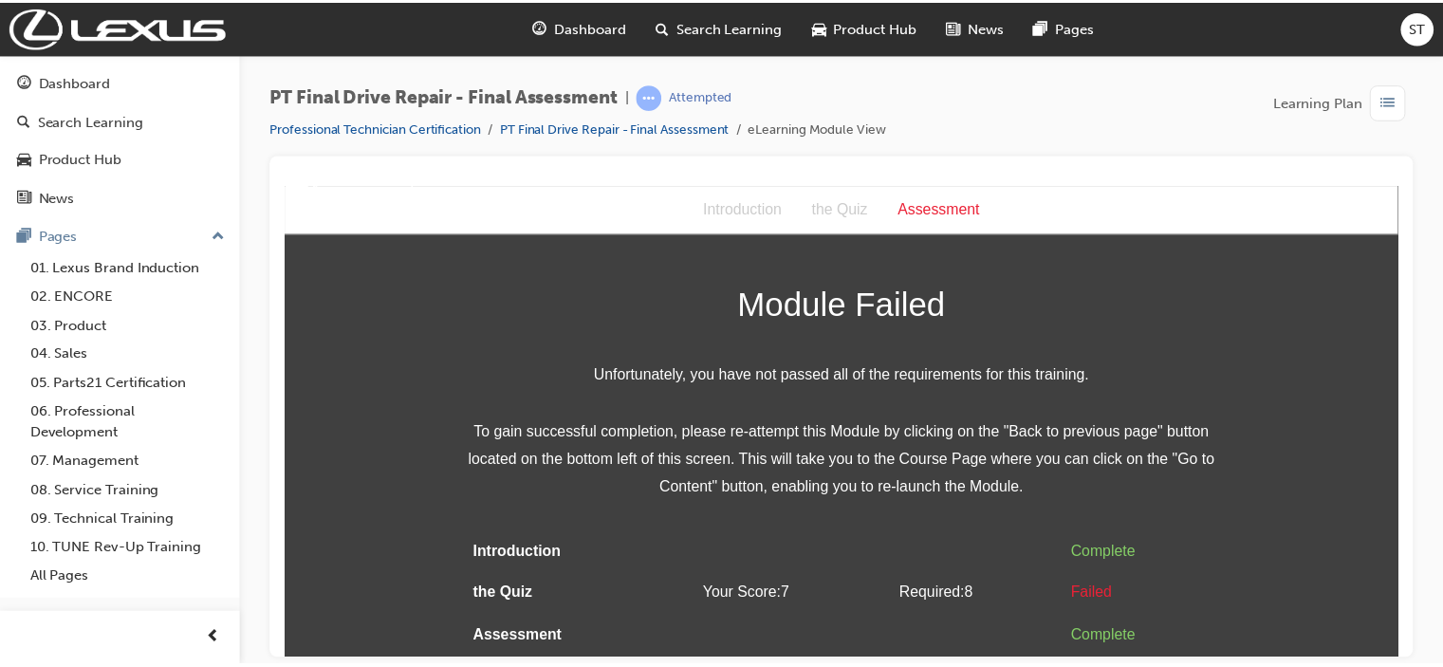
scroll to position [0, 0]
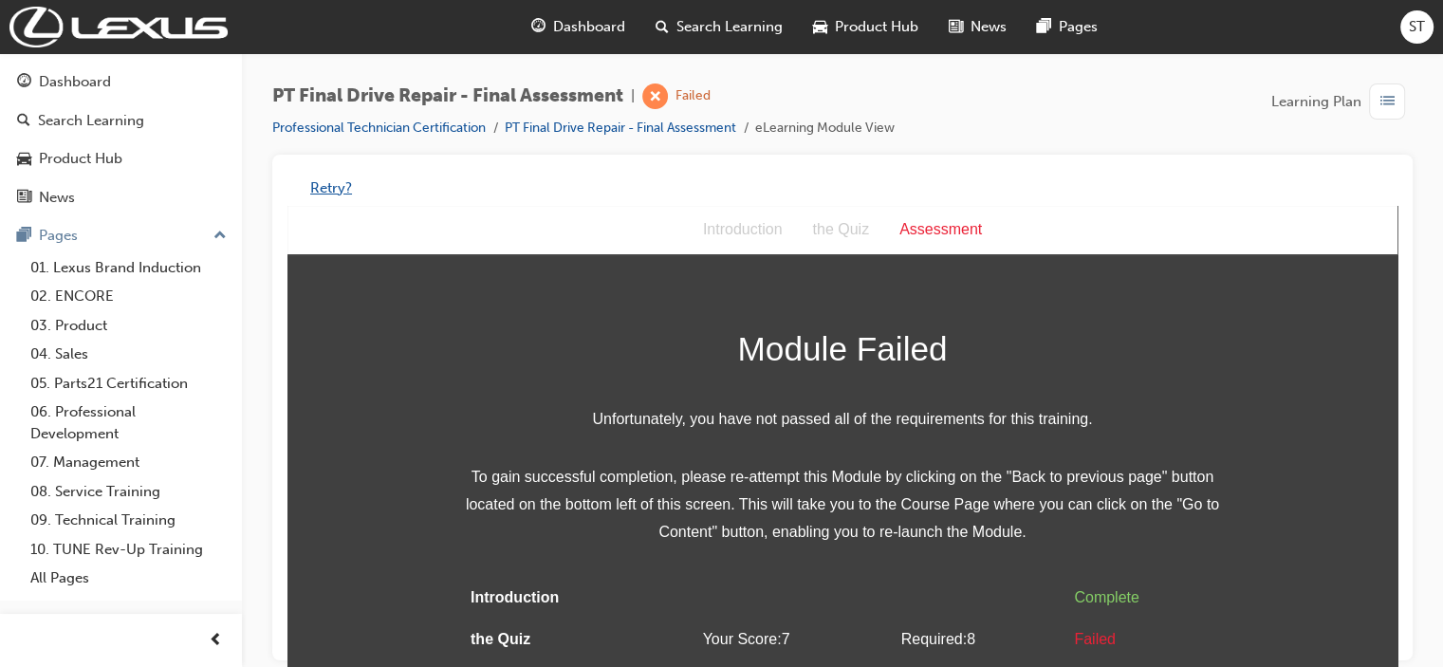
click at [339, 189] on button "Retry?" at bounding box center [331, 188] width 42 height 22
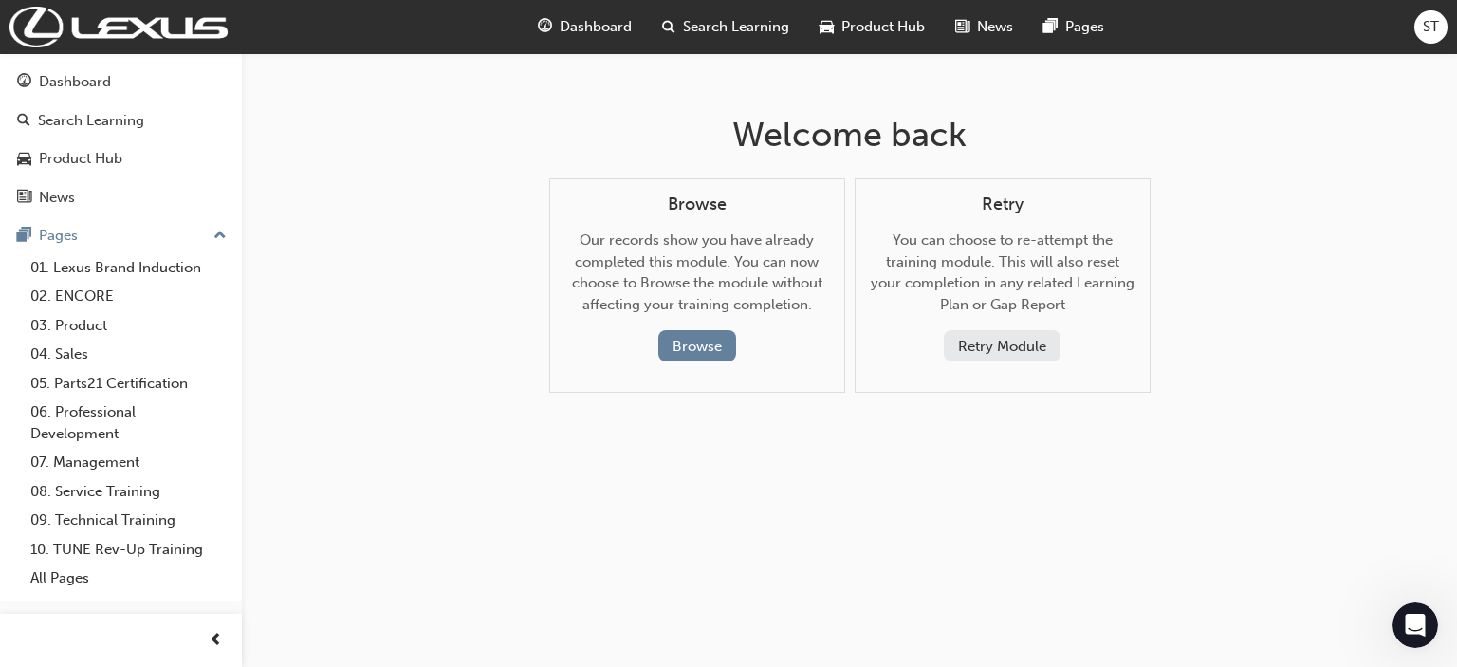
click at [999, 350] on button "Retry Module" at bounding box center [1002, 345] width 117 height 31
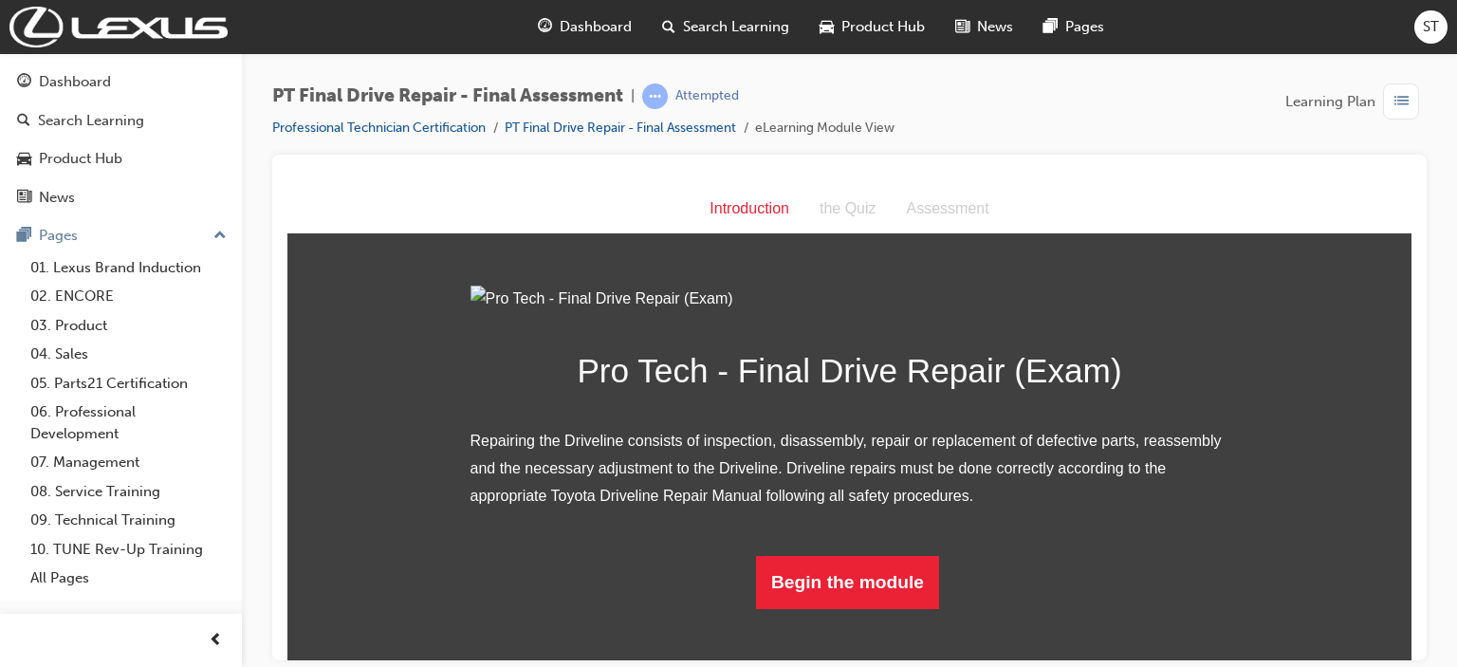
scroll to position [157, 0]
click at [854, 608] on button "Begin the module" at bounding box center [847, 581] width 183 height 53
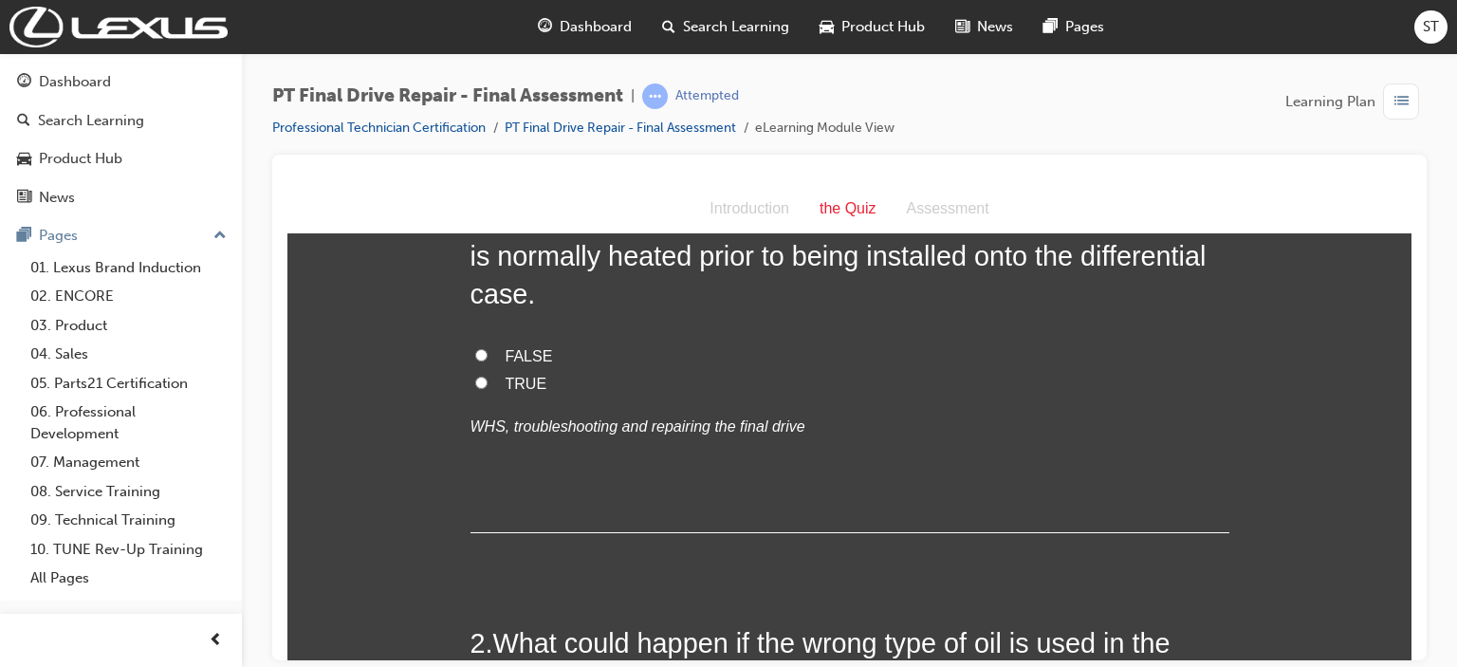
scroll to position [0, 0]
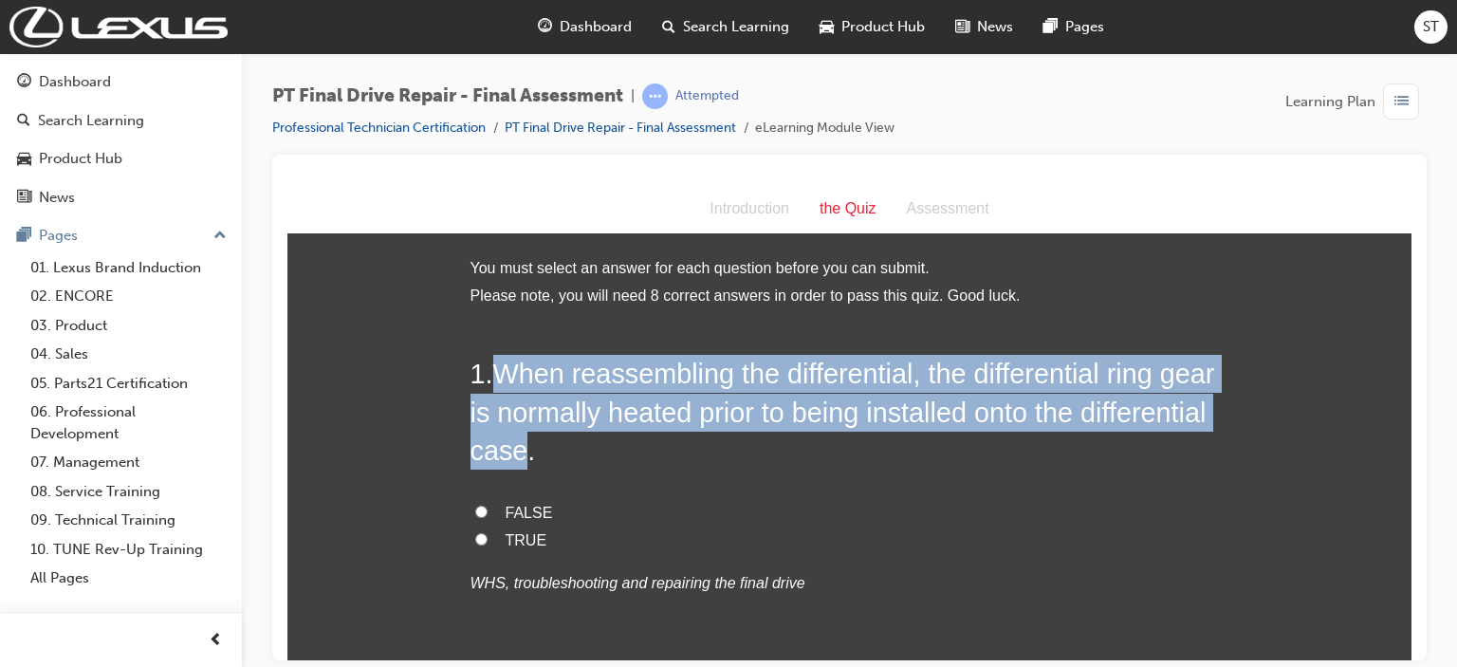
drag, startPoint x: 486, startPoint y: 364, endPoint x: 655, endPoint y: 452, distance: 191.3
click at [655, 452] on h2 "1 . When reassembling the differential, the differential ring gear is normally …" at bounding box center [849, 411] width 759 height 115
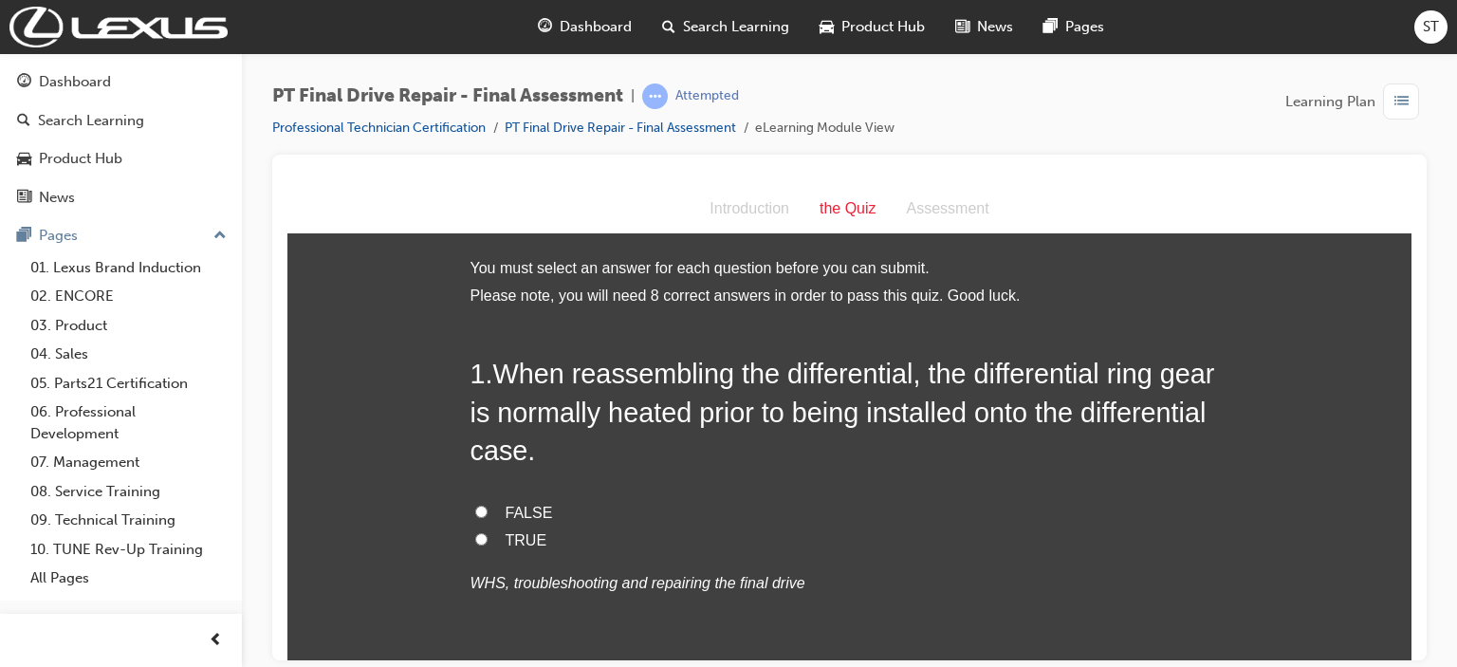
click at [506, 544] on span "TRUE" at bounding box center [527, 539] width 42 height 16
click at [488, 544] on input "TRUE" at bounding box center [481, 538] width 12 height 12
radio input "true"
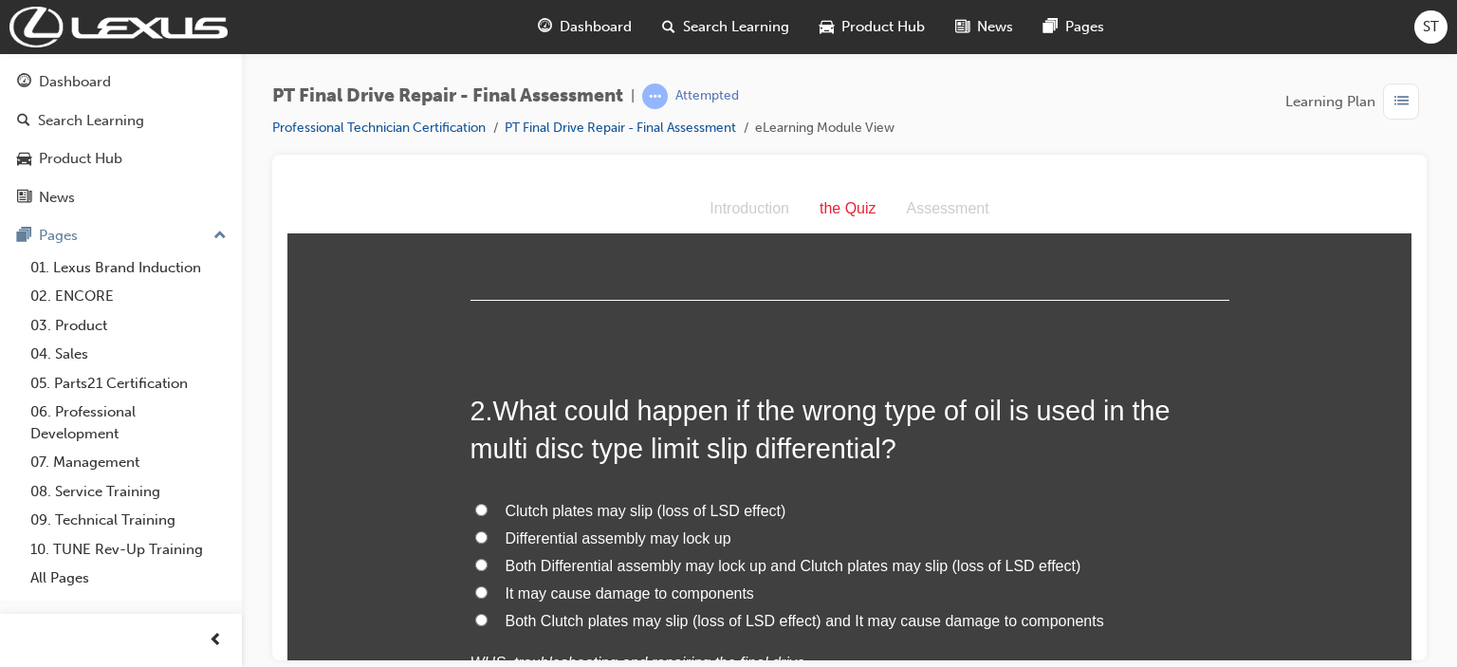
scroll to position [417, 0]
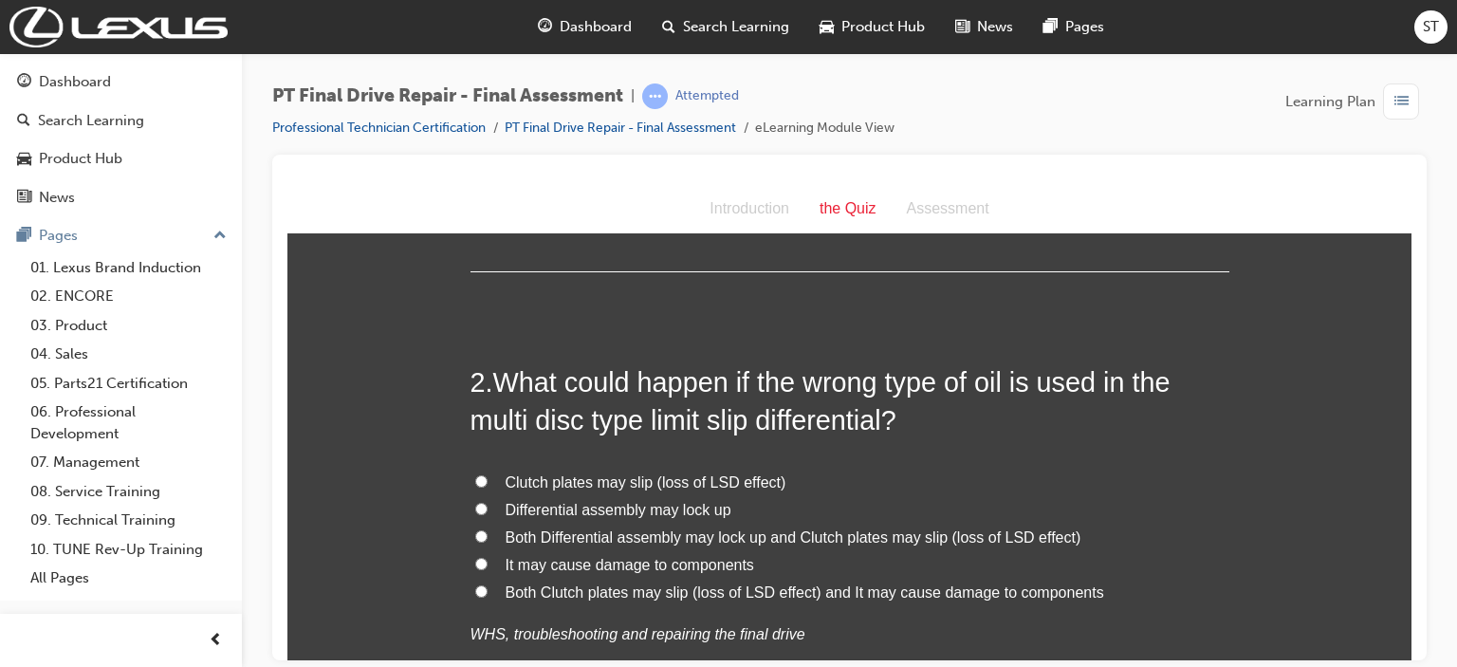
click at [1063, 596] on span "Both Clutch plates may slip (loss of LSD effect) and It may cause damage to com…" at bounding box center [805, 591] width 599 height 16
click at [488, 596] on input "Both Clutch plates may slip (loss of LSD effect) and It may cause damage to com…" at bounding box center [481, 590] width 12 height 12
radio input "true"
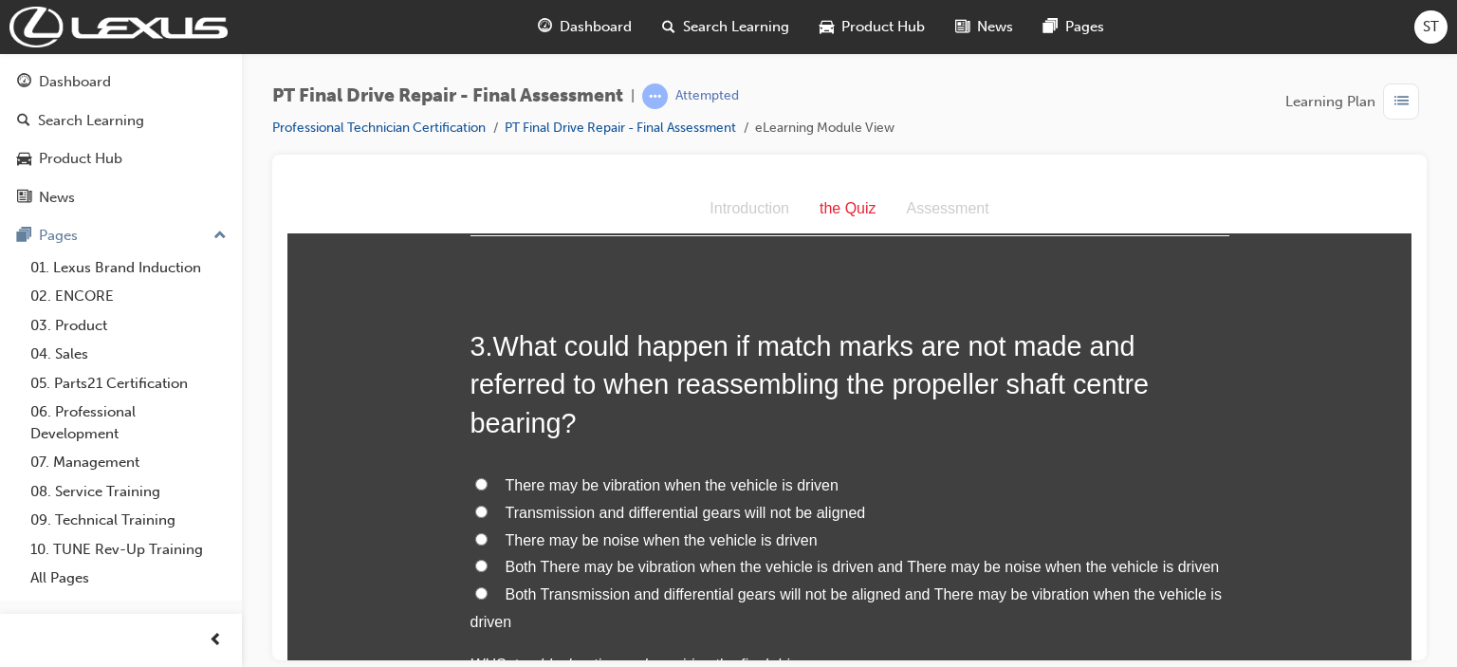
scroll to position [949, 0]
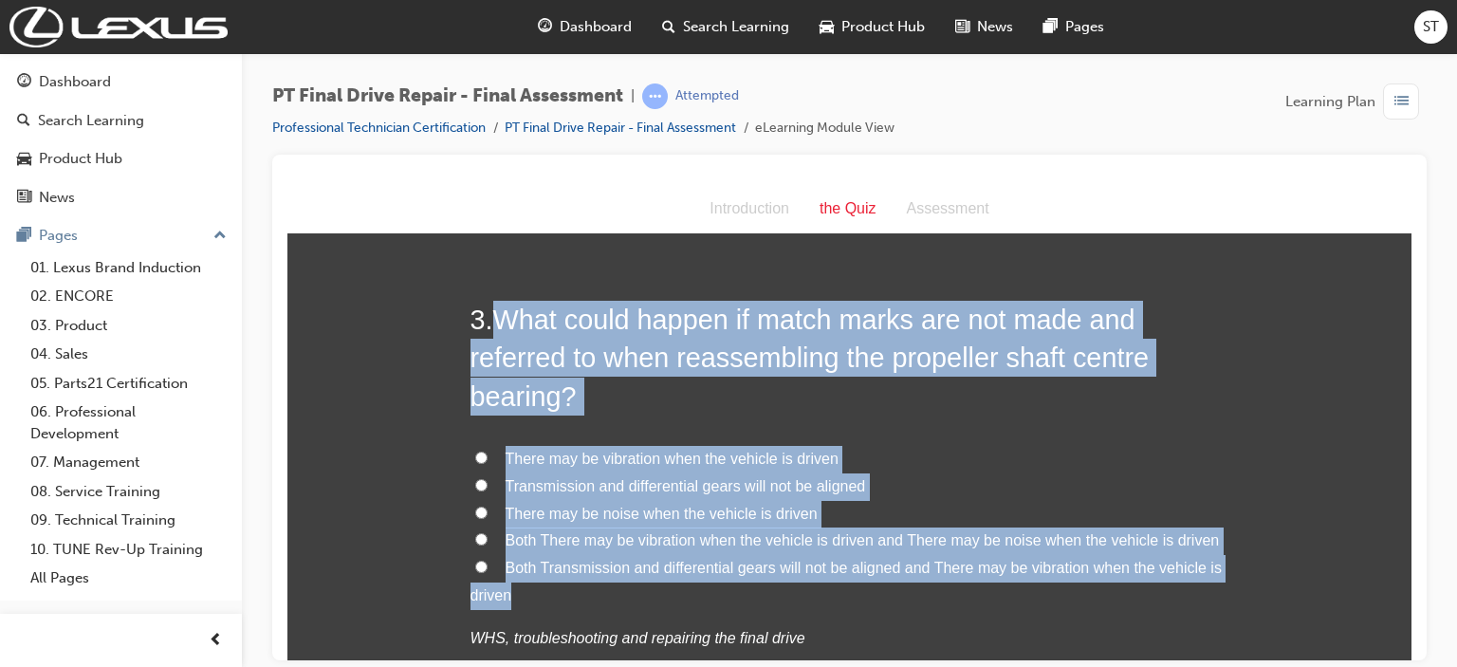
drag, startPoint x: 486, startPoint y: 313, endPoint x: 1207, endPoint y: 602, distance: 776.8
click at [1098, 602] on div "3 . What could happen if match marks are not made and referred to when reassemb…" at bounding box center [849, 522] width 759 height 444
click at [539, 538] on span "Both There may be vibration when the vehicle is driven and There may be noise w…" at bounding box center [863, 539] width 714 height 16
click at [488, 538] on input "Both There may be vibration when the vehicle is driven and There may be noise w…" at bounding box center [481, 538] width 12 height 12
radio input "true"
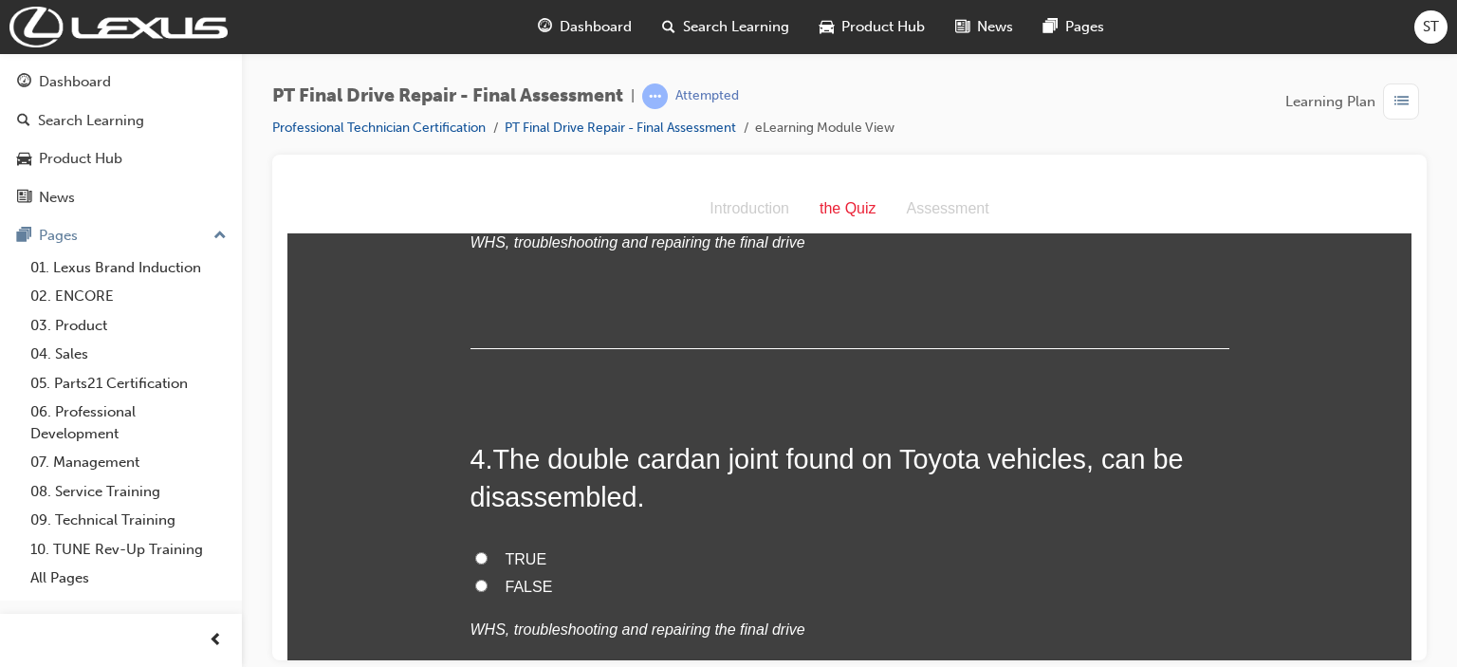
scroll to position [1366, 0]
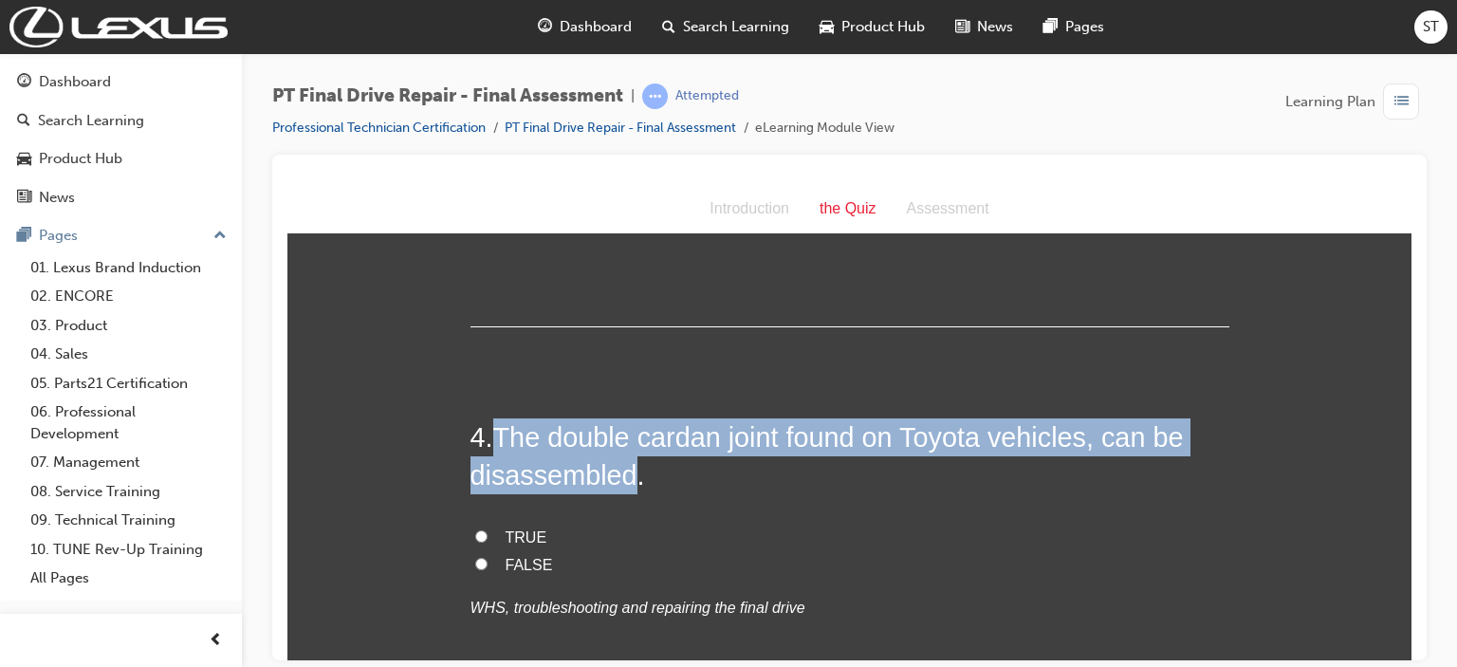
drag, startPoint x: 490, startPoint y: 435, endPoint x: 623, endPoint y: 481, distance: 140.4
click at [623, 481] on span "The double cardan joint found on Toyota vehicles, can be disassembled." at bounding box center [826, 455] width 713 height 68
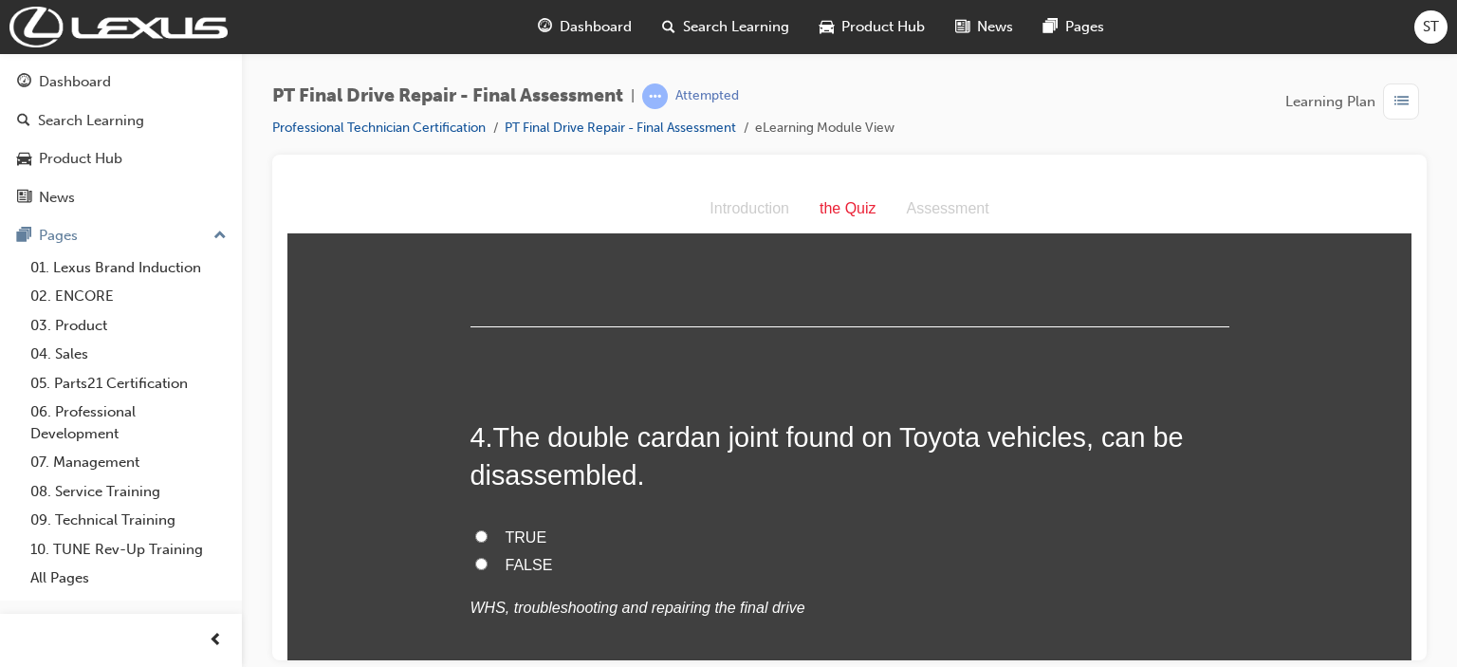
click at [507, 532] on span "TRUE" at bounding box center [527, 536] width 42 height 16
click at [488, 532] on input "TRUE" at bounding box center [481, 535] width 12 height 12
radio input "true"
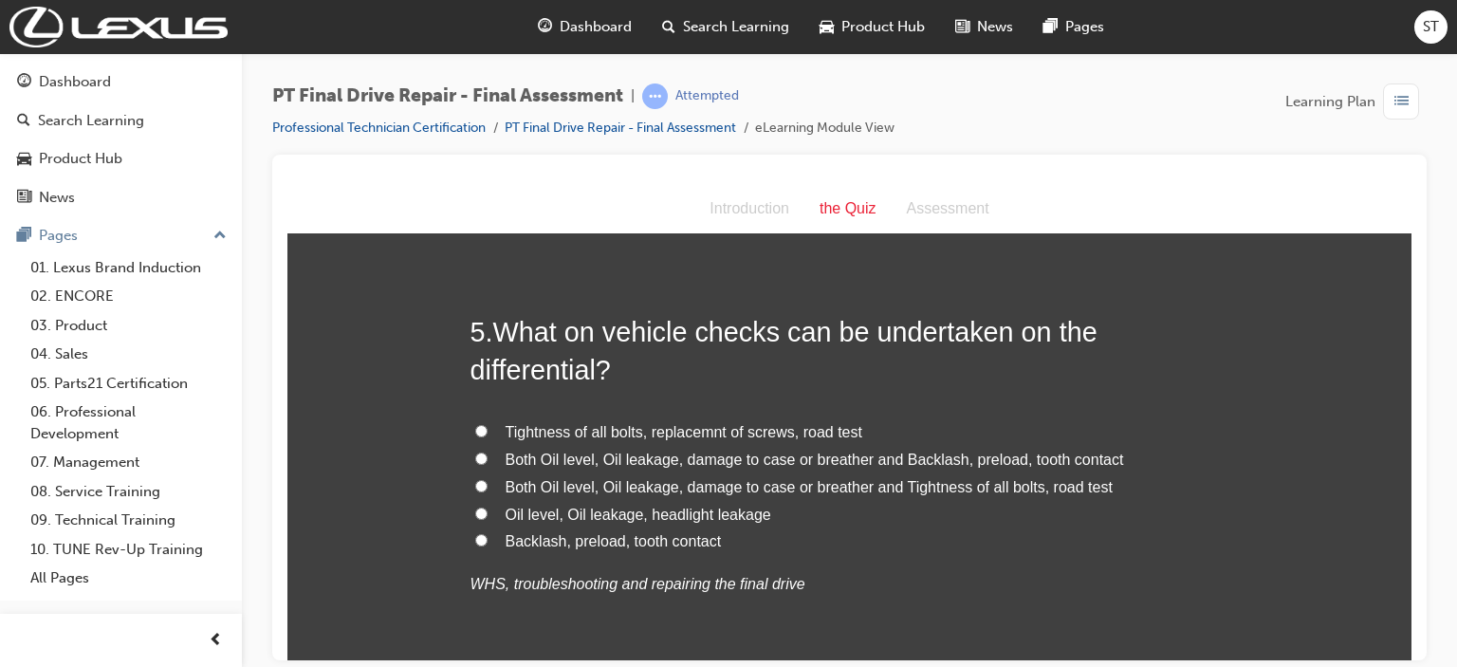
scroll to position [1859, 0]
click at [937, 487] on span "Both Oil level, Oil leakage, damage to case or breather and Tightness of all bo…" at bounding box center [809, 485] width 607 height 16
click at [488, 487] on input "Both Oil level, Oil leakage, damage to case or breather and Tightness of all bo…" at bounding box center [481, 484] width 12 height 12
radio input "true"
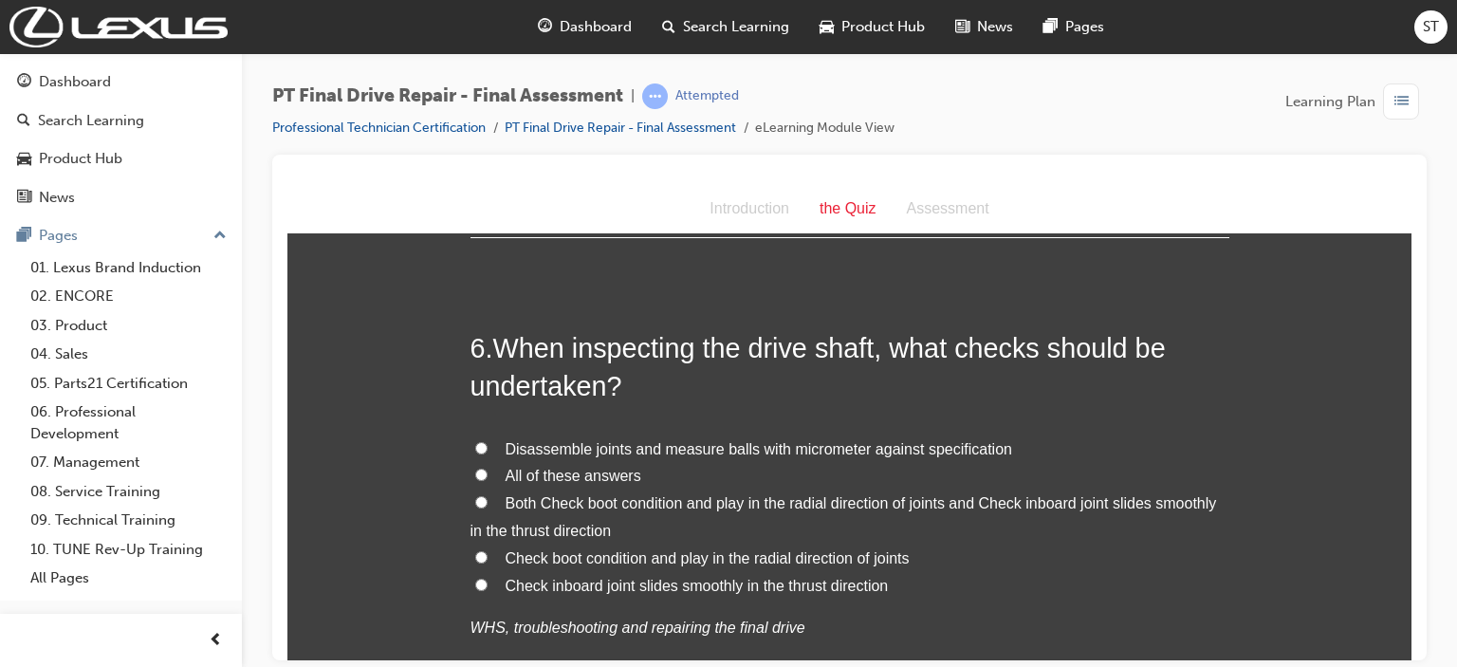
scroll to position [2315, 0]
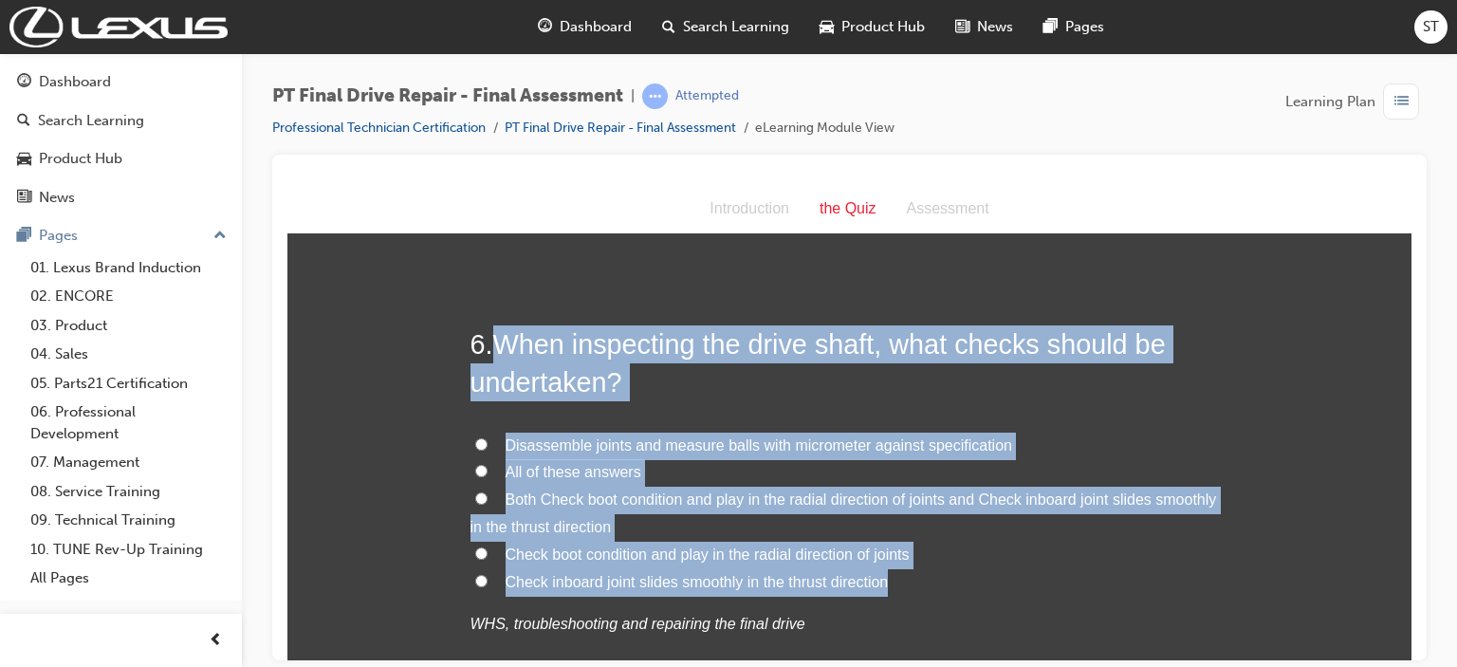
drag, startPoint x: 491, startPoint y: 346, endPoint x: 904, endPoint y: 584, distance: 476.4
click at [904, 584] on div "6 . When inspecting the drive shaft, what checks should be undertaken? Disassem…" at bounding box center [849, 526] width 759 height 405
click at [399, 508] on div "You must select an answer for each question before you can submit. Please note,…" at bounding box center [849, 304] width 1124 height 4729
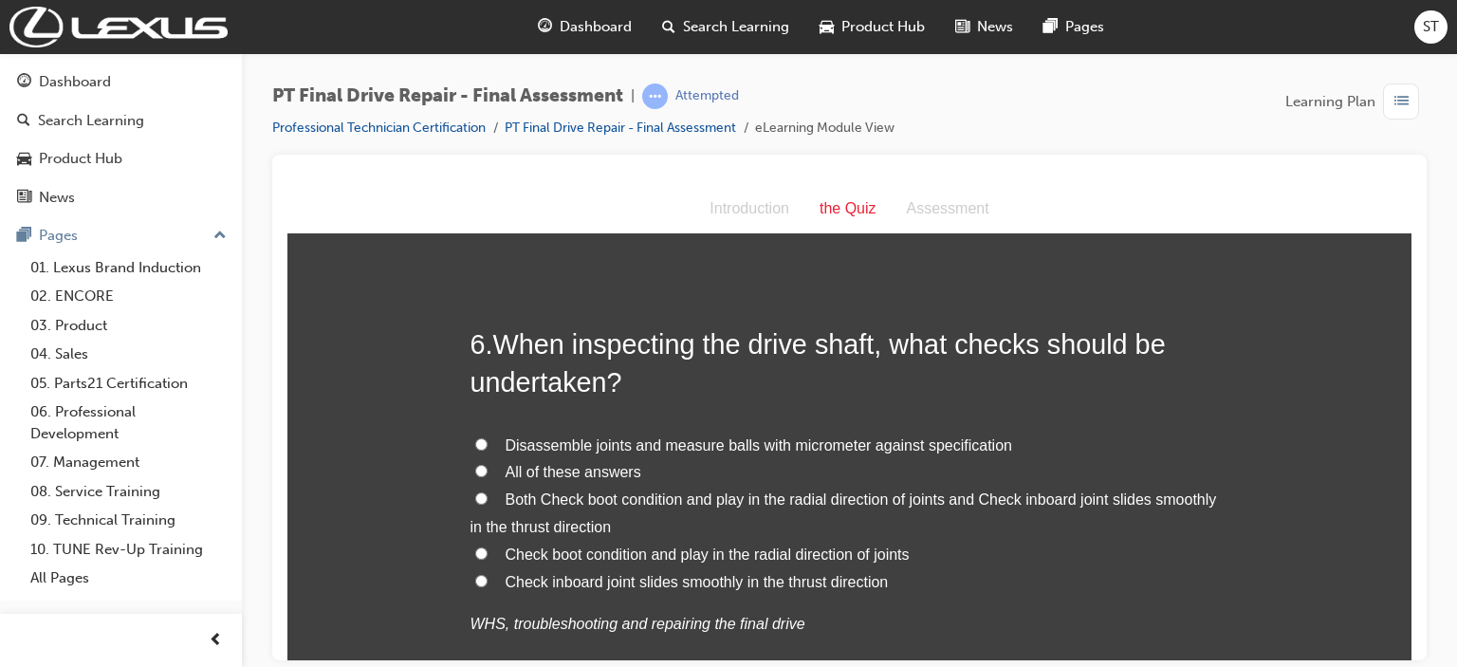
click at [520, 502] on span "Both Check boot condition and play in the radial direction of joints and Check …" at bounding box center [843, 512] width 747 height 44
click at [488, 502] on input "Both Check boot condition and play in the radial direction of joints and Check …" at bounding box center [481, 497] width 12 height 12
radio input "true"
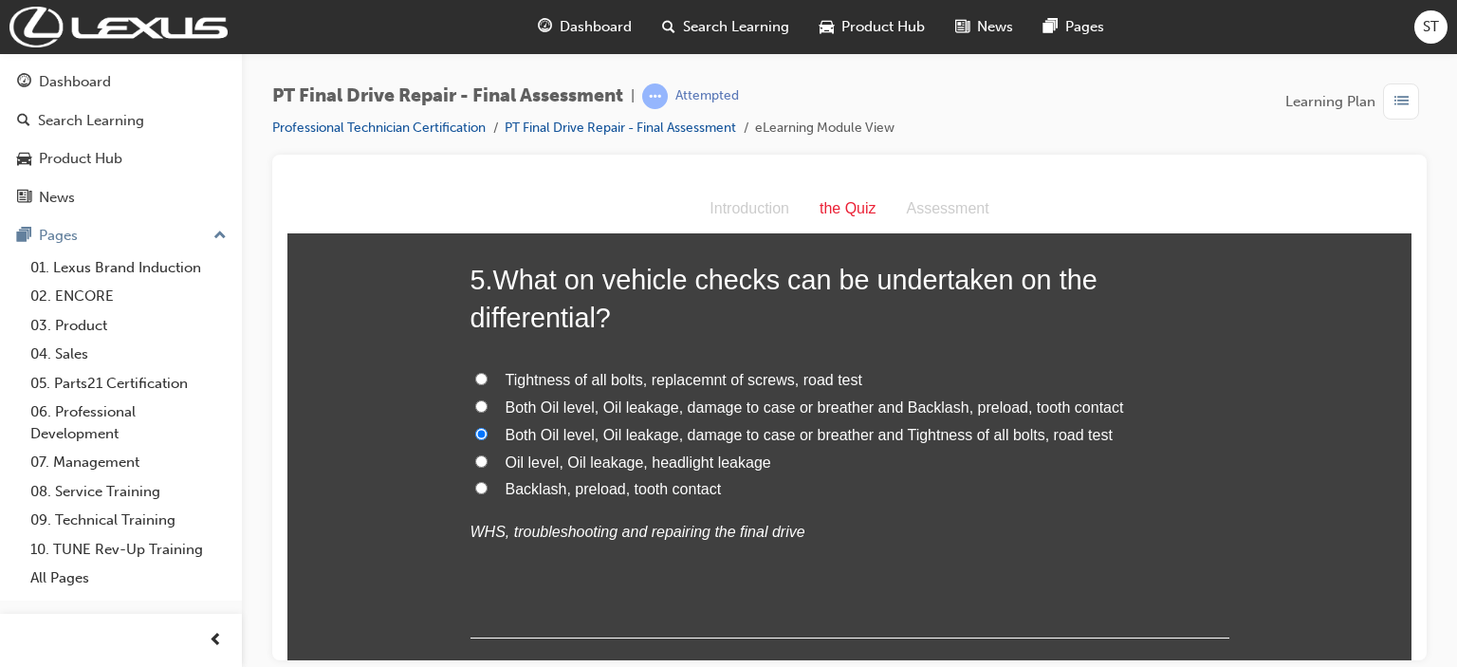
scroll to position [1897, 0]
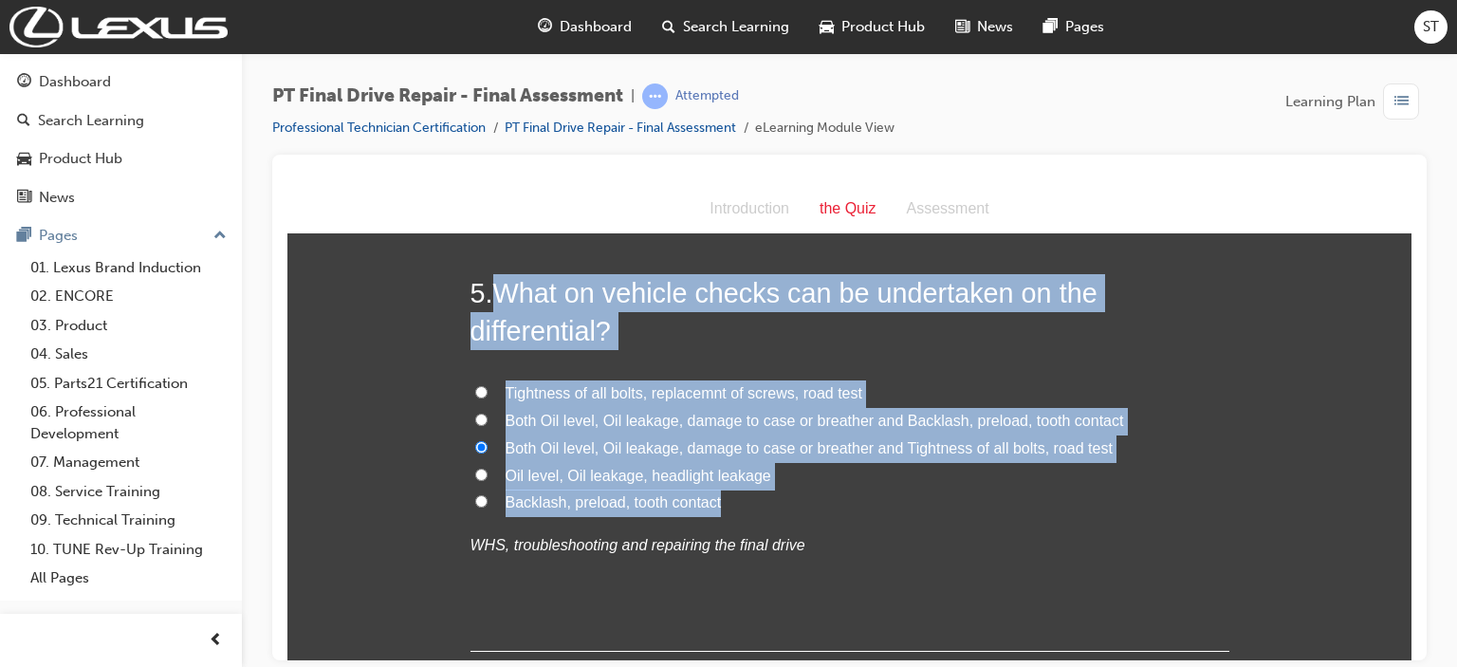
drag, startPoint x: 493, startPoint y: 286, endPoint x: 891, endPoint y: 509, distance: 456.2
click at [891, 509] on div "5 . What on vehicle checks can be undertaken on the differential? Tightness of …" at bounding box center [849, 462] width 759 height 378
click at [517, 421] on span "Both Oil level, Oil leakage, damage to case or breather and Backlash, preload, …" at bounding box center [815, 420] width 618 height 16
click at [488, 421] on input "Both Oil level, Oil leakage, damage to case or breather and Backlash, preload, …" at bounding box center [481, 419] width 12 height 12
radio input "true"
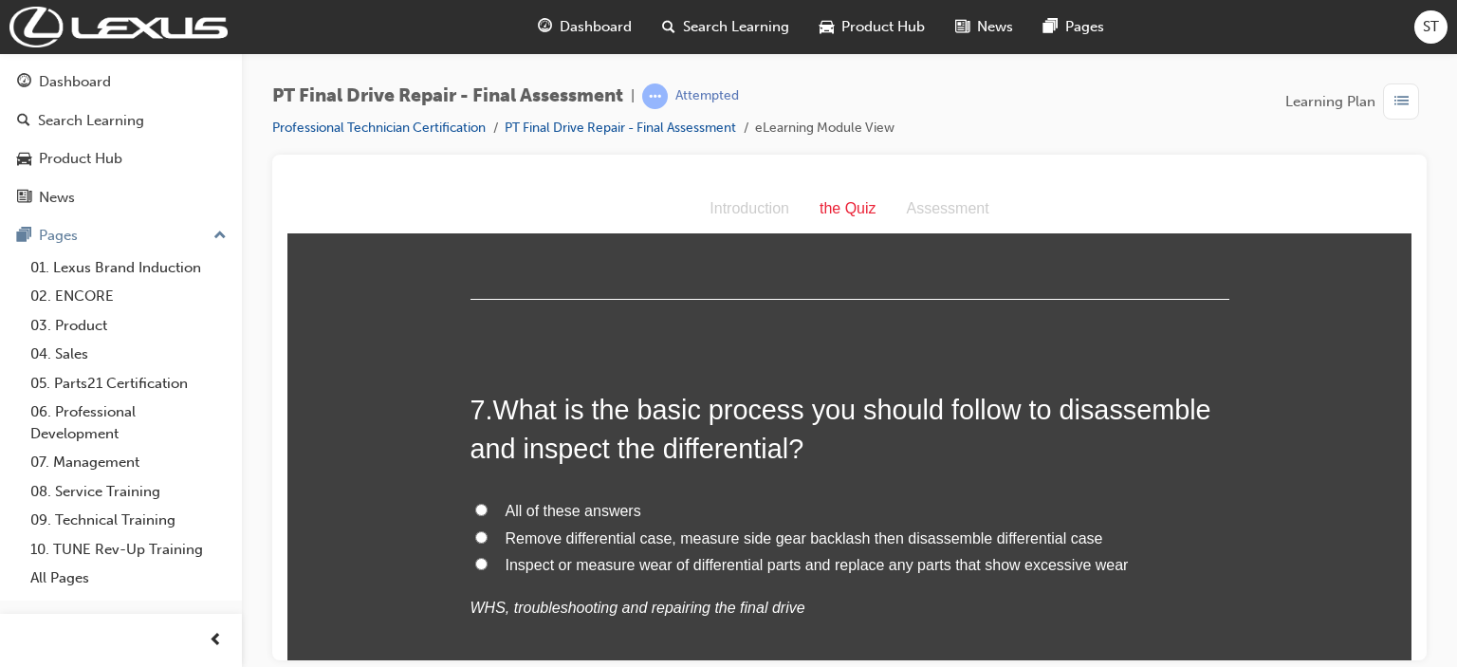
scroll to position [2770, 0]
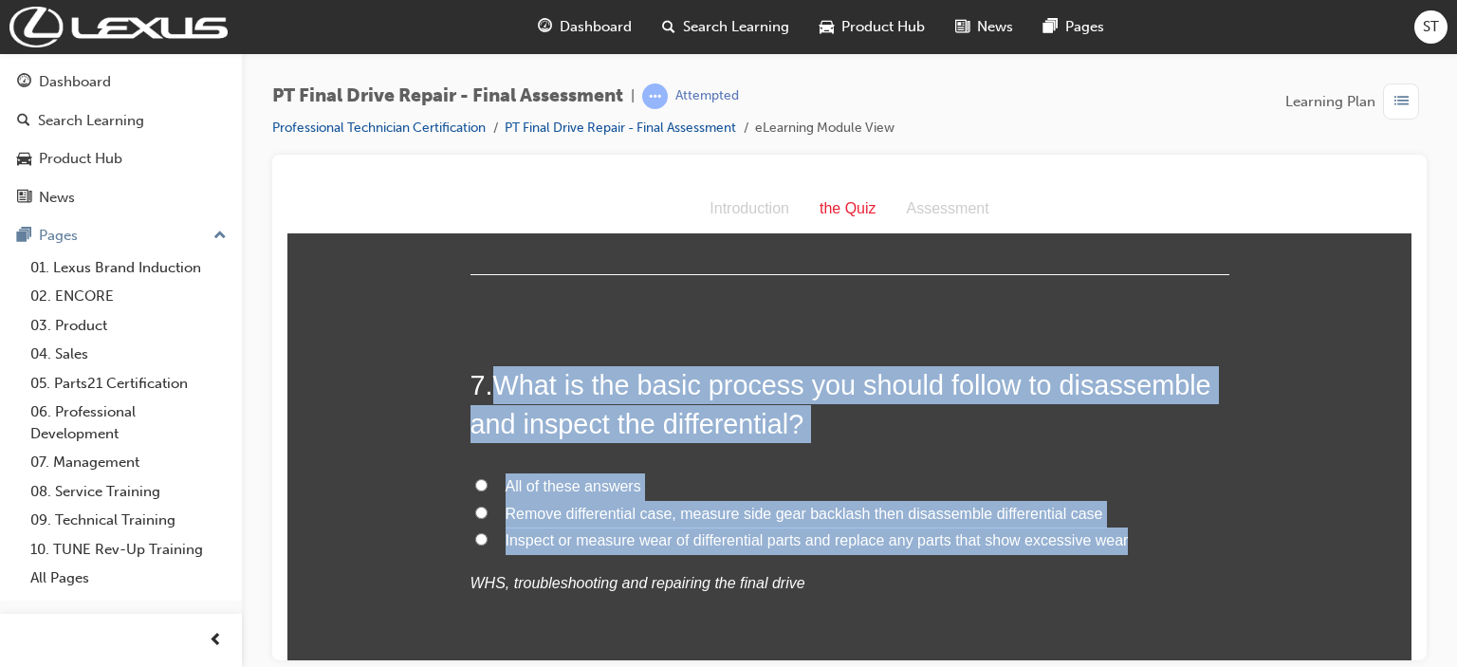
drag, startPoint x: 489, startPoint y: 377, endPoint x: 1113, endPoint y: 536, distance: 643.3
click at [1098, 536] on div "7 . What is the basic process you should follow to disassemble and inspect the …" at bounding box center [849, 526] width 759 height 323
click at [869, 407] on h2 "7 . What is the basic process you should follow to disassemble and inspect the …" at bounding box center [849, 403] width 759 height 77
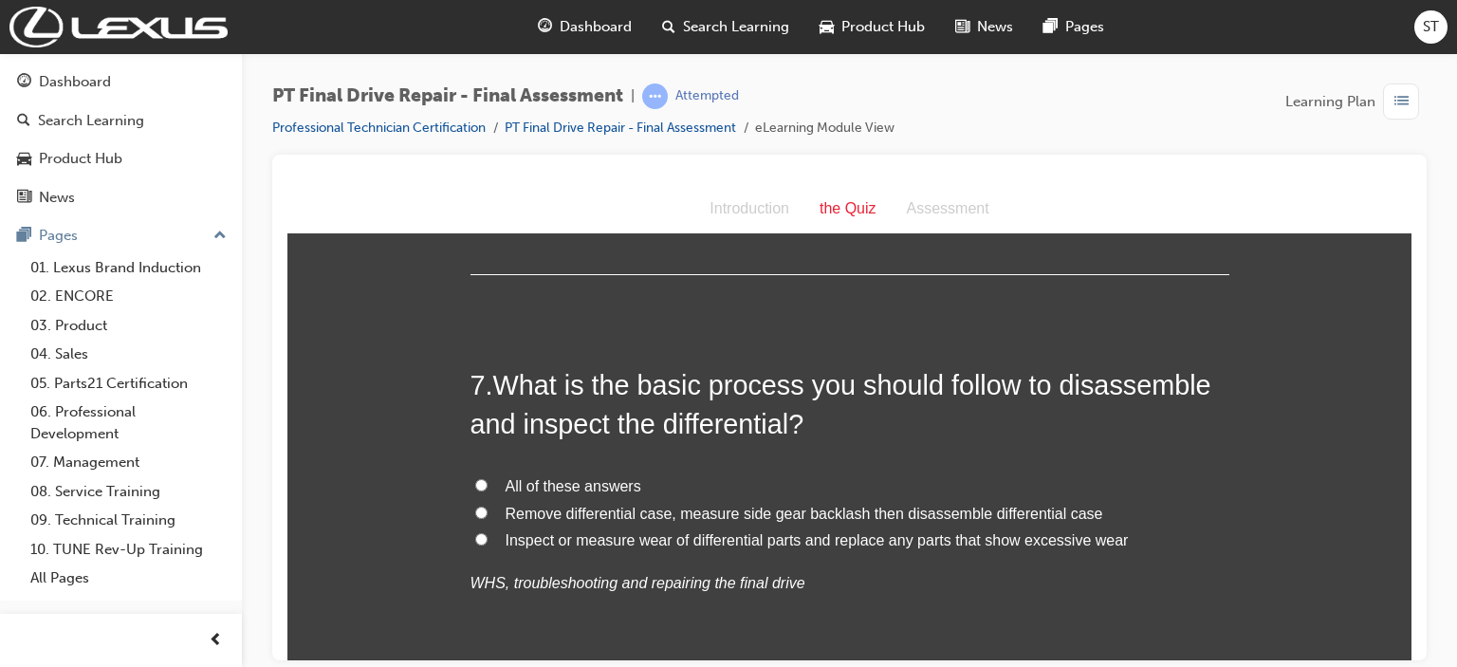
click at [506, 487] on span "All of these answers" at bounding box center [574, 485] width 136 height 16
click at [488, 487] on input "All of these answers" at bounding box center [481, 484] width 12 height 12
radio input "true"
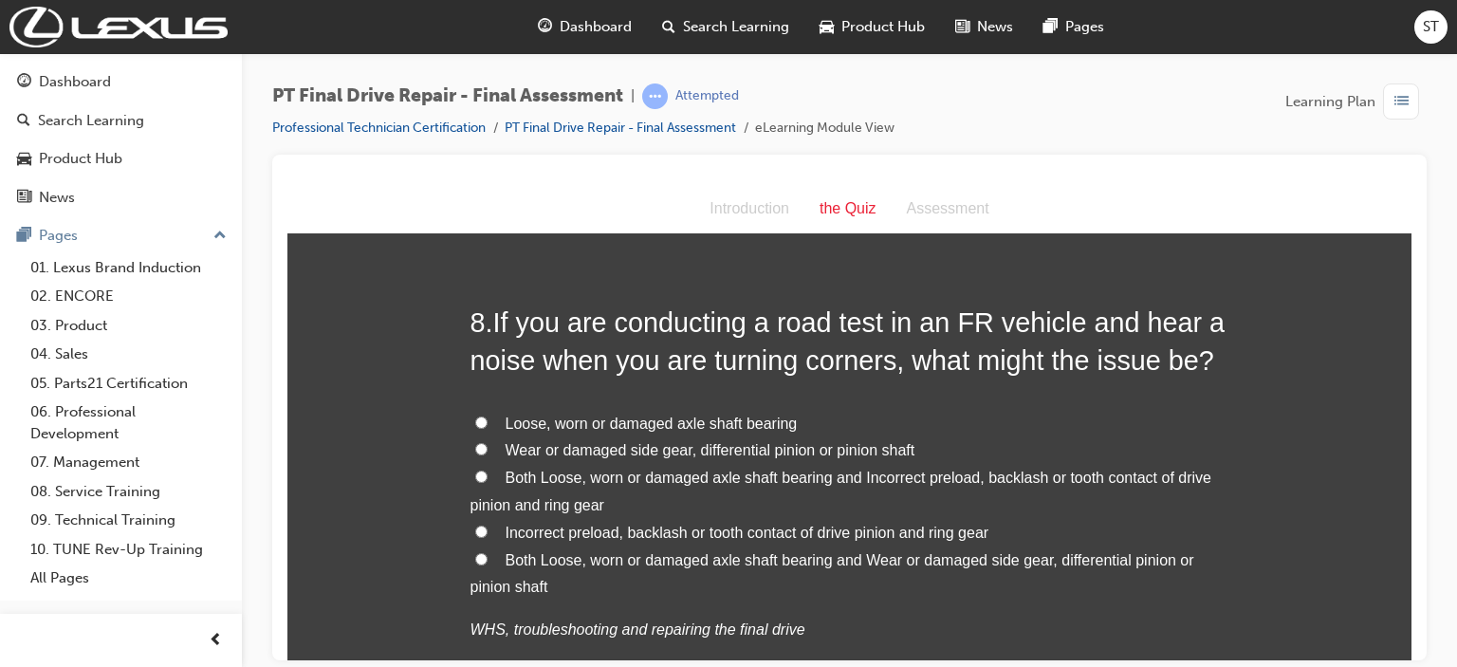
scroll to position [3263, 0]
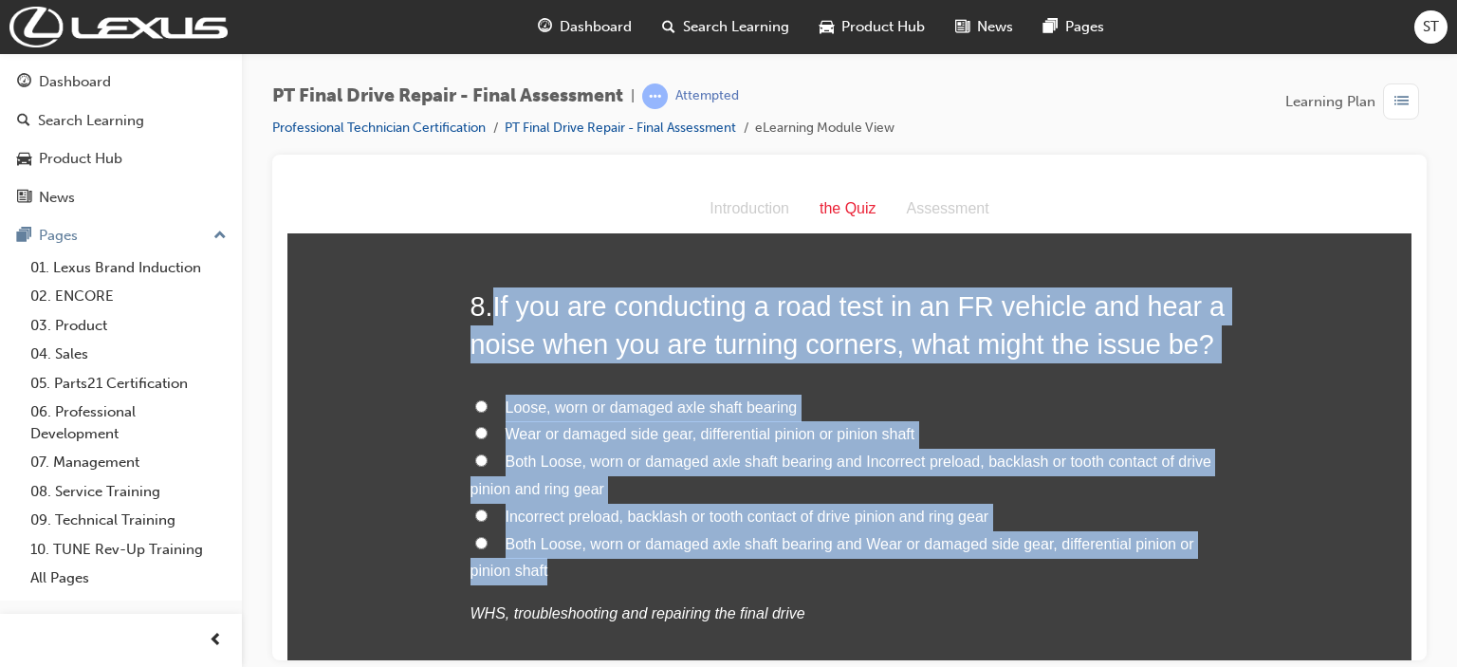
drag, startPoint x: 489, startPoint y: 300, endPoint x: 935, endPoint y: 559, distance: 516.4
click at [935, 559] on div "8 . If you are conducting a road test in an FR vehicle and hear a noise when yo…" at bounding box center [849, 502] width 759 height 433
click at [475, 454] on input "Both Loose, worn or damaged axle shaft bearing and Incorrect preload, backlash …" at bounding box center [481, 459] width 12 height 12
radio input "true"
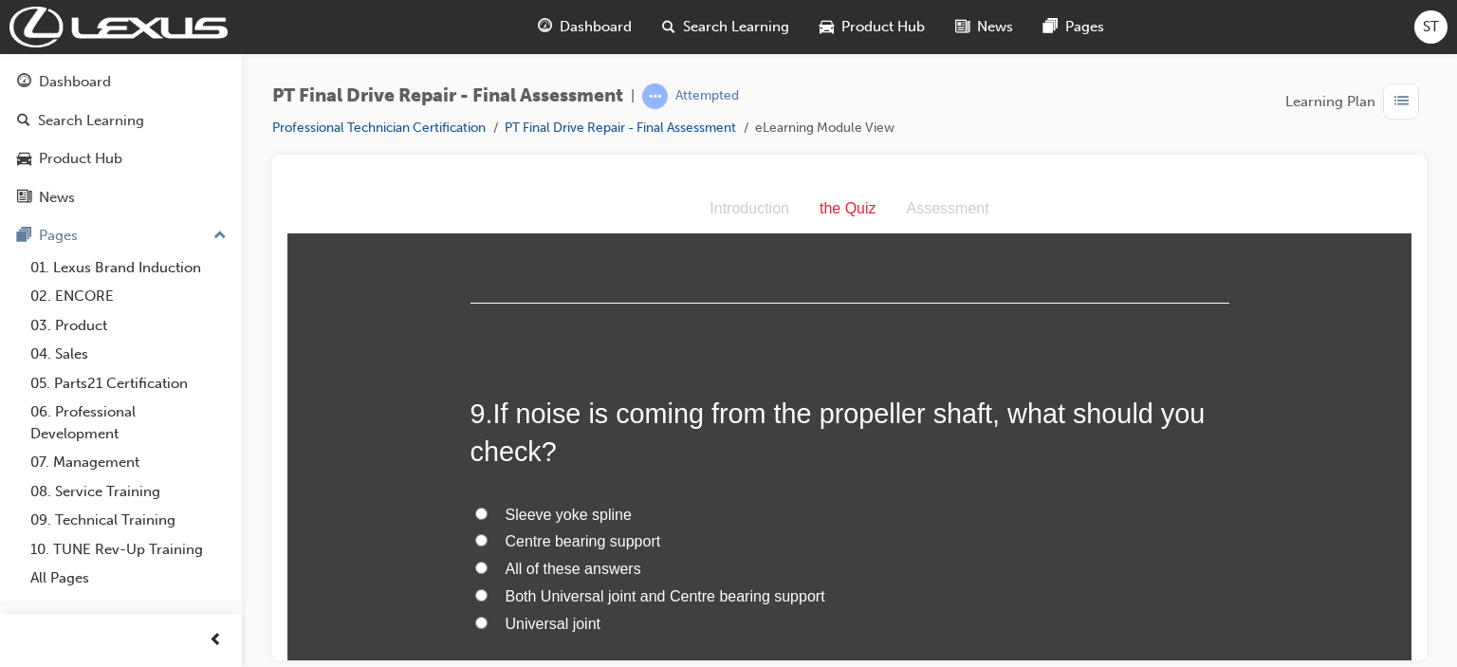
scroll to position [3680, 0]
click at [526, 571] on span "All of these answers" at bounding box center [574, 567] width 136 height 16
click at [488, 571] on input "All of these answers" at bounding box center [481, 566] width 12 height 12
radio input "true"
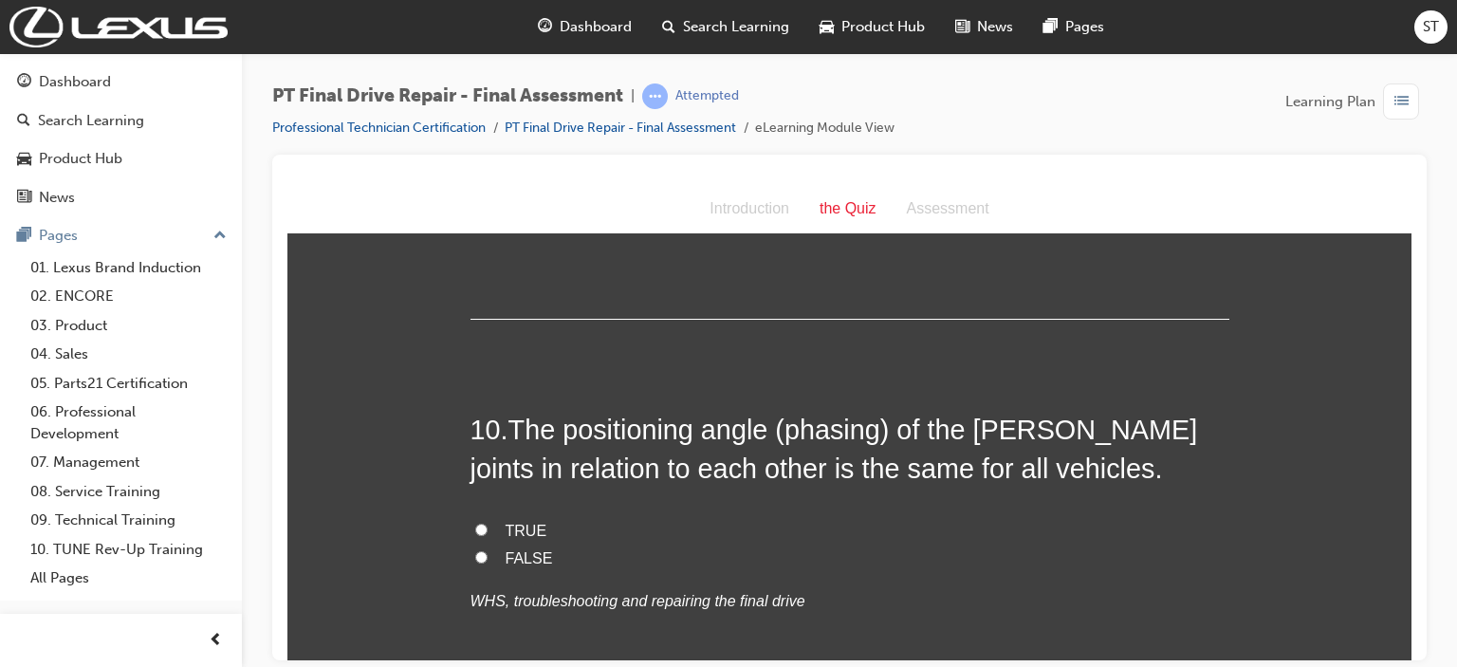
scroll to position [4136, 0]
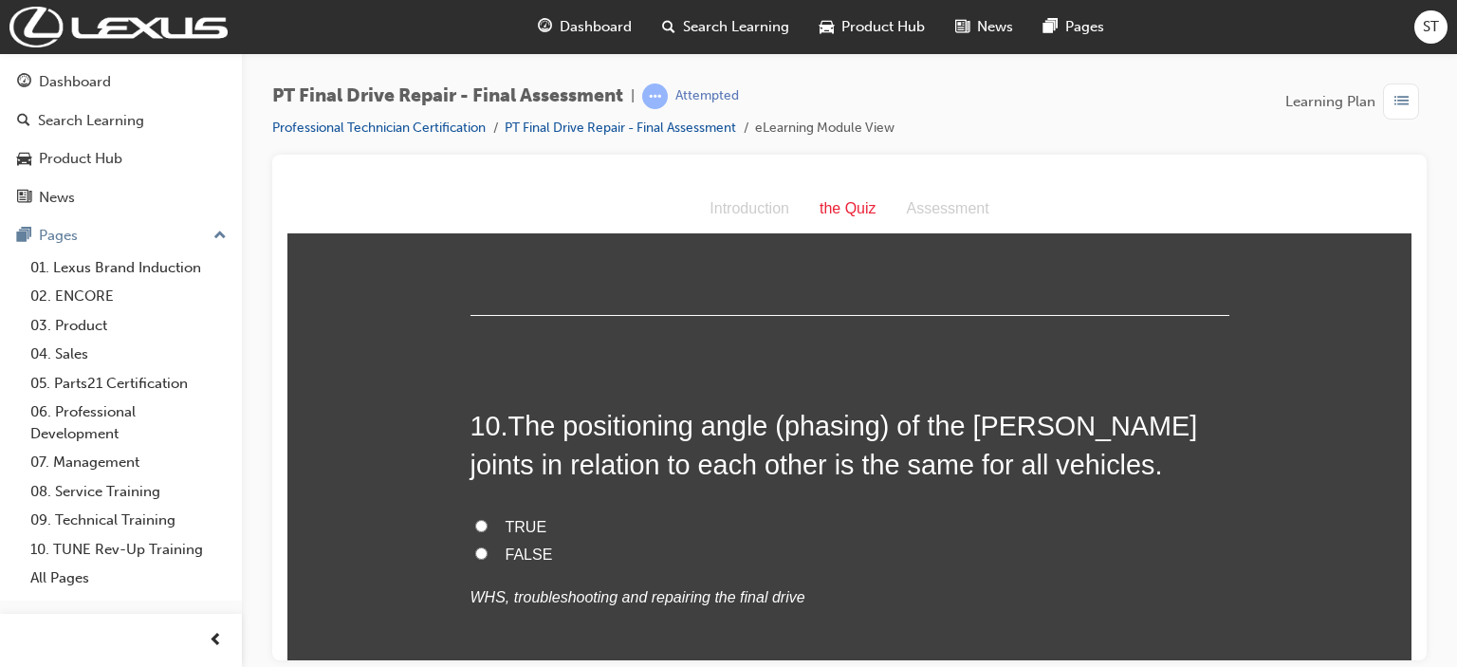
click at [514, 545] on span "FALSE" at bounding box center [529, 553] width 47 height 16
click at [488, 546] on input "FALSE" at bounding box center [481, 552] width 12 height 12
radio input "true"
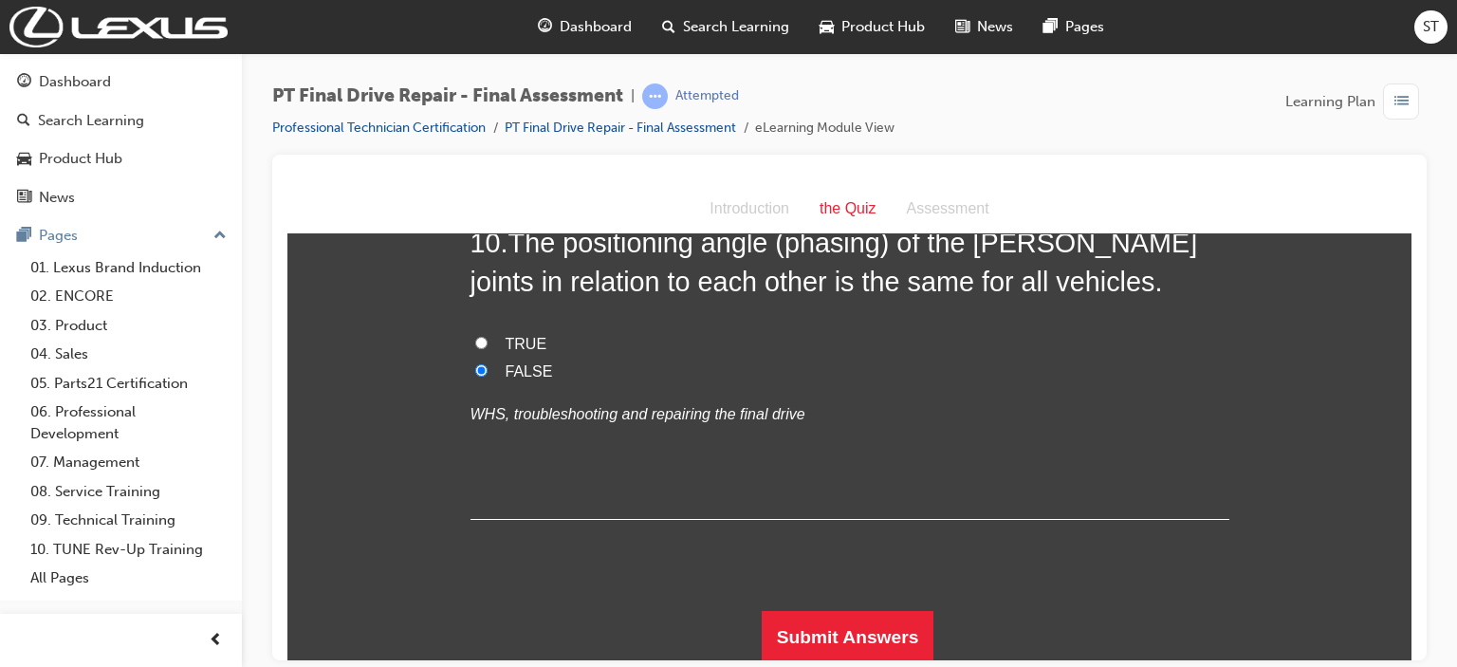
scroll to position [4320, 0]
click at [880, 645] on button "Submit Answers" at bounding box center [848, 635] width 173 height 53
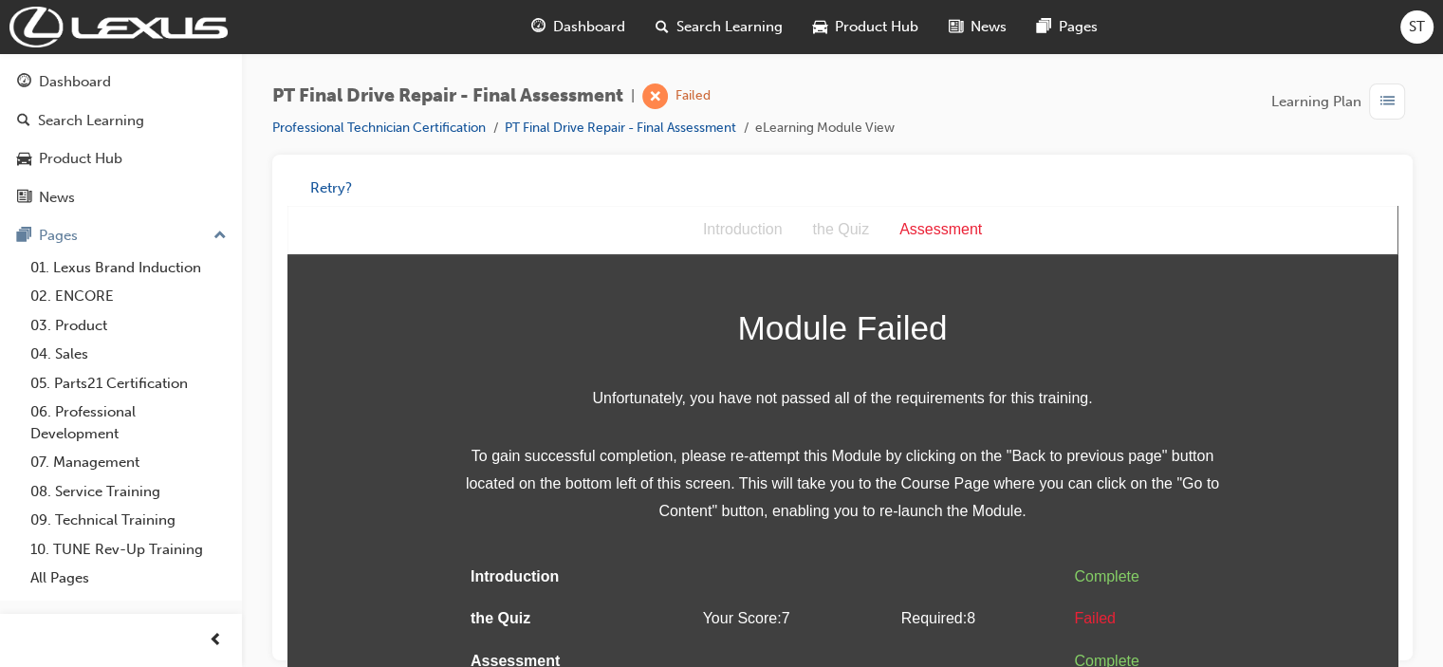
scroll to position [0, 0]
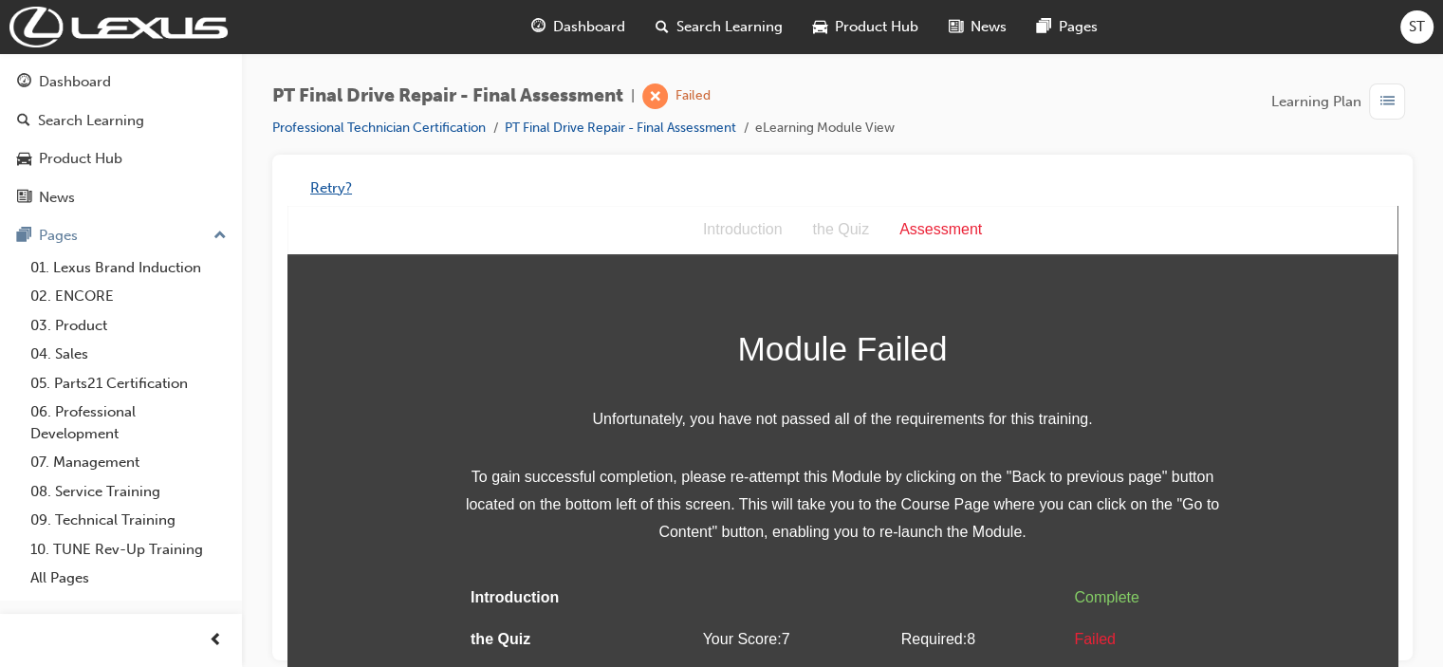
click at [326, 183] on button "Retry?" at bounding box center [331, 188] width 42 height 22
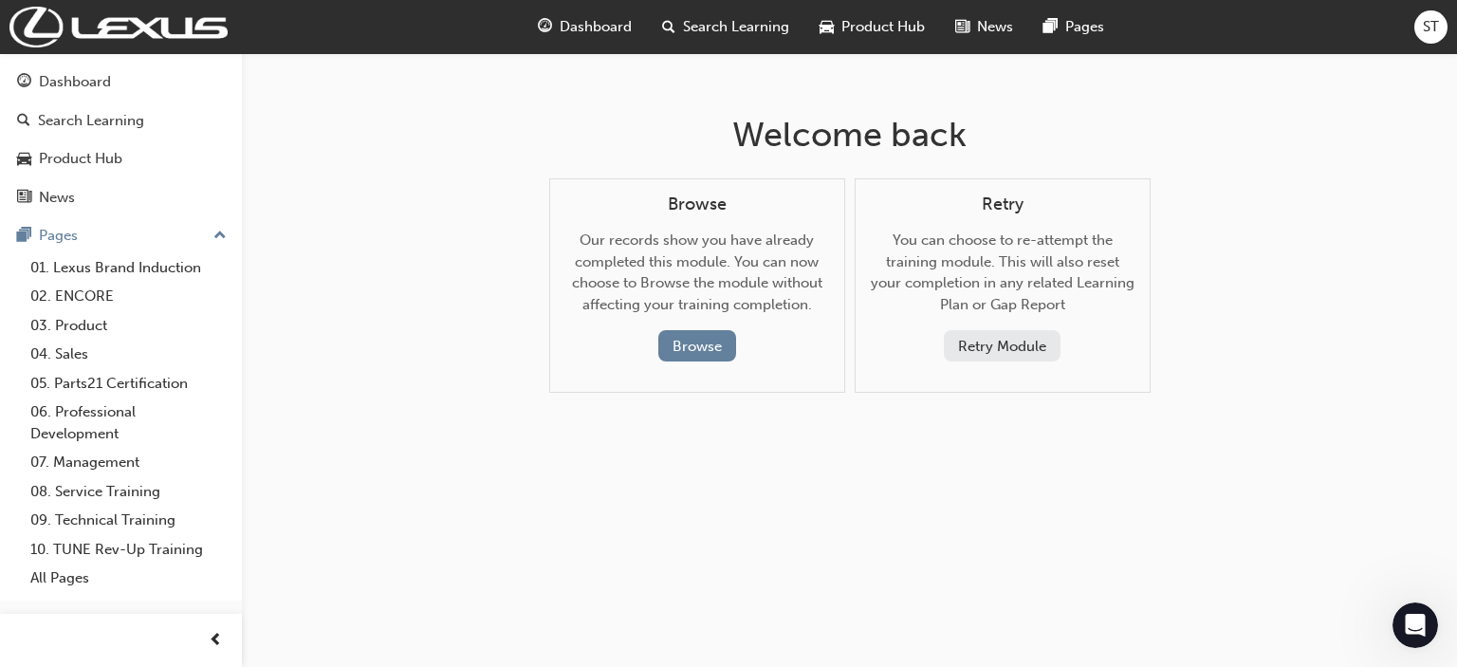
click at [969, 342] on button "Retry Module" at bounding box center [1002, 345] width 117 height 31
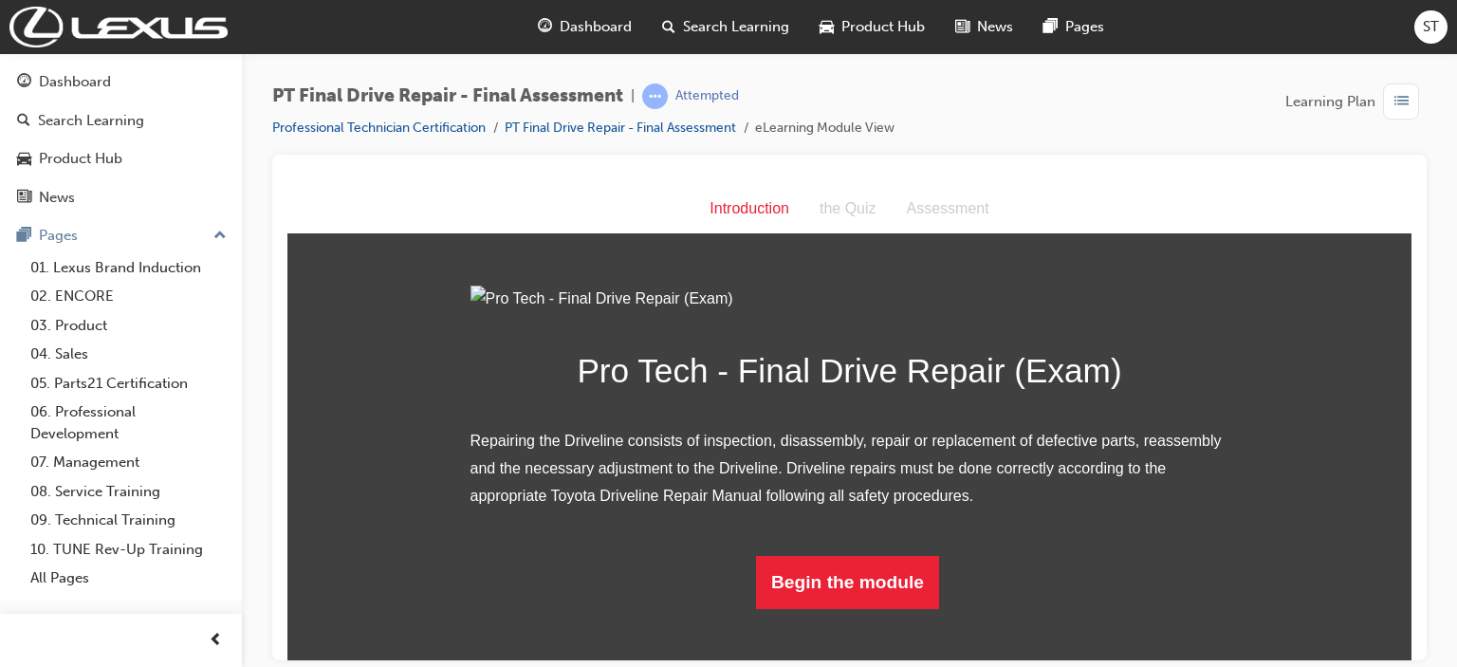
scroll to position [157, 0]
click at [785, 608] on button "Begin the module" at bounding box center [847, 581] width 183 height 53
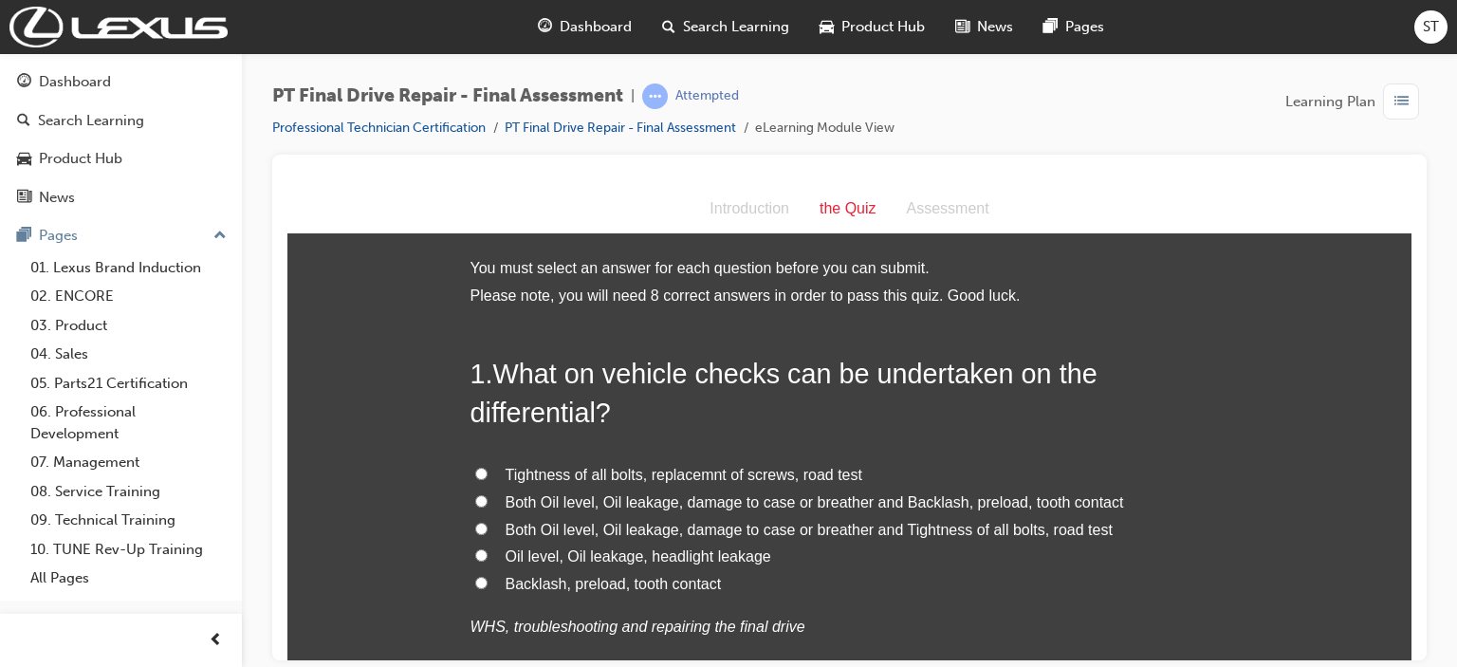
click at [933, 498] on span "Both Oil level, Oil leakage, damage to case or breather and Backlash, preload, …" at bounding box center [815, 501] width 618 height 16
click at [488, 498] on input "Both Oil level, Oil leakage, damage to case or breather and Backlash, preload, …" at bounding box center [481, 500] width 12 height 12
radio input "true"
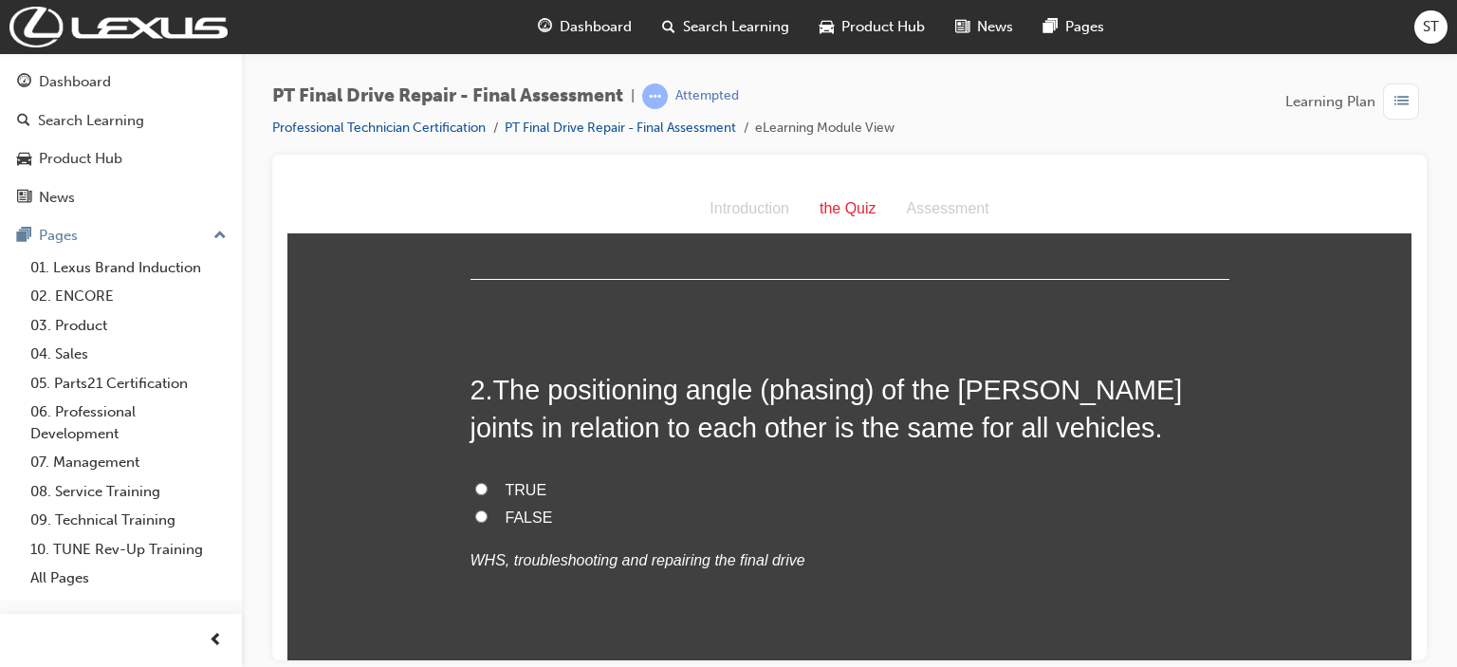
scroll to position [455, 0]
click at [521, 512] on span "FALSE" at bounding box center [529, 515] width 47 height 16
click at [488, 512] on input "FALSE" at bounding box center [481, 513] width 12 height 12
radio input "true"
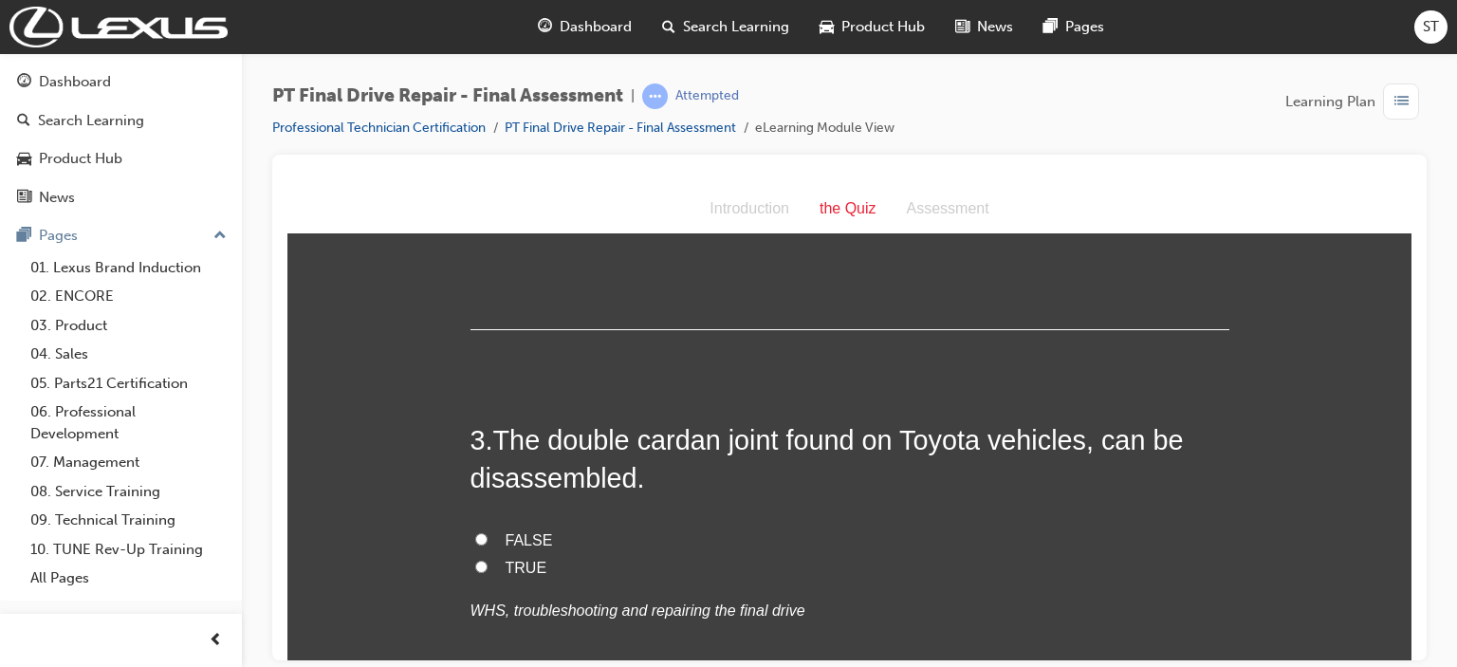
scroll to position [797, 0]
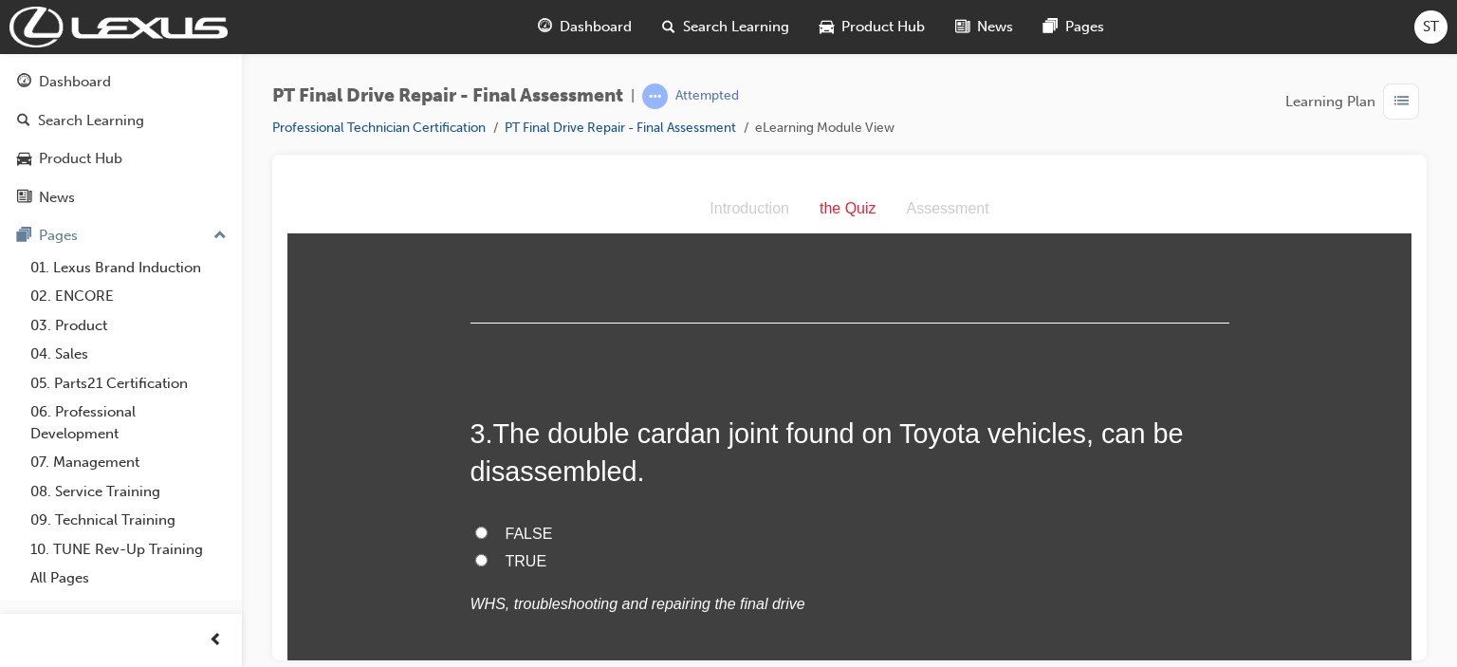
click at [478, 560] on input "TRUE" at bounding box center [481, 559] width 12 height 12
radio input "true"
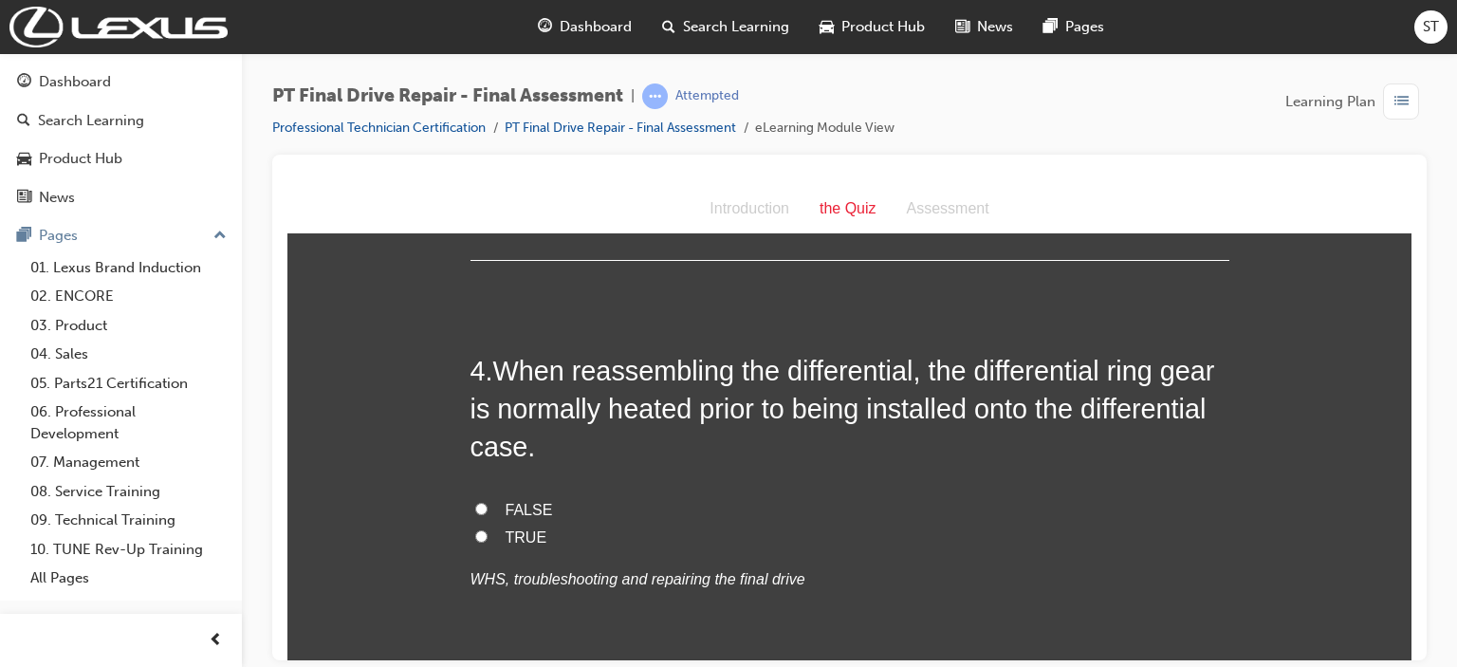
scroll to position [1252, 0]
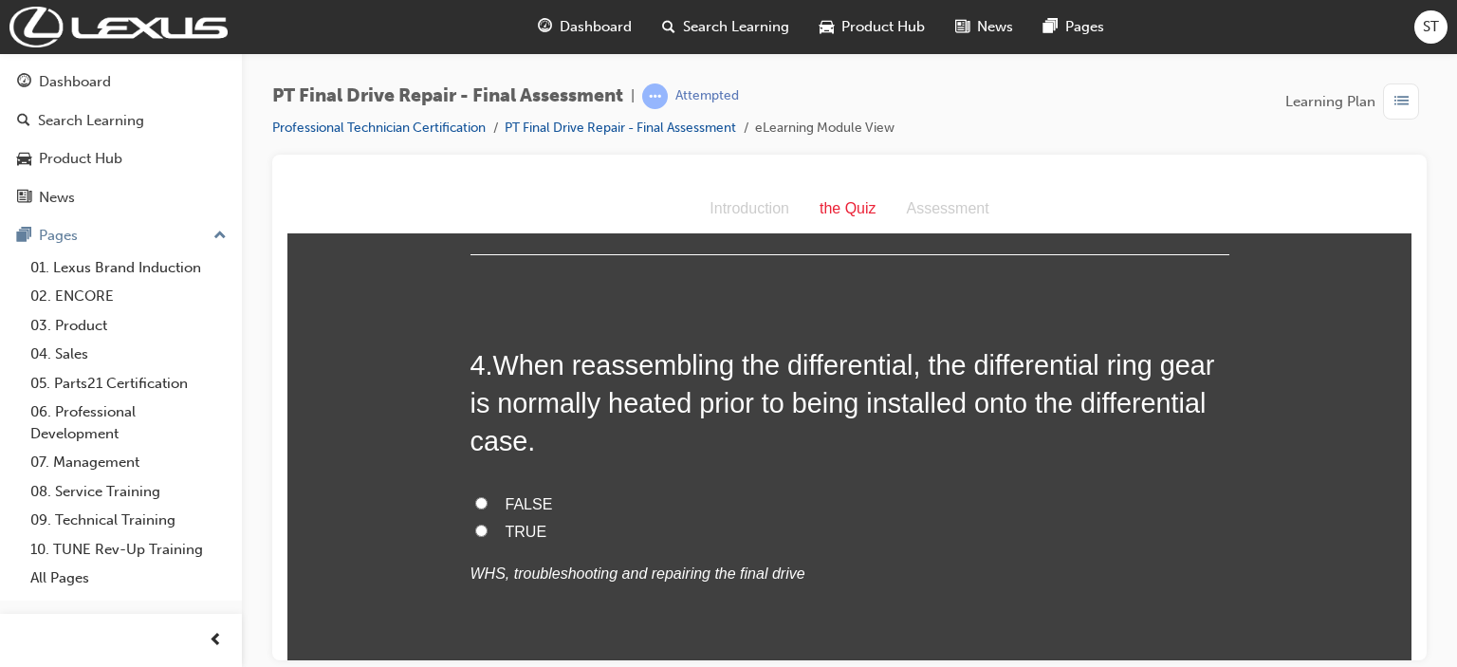
click at [506, 527] on span "TRUE" at bounding box center [527, 531] width 42 height 16
click at [488, 527] on input "TRUE" at bounding box center [481, 530] width 12 height 12
radio input "true"
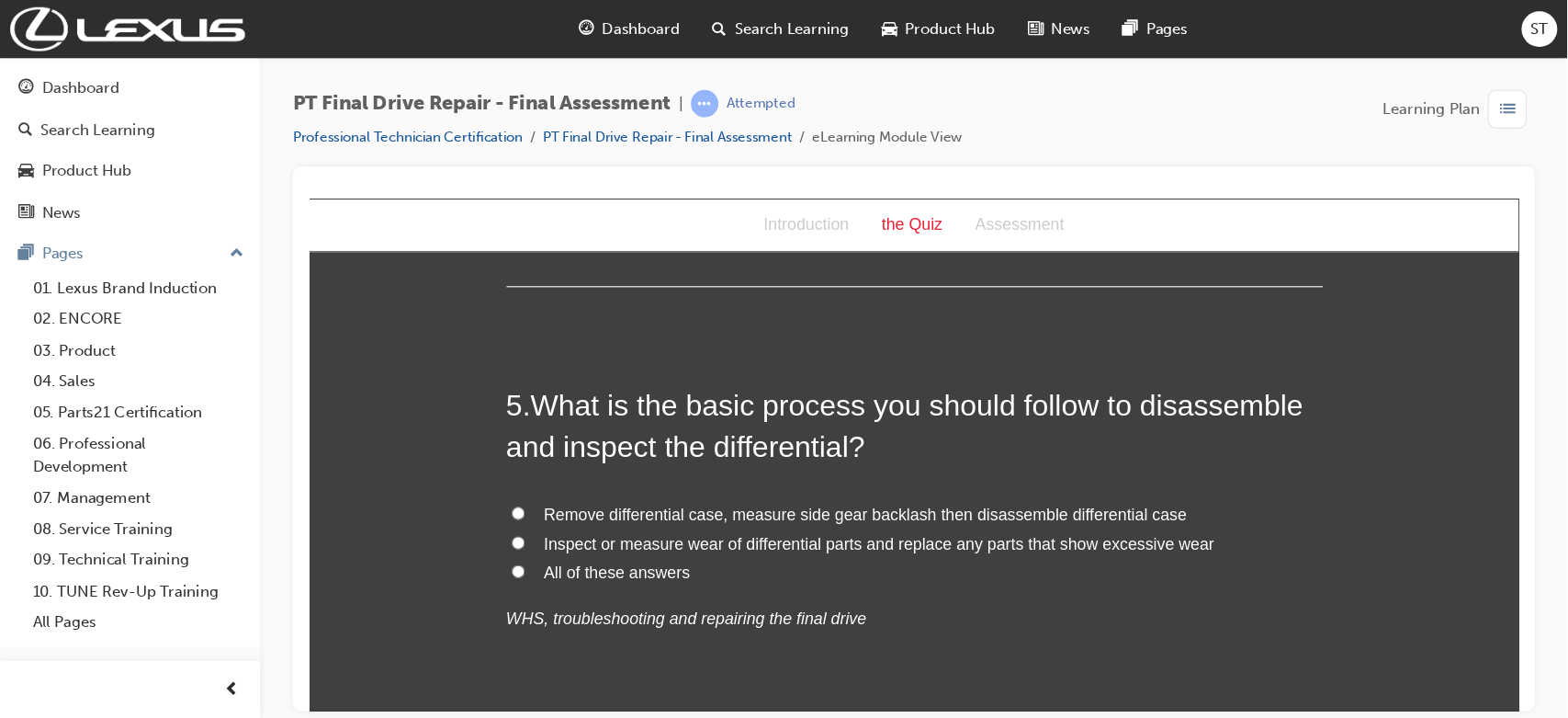
scroll to position [1618, 0]
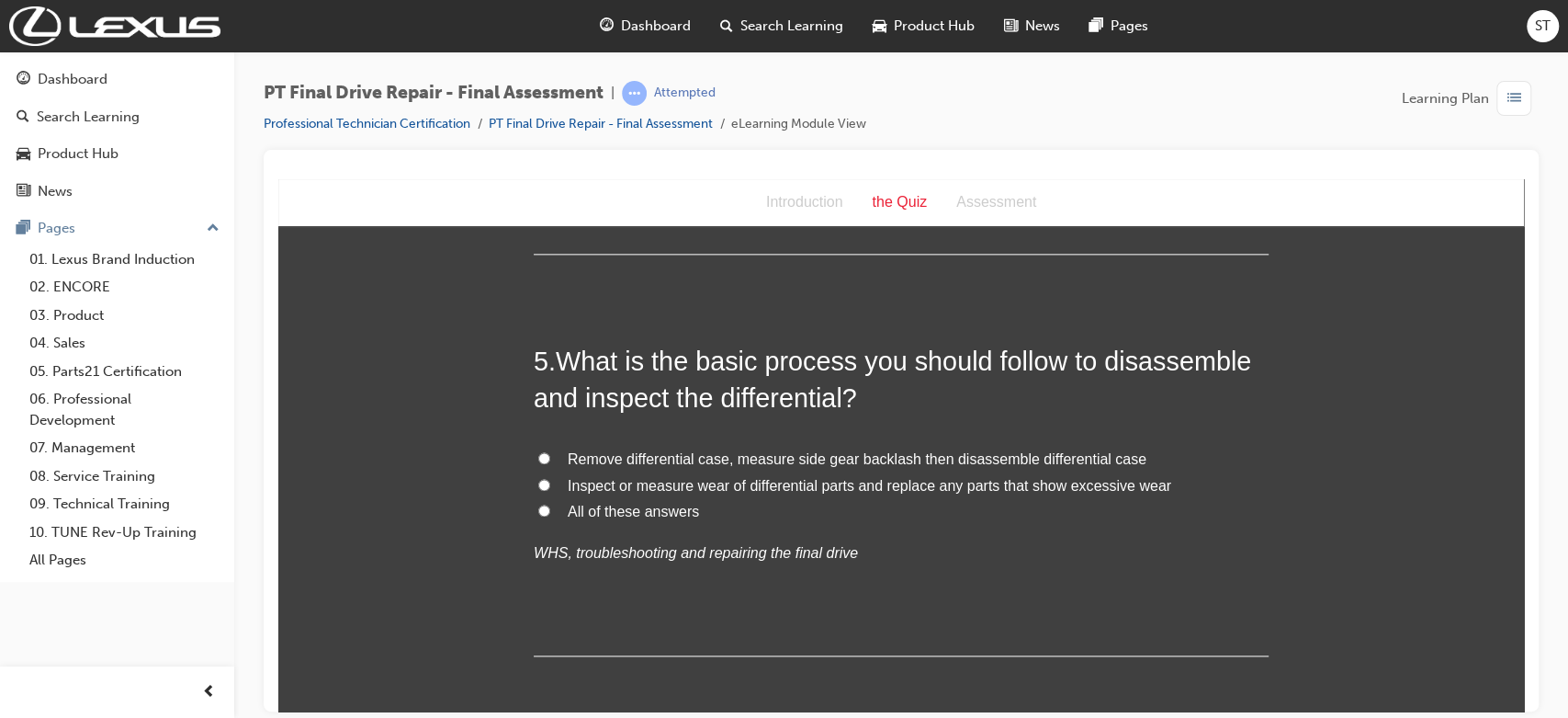
click at [586, 508] on span "All of these answers" at bounding box center [633, 511] width 132 height 16
click at [550, 508] on input "All of these answers" at bounding box center [544, 510] width 12 height 12
radio input "true"
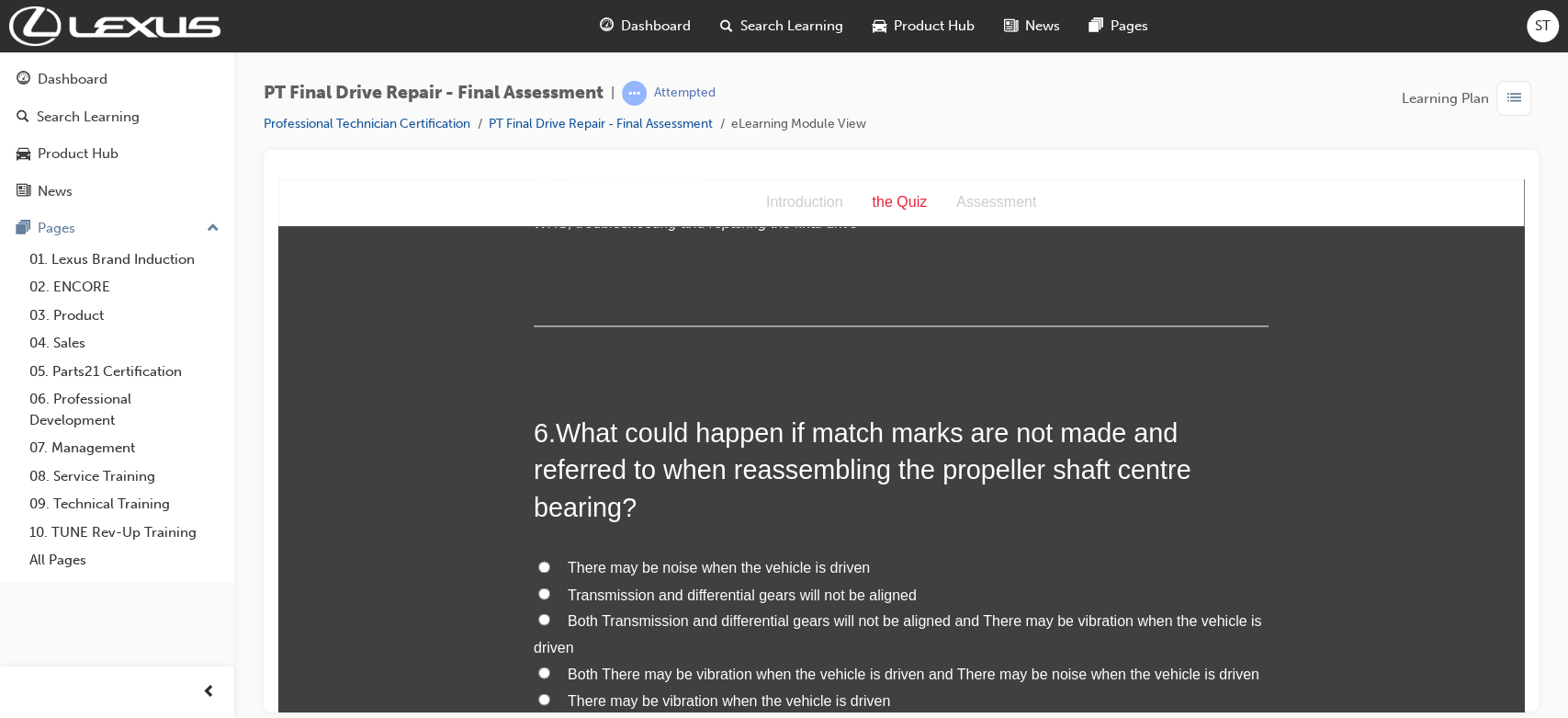
scroll to position [1985, 0]
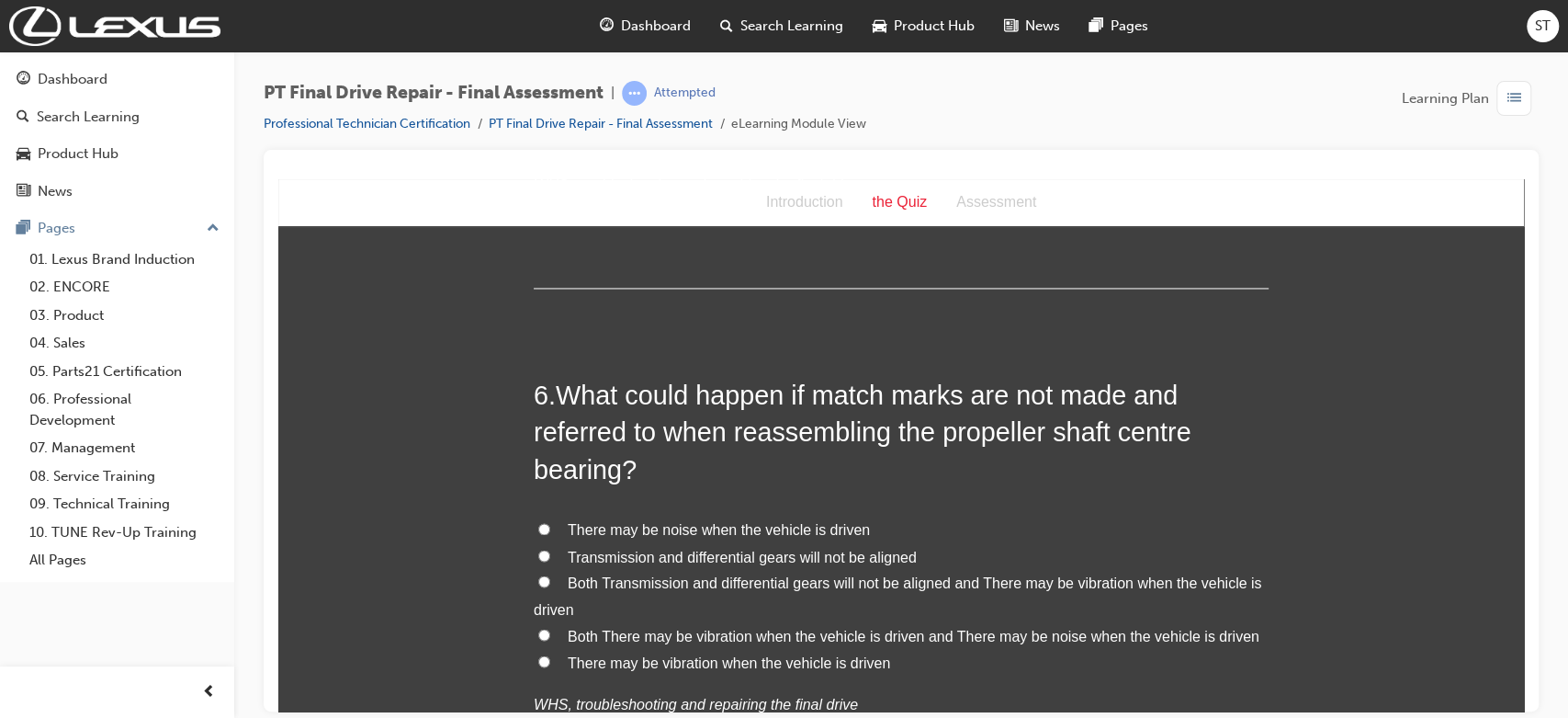
click at [1063, 633] on span "Both There may be vibration when the vehicle is driven and There may be noise w…" at bounding box center [913, 635] width 692 height 16
click at [550, 633] on input "Both There may be vibration when the vehicle is driven and There may be noise w…" at bounding box center [544, 634] width 12 height 12
radio input "true"
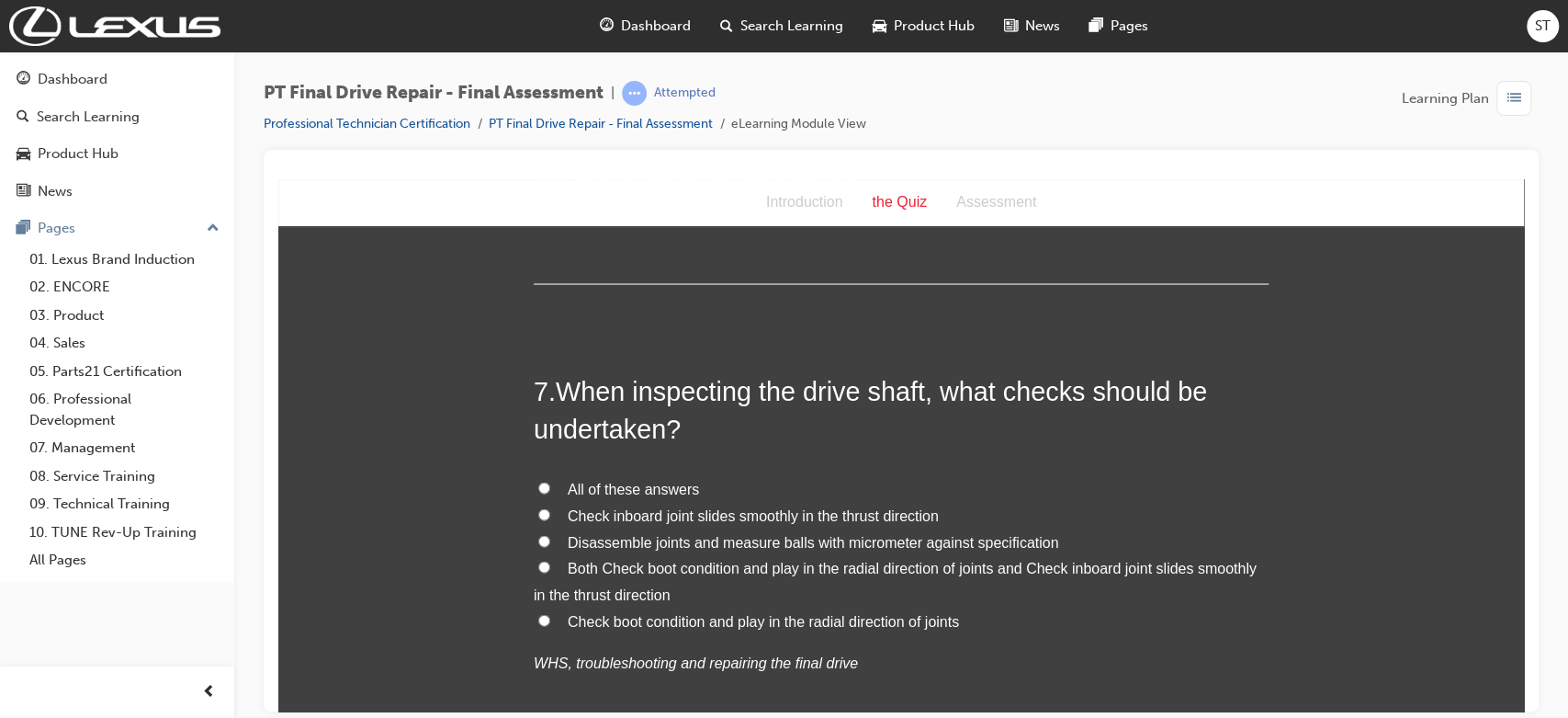
scroll to position [2515, 0]
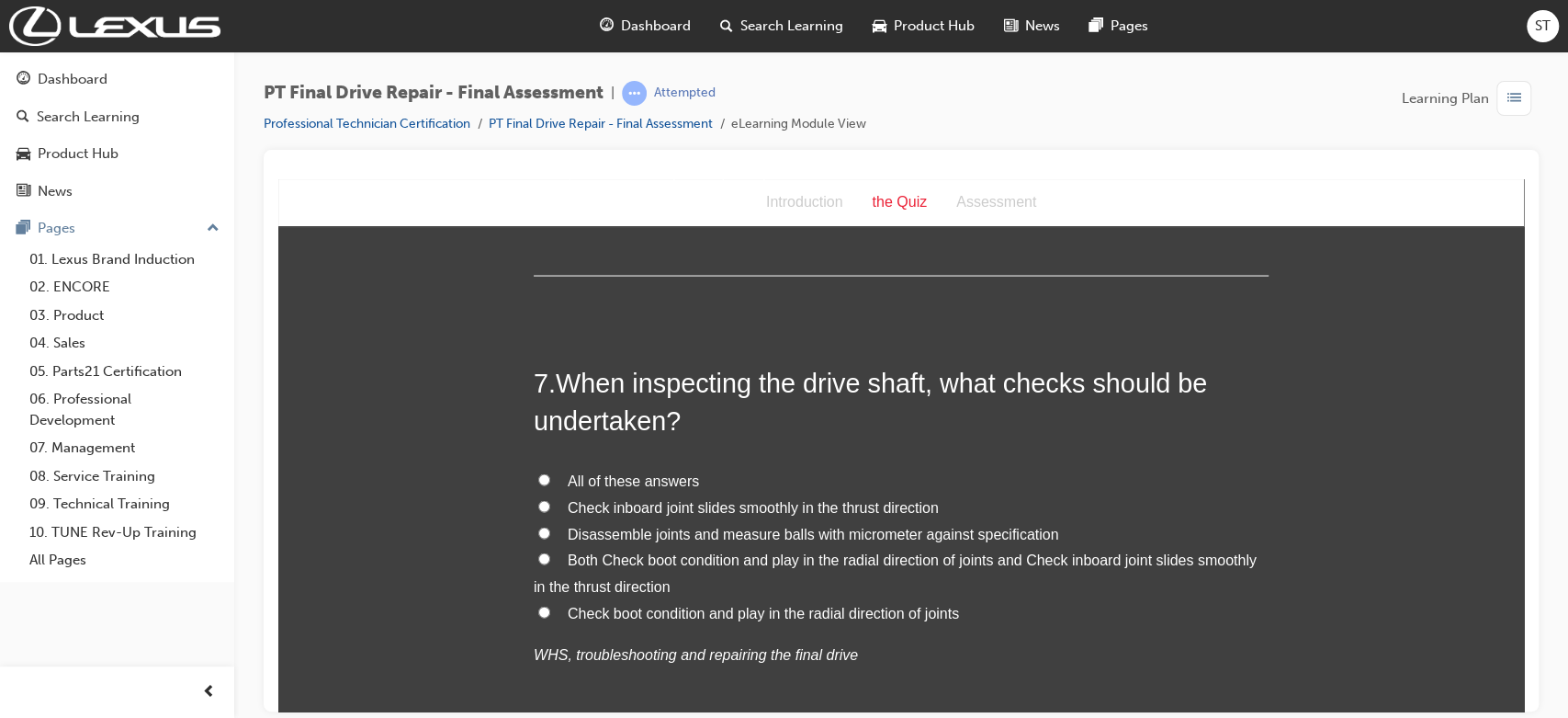
click at [651, 478] on span "All of these answers" at bounding box center [633, 480] width 132 height 16
click at [550, 478] on input "All of these answers" at bounding box center [544, 479] width 12 height 12
radio input "true"
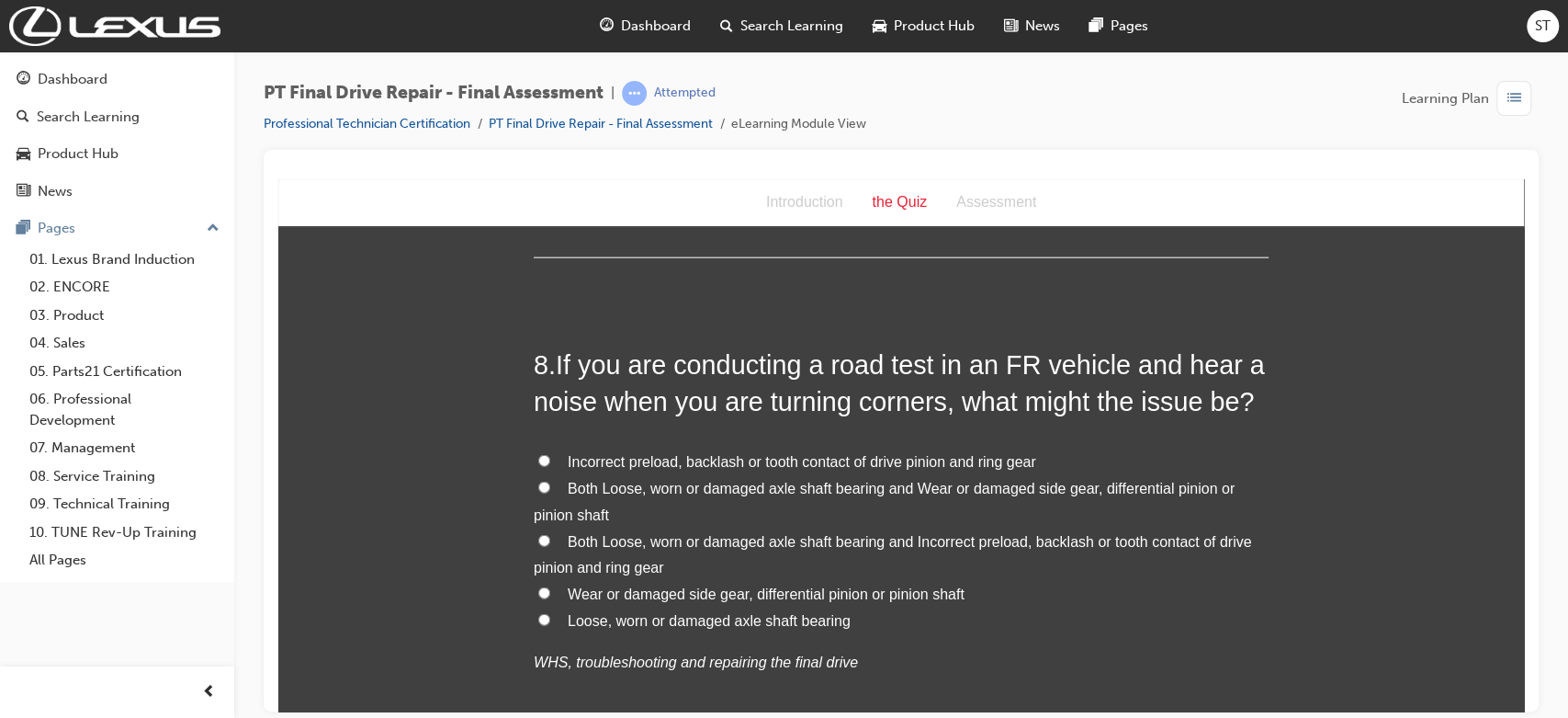
scroll to position [3047, 0]
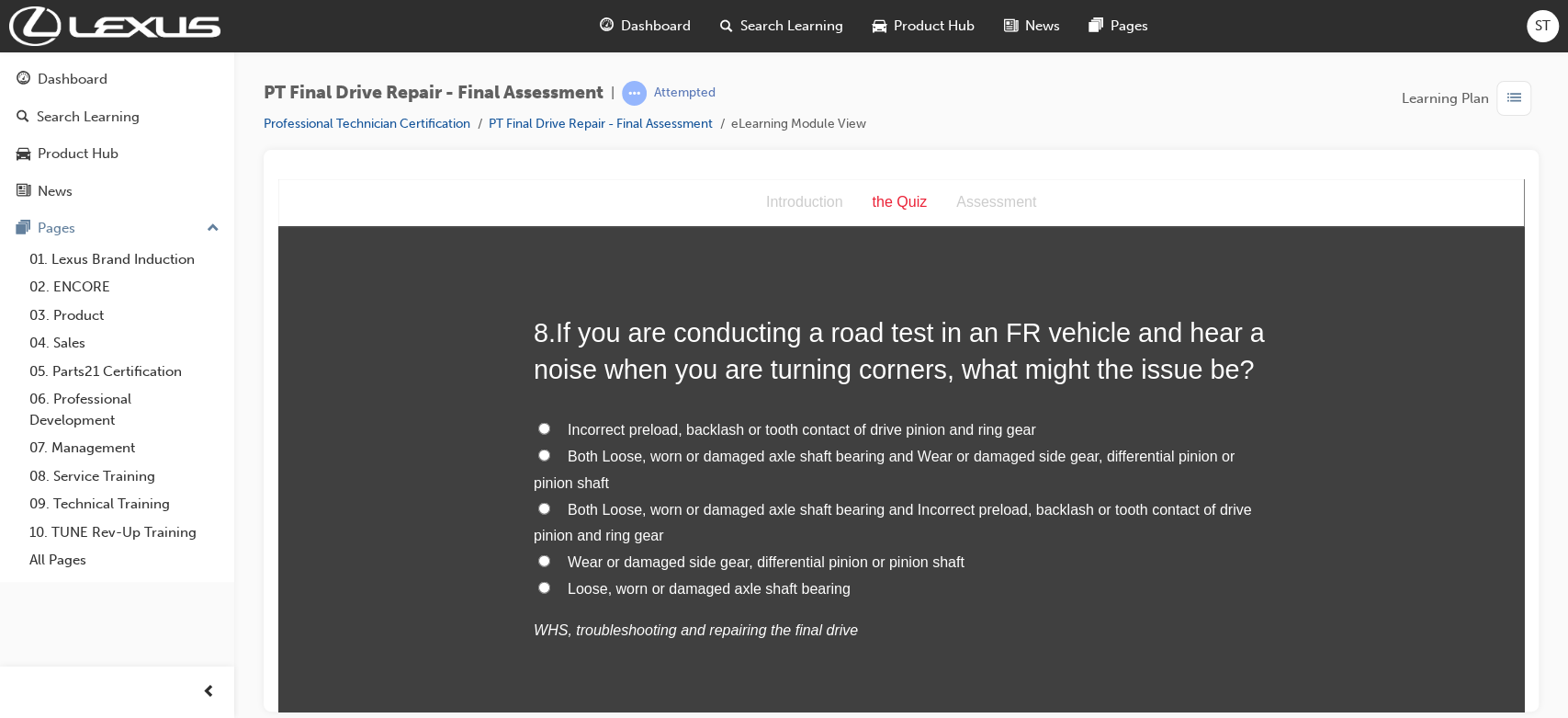
click at [1059, 502] on span "Both Loose, worn or damaged axle shaft bearing and Incorrect preload, backlash …" at bounding box center [892, 522] width 718 height 43
click at [550, 502] on input "Both Loose, worn or damaged axle shaft bearing and Incorrect preload, backlash …" at bounding box center [544, 508] width 12 height 12
radio input "true"
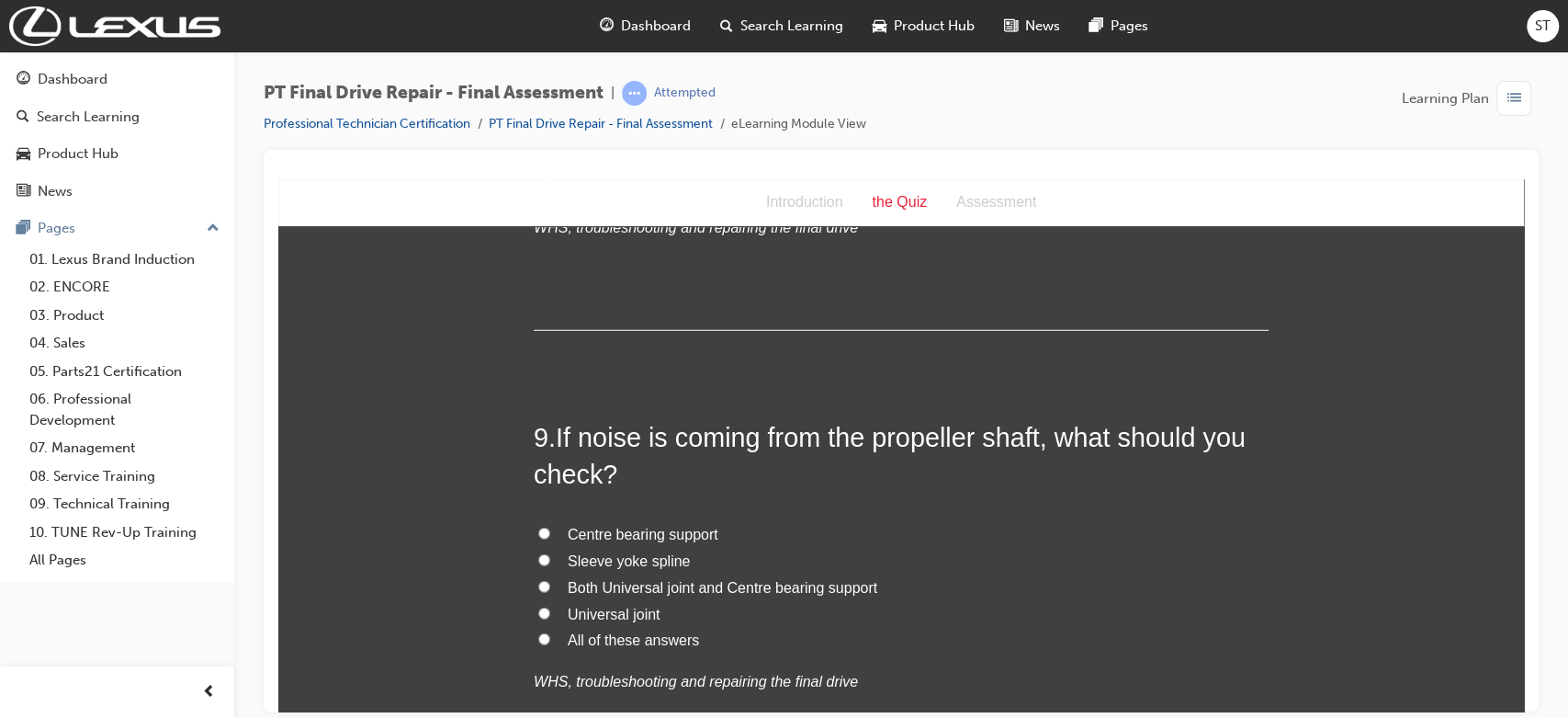
scroll to position [3456, 0]
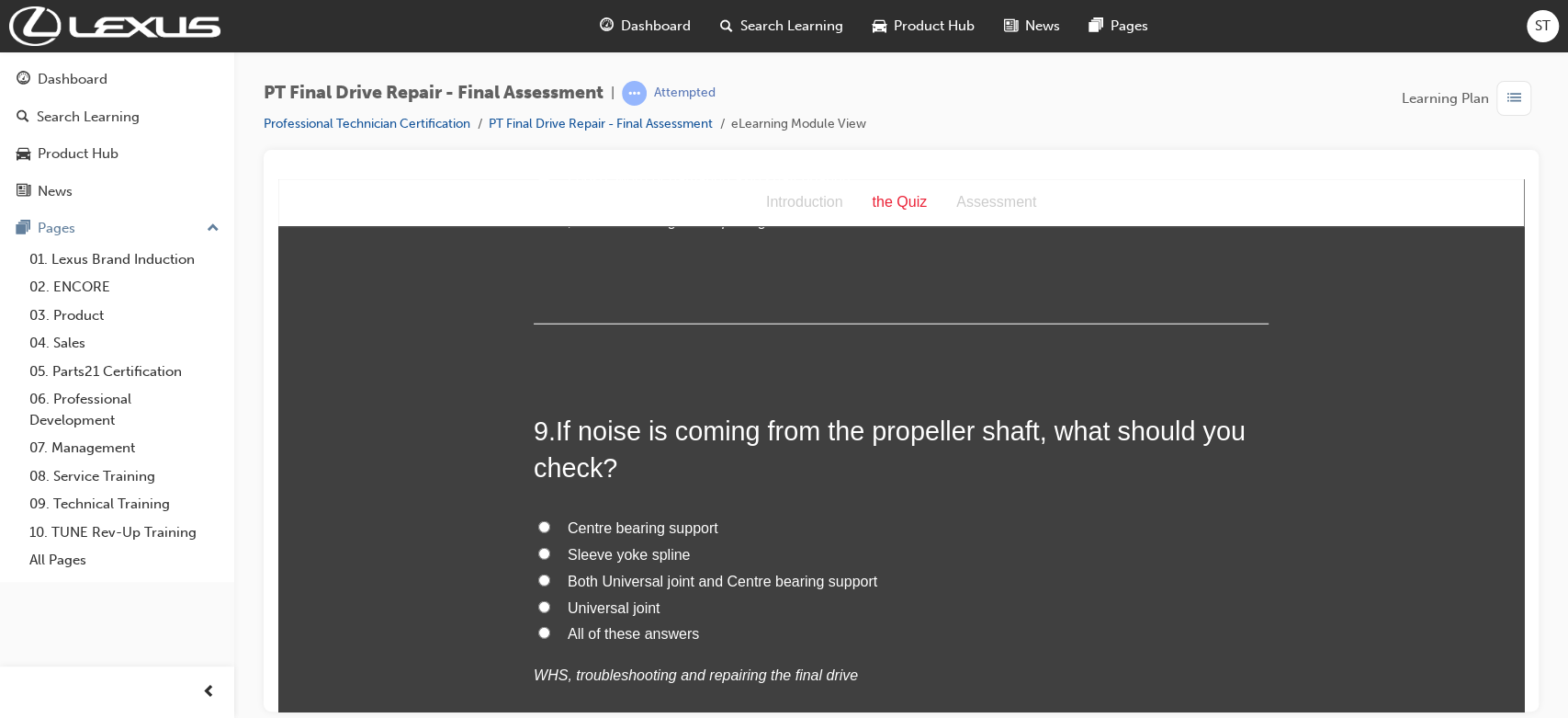
click at [601, 640] on span "All of these answers" at bounding box center [633, 633] width 132 height 16
click at [550, 638] on input "All of these answers" at bounding box center [544, 632] width 12 height 12
radio input "true"
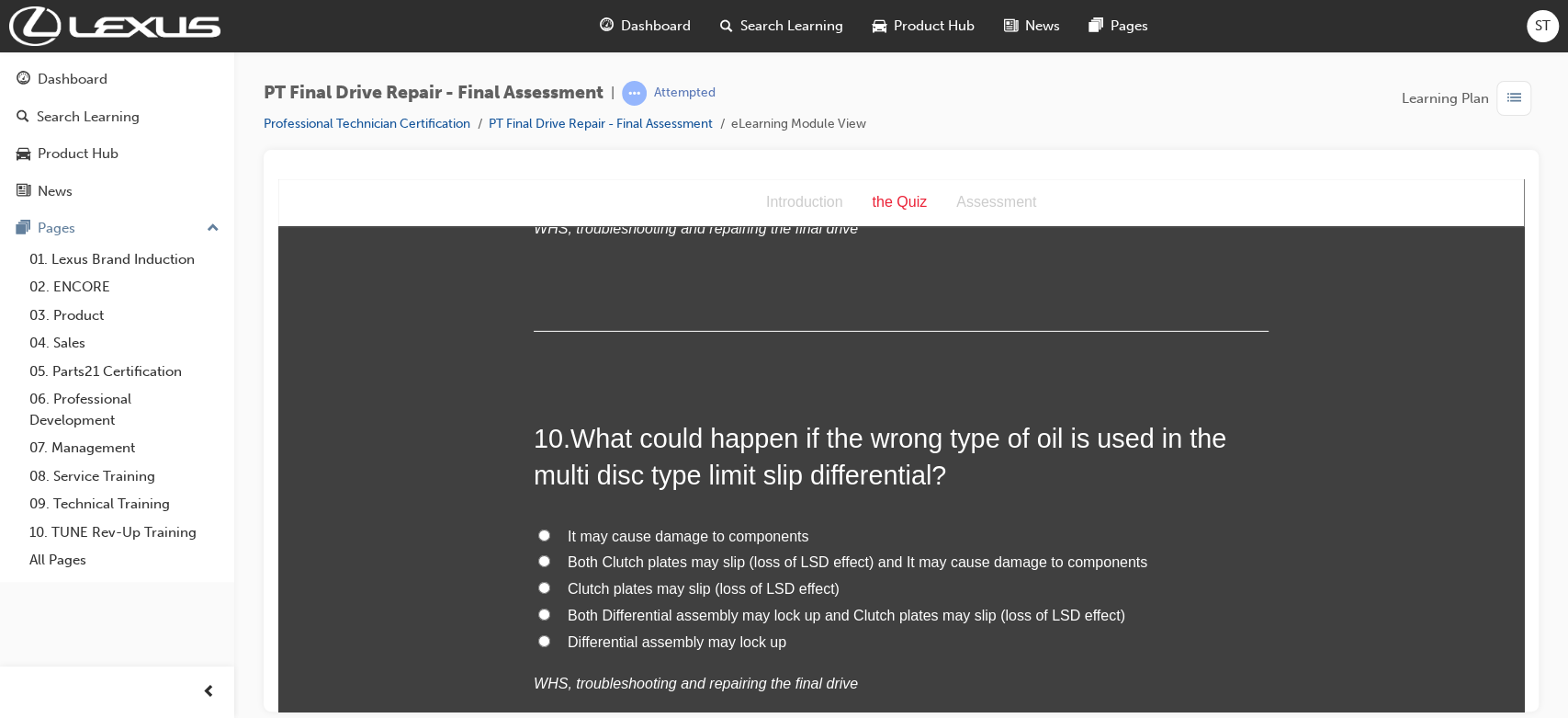
scroll to position [3905, 0]
click at [830, 552] on span "Both Clutch plates may slip (loss of LSD effect) and It may cause damage to com…" at bounding box center [857, 559] width 580 height 16
click at [550, 552] on input "Both Clutch plates may slip (loss of LSD effect) and It may cause damage to com…" at bounding box center [544, 558] width 12 height 12
radio input "true"
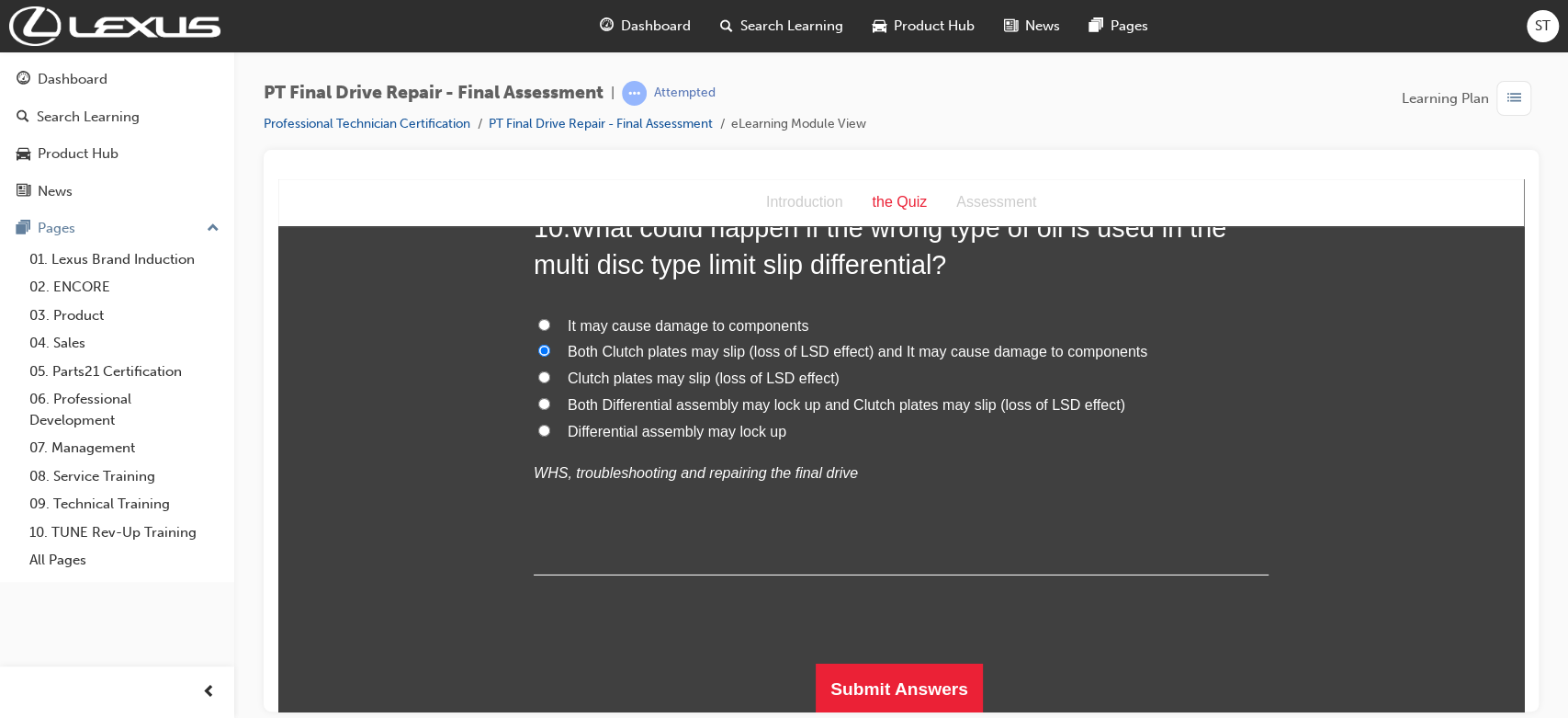
scroll to position [4116, 0]
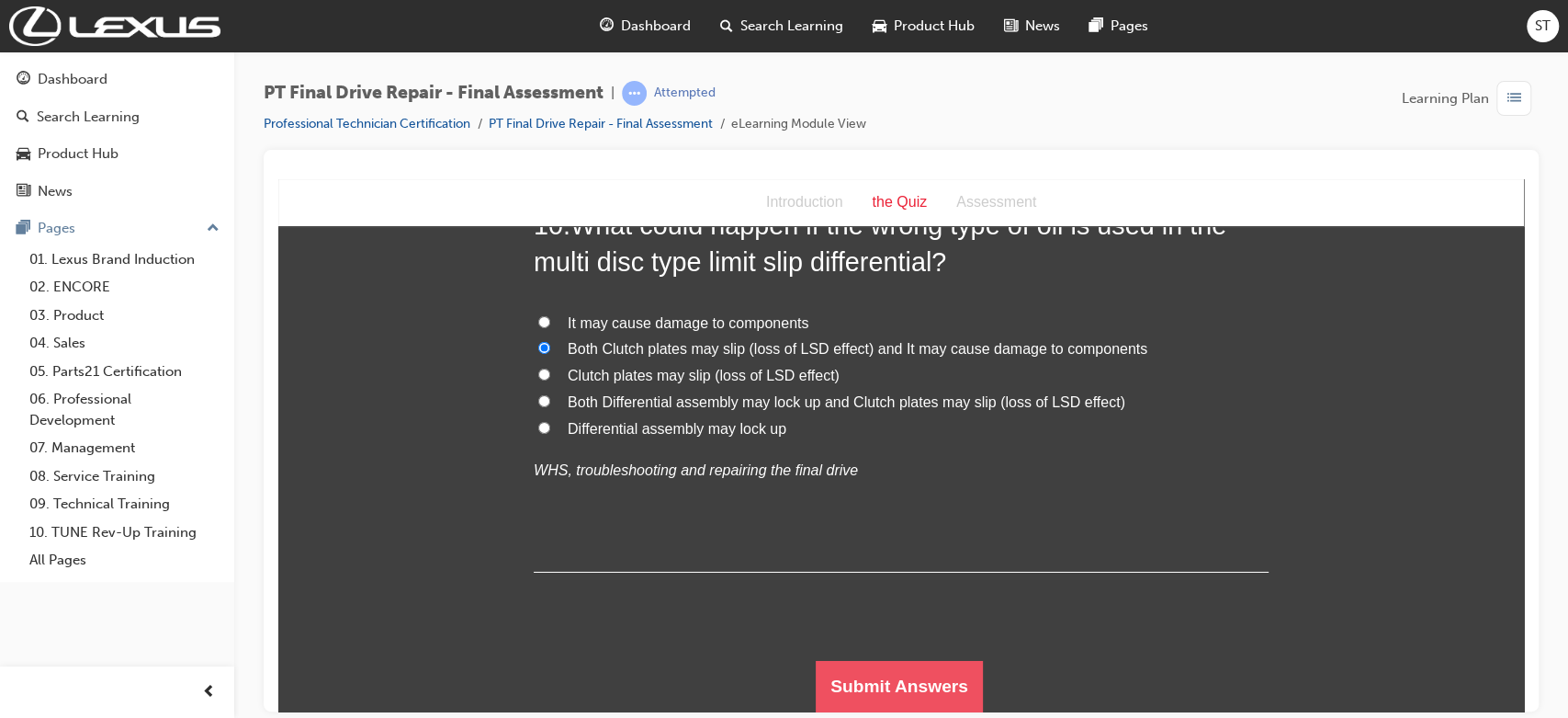
click at [959, 645] on button "Submit Answers" at bounding box center [899, 685] width 168 height 51
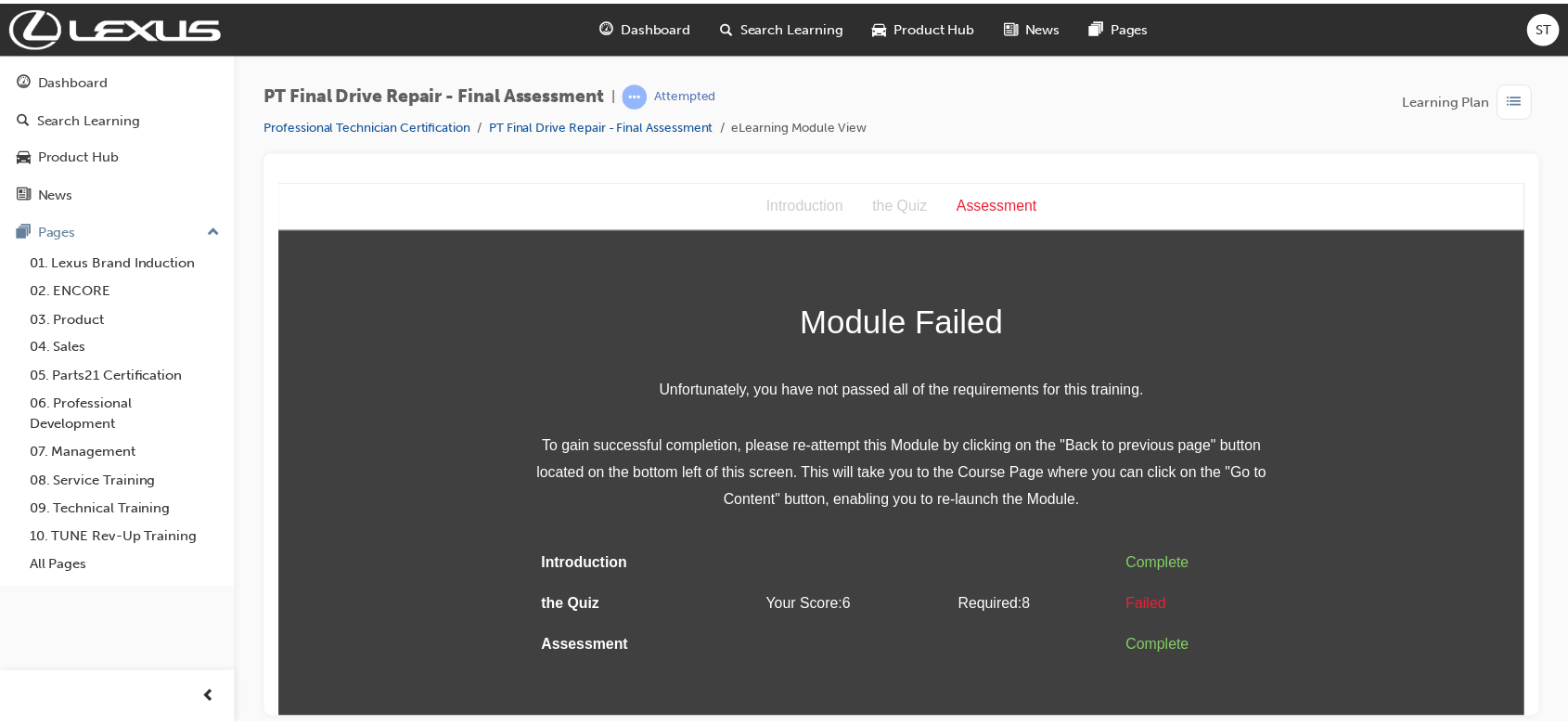
scroll to position [0, 0]
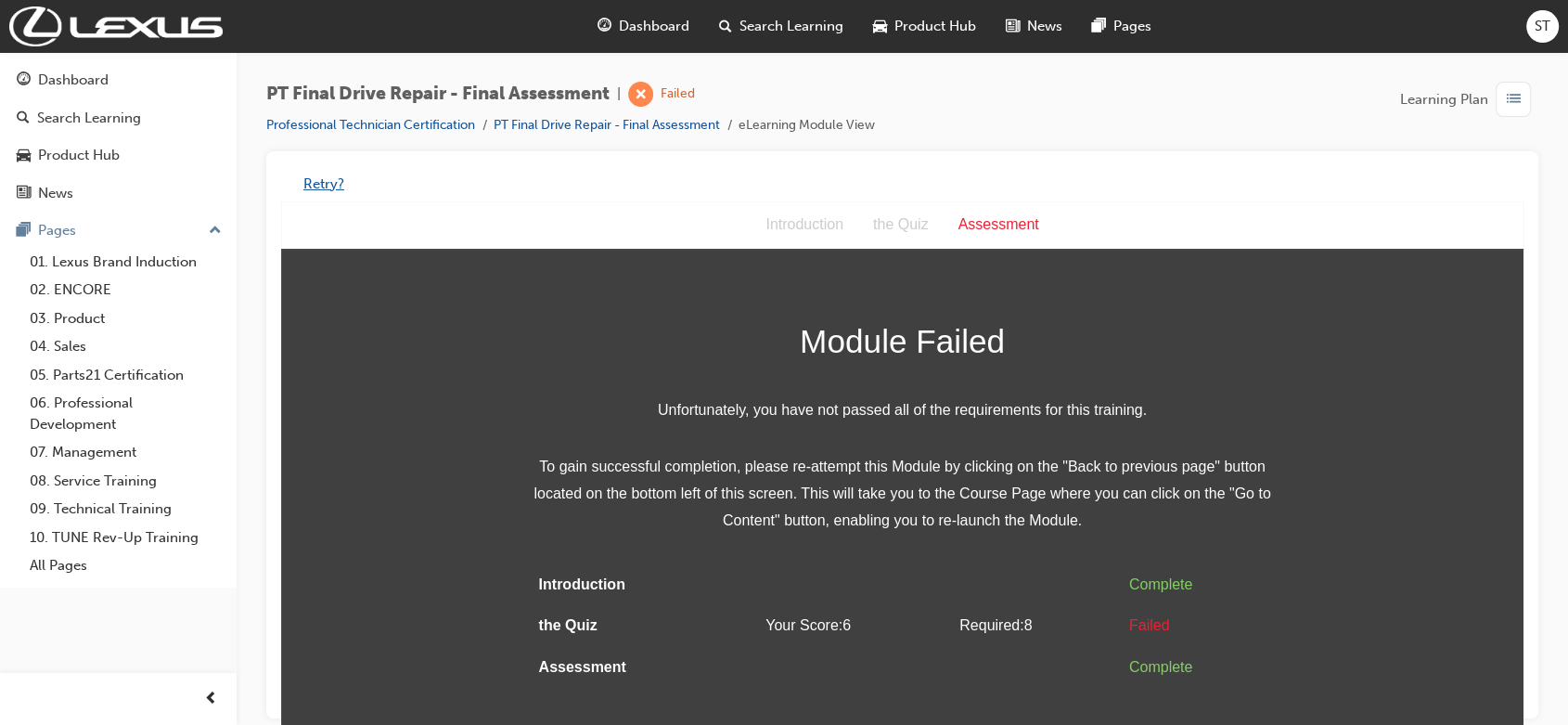
click at [327, 184] on button "Retry?" at bounding box center [324, 184] width 41 height 22
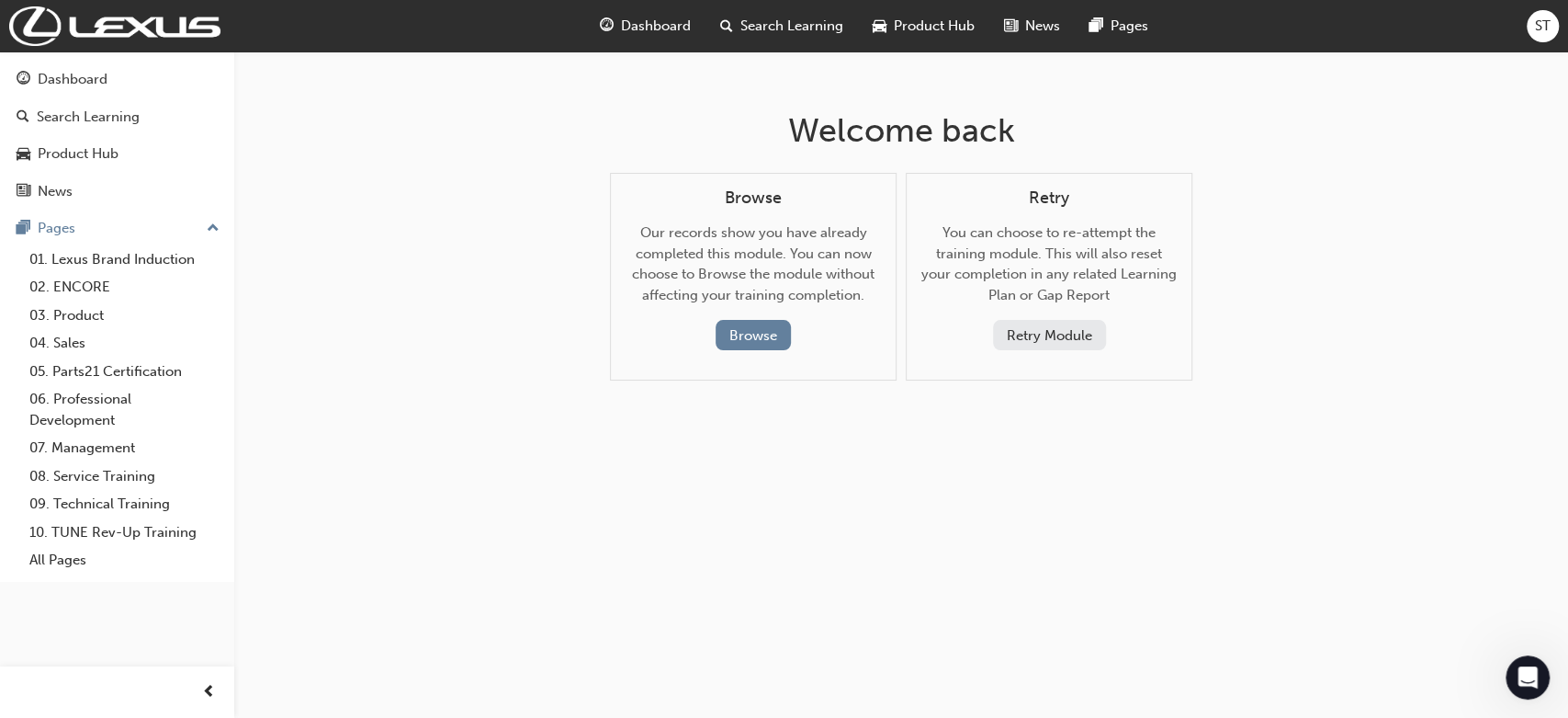
click at [1024, 336] on button "Retry Module" at bounding box center [1049, 334] width 113 height 30
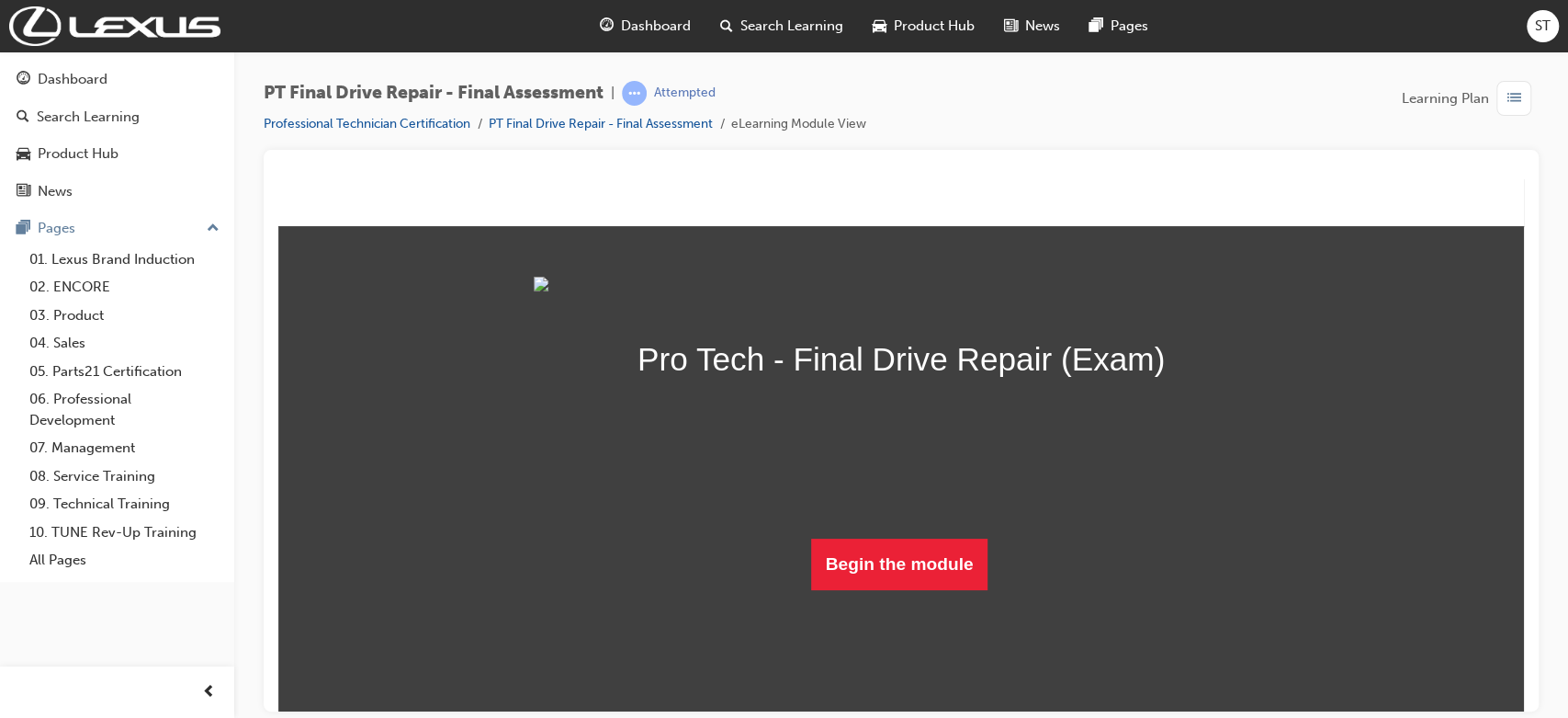
scroll to position [80, 0]
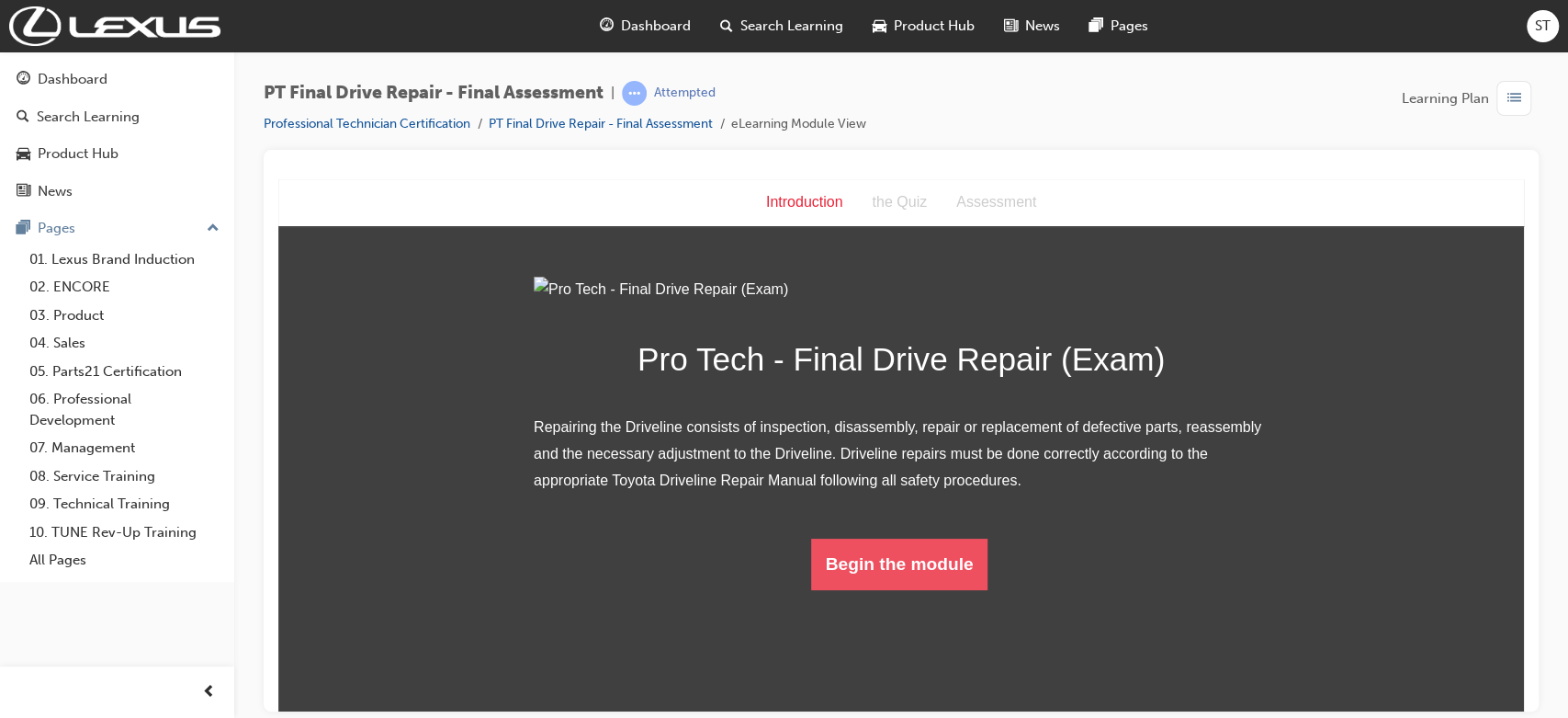
click at [861, 589] on button "Begin the module" at bounding box center [900, 563] width 177 height 51
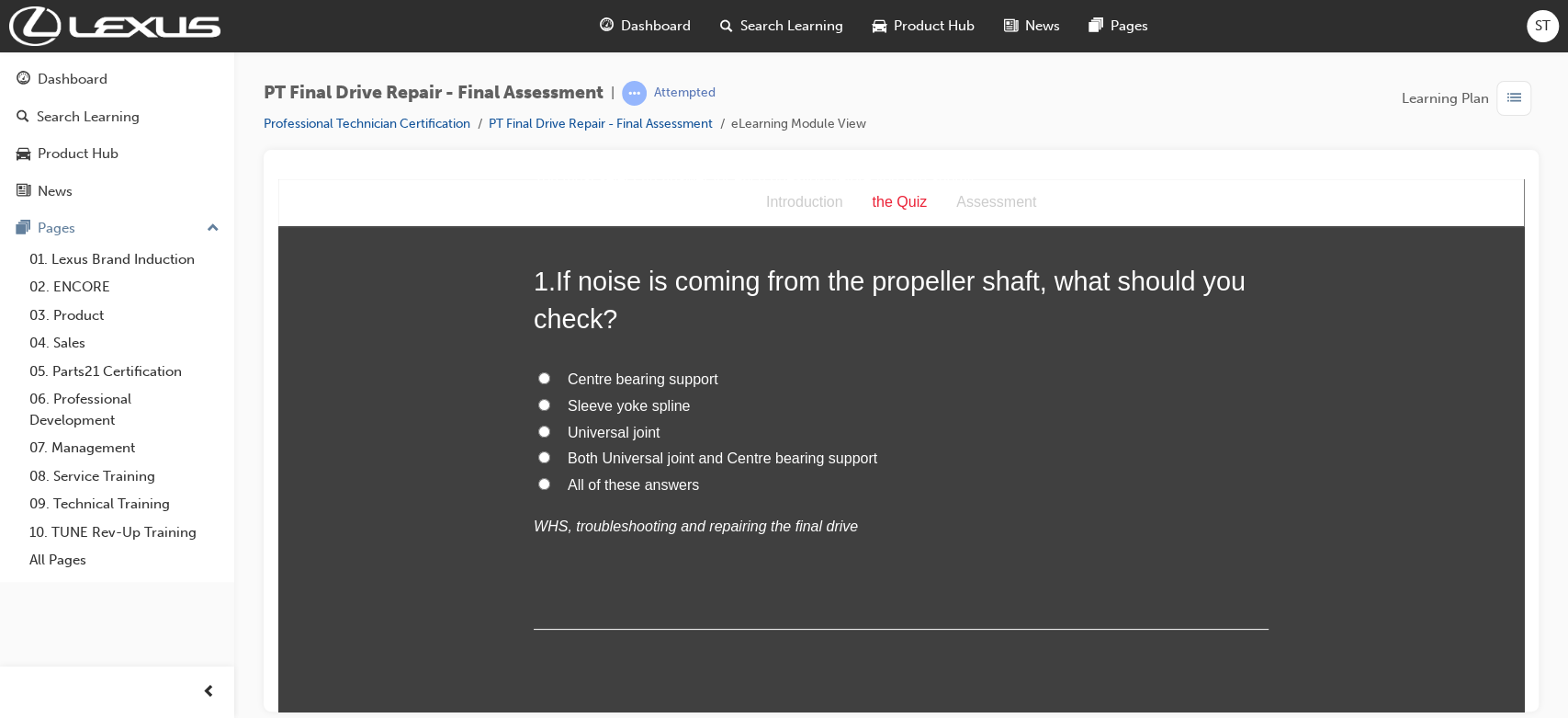
scroll to position [0, 0]
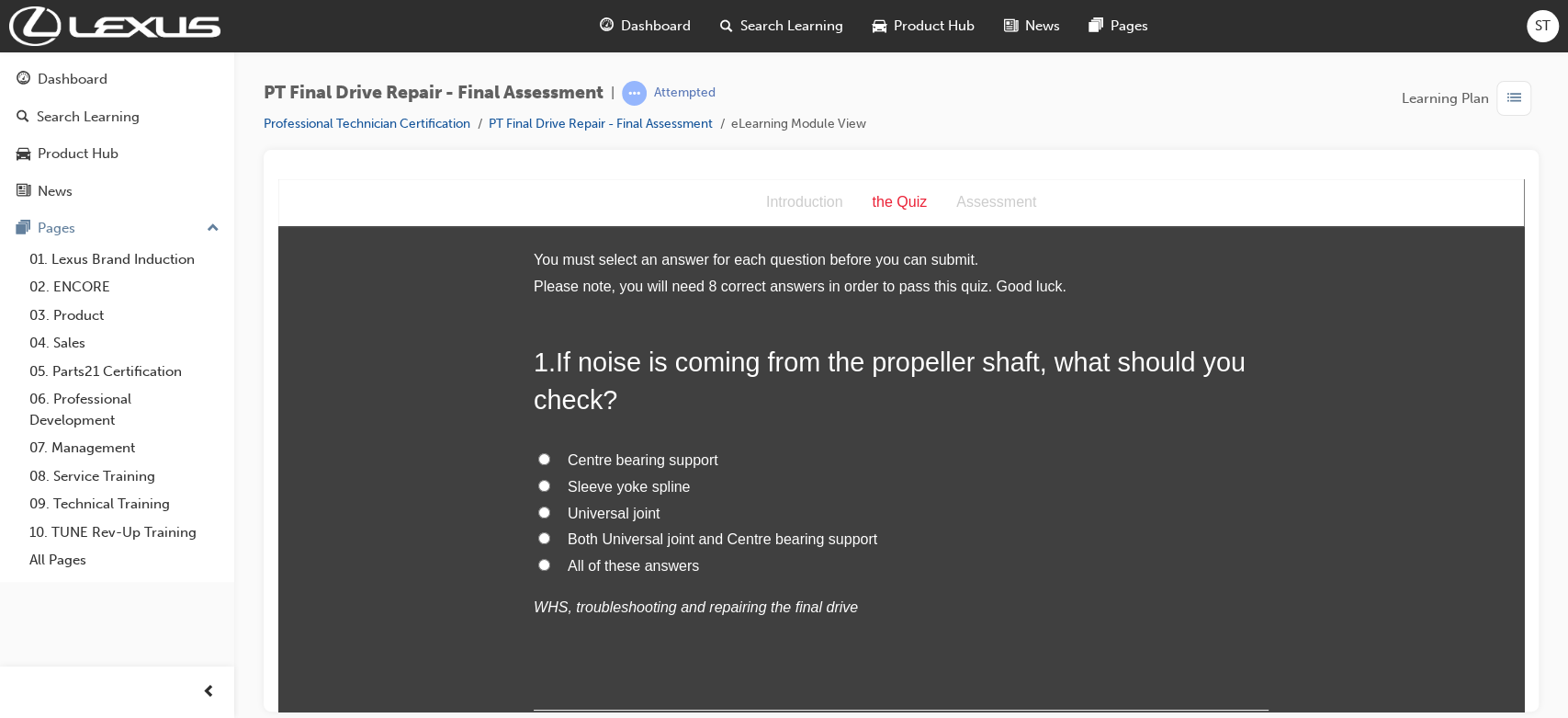
click at [578, 563] on span "All of these answers" at bounding box center [633, 565] width 132 height 16
click at [550, 563] on input "All of these answers" at bounding box center [544, 564] width 12 height 12
radio input "true"
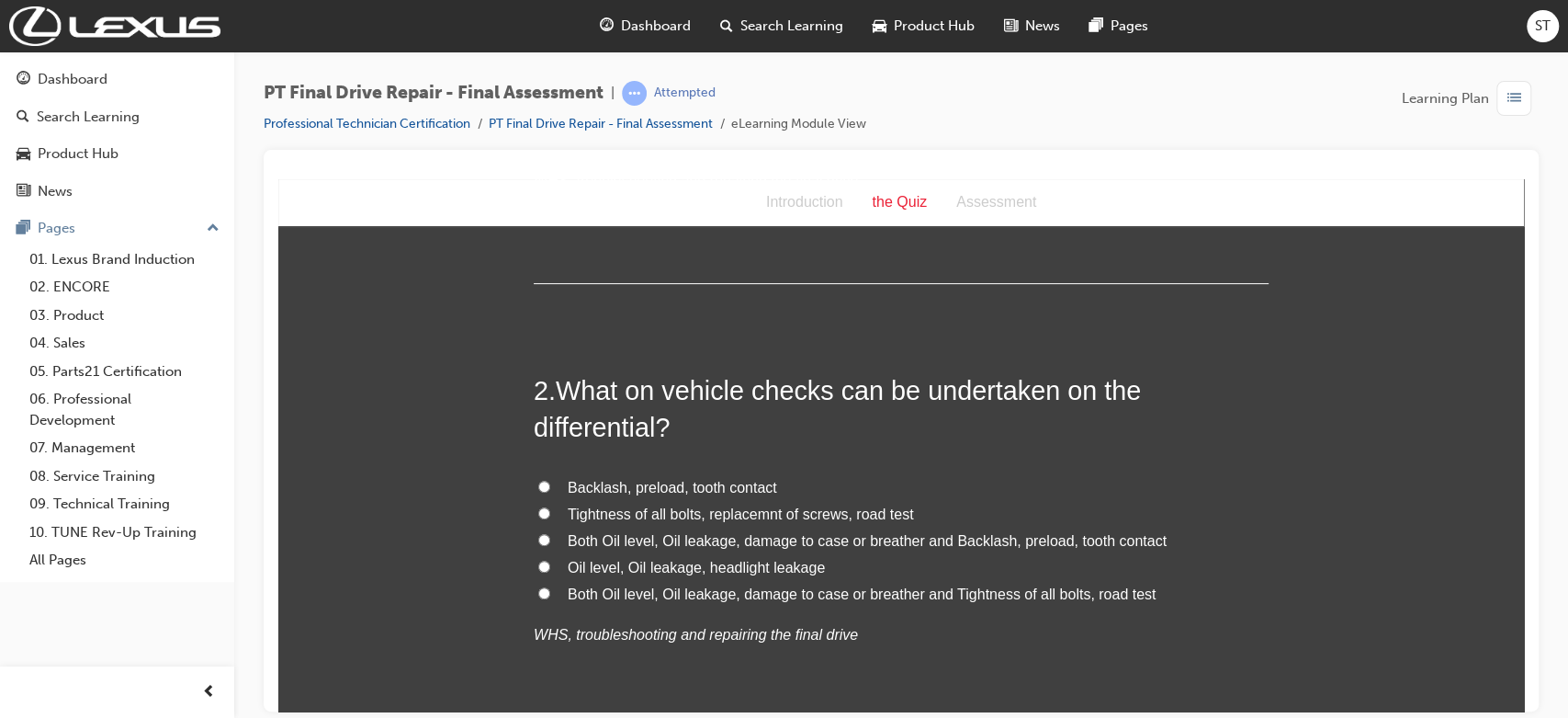
scroll to position [490, 0]
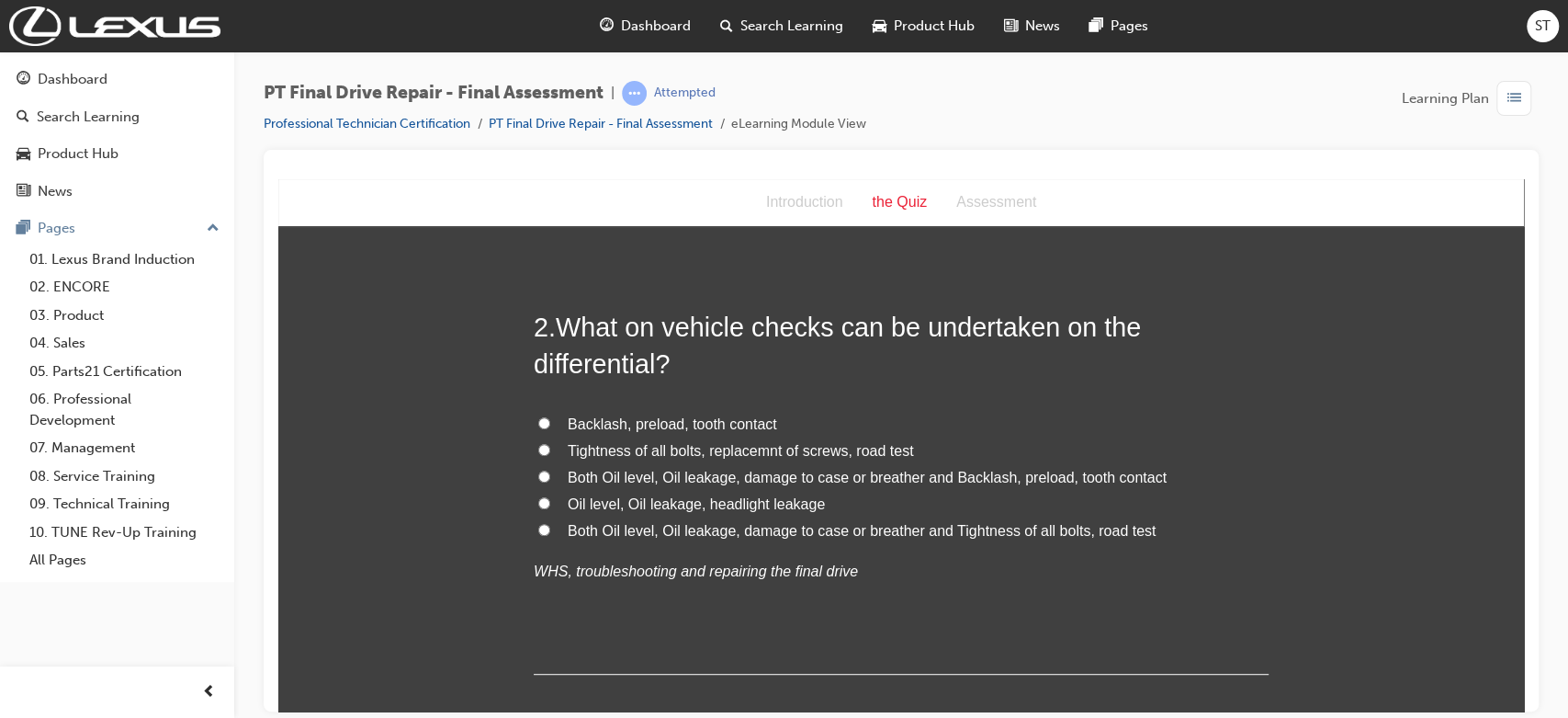
click at [1063, 476] on span "Both Oil level, Oil leakage, damage to case or breather and Backlash, preload, …" at bounding box center [867, 477] width 599 height 16
click at [550, 476] on input "Both Oil level, Oil leakage, damage to case or breather and Backlash, preload, …" at bounding box center [544, 476] width 12 height 12
radio input "true"
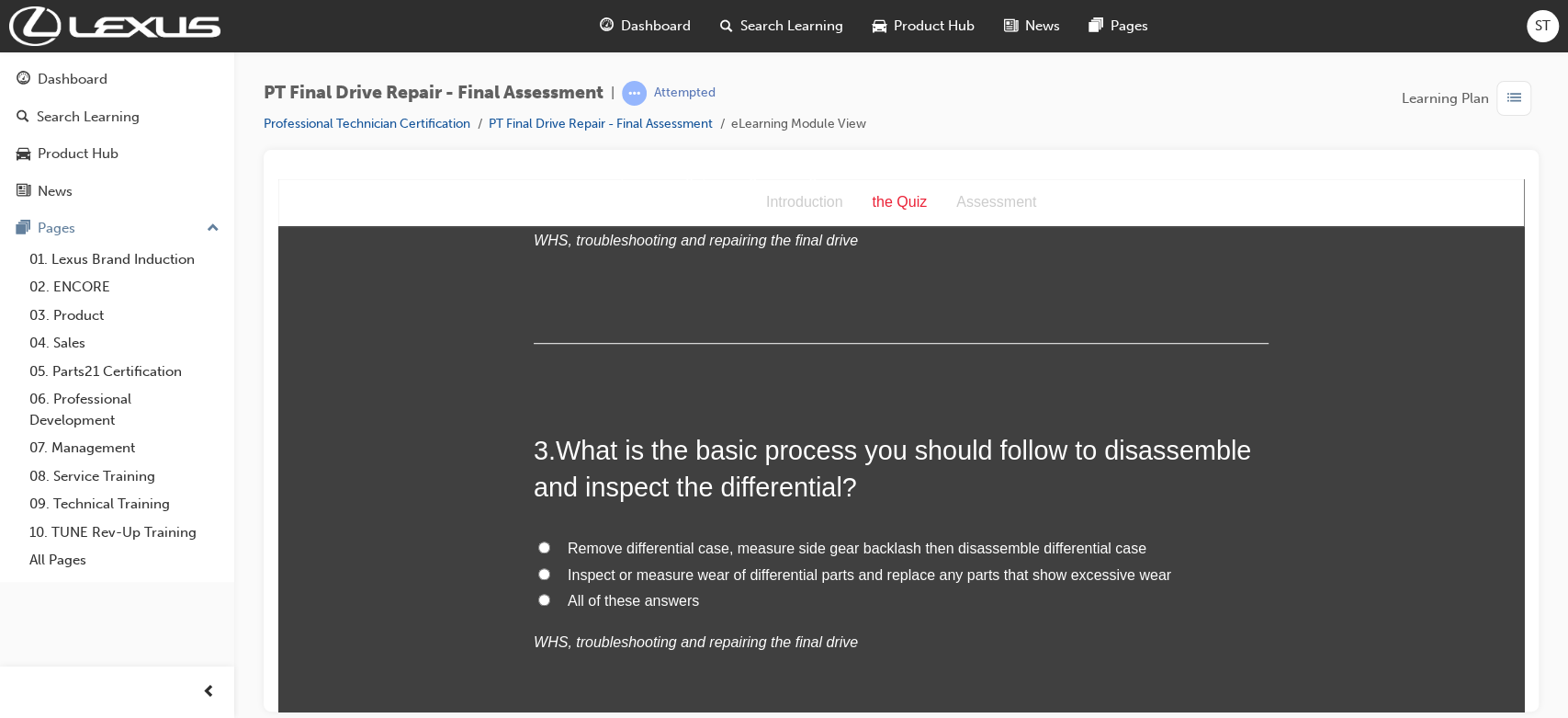
scroll to position [858, 0]
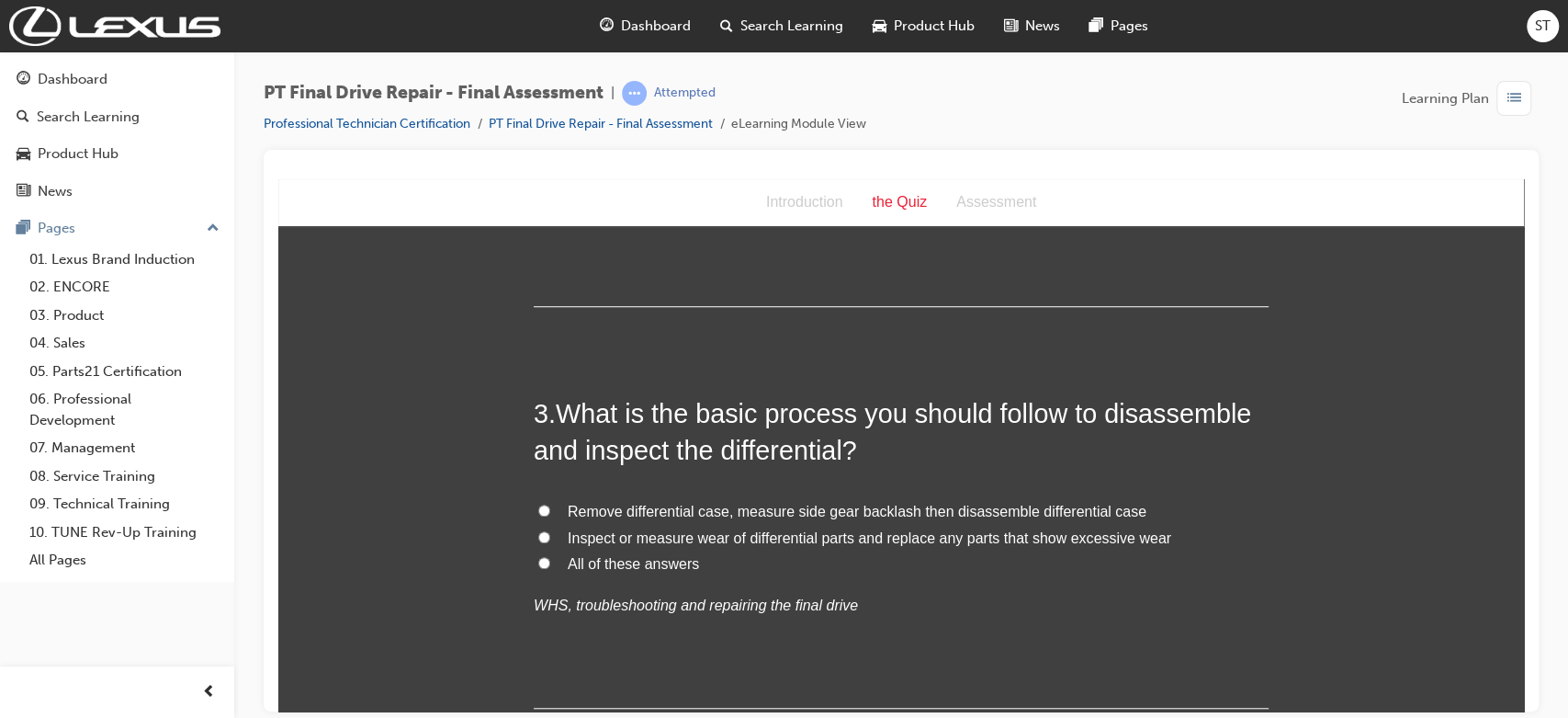
click at [665, 561] on span "All of these answers" at bounding box center [633, 563] width 132 height 16
click at [550, 561] on input "All of these answers" at bounding box center [544, 562] width 12 height 12
radio input "true"
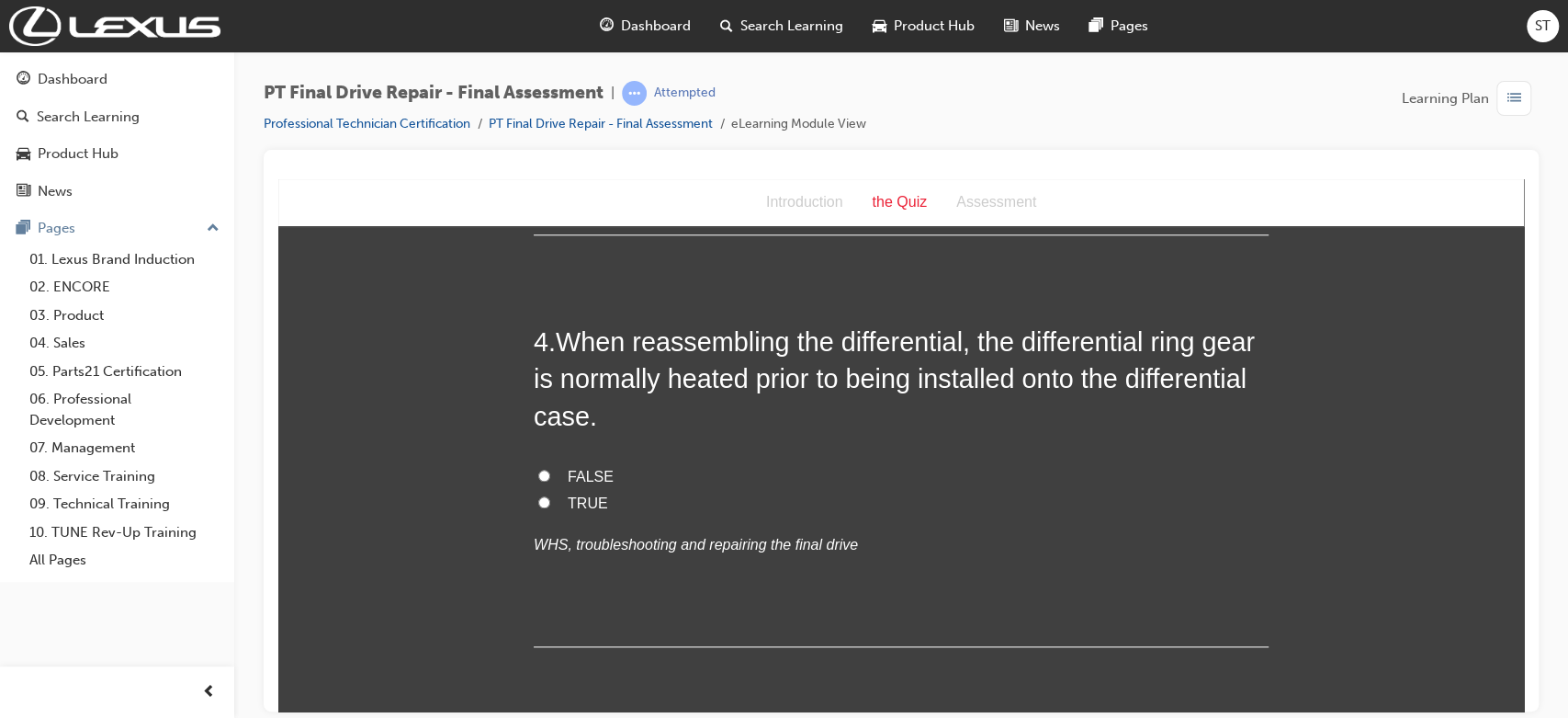
scroll to position [1348, 0]
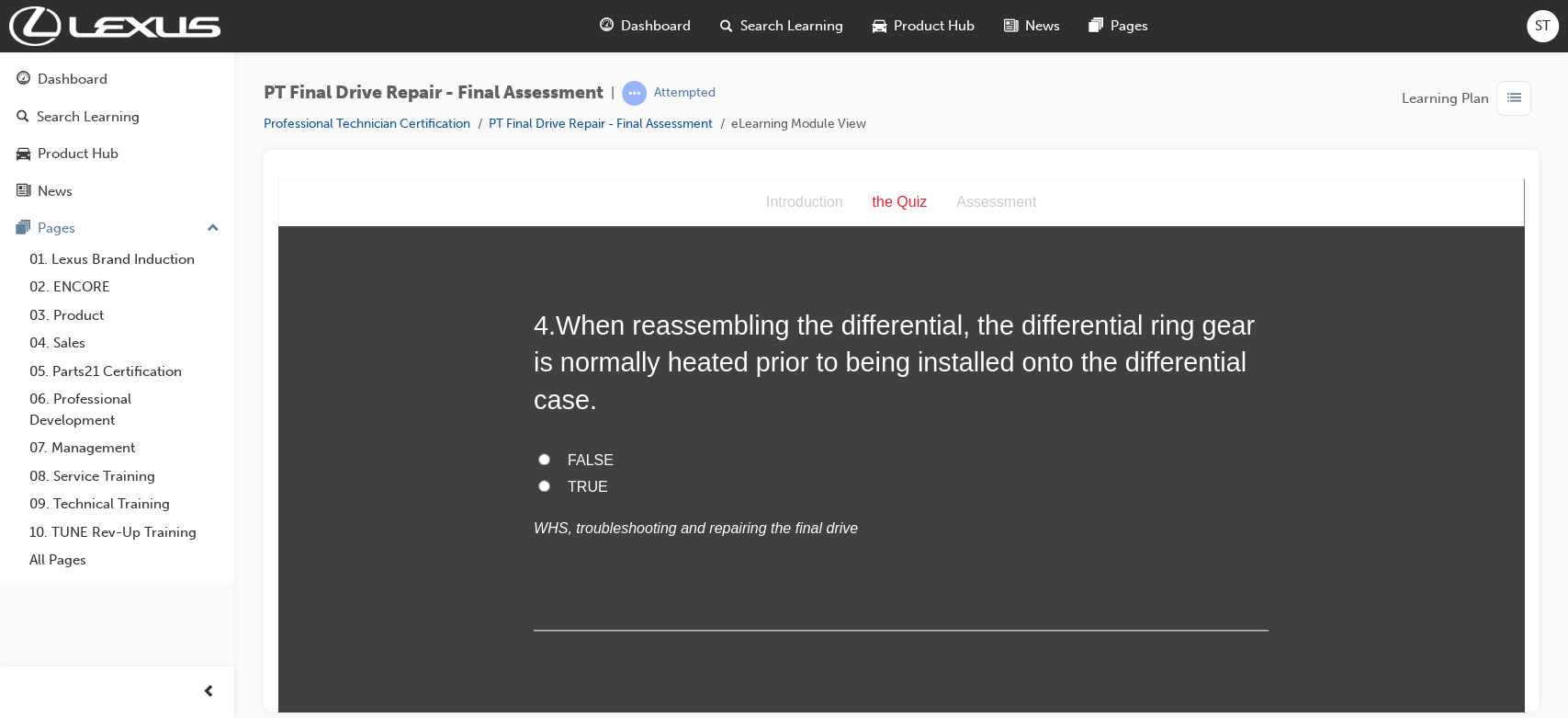
click at [569, 484] on span "TRUE" at bounding box center [588, 485] width 41 height 16
click at [550, 484] on input "TRUE" at bounding box center [544, 484] width 12 height 12
radio input "true"
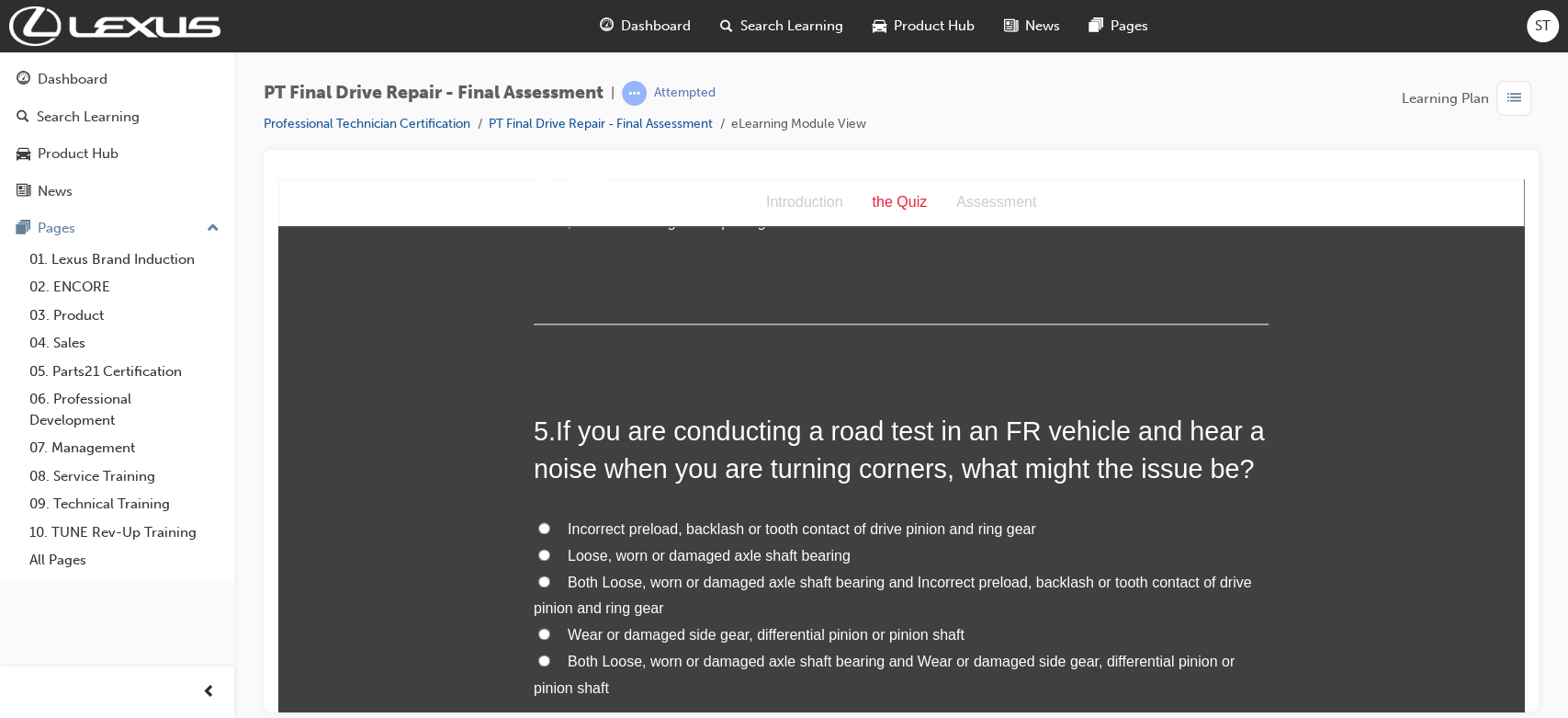
scroll to position [1674, 0]
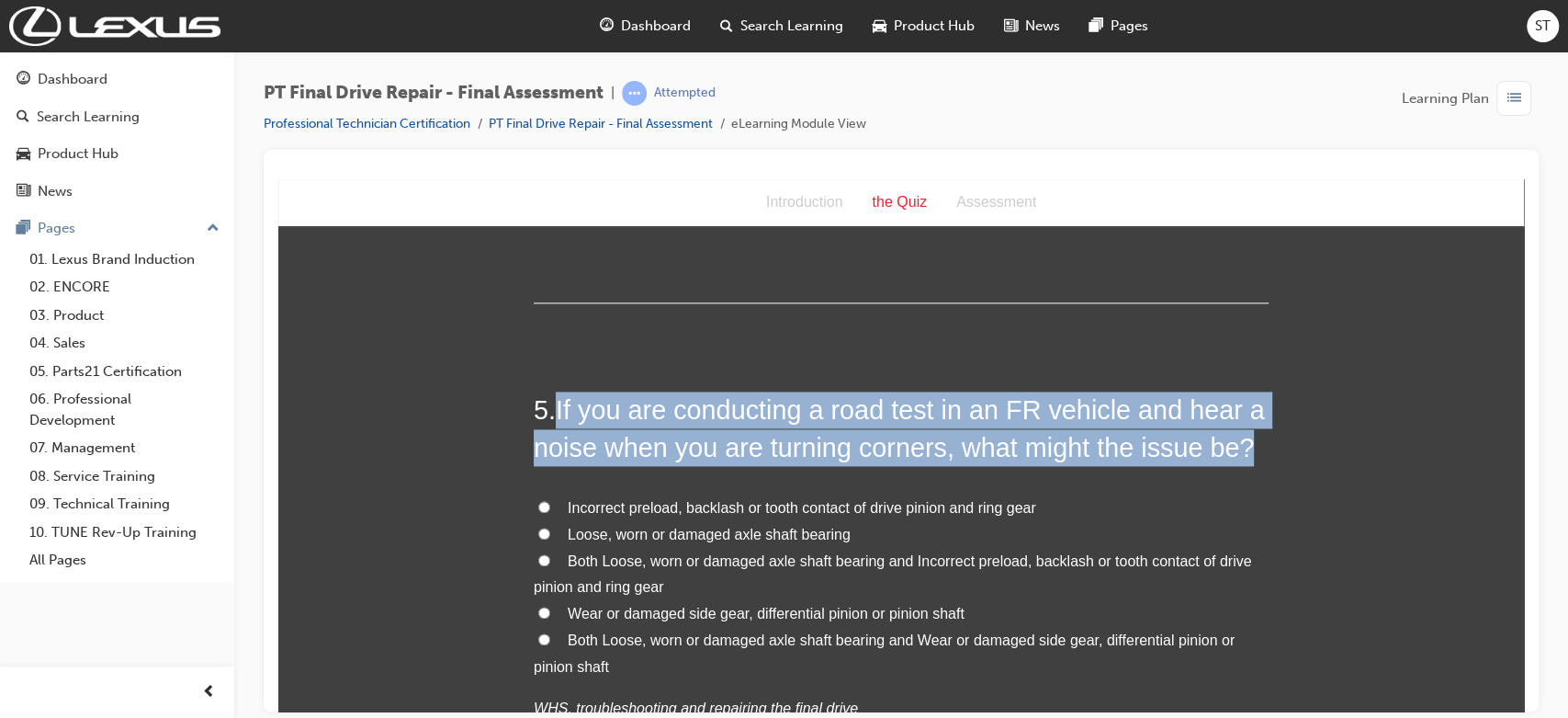
drag, startPoint x: 546, startPoint y: 411, endPoint x: 1233, endPoint y: 454, distance: 688.3
click at [1063, 454] on h2 "5 . If you are conducting a road test in an FR vehicle and hear a noise when yo…" at bounding box center [901, 427] width 735 height 75
click at [548, 410] on h2 "5 . If you are conducting a road test in an FR vehicle and hear a noise when yo…" at bounding box center [901, 427] width 735 height 75
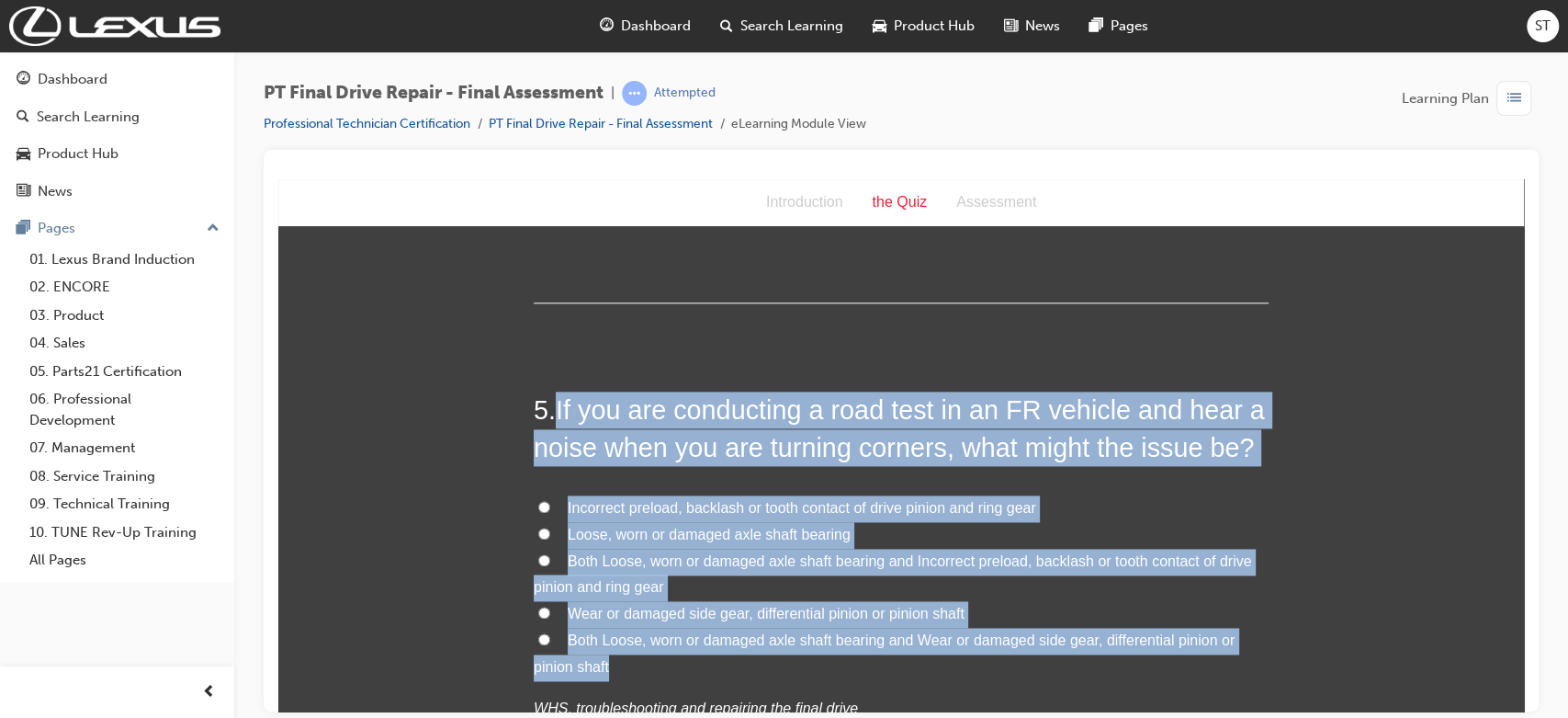
drag, startPoint x: 548, startPoint y: 410, endPoint x: 977, endPoint y: 653, distance: 493.0
click at [977, 645] on div "5 . If you are conducting a road test in an FR vehicle and hear a noise when yo…" at bounding box center [901, 600] width 735 height 420
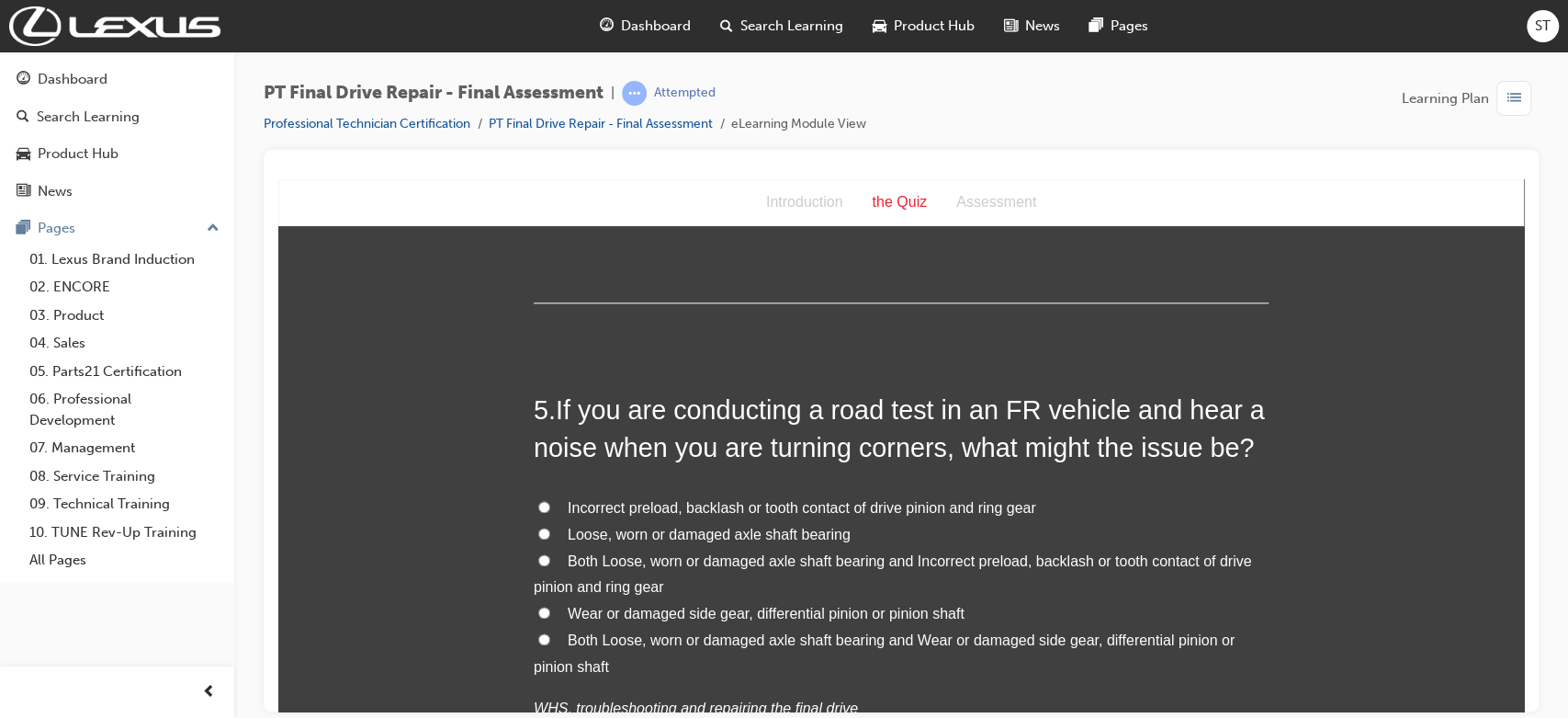
click at [551, 645] on label "Both Loose, worn or damaged axle shaft bearing and Wear or damaged side gear, d…" at bounding box center [901, 653] width 735 height 53
click at [550, 644] on input "Both Loose, worn or damaged axle shaft bearing and Wear or damaged side gear, d…" at bounding box center [544, 639] width 12 height 12
radio input "true"
click at [947, 645] on p "WHS, troubleshooting and repairing the final drive" at bounding box center [901, 708] width 735 height 27
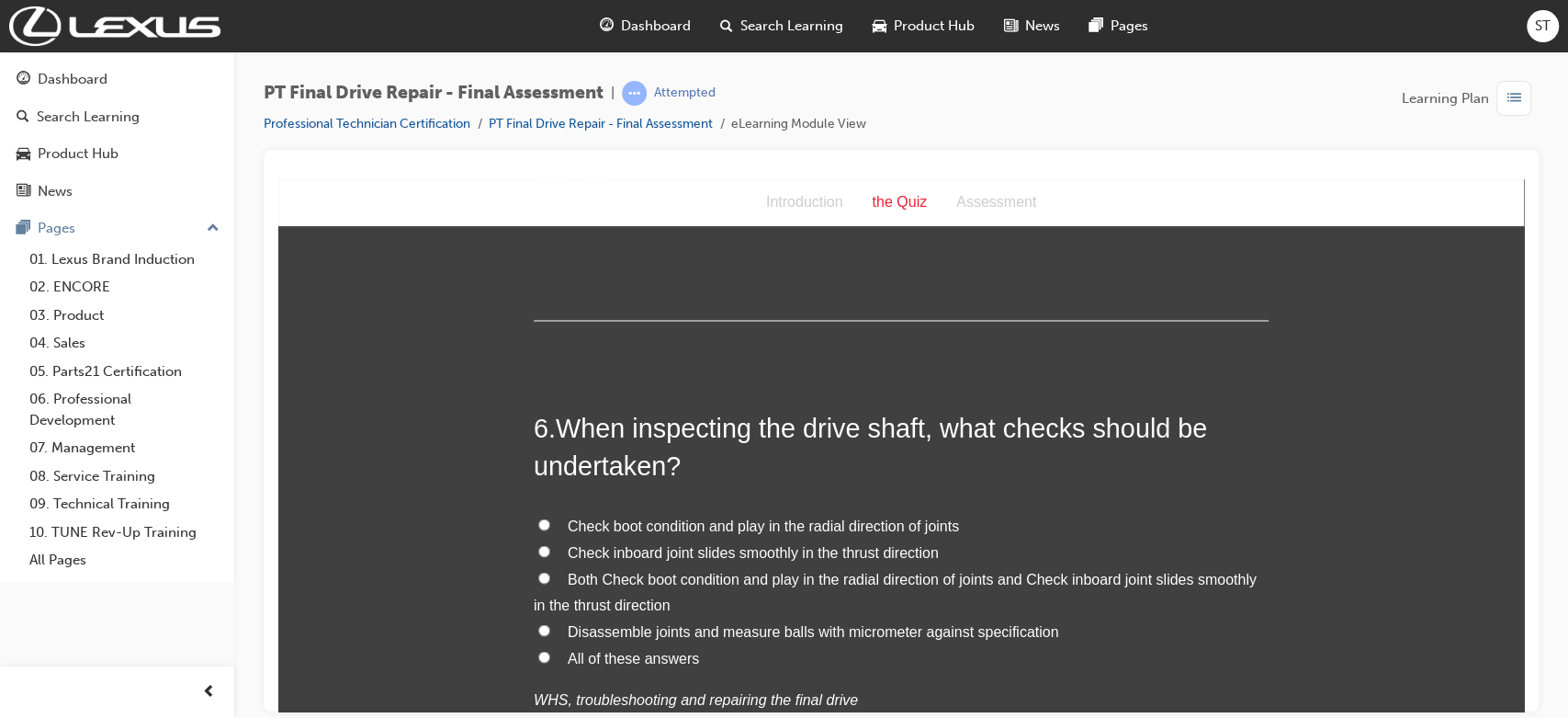
scroll to position [2206, 0]
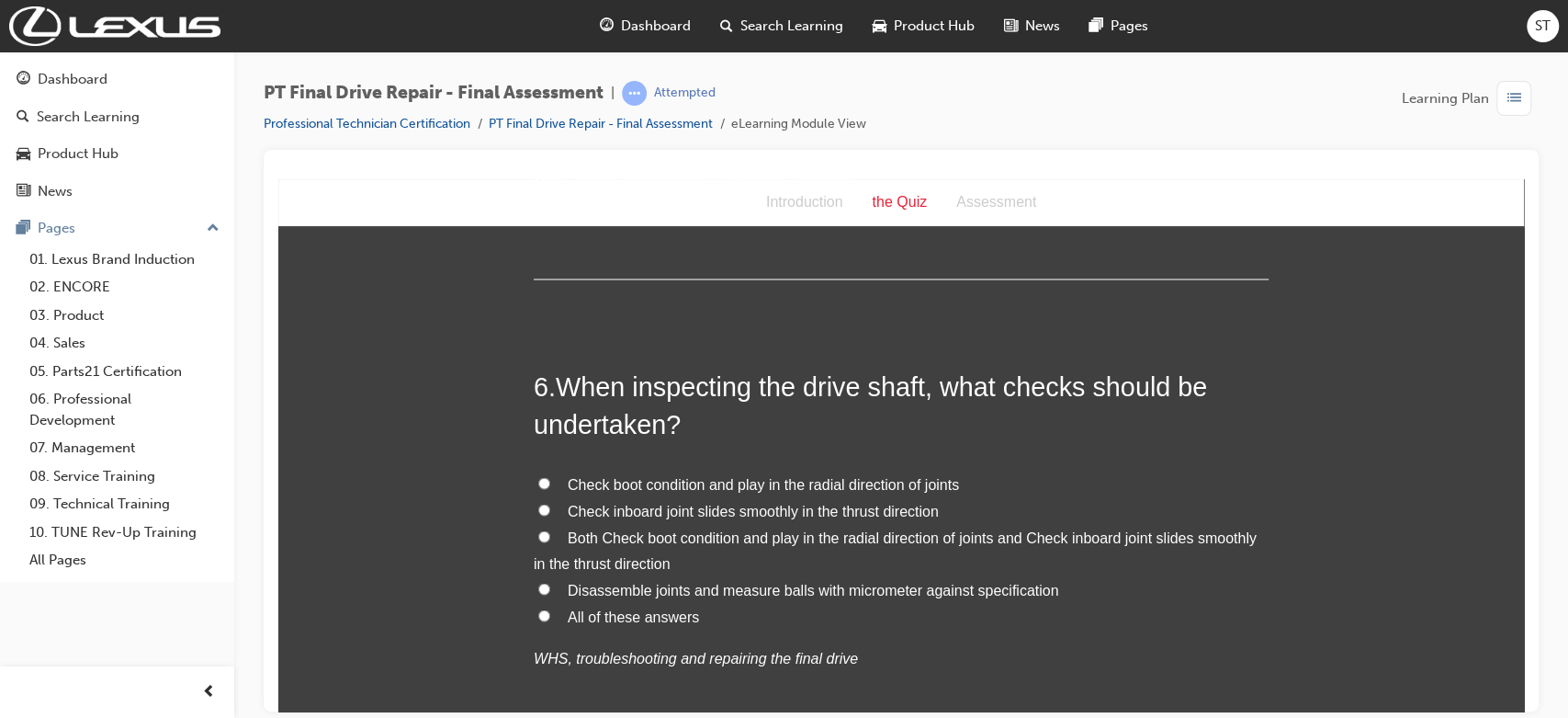
click at [1063, 539] on span "Both Check boot condition and play in the radial direction of joints and Check …" at bounding box center [895, 549] width 723 height 43
click at [550, 539] on input "Both Check boot condition and play in the radial direction of joints and Check …" at bounding box center [544, 535] width 12 height 12
radio input "true"
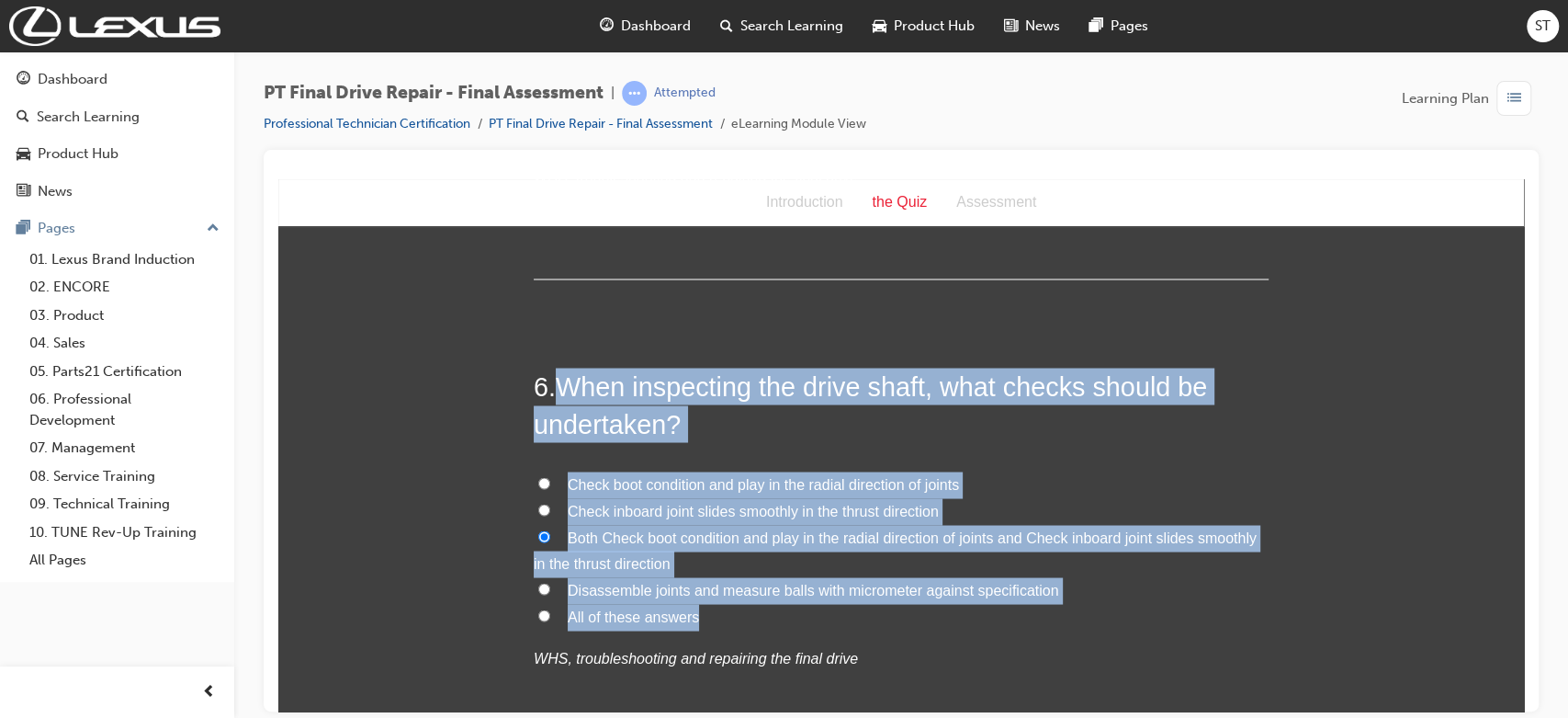
drag, startPoint x: 550, startPoint y: 387, endPoint x: 938, endPoint y: 606, distance: 445.5
click at [938, 606] on div "6 . When inspecting the drive shaft, what checks should be undertaken? Check bo…" at bounding box center [901, 562] width 735 height 392
click at [370, 463] on div "You must select an answer for each question before you can submit. Please note,…" at bounding box center [901, 331] width 1245 height 4582
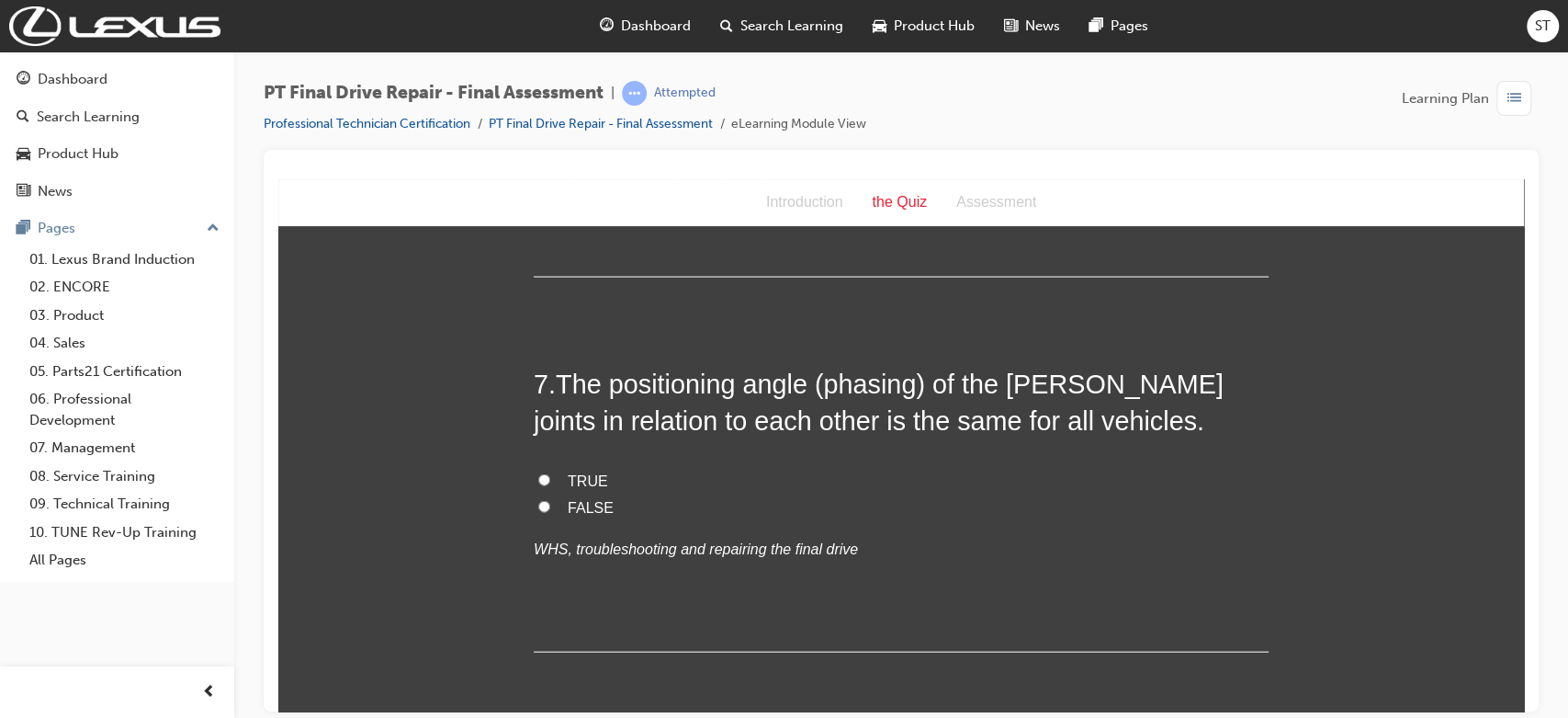
scroll to position [2696, 0]
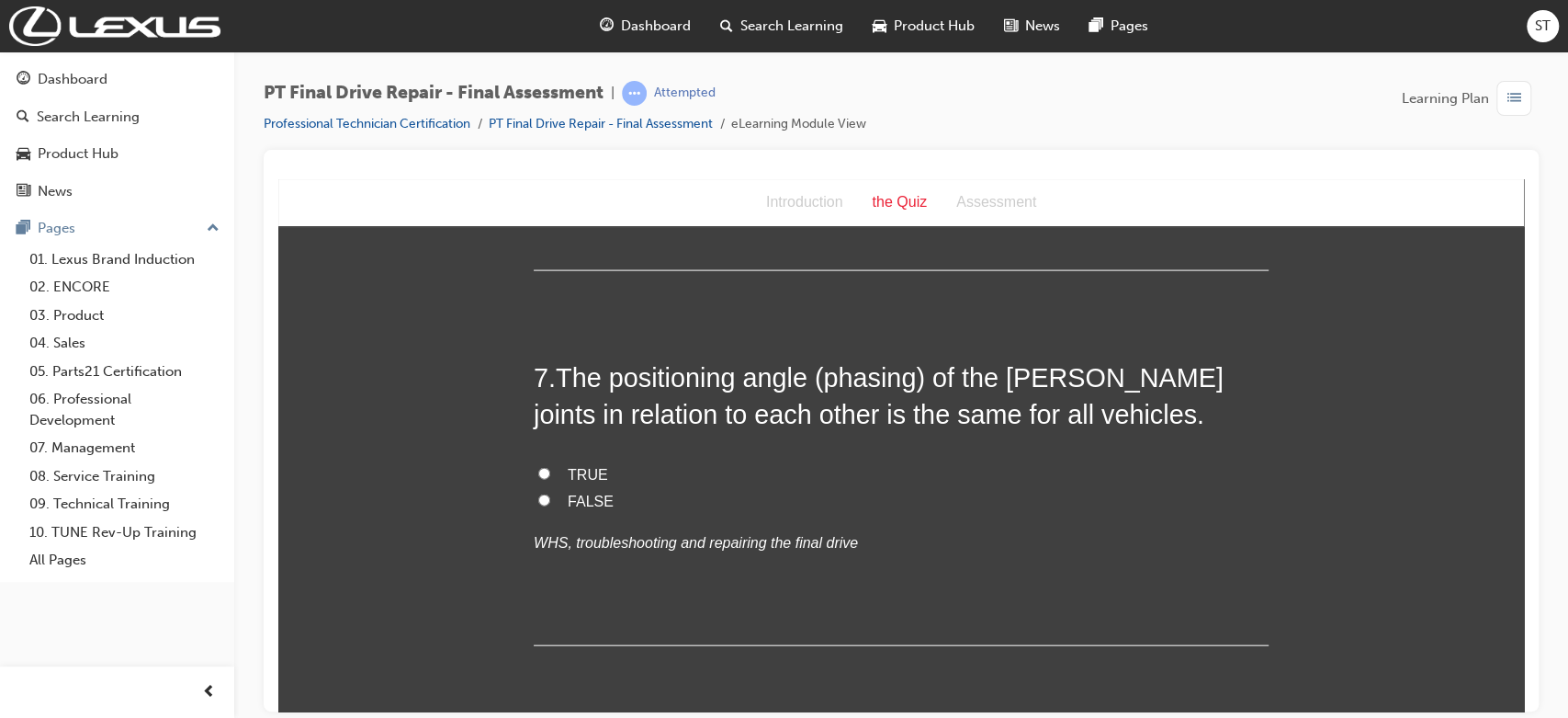
click at [576, 500] on span "FALSE" at bounding box center [590, 500] width 46 height 16
click at [550, 500] on input "FALSE" at bounding box center [544, 499] width 12 height 12
radio input "true"
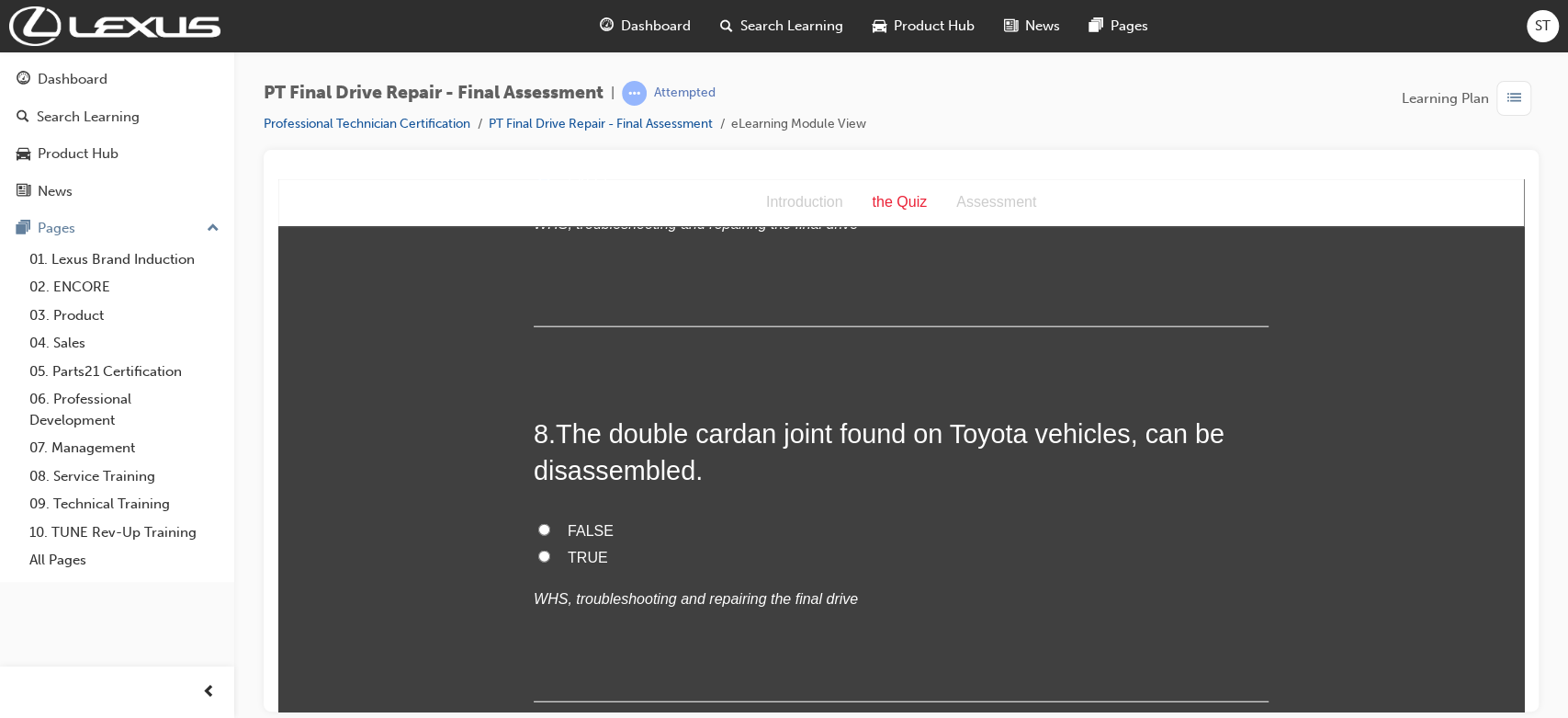
scroll to position [3022, 0]
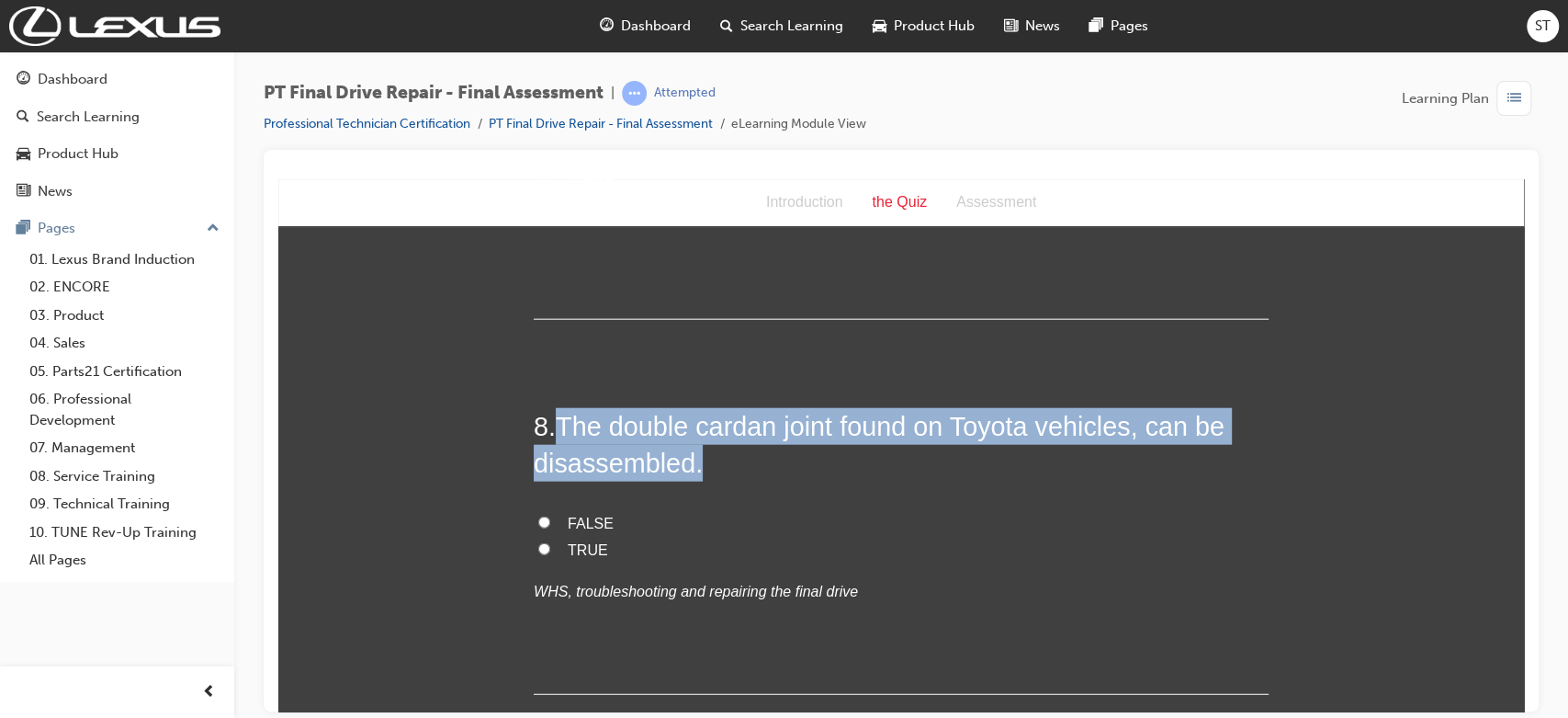
drag, startPoint x: 548, startPoint y: 426, endPoint x: 696, endPoint y: 461, distance: 152.1
click at [696, 461] on h2 "8 . The double cardan joint found on Toyota vehicles, can be disassembled." at bounding box center [901, 444] width 735 height 75
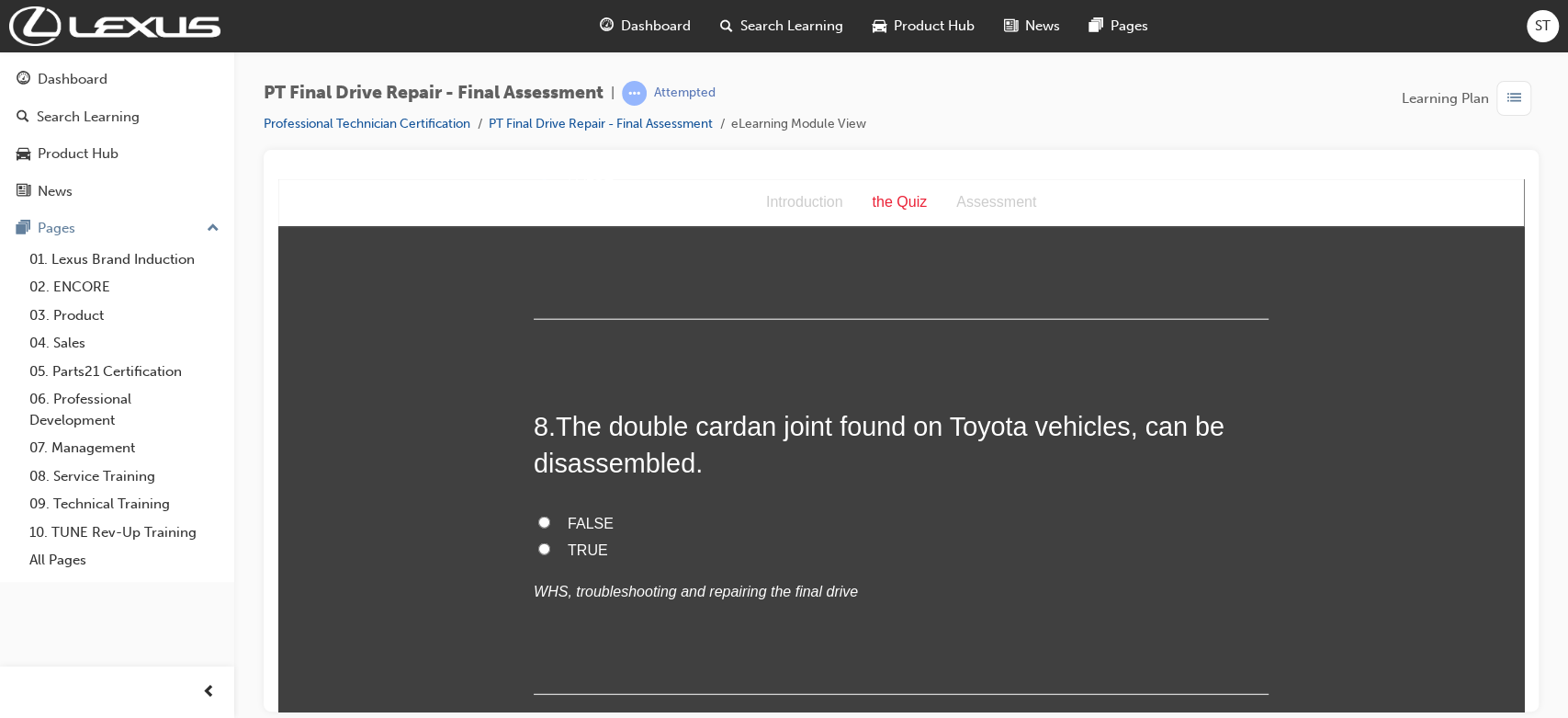
click at [558, 549] on label "TRUE" at bounding box center [901, 550] width 735 height 27
click at [550, 549] on input "TRUE" at bounding box center [544, 548] width 12 height 12
radio input "true"
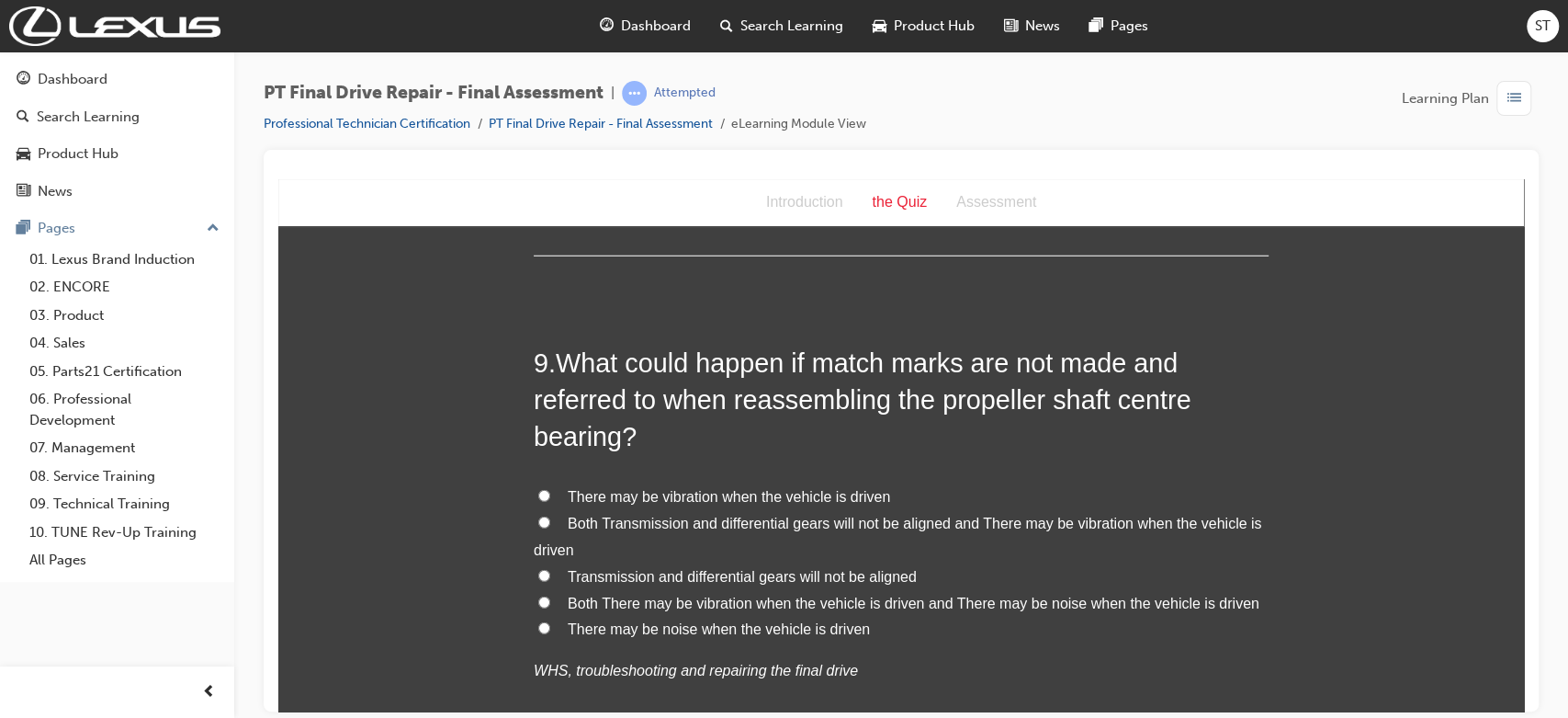
scroll to position [3472, 0]
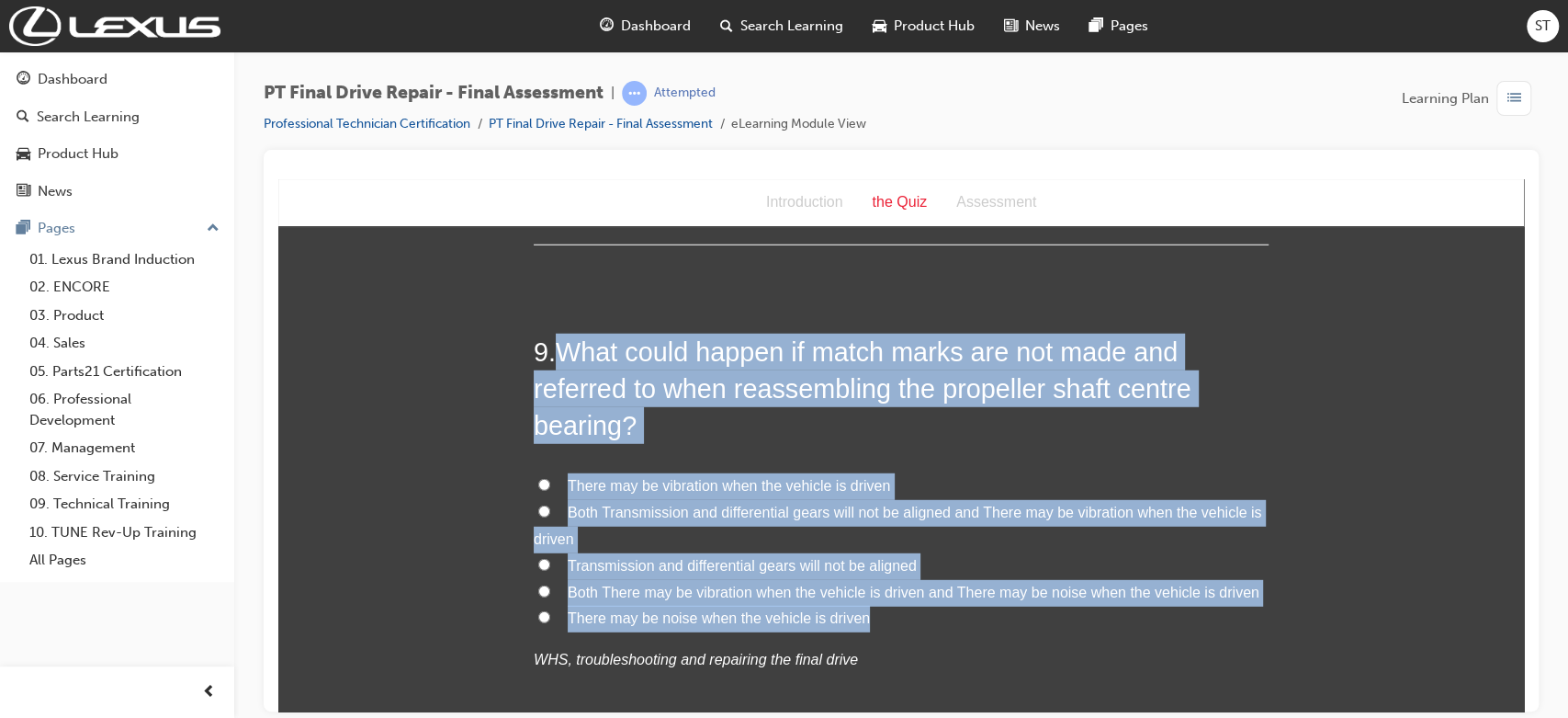
drag, startPoint x: 552, startPoint y: 349, endPoint x: 1078, endPoint y: 621, distance: 592.2
click at [1063, 621] on div "9 . What could happen if match marks are not made and referred to when reassemb…" at bounding box center [901, 547] width 735 height 430
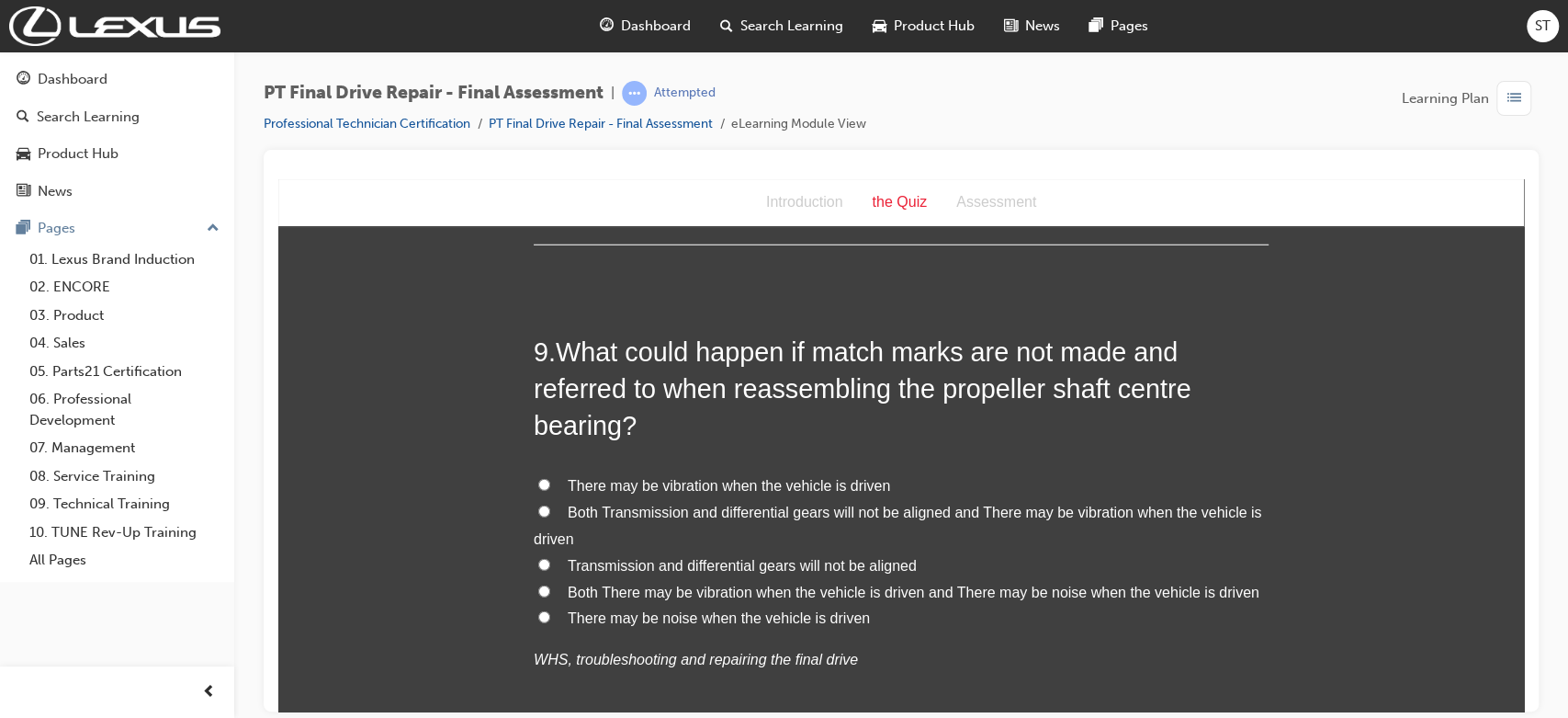
click at [551, 598] on label "Both There may be vibration when the vehicle is driven and There may be noise w…" at bounding box center [901, 593] width 735 height 27
click at [550, 597] on input "Both There may be vibration when the vehicle is driven and There may be noise w…" at bounding box center [544, 590] width 12 height 12
radio input "true"
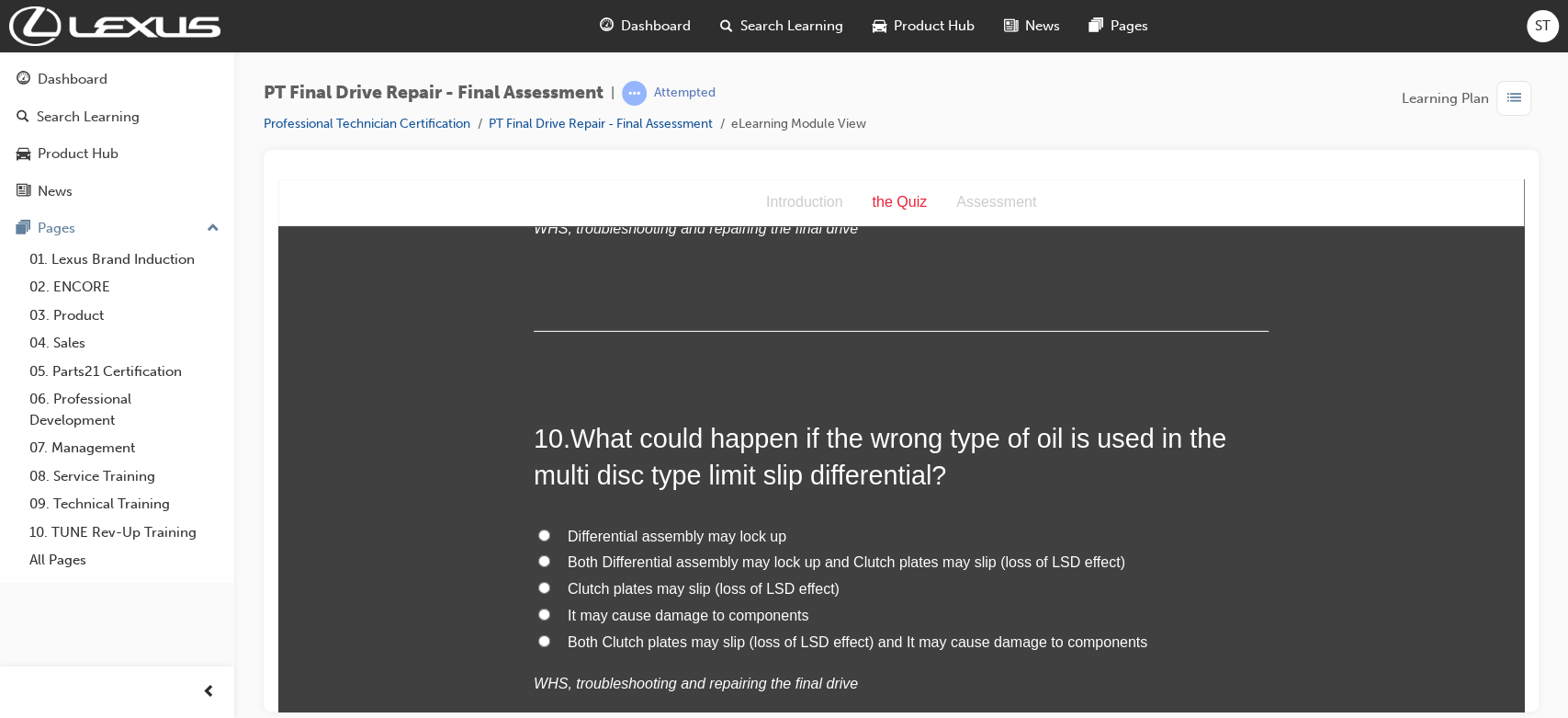
scroll to position [3921, 0]
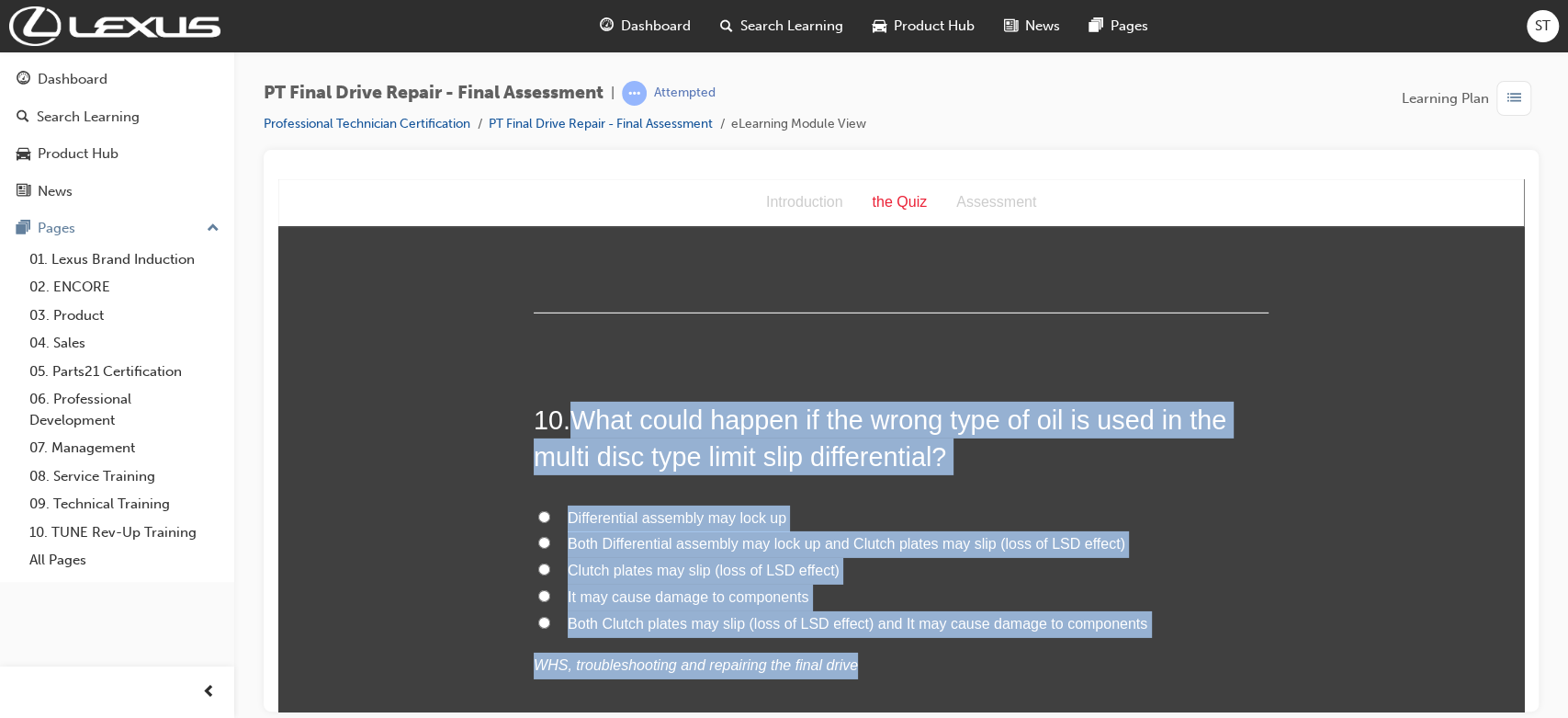
drag, startPoint x: 566, startPoint y: 421, endPoint x: 1162, endPoint y: 640, distance: 635.0
click at [1063, 640] on div "10 . What could happen if the wrong type of oil is used in the multi disc type …" at bounding box center [901, 584] width 735 height 366
click at [1063, 644] on div "Differential assembly may lock up Both Differential assembly may lock up and Cl…" at bounding box center [901, 591] width 735 height 173
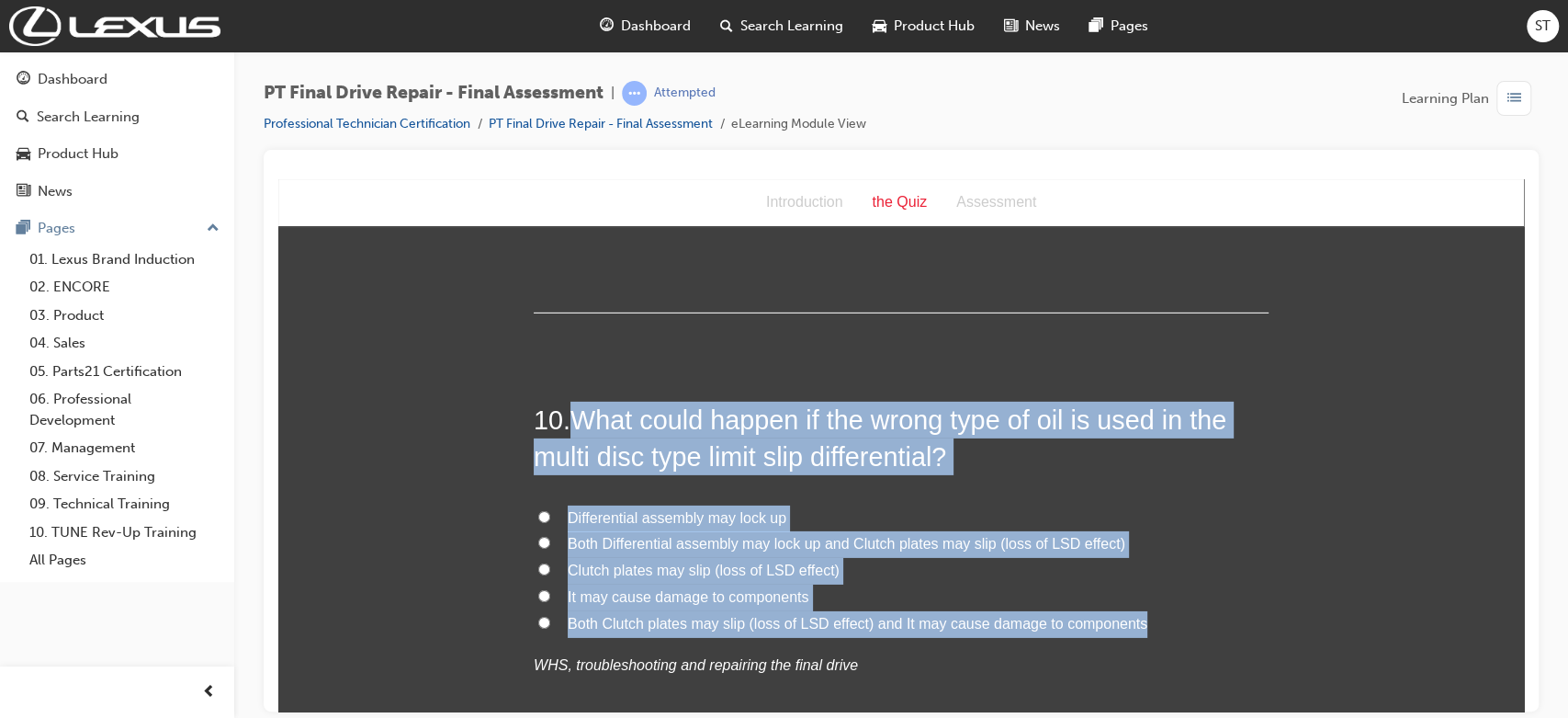
drag, startPoint x: 568, startPoint y: 421, endPoint x: 1232, endPoint y: 629, distance: 695.8
click at [1063, 629] on div "10 . What could happen if the wrong type of oil is used in the multi disc type …" at bounding box center [901, 584] width 735 height 366
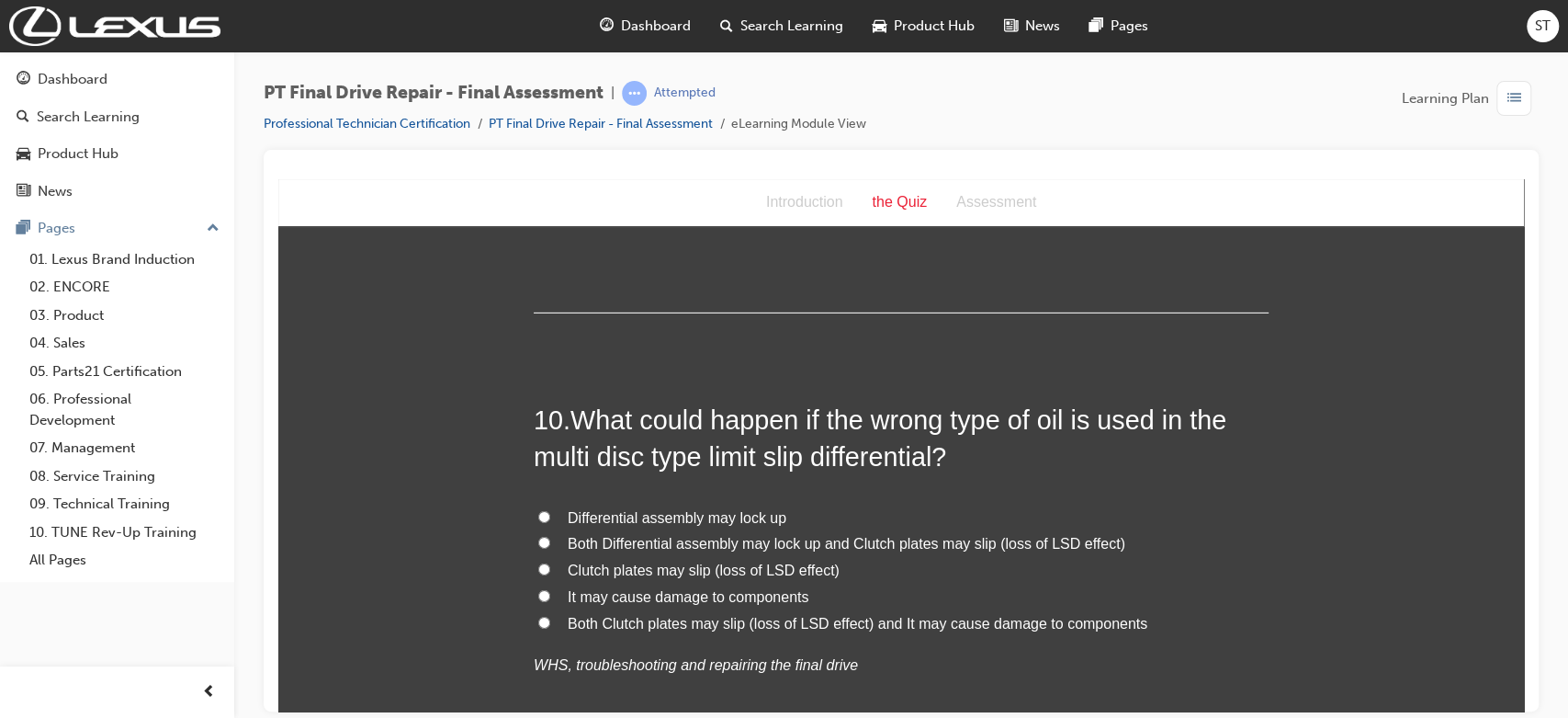
click at [686, 627] on span "Both Clutch plates may slip (loss of LSD effect) and It may cause damage to com…" at bounding box center [857, 623] width 580 height 16
click at [550, 627] on input "Both Clutch plates may slip (loss of LSD effect) and It may cause damage to com…" at bounding box center [544, 622] width 12 height 12
radio input "true"
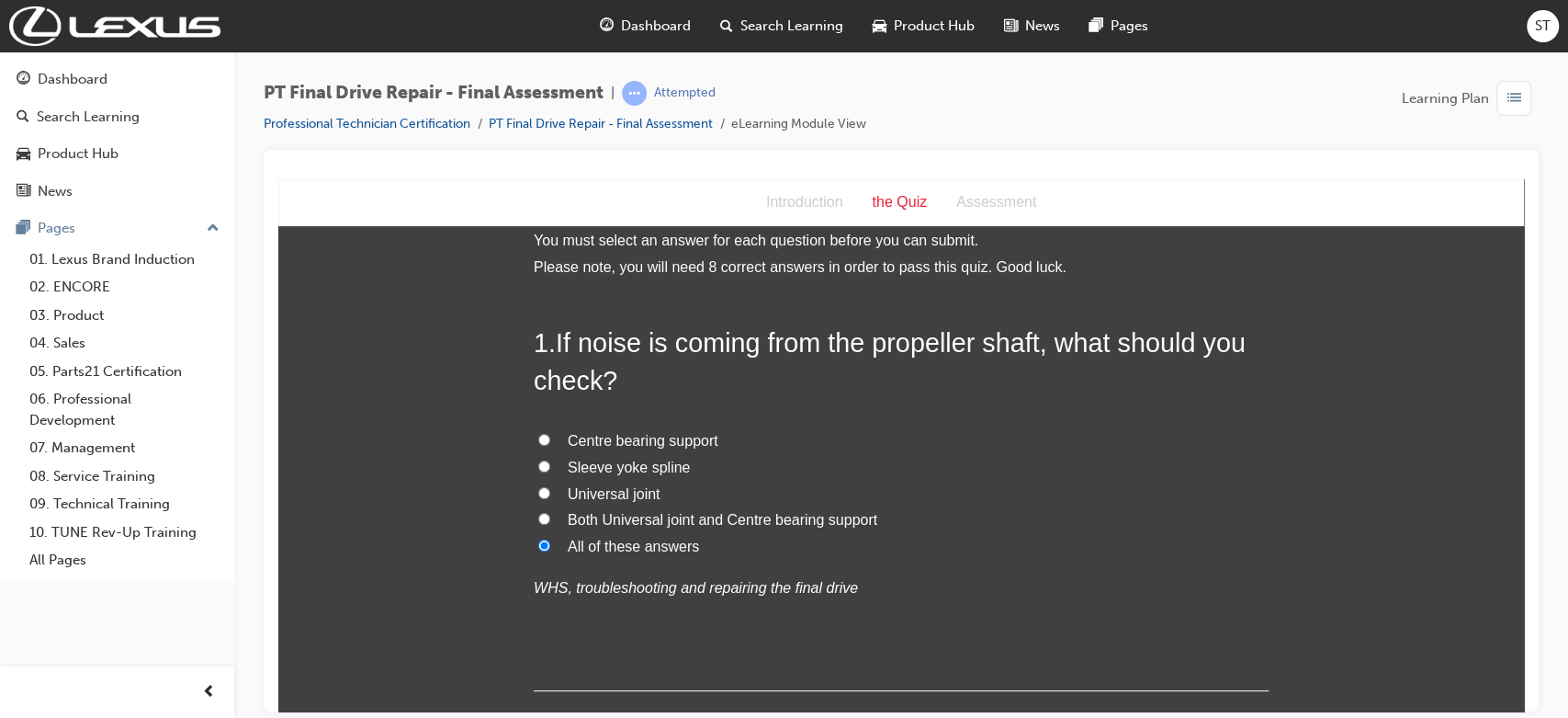
scroll to position [0, 0]
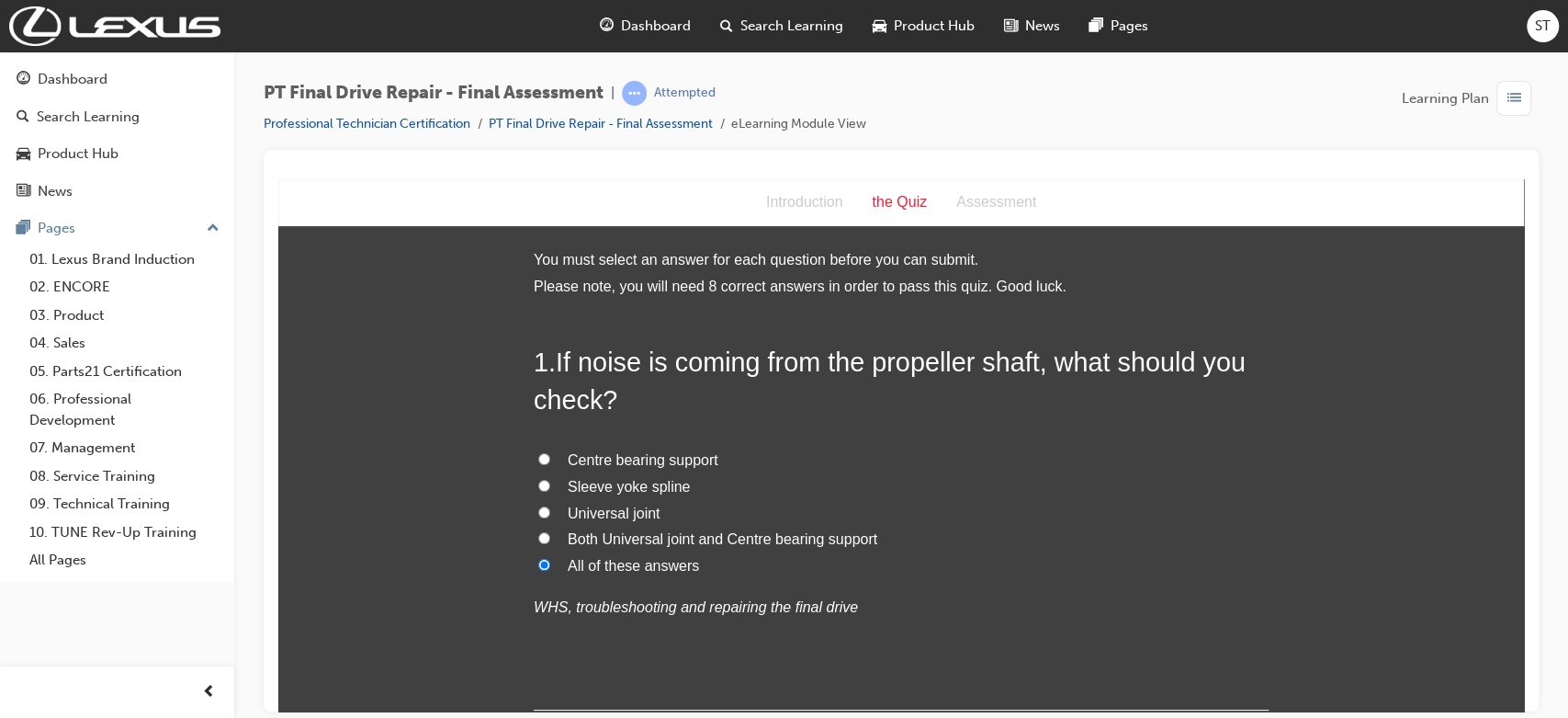
drag, startPoint x: 1513, startPoint y: 595, endPoint x: 1807, endPoint y: 372, distance: 369.0
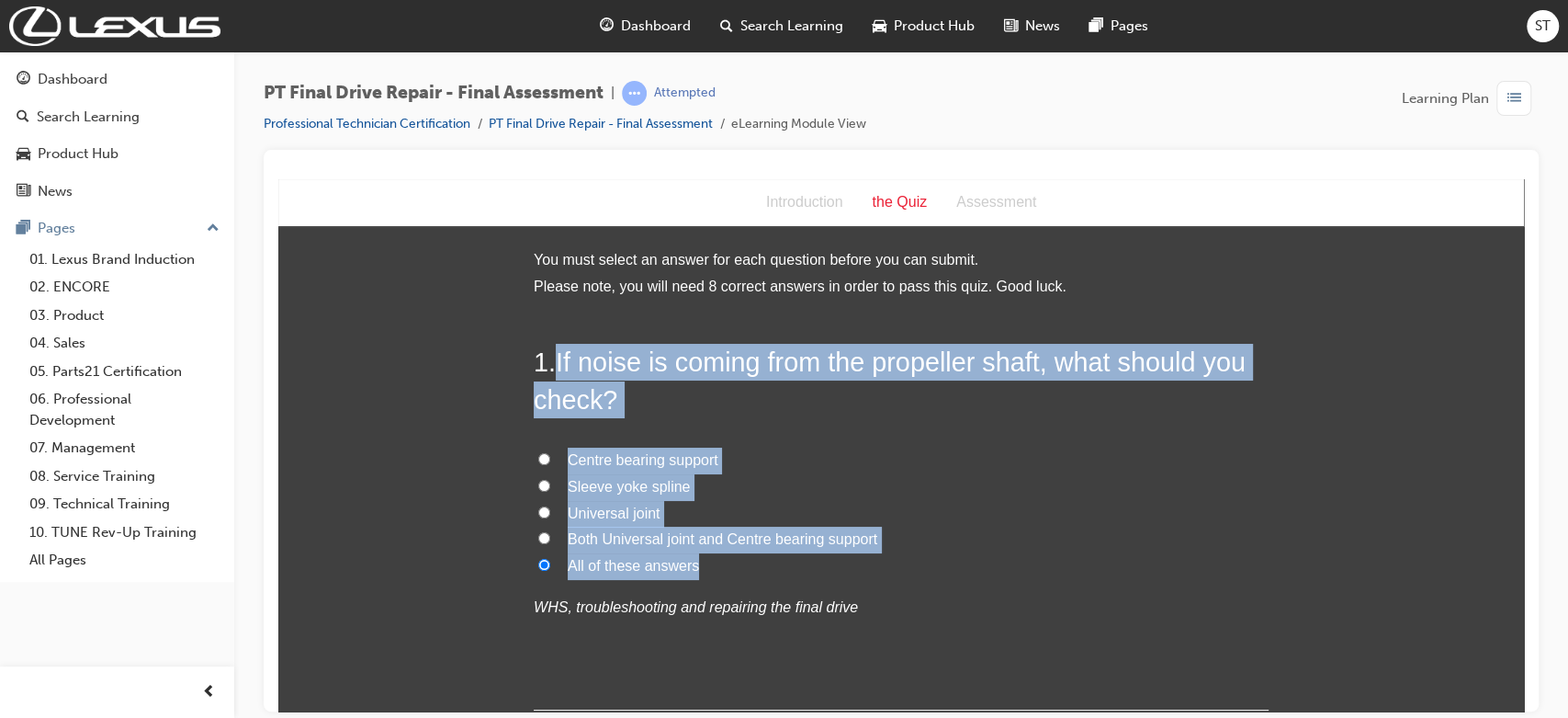
drag, startPoint x: 551, startPoint y: 364, endPoint x: 891, endPoint y: 558, distance: 391.5
click at [891, 558] on div "1 . If noise is coming from the propeller shaft, what should you check? Centre …" at bounding box center [901, 526] width 735 height 366
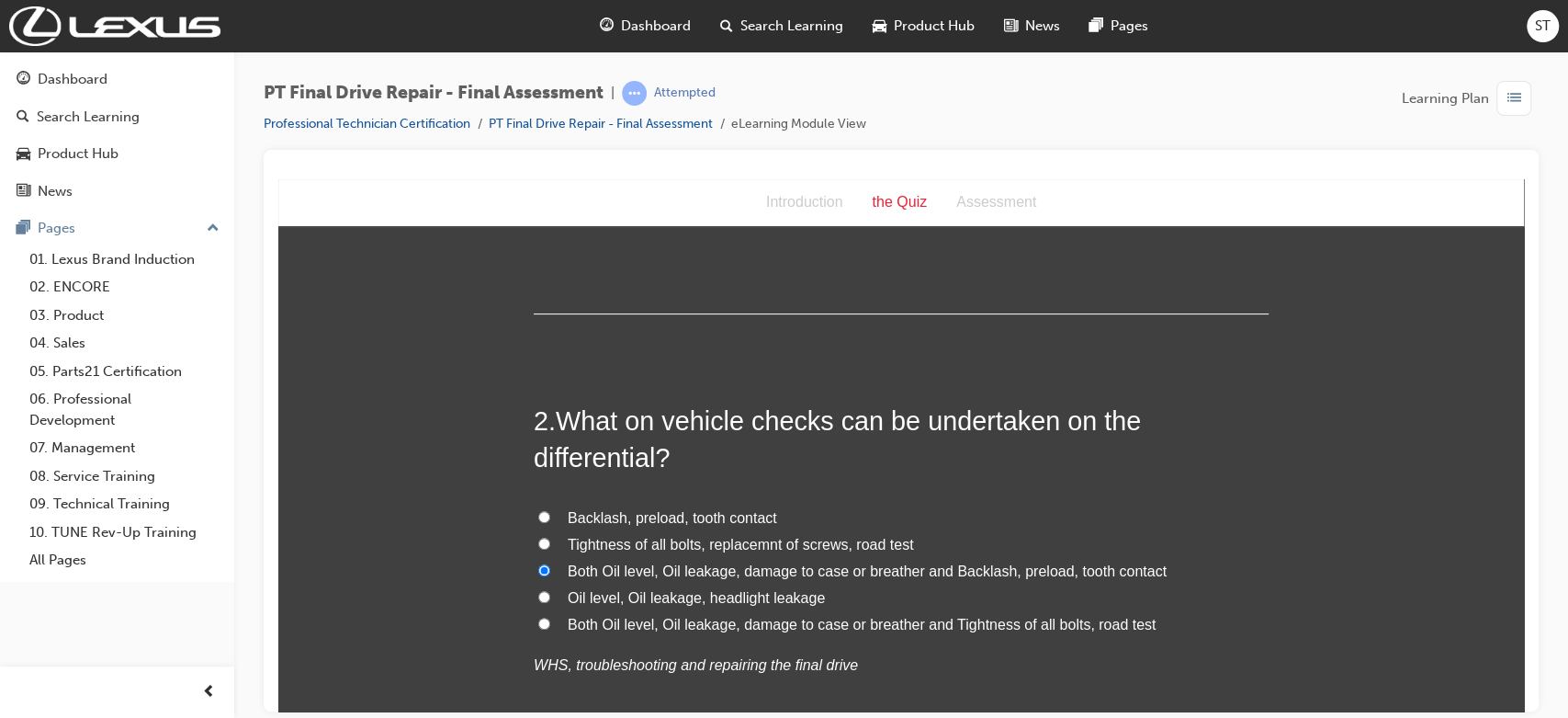
scroll to position [408, 0]
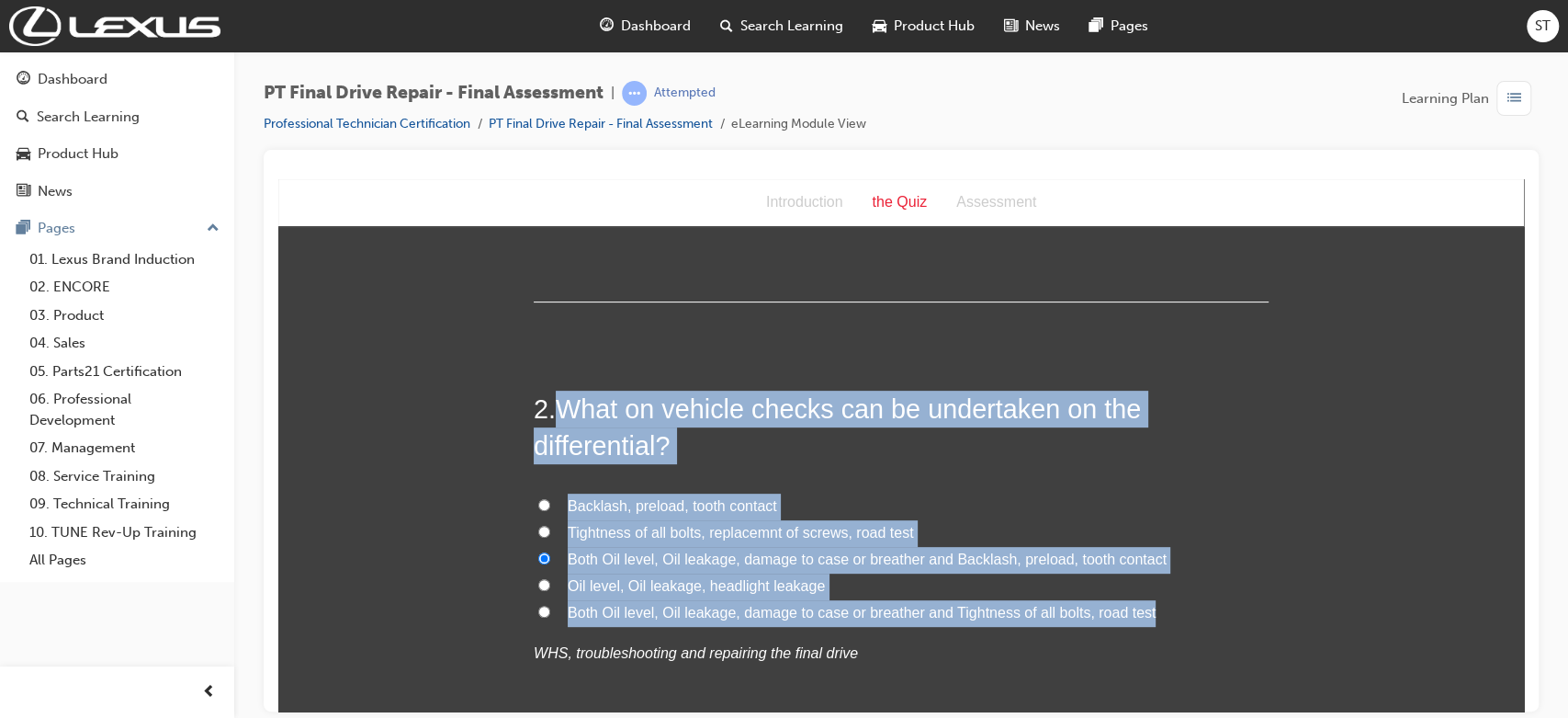
drag, startPoint x: 553, startPoint y: 403, endPoint x: 1159, endPoint y: 617, distance: 642.7
click at [1063, 617] on div "2 . What on vehicle checks can be undertaken on the differential? Backlash, pre…" at bounding box center [901, 573] width 735 height 366
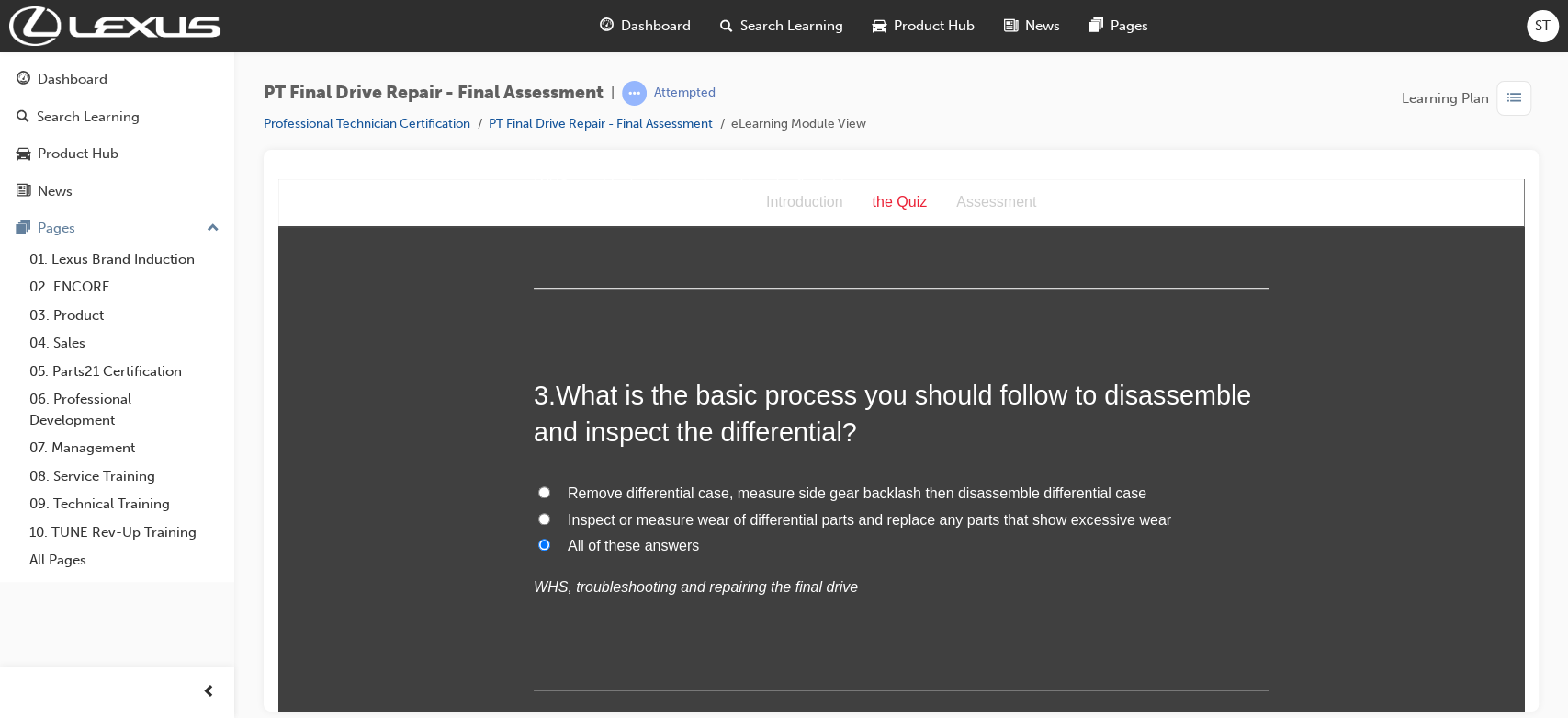
scroll to position [898, 0]
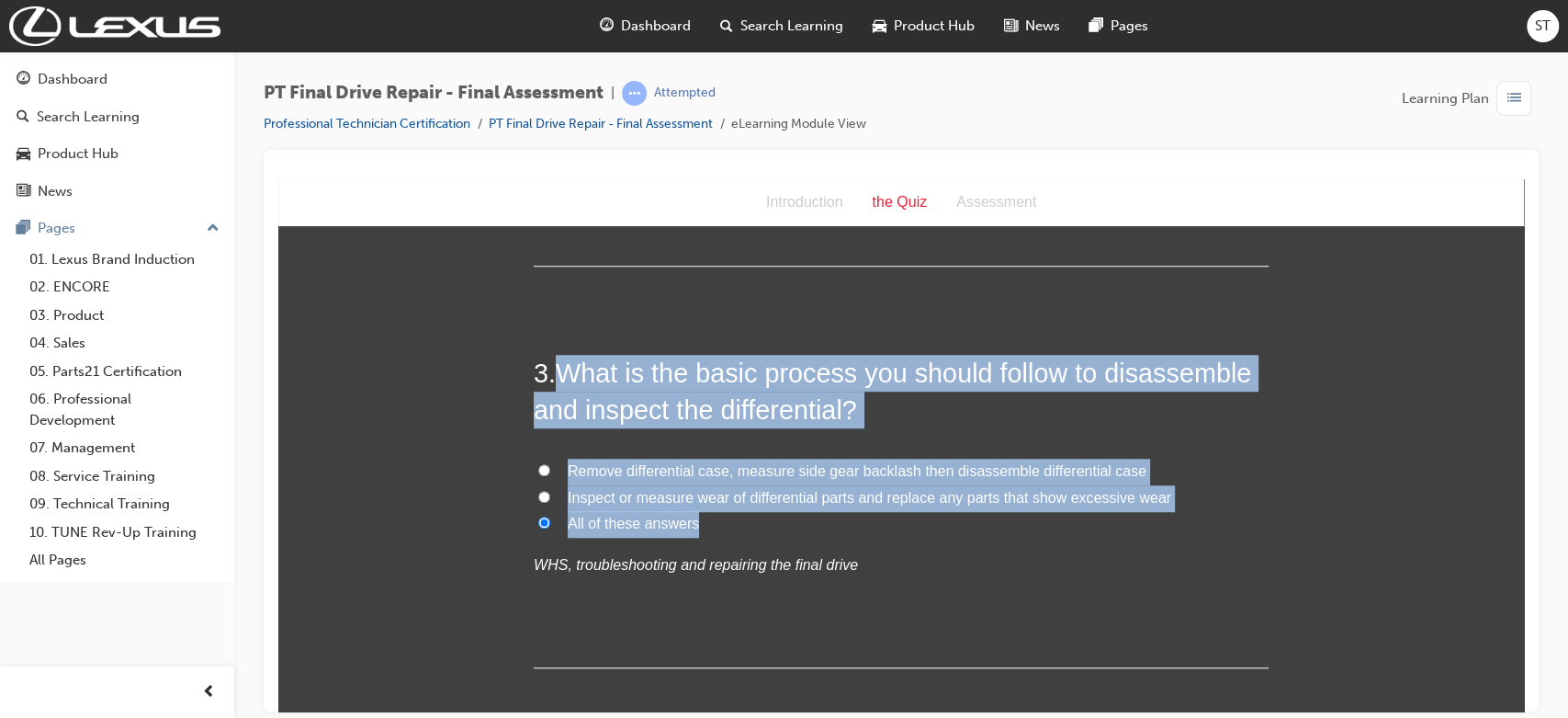
drag, startPoint x: 553, startPoint y: 374, endPoint x: 1009, endPoint y: 515, distance: 477.3
click at [1009, 515] on div "3 . What is the basic process you should follow to disassemble and inspect the …" at bounding box center [901, 510] width 735 height 313
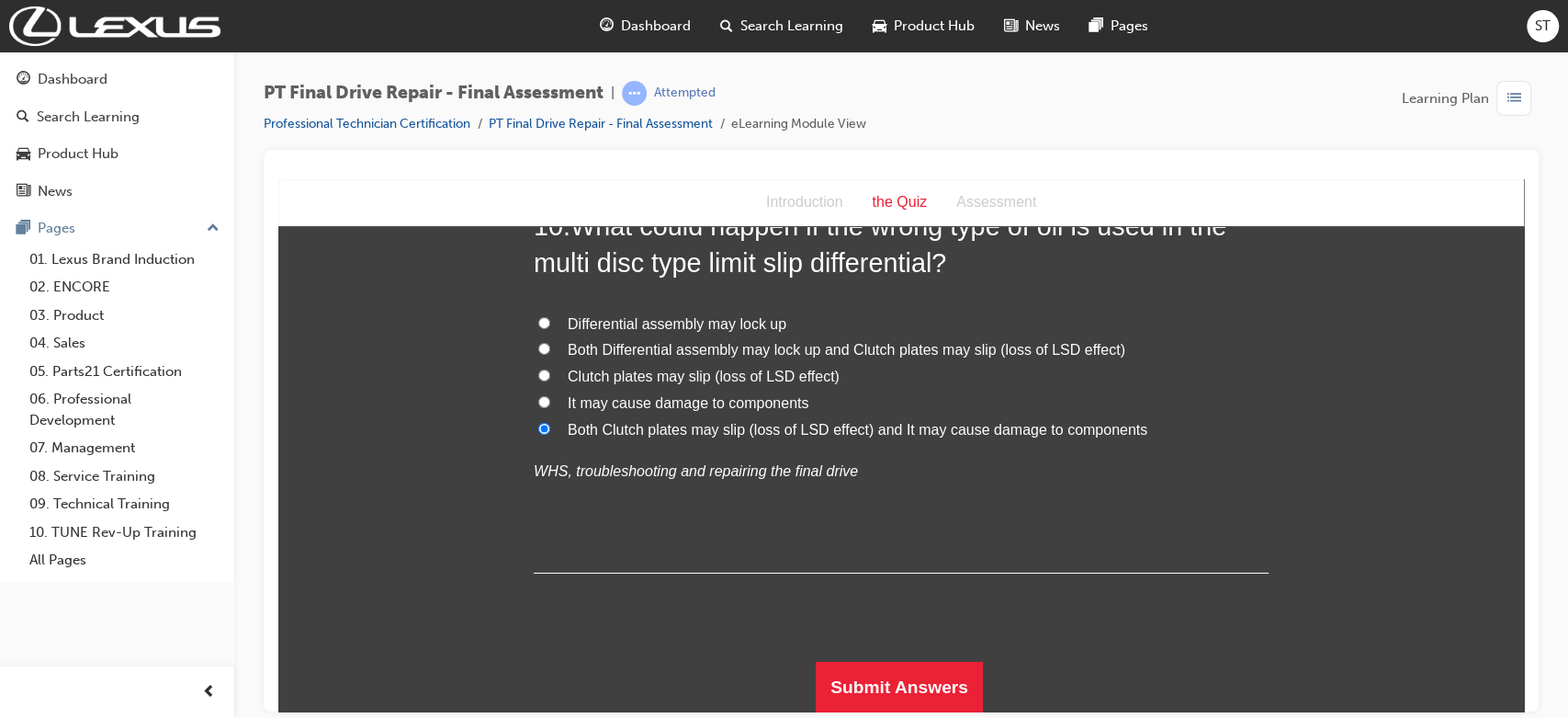
scroll to position [4116, 0]
click at [882, 645] on button "Submit Answers" at bounding box center [899, 685] width 168 height 51
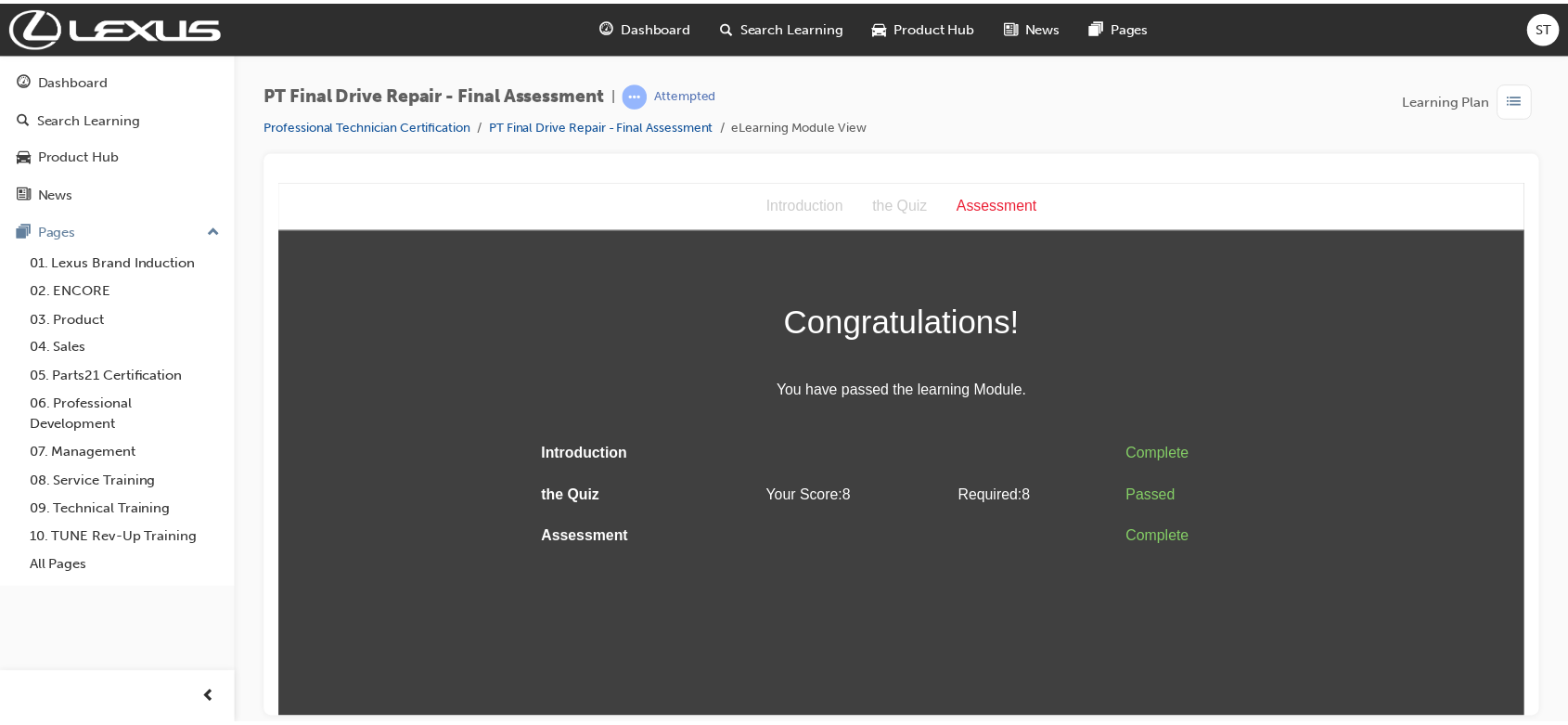
scroll to position [0, 0]
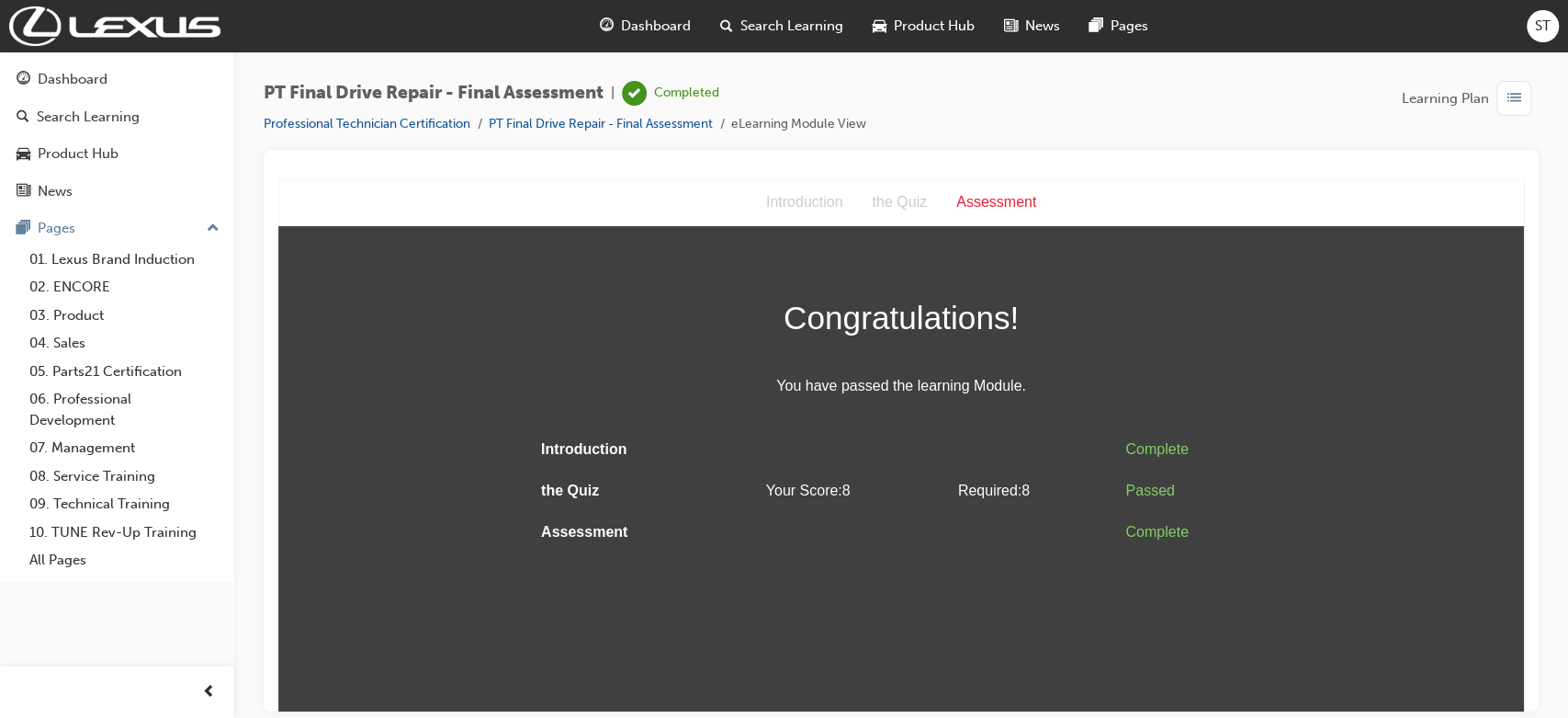
click at [656, 24] on span "Dashboard" at bounding box center [656, 26] width 70 height 21
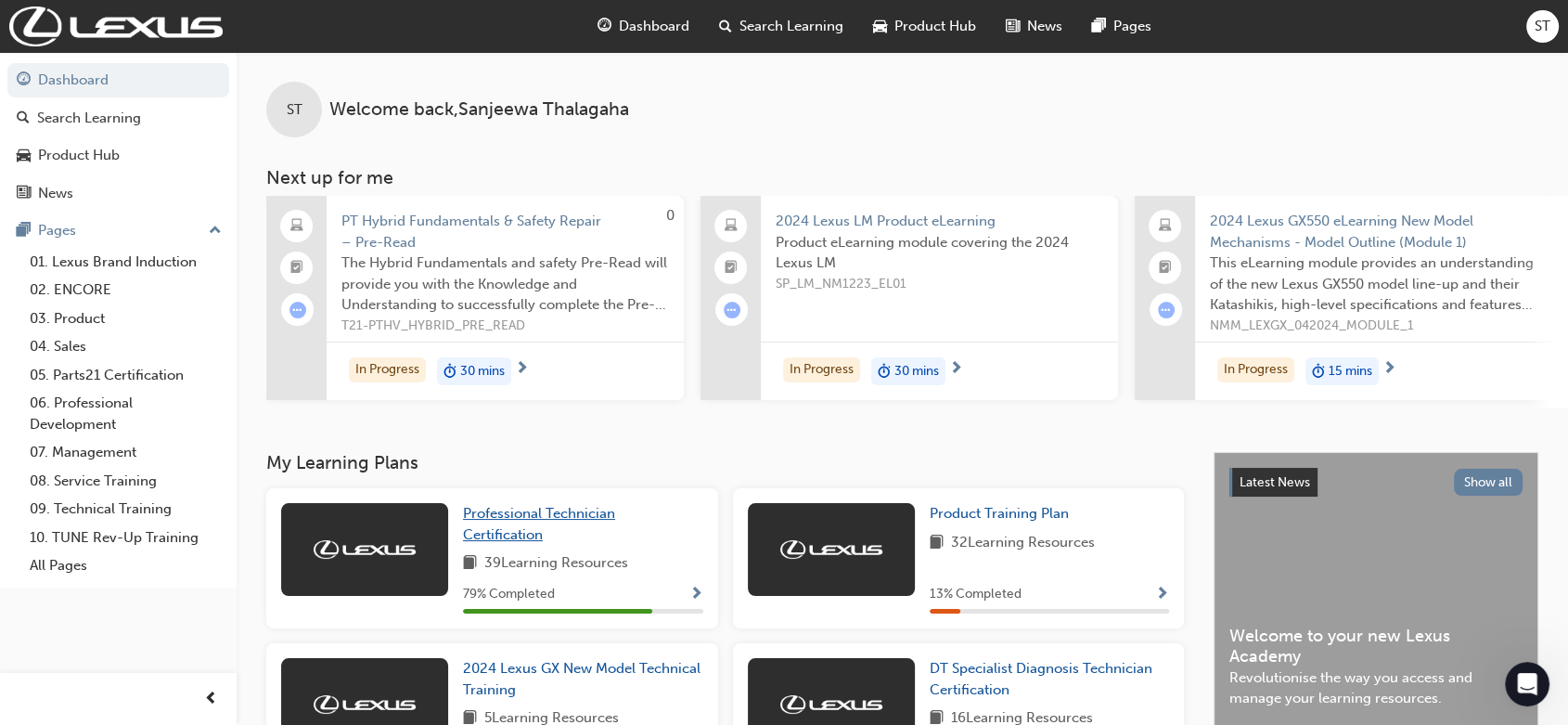
click at [508, 523] on span "Professional Technician Certification" at bounding box center [539, 523] width 153 height 38
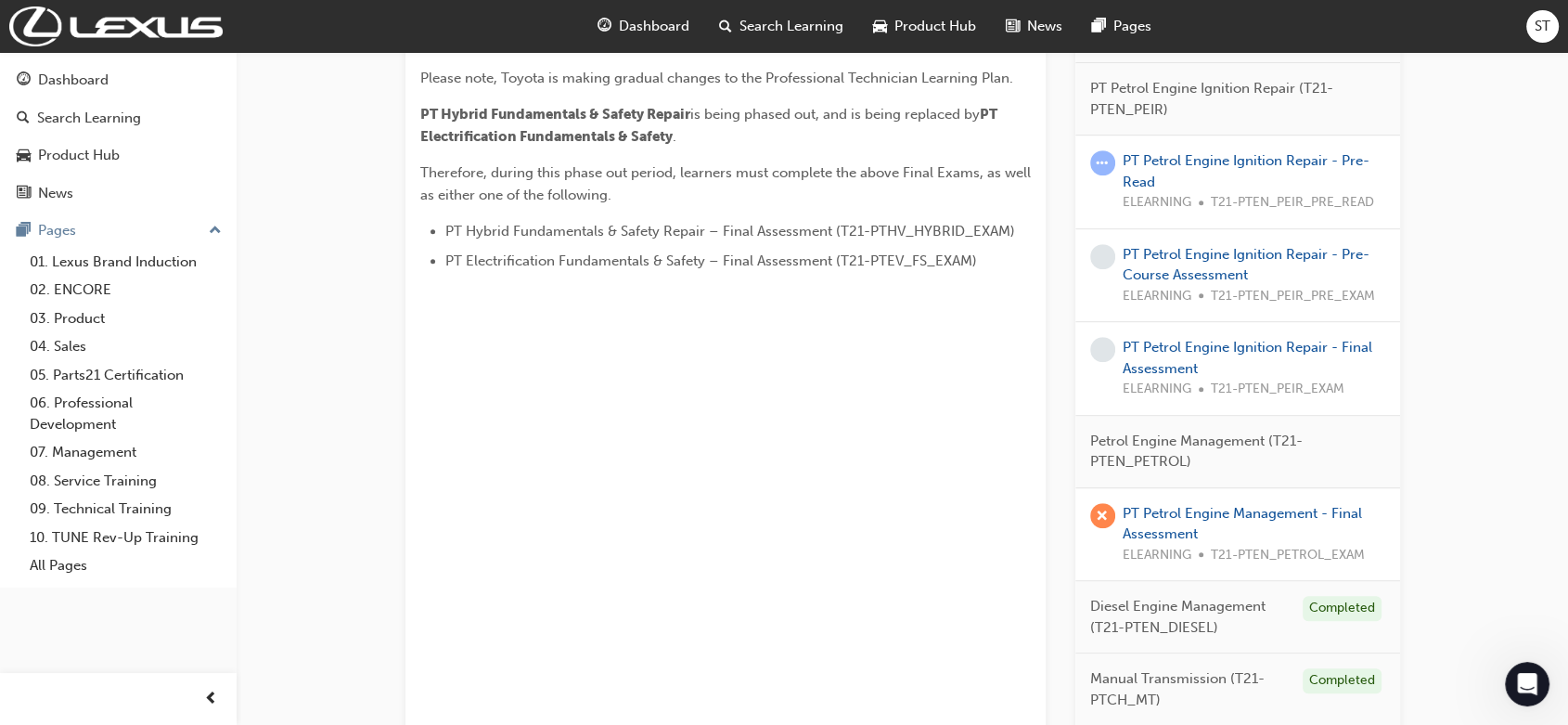
scroll to position [937, 0]
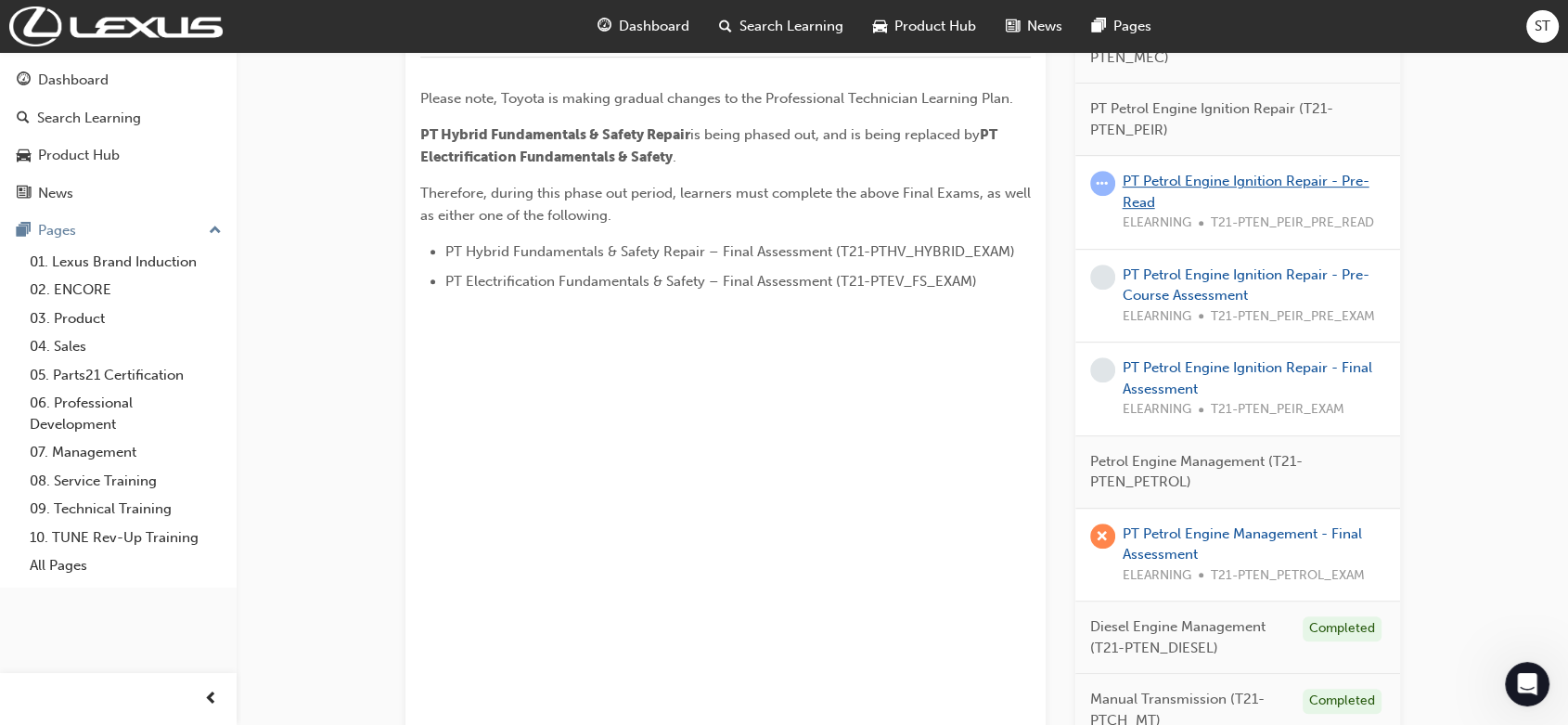
click at [1074, 185] on link "PT Petrol Engine Ignition Repair - Pre-Read" at bounding box center [1246, 191] width 246 height 38
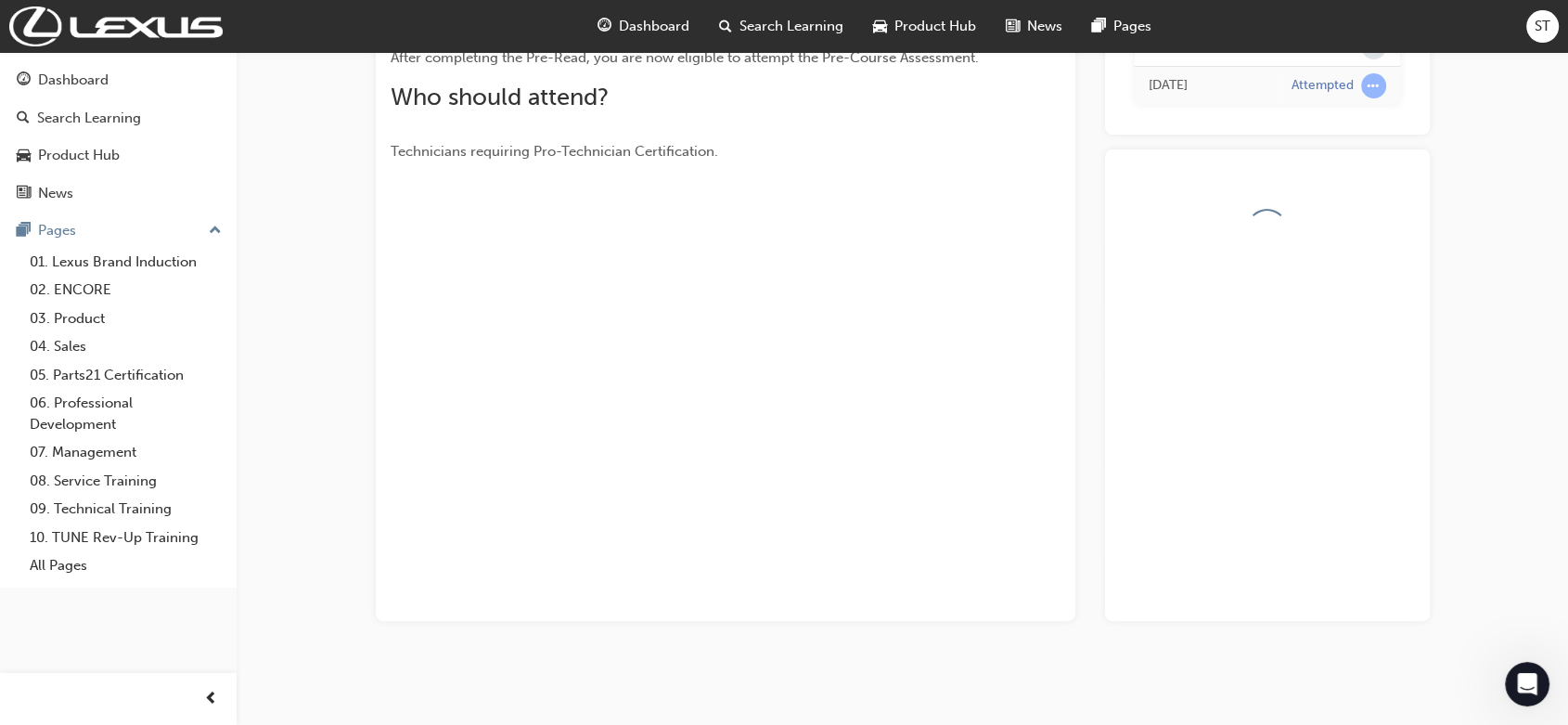
scroll to position [418, 0]
